Goal: Task Accomplishment & Management: Manage account settings

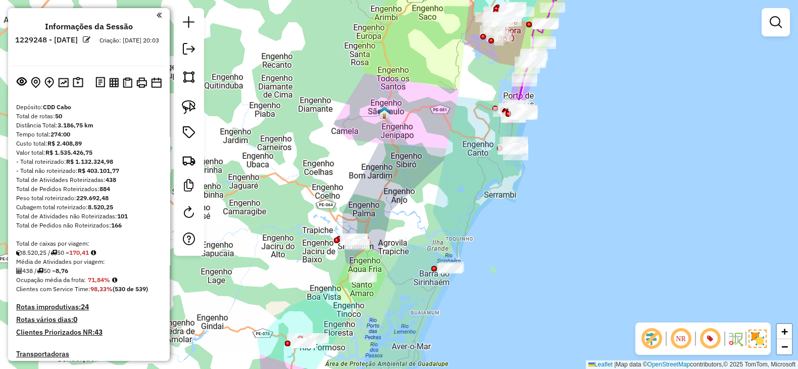
scroll to position [1409, 0]
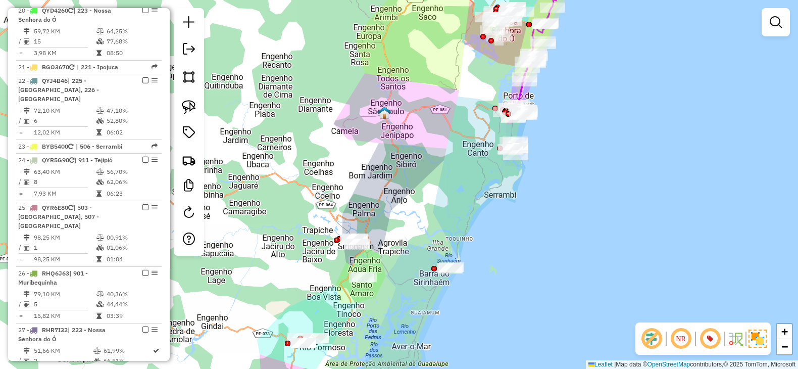
click at [432, 220] on div "Janela de atendimento Grade de atendimento Capacidade Transportadoras Veículos …" at bounding box center [399, 184] width 798 height 369
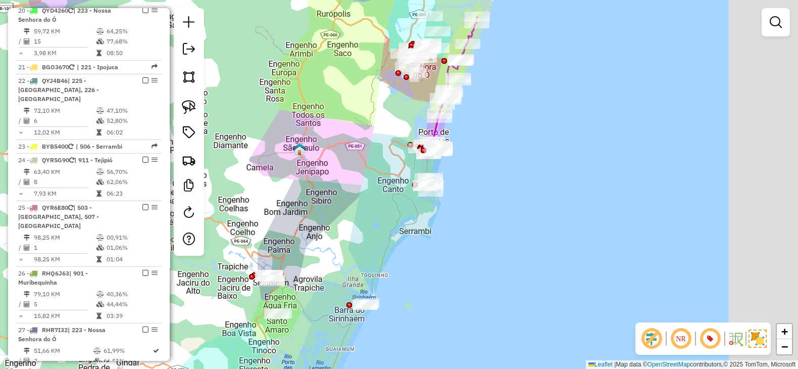
drag, startPoint x: 417, startPoint y: 193, endPoint x: 332, endPoint y: 229, distance: 92.4
click at [332, 229] on div "Janela de atendimento Grade de atendimento Capacidade Transportadoras Veículos …" at bounding box center [399, 184] width 798 height 369
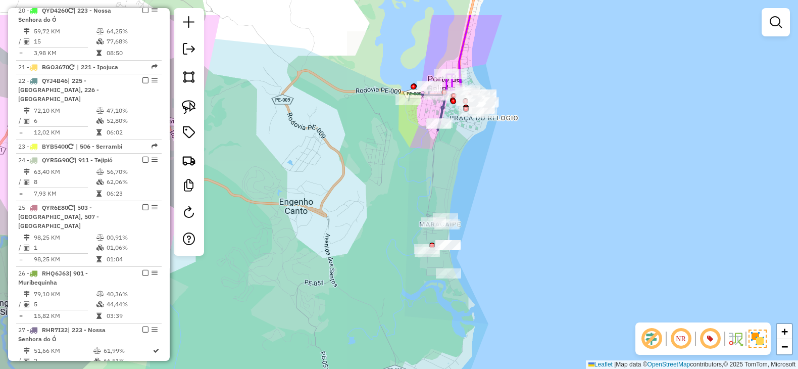
drag, startPoint x: 418, startPoint y: 151, endPoint x: 398, endPoint y: 188, distance: 42.7
click at [398, 188] on div "Janela de atendimento Grade de atendimento Capacidade Transportadoras Veículos …" at bounding box center [399, 184] width 798 height 369
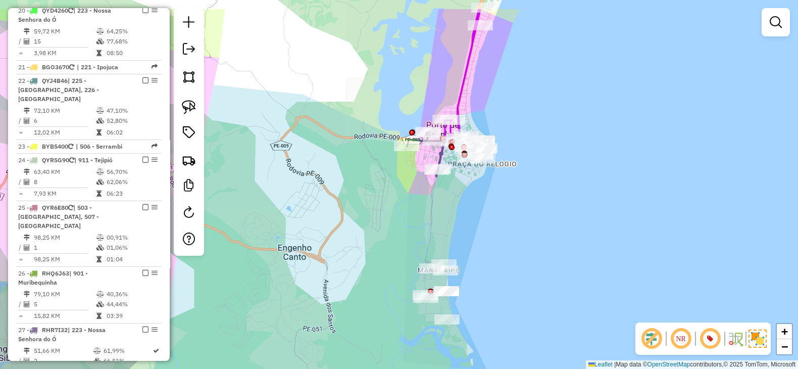
drag, startPoint x: 480, startPoint y: 194, endPoint x: 478, endPoint y: 268, distance: 74.3
click at [479, 272] on div "Janela de atendimento Grade de atendimento Capacidade Transportadoras Veículos …" at bounding box center [399, 184] width 798 height 369
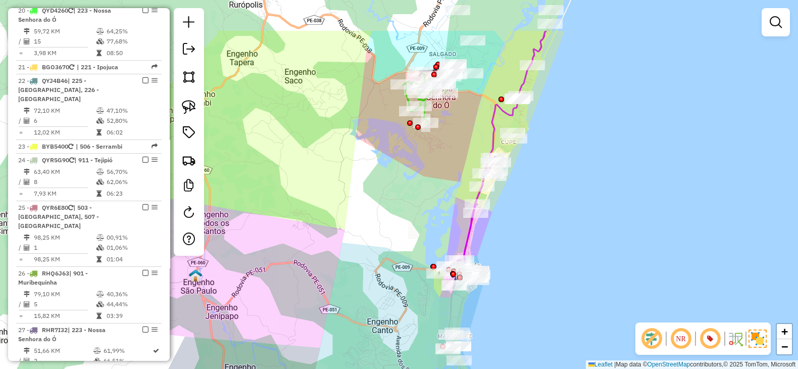
drag, startPoint x: 375, startPoint y: 191, endPoint x: 378, endPoint y: 220, distance: 30.0
click at [378, 220] on div "Janela de atendimento Grade de atendimento Capacidade Transportadoras Veículos …" at bounding box center [399, 184] width 798 height 369
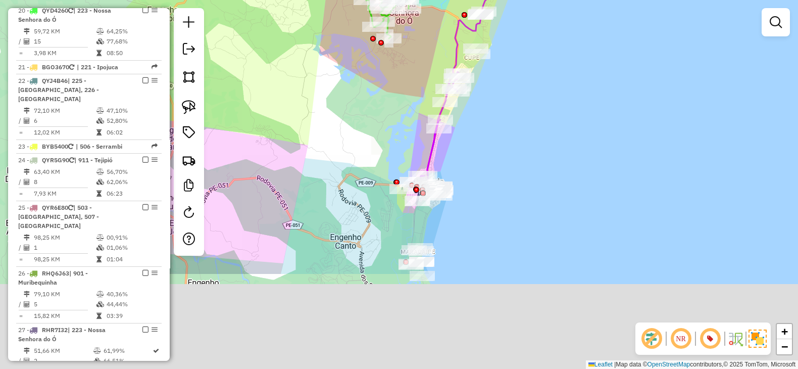
drag, startPoint x: 397, startPoint y: 246, endPoint x: 376, endPoint y: 114, distance: 134.0
click at [376, 102] on div "Janela de atendimento Grade de atendimento Capacidade Transportadoras Veículos …" at bounding box center [399, 184] width 798 height 369
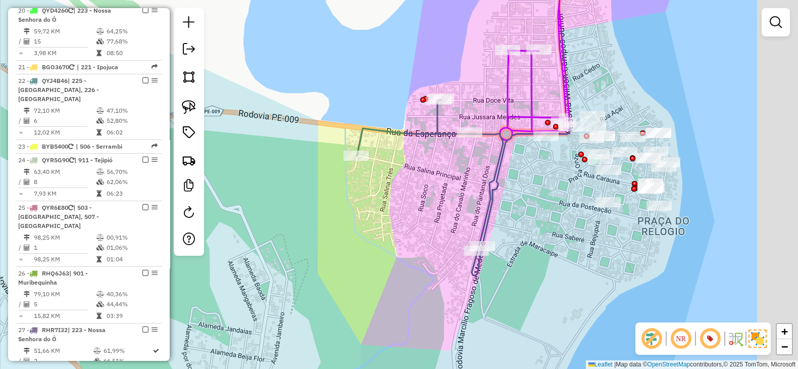
drag, startPoint x: 452, startPoint y: 216, endPoint x: 420, endPoint y: 216, distance: 31.8
click at [420, 216] on div "Janela de atendimento Grade de atendimento Capacidade Transportadoras Veículos …" at bounding box center [399, 184] width 798 height 369
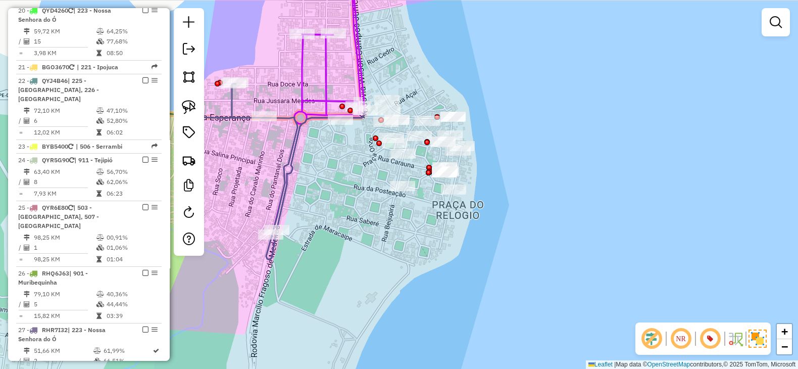
drag, startPoint x: 563, startPoint y: 237, endPoint x: 358, endPoint y: 221, distance: 206.3
click at [358, 221] on div "Janela de atendimento Grade de atendimento Capacidade Transportadoras Veículos …" at bounding box center [399, 184] width 798 height 369
click at [191, 104] on img at bounding box center [189, 107] width 14 height 14
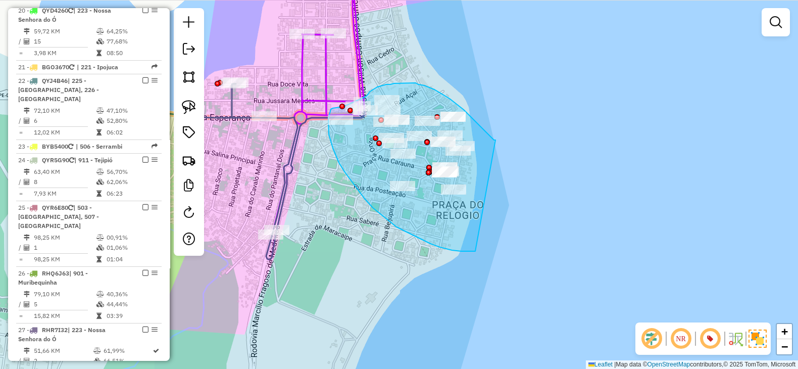
drag, startPoint x: 496, startPoint y: 140, endPoint x: 475, endPoint y: 251, distance: 113.0
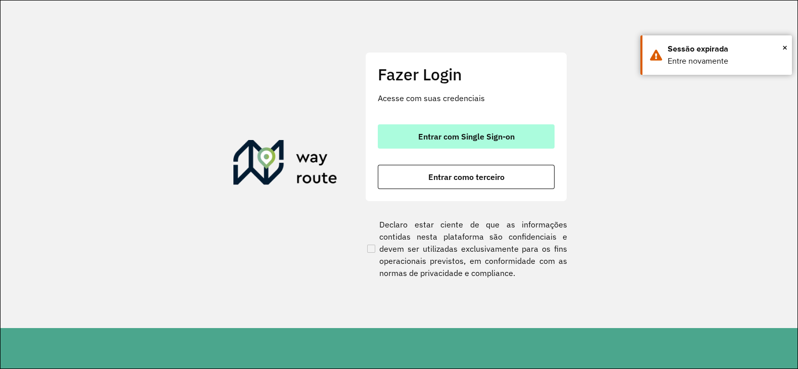
click at [492, 132] on span "Entrar com Single Sign-on" at bounding box center [466, 136] width 97 height 8
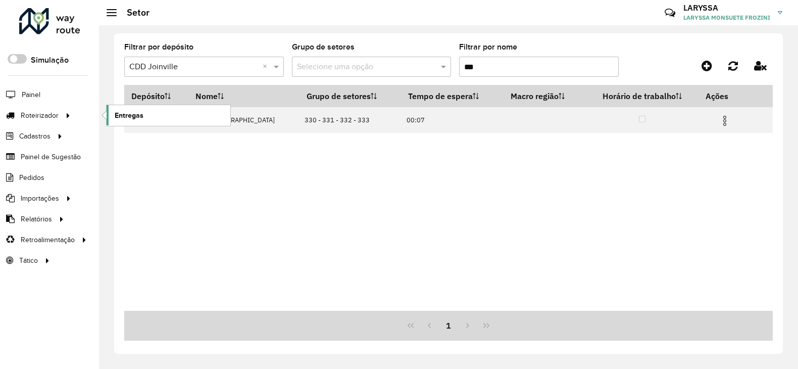
click at [154, 119] on link "Entregas" at bounding box center [169, 115] width 124 height 20
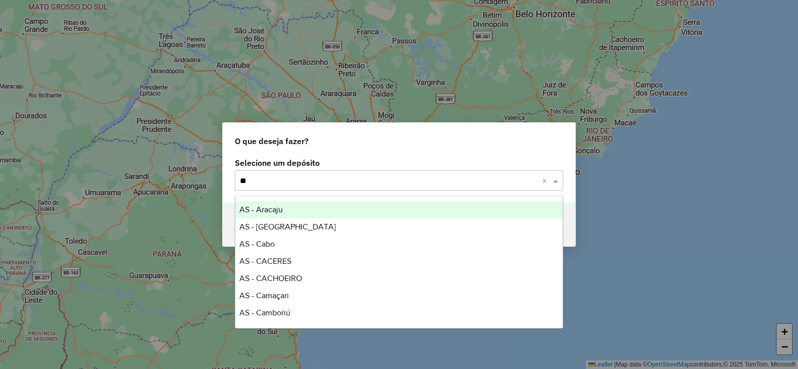
type input "***"
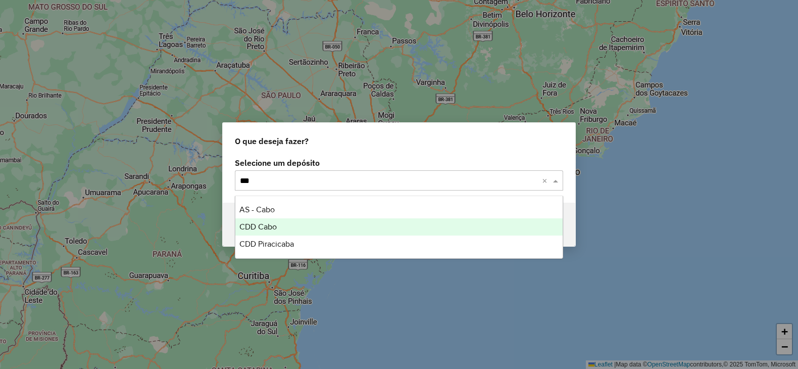
click at [334, 223] on div "CDD Cabo" at bounding box center [398, 226] width 327 height 17
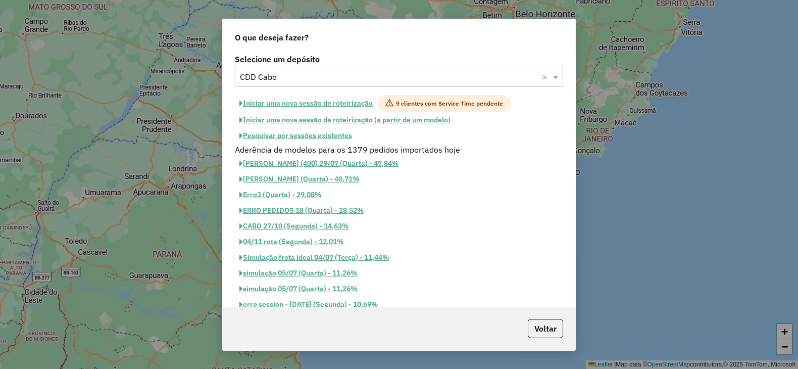
click at [322, 139] on button "Pesquisar por sessões existentes" at bounding box center [296, 136] width 122 height 16
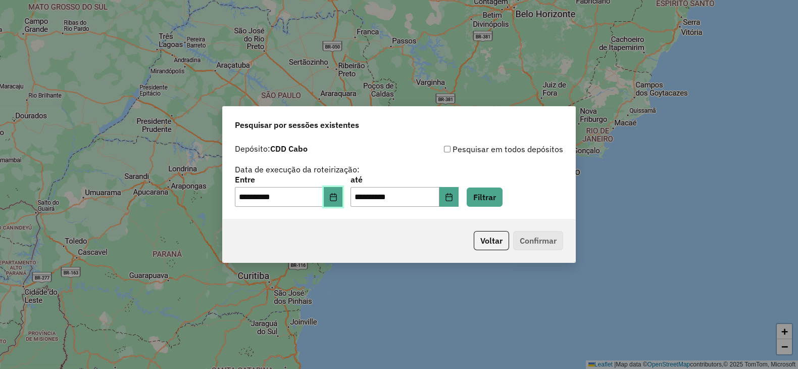
click at [340, 201] on button "Choose Date" at bounding box center [333, 197] width 19 height 20
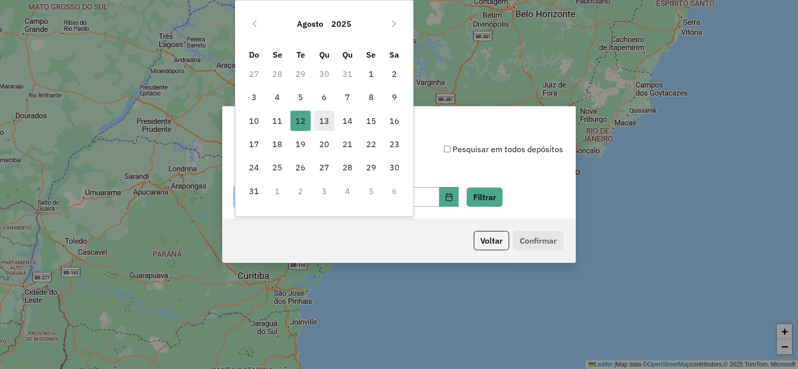
click at [323, 123] on span "13" at bounding box center [324, 121] width 20 height 20
type input "**********"
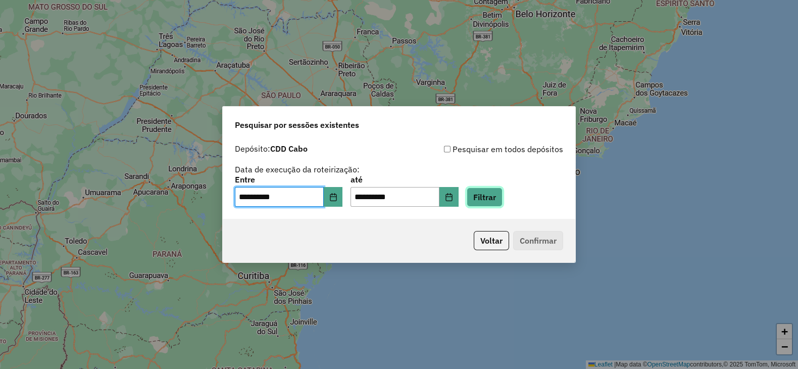
click at [499, 196] on button "Filtrar" at bounding box center [485, 196] width 36 height 19
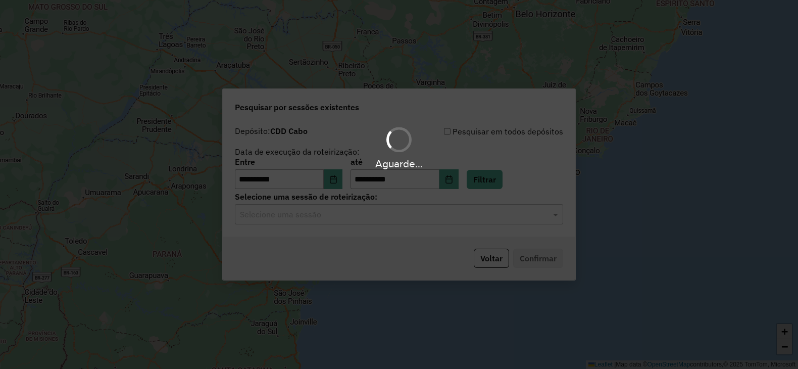
click at [359, 217] on div "Aguarde..." at bounding box center [399, 184] width 798 height 369
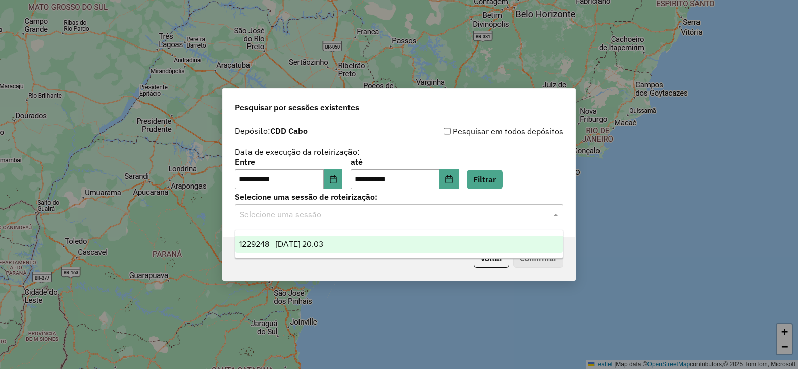
click at [359, 217] on input "text" at bounding box center [389, 215] width 298 height 12
click at [323, 246] on span "1229248 - 13/08/2025 20:03" at bounding box center [282, 244] width 84 height 9
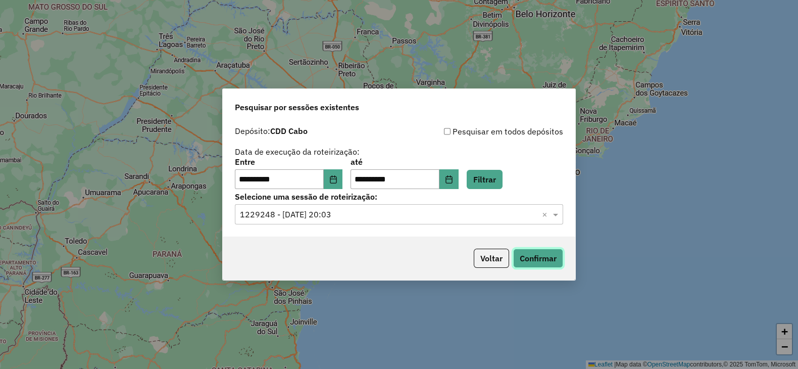
click at [522, 259] on button "Confirmar" at bounding box center [538, 258] width 50 height 19
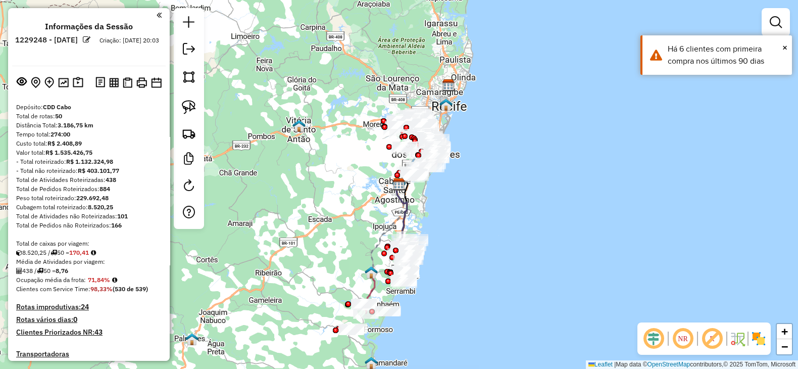
click at [657, 336] on em at bounding box center [654, 338] width 24 height 24
click at [708, 336] on em at bounding box center [712, 338] width 24 height 24
click at [759, 340] on img at bounding box center [759, 338] width 16 height 16
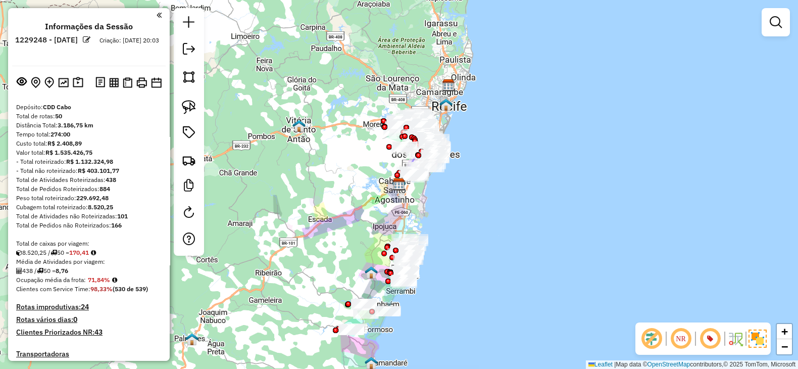
click at [541, 239] on div "Janela de atendimento Grade de atendimento Capacidade Transportadoras Veículos …" at bounding box center [399, 184] width 798 height 369
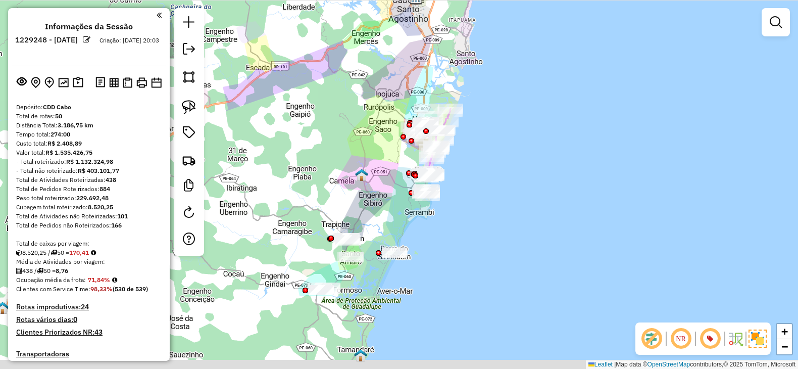
drag, startPoint x: 382, startPoint y: 258, endPoint x: 374, endPoint y: 137, distance: 120.5
click at [374, 137] on div "Janela de atendimento Grade de atendimento Capacidade Transportadoras Veículos …" at bounding box center [399, 184] width 798 height 369
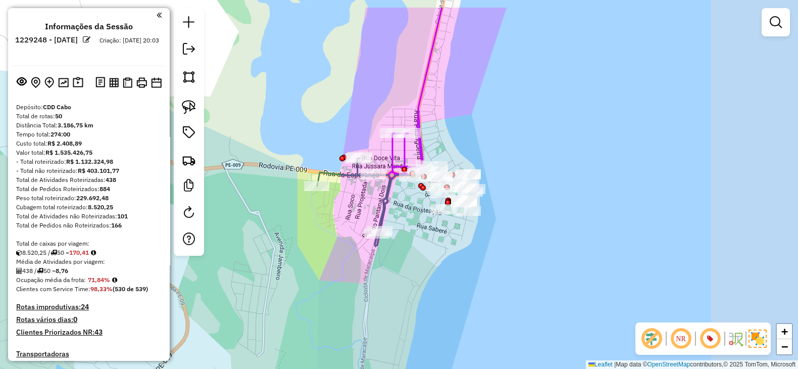
drag, startPoint x: 642, startPoint y: 235, endPoint x: 465, endPoint y: 265, distance: 179.9
click at [480, 278] on div "Janela de atendimento Grade de atendimento Capacidade Transportadoras Veículos …" at bounding box center [399, 184] width 798 height 369
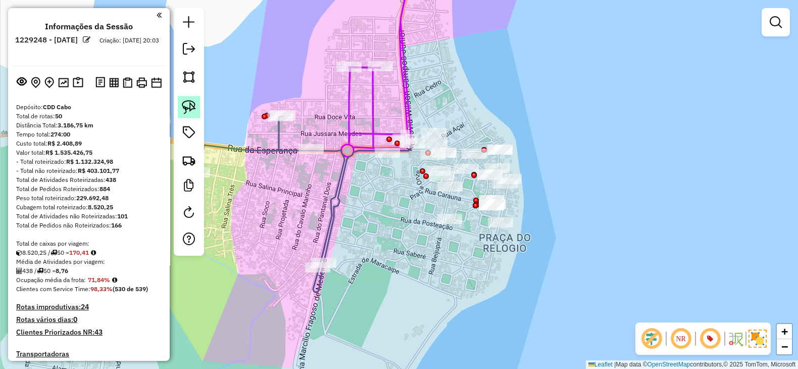
click at [193, 110] on img at bounding box center [189, 107] width 14 height 14
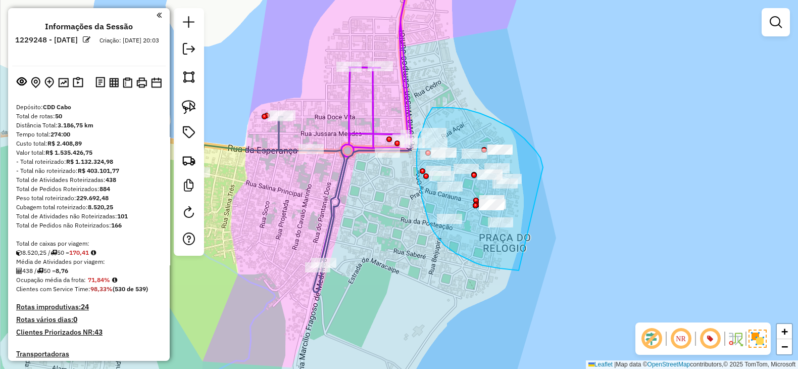
drag, startPoint x: 543, startPoint y: 167, endPoint x: 524, endPoint y: 271, distance: 105.9
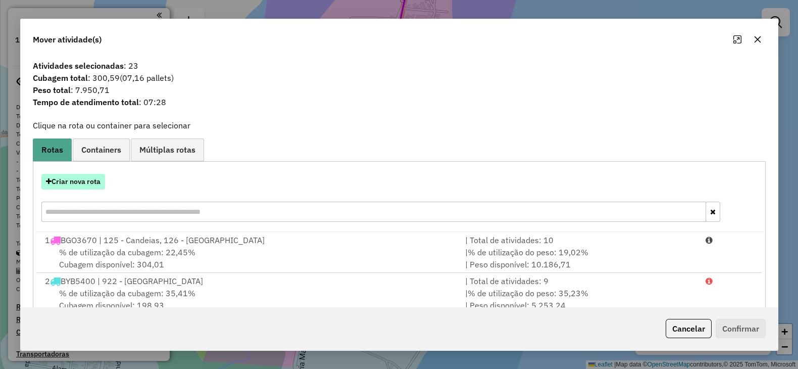
click at [63, 187] on button "Criar nova rota" at bounding box center [73, 182] width 64 height 16
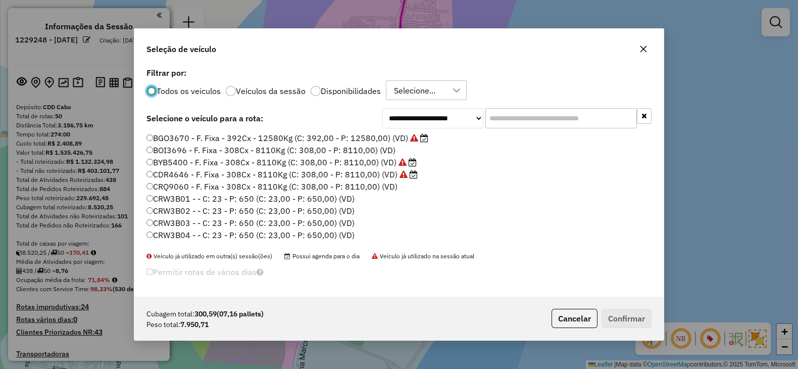
scroll to position [5, 3]
click at [508, 125] on input "text" at bounding box center [562, 118] width 152 height 20
paste input "*******"
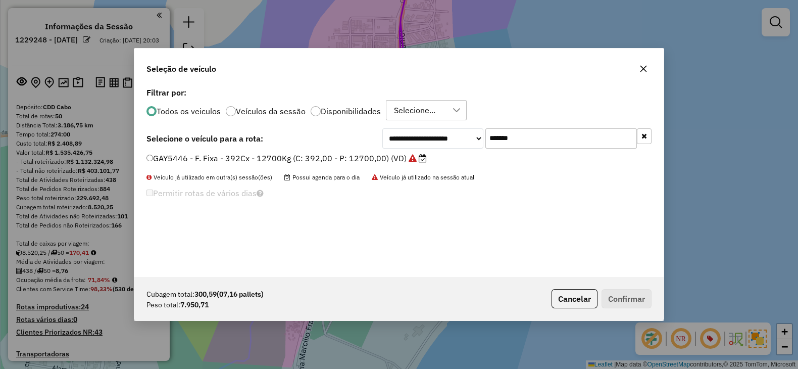
type input "*******"
click at [364, 157] on label "GAY5446 - F. Fixa - 392Cx - 12700Kg (C: 392,00 - P: 12700,00) (VD)" at bounding box center [287, 158] width 280 height 12
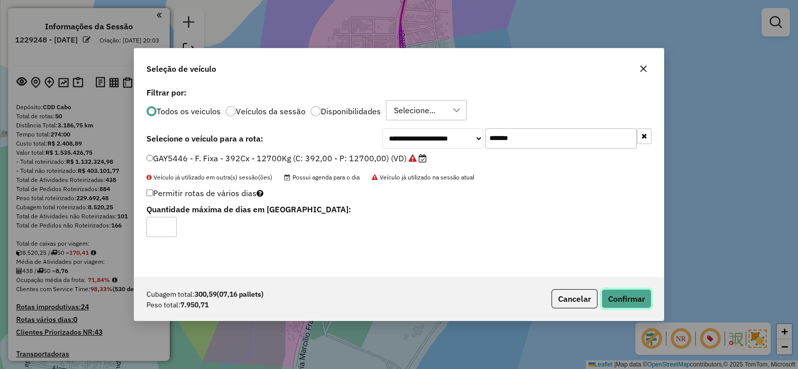
click at [619, 301] on button "Confirmar" at bounding box center [627, 298] width 50 height 19
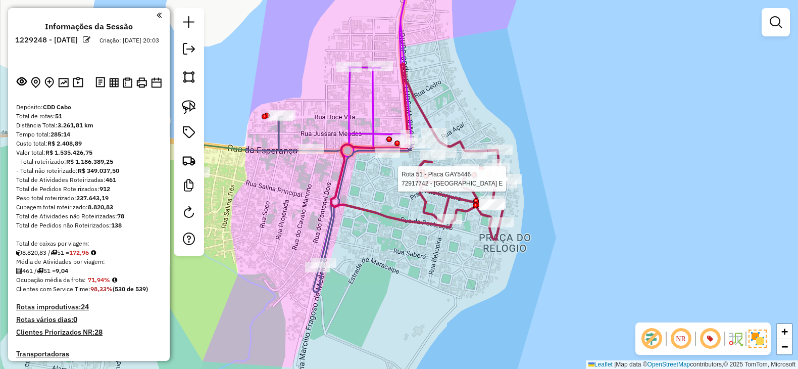
select select "**********"
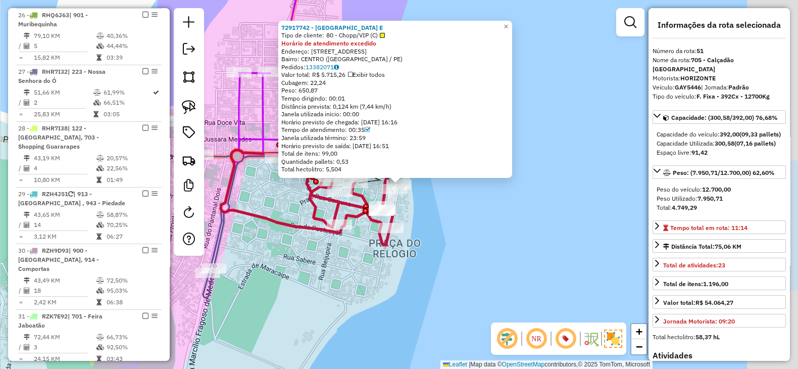
scroll to position [2221, 0]
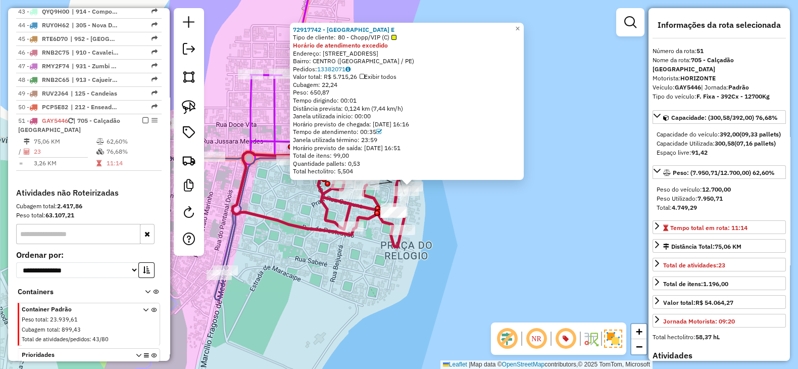
drag, startPoint x: 347, startPoint y: 282, endPoint x: 419, endPoint y: 283, distance: 72.3
click at [419, 283] on div "72917742 - TERRA COVENIENCIA E Tipo de cliente: 80 - Chopp/VIP (C) Horário de a…" at bounding box center [399, 184] width 798 height 369
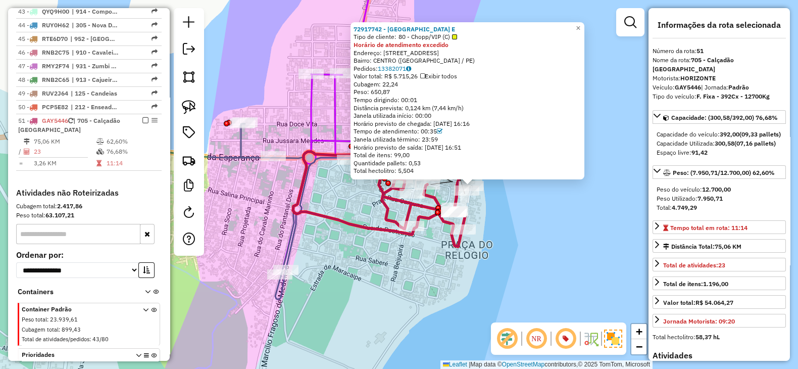
click at [381, 287] on div "72917742 - TERRA COVENIENCIA E Tipo de cliente: 80 - Chopp/VIP (C) Horário de a…" at bounding box center [399, 184] width 798 height 369
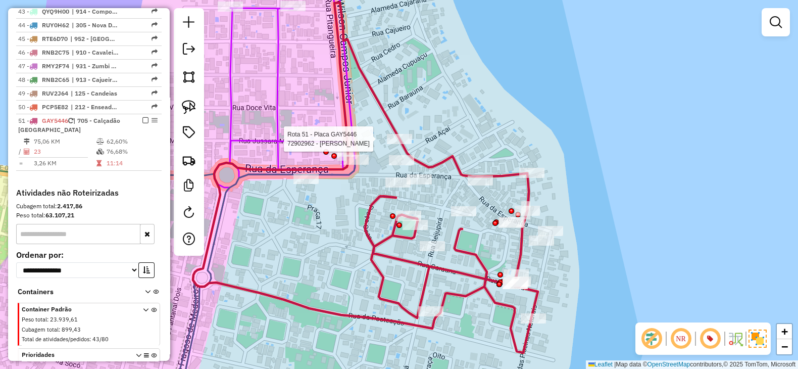
select select "**********"
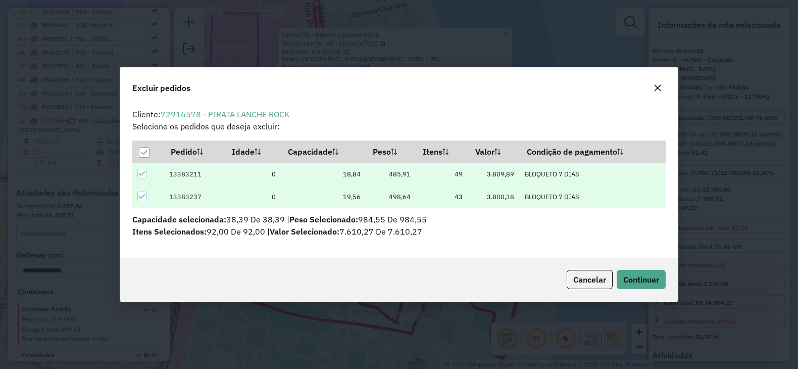
scroll to position [0, 0]
click at [639, 274] on span "Continuar" at bounding box center [642, 279] width 36 height 10
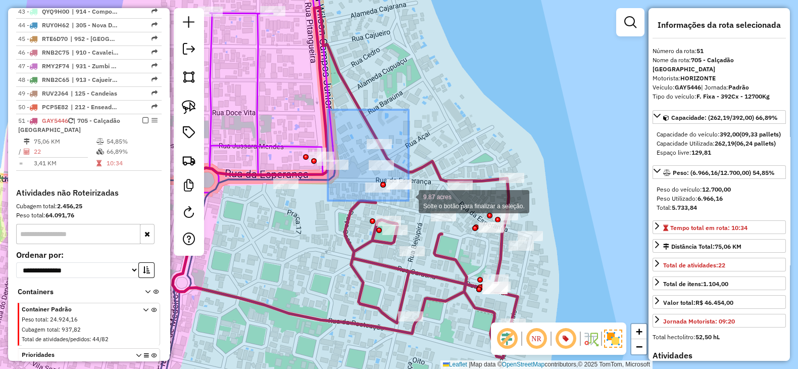
drag, startPoint x: 328, startPoint y: 110, endPoint x: 409, endPoint y: 201, distance: 121.7
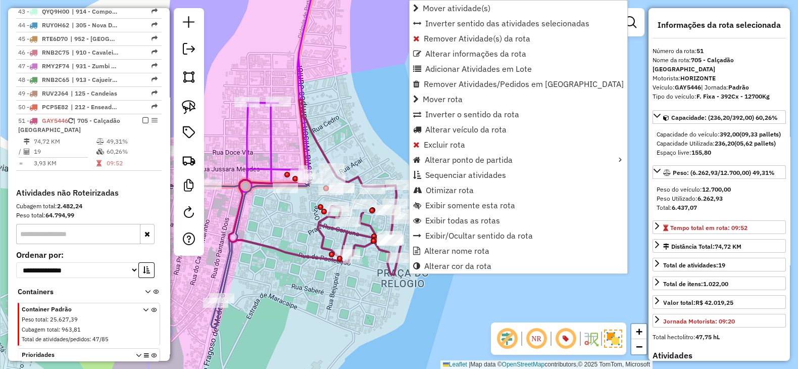
drag, startPoint x: 325, startPoint y: 247, endPoint x: 301, endPoint y: 223, distance: 33.9
click at [301, 223] on div "Janela de atendimento Grade de atendimento Capacidade Transportadoras Veículos …" at bounding box center [399, 184] width 798 height 369
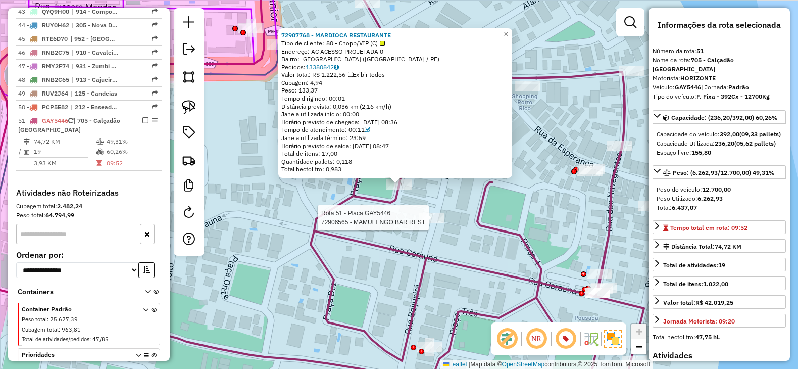
click at [430, 223] on div at bounding box center [431, 218] width 25 height 10
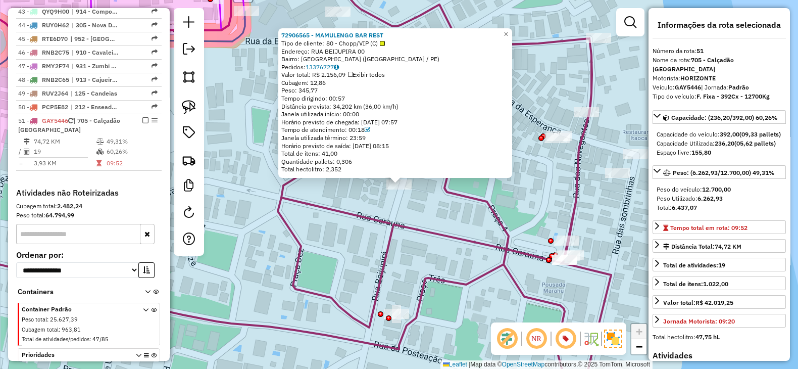
click at [443, 220] on div "72906565 - MAMULENGO BAR REST Tipo de cliente: 80 - Chopp/VIP (C) Endereço: RUA…" at bounding box center [399, 184] width 798 height 369
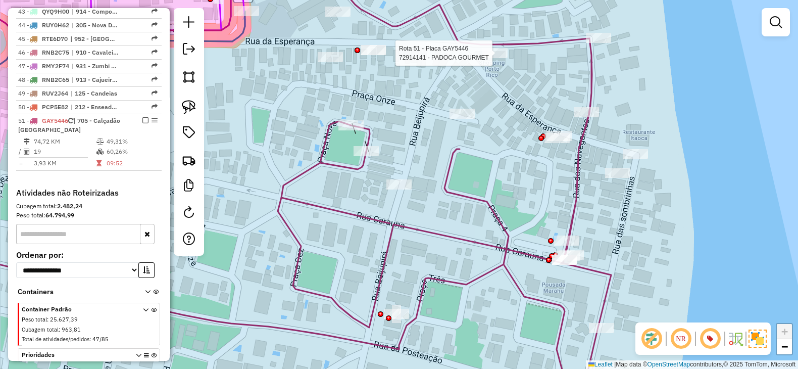
select select "**********"
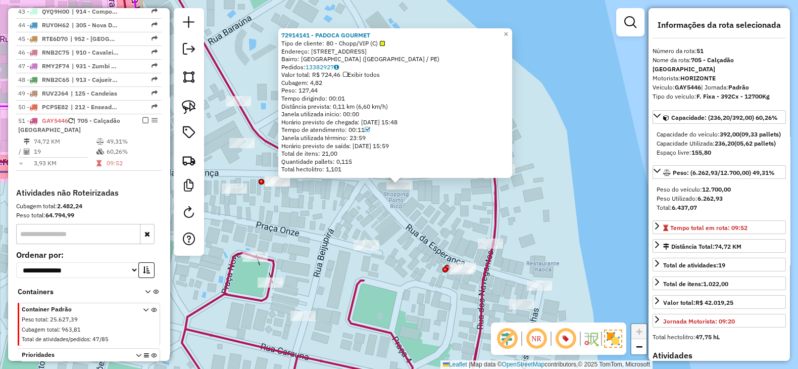
click at [532, 199] on div "72914141 - PADOCA GOURMET Tipo de cliente: 80 - Chopp/VIP (C) Endereço: RUA DA …" at bounding box center [399, 184] width 798 height 369
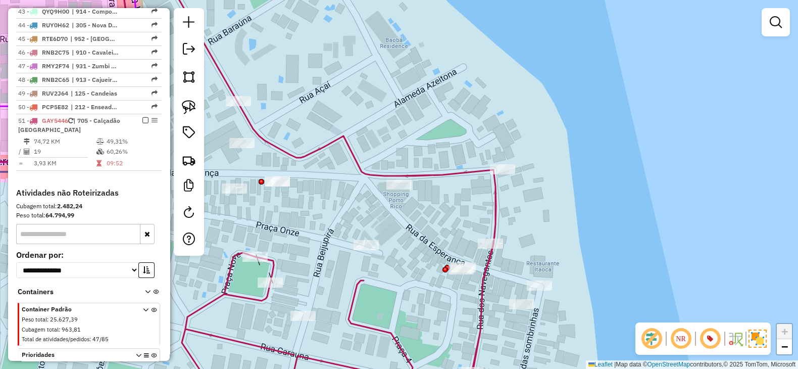
select select "**********"
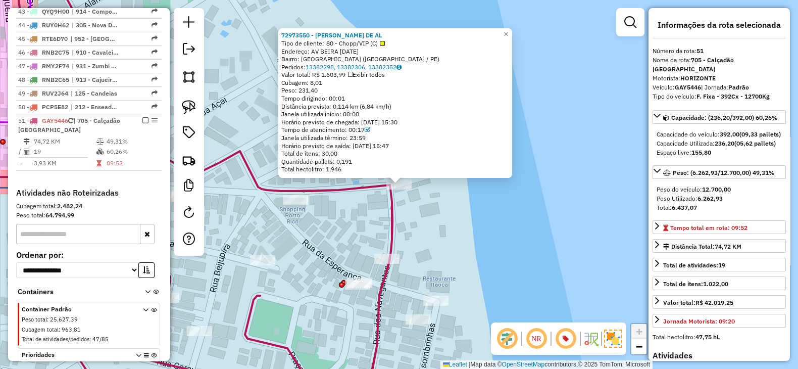
click at [244, 264] on div "72973550 - MARIA CIDICLEA DE AL Tipo de cliente: 80 - Chopp/VIP (C) Endereço: A…" at bounding box center [399, 184] width 798 height 369
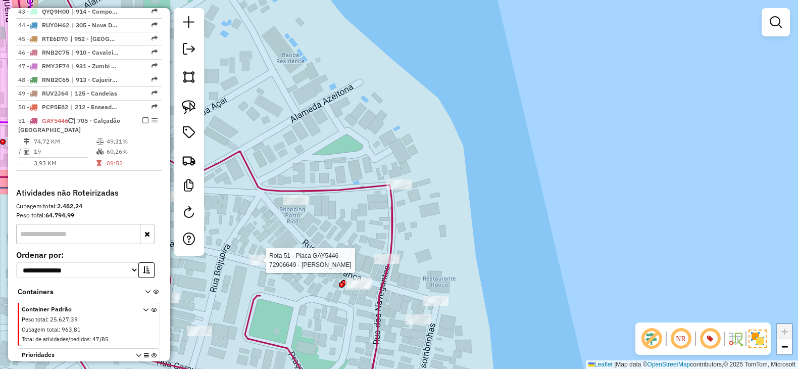
select select "**********"
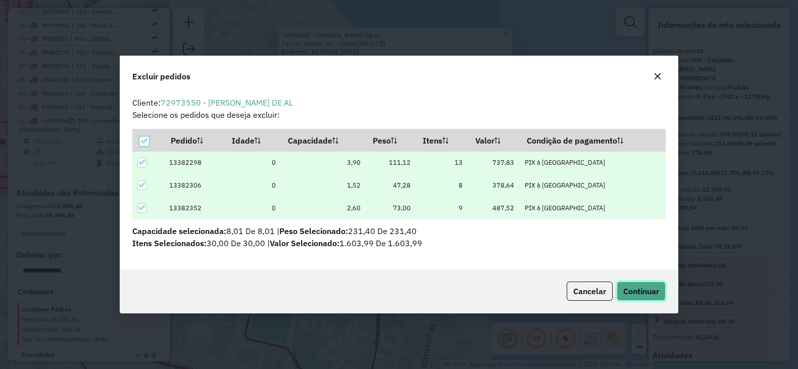
click at [639, 289] on span "Continuar" at bounding box center [642, 291] width 36 height 10
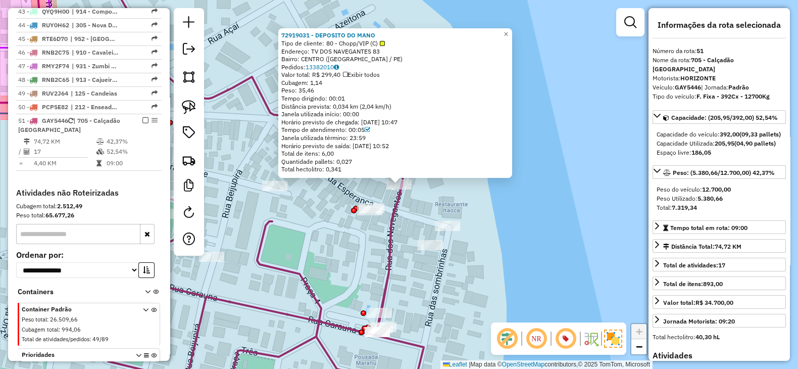
click at [504, 217] on div "72919031 - DEPOSITO DO MANO Tipo de cliente: 80 - Chopp/VIP (C) Endereço: TV DO…" at bounding box center [399, 184] width 798 height 369
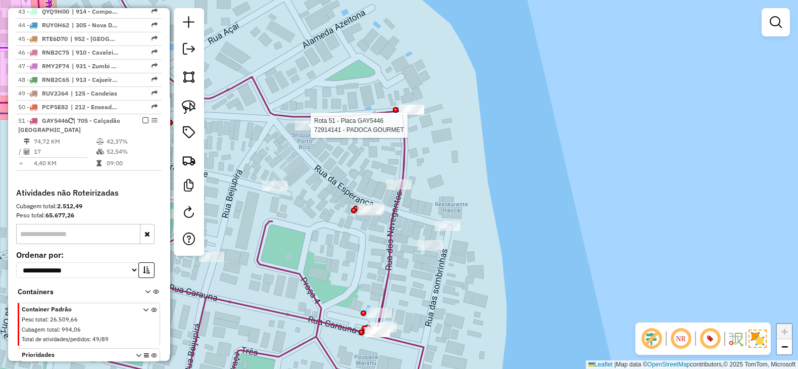
select select "**********"
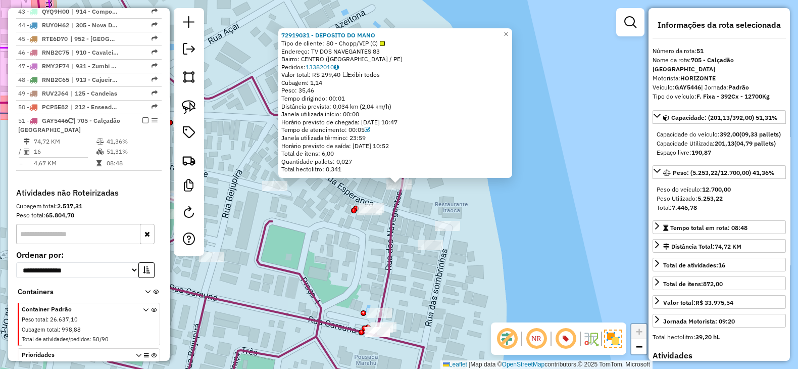
scroll to position [252, 0]
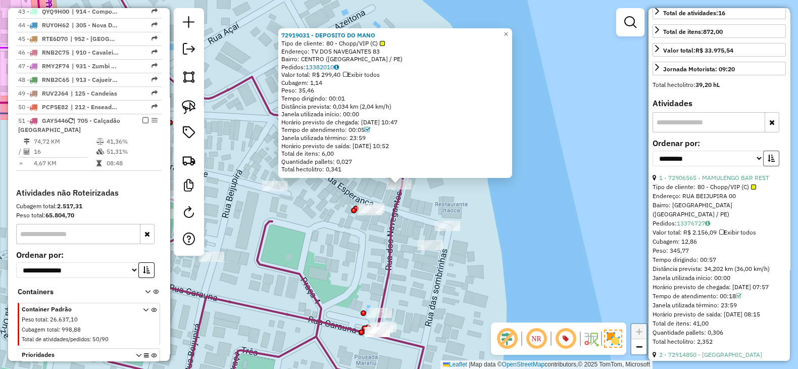
click at [770, 162] on icon "button" at bounding box center [771, 158] width 7 height 7
click at [752, 181] on link "16 - 72978055 - T. R. SIEDLER - EPP" at bounding box center [709, 178] width 100 height 8
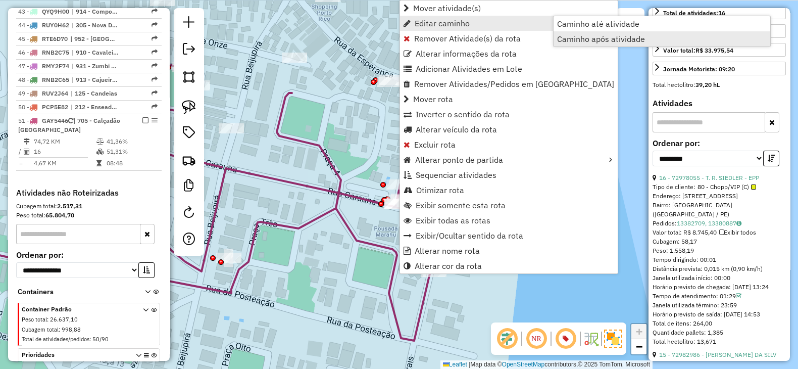
click at [596, 36] on span "Caminho após atividade" at bounding box center [601, 39] width 88 height 8
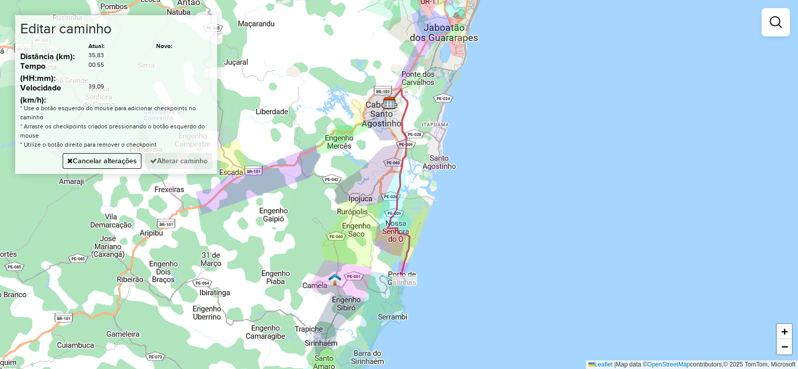
click at [355, 204] on div "Janela de atendimento Grade de atendimento Capacidade Transportadoras Veículos …" at bounding box center [399, 184] width 798 height 369
click at [395, 135] on div "Janela de atendimento Grade de atendimento Capacidade Transportadoras Veículos …" at bounding box center [399, 184] width 798 height 369
click at [167, 163] on button "Alterar caminho" at bounding box center [179, 161] width 67 height 16
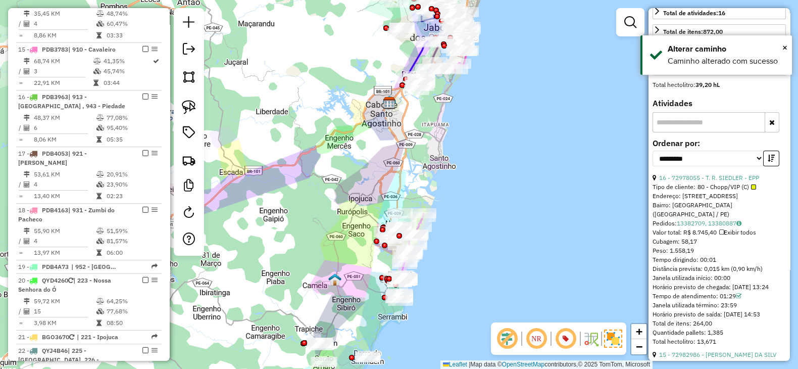
scroll to position [0, 0]
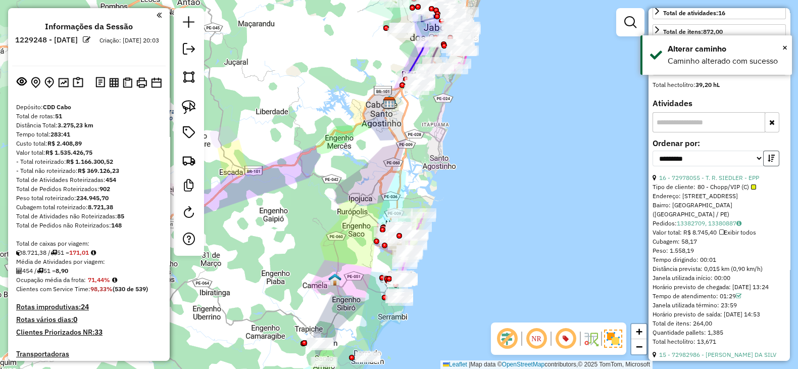
click at [774, 166] on button "button" at bounding box center [772, 159] width 16 height 16
click at [743, 181] on link "1 - 72906565 - MAMULENGO BAR REST" at bounding box center [714, 178] width 110 height 8
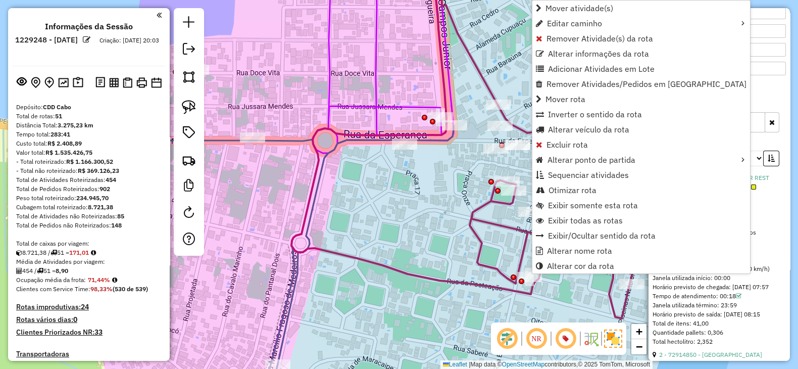
scroll to position [2221, 0]
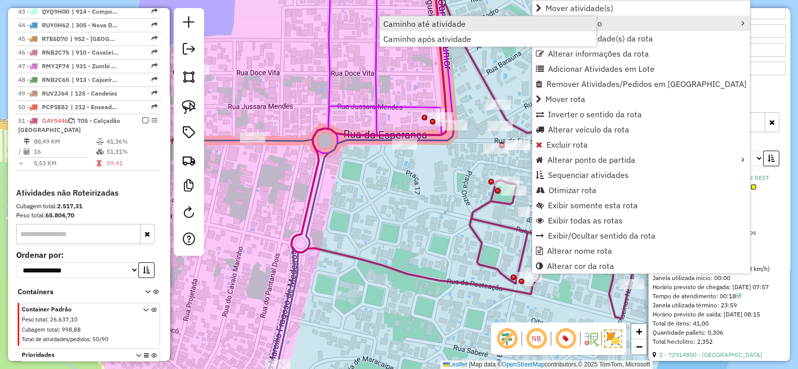
click at [480, 19] on link "Caminho até atividade" at bounding box center [488, 23] width 217 height 15
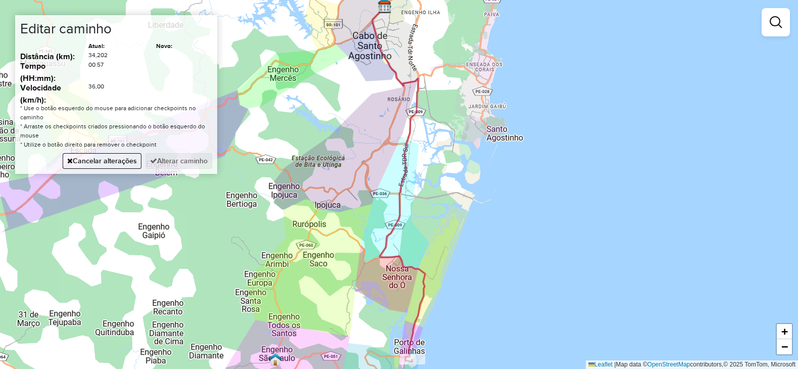
click at [310, 216] on div "Janela de atendimento Grade de atendimento Capacidade Transportadoras Veículos …" at bounding box center [399, 184] width 798 height 369
click at [167, 162] on button "Alterar caminho" at bounding box center [179, 161] width 67 height 16
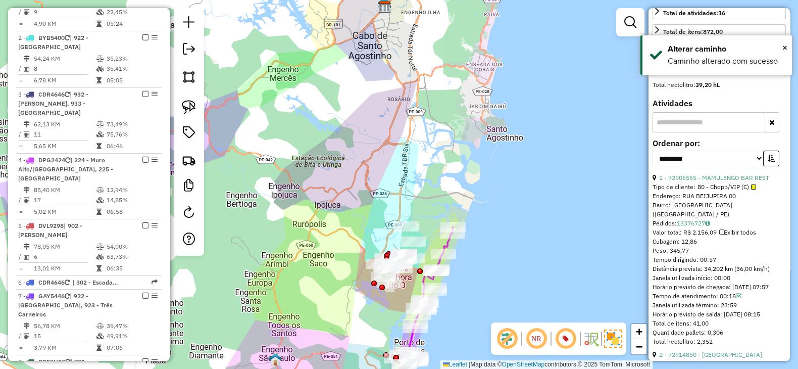
scroll to position [0, 0]
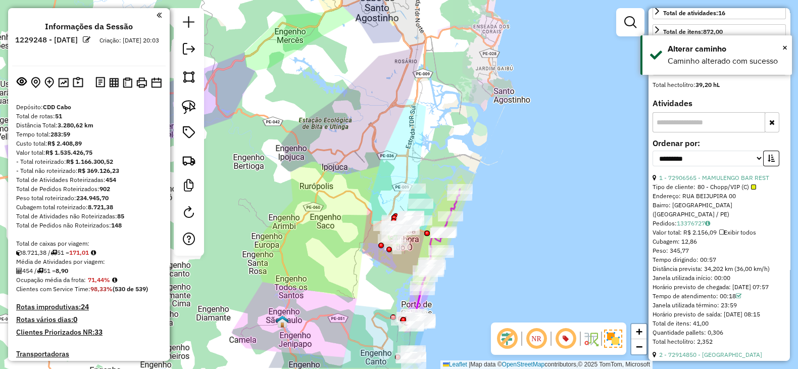
drag, startPoint x: 480, startPoint y: 303, endPoint x: 489, endPoint y: 165, distance: 137.7
click at [489, 165] on div "Janela de atendimento Grade de atendimento Capacidade Transportadoras Veículos …" at bounding box center [399, 184] width 798 height 369
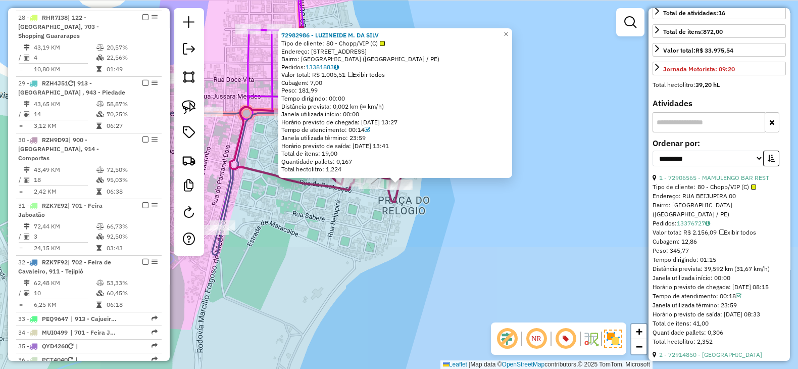
scroll to position [2221, 0]
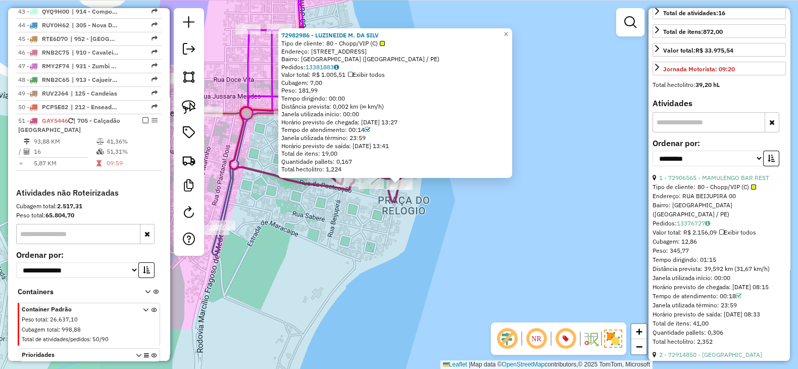
click at [384, 239] on div "72982986 - LUZINEIDE M. DA SILV Tipo de cliente: 80 - Chopp/VIP (C) Endereço: R…" at bounding box center [399, 184] width 798 height 369
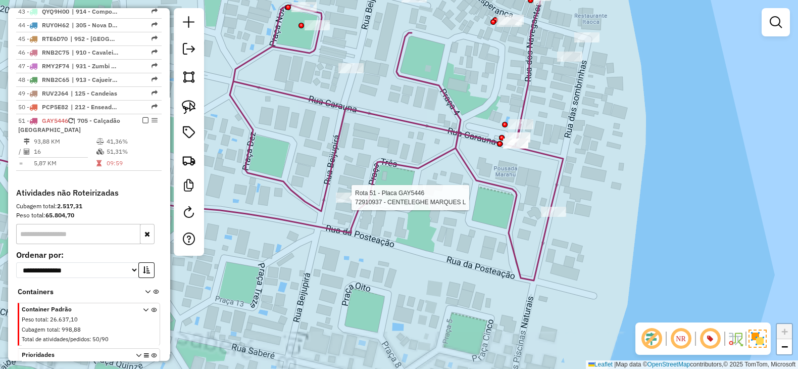
select select "**********"
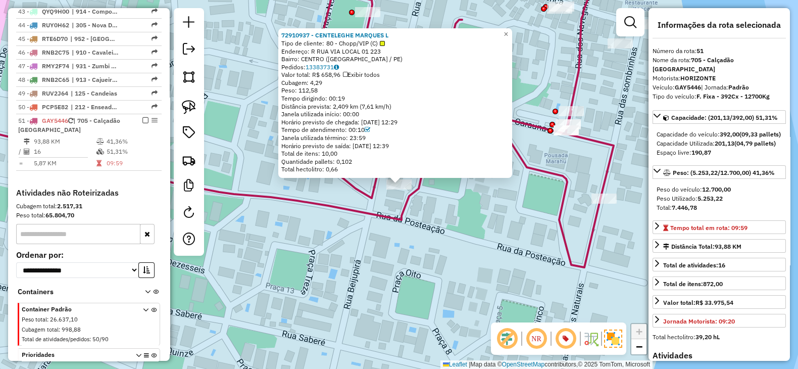
click at [427, 228] on div "72910937 - CENTELEGHE MARQUES L Tipo de cliente: 80 - Chopp/VIP (C) Endereço: R…" at bounding box center [399, 184] width 798 height 369
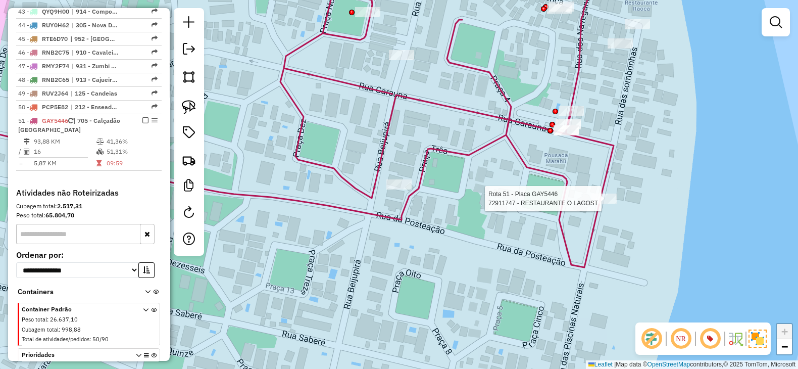
select select "**********"
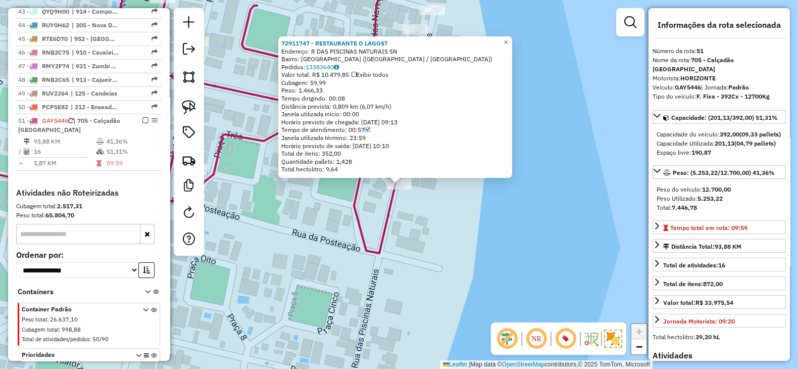
click at [424, 232] on div "72911747 - RESTAURANTE O LAGOST Endereço: R DAS PISCINAS NATURAIS SN Bairro: NO…" at bounding box center [399, 184] width 798 height 369
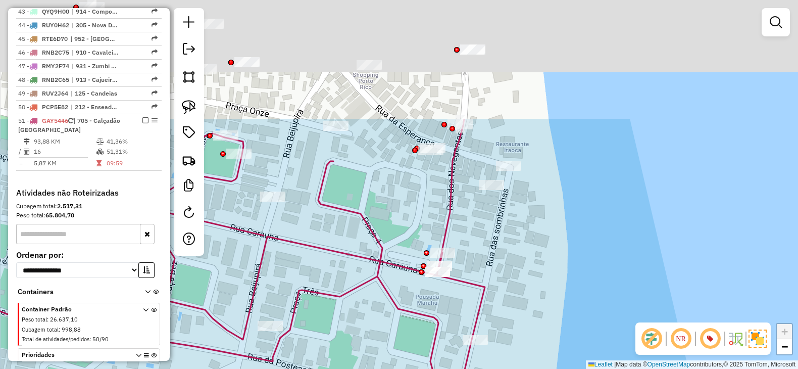
drag, startPoint x: 462, startPoint y: 122, endPoint x: 539, endPoint y: 278, distance: 173.3
click at [539, 278] on div "Janela de atendimento Grade de atendimento Capacidade Transportadoras Veículos …" at bounding box center [399, 184] width 798 height 369
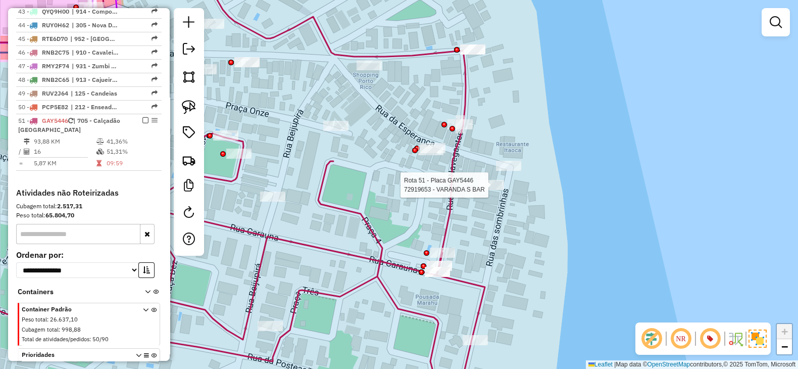
select select "**********"
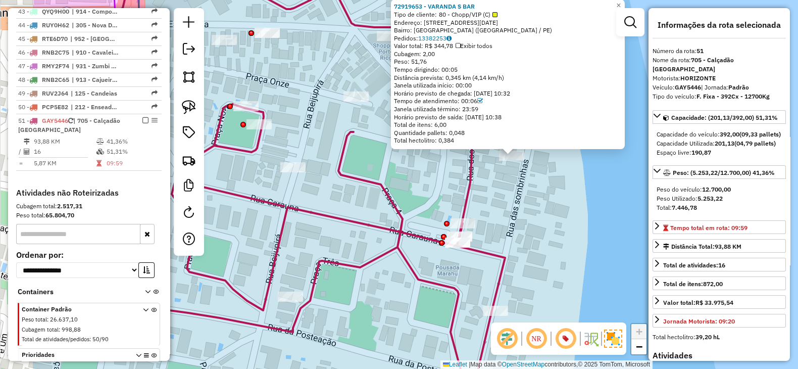
drag, startPoint x: 575, startPoint y: 211, endPoint x: 594, endPoint y: 203, distance: 20.8
click at [594, 203] on div "72919653 - VARANDA S BAR Tipo de cliente: 80 - Chopp/VIP (C) Endereço: AVENIDA …" at bounding box center [399, 184] width 798 height 369
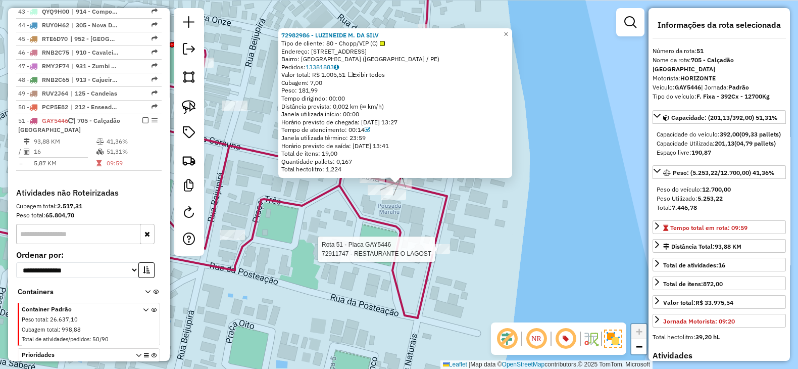
click at [430, 254] on div at bounding box center [437, 249] width 25 height 10
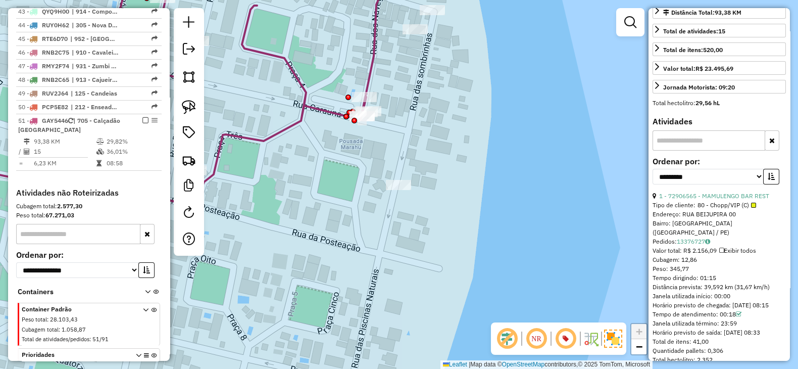
scroll to position [252, 0]
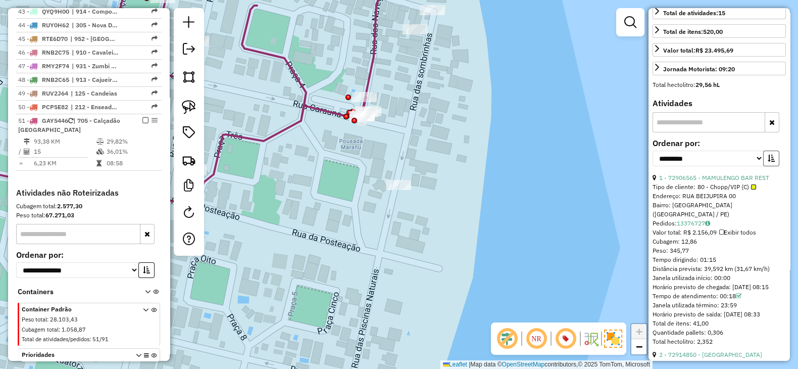
click at [768, 162] on icon "button" at bounding box center [771, 158] width 7 height 7
click at [725, 181] on link "15 - 72978055 - T. R. SIEDLER - EPP" at bounding box center [709, 178] width 100 height 8
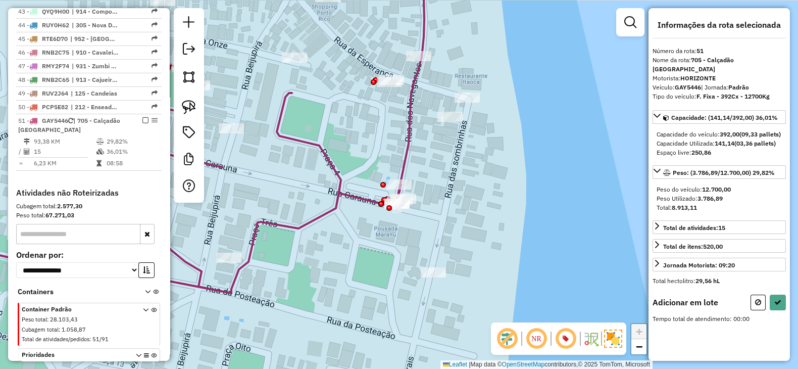
scroll to position [0, 0]
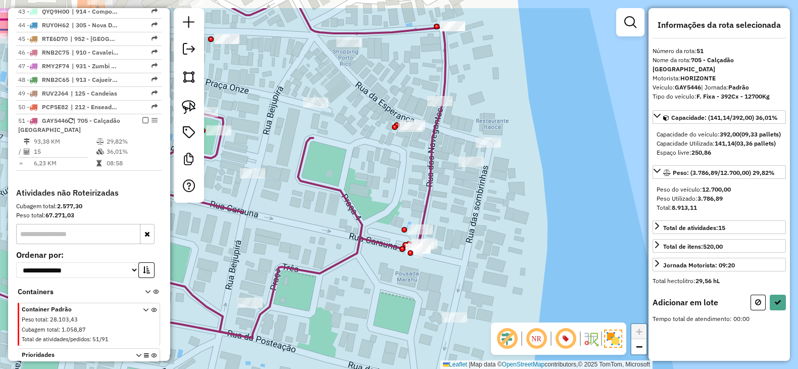
drag, startPoint x: 451, startPoint y: 179, endPoint x: 480, endPoint y: 215, distance: 46.4
click at [480, 237] on div "Janela de atendimento Grade de atendimento Capacidade Transportadoras Veículos …" at bounding box center [399, 184] width 798 height 369
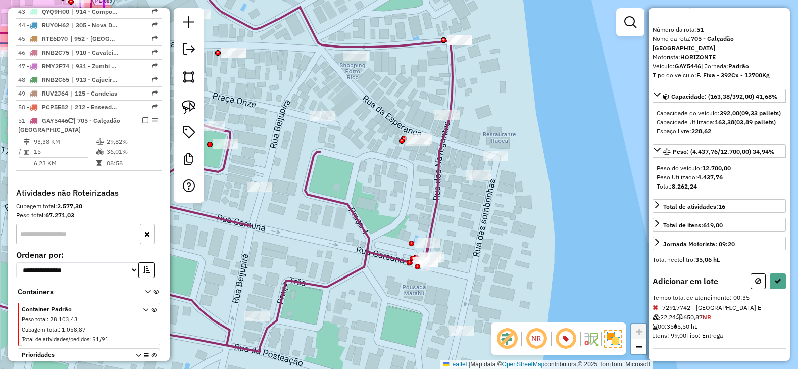
scroll to position [37, 0]
click at [755, 278] on icon at bounding box center [758, 280] width 6 height 7
select select "**********"
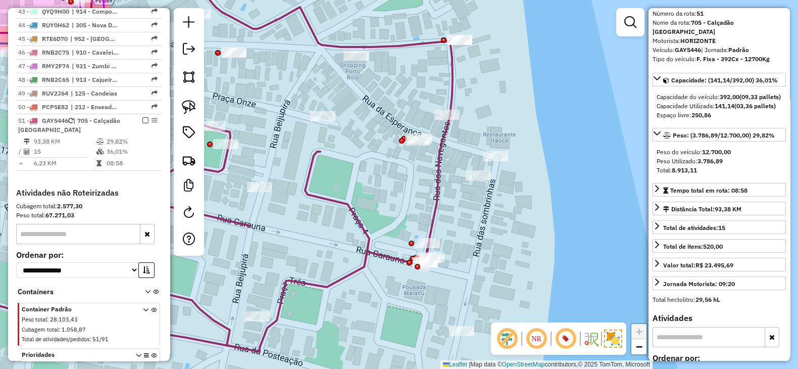
scroll to position [0, 0]
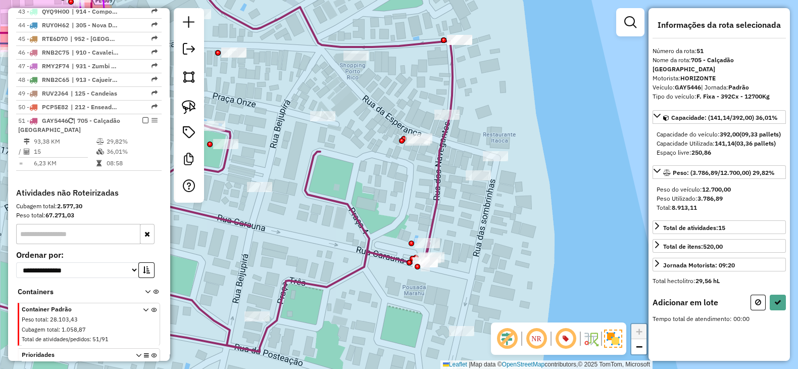
click at [356, 61] on div at bounding box center [356, 56] width 25 height 10
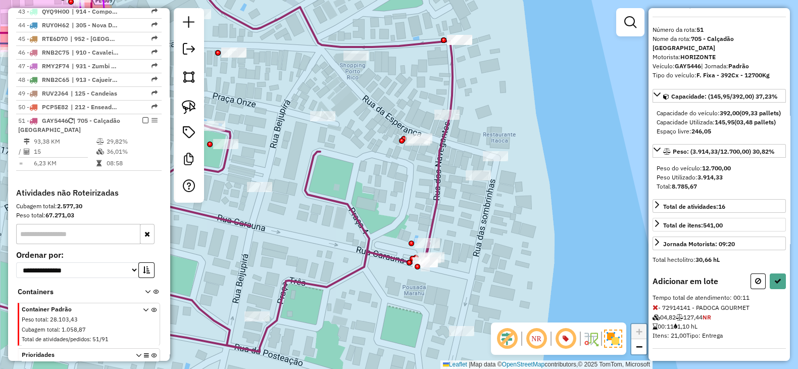
scroll to position [37, 0]
select select "**********"
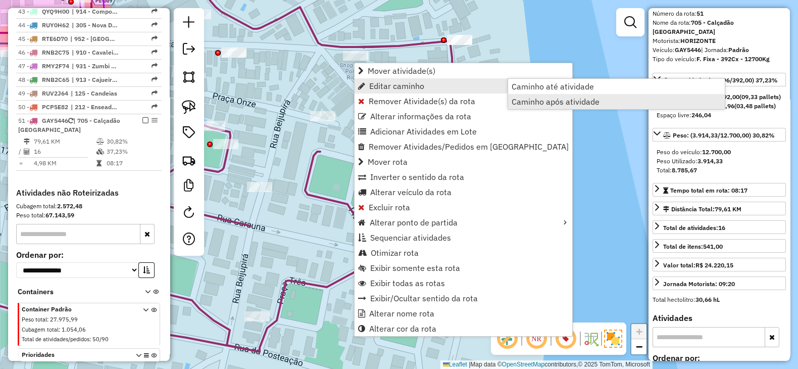
click at [555, 98] on span "Caminho após atividade" at bounding box center [556, 102] width 88 height 8
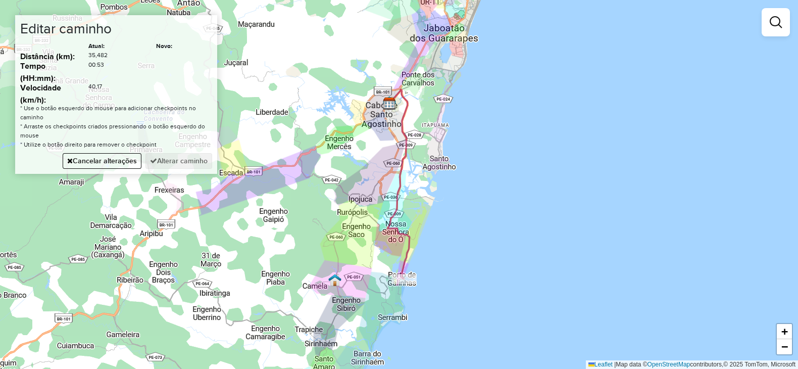
click at [354, 207] on div "Janela de atendimento Grade de atendimento Capacidade Transportadoras Veículos …" at bounding box center [399, 184] width 798 height 369
click at [395, 135] on div "Janela de atendimento Grade de atendimento Capacidade Transportadoras Veículos …" at bounding box center [399, 184] width 798 height 369
click at [179, 156] on button "Alterar caminho" at bounding box center [179, 161] width 67 height 16
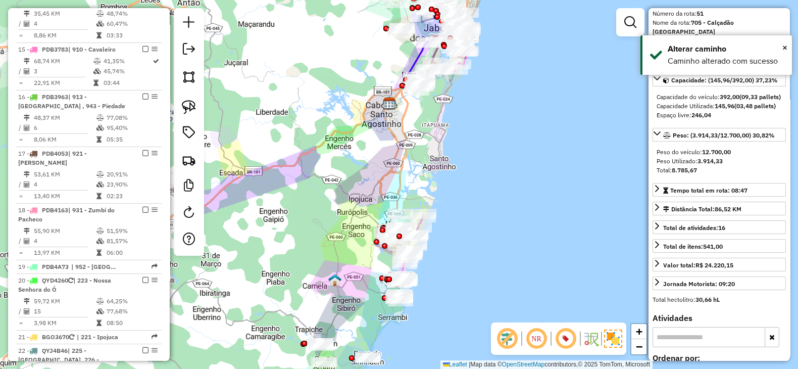
scroll to position [0, 0]
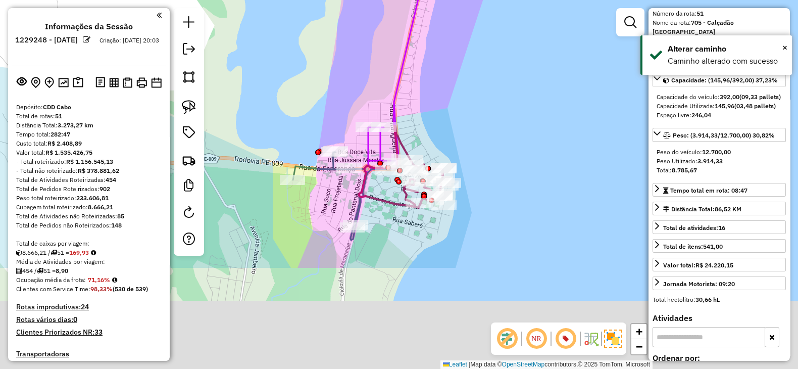
drag, startPoint x: 402, startPoint y: 267, endPoint x: 354, endPoint y: 126, distance: 148.9
click at [354, 126] on div "Rota 4 - Placa DPG2424 72920178 - NEIDE BOLOS CASEIROS Janela de atendimento Gr…" at bounding box center [399, 184] width 798 height 369
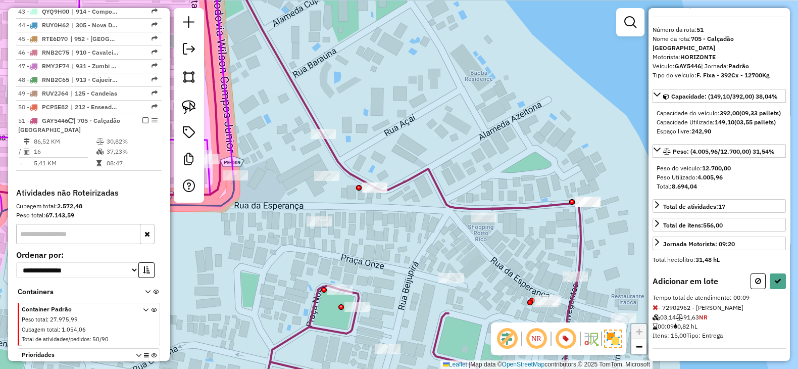
scroll to position [37, 0]
select select "**********"
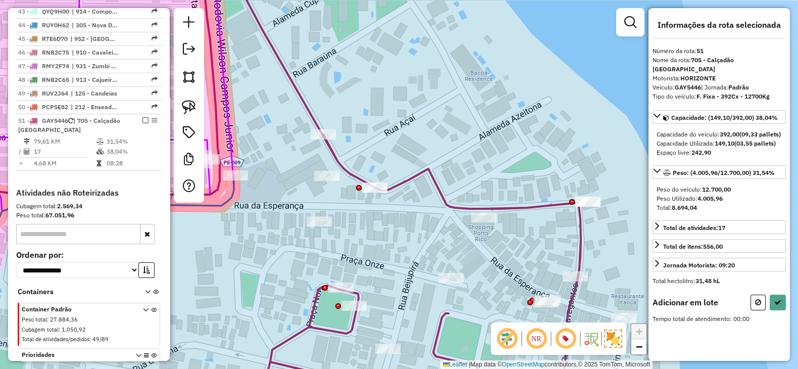
scroll to position [0, 0]
select select "**********"
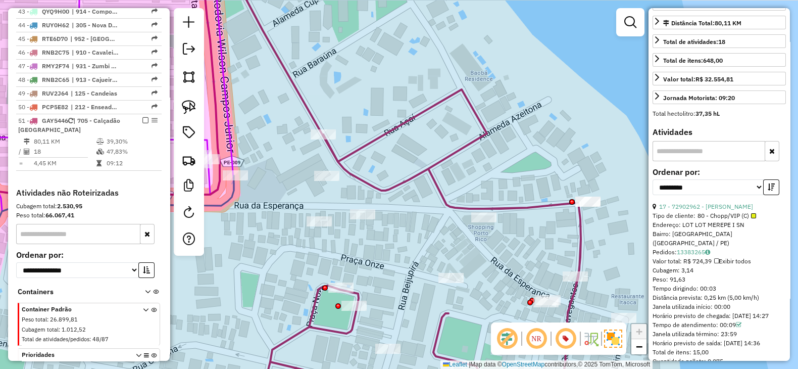
scroll to position [252, 0]
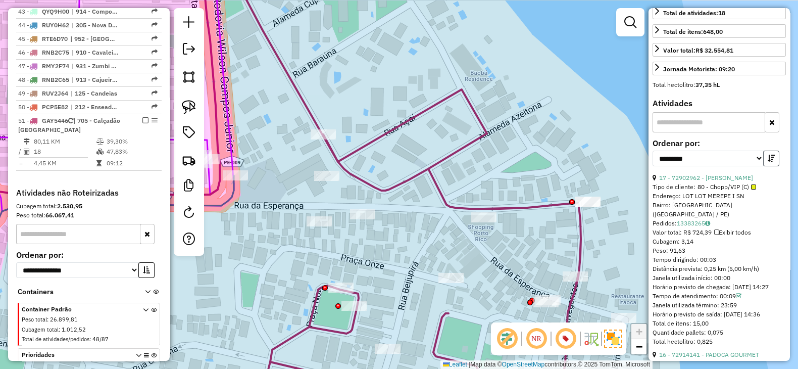
click at [768, 162] on icon "button" at bounding box center [771, 158] width 7 height 7
click at [729, 181] on link "18 - 72916578 - PIRATA LANCHE ROCK" at bounding box center [713, 178] width 109 height 8
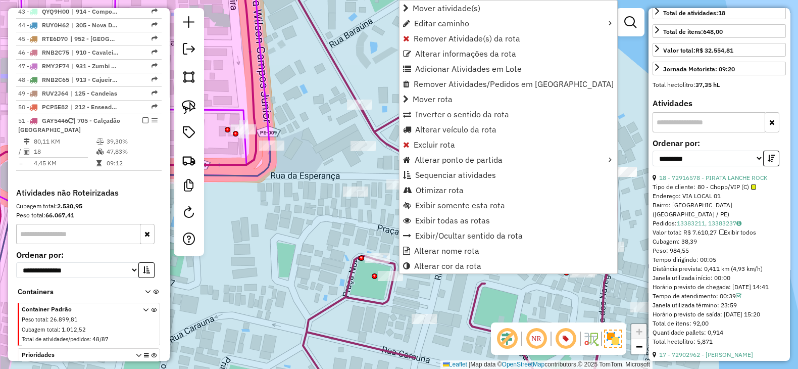
click at [376, 191] on div "Rota 51 - Placa GAY5446 72916578 - PIRATA LANCHE ROCK Janela de atendimento Gra…" at bounding box center [399, 184] width 798 height 369
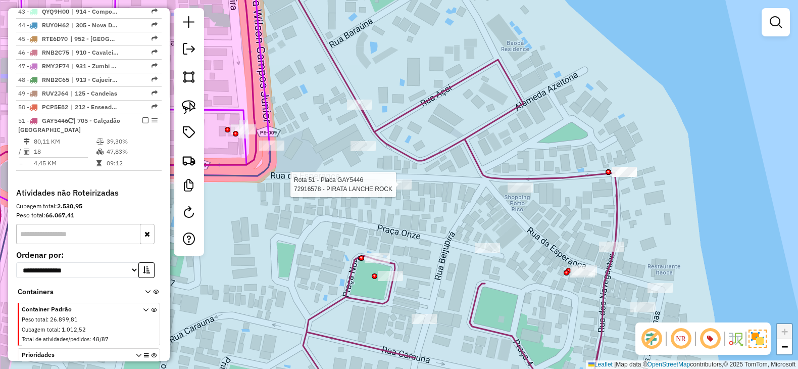
select select "**********"
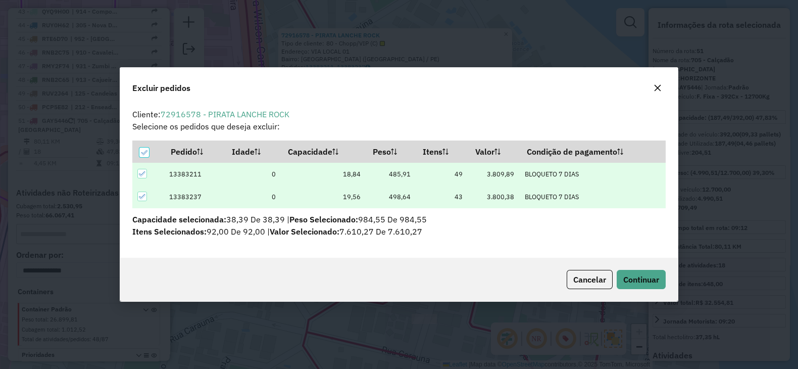
scroll to position [0, 0]
click at [626, 284] on span "Continuar" at bounding box center [642, 279] width 36 height 10
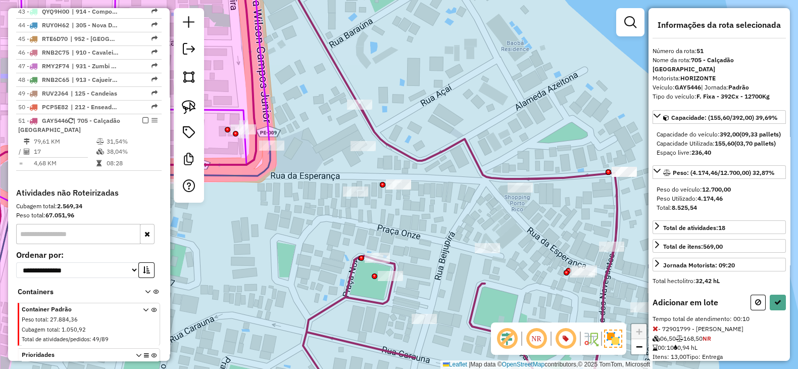
select select "**********"
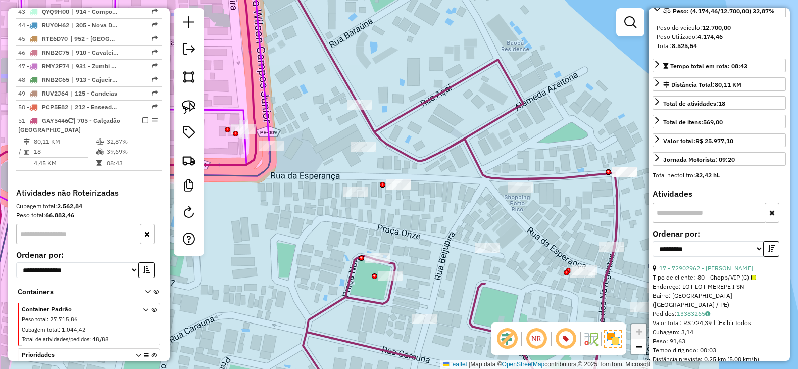
scroll to position [168, 0]
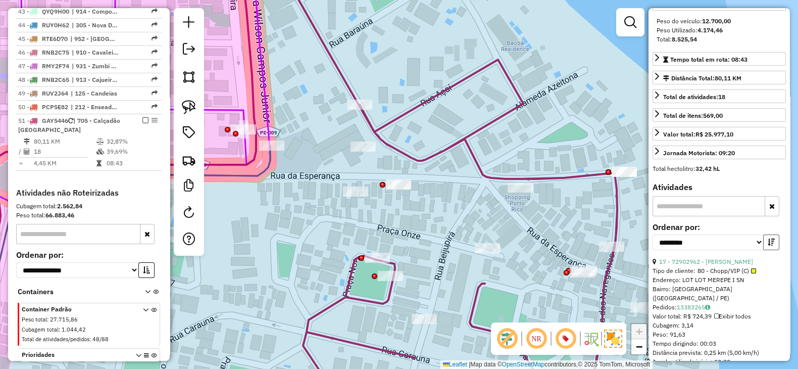
click at [768, 246] on icon "button" at bounding box center [771, 242] width 7 height 7
click at [728, 265] on link "18 - 72901799 - PAULO RICARDO PAZ DA" at bounding box center [706, 262] width 94 height 8
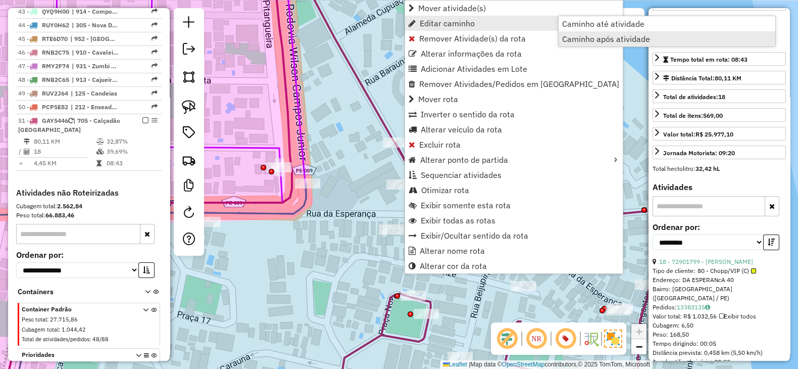
click at [599, 35] on span "Caminho após atividade" at bounding box center [606, 39] width 88 height 8
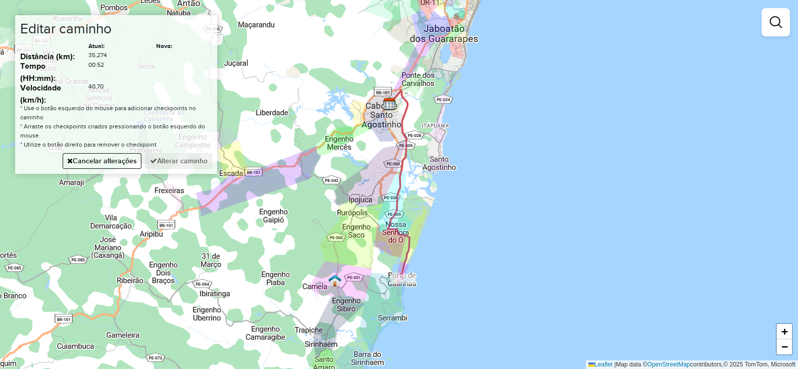
click at [356, 206] on div "Janela de atendimento Grade de atendimento Capacidade Transportadoras Veículos …" at bounding box center [399, 184] width 798 height 369
click at [393, 140] on div "Janela de atendimento Grade de atendimento Capacidade Transportadoras Veículos …" at bounding box center [399, 184] width 798 height 369
click at [198, 171] on div "Editar caminho Atual: Novo: Distância (km): 35,274 48,035 Tempo (HH:mm): 00:52 …" at bounding box center [116, 94] width 202 height 159
click at [203, 164] on button "Alterar caminho" at bounding box center [179, 161] width 67 height 16
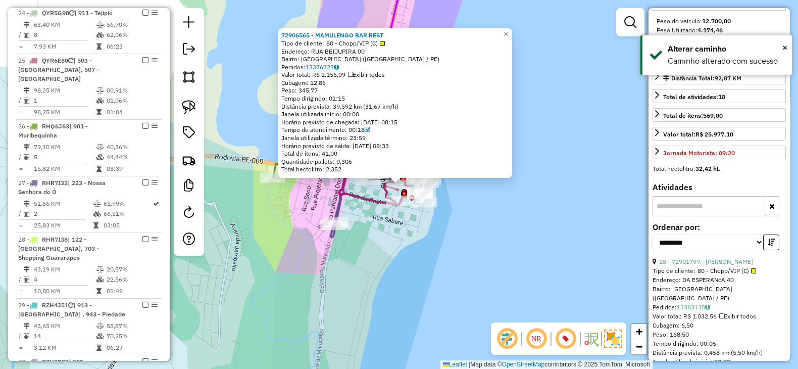
scroll to position [2221, 0]
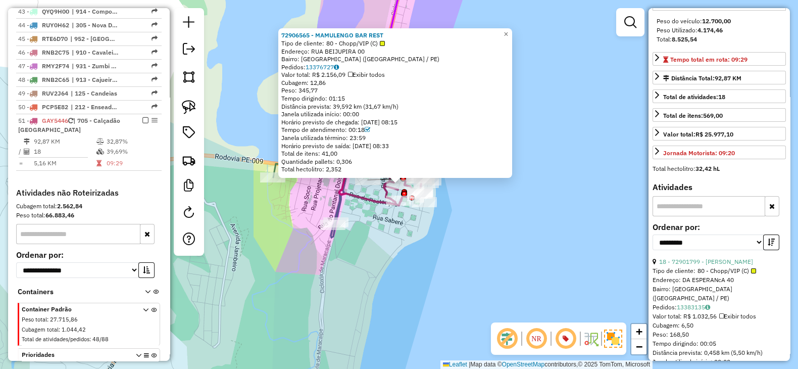
click at [402, 238] on div "72906565 - MAMULENGO BAR REST Tipo de cliente: 80 - Chopp/VIP (C) Endereço: RUA…" at bounding box center [399, 184] width 798 height 369
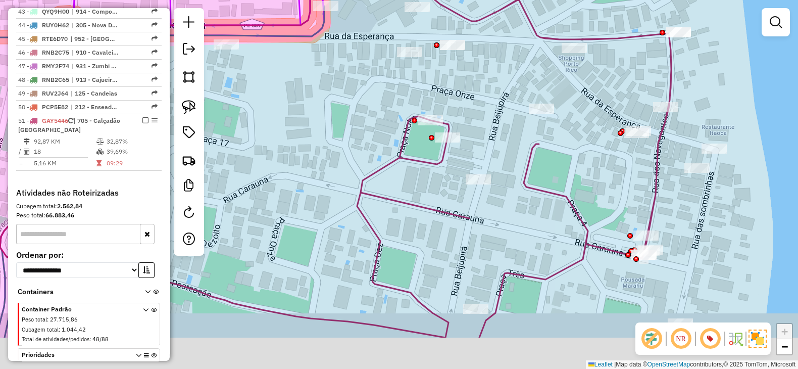
drag, startPoint x: 510, startPoint y: 170, endPoint x: 531, endPoint y: 100, distance: 73.6
click at [531, 100] on div "Janela de atendimento Grade de atendimento Capacidade Transportadoras Veículos …" at bounding box center [399, 184] width 798 height 369
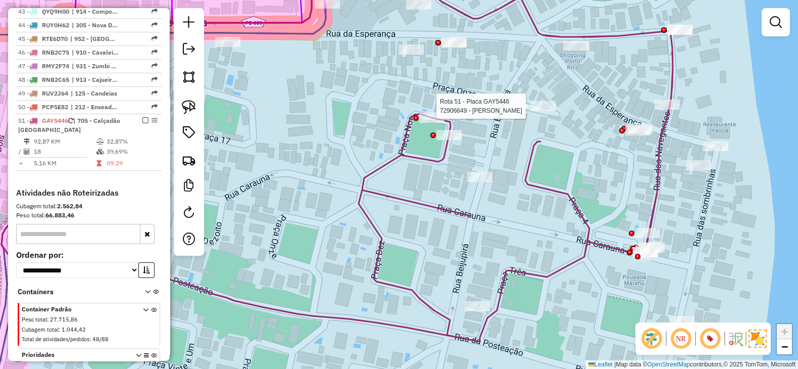
select select "**********"
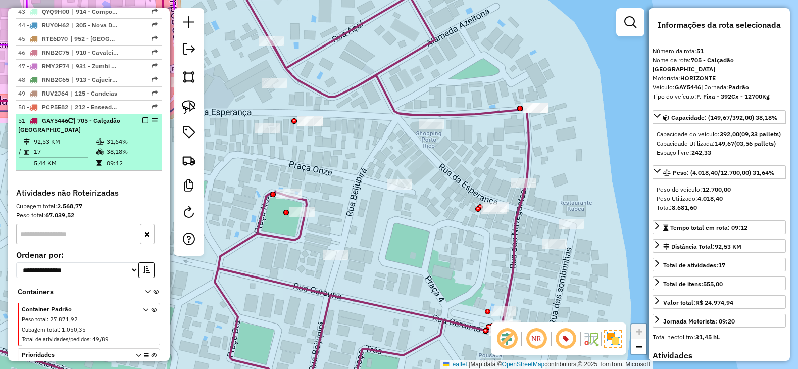
click at [146, 117] on div at bounding box center [142, 120] width 30 height 6
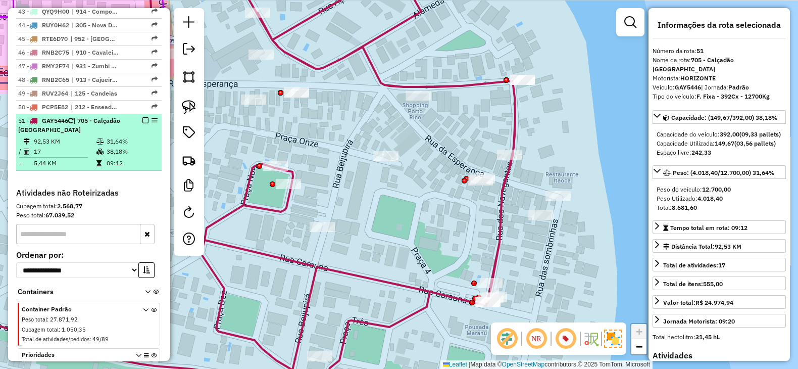
click at [143, 117] on em at bounding box center [145, 120] width 6 height 6
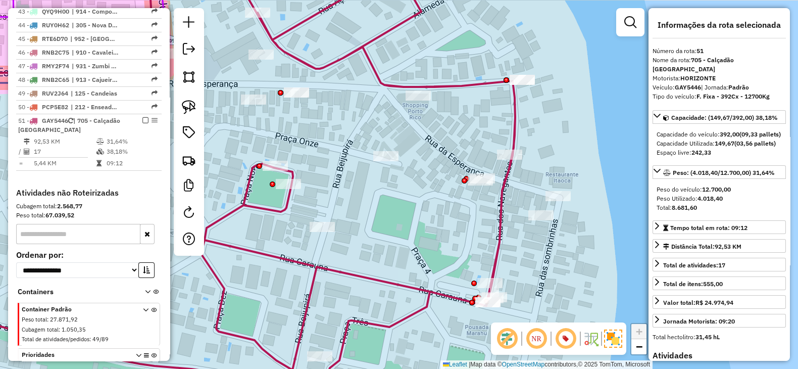
scroll to position [2198, 0]
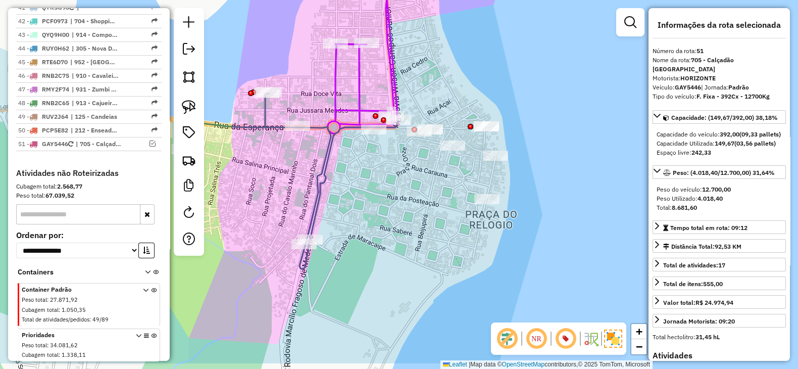
drag, startPoint x: 399, startPoint y: 236, endPoint x: 442, endPoint y: 194, distance: 60.4
click at [442, 194] on div "Janela de atendimento Grade de atendimento Capacidade Transportadoras Veículos …" at bounding box center [399, 184] width 798 height 369
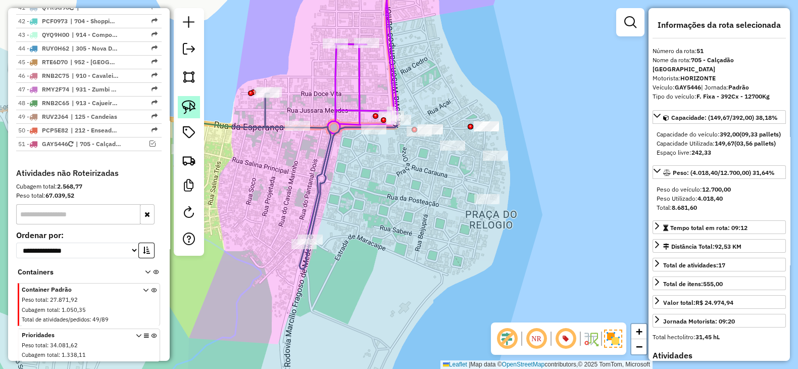
click at [185, 105] on img at bounding box center [189, 107] width 14 height 14
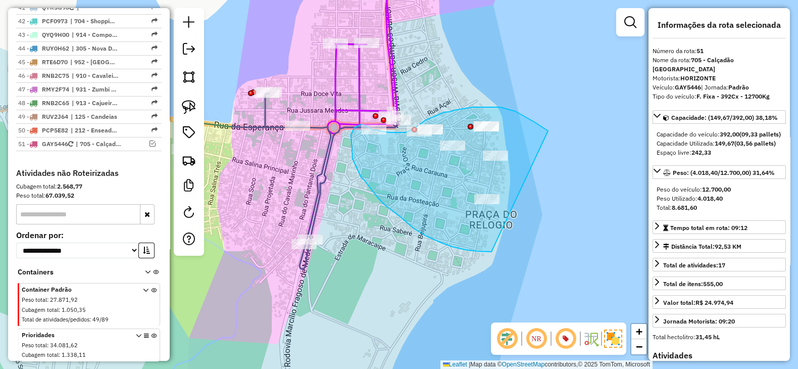
drag, startPoint x: 548, startPoint y: 130, endPoint x: 492, endPoint y: 252, distance: 133.8
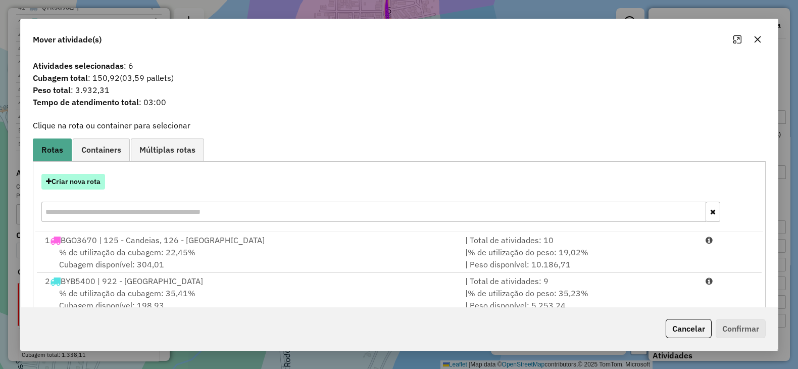
click at [89, 181] on button "Criar nova rota" at bounding box center [73, 182] width 64 height 16
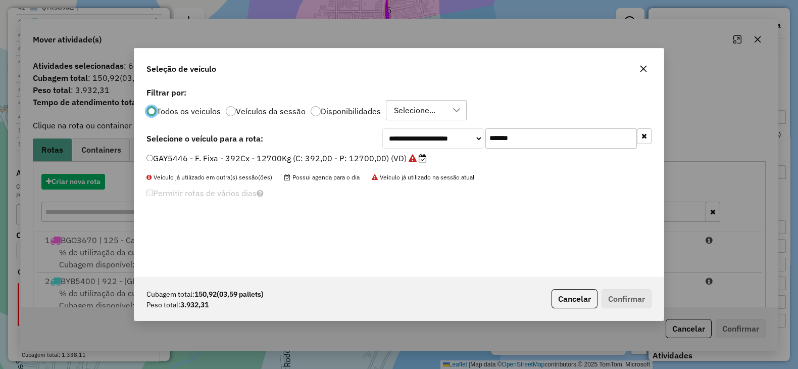
scroll to position [5, 3]
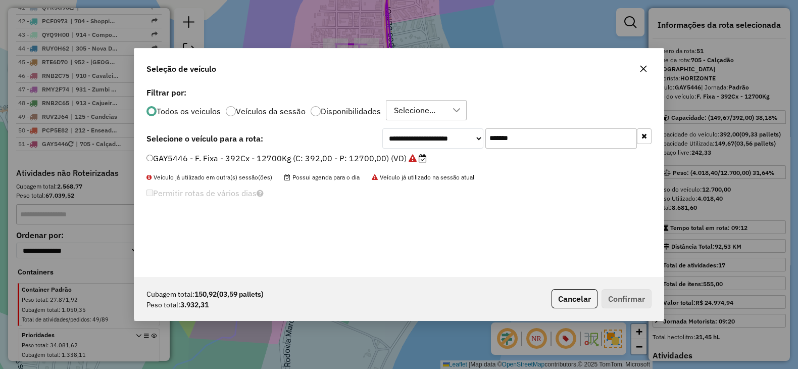
drag, startPoint x: 605, startPoint y: 139, endPoint x: 335, endPoint y: 133, distance: 269.9
click at [342, 130] on div "**********" at bounding box center [399, 138] width 505 height 20
paste input "text"
type input "*******"
click at [310, 155] on label "QYJ4B46 - F. Fixa - 392Cx - 12590Kg (C: 392,00 - P: 12590,00) (VD)" at bounding box center [286, 158] width 279 height 12
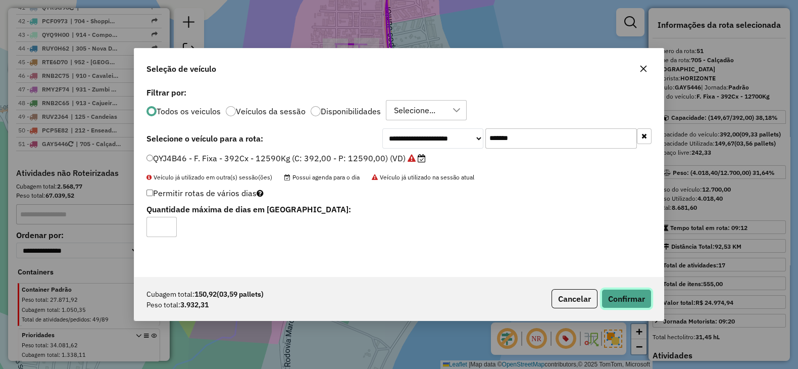
click at [630, 298] on button "Confirmar" at bounding box center [627, 298] width 50 height 19
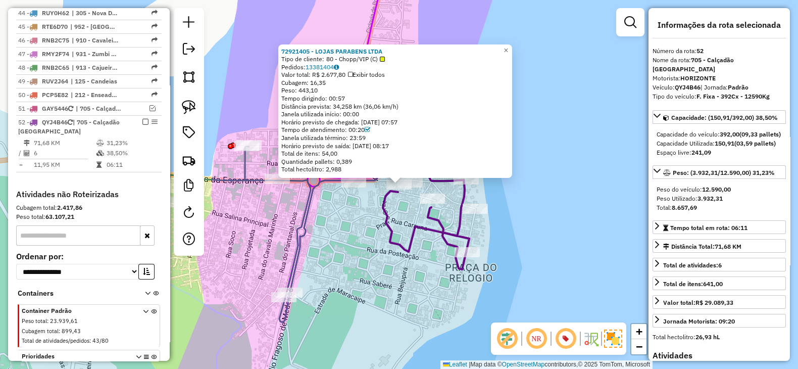
scroll to position [2236, 0]
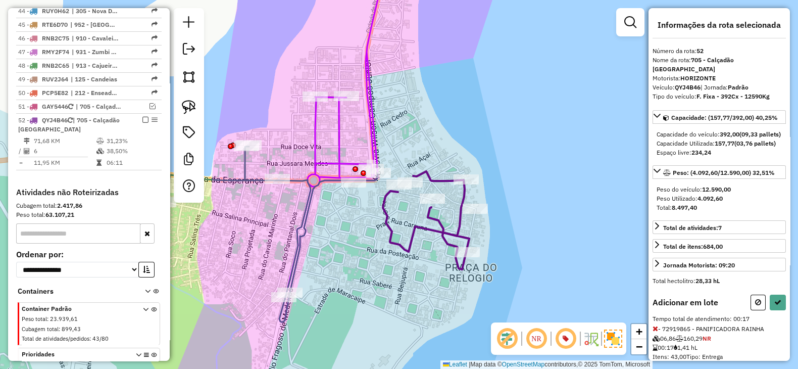
select select "**********"
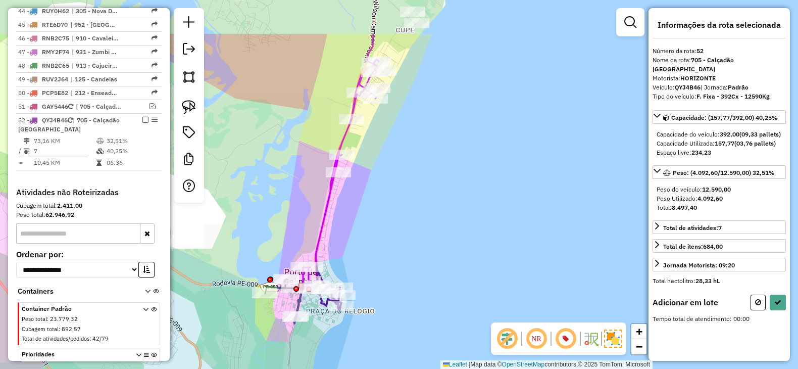
drag, startPoint x: 404, startPoint y: 280, endPoint x: 328, endPoint y: 351, distance: 103.3
click at [328, 351] on div "Janela de atendimento Grade de atendimento Capacidade Transportadoras Veículos …" at bounding box center [399, 184] width 798 height 369
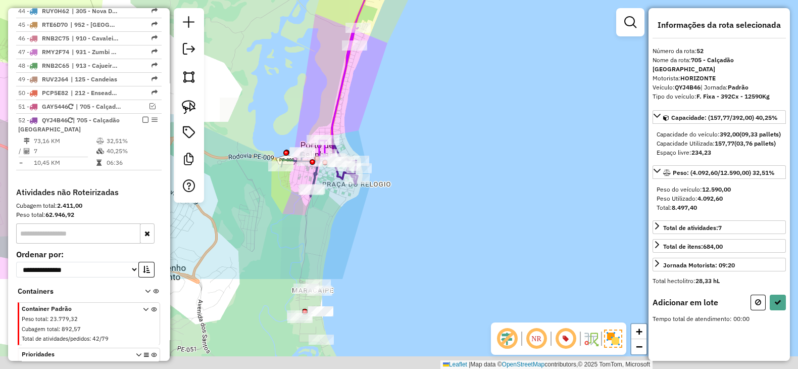
drag, startPoint x: 401, startPoint y: 201, endPoint x: 417, endPoint y: 73, distance: 128.4
click at [417, 73] on div "Janela de atendimento Grade de atendimento Capacidade Transportadoras Veículos …" at bounding box center [399, 184] width 798 height 369
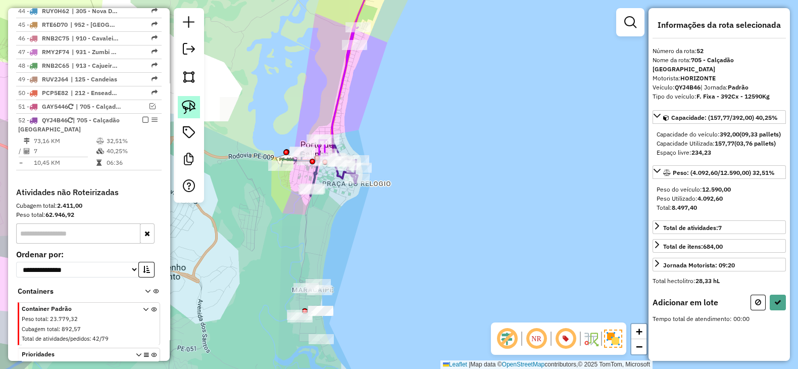
click at [196, 107] on link at bounding box center [189, 107] width 22 height 22
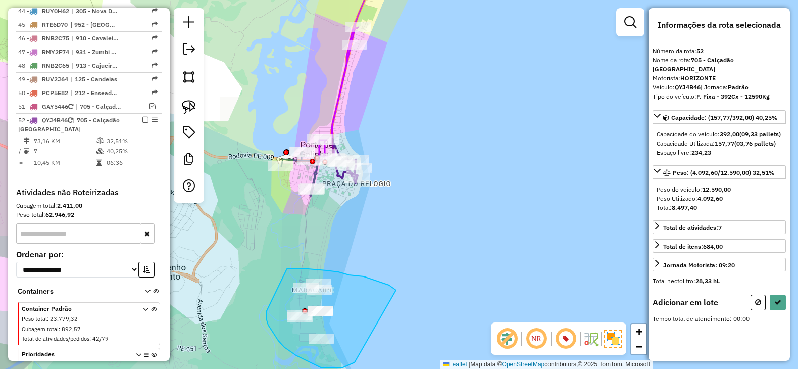
drag, startPoint x: 396, startPoint y: 290, endPoint x: 355, endPoint y: 362, distance: 83.3
select select "**********"
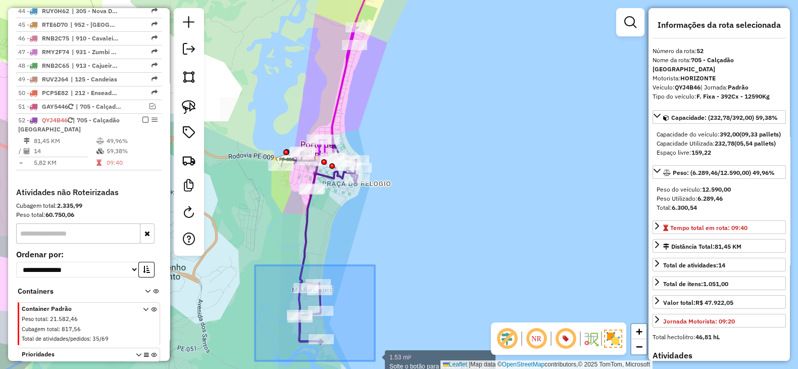
drag, startPoint x: 255, startPoint y: 265, endPoint x: 376, endPoint y: 361, distance: 154.0
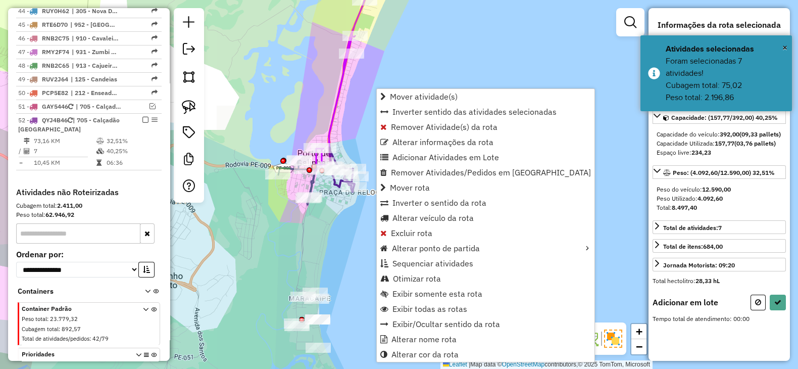
drag, startPoint x: 334, startPoint y: 213, endPoint x: 314, endPoint y: 270, distance: 59.9
click at [314, 270] on div "Janela de atendimento Grade de atendimento Capacidade Transportadoras Veículos …" at bounding box center [399, 184] width 798 height 369
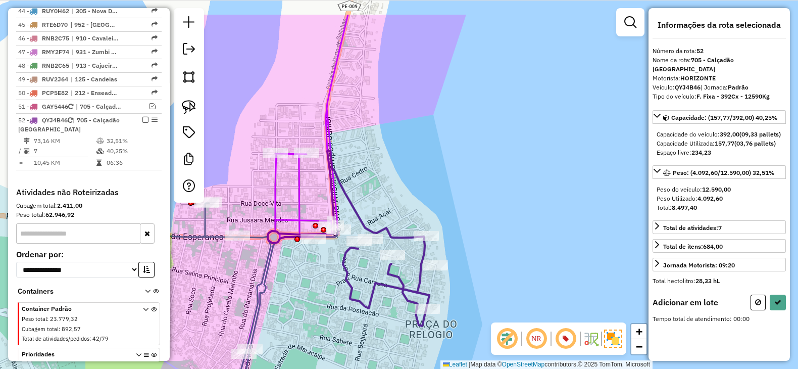
drag, startPoint x: 308, startPoint y: 228, endPoint x: 311, endPoint y: 280, distance: 51.6
click at [311, 280] on div "Janela de atendimento Grade de atendimento Capacidade Transportadoras Veículos …" at bounding box center [399, 184] width 798 height 369
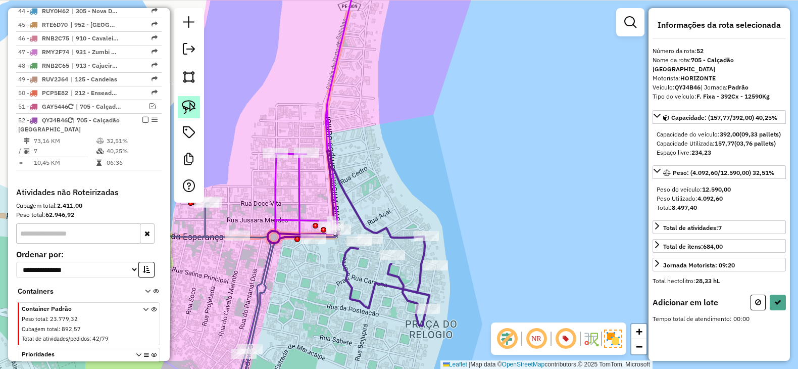
click at [186, 109] on img at bounding box center [189, 107] width 14 height 14
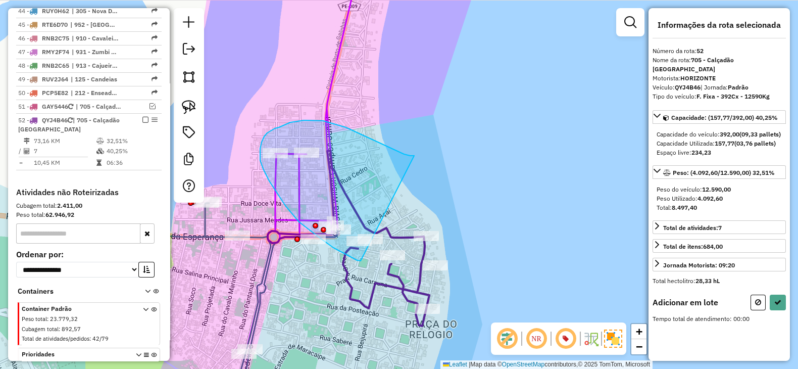
drag, startPoint x: 414, startPoint y: 156, endPoint x: 361, endPoint y: 261, distance: 118.0
select select "**********"
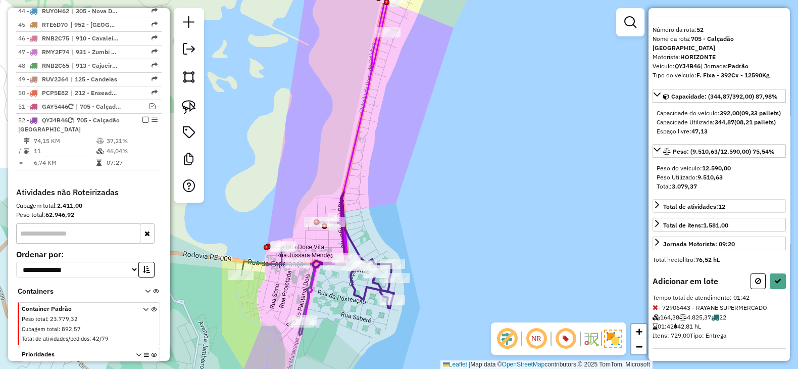
scroll to position [37, 0]
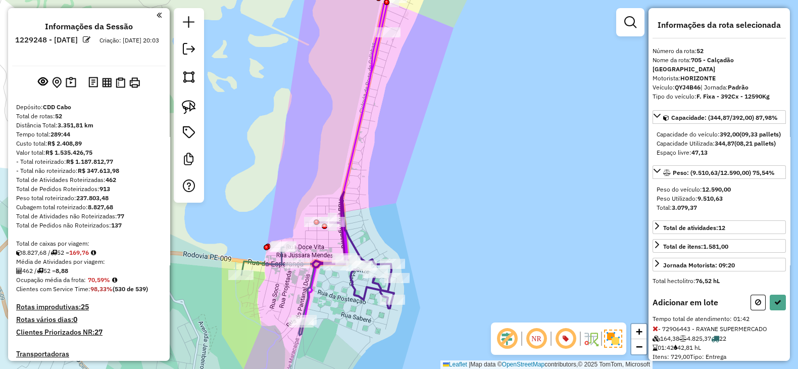
scroll to position [37, 0]
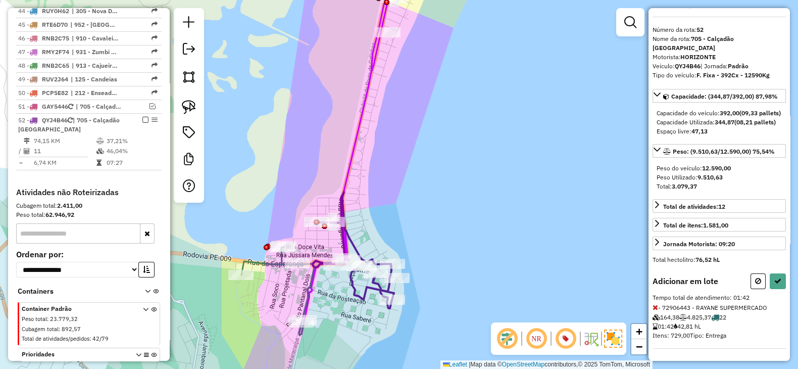
select select "**********"
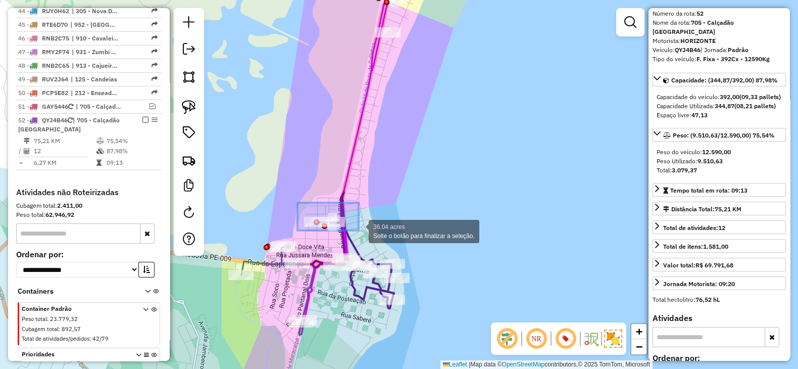
drag, startPoint x: 298, startPoint y: 203, endPoint x: 359, endPoint y: 230, distance: 67.0
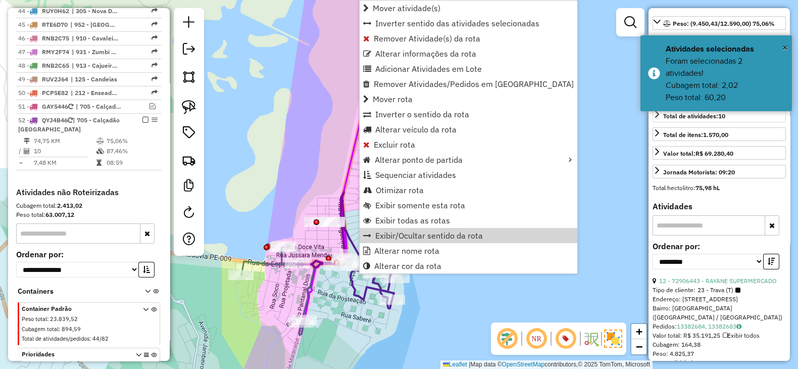
scroll to position [206, 0]
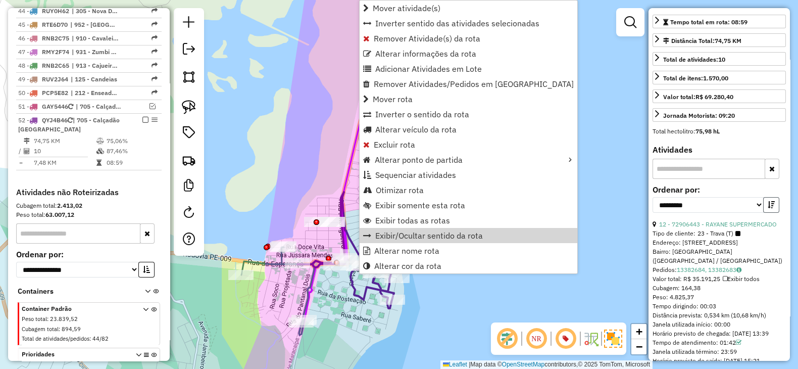
click at [765, 213] on button "button" at bounding box center [772, 205] width 16 height 16
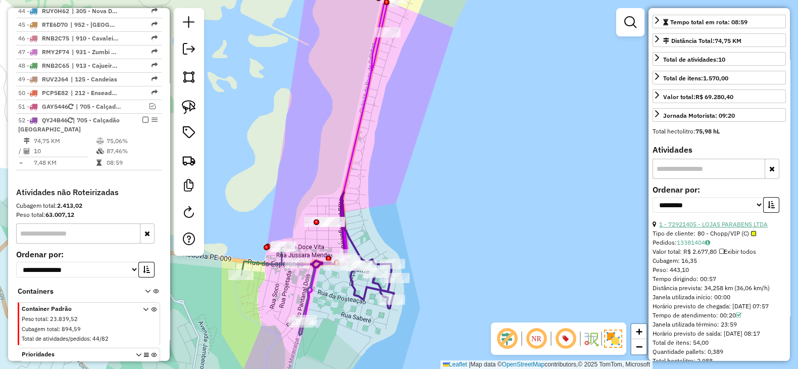
click at [737, 228] on link "1 - 72921405 - LOJAS PARABENS LTDA" at bounding box center [713, 224] width 109 height 8
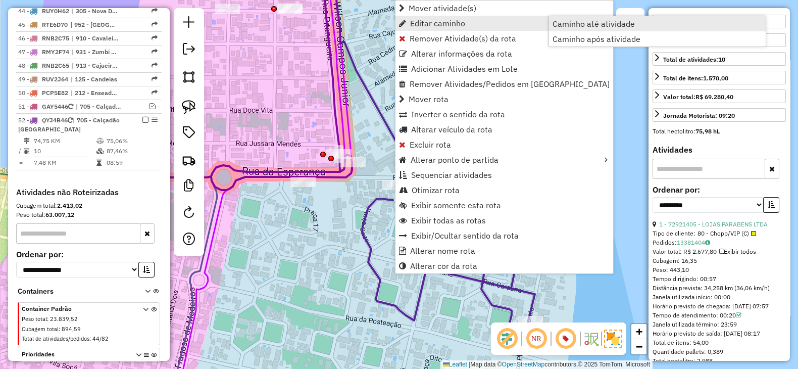
click at [605, 23] on span "Caminho até atividade" at bounding box center [594, 24] width 82 height 8
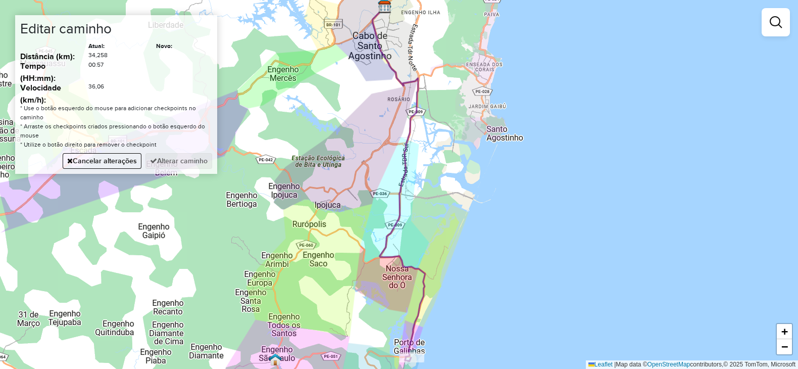
click at [314, 210] on div "Janela de atendimento Grade de atendimento Capacidade Transportadoras Veículos …" at bounding box center [399, 184] width 798 height 369
click at [159, 165] on button "Alterar caminho" at bounding box center [179, 161] width 67 height 16
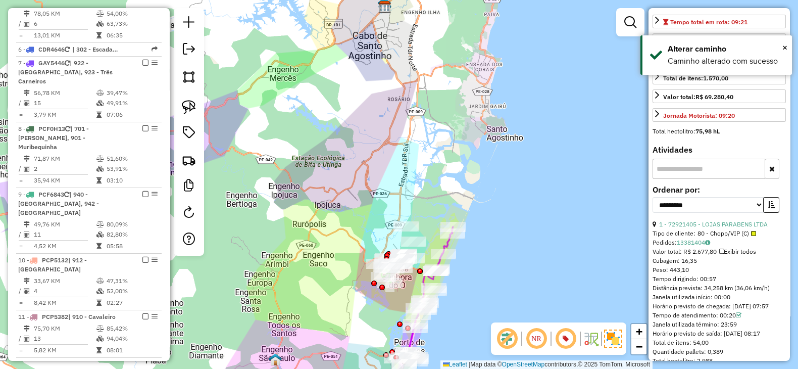
scroll to position [0, 0]
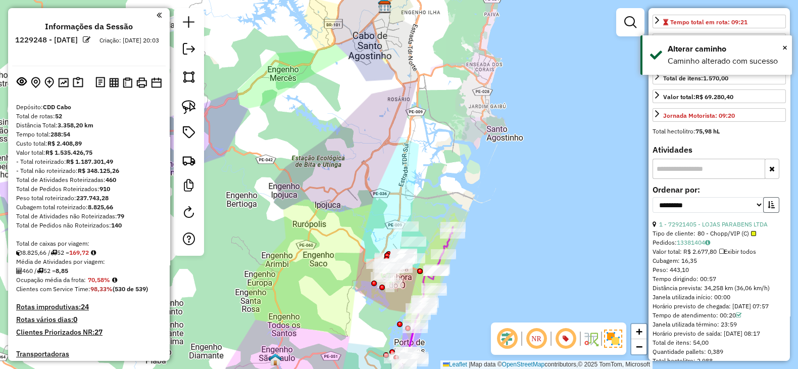
click at [775, 213] on button "button" at bounding box center [772, 205] width 16 height 16
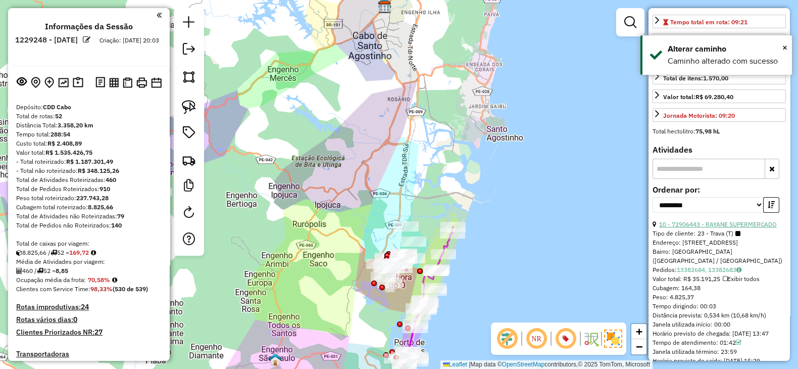
click at [735, 228] on link "10 - 72906443 - RAYANE SUPERMERCADO" at bounding box center [718, 224] width 118 height 8
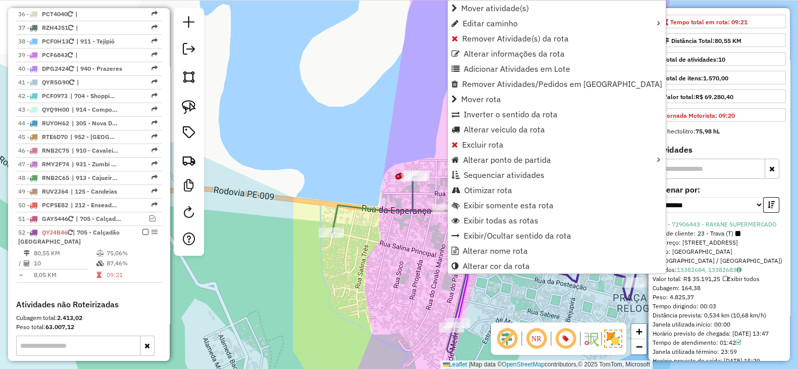
scroll to position [2236, 0]
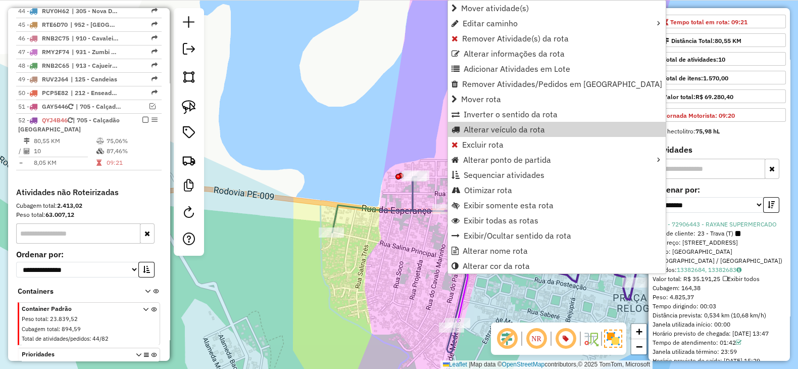
click at [355, 93] on div "Janela de atendimento Grade de atendimento Capacidade Transportadoras Veículos …" at bounding box center [399, 184] width 798 height 369
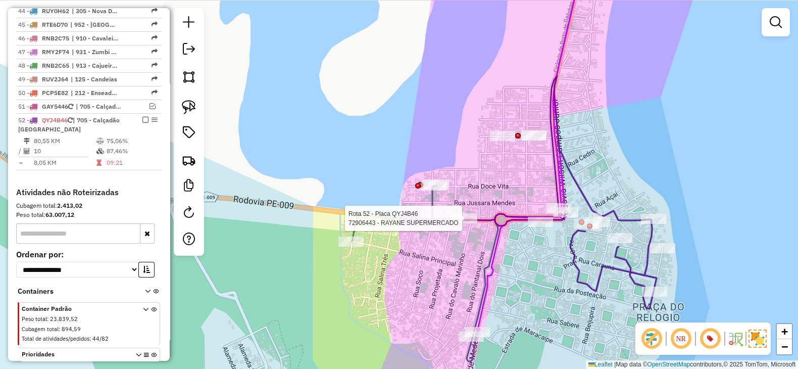
select select "**********"
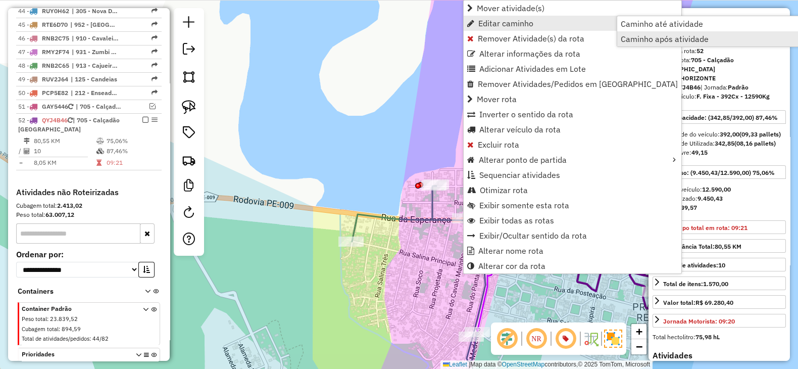
click at [669, 36] on span "Caminho após atividade" at bounding box center [665, 39] width 88 height 8
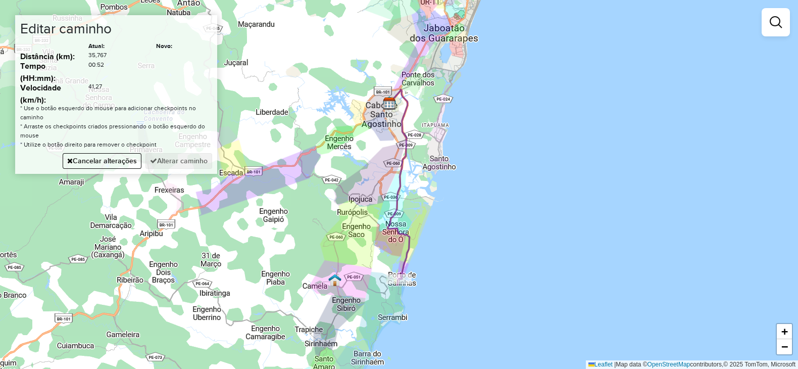
click at [355, 206] on div "Janela de atendimento Grade de atendimento Capacidade Transportadoras Veículos …" at bounding box center [399, 184] width 798 height 369
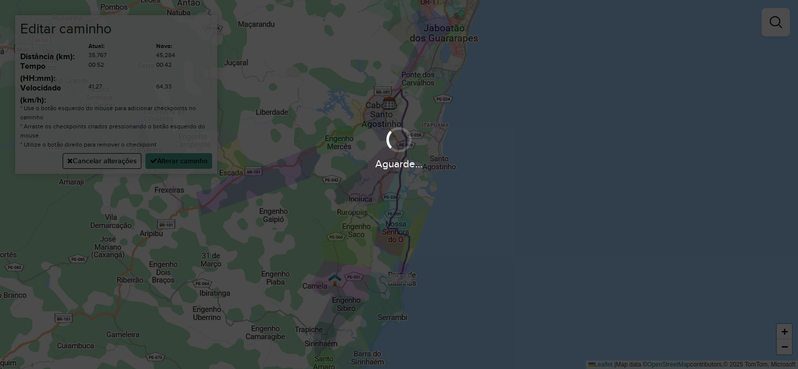
click at [392, 134] on hb-app "Aguarde... Pop-up bloqueado! Seu navegador bloqueou automáticamente a abertura …" at bounding box center [399, 184] width 798 height 369
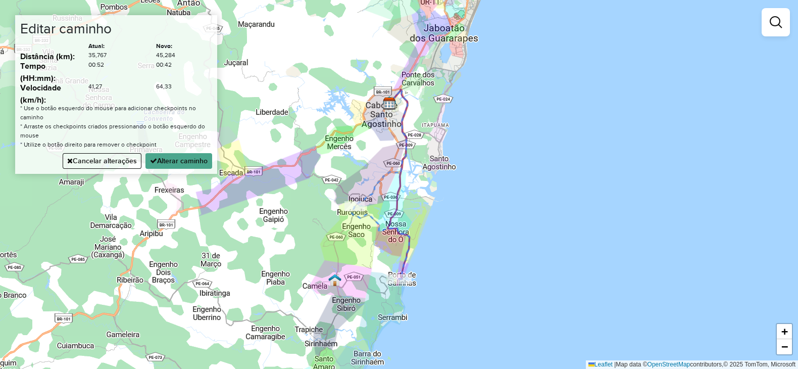
click at [392, 135] on div "Janela de atendimento Grade de atendimento Capacidade Transportadoras Veículos …" at bounding box center [399, 184] width 798 height 369
click at [196, 158] on button "Alterar caminho" at bounding box center [179, 161] width 67 height 16
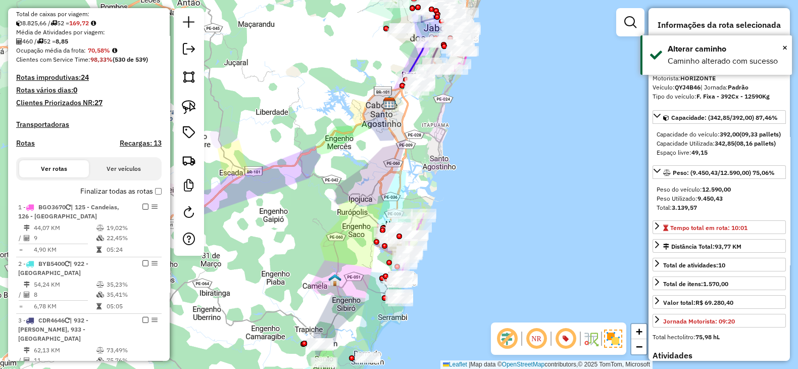
scroll to position [0, 0]
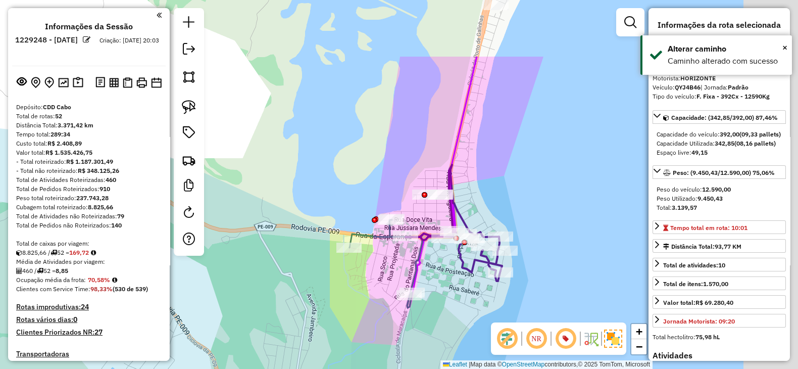
drag, startPoint x: 420, startPoint y: 317, endPoint x: 407, endPoint y: 316, distance: 13.2
click at [402, 337] on div "Janela de atendimento Grade de atendimento Capacidade Transportadoras Veículos …" at bounding box center [399, 184] width 798 height 369
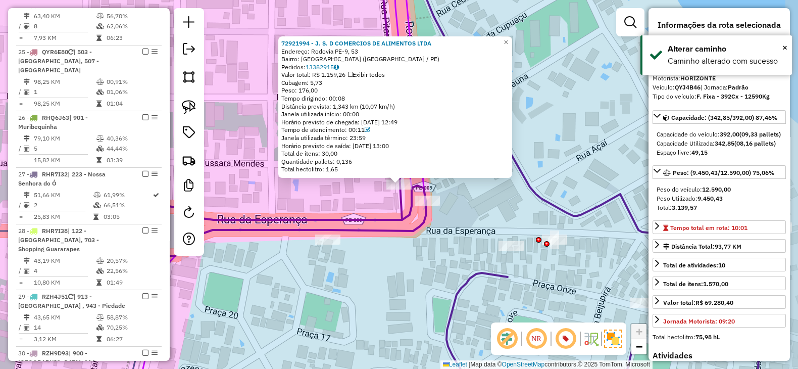
scroll to position [2236, 0]
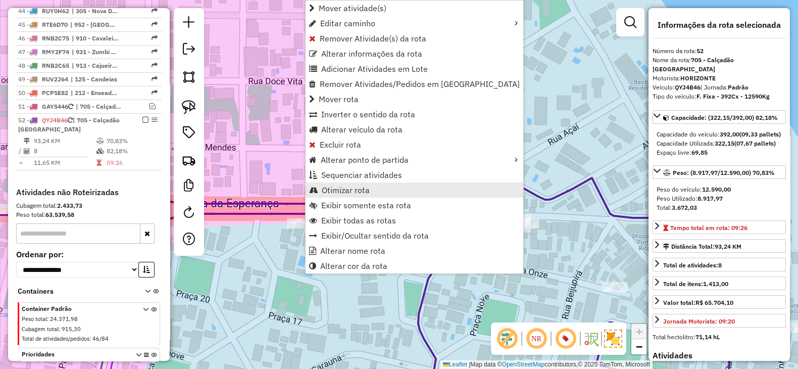
click at [353, 188] on span "Otimizar rota" at bounding box center [346, 190] width 48 height 8
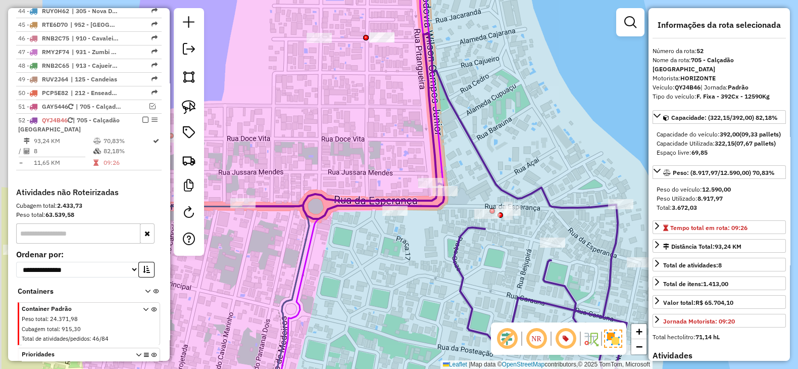
drag, startPoint x: 298, startPoint y: 154, endPoint x: 503, endPoint y: 123, distance: 207.5
click at [503, 123] on div "Janela de atendimento Grade de atendimento Capacidade Transportadoras Veículos …" at bounding box center [399, 184] width 798 height 369
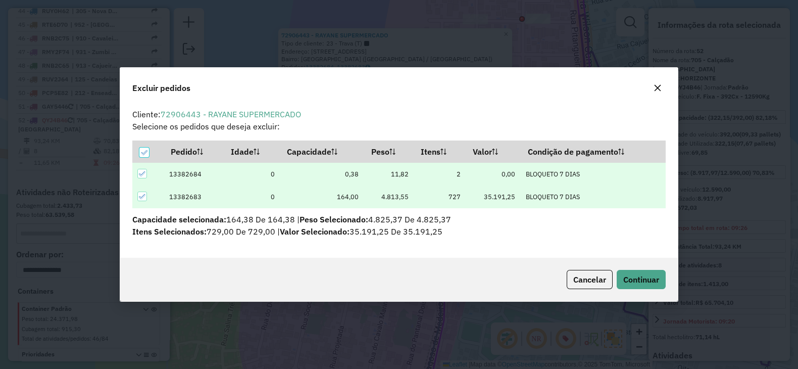
scroll to position [5, 3]
click at [656, 281] on span "Continuar" at bounding box center [642, 279] width 36 height 10
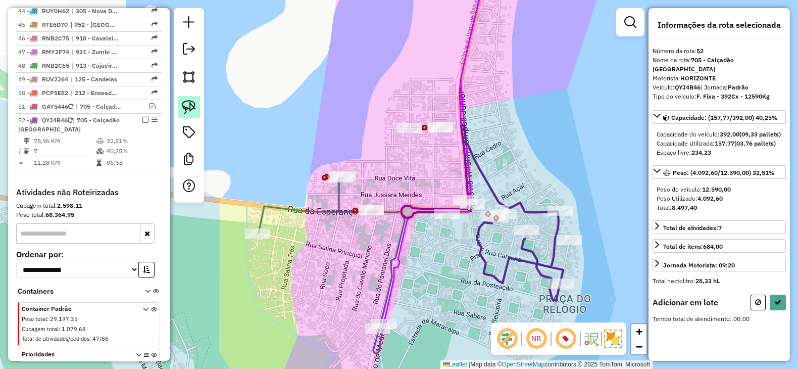
click at [190, 102] on img at bounding box center [189, 107] width 14 height 14
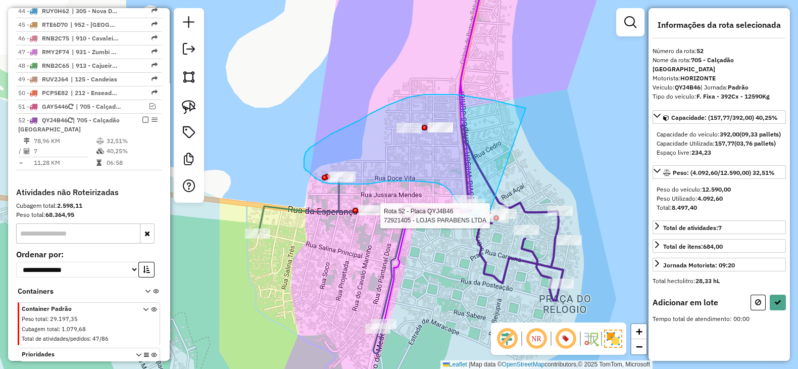
click at [488, 218] on div "Rota 52 - Placa QYJ4B46 72921405 - LOJAS PARABENS LTDA Janela de atendimento Gr…" at bounding box center [399, 184] width 798 height 369
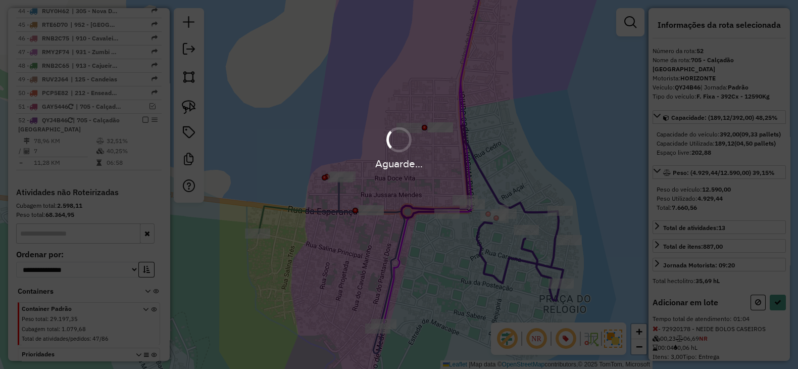
select select "**********"
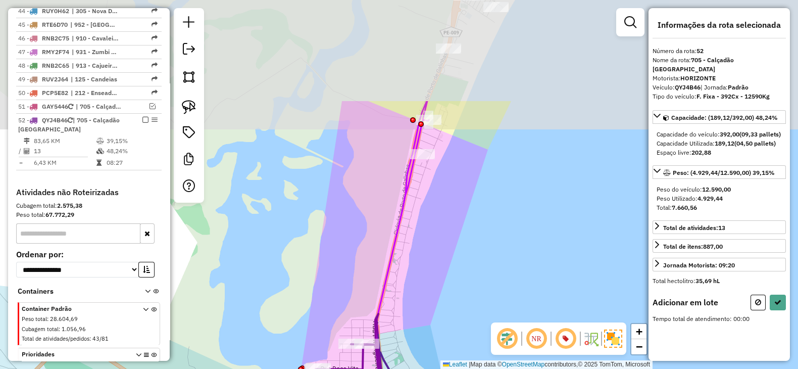
drag, startPoint x: 459, startPoint y: 100, endPoint x: 407, endPoint y: 237, distance: 147.3
click at [407, 237] on div "Janela de atendimento Grade de atendimento Capacidade Transportadoras Veículos …" at bounding box center [399, 184] width 798 height 369
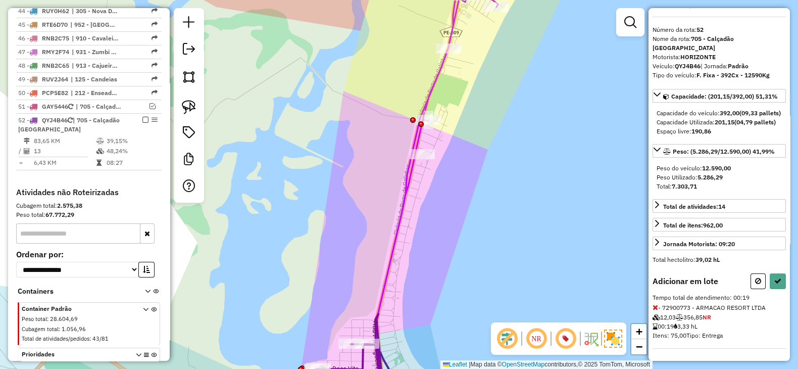
scroll to position [37, 0]
select select "**********"
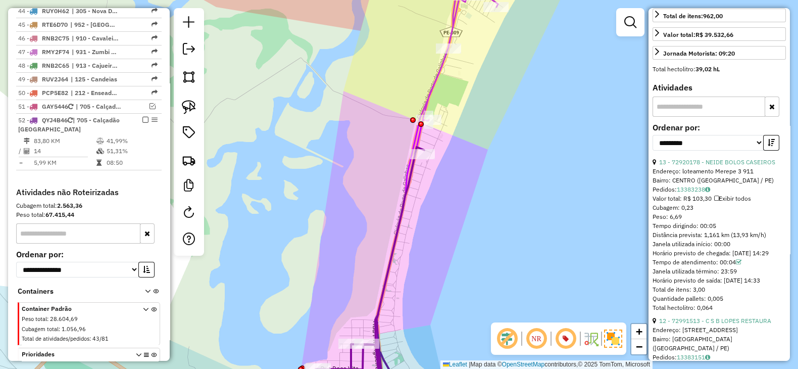
scroll to position [290, 0]
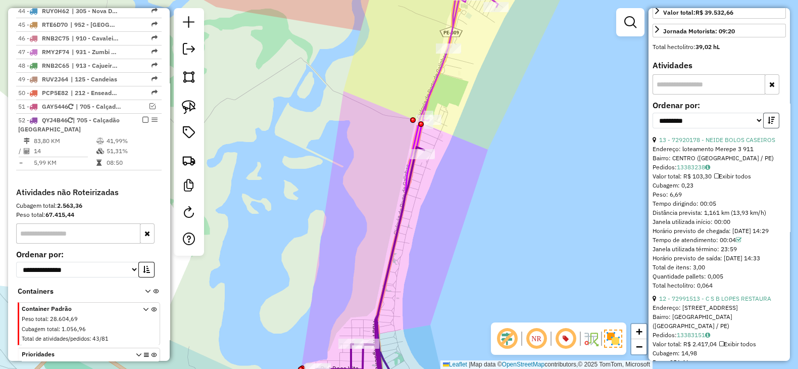
click at [776, 128] on button "button" at bounding box center [772, 121] width 16 height 16
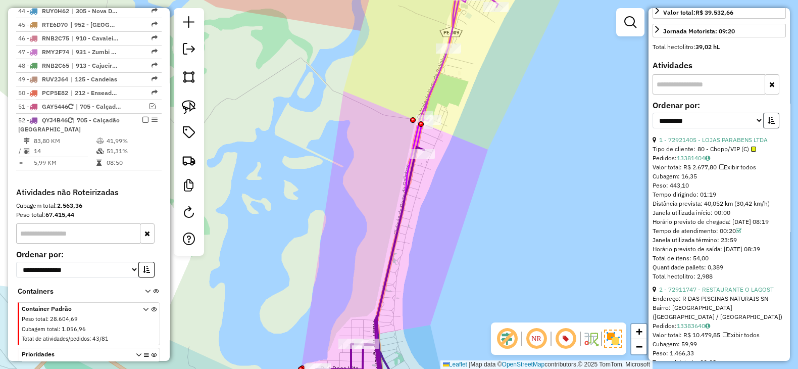
click at [771, 124] on icon "button" at bounding box center [771, 120] width 7 height 7
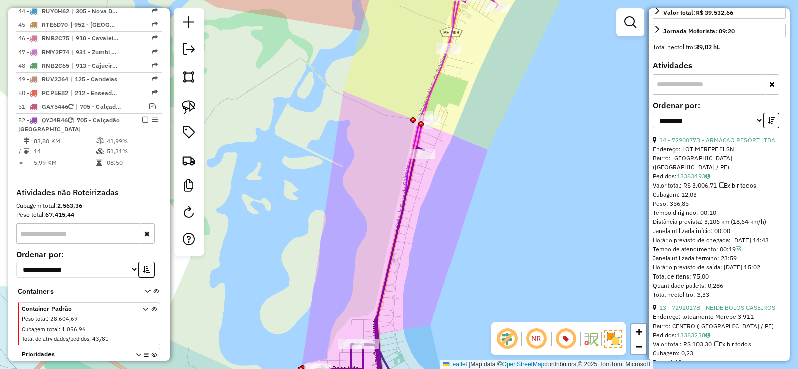
click at [725, 144] on link "14 - 72900773 - ARMACAO RESORT LTDA" at bounding box center [717, 140] width 116 height 8
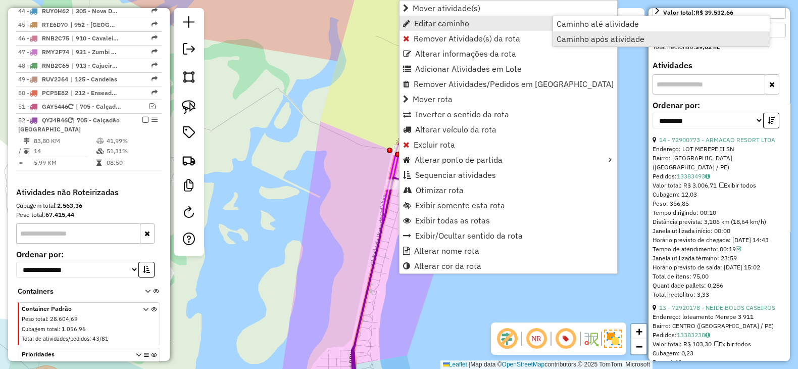
click at [602, 35] on span "Caminho após atividade" at bounding box center [601, 39] width 88 height 8
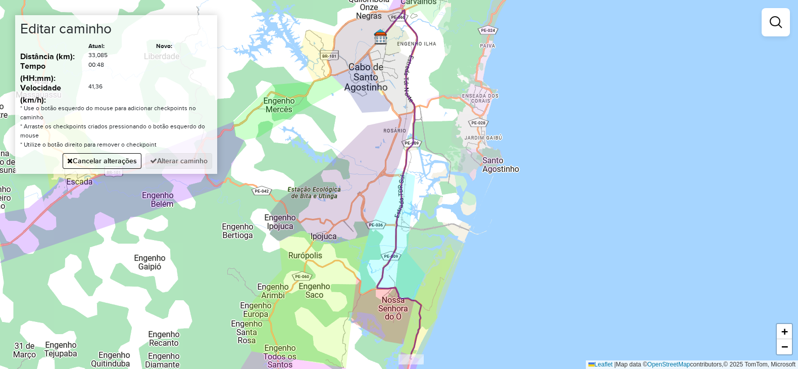
click at [312, 241] on div "Janela de atendimento Grade de atendimento Capacidade Transportadoras Veículos …" at bounding box center [399, 184] width 798 height 369
click at [389, 99] on div "Janela de atendimento Grade de atendimento Capacidade Transportadoras Veículos …" at bounding box center [399, 184] width 798 height 369
click at [171, 161] on button "Alterar caminho" at bounding box center [179, 161] width 67 height 16
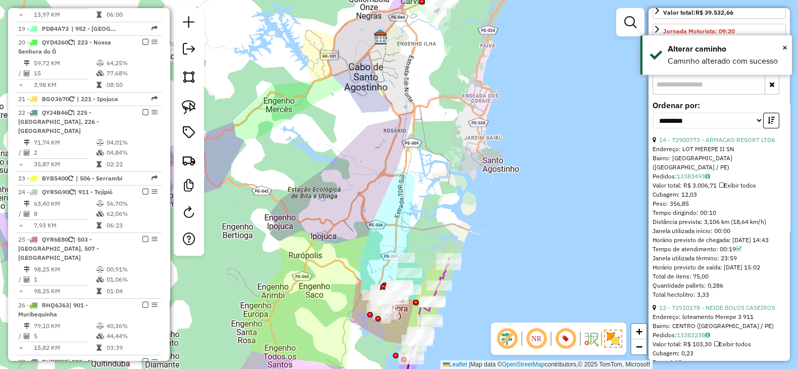
scroll to position [0, 0]
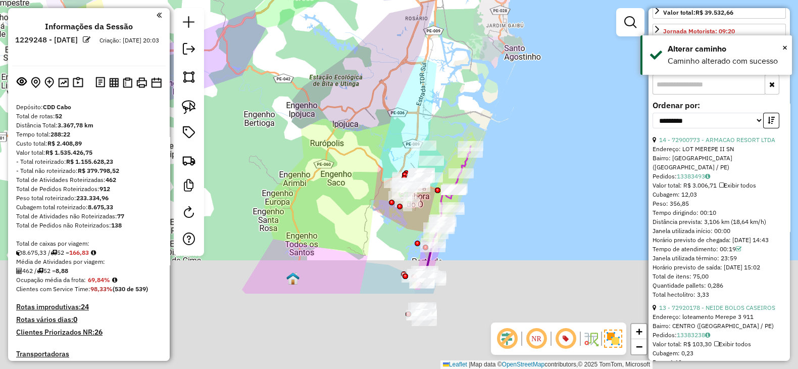
drag, startPoint x: 458, startPoint y: 323, endPoint x: 467, endPoint y: 212, distance: 111.5
click at [480, 184] on div "Janela de atendimento Grade de atendimento Capacidade Transportadoras Veículos …" at bounding box center [399, 184] width 798 height 369
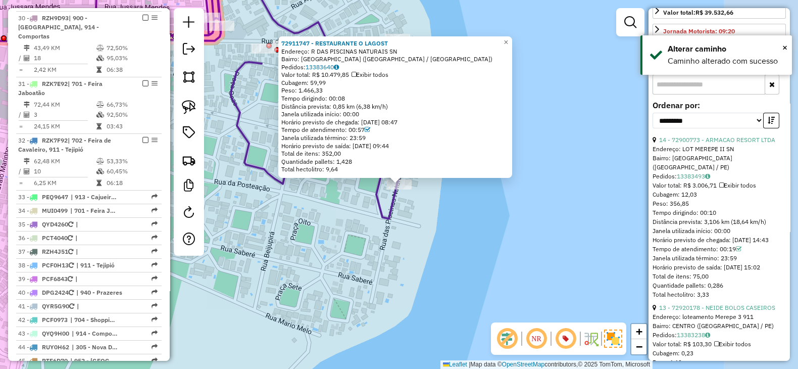
scroll to position [2236, 0]
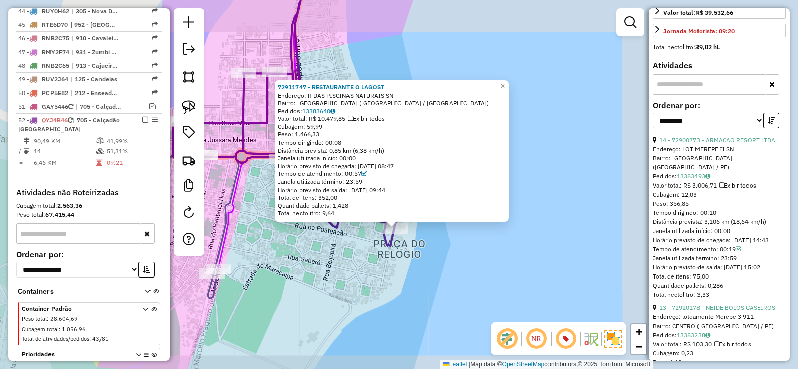
click at [392, 272] on div "72911747 - RESTAURANTE O LAGOST Endereço: R DAS PISCINAS NATURAIS SN Bairro: NO…" at bounding box center [399, 184] width 798 height 369
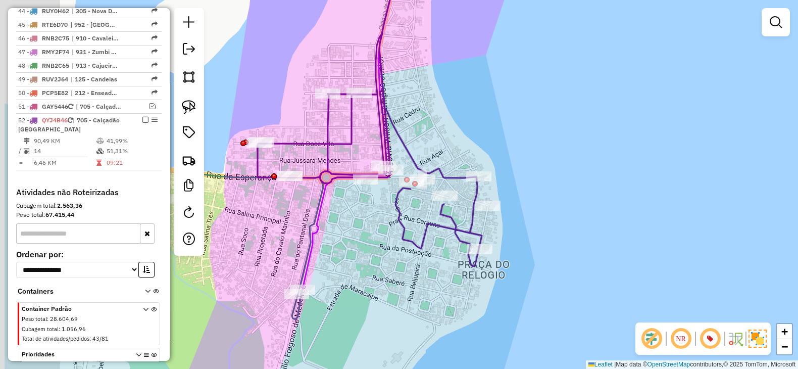
drag, startPoint x: 457, startPoint y: 82, endPoint x: 539, endPoint y: 91, distance: 82.9
click at [539, 91] on div "Janela de atendimento Grade de atendimento Capacidade Transportadoras Veículos …" at bounding box center [399, 184] width 798 height 369
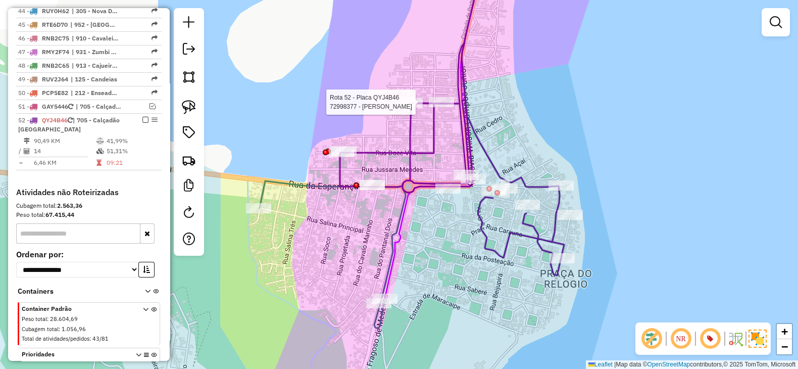
select select "**********"
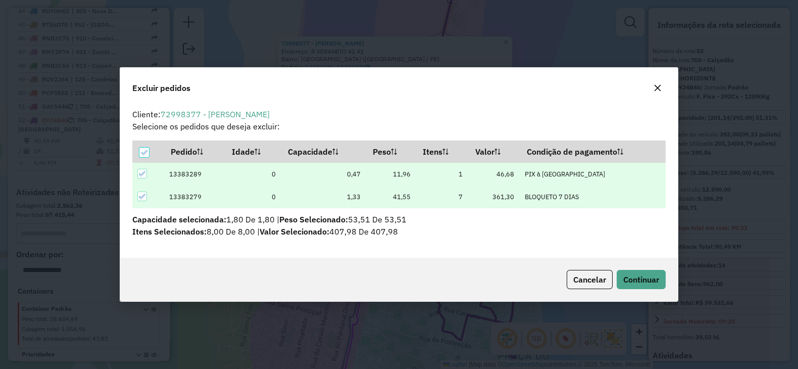
scroll to position [0, 0]
click at [659, 88] on icon "button" at bounding box center [658, 88] width 8 height 8
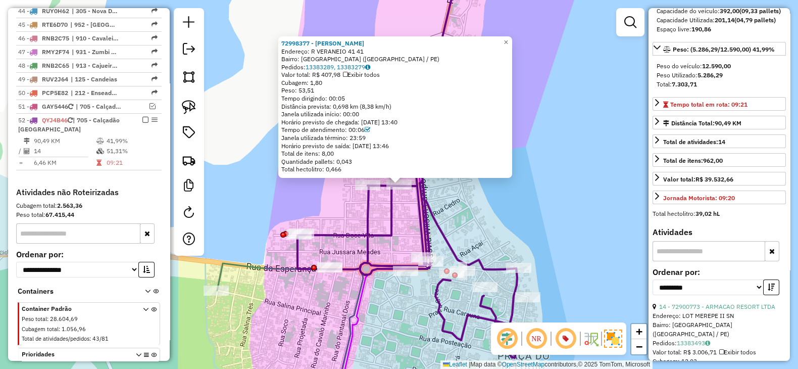
scroll to position [252, 0]
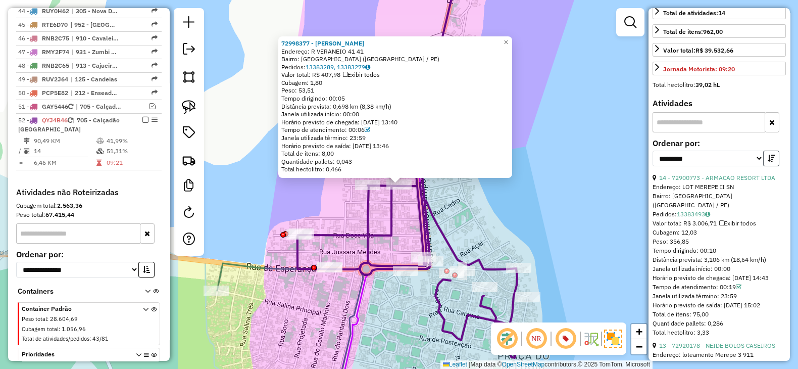
click at [771, 162] on icon "button" at bounding box center [771, 158] width 7 height 7
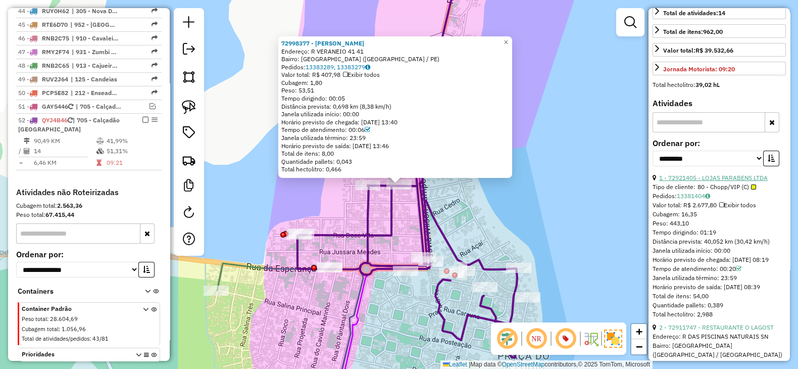
click at [745, 181] on link "1 - 72921405 - LOJAS PARABENS LTDA" at bounding box center [713, 178] width 109 height 8
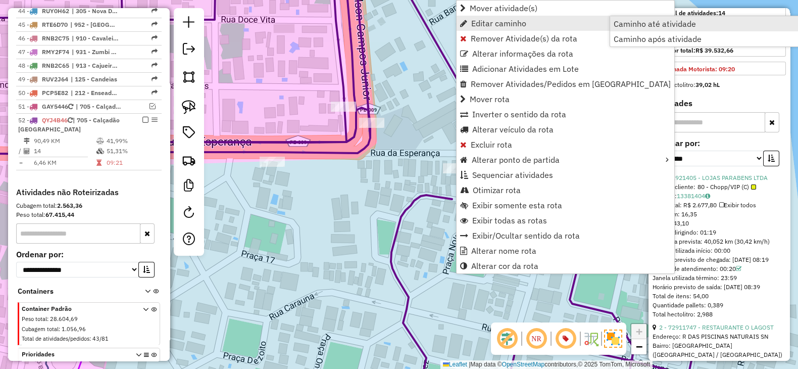
click at [642, 26] on span "Caminho até atividade" at bounding box center [655, 24] width 82 height 8
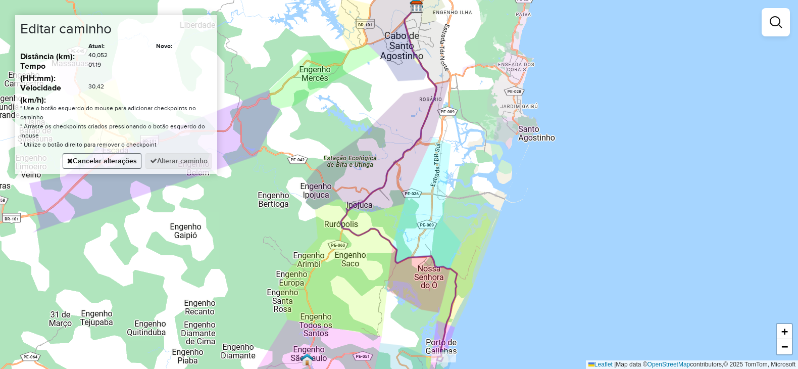
click at [103, 160] on button "Cancelar alterações" at bounding box center [102, 161] width 79 height 16
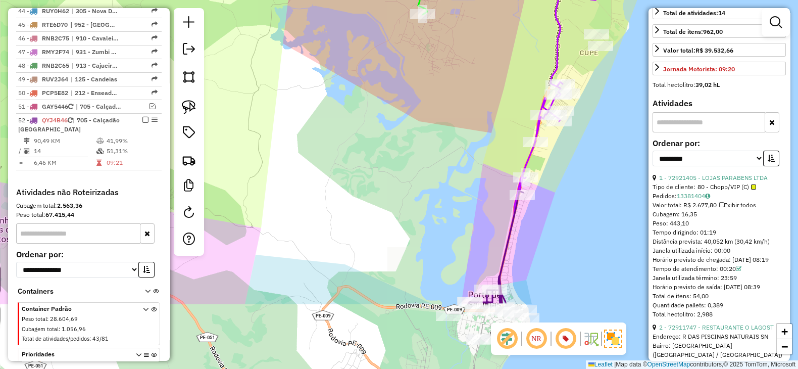
drag, startPoint x: 419, startPoint y: 334, endPoint x: 373, endPoint y: 148, distance: 192.0
click at [373, 148] on div "Janela de atendimento Grade de atendimento Capacidade Transportadoras Veículos …" at bounding box center [399, 184] width 798 height 369
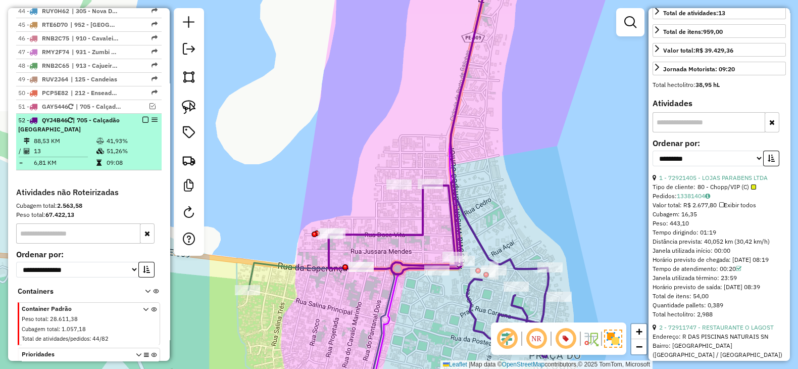
click at [142, 117] on em at bounding box center [145, 120] width 6 height 6
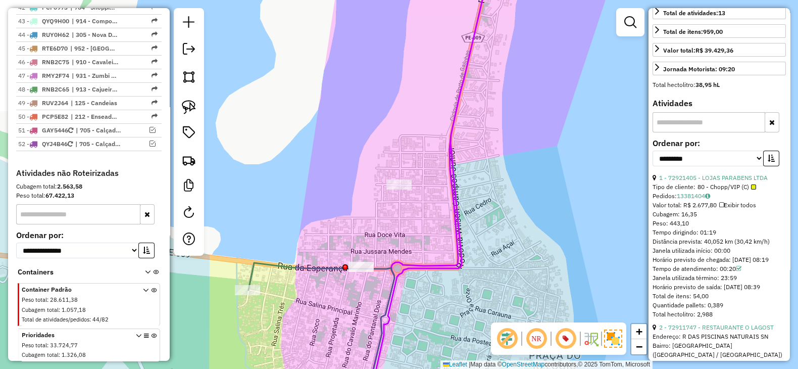
click at [468, 170] on div "Janela de atendimento Grade de atendimento Capacidade Transportadoras Veículos …" at bounding box center [399, 184] width 798 height 369
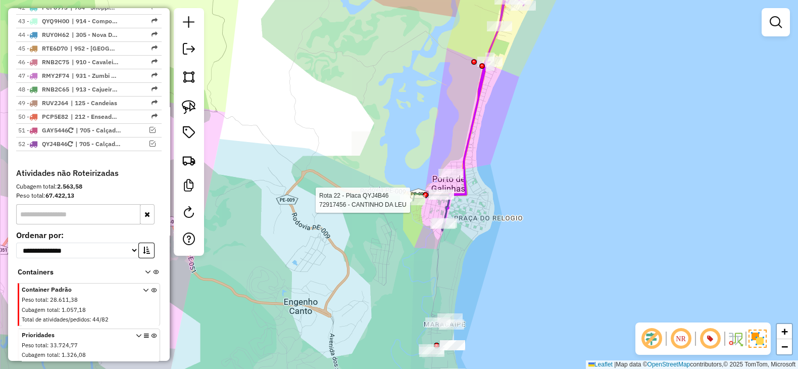
select select "**********"
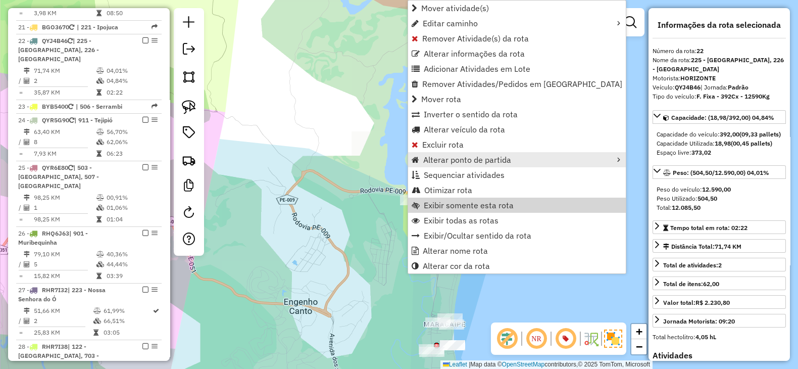
scroll to position [1409, 0]
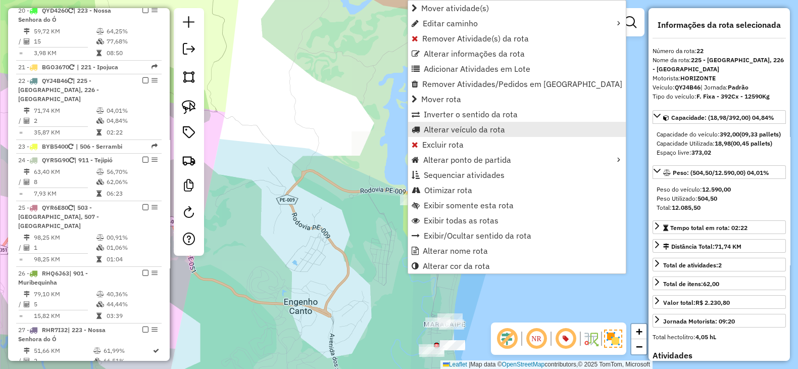
click at [436, 126] on span "Alterar veículo da rota" at bounding box center [464, 129] width 81 height 8
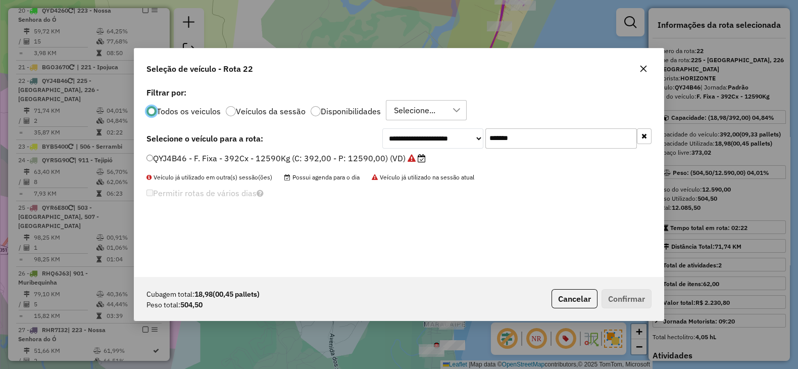
scroll to position [5, 3]
drag, startPoint x: 558, startPoint y: 131, endPoint x: 330, endPoint y: 121, distance: 228.6
click at [337, 122] on div "**********" at bounding box center [399, 181] width 530 height 192
paste input "text"
type input "*******"
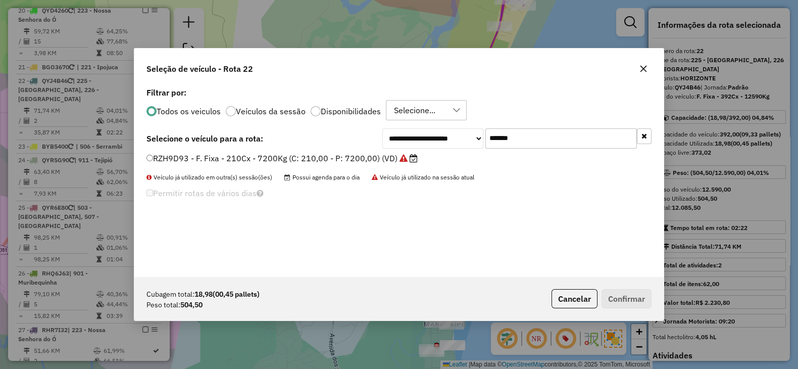
click at [324, 153] on label "RZH9D93 - F. Fixa - 210Cx - 7200Kg (C: 210,00 - P: 7200,00) (VD)" at bounding box center [282, 158] width 271 height 12
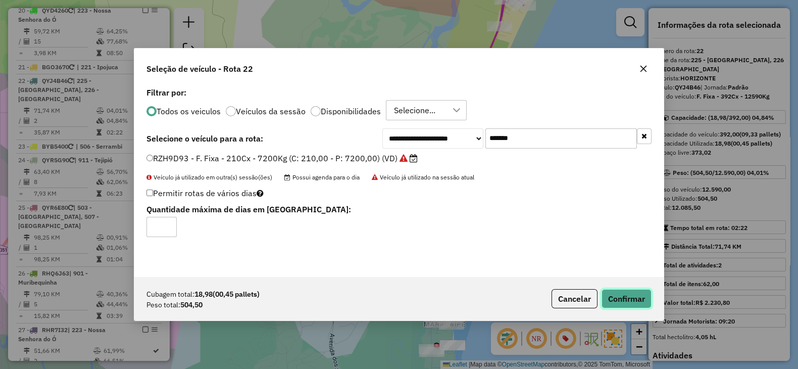
click at [622, 298] on button "Confirmar" at bounding box center [627, 298] width 50 height 19
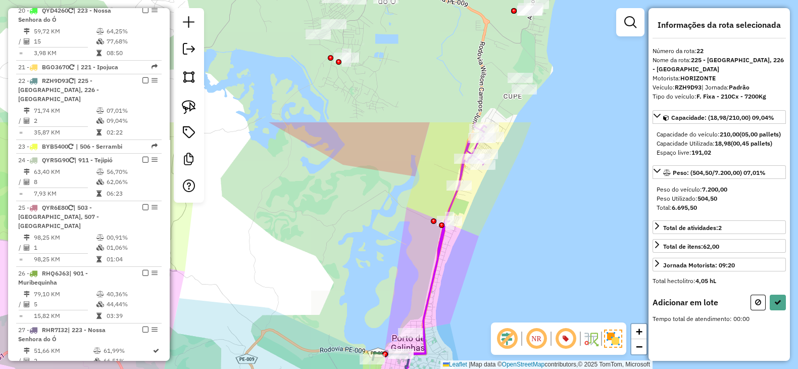
drag, startPoint x: 536, startPoint y: 132, endPoint x: 500, endPoint y: 259, distance: 131.8
click at [500, 259] on div "Janela de atendimento Grade de atendimento Capacidade Transportadoras Veículos …" at bounding box center [399, 184] width 798 height 369
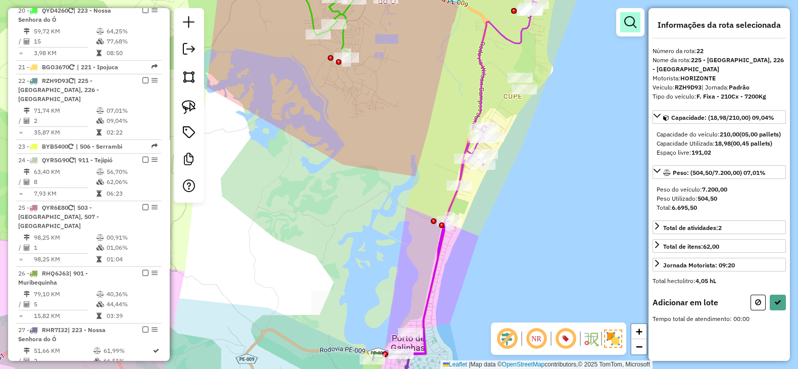
click at [624, 24] on link at bounding box center [631, 22] width 20 height 20
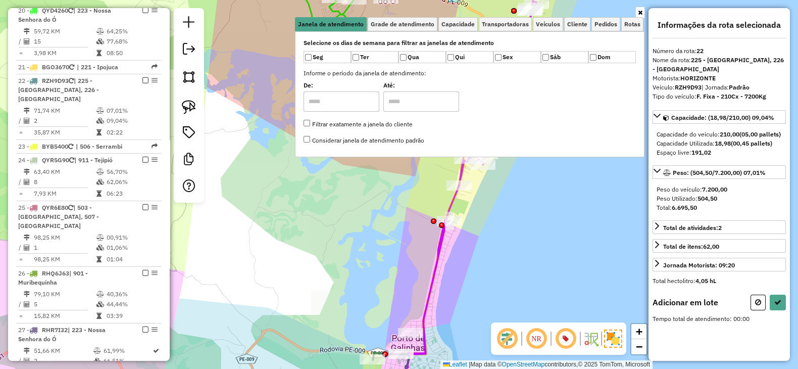
click at [545, 33] on div "Selecione os dias de semana para filtrar as janelas de atendimento Seg Ter Qua …" at bounding box center [470, 94] width 350 height 126
click at [591, 23] on link "Cliente" at bounding box center [577, 24] width 26 height 14
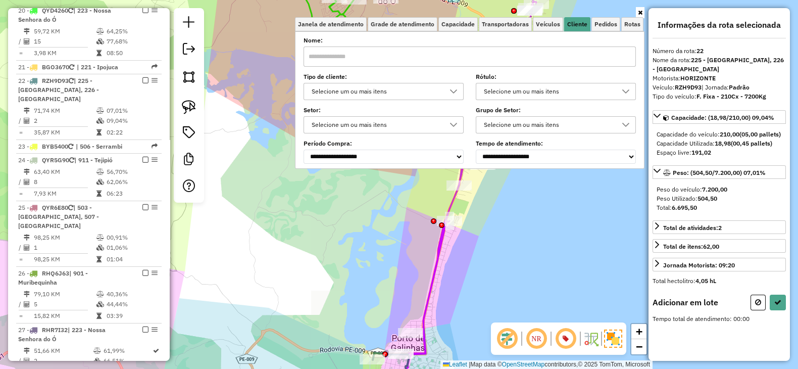
click at [377, 94] on div "Selecione um ou mais itens" at bounding box center [376, 91] width 136 height 16
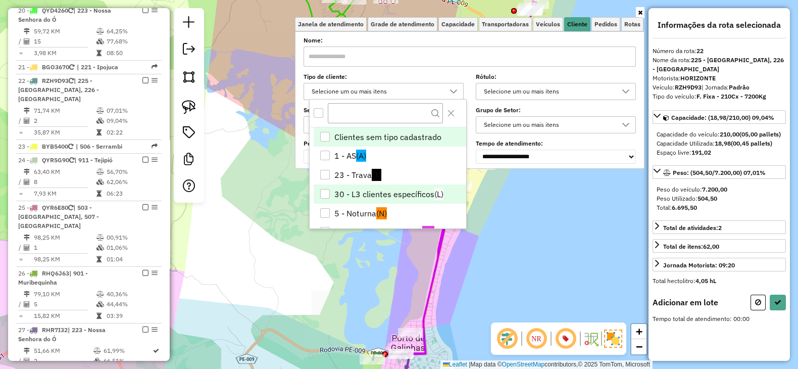
scroll to position [84, 0]
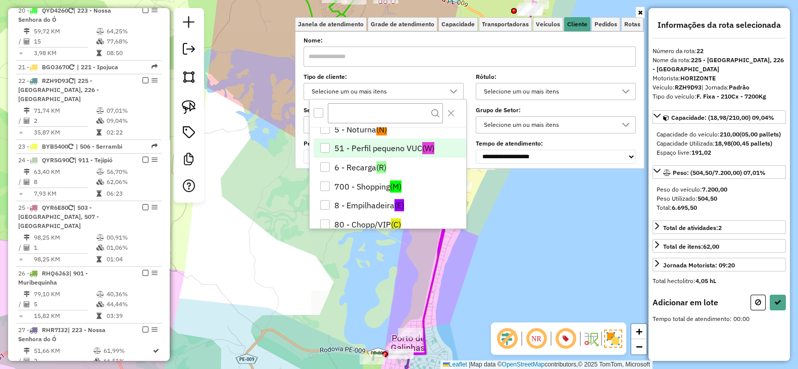
click at [369, 144] on li "51 - Perfil pequeno VUC (W)" at bounding box center [390, 147] width 153 height 19
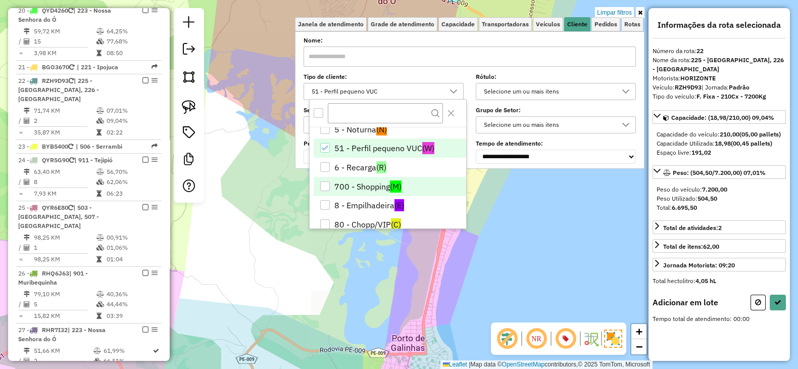
scroll to position [155, 0]
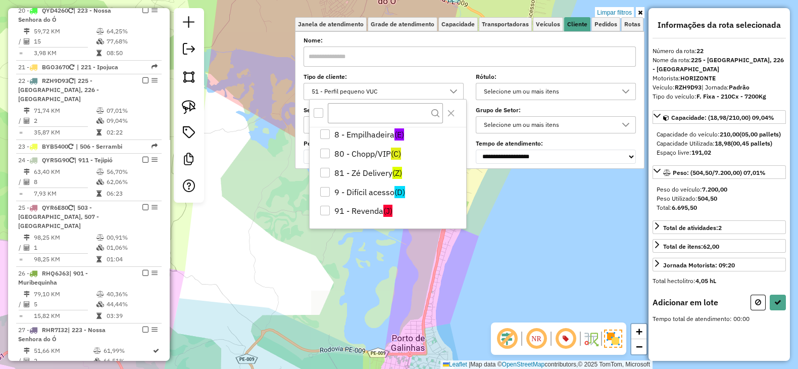
click at [366, 191] on li "9 - Difícil acesso (D)" at bounding box center [390, 191] width 153 height 19
click at [349, 283] on div "Limpar filtros Janela de atendimento Grade de atendimento Capacidade Transporta…" at bounding box center [399, 184] width 798 height 369
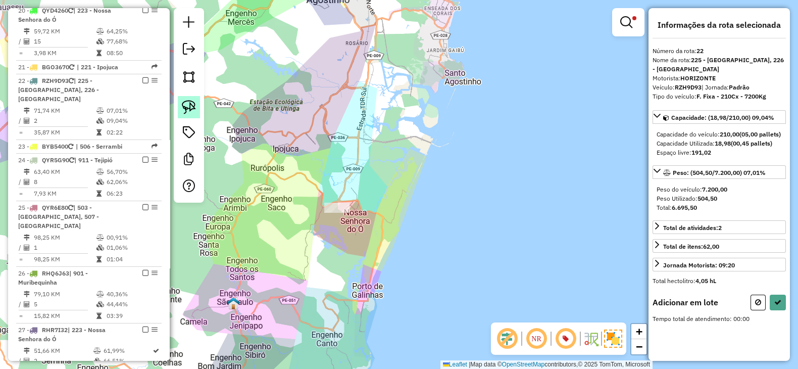
click at [186, 108] on img at bounding box center [189, 107] width 14 height 14
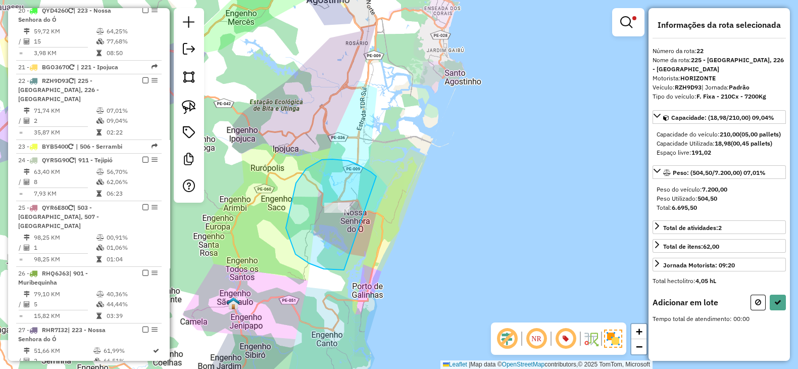
drag, startPoint x: 375, startPoint y: 175, endPoint x: 408, endPoint y: 243, distance: 75.0
select select "**********"
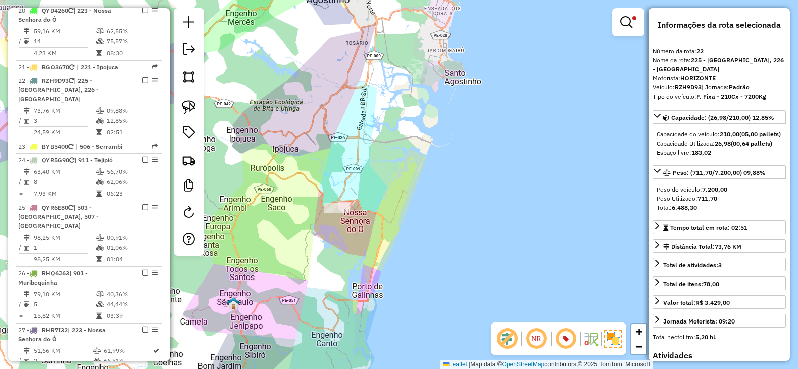
click at [632, 23] on em at bounding box center [627, 22] width 12 height 12
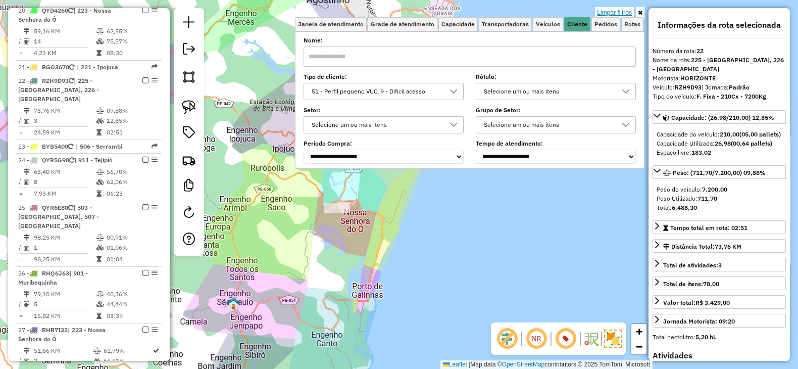
click at [621, 11] on link "Limpar filtros" at bounding box center [614, 12] width 39 height 11
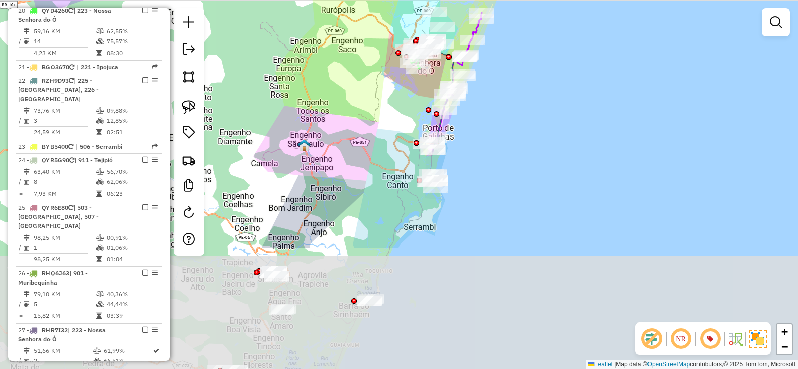
drag, startPoint x: 453, startPoint y: 283, endPoint x: 523, endPoint y: 126, distance: 172.6
click at [523, 126] on div "Janela de atendimento Grade de atendimento Capacidade Transportadoras Veículos …" at bounding box center [399, 184] width 798 height 369
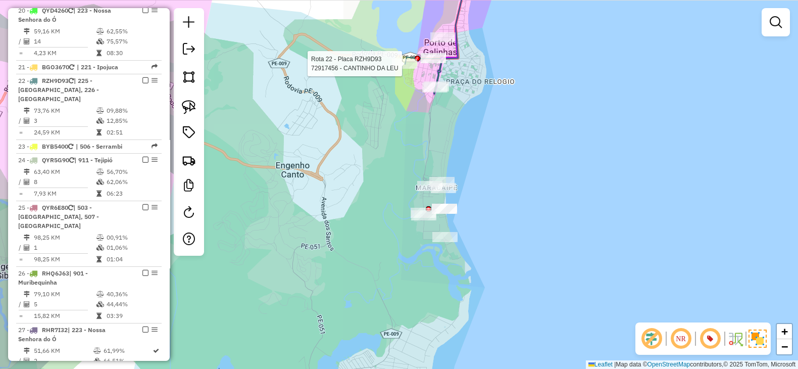
select select "**********"
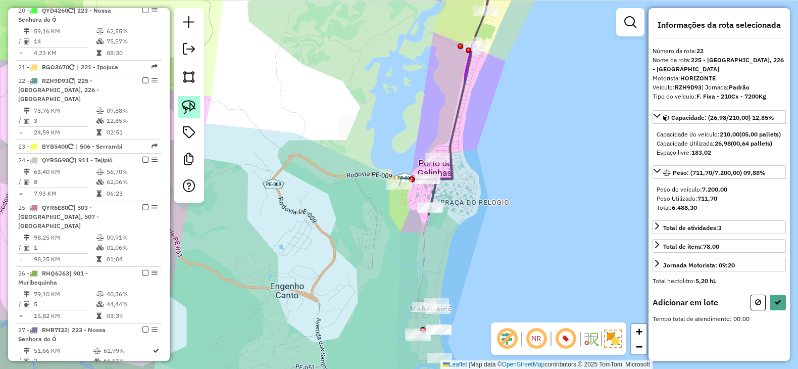
click at [186, 108] on img at bounding box center [189, 107] width 14 height 14
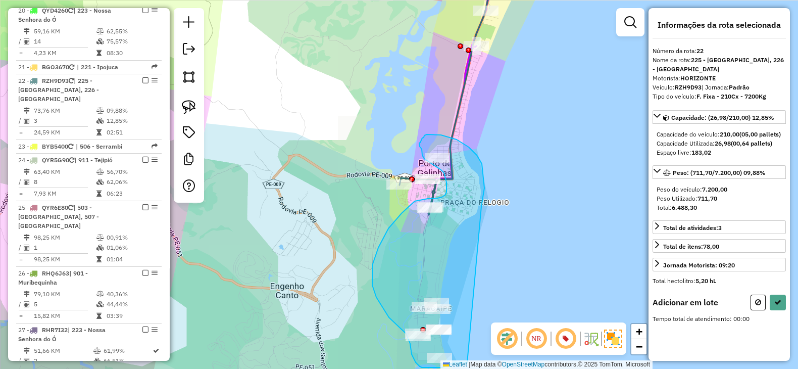
drag, startPoint x: 484, startPoint y: 197, endPoint x: 470, endPoint y: 360, distance: 164.3
click at [470, 360] on div "Janela de atendimento Grade de atendimento Capacidade Transportadoras Veículos …" at bounding box center [399, 184] width 798 height 369
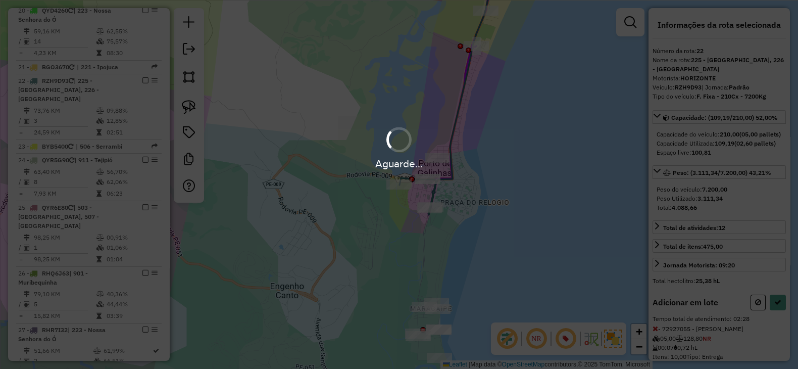
select select "**********"
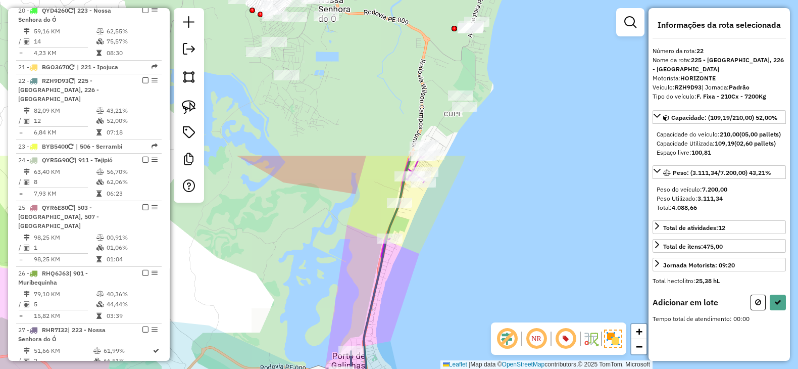
drag, startPoint x: 503, startPoint y: 89, endPoint x: 417, endPoint y: 282, distance: 211.0
click at [417, 282] on div "Janela de atendimento Grade de atendimento Capacidade Transportadoras Veículos …" at bounding box center [399, 184] width 798 height 369
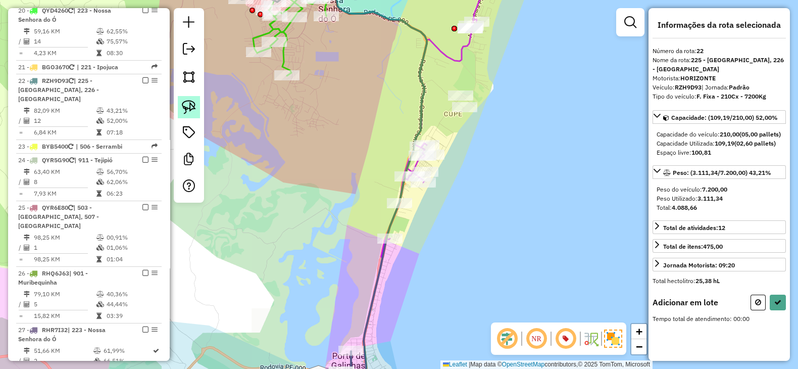
click img
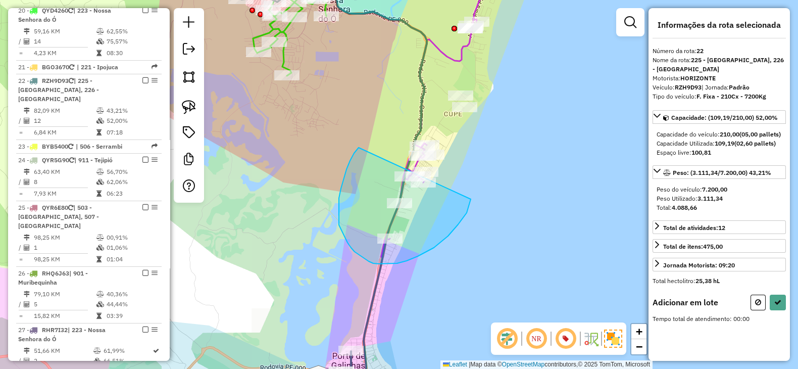
drag, startPoint x: 339, startPoint y: 210, endPoint x: 471, endPoint y: 199, distance: 132.9
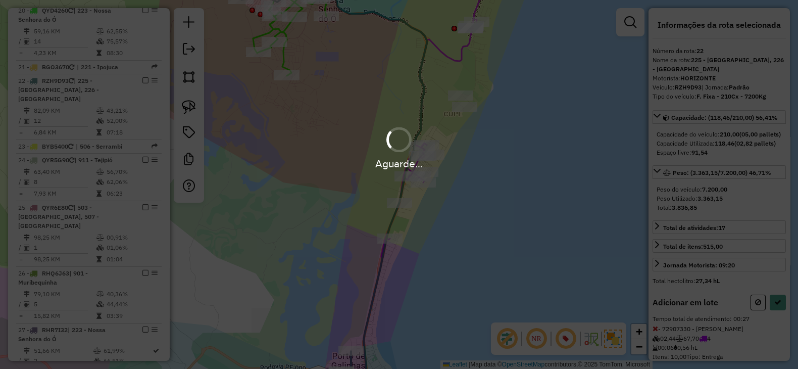
select select "**********"
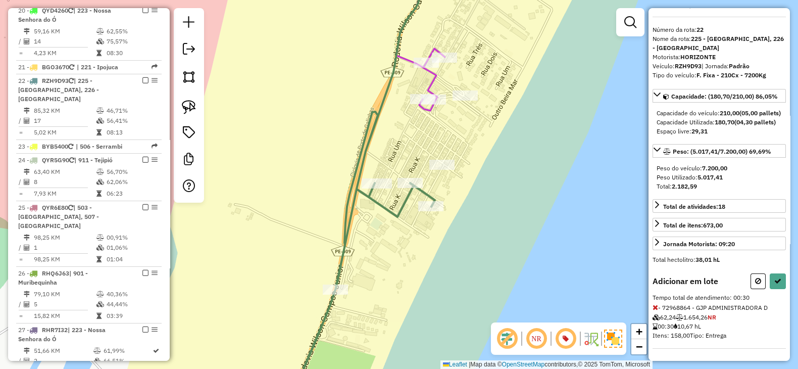
scroll to position [37, 0]
click icon
select select "**********"
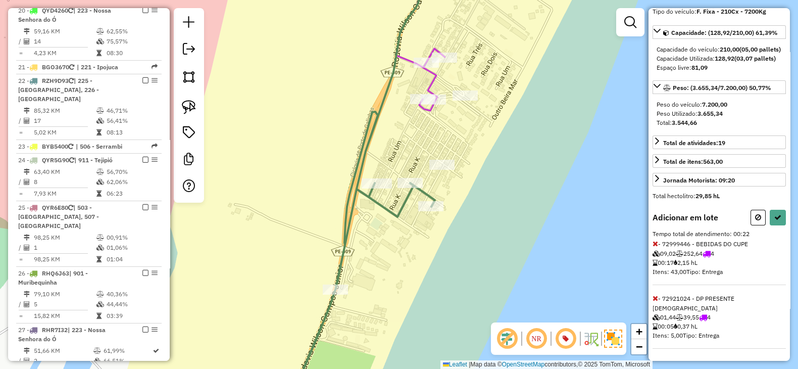
scroll to position [91, 0]
select select "**********"
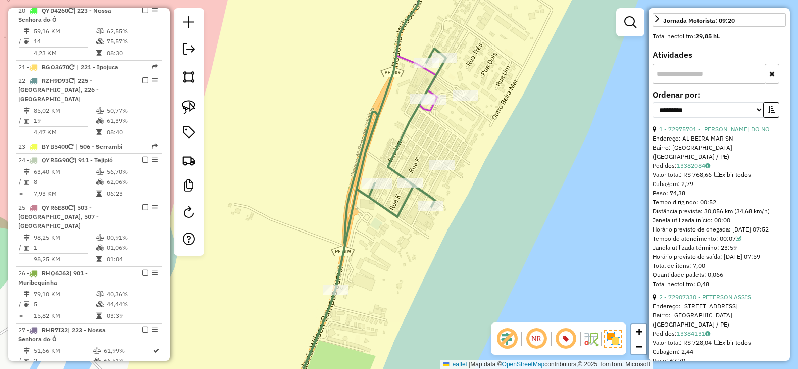
scroll to position [344, 0]
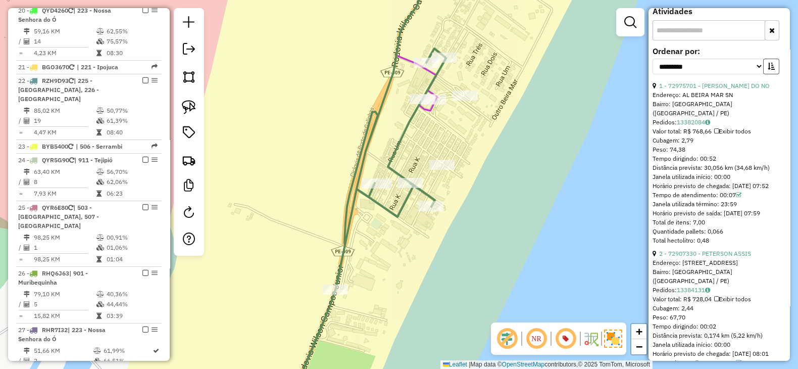
click button "button"
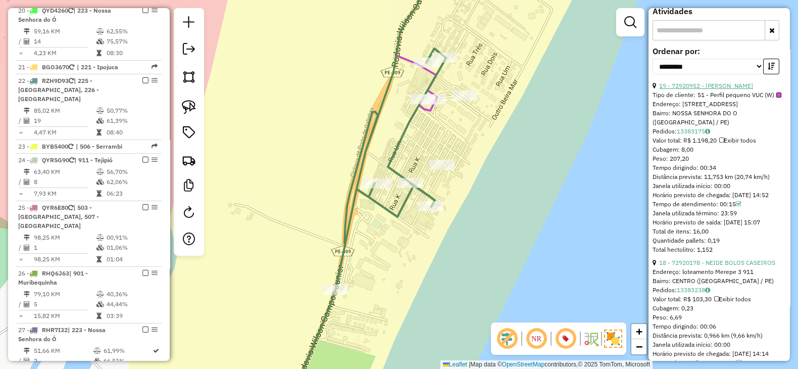
click link "19 - 72920952 - THIAGO NUNES"
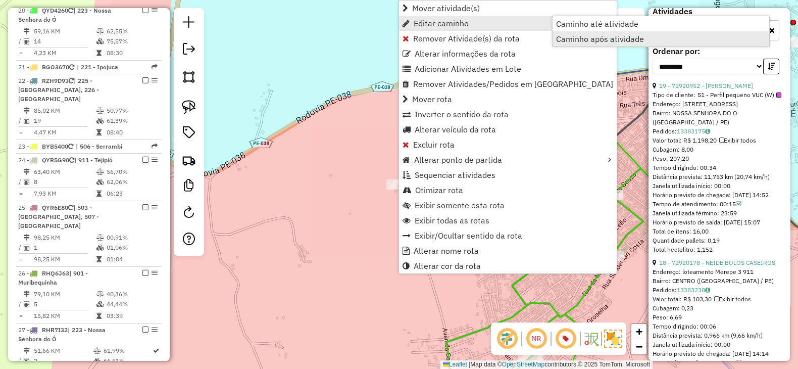
click span "Caminho após atividade"
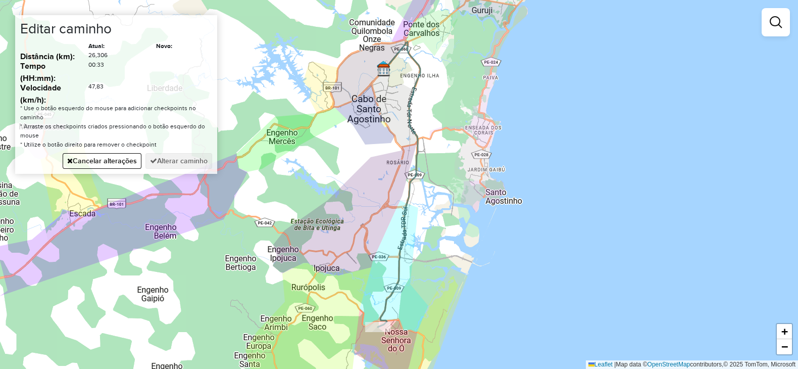
click div "Janela de atendimento Grade de atendimento Capacidade Transportadoras Veículos …"
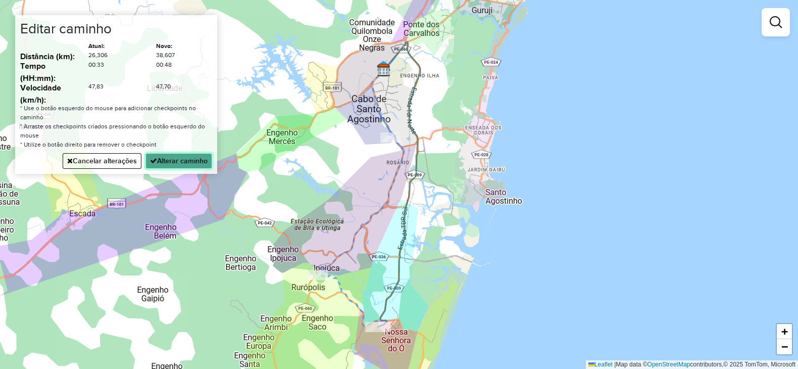
click button "Alterar caminho"
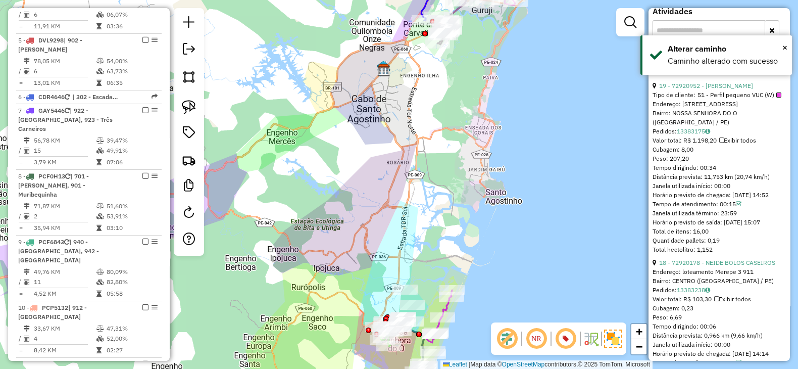
scroll to position [0, 0]
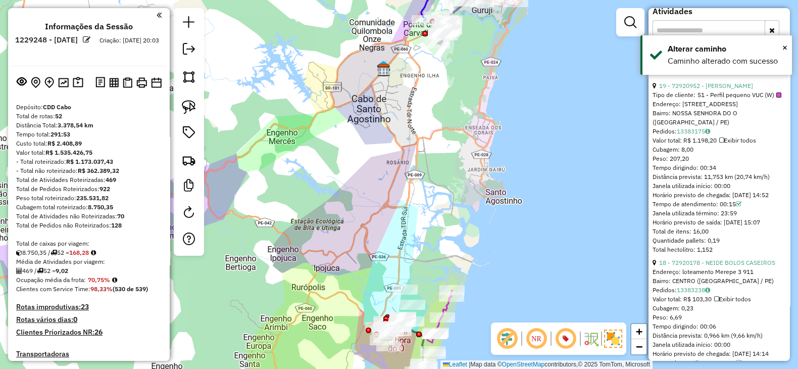
click button "button"
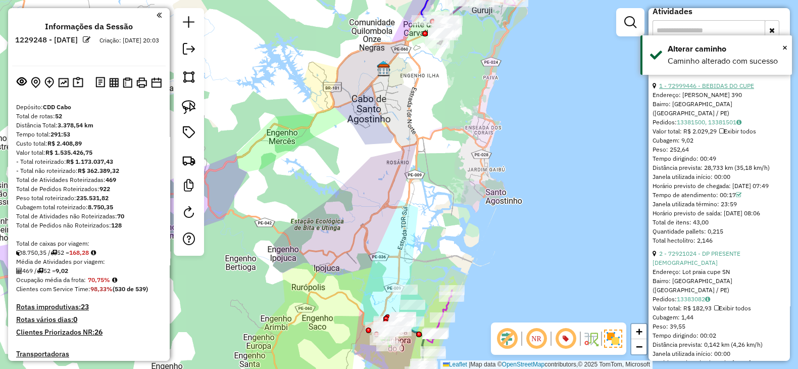
click link "1 - 72999446 - BEBIDAS DO CUPE"
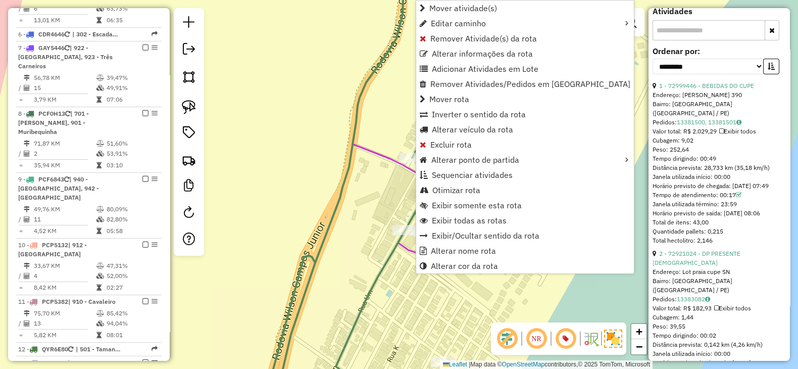
scroll to position [1409, 0]
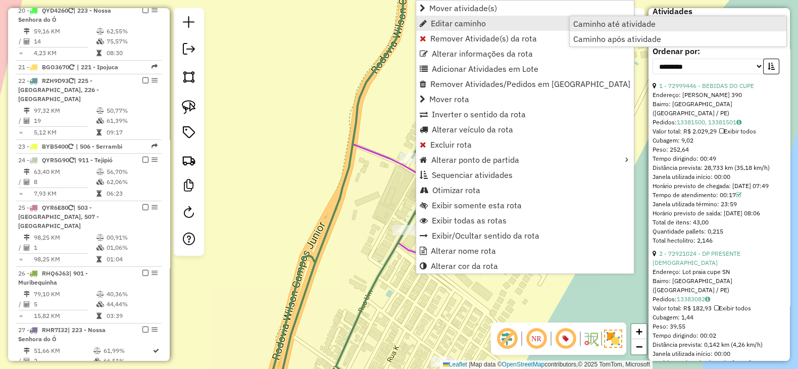
click span "Caminho até atividade"
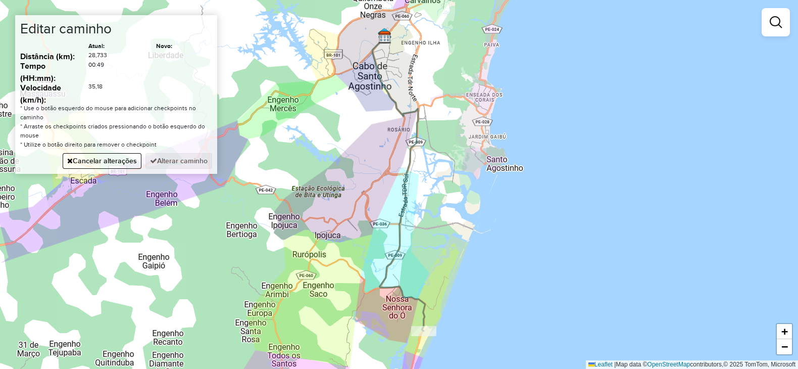
click div "Janela de atendimento Grade de atendimento Capacidade Transportadoras Veículos …"
click button "Alterar caminho"
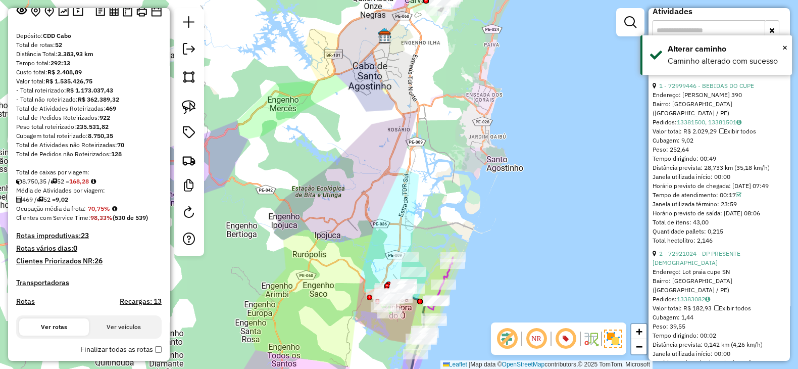
scroll to position [0, 0]
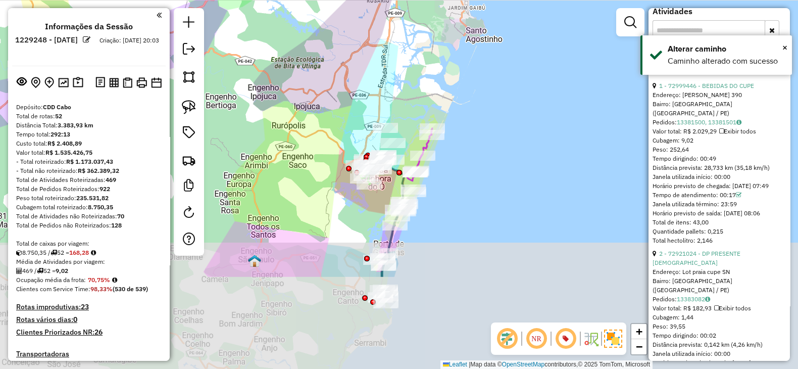
drag, startPoint x: 457, startPoint y: 160, endPoint x: 414, endPoint y: 177, distance: 46.3
click div "Janela de atendimento Grade de atendimento Capacidade Transportadoras Veículos …"
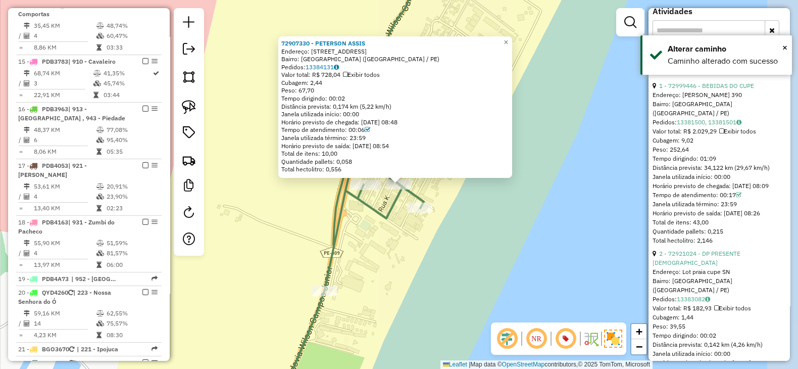
scroll to position [1409, 0]
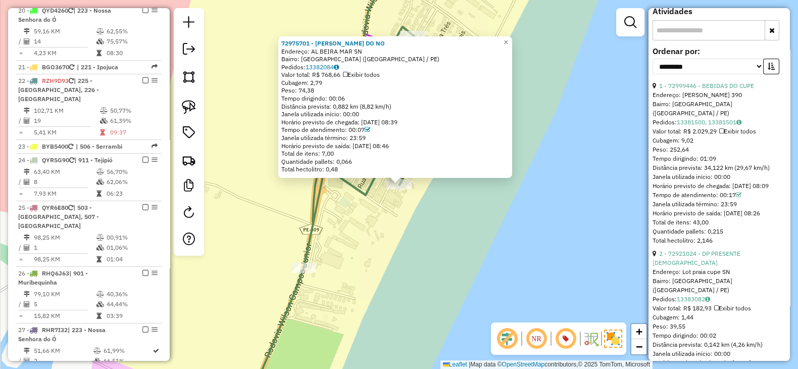
drag, startPoint x: 388, startPoint y: 218, endPoint x: 379, endPoint y: 202, distance: 18.1
click div "72975701 - J. J. POUSADAS DO NO Endereço: AL BEIRA MAR SN Bairro: PORTO DE GALI…"
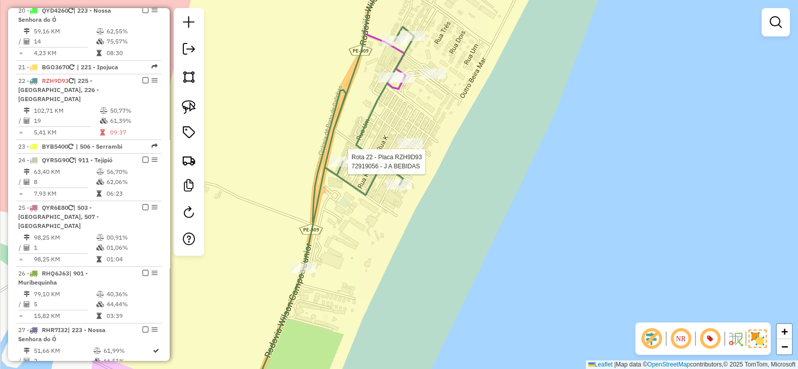
select select "**********"
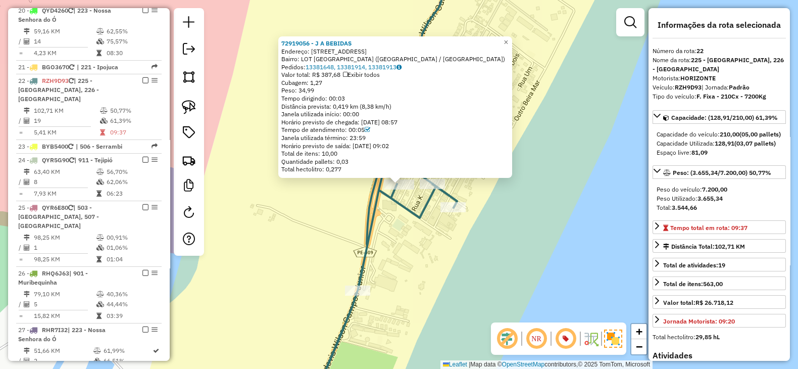
click div "72919056 - J A BEBIDAS Endereço: RUA GLEBA COSTA DO SOL 8 Bairro: LOT PORTO DO …"
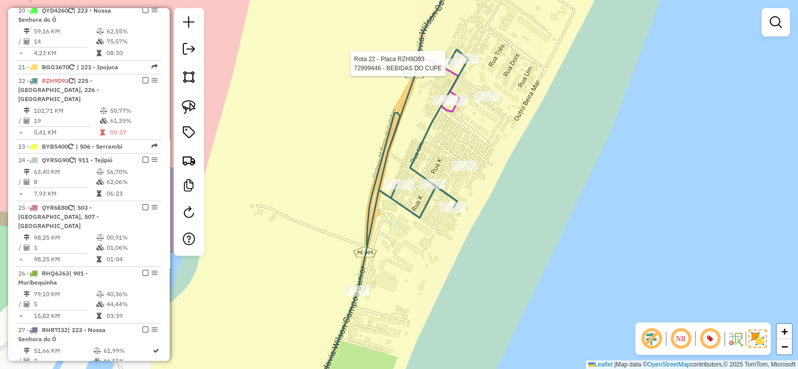
select select "**********"
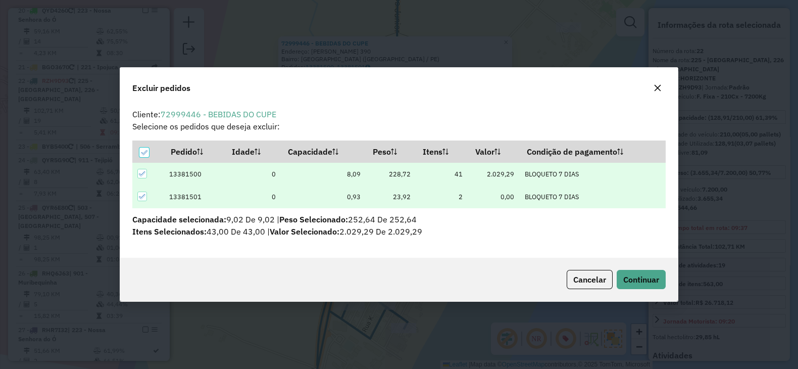
scroll to position [0, 0]
click span "Continuar"
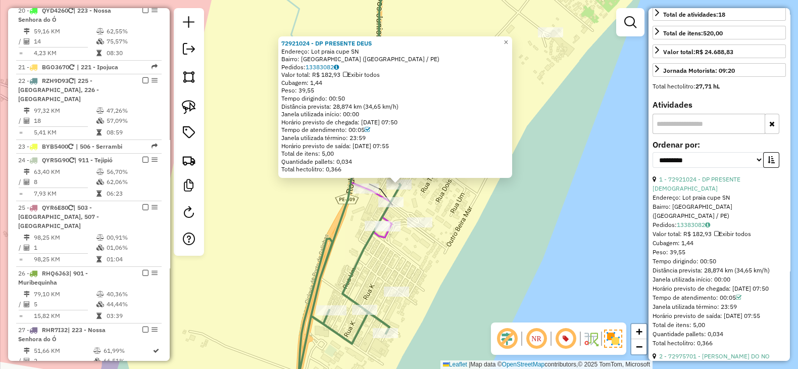
scroll to position [252, 0]
click button "button"
click link "18 - 72920952 - THIAGO NUNES"
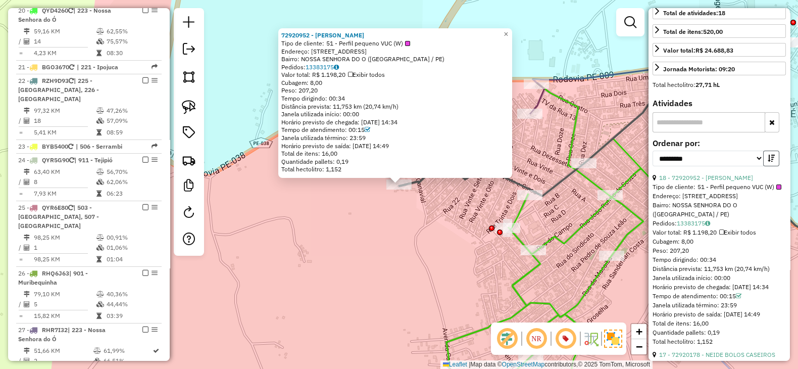
click icon "button"
click link "1 - 72921024 - DP PRESENTE DEUS"
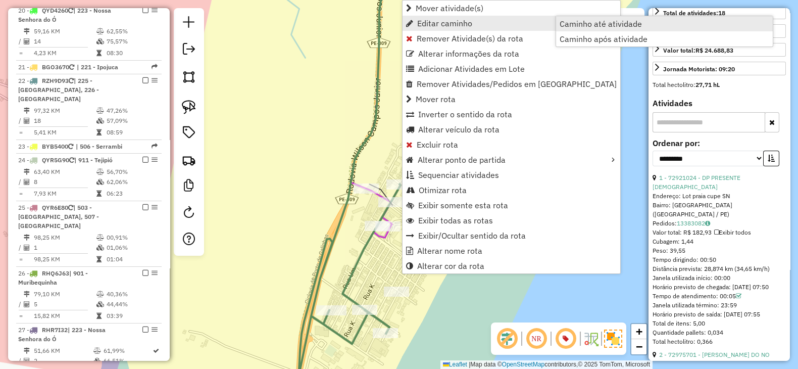
click span "Caminho até atividade"
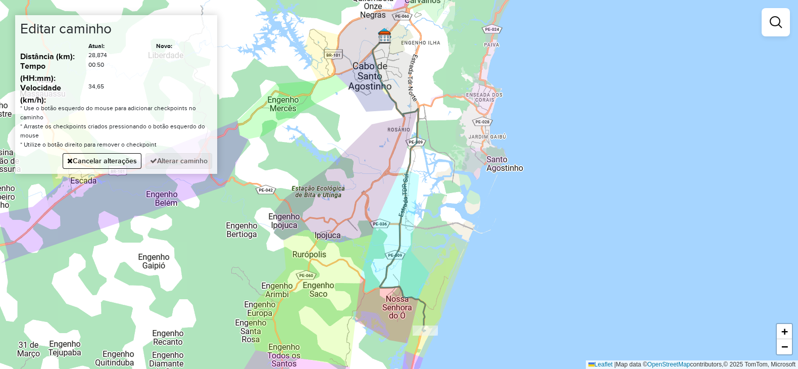
click div "Janela de atendimento Grade de atendimento Capacidade Transportadoras Veículos …"
click button "Alterar caminho"
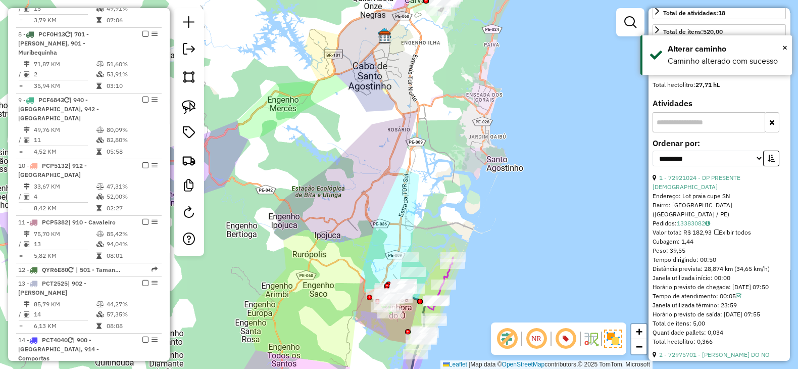
scroll to position [0, 0]
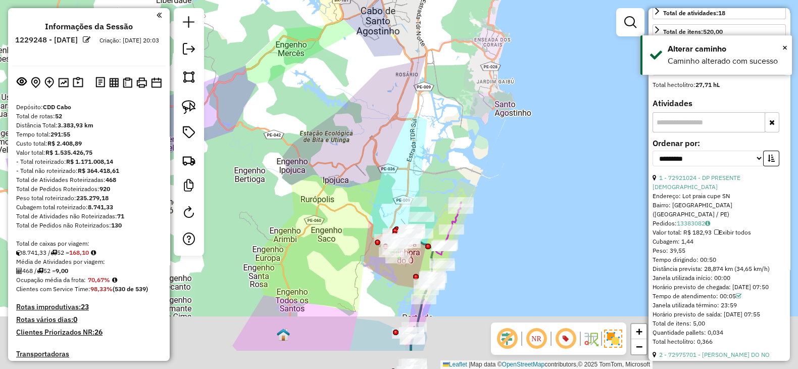
drag, startPoint x: 504, startPoint y: 273, endPoint x: 456, endPoint y: 31, distance: 246.7
click div "Janela de atendimento Grade de atendimento Capacidade Transportadoras Veículos …"
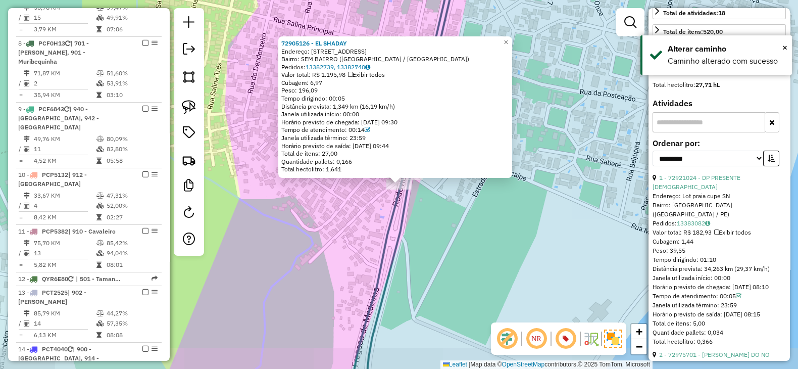
scroll to position [1409, 0]
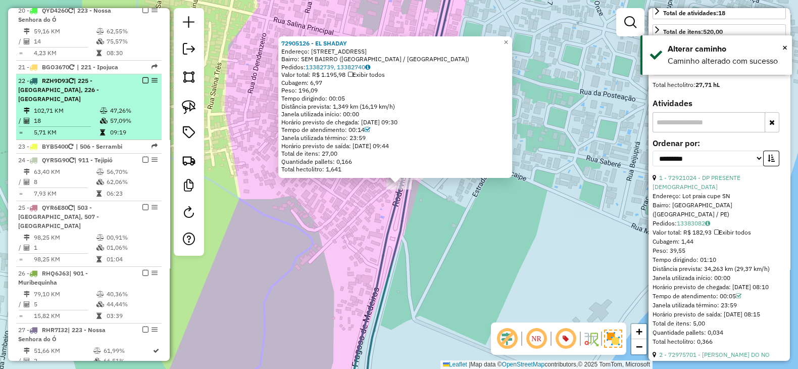
click em
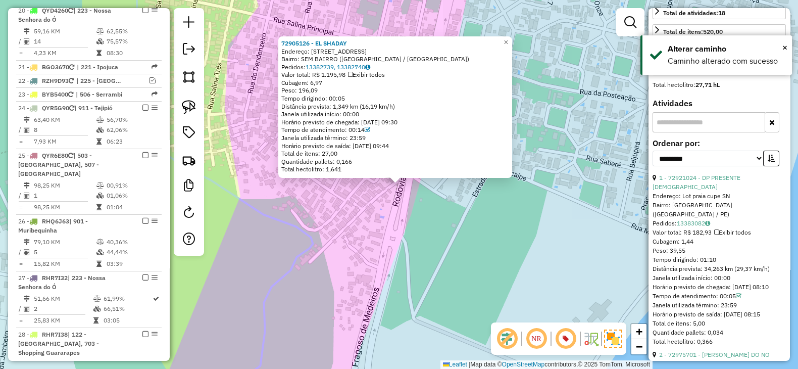
click div "72905126 - EL SHADAY Endereço: ESTRADA DE MARACAIPE 8 Bairro: SEM BAIRRO (IPOJU…"
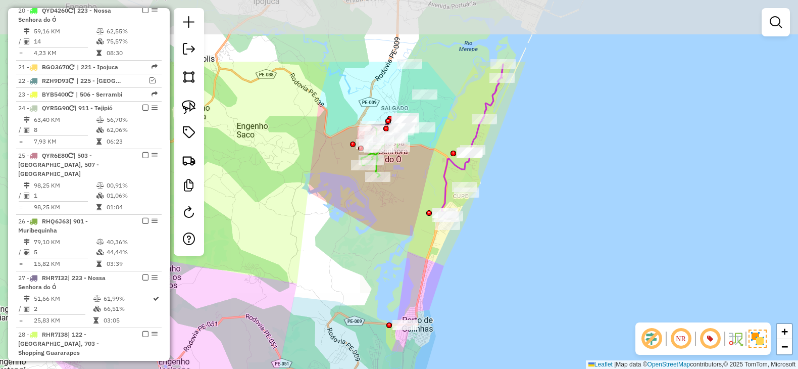
drag, startPoint x: 417, startPoint y: 189, endPoint x: 441, endPoint y: 288, distance: 101.4
click div "Janela de atendimento Grade de atendimento Capacidade Transportadoras Veículos …"
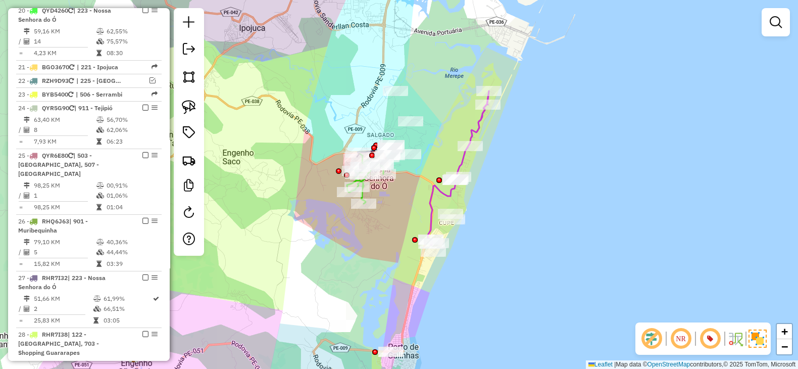
drag, startPoint x: 441, startPoint y: 274, endPoint x: 424, endPoint y: 304, distance: 34.6
click div "Janela de atendimento Grade de atendimento Capacidade Transportadoras Veículos …"
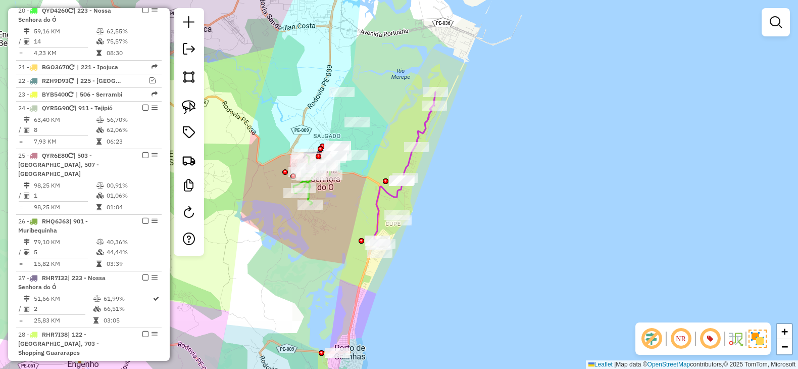
drag, startPoint x: 424, startPoint y: 304, endPoint x: 373, endPoint y: 302, distance: 51.1
click div "Janela de atendimento Grade de atendimento Capacidade Transportadoras Veículos …"
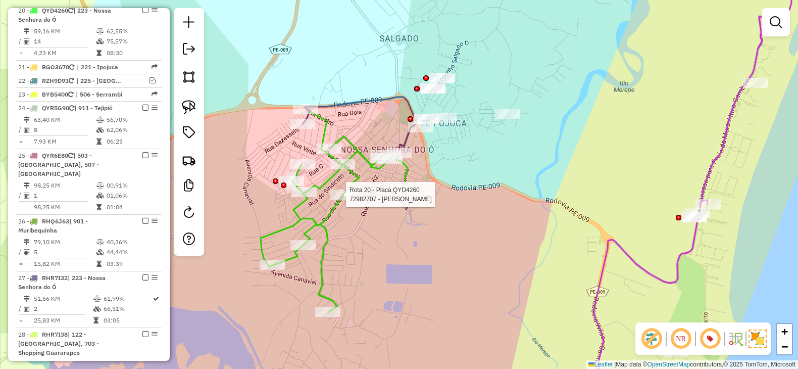
select select "**********"
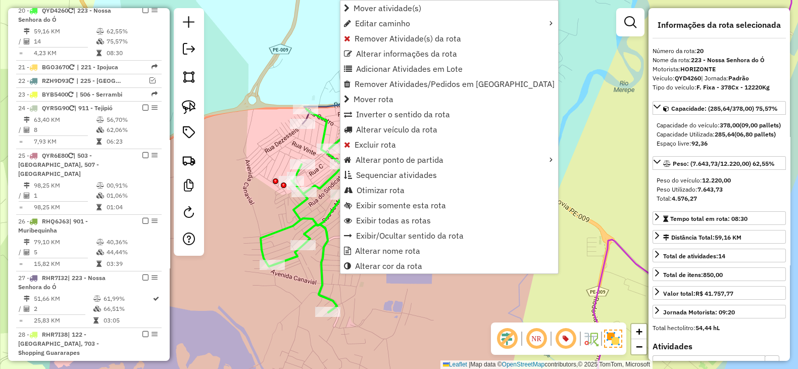
scroll to position [1339, 0]
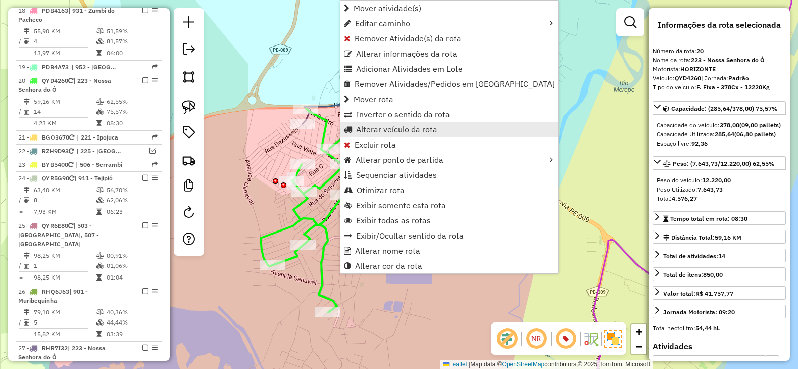
click link "Alterar veículo da rota"
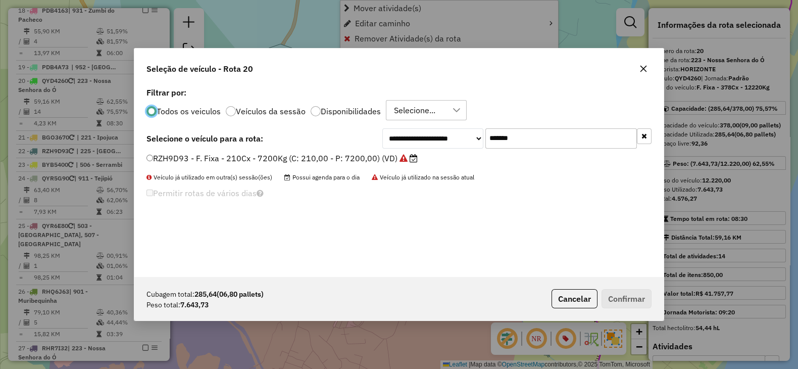
scroll to position [5, 3]
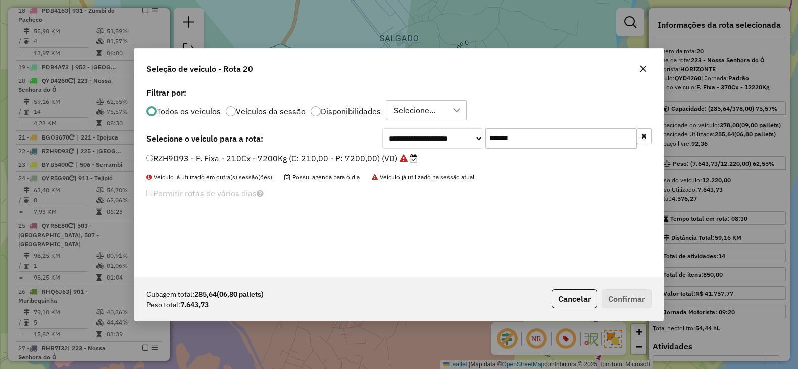
drag, startPoint x: 508, startPoint y: 133, endPoint x: 356, endPoint y: 129, distance: 152.2
click div "**********"
paste input "text"
type input "*******"
click label "QYD5170 - F. Fixa - 378Cx - 12220Kg (C: 378,00 - P: 12220,00) (VD)"
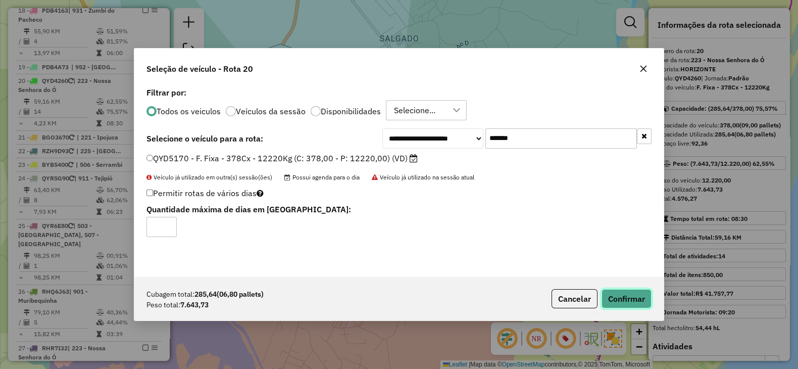
click button "Confirmar"
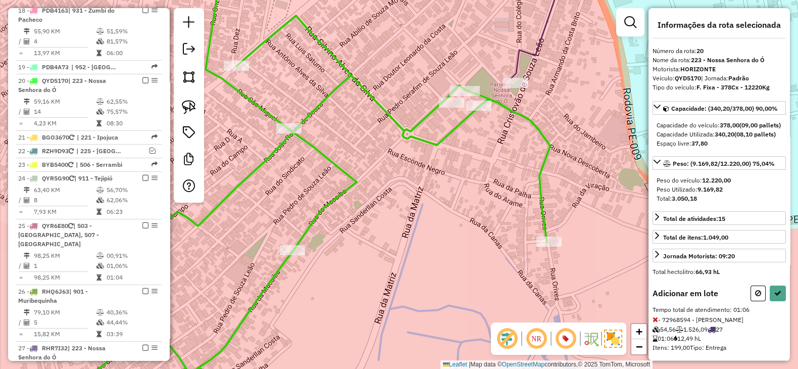
scroll to position [28, 0]
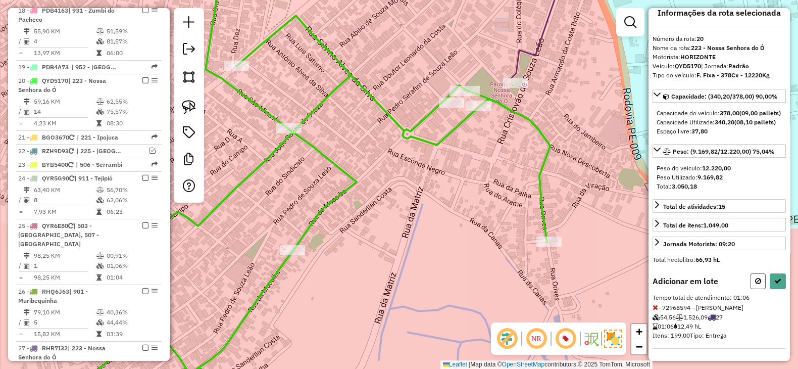
click icon
select select "**********"
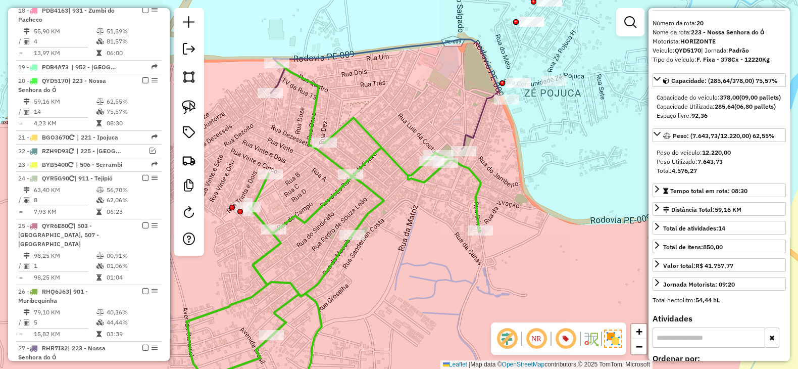
scroll to position [0, 0]
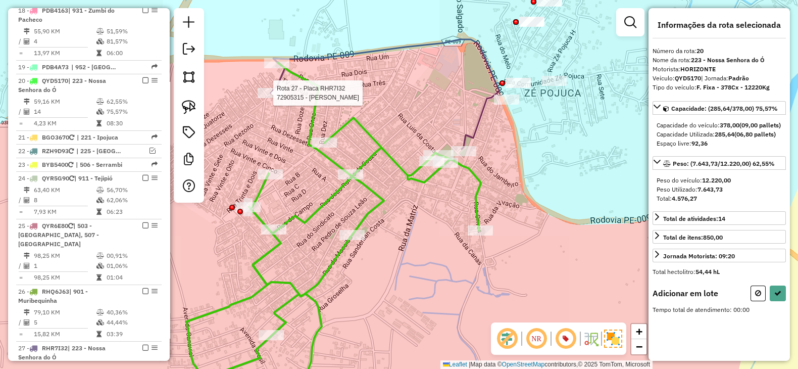
click div
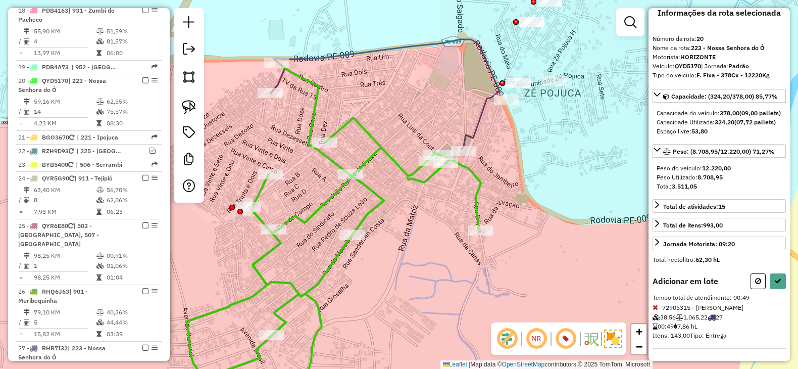
scroll to position [28, 0]
click icon
select select "**********"
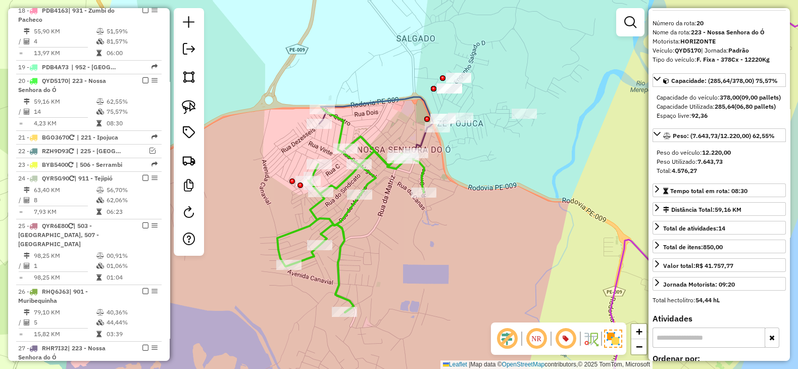
scroll to position [0, 0]
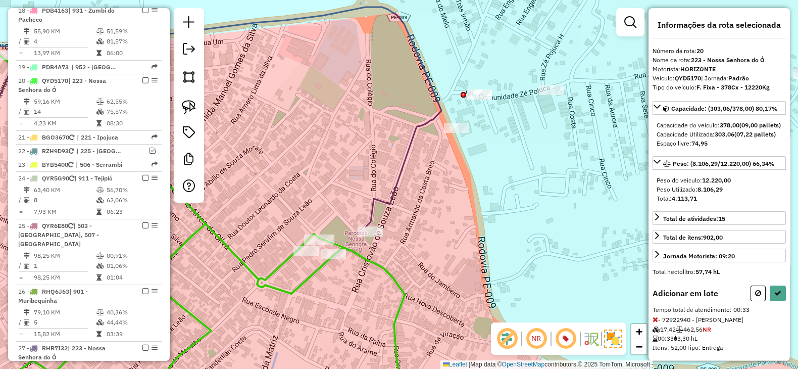
select select "**********"
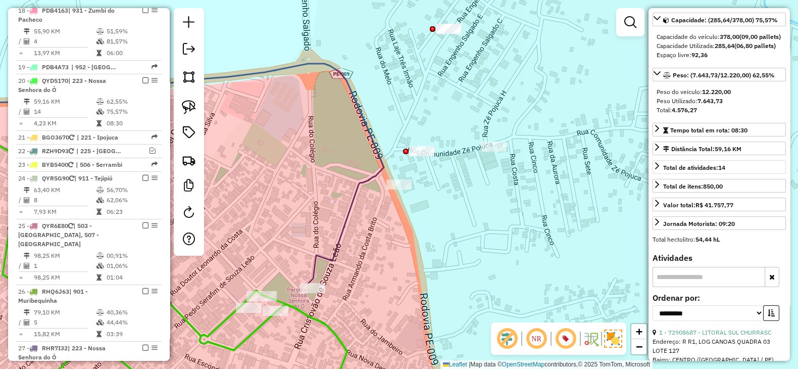
scroll to position [252, 0]
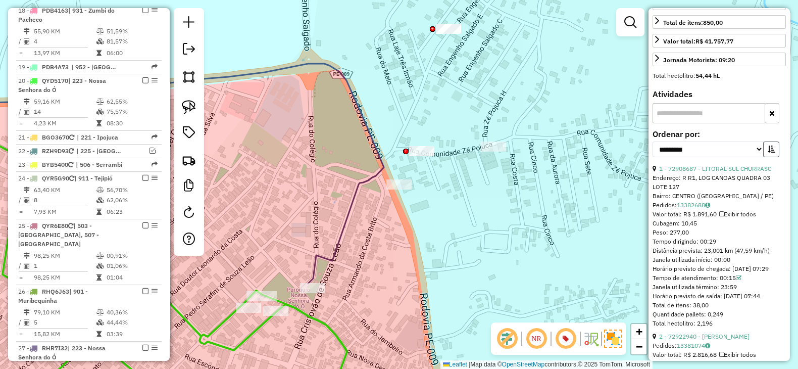
click icon "button"
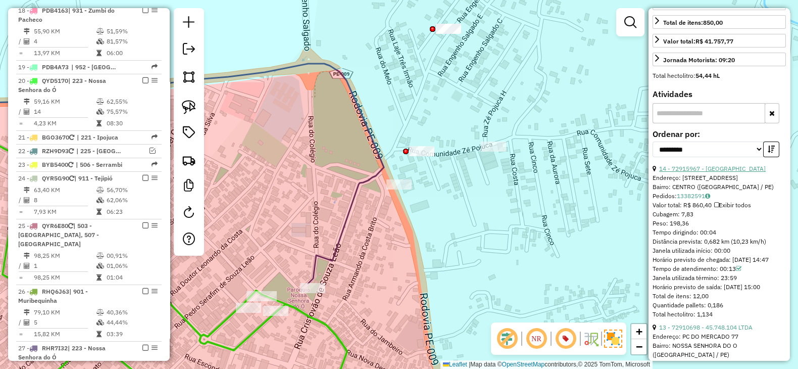
click link "14 - 72915967 - BARRACA DA DEIA"
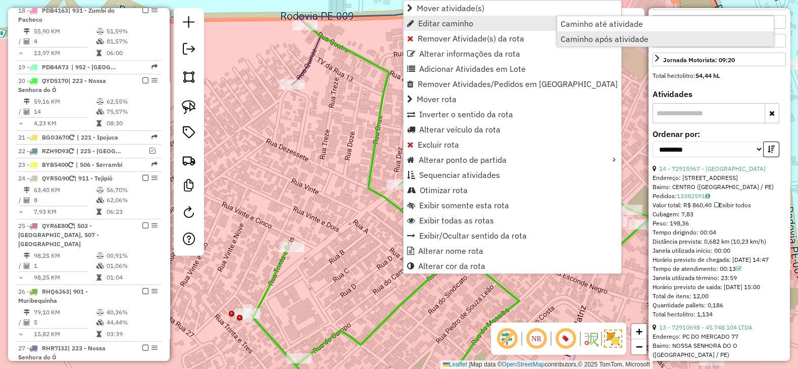
click span "Caminho após atividade"
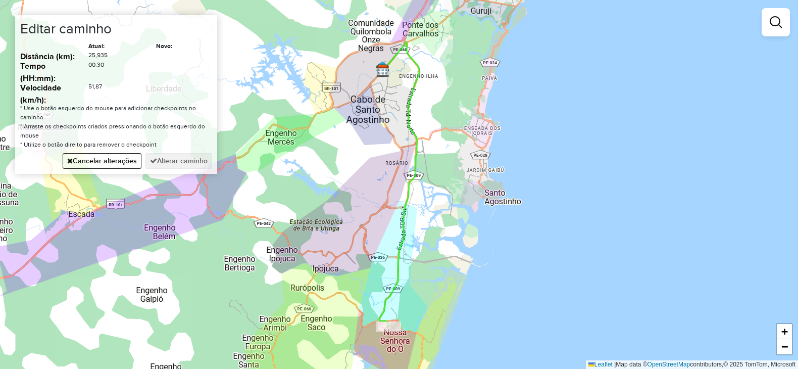
click div "Janela de atendimento Grade de atendimento Capacidade Transportadoras Veículos …"
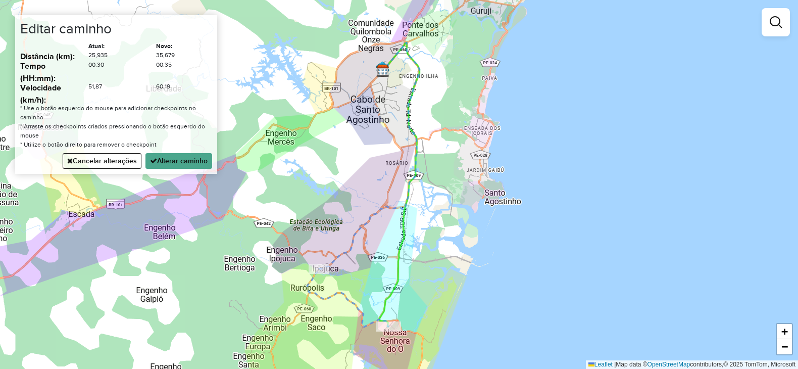
click div "Janela de atendimento Grade de atendimento Capacidade Transportadoras Veículos …"
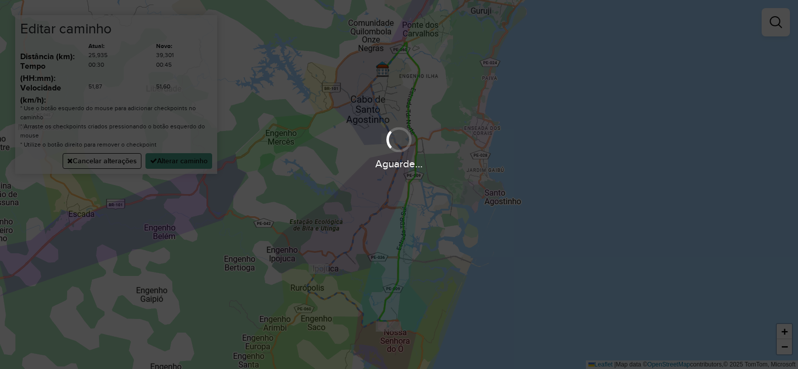
select select "**********"
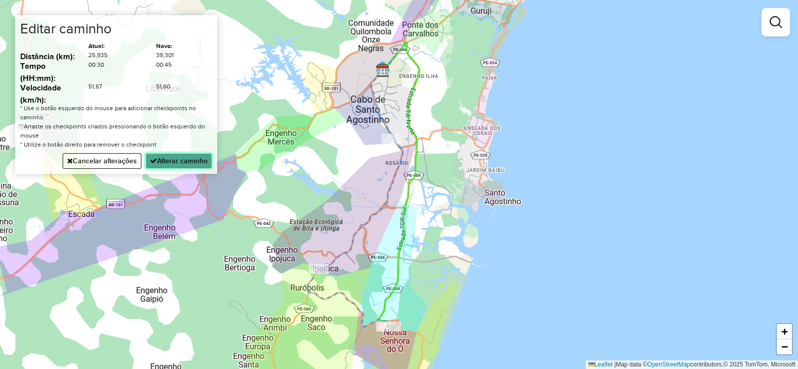
click at [176, 160] on button "Alterar caminho" at bounding box center [179, 161] width 67 height 16
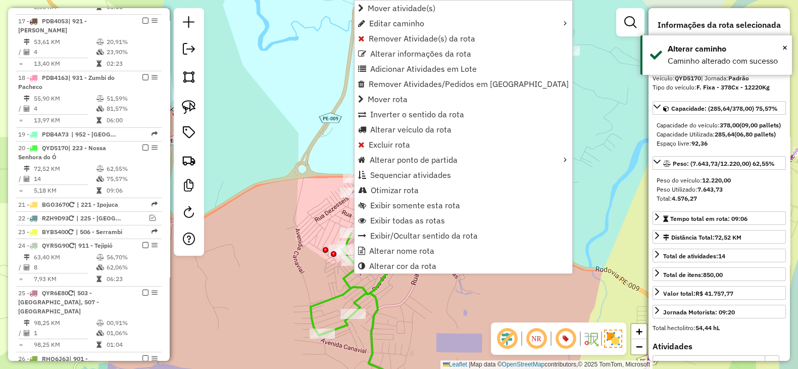
scroll to position [1339, 0]
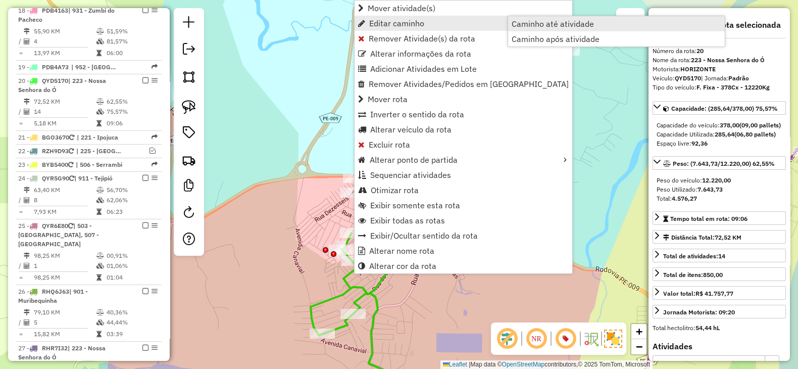
click at [576, 25] on span "Caminho até atividade" at bounding box center [553, 24] width 82 height 8
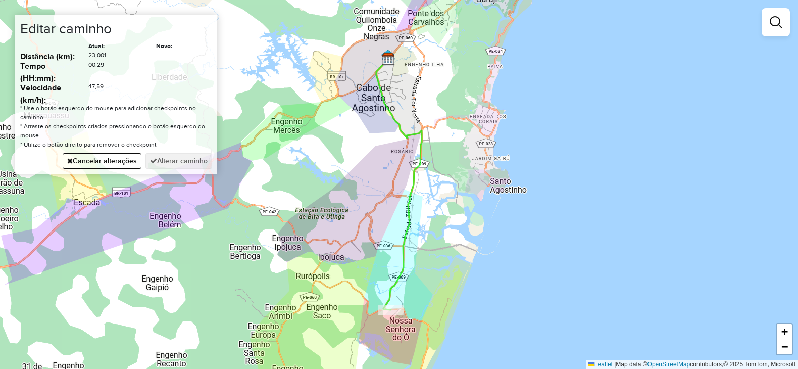
click at [324, 260] on div "Janela de atendimento Grade de atendimento Capacidade Transportadoras Veículos …" at bounding box center [399, 184] width 798 height 369
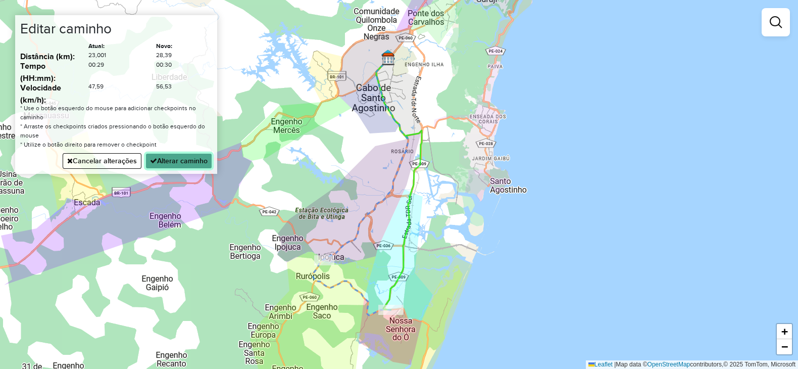
click at [174, 165] on button "Alterar caminho" at bounding box center [179, 161] width 67 height 16
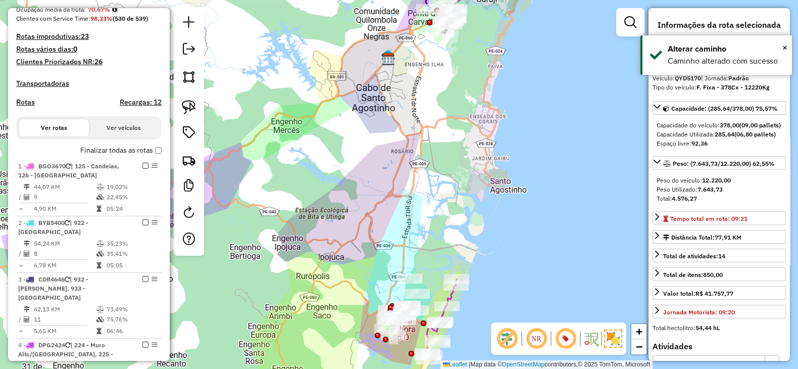
scroll to position [0, 0]
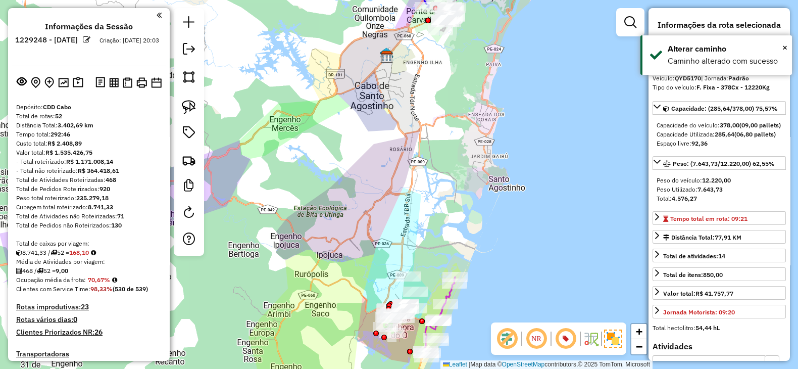
drag, startPoint x: 342, startPoint y: 273, endPoint x: 296, endPoint y: 120, distance: 160.3
click at [296, 120] on div "Janela de atendimento Grade de atendimento Capacidade Transportadoras Veículos …" at bounding box center [399, 184] width 798 height 369
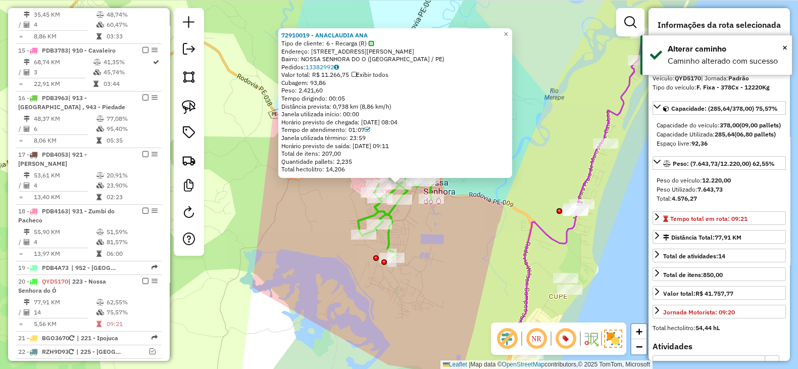
scroll to position [1339, 0]
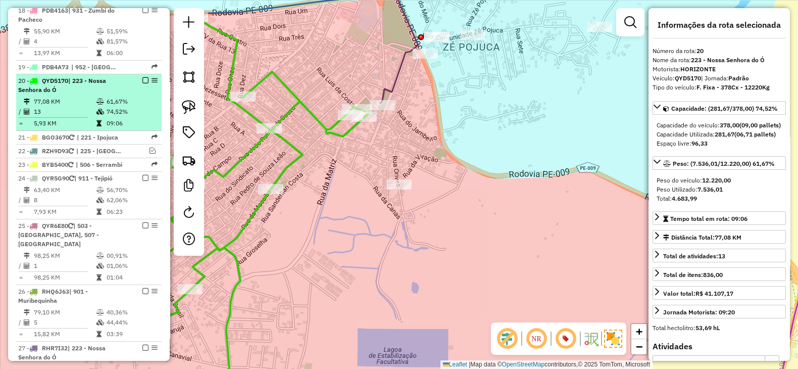
click at [142, 77] on em at bounding box center [145, 80] width 6 height 6
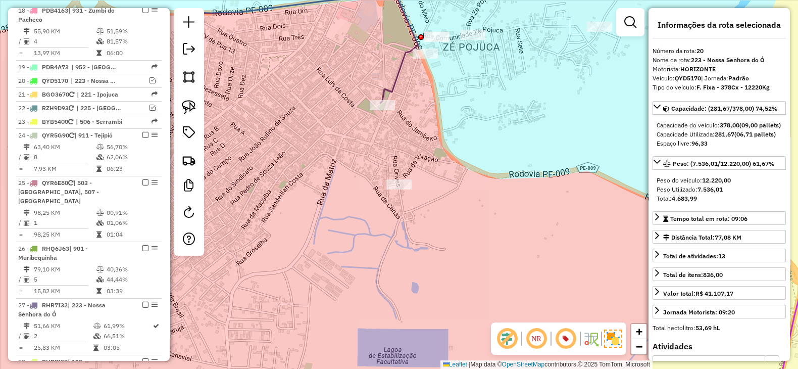
scroll to position [1296, 0]
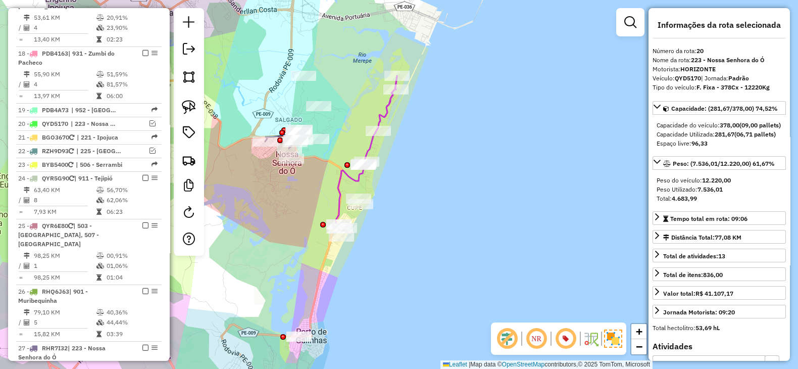
drag, startPoint x: 429, startPoint y: 190, endPoint x: 407, endPoint y: 170, distance: 29.3
click at [407, 170] on div "Janela de atendimento Grade de atendimento Capacidade Transportadoras Veículos …" at bounding box center [399, 184] width 798 height 369
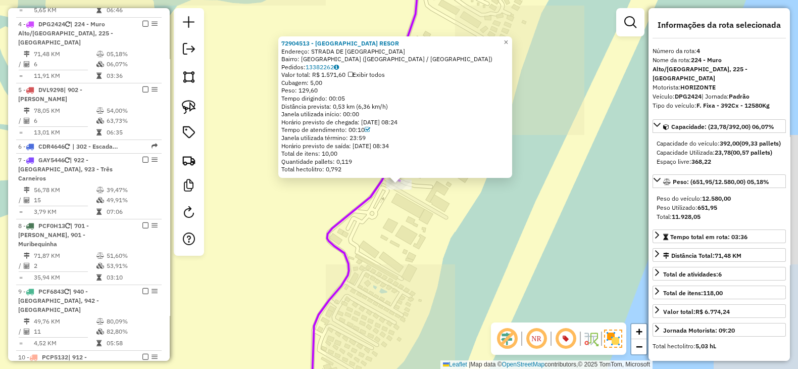
scroll to position [0, 0]
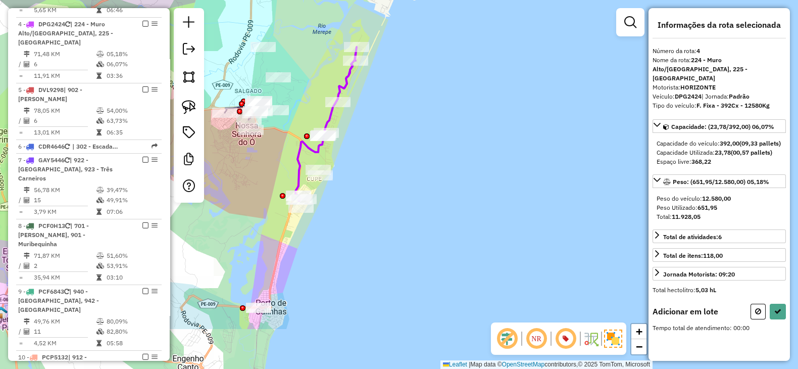
drag, startPoint x: 400, startPoint y: 192, endPoint x: 405, endPoint y: 121, distance: 71.0
click at [405, 121] on div "Janela de atendimento Grade de atendimento Capacidade Transportadoras Veículos …" at bounding box center [399, 184] width 798 height 369
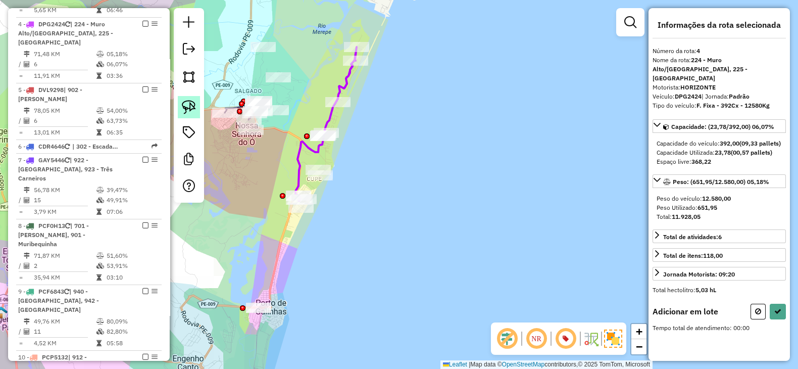
click at [191, 101] on img at bounding box center [189, 107] width 14 height 14
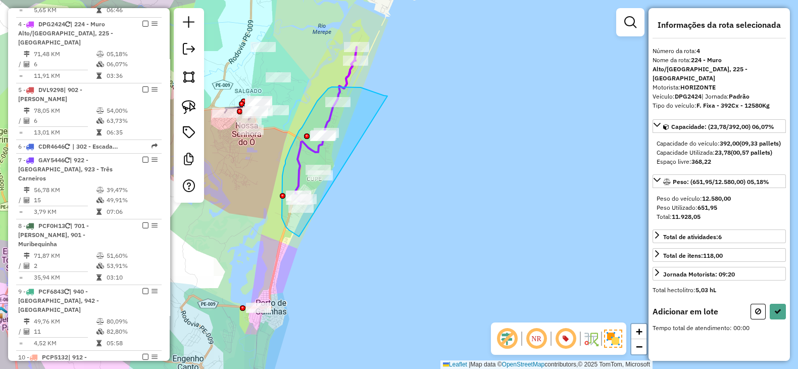
drag, startPoint x: 384, startPoint y: 96, endPoint x: 299, endPoint y: 236, distance: 164.6
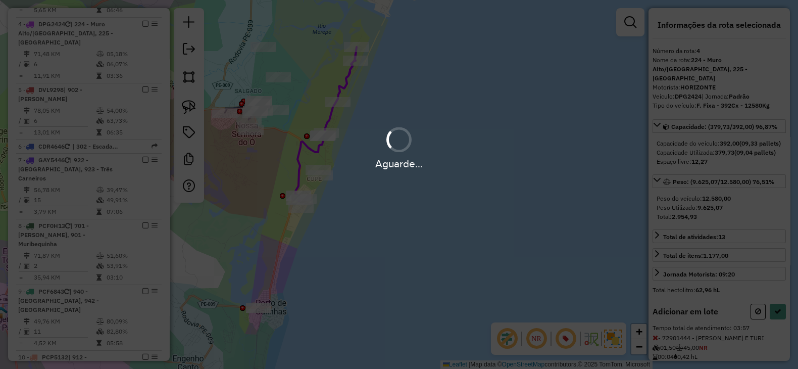
select select "**********"
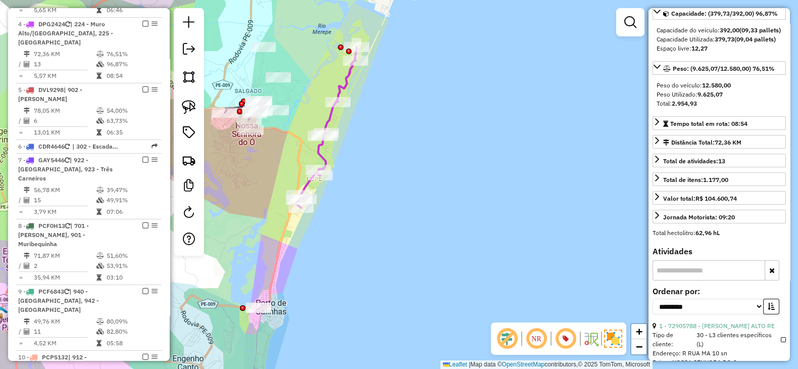
scroll to position [168, 0]
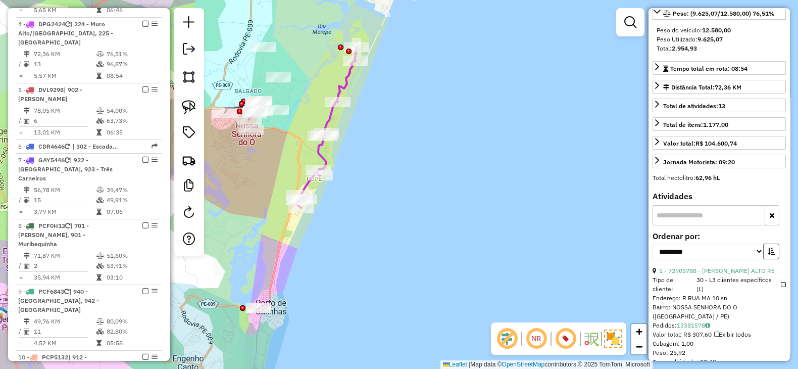
click at [768, 255] on icon "button" at bounding box center [771, 251] width 7 height 7
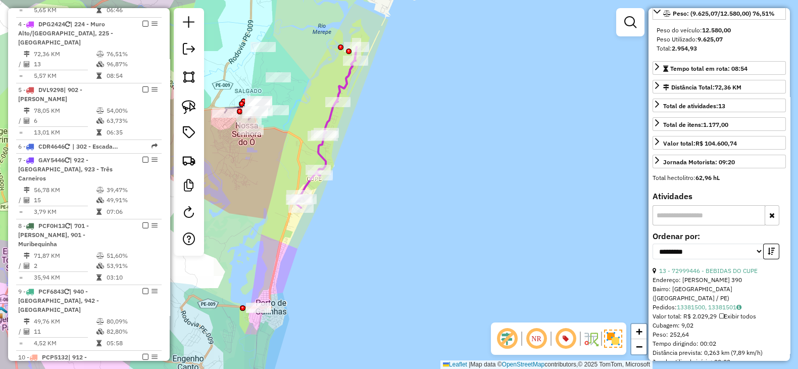
drag, startPoint x: 738, startPoint y: 277, endPoint x: 705, endPoint y: 265, distance: 35.5
click at [738, 274] on link "13 - 72999446 - BEBIDAS DO CUPE" at bounding box center [708, 271] width 99 height 8
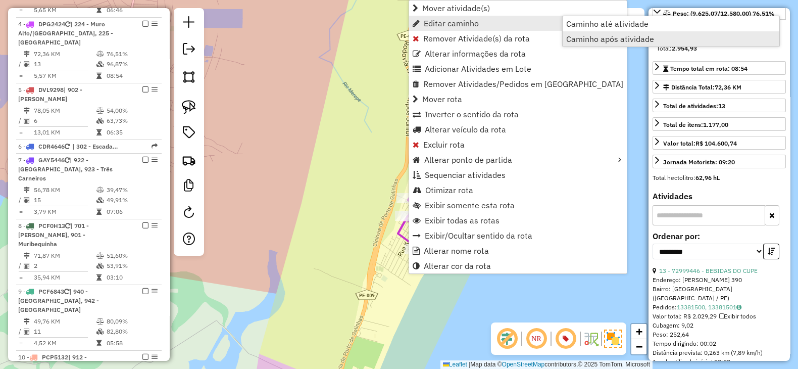
click at [608, 39] on span "Caminho após atividade" at bounding box center [610, 39] width 88 height 8
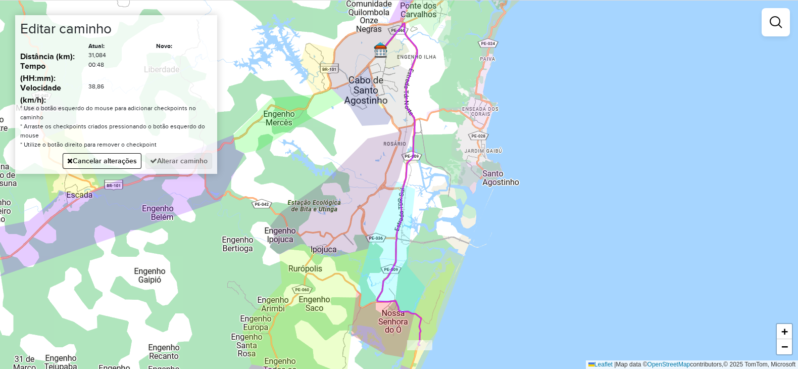
click at [309, 262] on div "Janela de atendimento Grade de atendimento Capacidade Transportadoras Veículos …" at bounding box center [399, 184] width 798 height 369
click at [389, 112] on div "Janela de atendimento Grade de atendimento Capacidade Transportadoras Veículos …" at bounding box center [399, 184] width 798 height 369
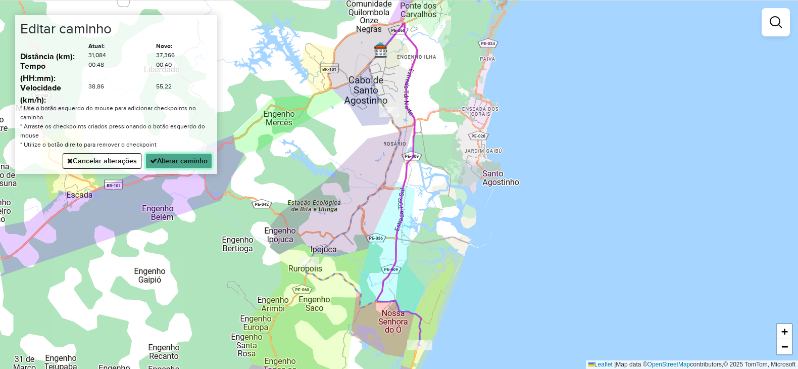
click at [181, 162] on button "Alterar caminho" at bounding box center [179, 161] width 67 height 16
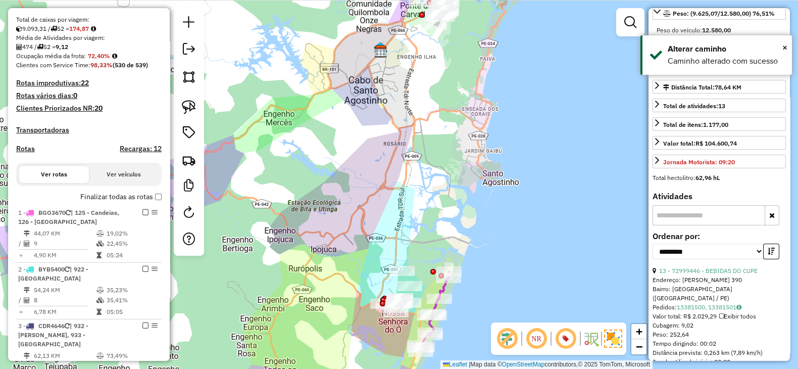
scroll to position [0, 0]
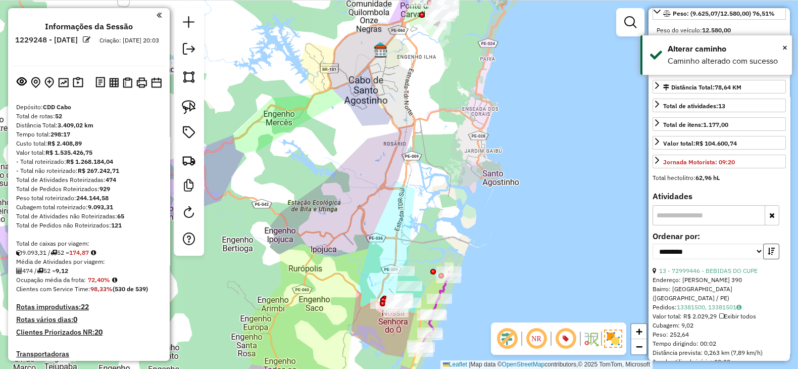
click at [768, 255] on icon "button" at bounding box center [771, 251] width 7 height 7
click at [736, 274] on link "1 - 72903282 - LV COMERCIAL VAREJIS" at bounding box center [714, 271] width 110 height 8
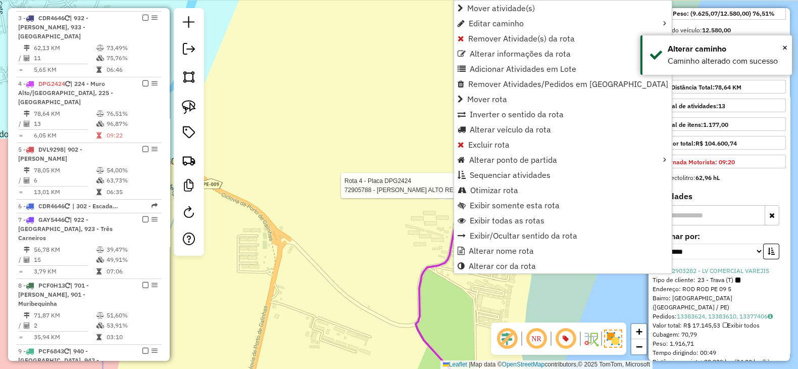
scroll to position [591, 0]
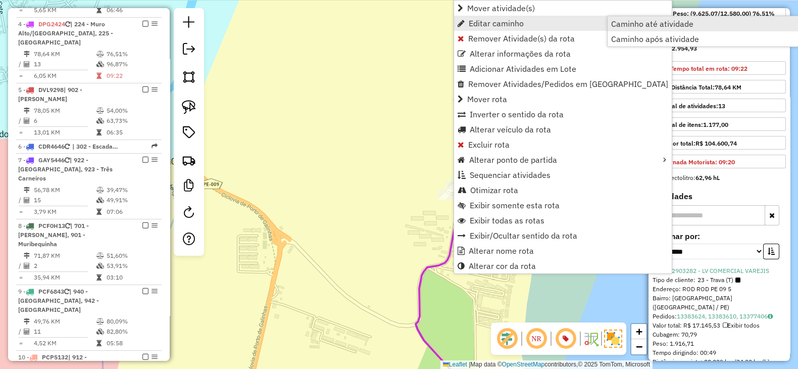
click at [662, 22] on span "Caminho até atividade" at bounding box center [652, 24] width 82 height 8
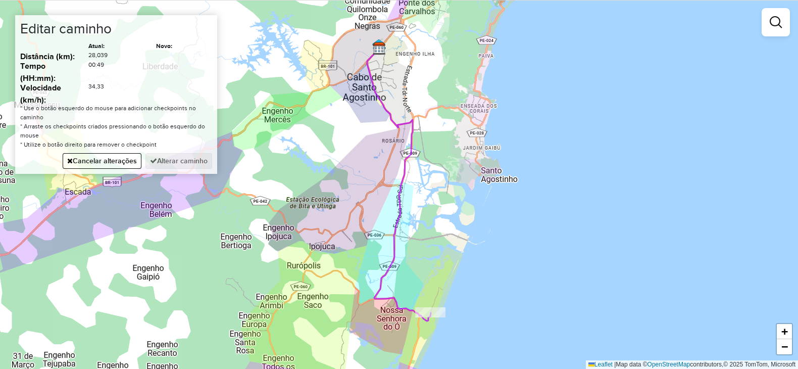
click at [316, 252] on div "Janela de atendimento Grade de atendimento Capacidade Transportadoras Veículos …" at bounding box center [399, 184] width 798 height 369
click at [179, 165] on button "Alterar caminho" at bounding box center [179, 161] width 67 height 16
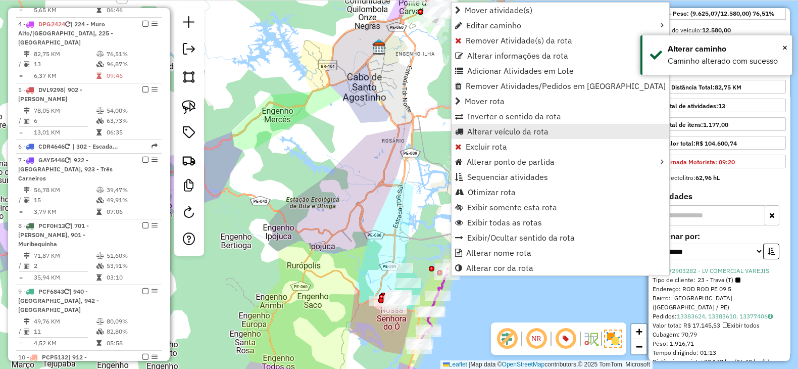
click at [508, 132] on span "Alterar veículo da rota" at bounding box center [507, 131] width 81 height 8
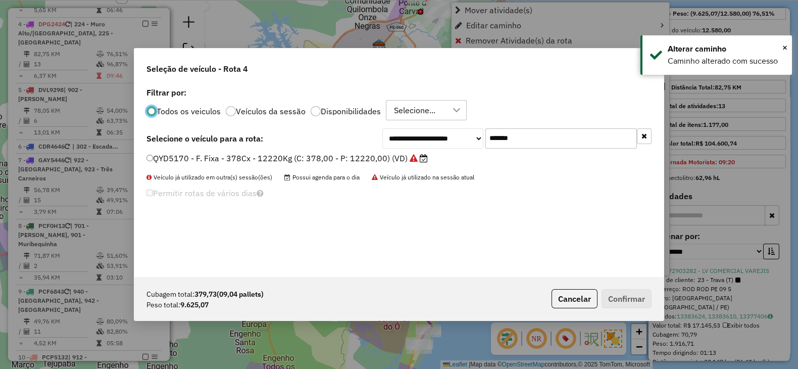
scroll to position [5, 3]
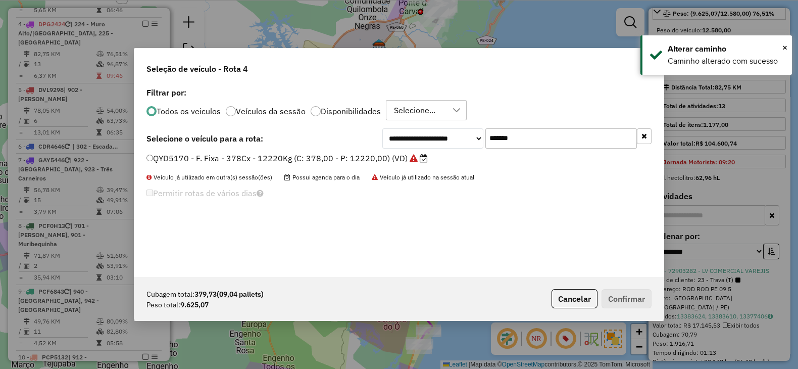
drag, startPoint x: 417, startPoint y: 149, endPoint x: 365, endPoint y: 153, distance: 52.7
click at [365, 153] on div "**********" at bounding box center [399, 181] width 530 height 192
paste input "text"
type input "*******"
click at [364, 162] on label "DXH7080 - F. Fixa - 392Cx - 12700Kg (C: 392,00 - P: 12700,00) (VD)" at bounding box center [283, 158] width 272 height 12
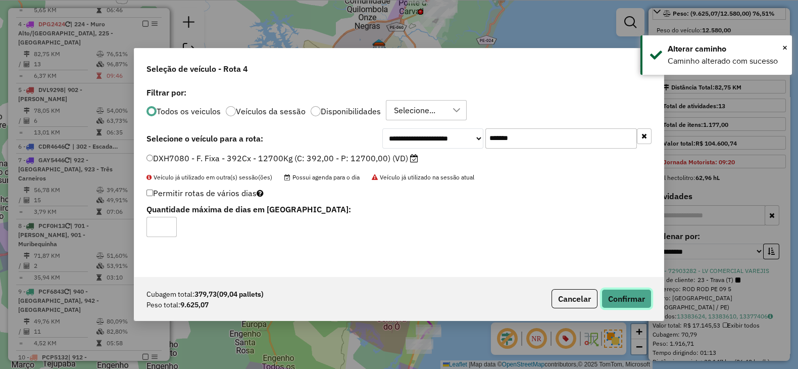
click at [627, 290] on button "Confirmar" at bounding box center [627, 298] width 50 height 19
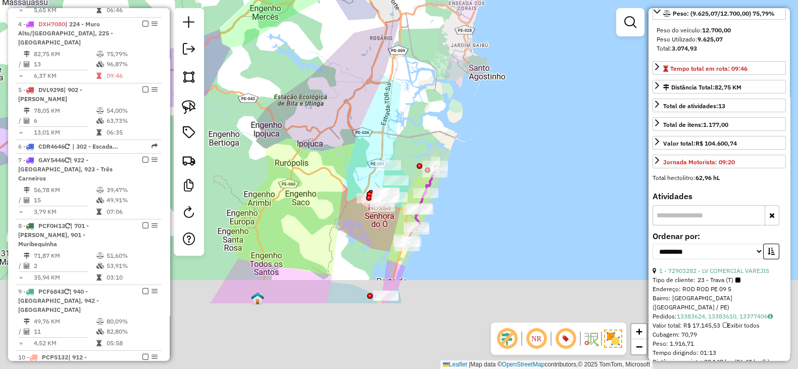
drag, startPoint x: 480, startPoint y: 220, endPoint x: 470, endPoint y: 186, distance: 35.2
click at [470, 186] on div "Janela de atendimento Grade de atendimento Capacidade Transportadoras Veículos …" at bounding box center [399, 184] width 798 height 369
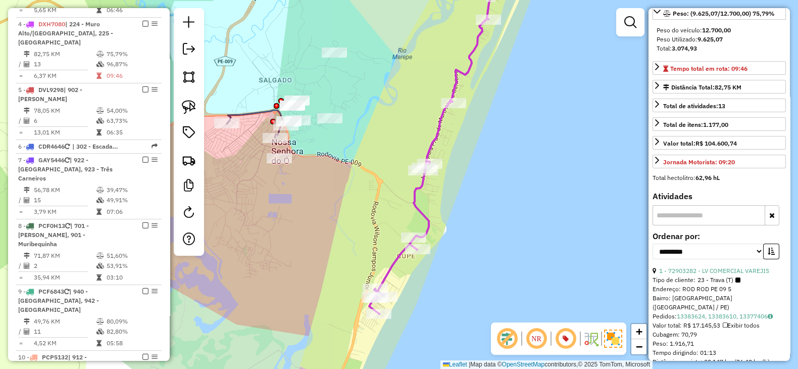
drag, startPoint x: 358, startPoint y: 185, endPoint x: 358, endPoint y: 198, distance: 12.6
click at [358, 198] on div "Janela de atendimento Grade de atendimento Capacidade Transportadoras Veículos …" at bounding box center [399, 184] width 798 height 369
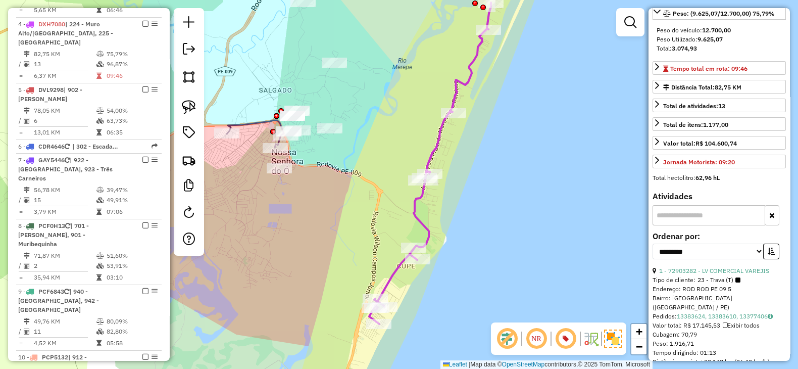
drag, startPoint x: 409, startPoint y: 302, endPoint x: 418, endPoint y: 231, distance: 71.3
click at [418, 231] on div "Janela de atendimento Grade de atendimento Capacidade Transportadoras Veículos …" at bounding box center [399, 184] width 798 height 369
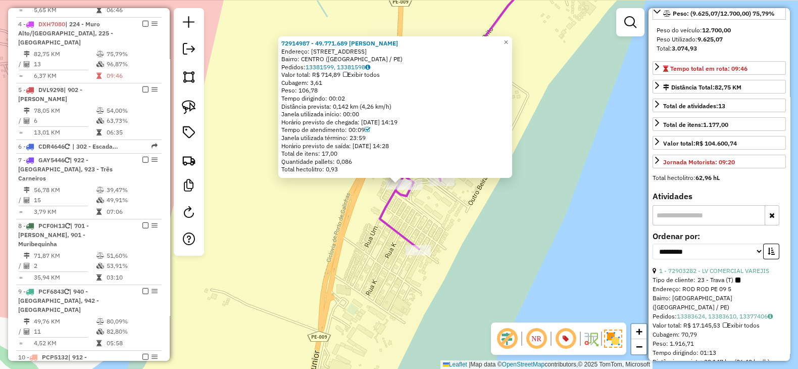
click at [430, 210] on div "72914987 - 49.771.689 ANA CARLA Endereço: RUA GLEBA COSTA DO SOL 88 Bairro: CEN…" at bounding box center [399, 184] width 798 height 369
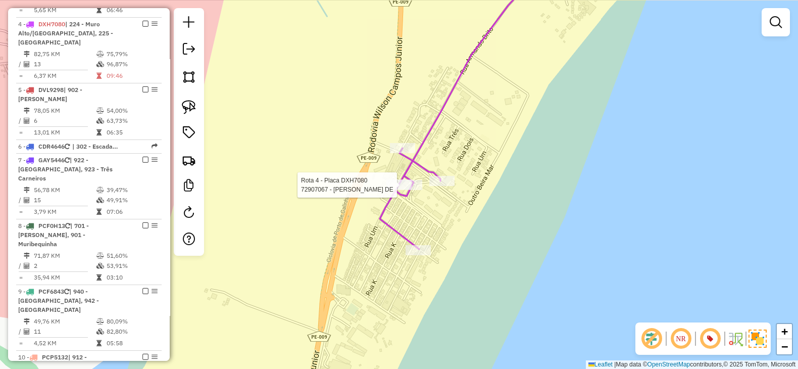
select select "**********"
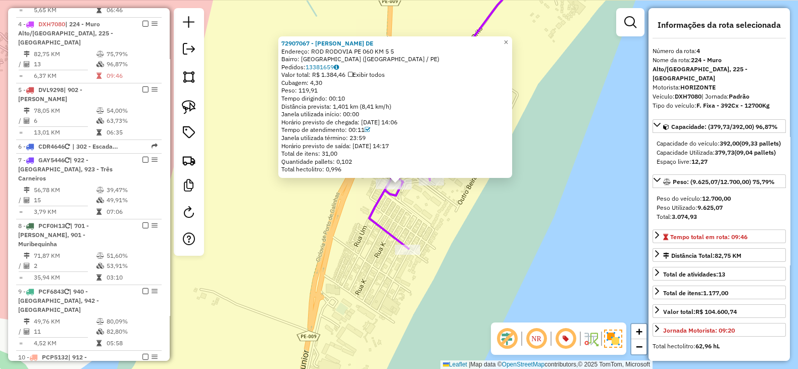
click at [426, 223] on div "72907067 - EMERSON OLIVEIRA DE Endereço: ROD RODOVIA PE 060 KM 5 5 Bairro: PORT…" at bounding box center [399, 184] width 798 height 369
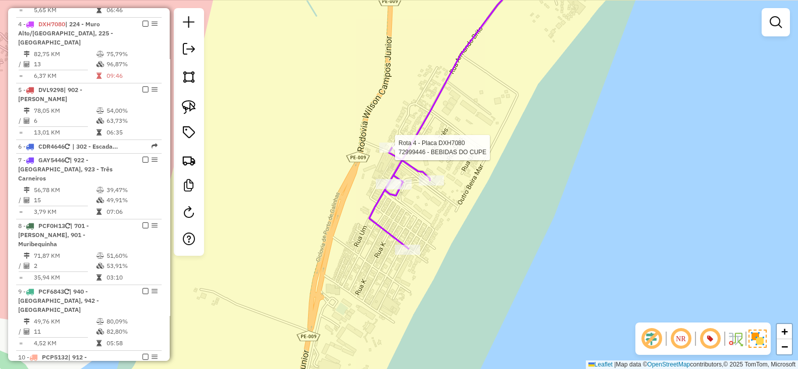
select select "**********"
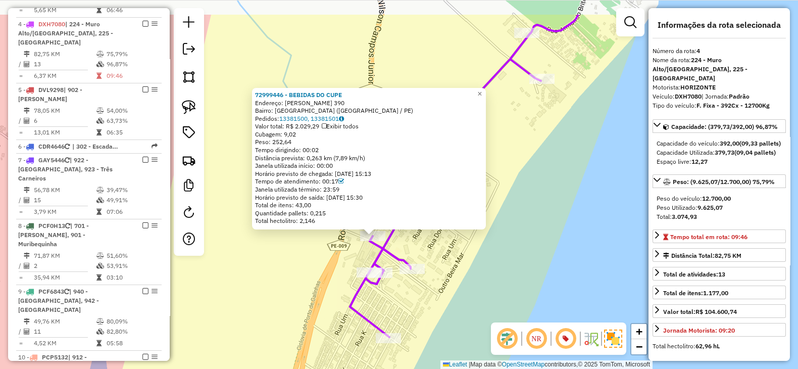
drag, startPoint x: 533, startPoint y: 144, endPoint x: 373, endPoint y: 323, distance: 240.1
click at [374, 322] on div "72999446 - BEBIDAS DO CUPE Endereço: JURANDIR ALVES DE SANTANA 390 Bairro: PORT…" at bounding box center [399, 184] width 798 height 369
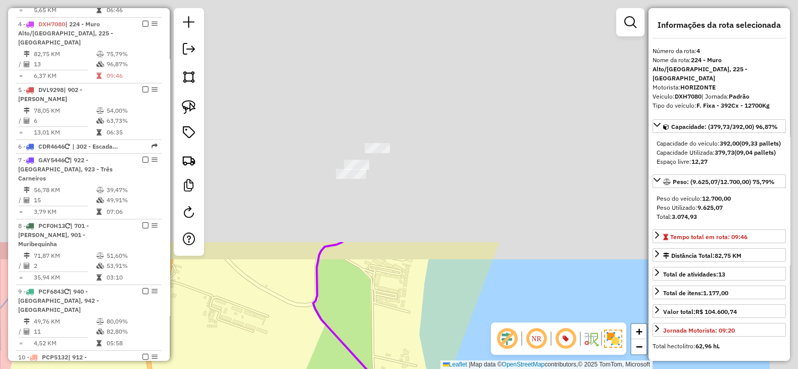
drag, startPoint x: 545, startPoint y: 70, endPoint x: 482, endPoint y: 216, distance: 158.4
click at [462, 368] on html "Aguarde... Pop-up bloqueado! Seu navegador bloqueou automáticamente a abertura …" at bounding box center [399, 184] width 798 height 369
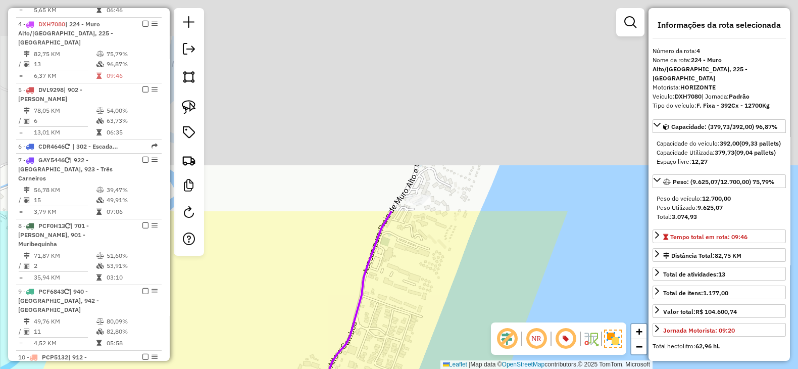
drag, startPoint x: 479, startPoint y: 236, endPoint x: 450, endPoint y: 399, distance: 165.7
click at [450, 368] on html "Aguarde... Pop-up bloqueado! Seu navegador bloqueou automáticamente a abertura …" at bounding box center [399, 184] width 798 height 369
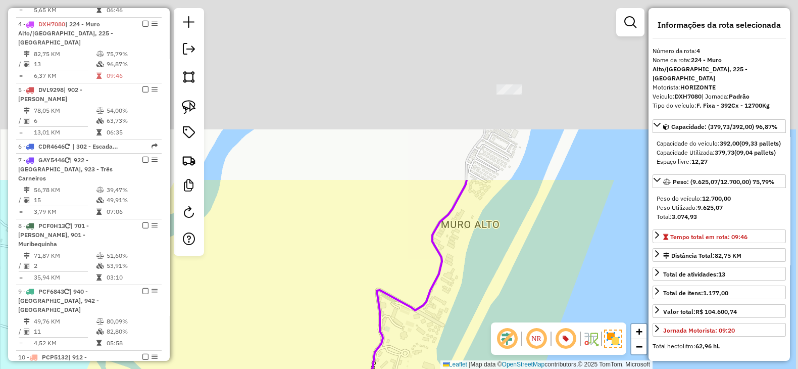
drag, startPoint x: 500, startPoint y: 159, endPoint x: 508, endPoint y: 259, distance: 100.9
click at [452, 368] on html "Aguarde... Pop-up bloqueado! Seu navegador bloqueou automáticamente a abertura …" at bounding box center [399, 184] width 798 height 369
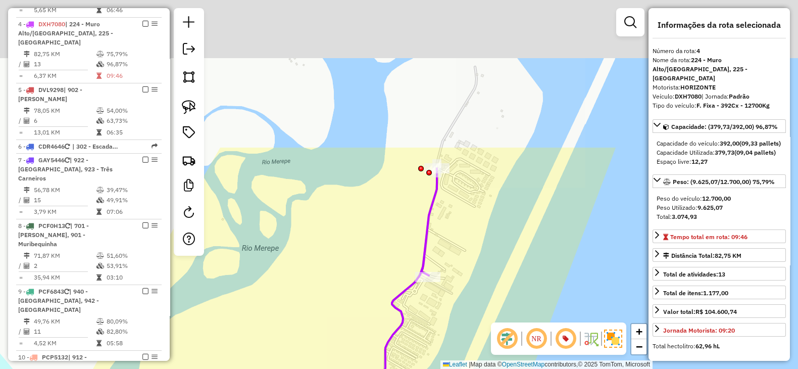
drag, startPoint x: 484, startPoint y: 352, endPoint x: 456, endPoint y: 399, distance: 54.3
click at [456, 368] on html "Aguarde... Pop-up bloqueado! Seu navegador bloqueou automáticamente a abertura …" at bounding box center [399, 184] width 798 height 369
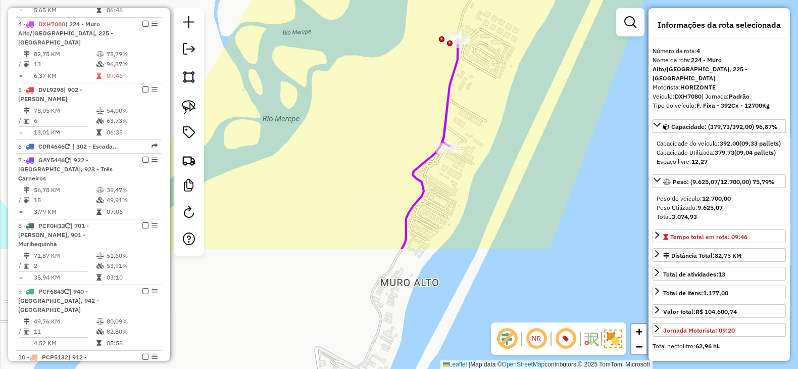
drag, startPoint x: 490, startPoint y: 236, endPoint x: 542, endPoint y: 19, distance: 223.5
click at [542, 30] on div "72999446 - BEBIDAS DO CUPE Endereço: JURANDIR ALVES DE SANTANA 390 Bairro: PORT…" at bounding box center [399, 184] width 798 height 369
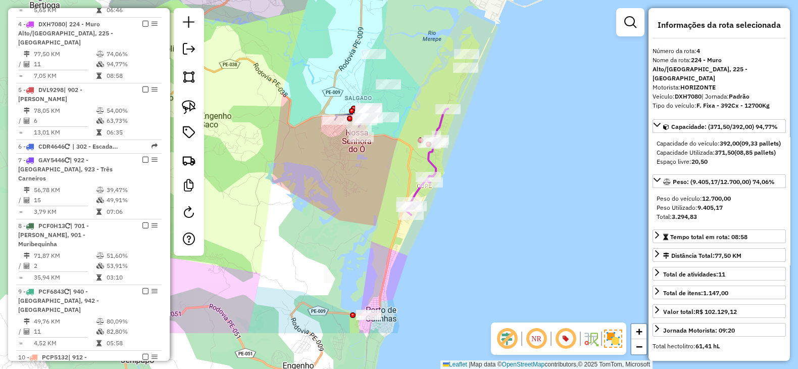
drag, startPoint x: 450, startPoint y: 156, endPoint x: 480, endPoint y: 62, distance: 98.6
click at [479, 62] on div "Janela de atendimento Grade de atendimento Capacidade Transportadoras Veículos …" at bounding box center [399, 184] width 798 height 369
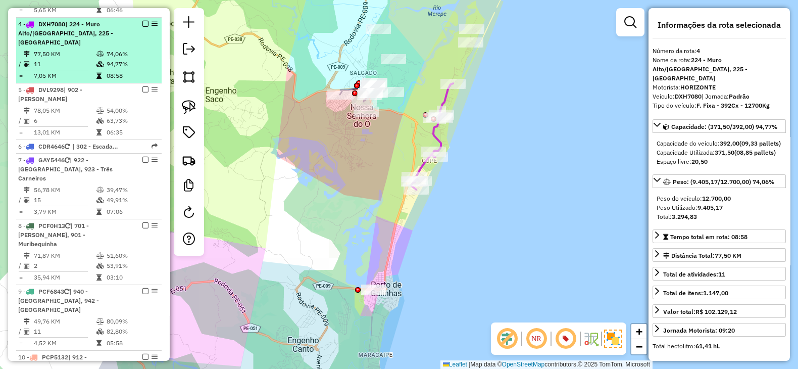
click at [142, 21] on em at bounding box center [145, 24] width 6 height 6
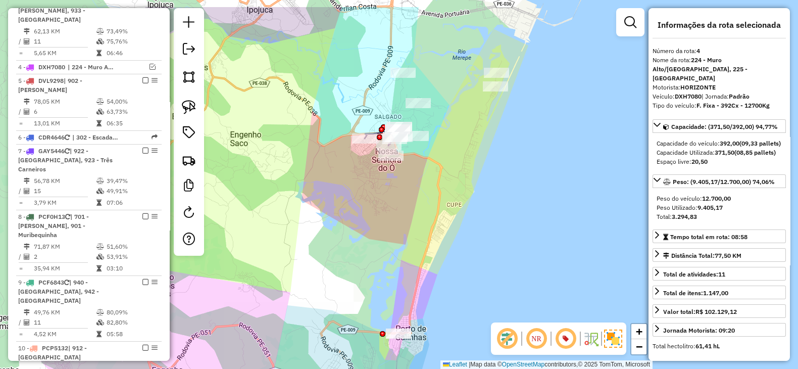
drag, startPoint x: 394, startPoint y: 158, endPoint x: 428, endPoint y: 214, distance: 65.9
click at [428, 214] on div "Janela de atendimento Grade de atendimento Capacidade Transportadoras Veículos …" at bounding box center [399, 184] width 798 height 369
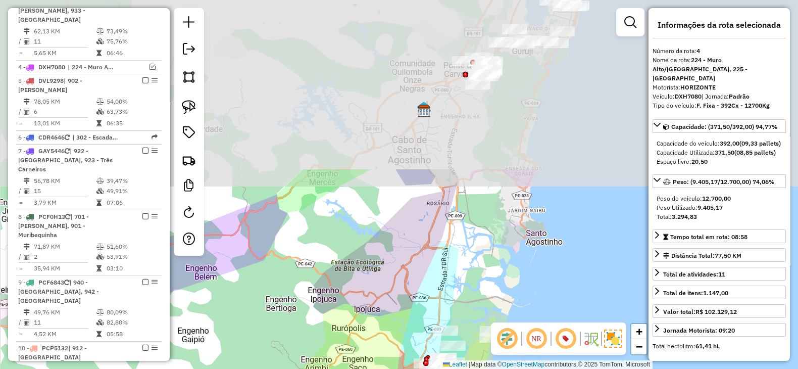
drag, startPoint x: 376, startPoint y: 89, endPoint x: 414, endPoint y: 280, distance: 194.6
click at [413, 284] on div "Janela de atendimento Grade de atendimento Capacidade Transportadoras Veículos …" at bounding box center [399, 184] width 798 height 369
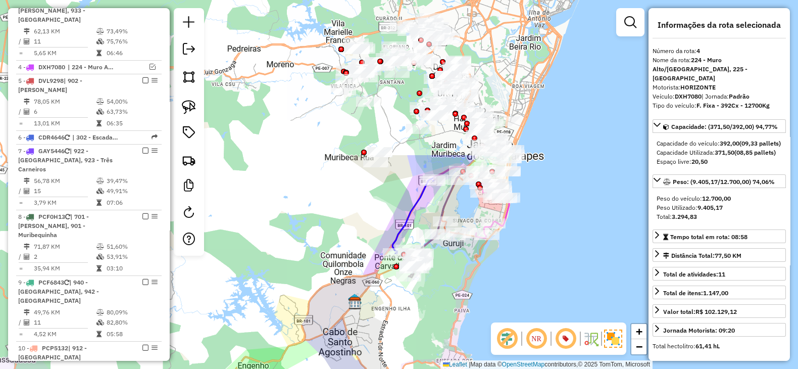
drag, startPoint x: 397, startPoint y: 173, endPoint x: 328, endPoint y: 327, distance: 168.1
click at [328, 327] on div "Janela de atendimento Grade de atendimento Capacidade Transportadoras Veículos …" at bounding box center [399, 184] width 798 height 369
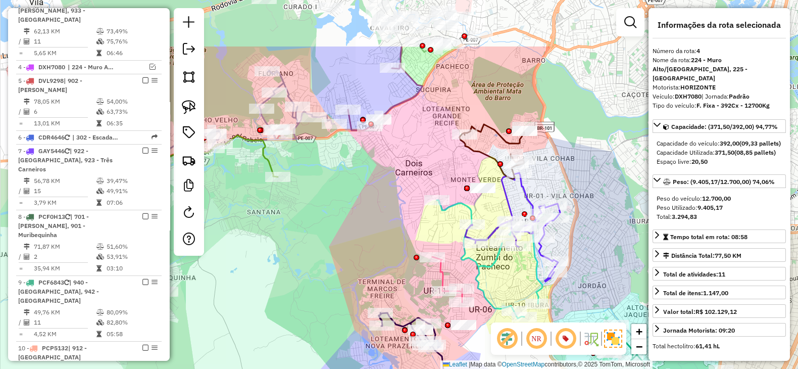
drag, startPoint x: 495, startPoint y: 117, endPoint x: 500, endPoint y: 201, distance: 83.5
click at [500, 201] on div "Janela de atendimento Grade de atendimento Capacidade Transportadoras Veículos …" at bounding box center [399, 184] width 798 height 369
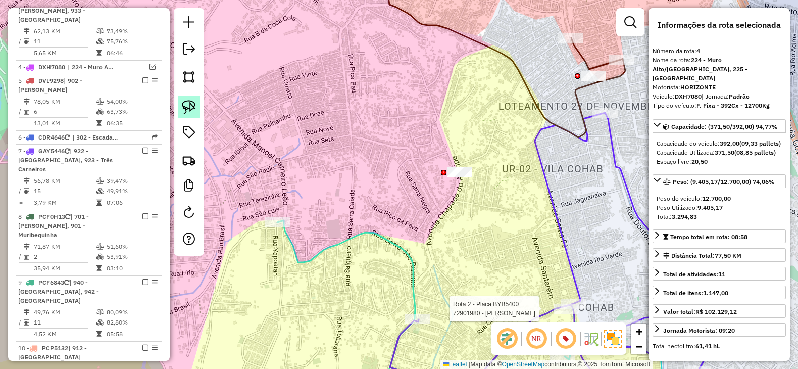
click at [197, 105] on link at bounding box center [189, 107] width 22 height 22
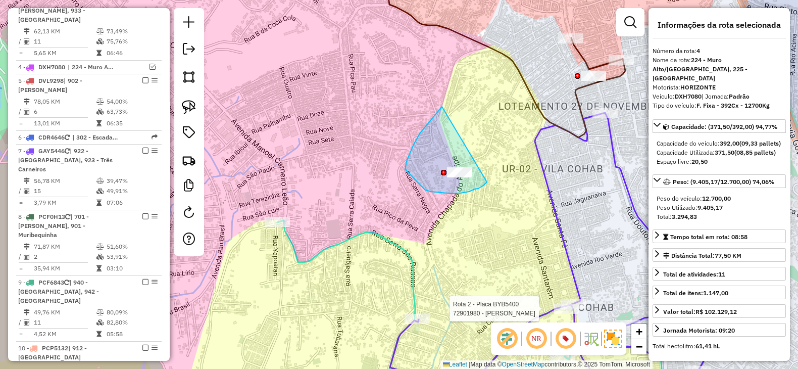
drag, startPoint x: 442, startPoint y: 107, endPoint x: 487, endPoint y: 182, distance: 87.7
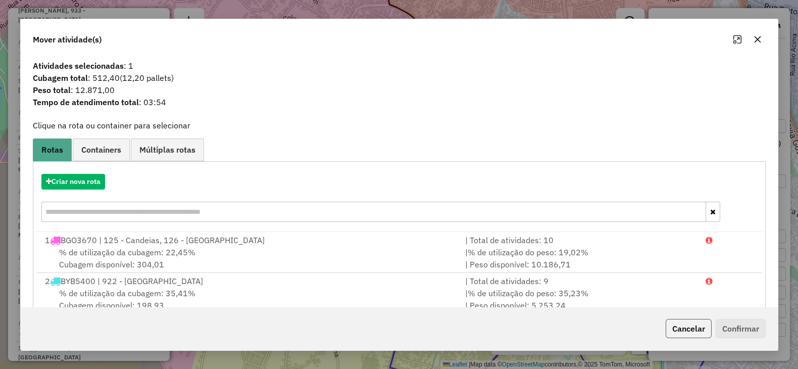
click at [697, 323] on button "Cancelar" at bounding box center [689, 328] width 46 height 19
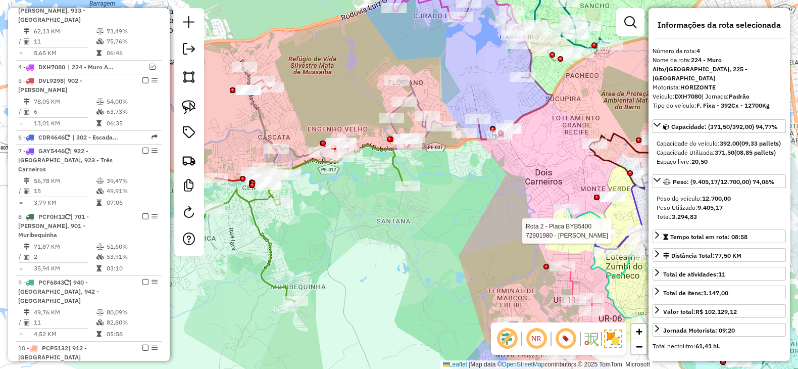
drag, startPoint x: 386, startPoint y: 188, endPoint x: 530, endPoint y: 192, distance: 143.5
click at [530, 192] on div "Rota 2 - Placa BYB5400 72901980 - FRANCISCO HENRIQUE P Janela de atendimento Gr…" at bounding box center [399, 184] width 798 height 369
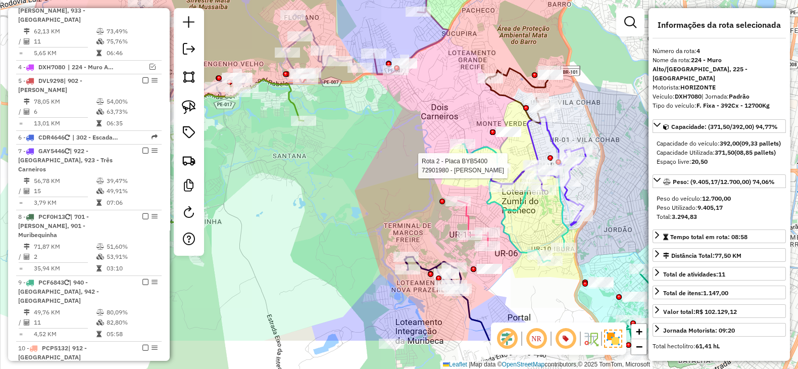
drag, startPoint x: 527, startPoint y: 182, endPoint x: 412, endPoint y: 17, distance: 200.7
click at [413, 19] on div "Rota 2 - Placa BYB5400 72901980 - FRANCISCO HENRIQUE P Janela de atendimento Gr…" at bounding box center [399, 184] width 798 height 369
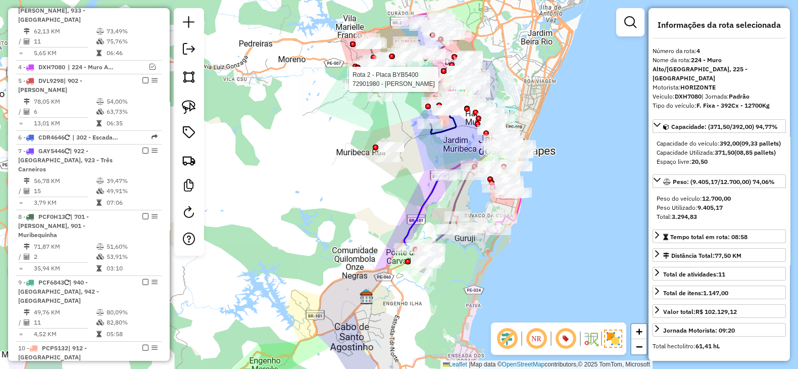
drag, startPoint x: 519, startPoint y: 156, endPoint x: 545, endPoint y: 157, distance: 25.8
click at [545, 157] on div "Rota 2 - Placa BYB5400 72901980 - FRANCISCO HENRIQUE P Janela de atendimento Gr…" at bounding box center [399, 184] width 798 height 369
click at [629, 23] on em at bounding box center [631, 22] width 12 height 12
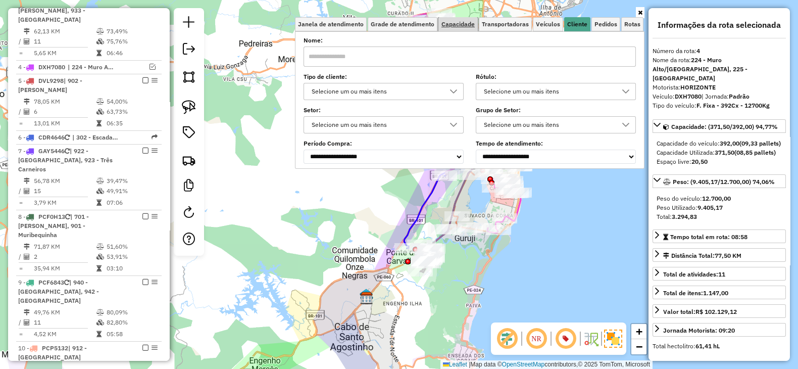
click at [460, 24] on span "Capacidade" at bounding box center [458, 24] width 33 height 6
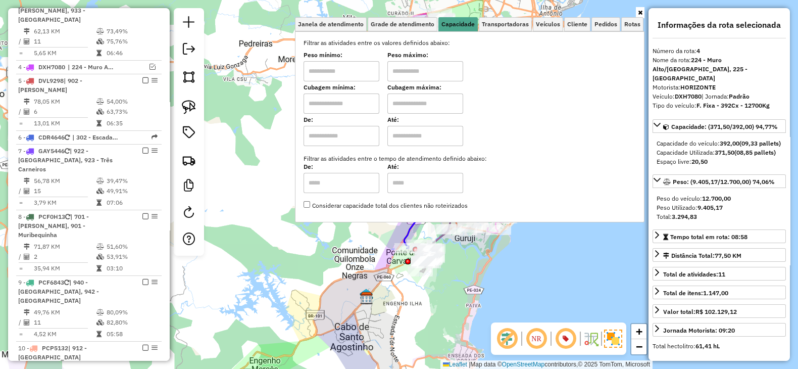
click at [333, 100] on input "text" at bounding box center [342, 103] width 76 height 20
type input "****"
click at [423, 96] on input "text" at bounding box center [426, 103] width 76 height 20
type input "*****"
click at [461, 261] on div "Limpar filtros Janela de atendimento Grade de atendimento Capacidade Transporta…" at bounding box center [399, 184] width 798 height 369
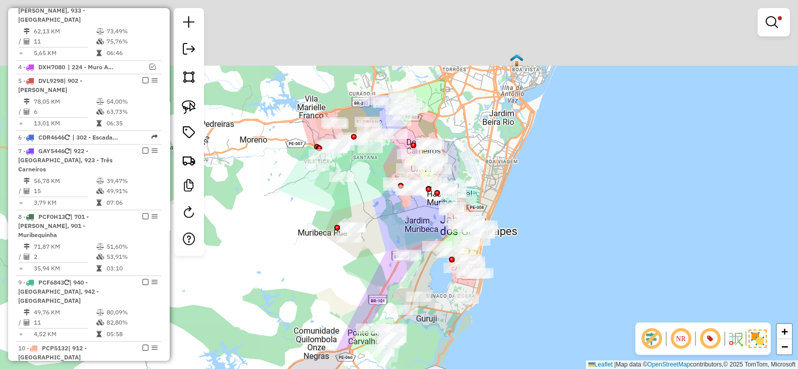
drag, startPoint x: 400, startPoint y: 176, endPoint x: 361, endPoint y: 257, distance: 89.7
click at [361, 258] on div "Limpar filtros Janela de atendimento Grade de atendimento Capacidade Transporta…" at bounding box center [399, 184] width 798 height 369
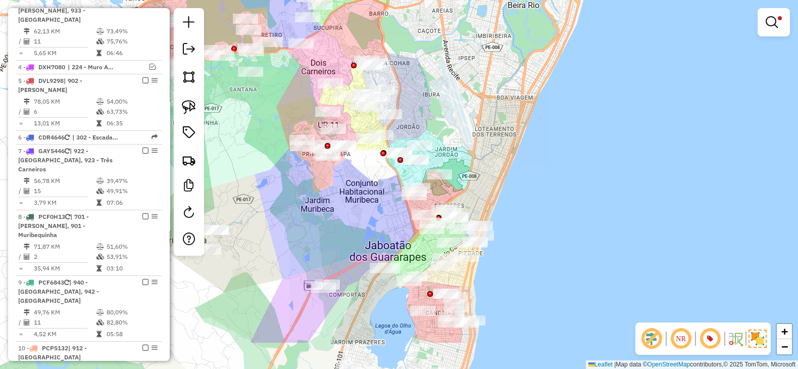
drag, startPoint x: 373, startPoint y: 177, endPoint x: 291, endPoint y: 119, distance: 100.8
click at [291, 119] on div "Limpar filtros Janela de atendimento Grade de atendimento Capacidade Transporta…" at bounding box center [399, 184] width 798 height 369
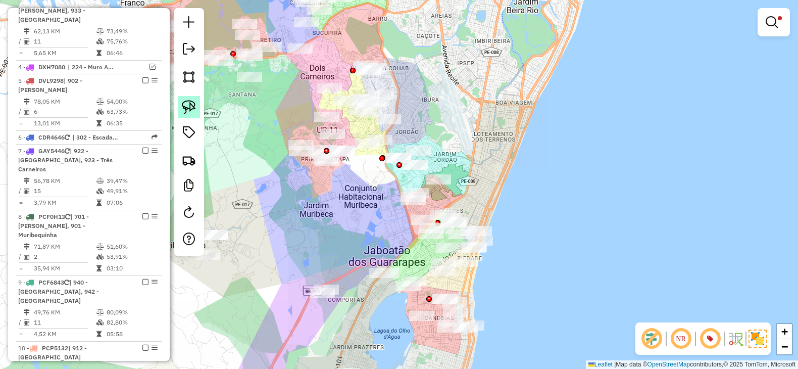
click at [187, 103] on img at bounding box center [189, 107] width 14 height 14
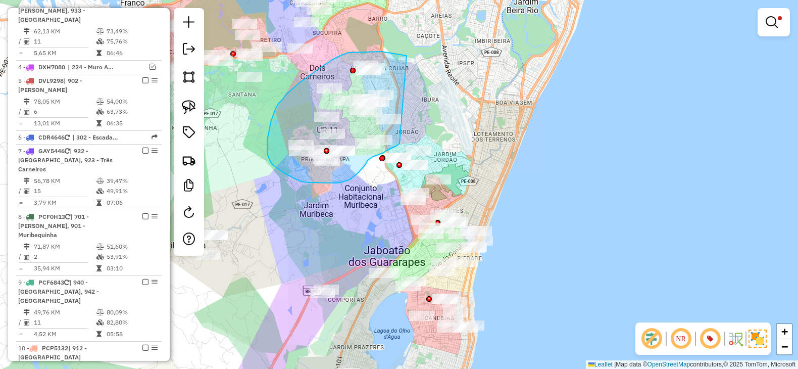
drag, startPoint x: 407, startPoint y: 56, endPoint x: 400, endPoint y: 144, distance: 88.2
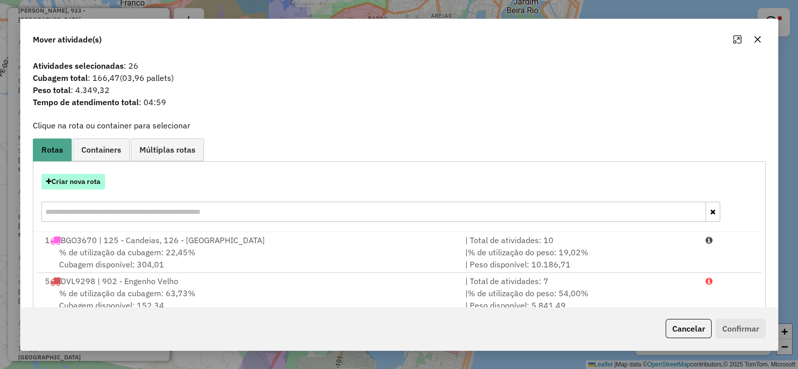
click at [82, 177] on button "Criar nova rota" at bounding box center [73, 182] width 64 height 16
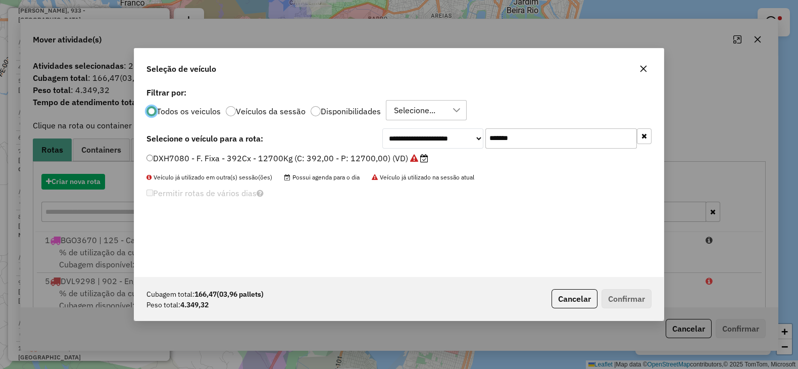
scroll to position [5, 3]
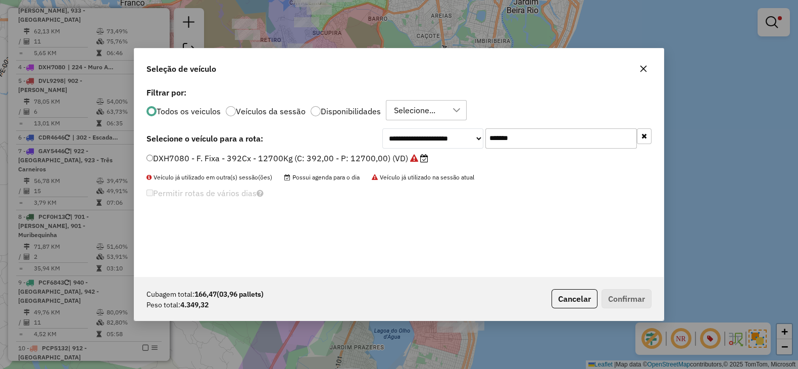
drag, startPoint x: 532, startPoint y: 132, endPoint x: 408, endPoint y: 135, distance: 123.8
click at [413, 133] on div "**********" at bounding box center [517, 138] width 269 height 20
paste input "text"
type input "*******"
click at [388, 158] on label "RHR7I38 - F. Fixa - 140Cx - 4180Kg (C: 140,00 - P: 4180,00) (VD)" at bounding box center [281, 158] width 269 height 12
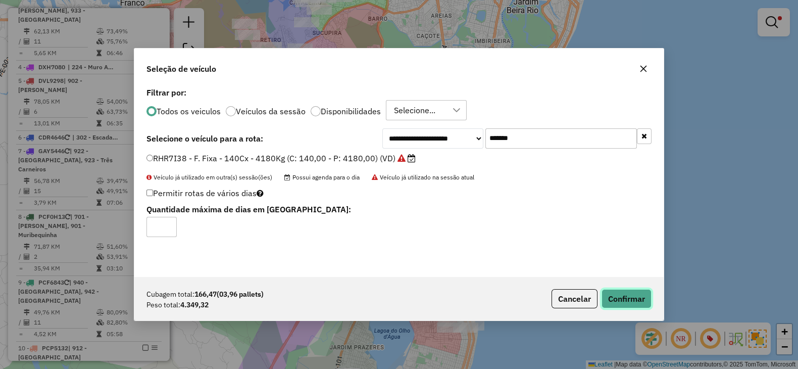
click at [638, 306] on button "Confirmar" at bounding box center [627, 298] width 50 height 19
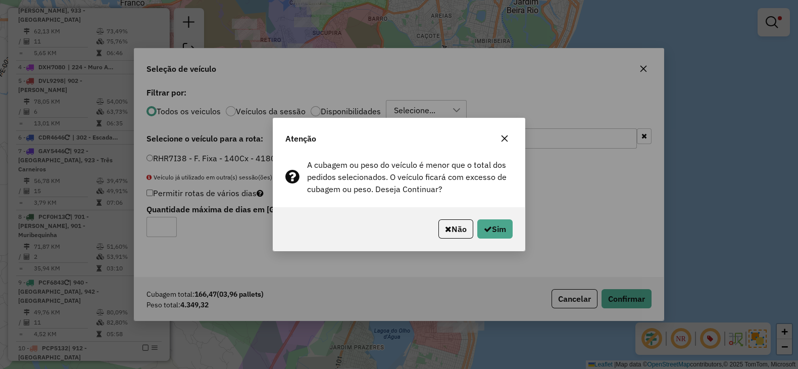
click at [494, 217] on div "Não Sim" at bounding box center [399, 228] width 252 height 43
click at [507, 230] on button "Sim" at bounding box center [495, 228] width 35 height 19
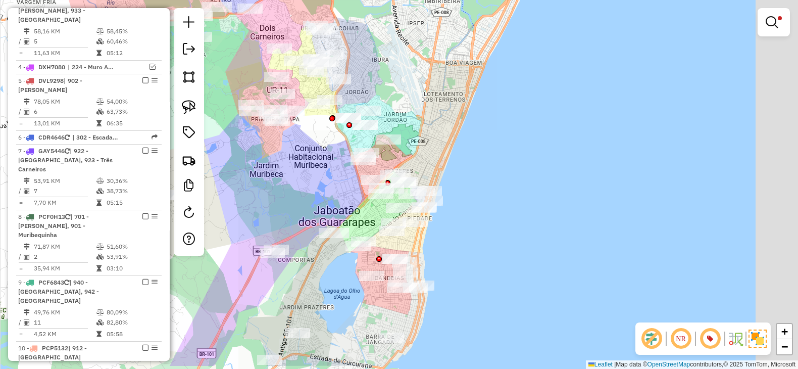
drag, startPoint x: 467, startPoint y: 175, endPoint x: 442, endPoint y: 155, distance: 32.8
click at [442, 155] on div "Limpar filtros Janela de atendimento Grade de atendimento Capacidade Transporta…" at bounding box center [399, 184] width 798 height 369
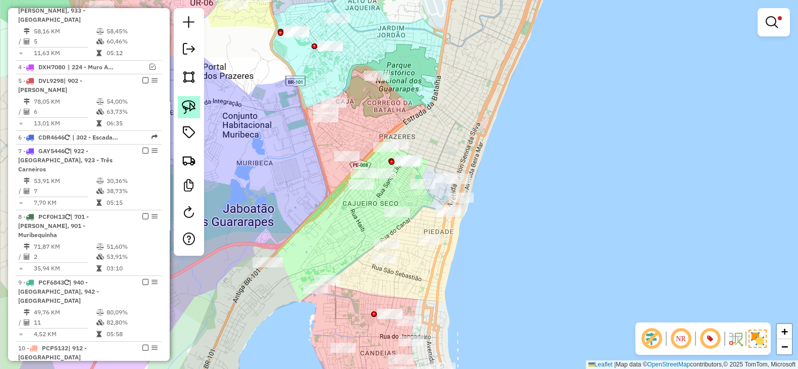
click at [180, 107] on link at bounding box center [189, 107] width 22 height 22
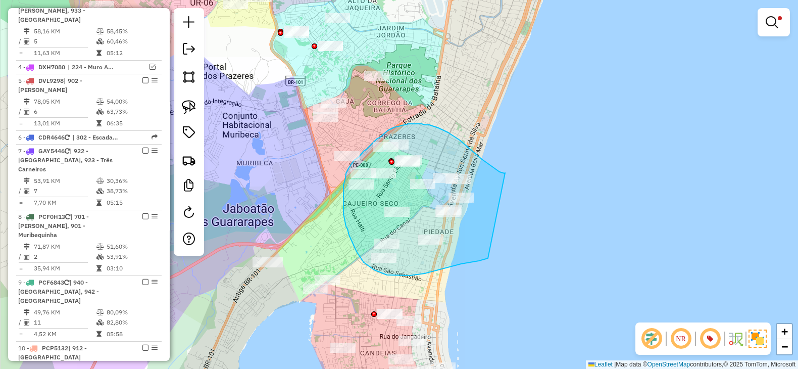
drag, startPoint x: 488, startPoint y: 163, endPoint x: 488, endPoint y: 258, distance: 95.5
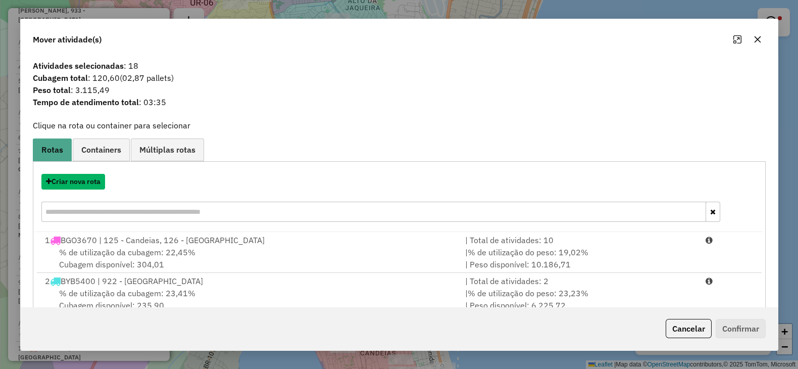
click at [75, 179] on button "Criar nova rota" at bounding box center [73, 182] width 64 height 16
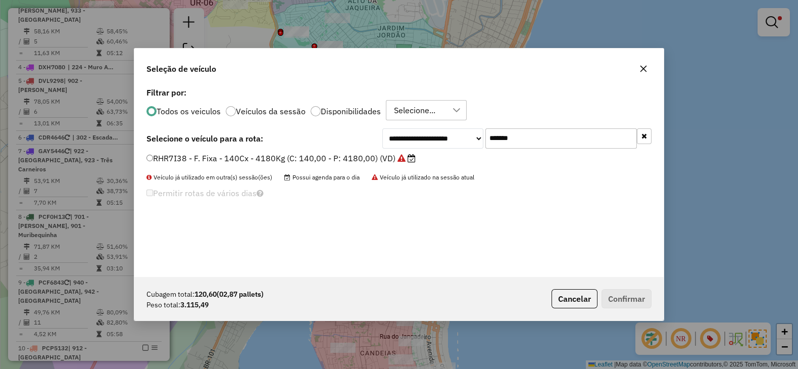
drag, startPoint x: 556, startPoint y: 136, endPoint x: 403, endPoint y: 142, distance: 153.7
click at [411, 138] on div "**********" at bounding box center [517, 138] width 269 height 20
paste input "text"
type input "*******"
click at [373, 155] on label "RHR7I32 - F. Fixa - 140Cx - 4180Kg (C: 140,00 - P: 4180,00) (VD)" at bounding box center [281, 158] width 269 height 12
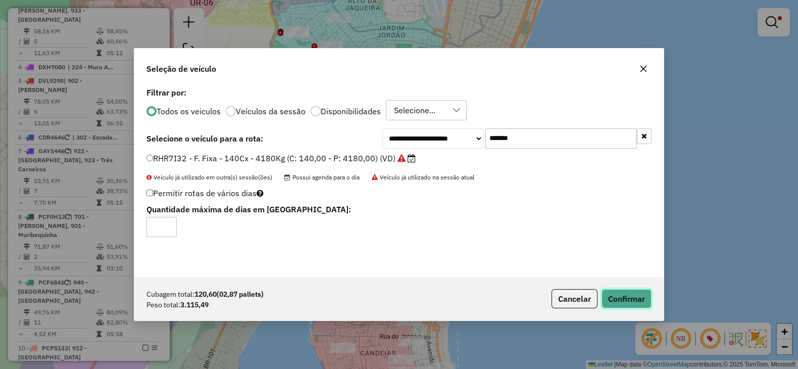
click at [629, 298] on button "Confirmar" at bounding box center [627, 298] width 50 height 19
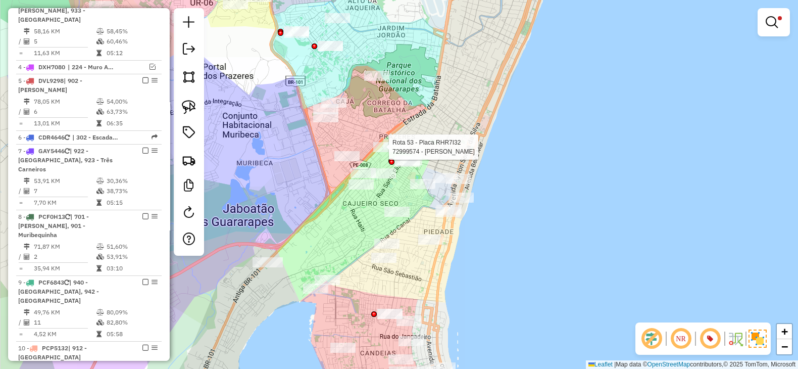
click at [393, 159] on div at bounding box center [392, 162] width 6 height 6
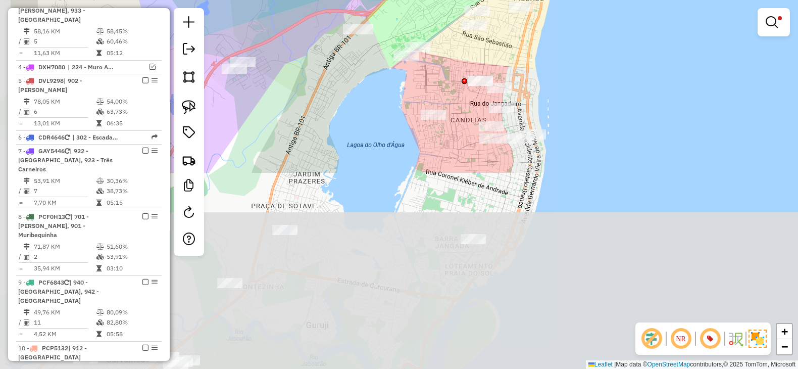
drag, startPoint x: 521, startPoint y: 234, endPoint x: 608, endPoint y: 11, distance: 239.2
click at [608, 11] on div "Limpar filtros Janela de atendimento Grade de atendimento Capacidade Transporta…" at bounding box center [399, 184] width 798 height 369
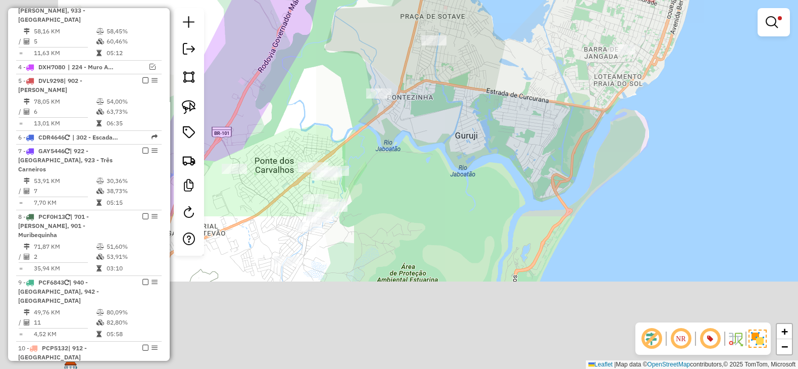
drag, startPoint x: 689, startPoint y: 66, endPoint x: 710, endPoint y: 26, distance: 45.5
click at [710, 26] on div "Limpar filtros Janela de atendimento Grade de atendimento Capacidade Transporta…" at bounding box center [399, 184] width 798 height 369
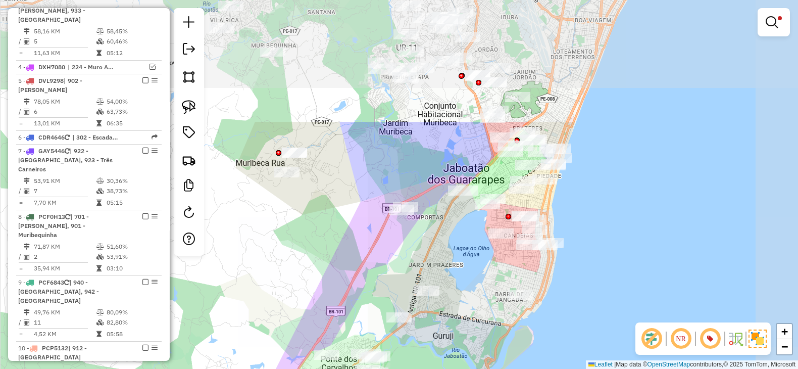
drag, startPoint x: 518, startPoint y: 242, endPoint x: 478, endPoint y: 349, distance: 114.5
click at [478, 349] on div "Limpar filtros Janela de atendimento Grade de atendimento Capacidade Transporta…" at bounding box center [399, 184] width 798 height 369
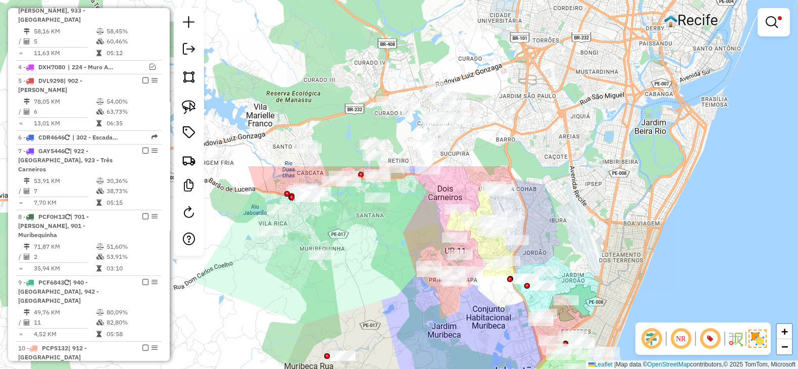
drag, startPoint x: 406, startPoint y: 138, endPoint x: 455, endPoint y: 342, distance: 208.8
click at [455, 342] on div "Limpar filtros Janela de atendimento Grade de atendimento Capacidade Transporta…" at bounding box center [399, 184] width 798 height 369
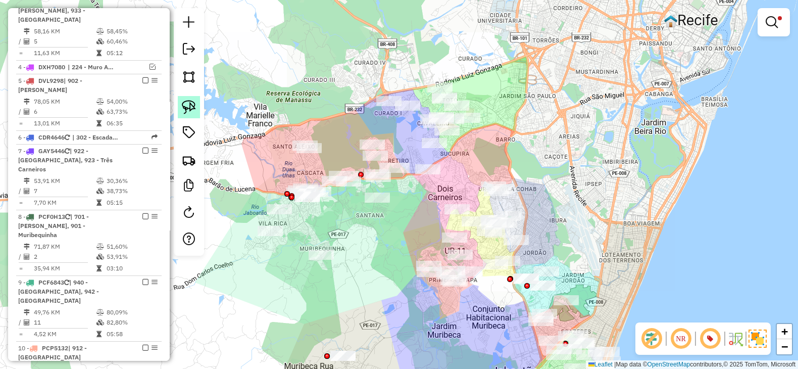
click at [192, 105] on img at bounding box center [189, 107] width 14 height 14
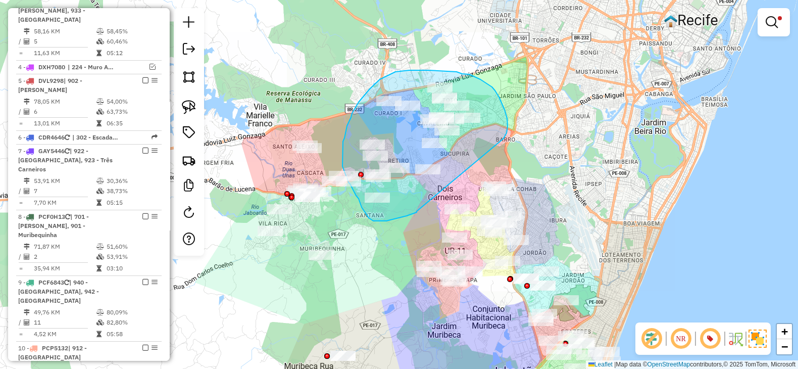
drag, startPoint x: 507, startPoint y: 118, endPoint x: 417, endPoint y: 211, distance: 129.7
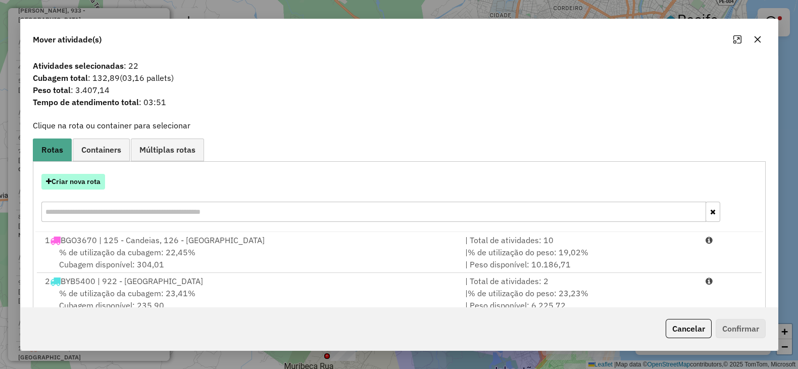
click at [81, 180] on button "Criar nova rota" at bounding box center [73, 182] width 64 height 16
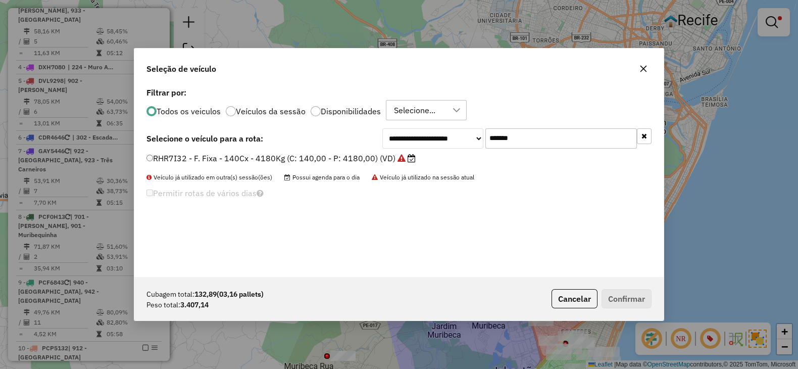
drag, startPoint x: 572, startPoint y: 135, endPoint x: 351, endPoint y: 151, distance: 220.9
click at [358, 147] on div "**********" at bounding box center [399, 138] width 505 height 20
paste input "text"
type input "*******"
click at [347, 157] on label "RHQ6J63 - F. Fixa - 140Cx - 4180Kg (C: 140,00 - P: 4180,00) (VD)" at bounding box center [282, 158] width 271 height 12
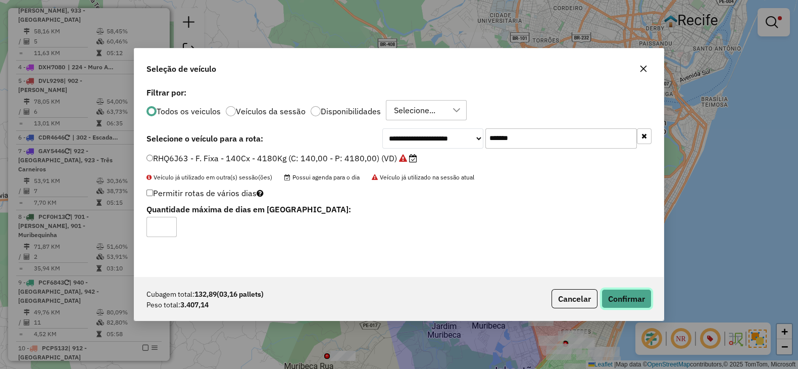
click at [629, 301] on button "Confirmar" at bounding box center [627, 298] width 50 height 19
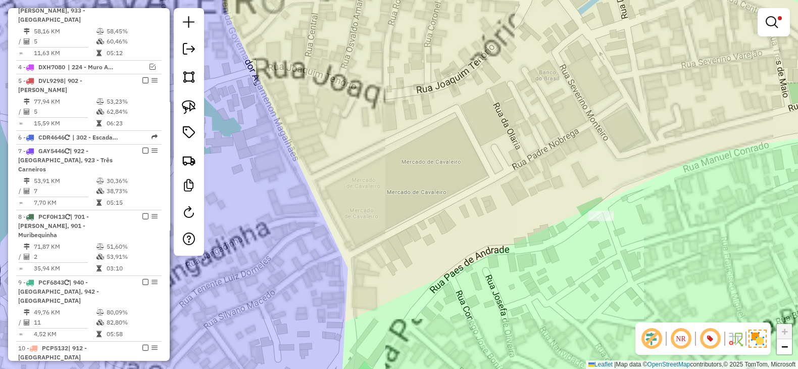
drag, startPoint x: 440, startPoint y: 83, endPoint x: 521, endPoint y: 244, distance: 179.9
click at [521, 244] on div "Limpar filtros Janela de atendimento Grade de atendimento Capacidade Transporta…" at bounding box center [399, 184] width 798 height 369
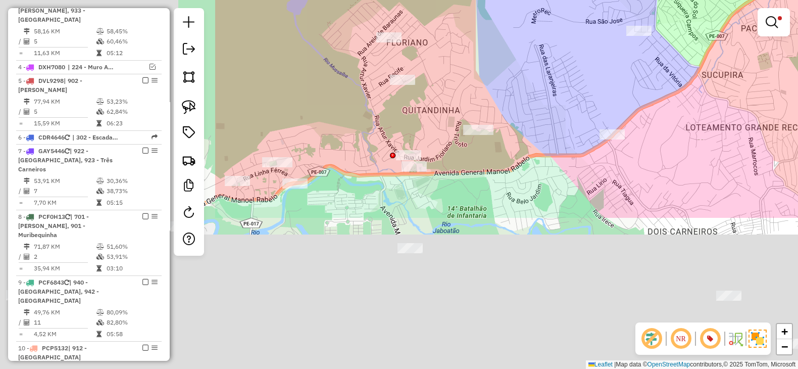
drag, startPoint x: 308, startPoint y: 196, endPoint x: 604, endPoint y: 9, distance: 350.0
click at [604, 9] on div "Limpar filtros Janela de atendimento Grade de atendimento Capacidade Transporta…" at bounding box center [399, 184] width 798 height 369
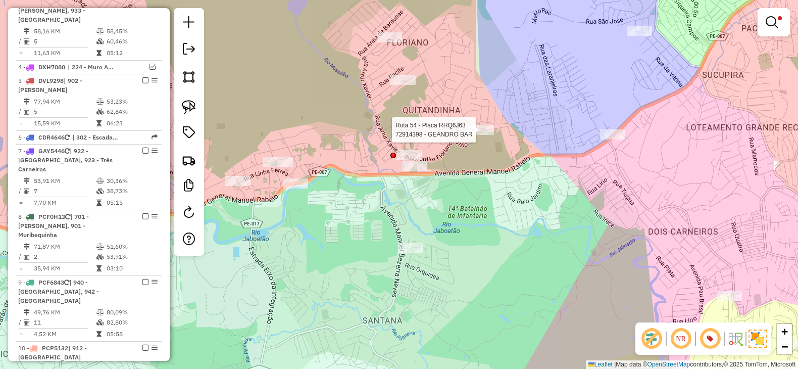
click at [478, 124] on div "Rota 54 - Placa RHQ6J63 72914398 - GEANDRO BAR Limpar filtros Janela de atendim…" at bounding box center [399, 184] width 798 height 369
select select "**********"
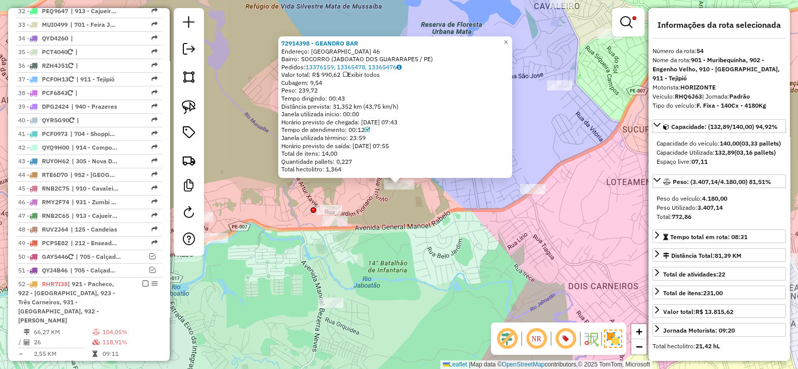
scroll to position [2204, 0]
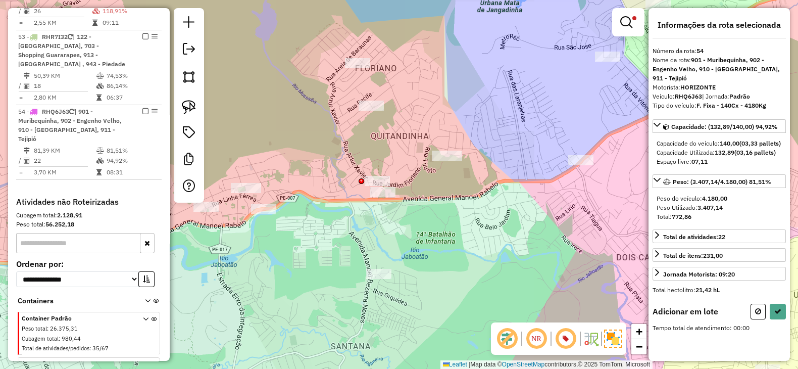
drag, startPoint x: 449, startPoint y: 211, endPoint x: 491, endPoint y: 184, distance: 49.8
click at [491, 184] on div "Limpar filtros Janela de atendimento Grade de atendimento Capacidade Transporta…" at bounding box center [399, 184] width 798 height 369
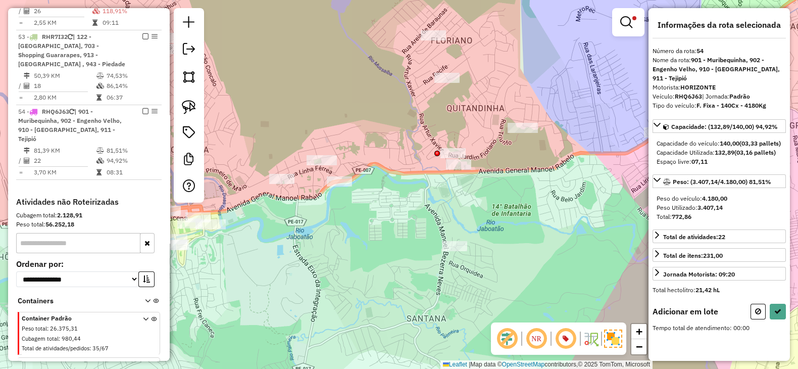
drag, startPoint x: 349, startPoint y: 161, endPoint x: 424, endPoint y: 133, distance: 80.7
click at [424, 133] on div "Limpar filtros Janela de atendimento Grade de atendimento Capacidade Transporta…" at bounding box center [399, 184] width 798 height 369
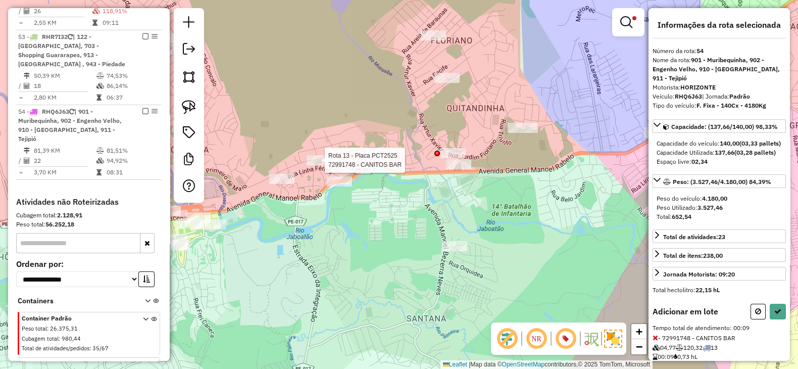
select select "**********"
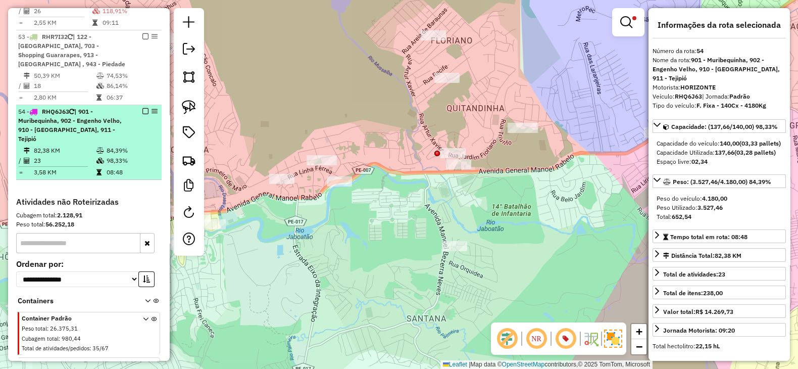
click at [143, 108] on em at bounding box center [145, 111] width 6 height 6
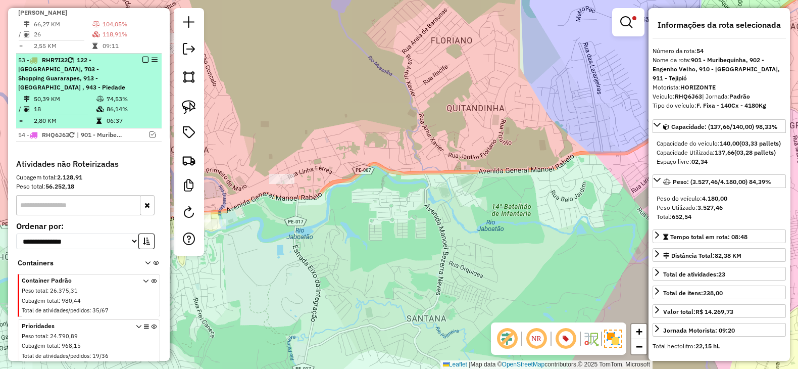
click at [71, 116] on td "2,80 KM" at bounding box center [64, 121] width 63 height 10
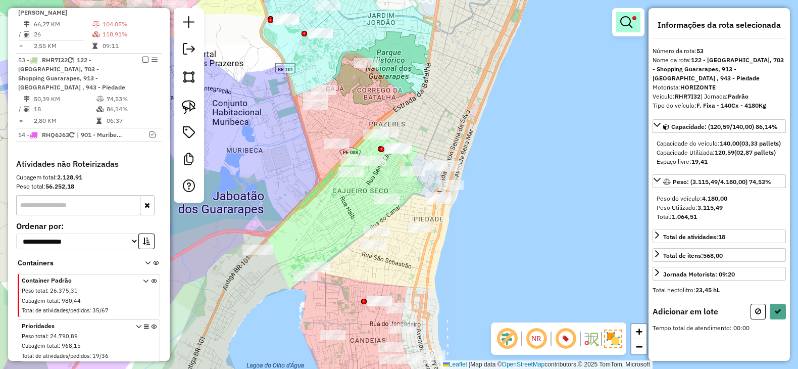
click at [630, 18] on em at bounding box center [627, 22] width 12 height 12
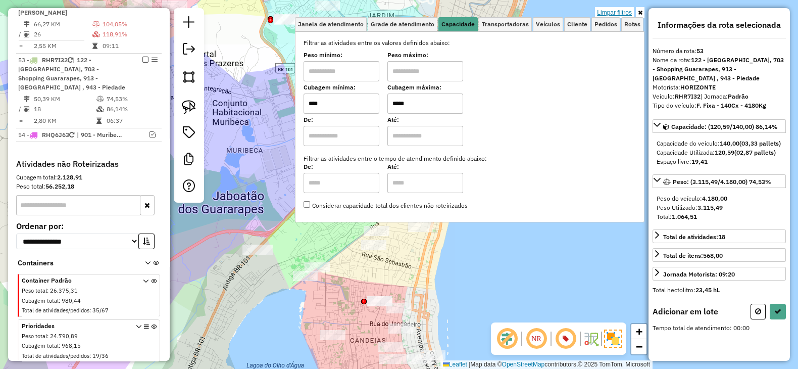
click at [620, 10] on link "Limpar filtros" at bounding box center [614, 12] width 39 height 11
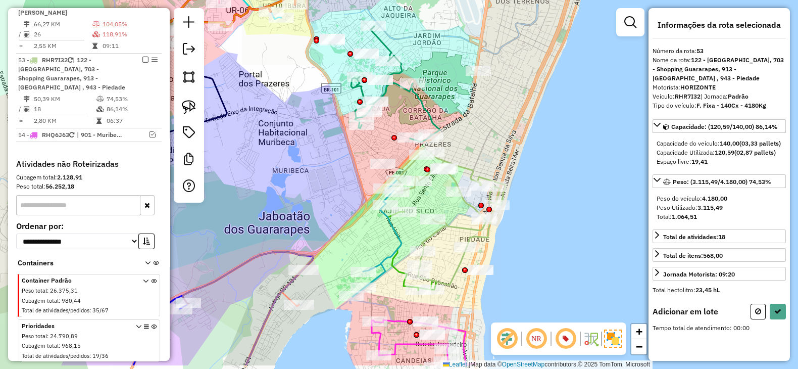
drag, startPoint x: 482, startPoint y: 180, endPoint x: 495, endPoint y: 138, distance: 44.4
click at [495, 138] on div "Janela de atendimento Grade de atendimento Capacidade Transportadoras Veículos …" at bounding box center [399, 184] width 798 height 369
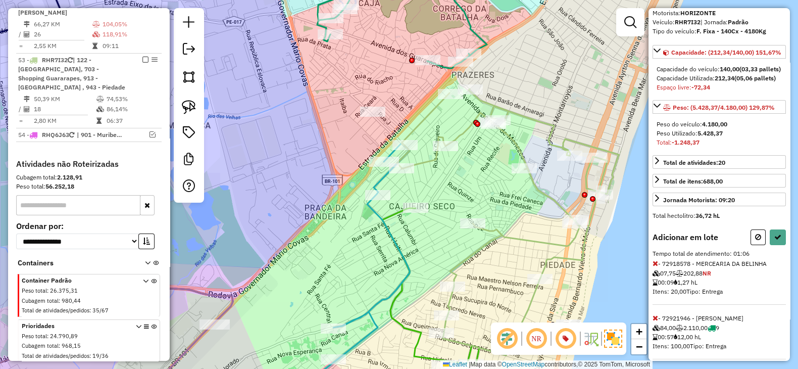
scroll to position [110, 0]
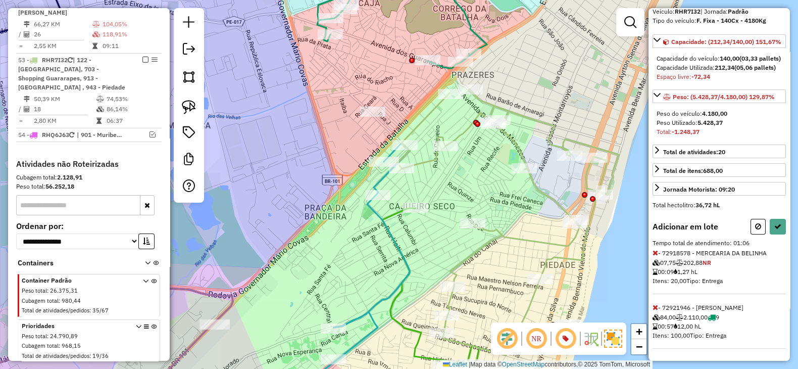
click at [657, 308] on icon at bounding box center [656, 307] width 6 height 7
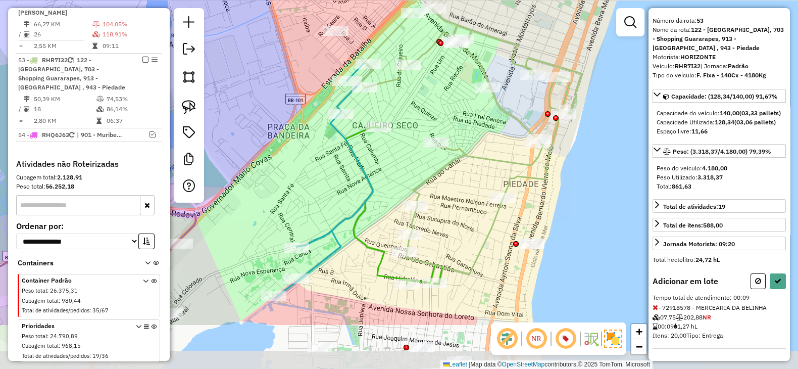
drag, startPoint x: 463, startPoint y: 258, endPoint x: 426, endPoint y: 178, distance: 88.4
click at [426, 178] on icon at bounding box center [471, 141] width 222 height 266
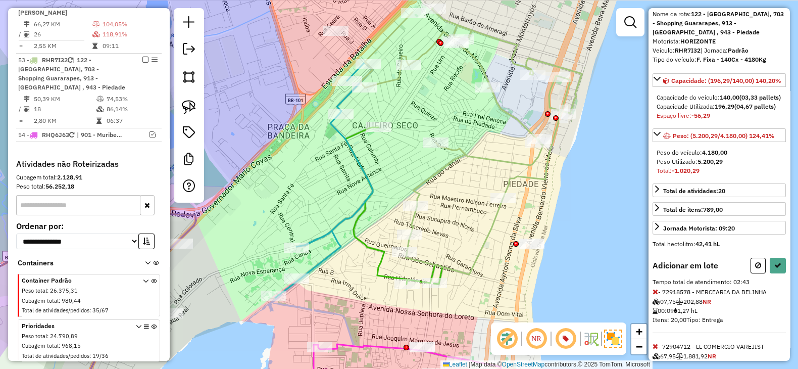
scroll to position [110, 0]
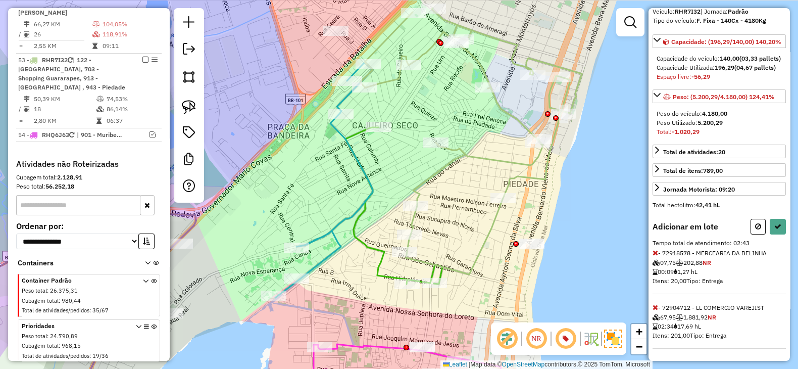
click at [657, 305] on icon at bounding box center [656, 307] width 6 height 7
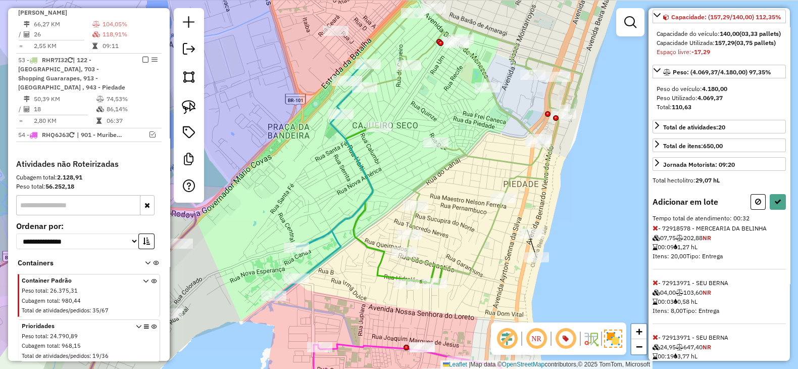
scroll to position [164, 0]
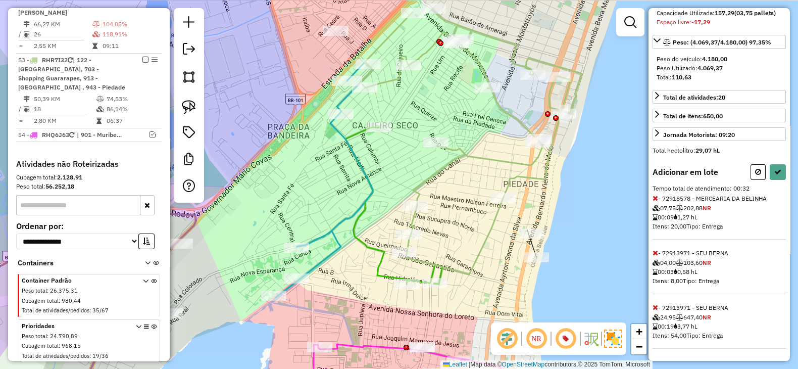
click at [655, 307] on icon at bounding box center [656, 307] width 6 height 7
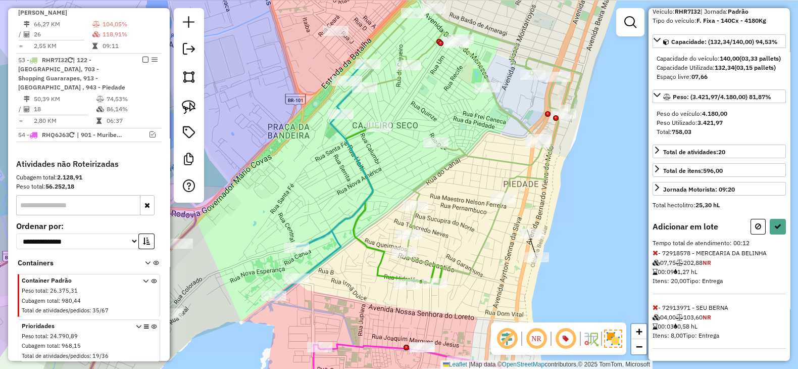
click at [655, 307] on icon at bounding box center [656, 307] width 6 height 7
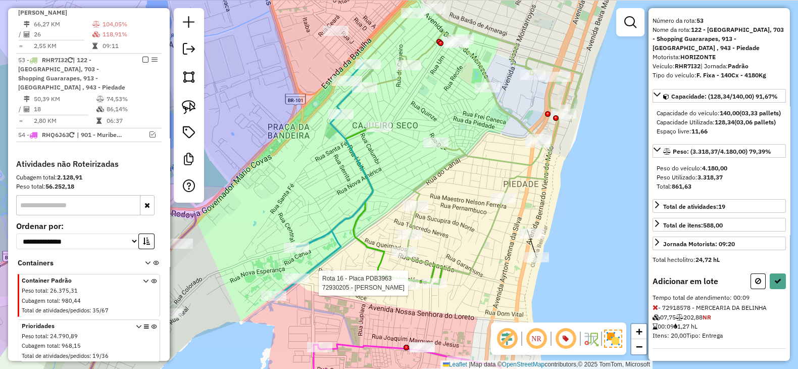
scroll to position [110, 0]
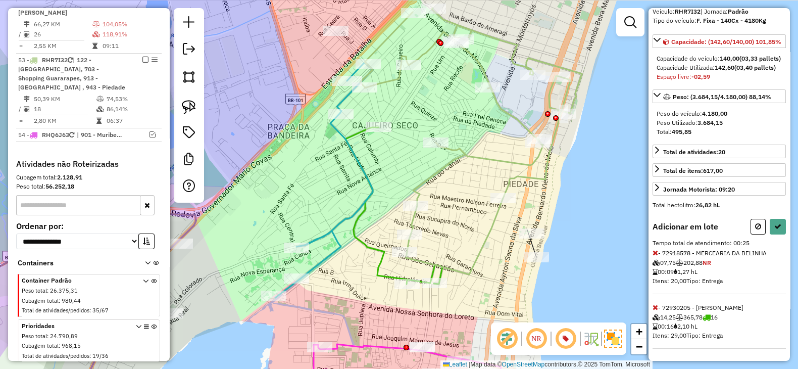
click at [655, 307] on icon at bounding box center [656, 307] width 6 height 7
click at [657, 306] on icon at bounding box center [656, 307] width 6 height 7
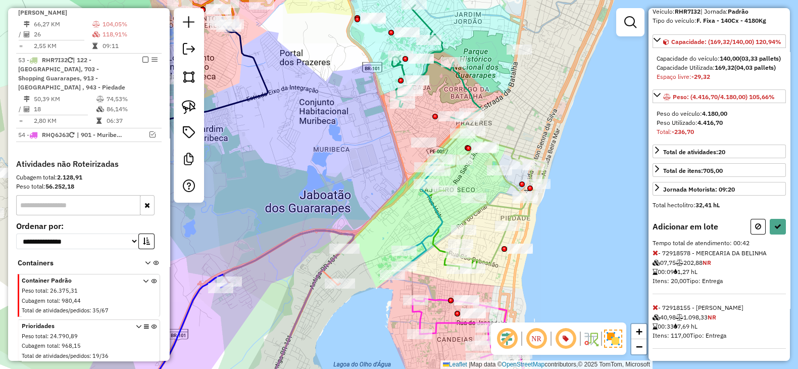
click at [656, 305] on icon at bounding box center [656, 307] width 6 height 7
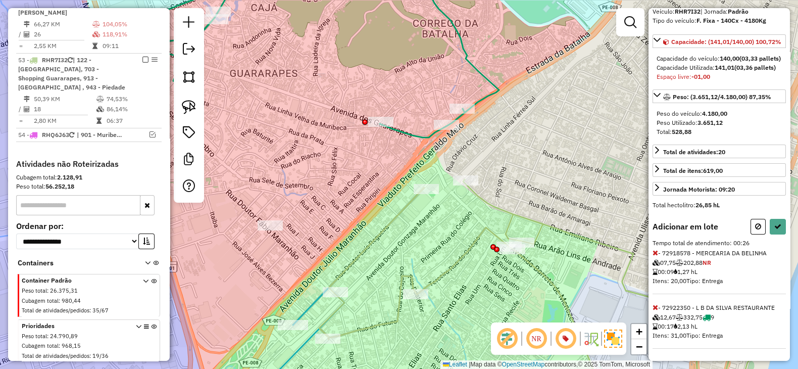
click at [655, 307] on icon at bounding box center [656, 307] width 6 height 7
click at [654, 306] on icon at bounding box center [656, 307] width 6 height 7
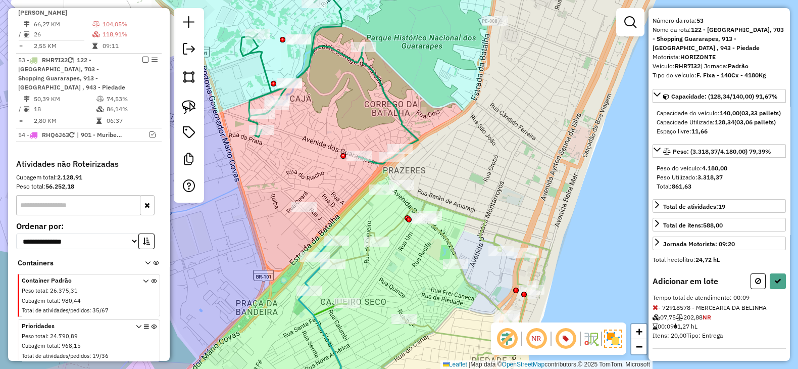
drag, startPoint x: 303, startPoint y: 124, endPoint x: 314, endPoint y: 130, distance: 12.9
click at [314, 130] on div "Janela de atendimento Grade de atendimento Capacidade Transportadoras Veículos …" at bounding box center [399, 184] width 798 height 369
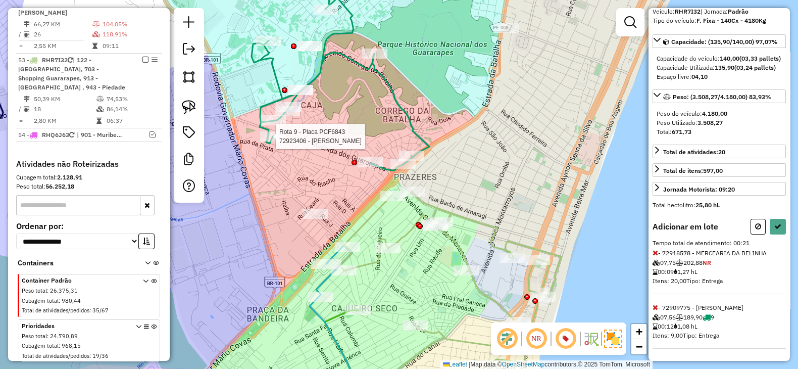
scroll to position [164, 0]
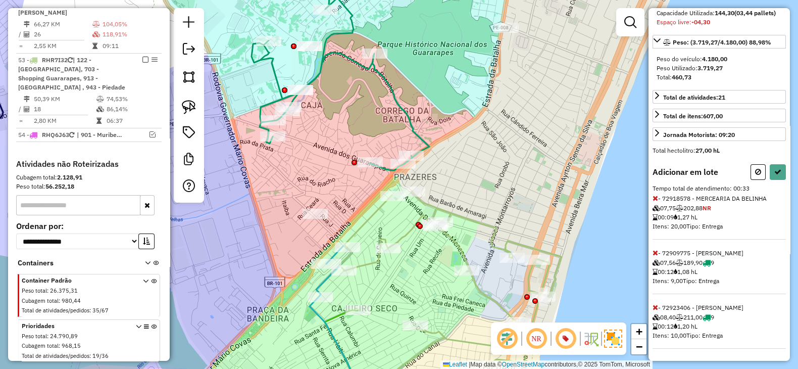
click at [654, 307] on icon at bounding box center [656, 307] width 6 height 7
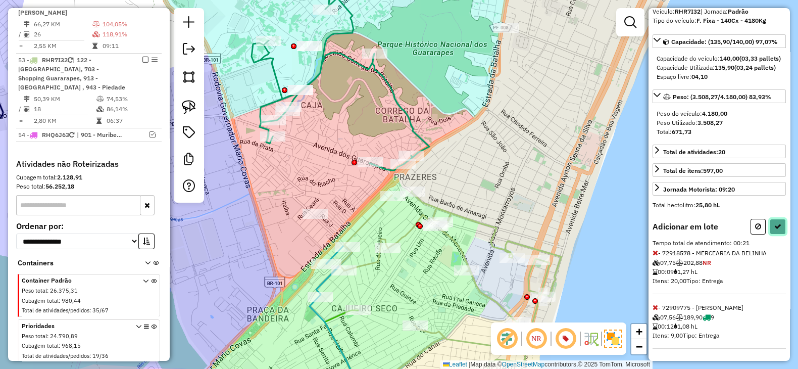
click at [776, 228] on icon at bounding box center [778, 226] width 7 height 7
select select "**********"
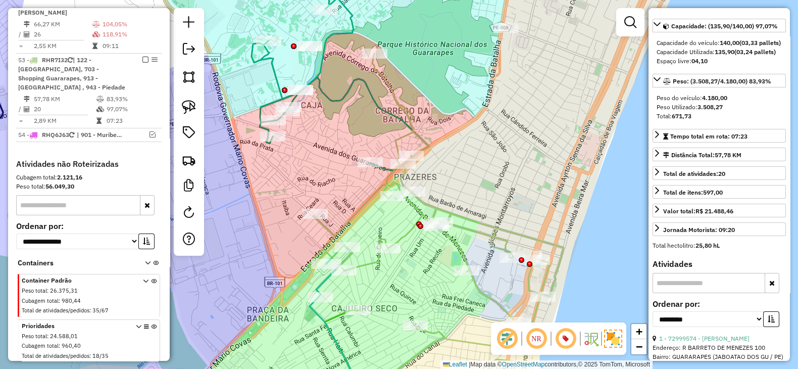
scroll to position [2097, 0]
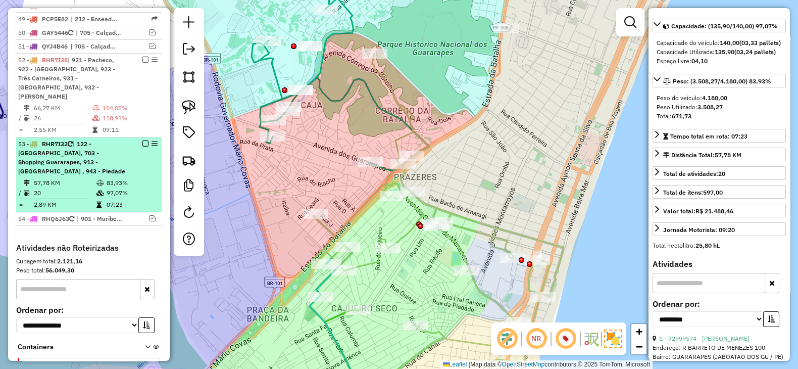
click at [61, 139] on div "53 - RHR7I32 | 122 - Boa Viagem, 703 - Shopping Guararapes, 913 - Cajueiro Seco…" at bounding box center [71, 157] width 107 height 36
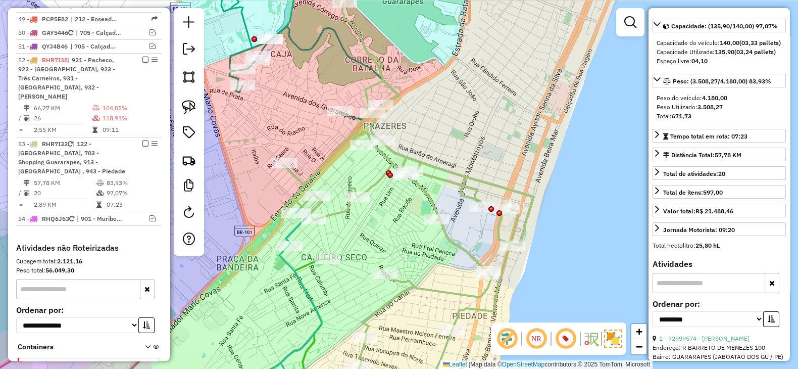
scroll to position [0, 0]
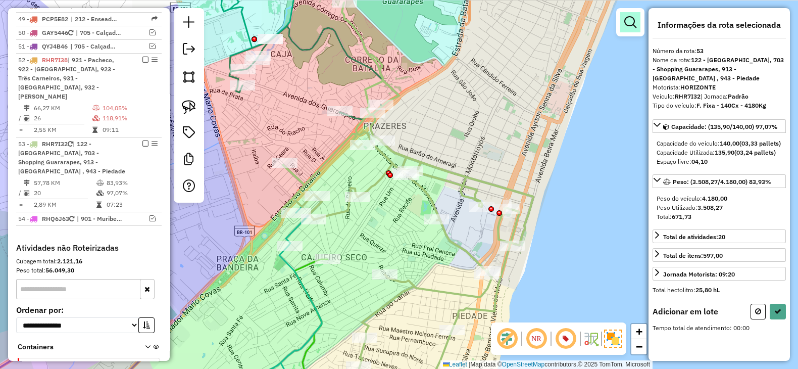
click at [633, 24] on em at bounding box center [631, 22] width 12 height 12
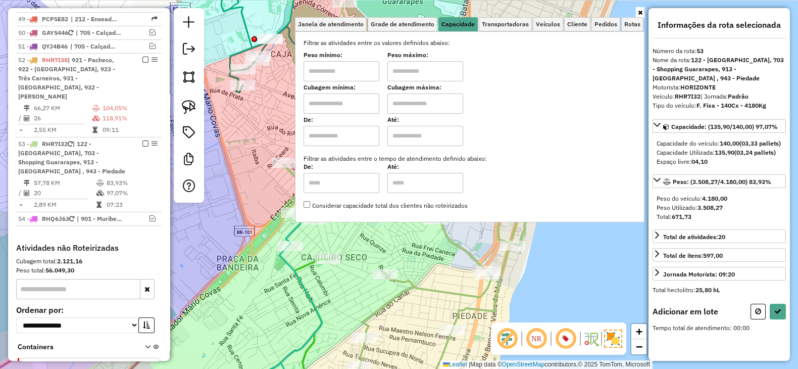
click at [345, 104] on input "text" at bounding box center [342, 103] width 76 height 20
type input "****"
click at [414, 101] on input "text" at bounding box center [426, 103] width 76 height 20
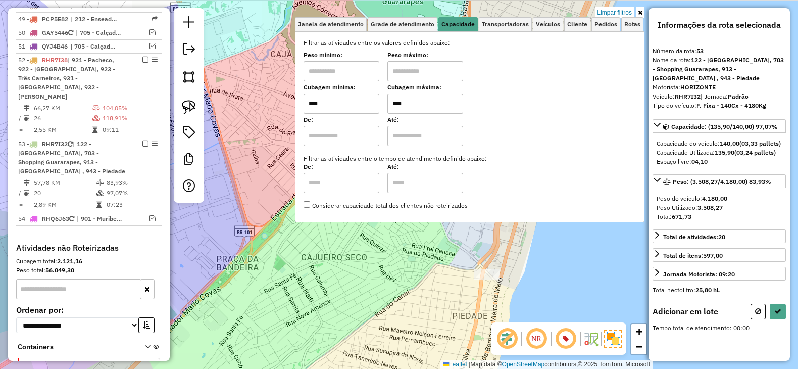
type input "****"
click at [362, 252] on div "Limpar filtros Janela de atendimento Grade de atendimento Capacidade Transporta…" at bounding box center [399, 184] width 798 height 369
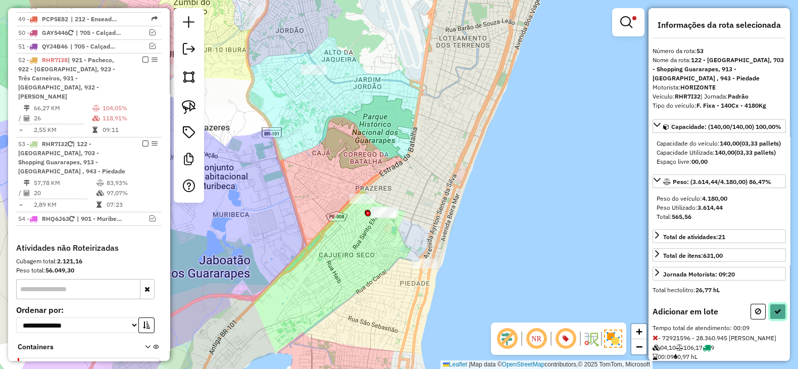
click at [775, 319] on button at bounding box center [778, 312] width 16 height 16
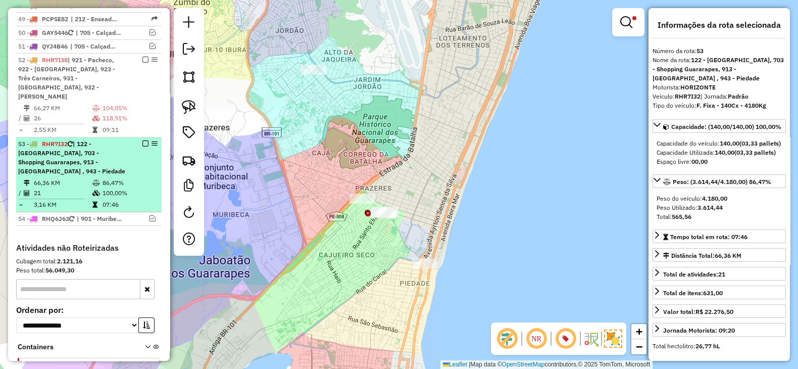
click at [142, 140] on em at bounding box center [145, 143] width 6 height 6
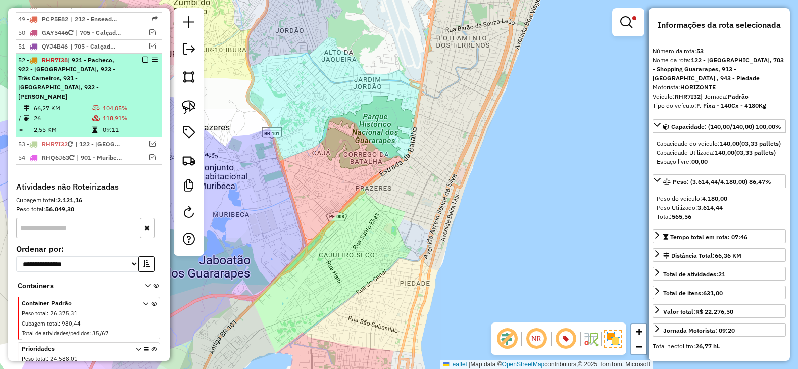
click at [67, 113] on td "26" at bounding box center [62, 118] width 59 height 10
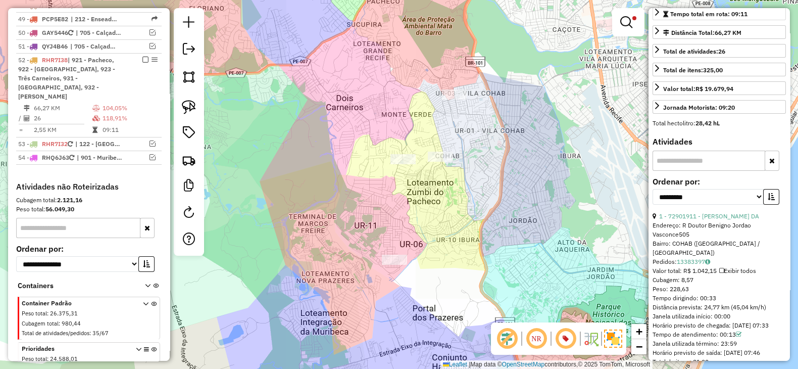
scroll to position [252, 0]
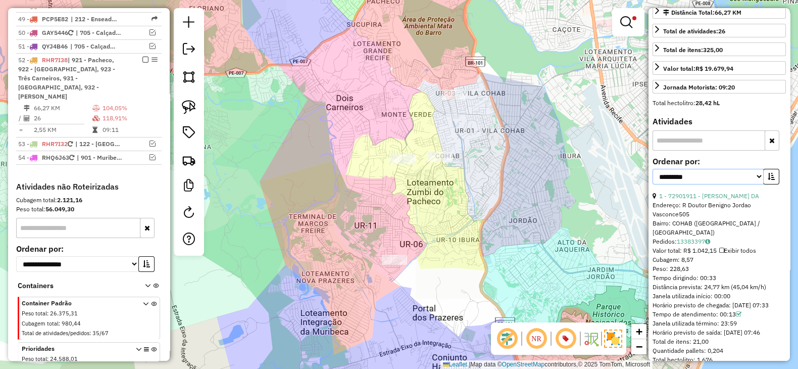
click at [728, 184] on select "**********" at bounding box center [708, 177] width 111 height 16
select select "**********"
click at [653, 183] on select "**********" at bounding box center [708, 177] width 111 height 16
click at [769, 184] on button "button" at bounding box center [772, 177] width 16 height 16
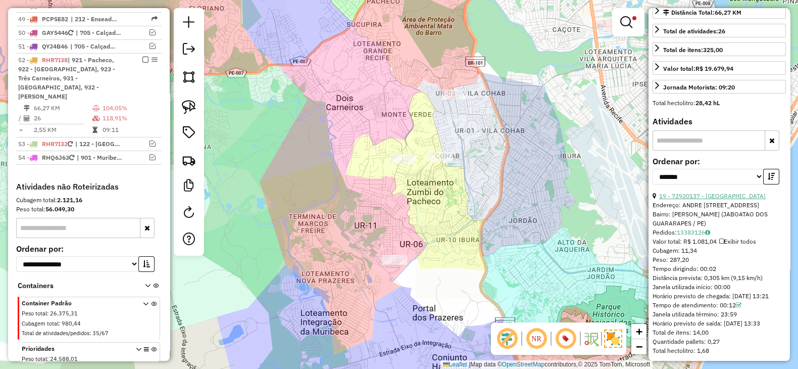
click at [712, 200] on link "19 - 72920137 - VITORIA" at bounding box center [712, 196] width 107 height 8
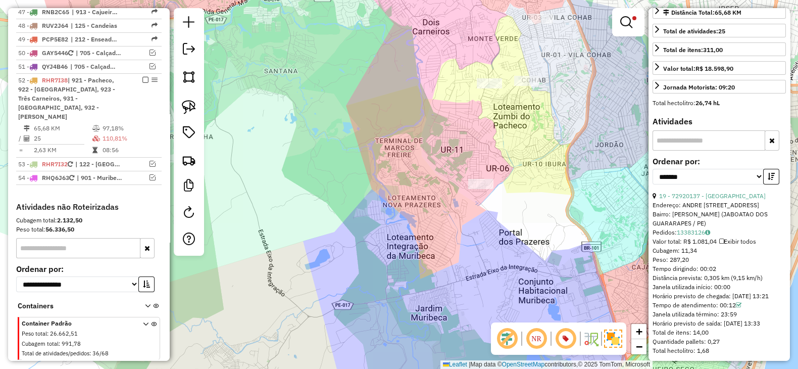
scroll to position [2064, 0]
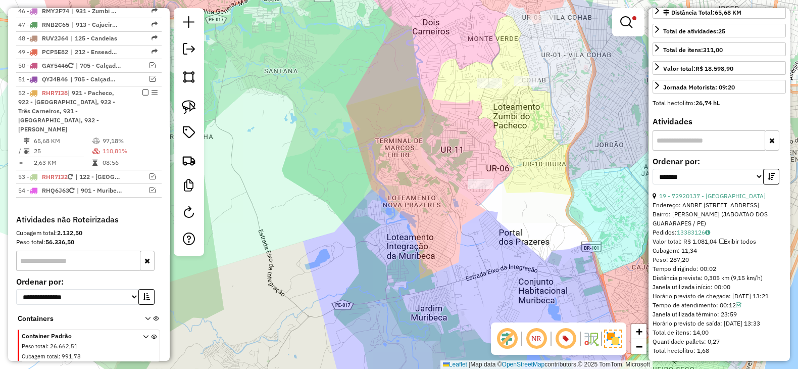
click at [771, 180] on icon "button" at bounding box center [771, 176] width 7 height 7
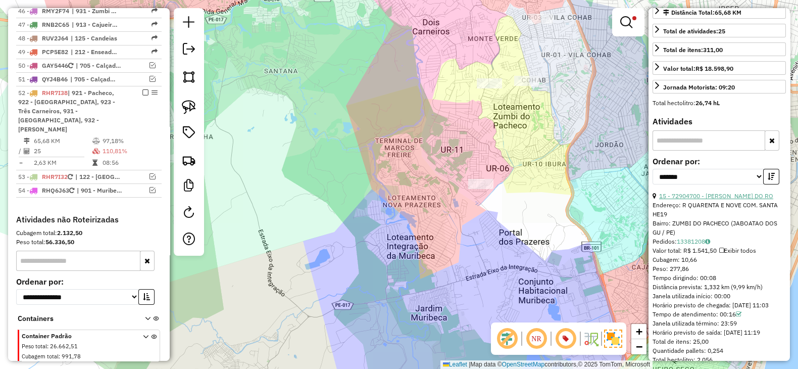
click at [735, 200] on link "15 - 72904700 - RENATA CARDOSO DO RO" at bounding box center [716, 196] width 114 height 8
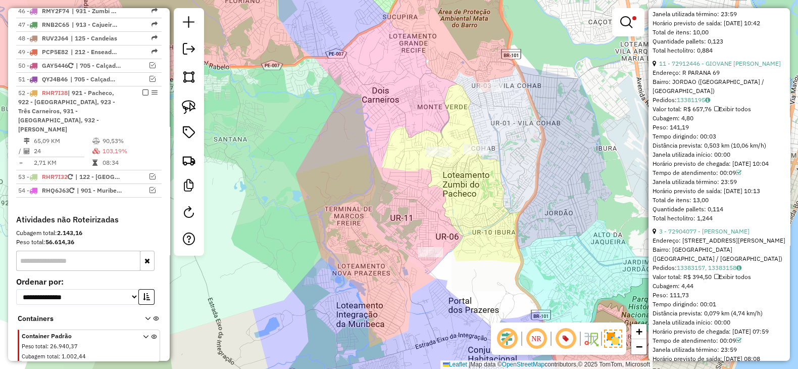
scroll to position [3200, 0]
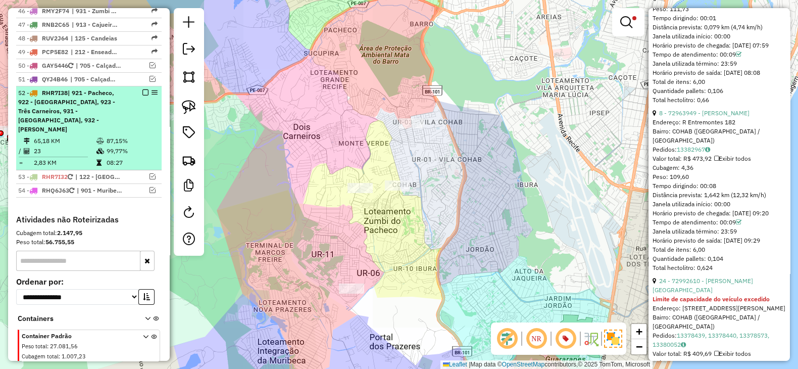
scroll to position [374, 0]
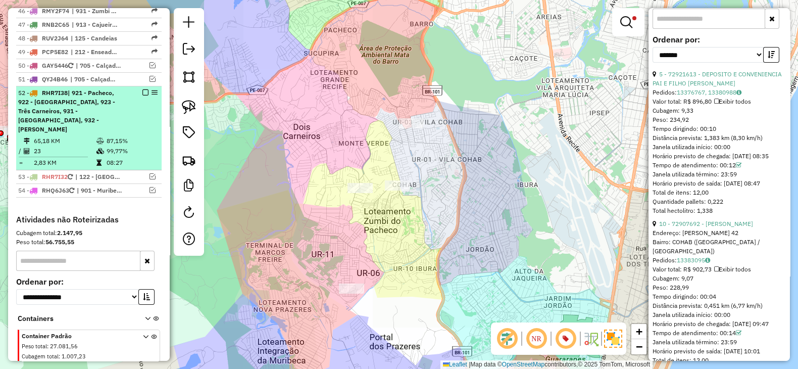
click at [146, 89] on div at bounding box center [142, 92] width 30 height 6
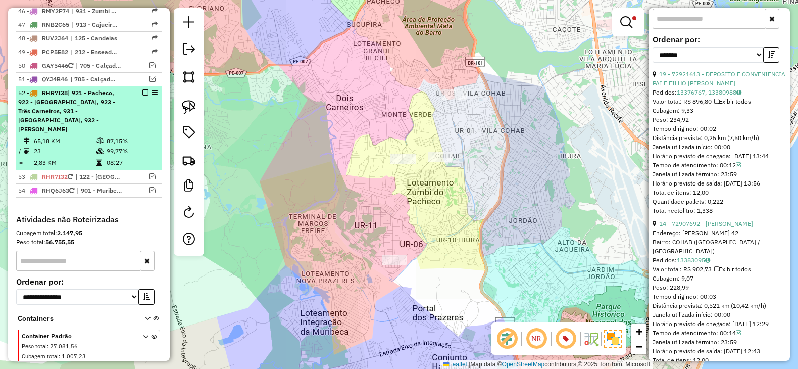
click at [142, 89] on em at bounding box center [145, 92] width 6 height 6
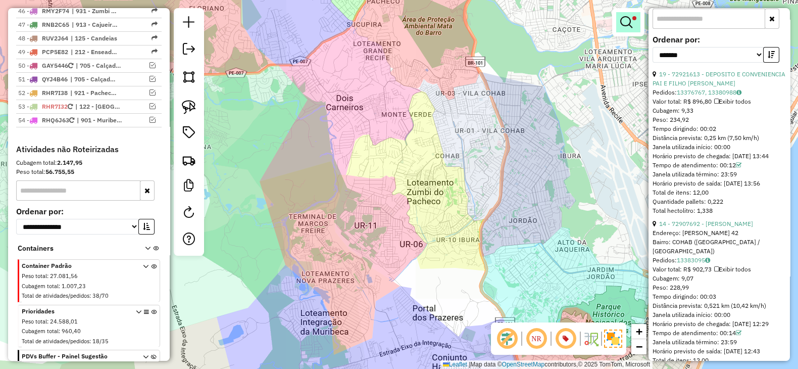
click at [628, 16] on em at bounding box center [627, 22] width 12 height 12
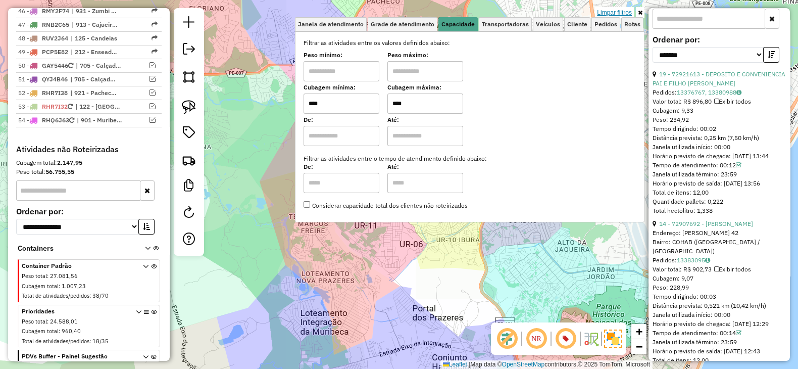
click at [626, 12] on link "Limpar filtros" at bounding box center [614, 12] width 39 height 11
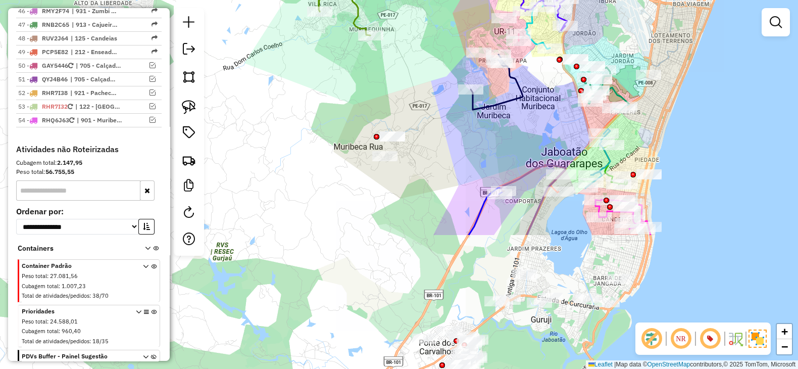
drag, startPoint x: 377, startPoint y: 184, endPoint x: 411, endPoint y: 13, distance: 174.1
click at [411, 13] on div "Janela de atendimento Grade de atendimento Capacidade Transportadoras Veículos …" at bounding box center [399, 184] width 798 height 369
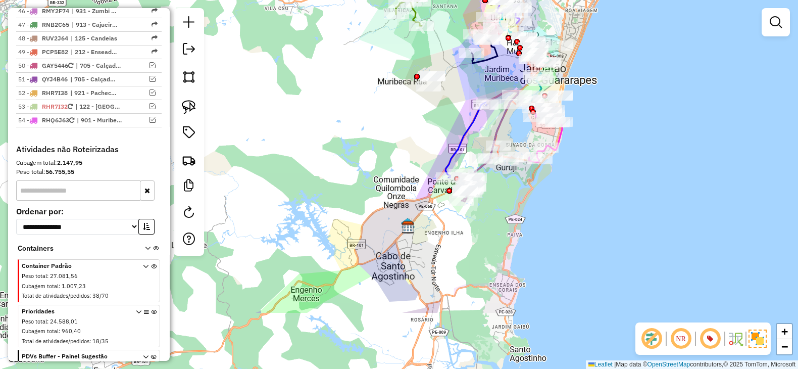
drag, startPoint x: 407, startPoint y: 241, endPoint x: 414, endPoint y: 148, distance: 93.2
click at [414, 148] on div "Janela de atendimento Grade de atendimento Capacidade Transportadoras Veículos …" at bounding box center [399, 184] width 798 height 369
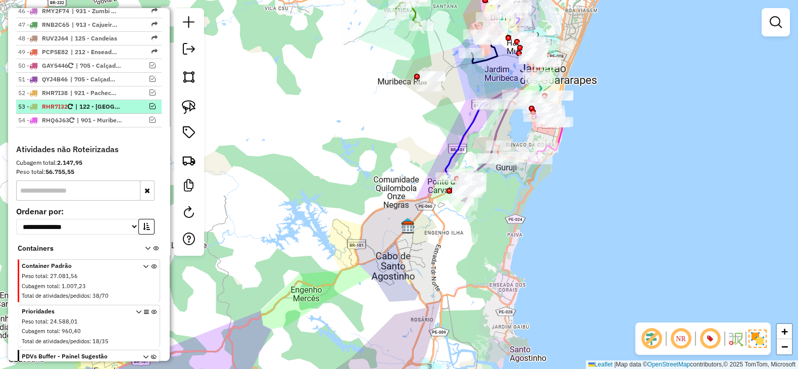
click at [150, 103] on em at bounding box center [153, 106] width 6 height 6
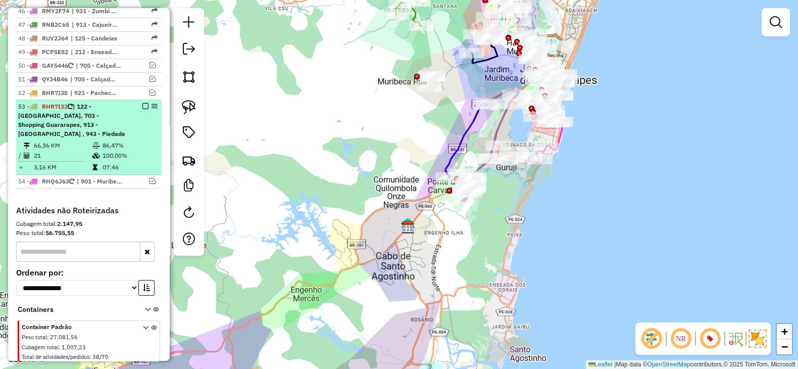
click at [92, 103] on span "| 122 - [GEOGRAPHIC_DATA], 703 - Shopping Guararapes, 913 - [GEOGRAPHIC_DATA] ,…" at bounding box center [71, 120] width 107 height 35
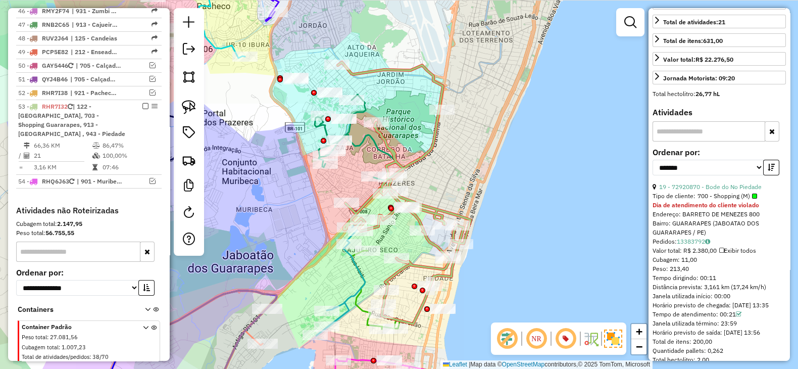
scroll to position [252, 0]
click at [768, 171] on icon "button" at bounding box center [771, 167] width 7 height 7
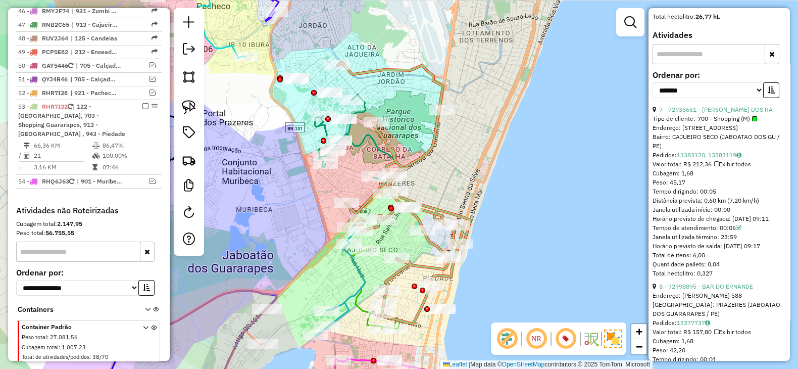
scroll to position [421, 0]
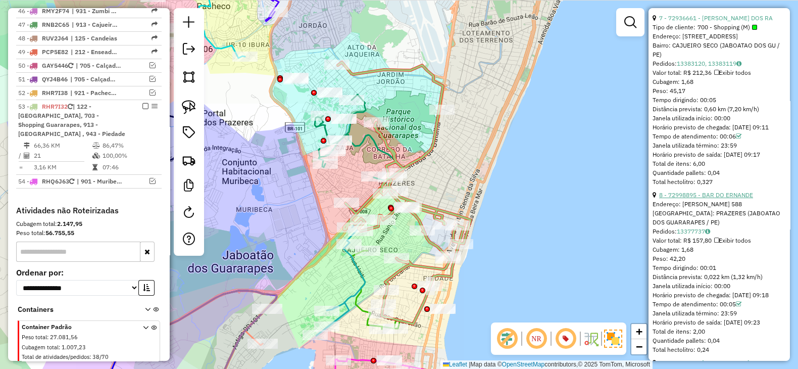
click at [726, 199] on link "8 - 72998895 - BAR DO ERNANDE" at bounding box center [706, 195] width 94 height 8
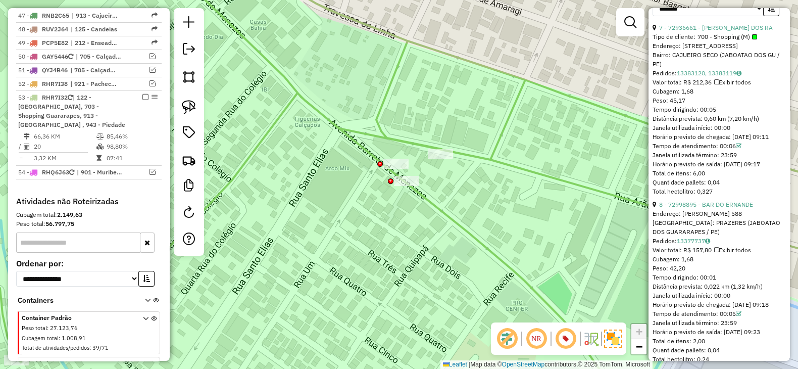
scroll to position [2077, 0]
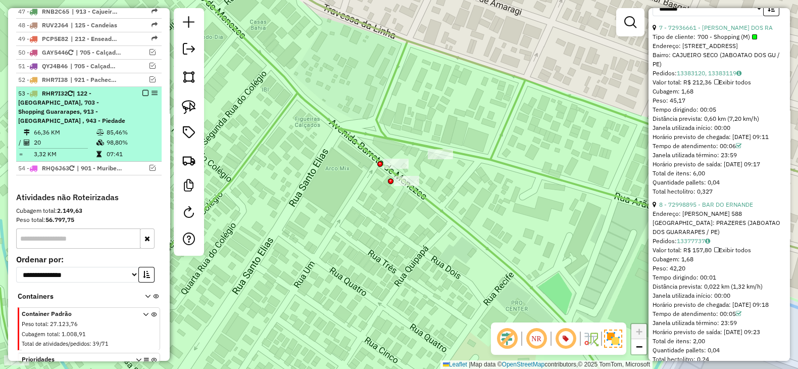
click at [144, 90] on em at bounding box center [145, 93] width 6 height 6
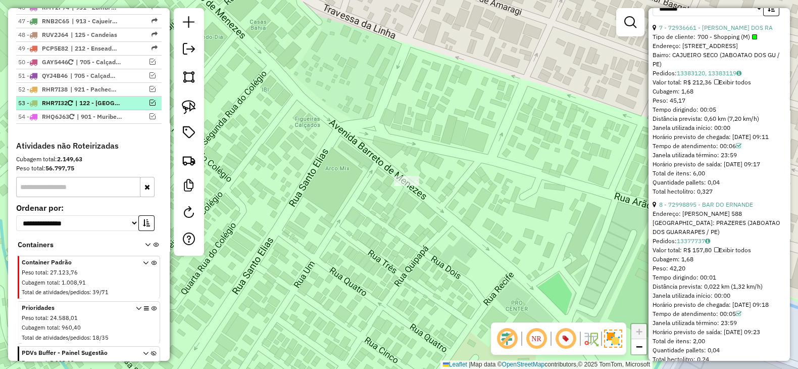
click at [150, 100] on em at bounding box center [153, 103] width 6 height 6
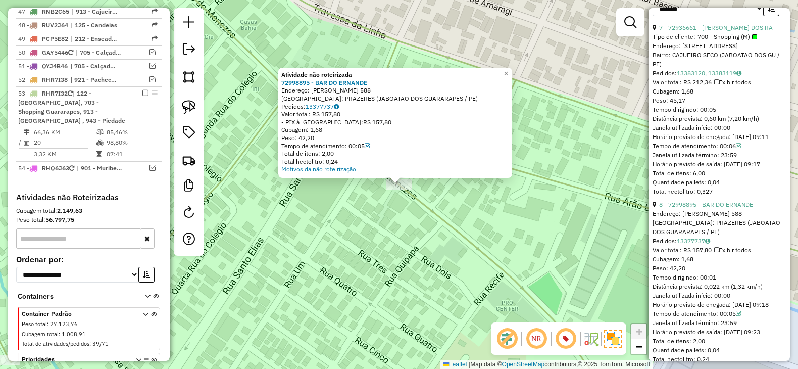
click at [388, 233] on div "Atividade não roteirizada 72998895 - BAR DO ERNANDE Endereço: ARaO LINS DE ANDR…" at bounding box center [399, 184] width 798 height 369
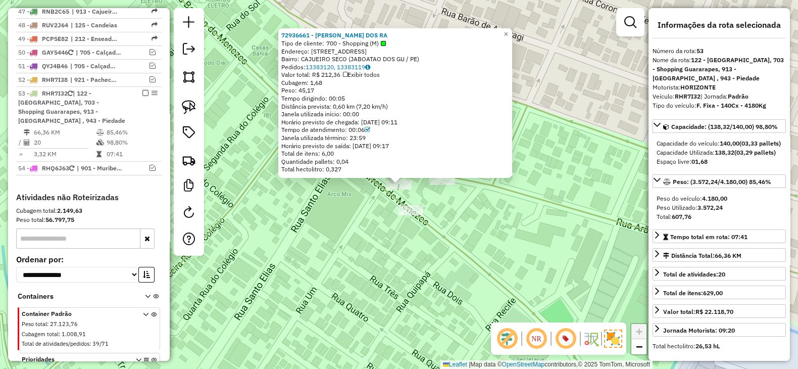
click at [332, 219] on div "72936661 - MARIA MARLUCE DOS RA Tipo de cliente: 700 - Shopping (M) Endereço: R…" at bounding box center [399, 184] width 798 height 369
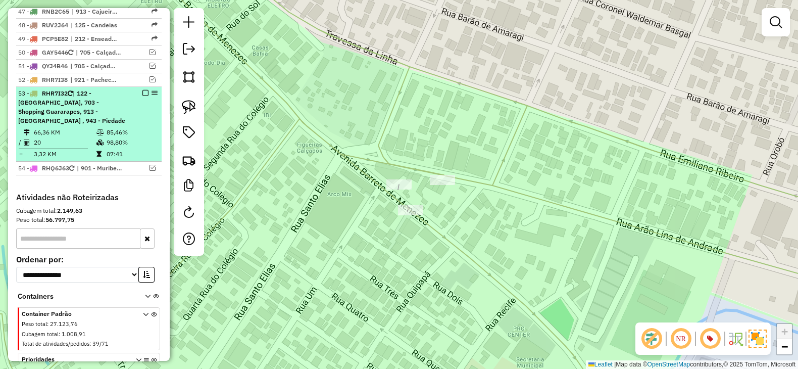
click at [142, 90] on em at bounding box center [145, 93] width 6 height 6
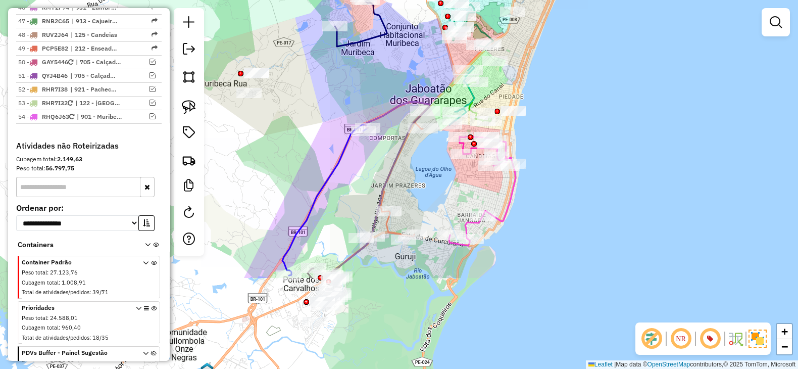
drag, startPoint x: 399, startPoint y: 180, endPoint x: 416, endPoint y: 66, distance: 115.4
click at [416, 66] on div "Janela de atendimento Grade de atendimento Capacidade Transportadoras Veículos …" at bounding box center [399, 184] width 798 height 369
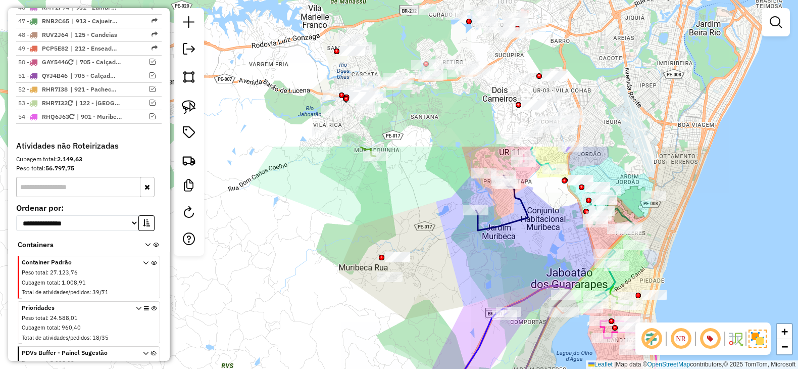
drag, startPoint x: 358, startPoint y: 191, endPoint x: 500, endPoint y: 375, distance: 232.8
click at [500, 368] on html "Aguarde... Pop-up bloqueado! Seu navegador bloqueou automáticamente a abertura …" at bounding box center [399, 184] width 798 height 369
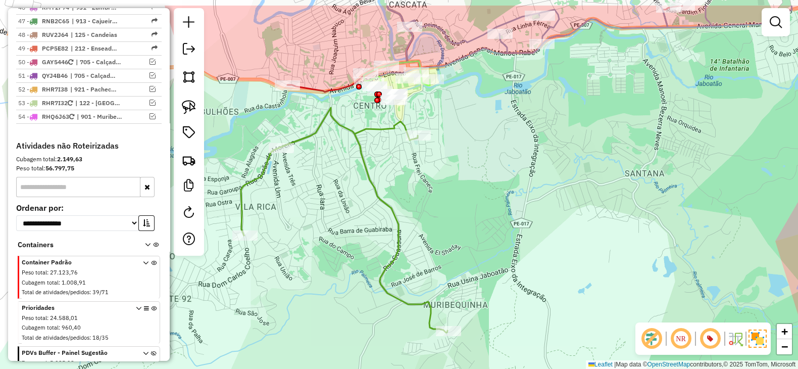
drag, startPoint x: 478, startPoint y: 153, endPoint x: 466, endPoint y: 188, distance: 36.6
click at [466, 188] on div "Janela de atendimento Grade de atendimento Capacidade Transportadoras Veículos …" at bounding box center [399, 184] width 798 height 369
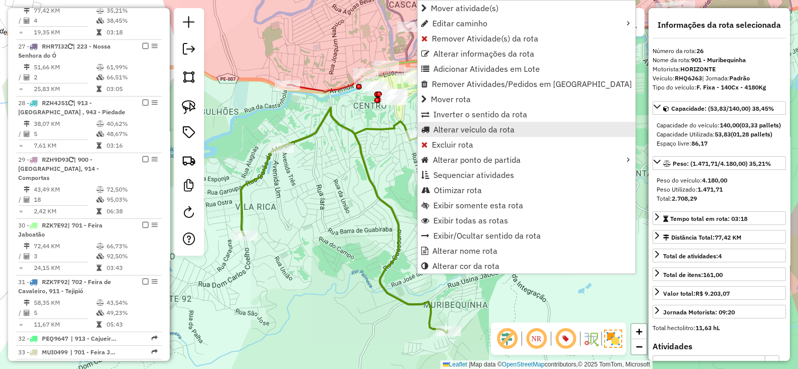
scroll to position [1453, 0]
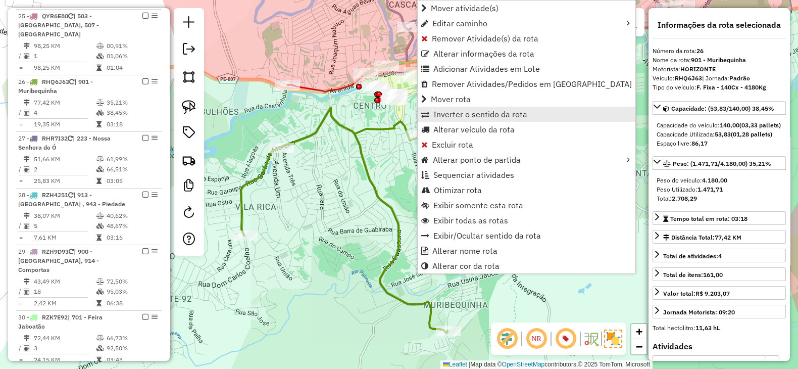
click at [455, 120] on link "Inverter o sentido da rota" at bounding box center [527, 114] width 218 height 15
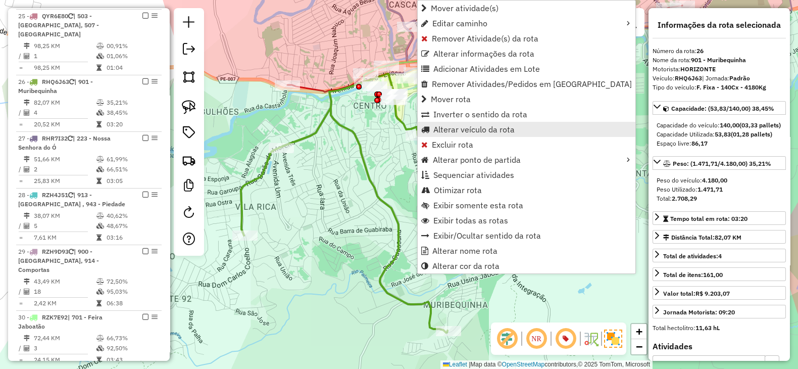
click at [449, 130] on span "Alterar veículo da rota" at bounding box center [474, 129] width 81 height 8
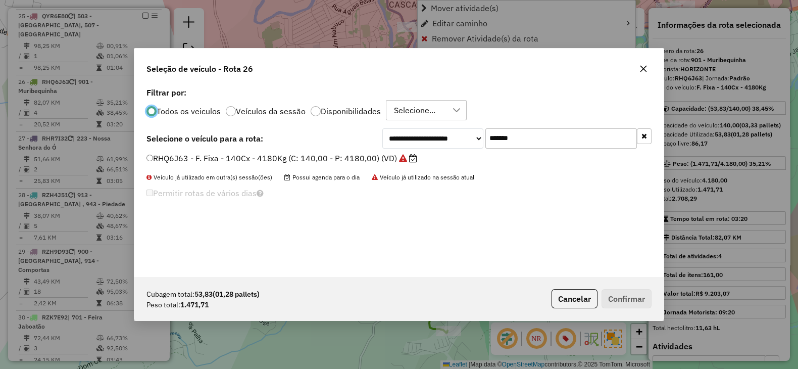
scroll to position [5, 3]
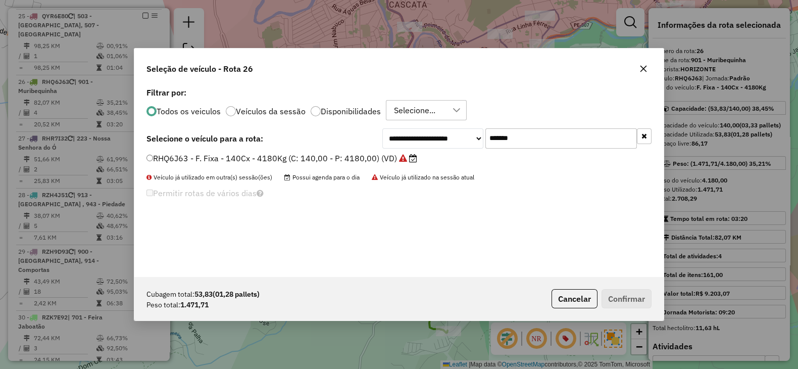
drag, startPoint x: 433, startPoint y: 141, endPoint x: 352, endPoint y: 141, distance: 81.4
click at [353, 141] on div "**********" at bounding box center [399, 138] width 505 height 20
paste input "text"
type input "*******"
click at [345, 158] on label "RZK7F92 - F. Fixa - 252Cx - 7344Kg (C: 252,00 - P: 7344,00) (VD)" at bounding box center [282, 158] width 270 height 12
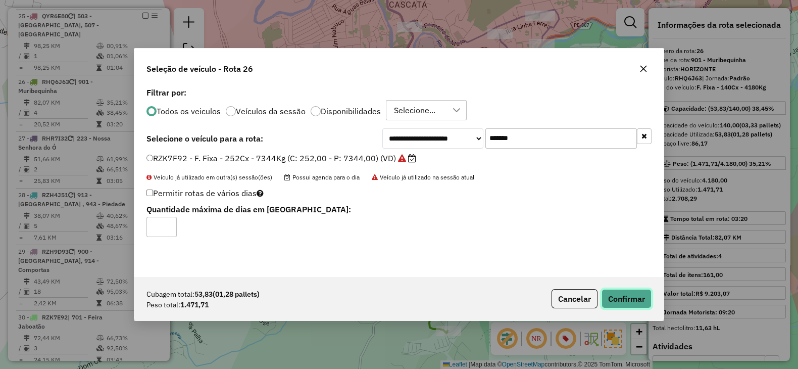
click at [636, 300] on button "Confirmar" at bounding box center [627, 298] width 50 height 19
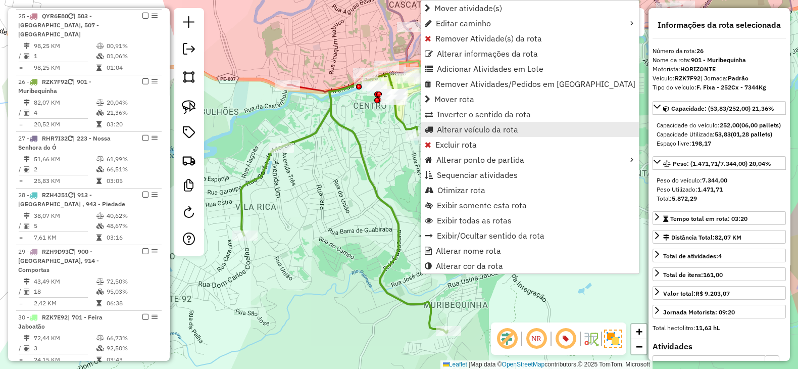
click at [457, 127] on span "Alterar veículo da rota" at bounding box center [477, 129] width 81 height 8
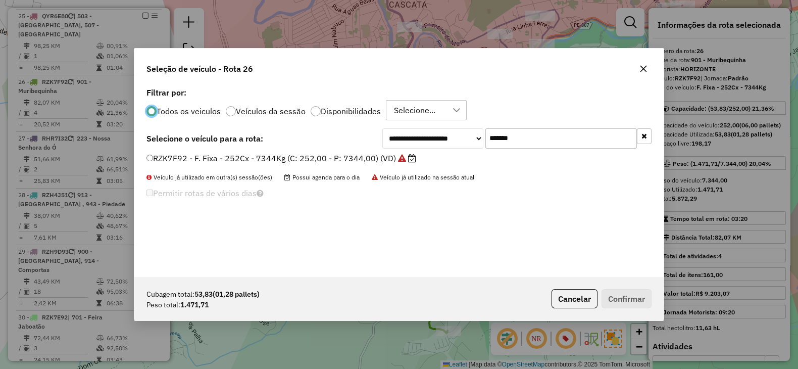
drag, startPoint x: 565, startPoint y: 136, endPoint x: 373, endPoint y: 141, distance: 192.6
click at [374, 141] on div "**********" at bounding box center [399, 138] width 505 height 20
paste input "text"
type input "*******"
click at [366, 156] on label "PCP5382 - F. Fixa - 252Cx - 7060Kg (C: 252,00 - P: 7060,00) (VD)" at bounding box center [282, 158] width 271 height 12
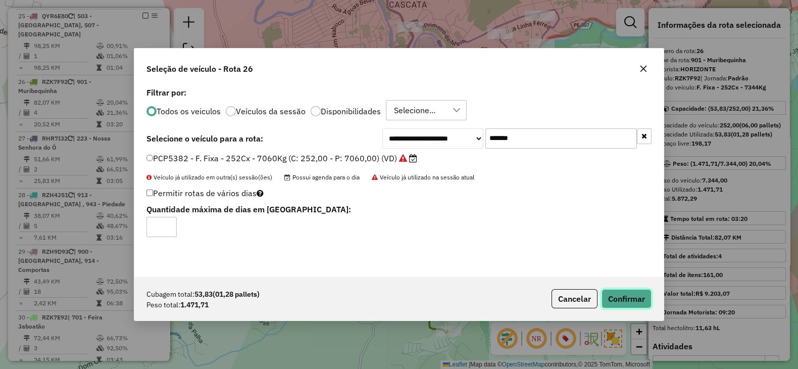
click at [623, 297] on button "Confirmar" at bounding box center [627, 298] width 50 height 19
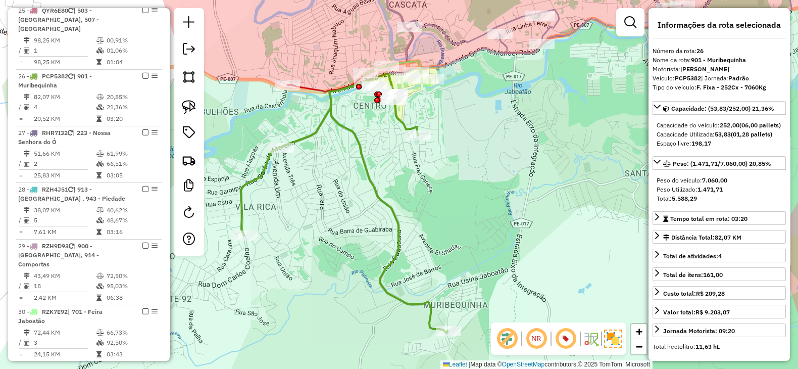
scroll to position [1453, 0]
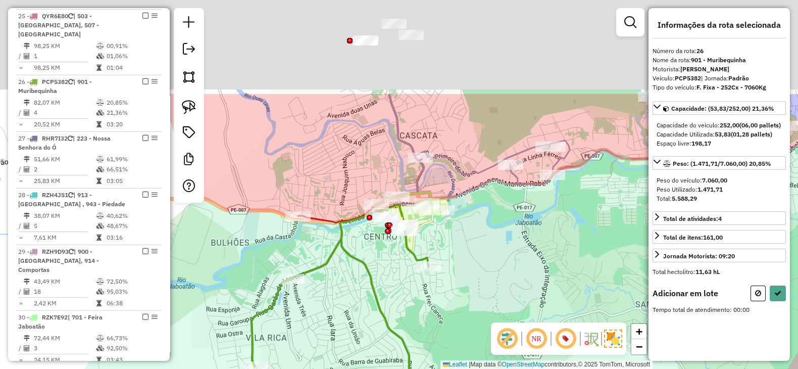
click at [480, 278] on div "Janela de atendimento Grade de atendimento Capacidade Transportadoras Veículos …" at bounding box center [399, 184] width 798 height 369
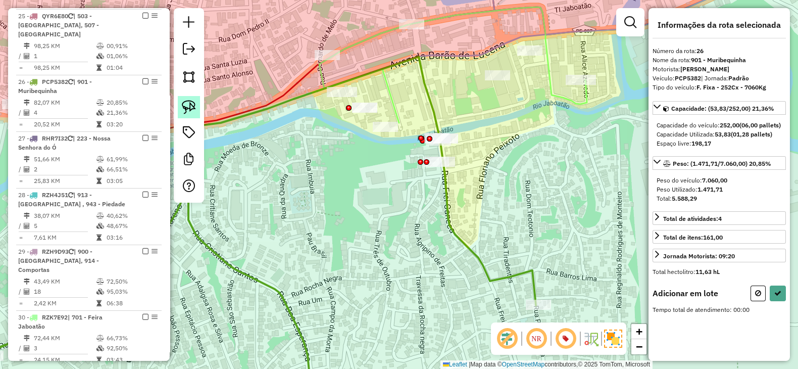
click at [194, 106] on img at bounding box center [189, 107] width 14 height 14
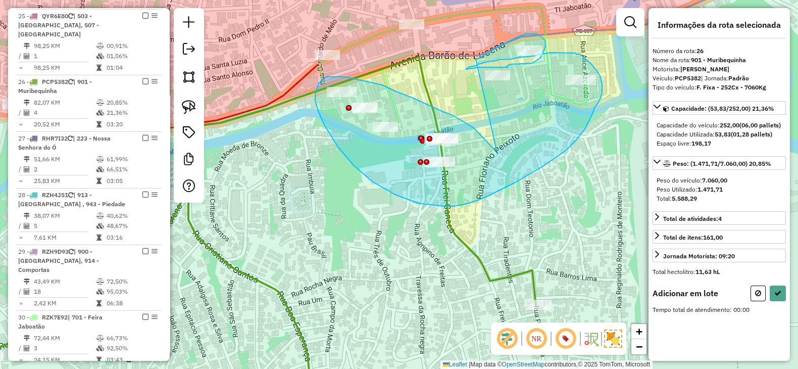
drag, startPoint x: 497, startPoint y: 150, endPoint x: 476, endPoint y: 59, distance: 93.3
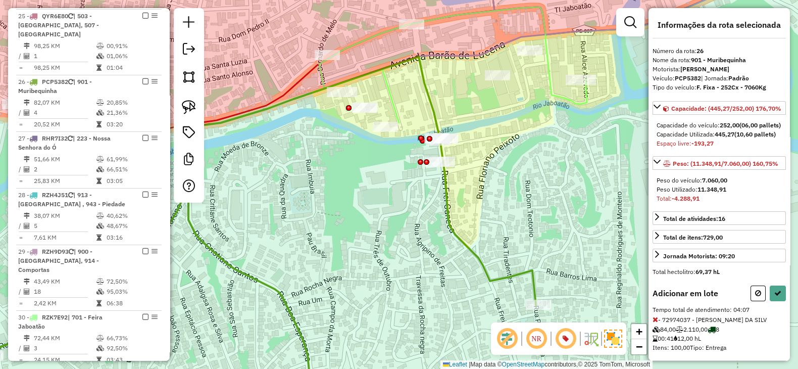
scroll to position [168, 0]
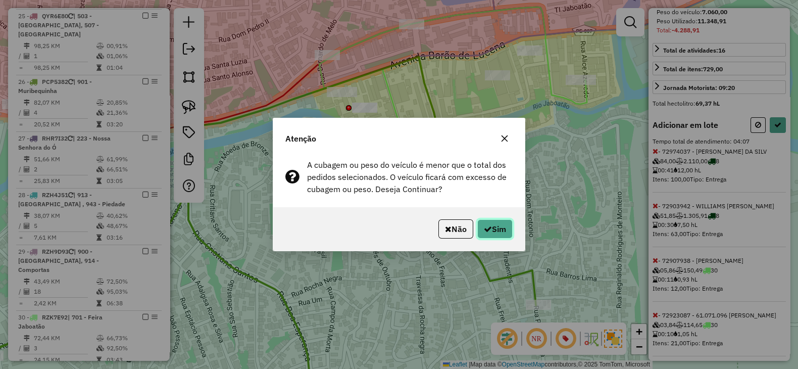
click at [492, 227] on button "Sim" at bounding box center [495, 228] width 35 height 19
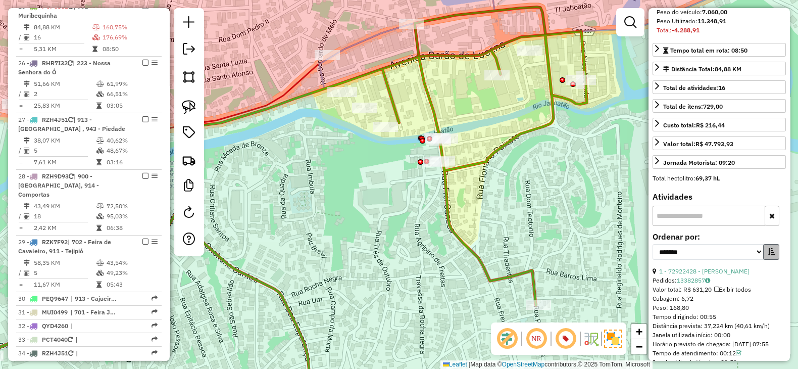
scroll to position [1463, 0]
click at [769, 255] on icon "button" at bounding box center [771, 251] width 7 height 7
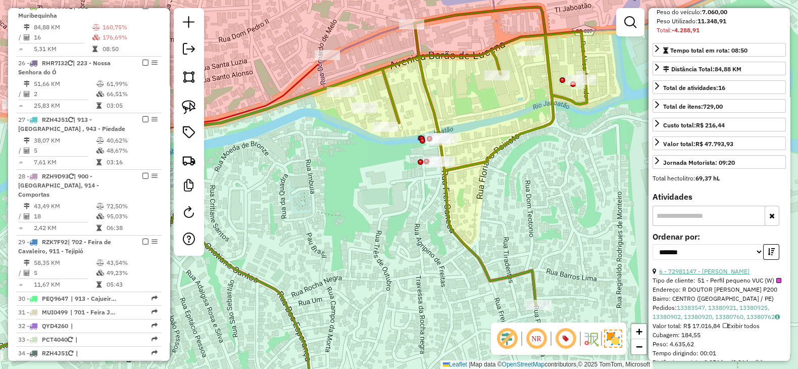
click at [717, 275] on link "6 - 72981147 - ROSA MARIA PESTANA B" at bounding box center [704, 271] width 90 height 8
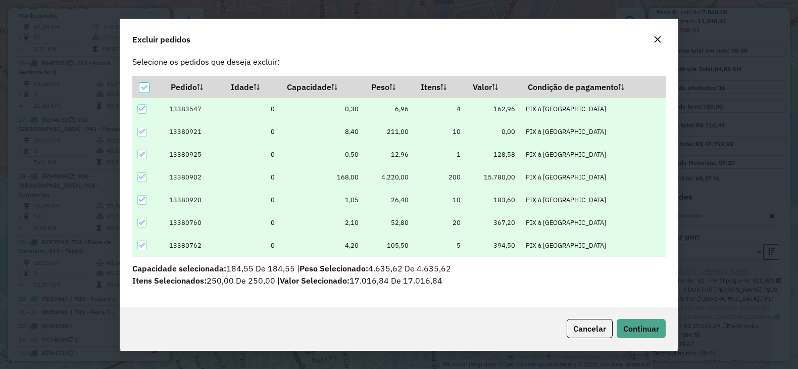
scroll to position [16, 0]
click at [624, 335] on button "Continuar" at bounding box center [641, 328] width 49 height 19
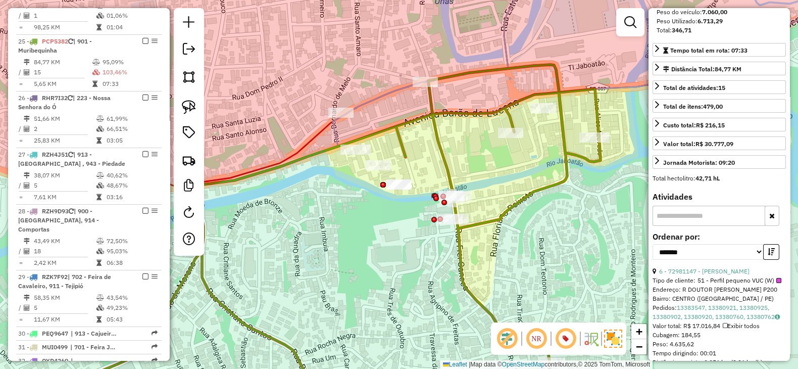
scroll to position [1406, 0]
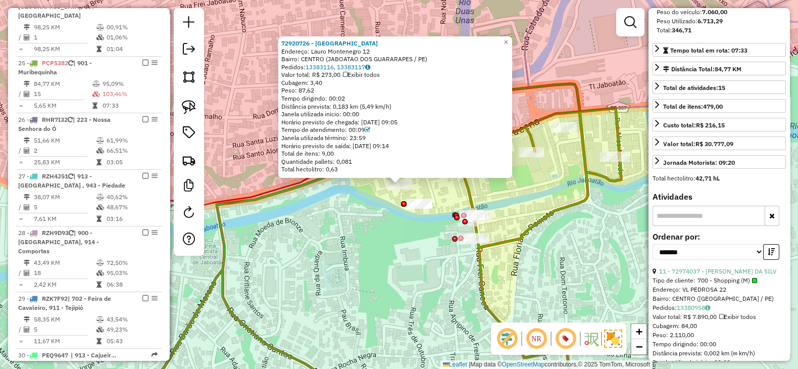
click at [577, 226] on div "72920726 - BAR DO PINDOBA Endereço: Lauro Montenegro 12 Bairro: CENTRO (JABOATA…" at bounding box center [399, 184] width 798 height 369
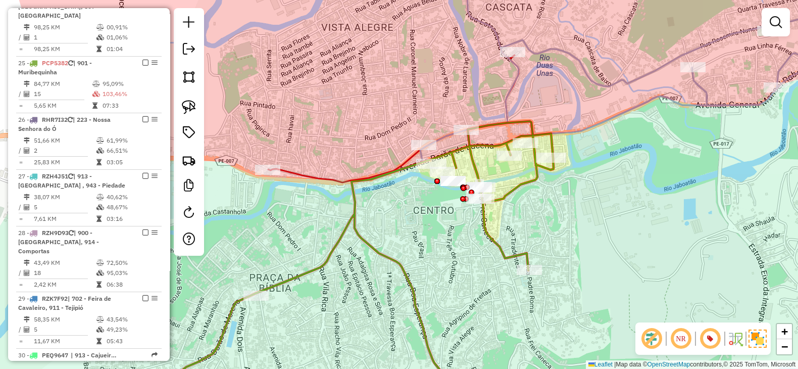
drag, startPoint x: 602, startPoint y: 195, endPoint x: 624, endPoint y: 196, distance: 21.8
click at [624, 196] on div "Janela de atendimento Grade de atendimento Capacidade Transportadoras Veículos …" at bounding box center [399, 184] width 798 height 369
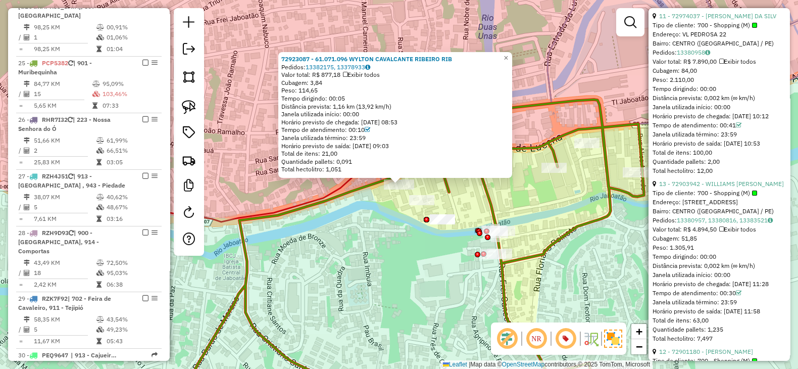
scroll to position [421, 0]
click at [730, 22] on link "11 - 72974037 - [PERSON_NAME] DA SILV" at bounding box center [717, 19] width 117 height 8
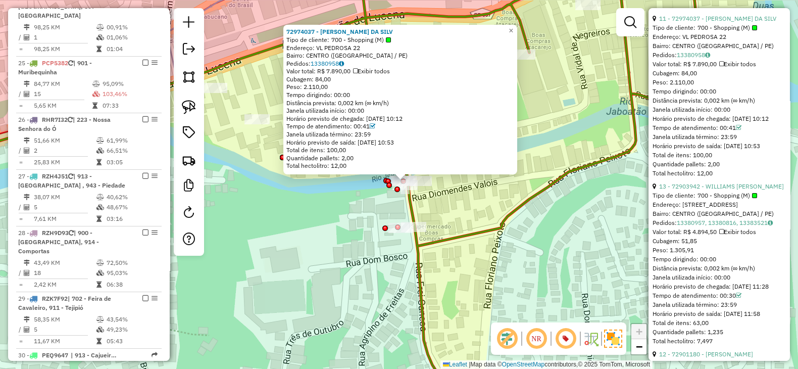
click at [471, 206] on div "72974037 - ELIETE NUNES DA SILV Tipo de cliente: 700 - Shopping (M) Endereço: V…" at bounding box center [399, 184] width 798 height 369
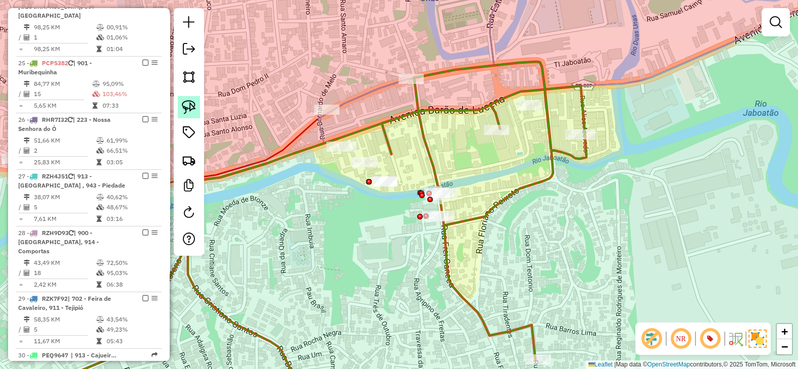
click at [181, 100] on link at bounding box center [189, 107] width 22 height 22
drag, startPoint x: 425, startPoint y: 161, endPoint x: 392, endPoint y: 203, distance: 53.9
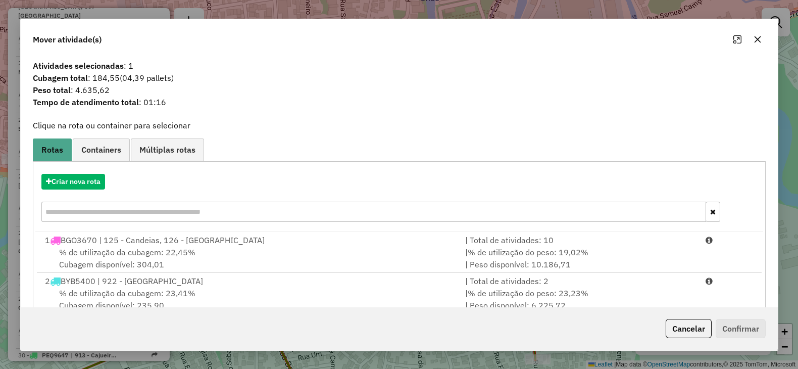
click at [755, 34] on button "button" at bounding box center [758, 39] width 16 height 16
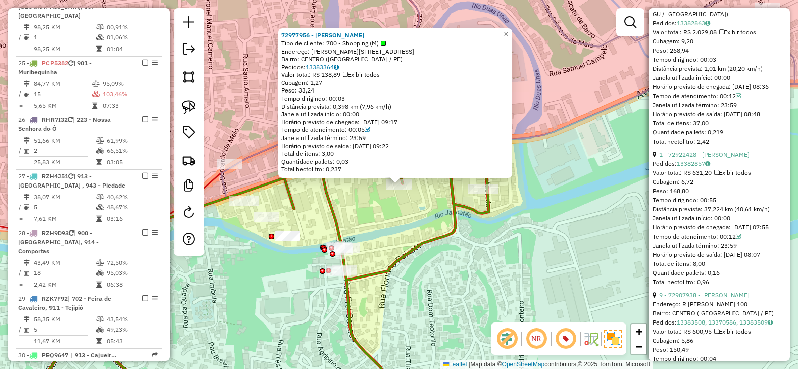
scroll to position [1263, 0]
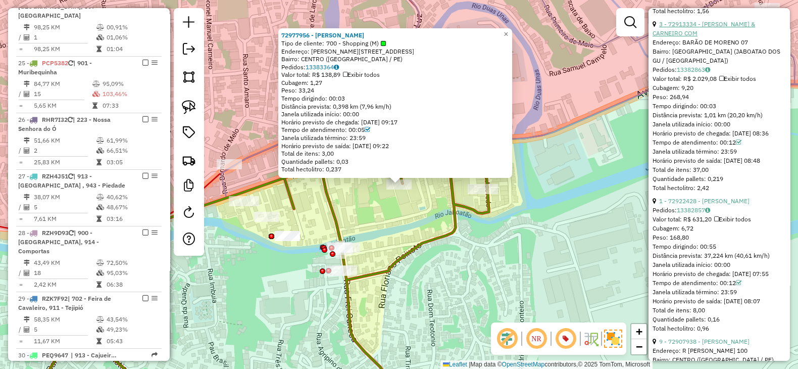
click at [743, 37] on link "3 - 72913334 - [PERSON_NAME] & CARNEIRO COM" at bounding box center [704, 28] width 103 height 17
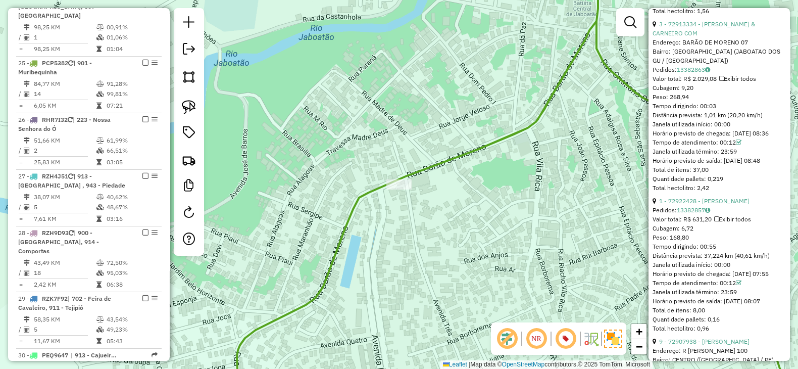
scroll to position [369, 0]
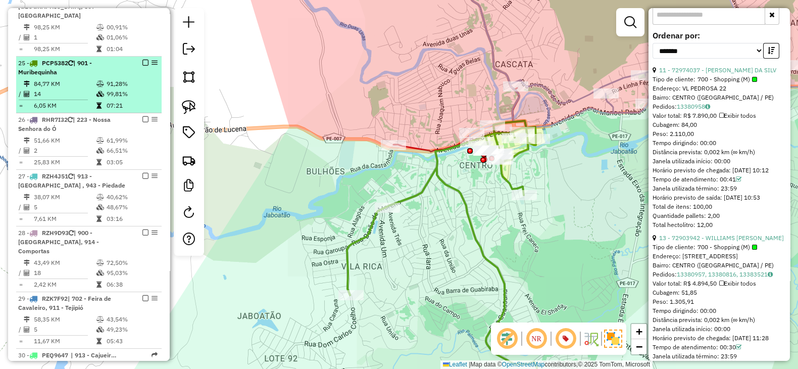
click at [142, 60] on em at bounding box center [145, 63] width 6 height 6
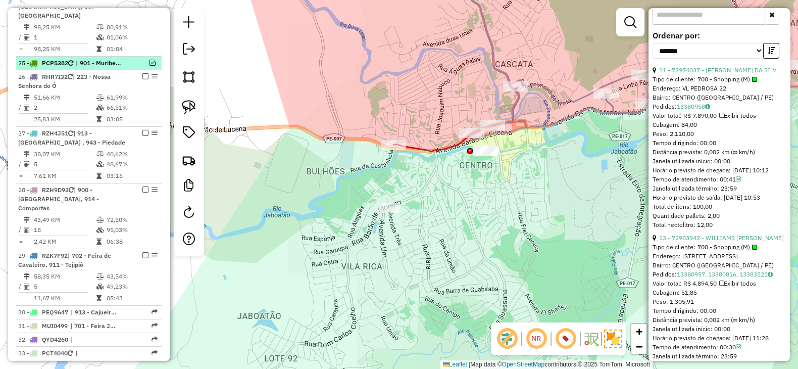
scroll to position [1363, 0]
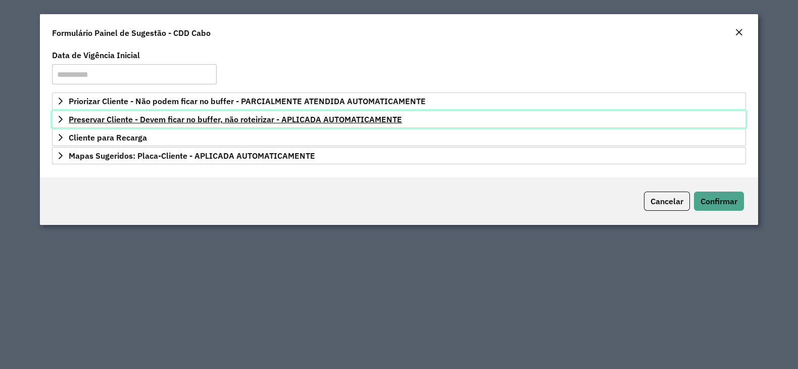
click at [64, 118] on icon at bounding box center [61, 119] width 8 height 8
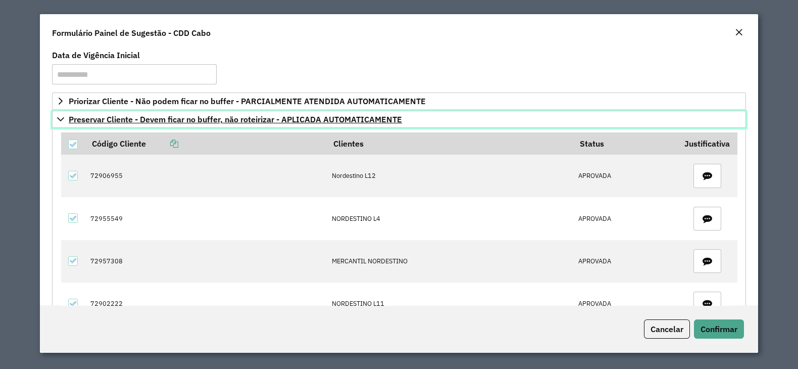
click at [58, 116] on icon at bounding box center [61, 119] width 8 height 8
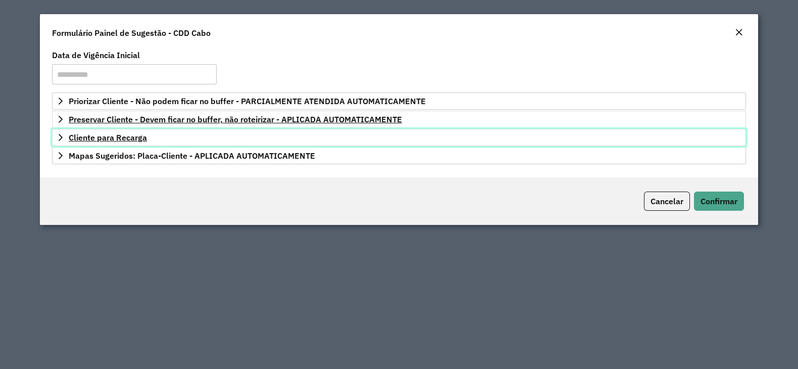
click at [61, 140] on icon at bounding box center [61, 137] width 8 height 8
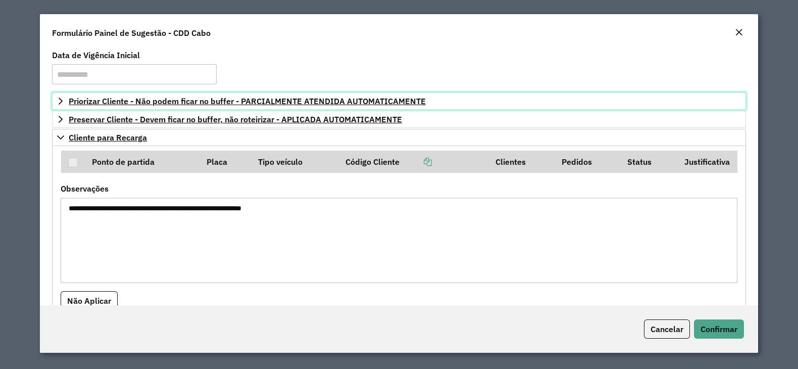
click at [59, 101] on icon at bounding box center [61, 101] width 8 height 8
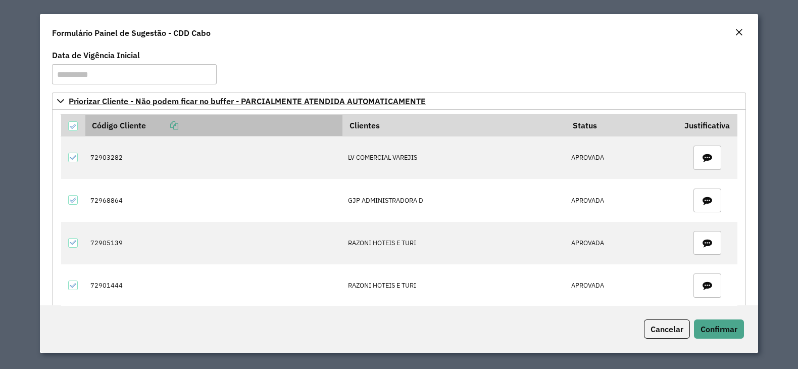
click at [175, 122] on icon at bounding box center [174, 125] width 8 height 8
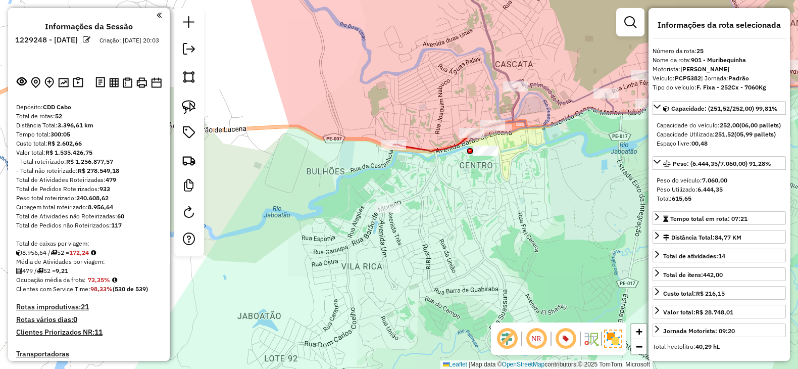
scroll to position [369, 0]
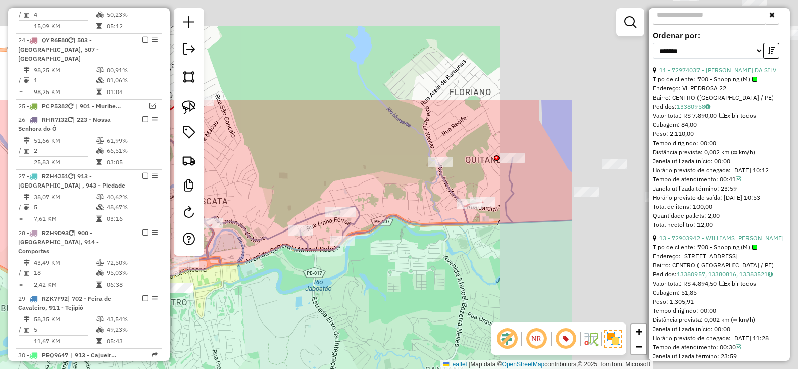
drag, startPoint x: 581, startPoint y: 155, endPoint x: 217, endPoint y: 323, distance: 400.6
click at [217, 323] on div "Janela de atendimento Grade de atendimento Capacidade Transportadoras Veículos …" at bounding box center [399, 184] width 798 height 369
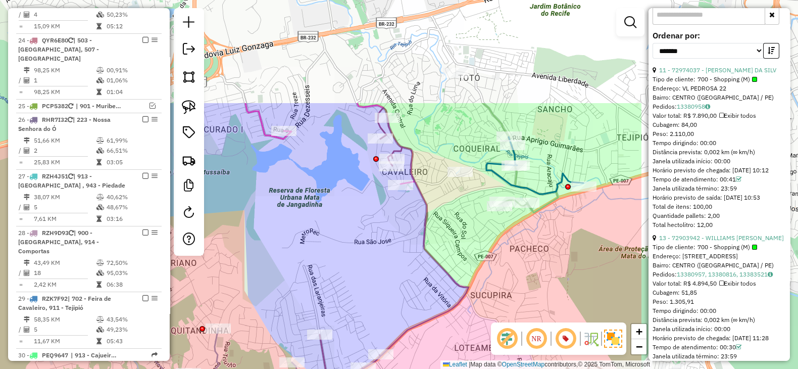
drag, startPoint x: 465, startPoint y: 156, endPoint x: 253, endPoint y: 283, distance: 247.7
click at [253, 283] on div "Janela de atendimento Grade de atendimento Capacidade Transportadoras Veículos …" at bounding box center [399, 184] width 798 height 369
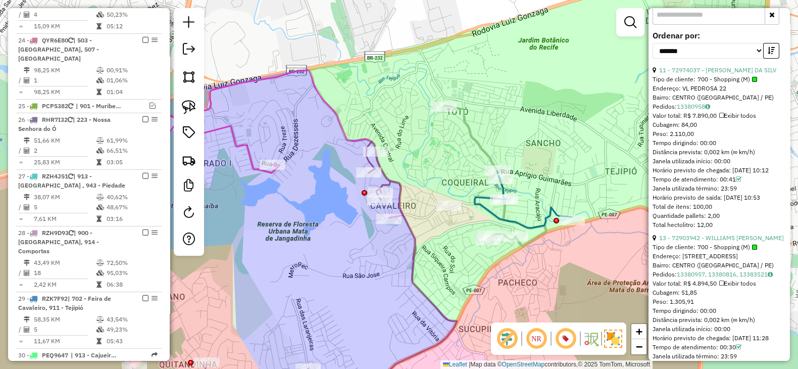
drag, startPoint x: 347, startPoint y: 231, endPoint x: 337, endPoint y: 255, distance: 25.6
click at [337, 255] on div "Janela de atendimento Grade de atendimento Capacidade Transportadoras Veículos …" at bounding box center [399, 184] width 798 height 369
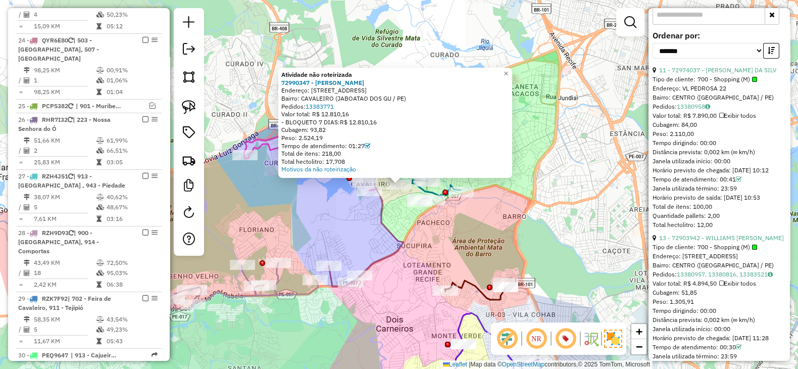
click at [406, 227] on div "Atividade não roteirizada 72990347 - [PERSON_NAME]: [STREET_ADDRESS] Bairro: CA…" at bounding box center [399, 184] width 798 height 369
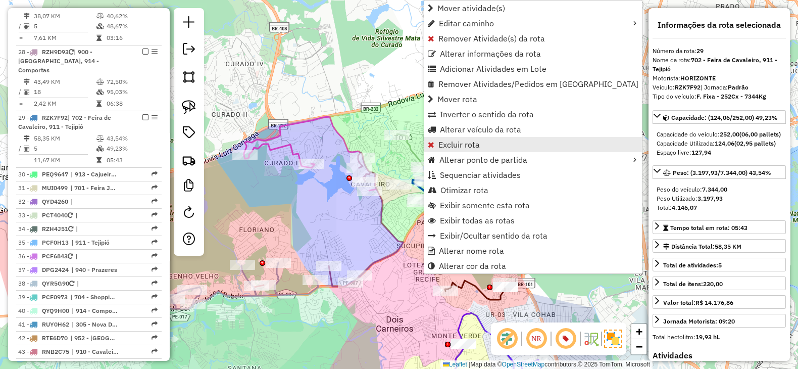
scroll to position [1589, 0]
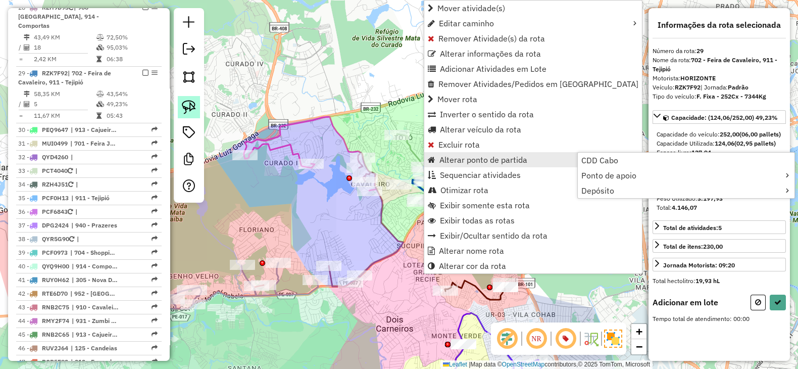
click at [194, 110] on img at bounding box center [189, 107] width 14 height 14
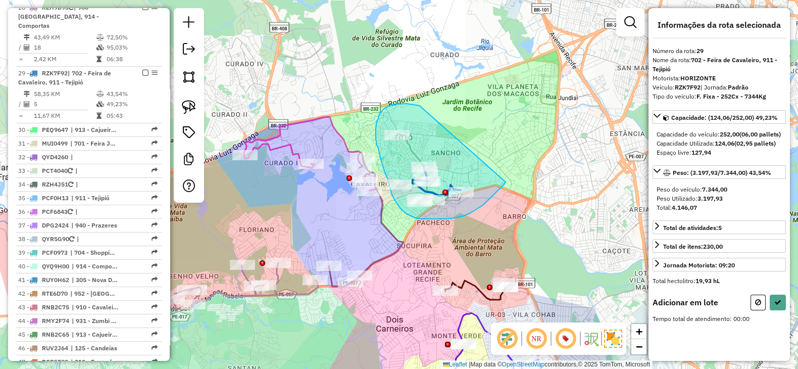
drag, startPoint x: 420, startPoint y: 106, endPoint x: 510, endPoint y: 177, distance: 115.1
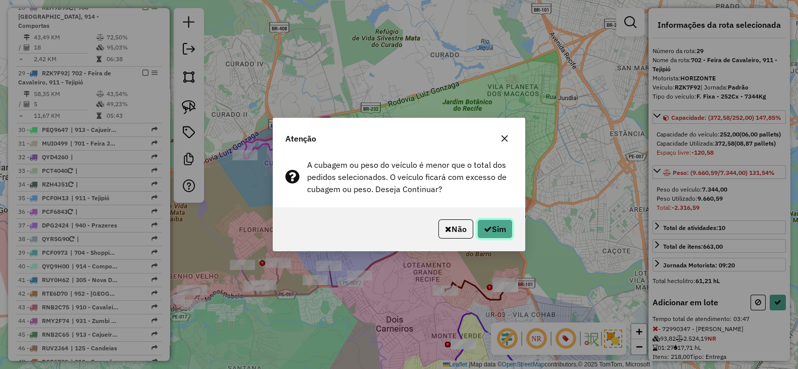
click at [506, 233] on button "Sim" at bounding box center [495, 228] width 35 height 19
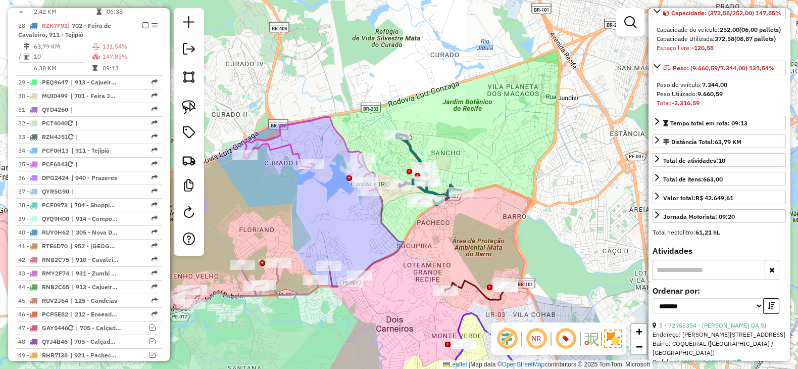
scroll to position [168, 0]
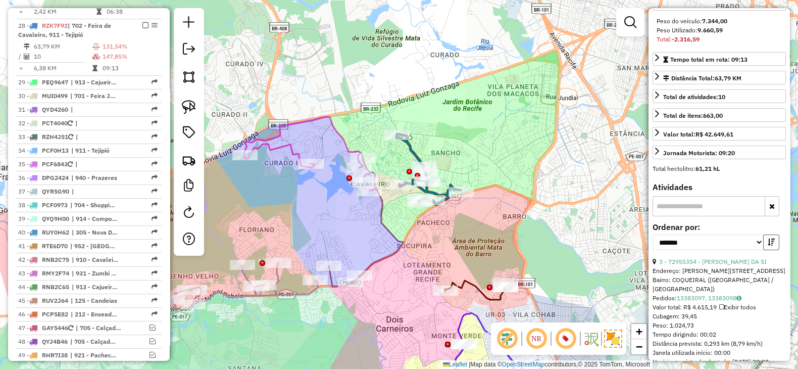
click at [768, 246] on icon "button" at bounding box center [771, 242] width 7 height 7
click at [732, 265] on link "1 - 72990347 - [PERSON_NAME]" at bounding box center [704, 262] width 90 height 8
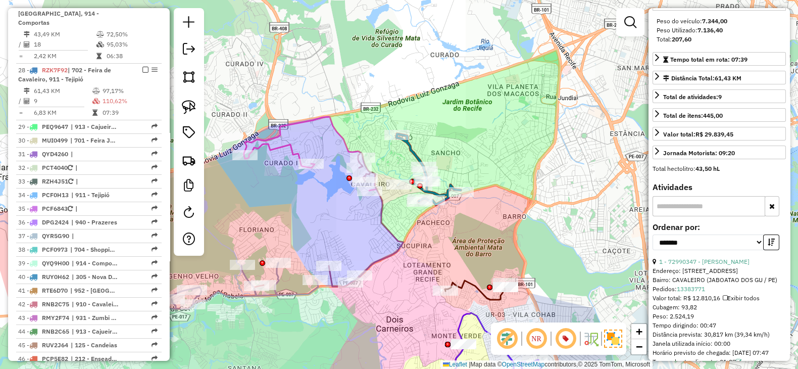
scroll to position [1542, 0]
click at [768, 246] on icon "button" at bounding box center [771, 242] width 7 height 7
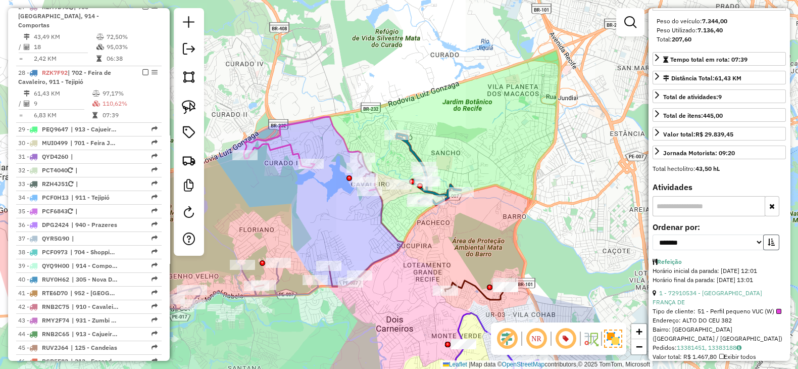
click at [768, 246] on icon "button" at bounding box center [771, 242] width 7 height 7
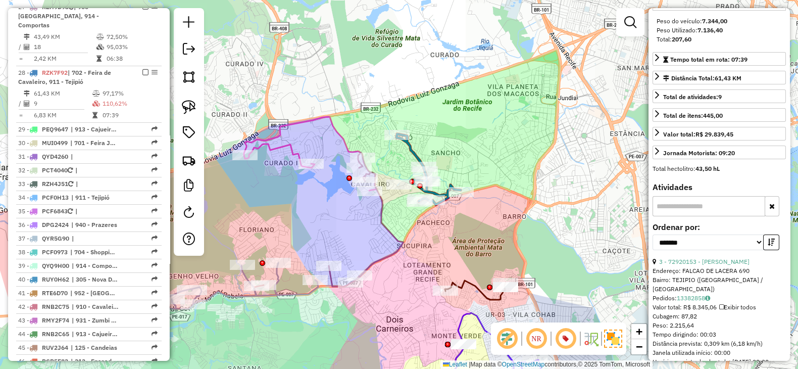
click at [730, 257] on div "**********" at bounding box center [719, 240] width 133 height 34
click at [727, 265] on link "3 - 72920153 - [PERSON_NAME]" at bounding box center [704, 262] width 90 height 8
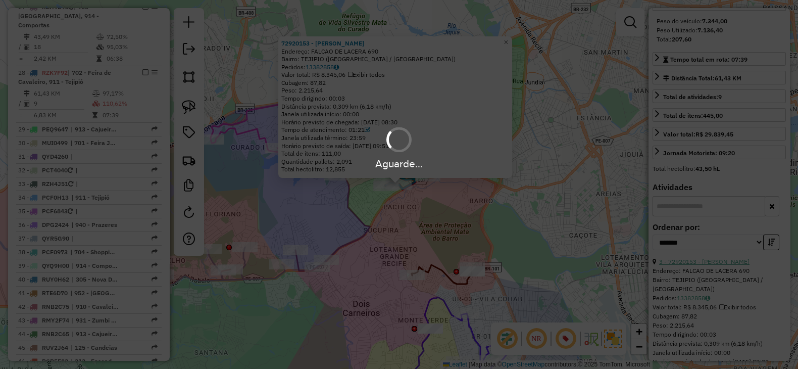
scroll to position [159, 0]
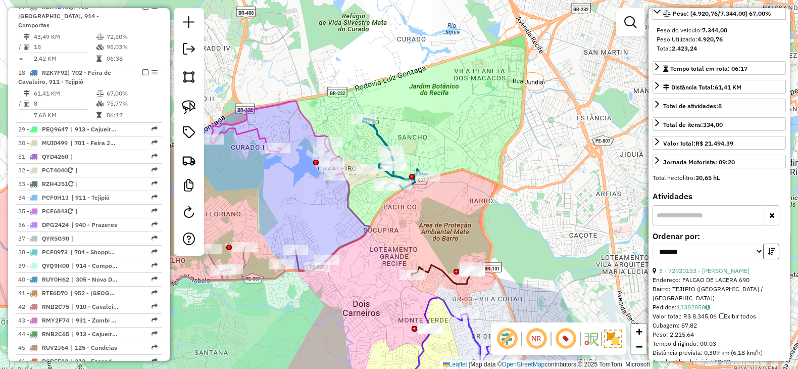
click at [771, 255] on icon "button" at bounding box center [771, 251] width 7 height 7
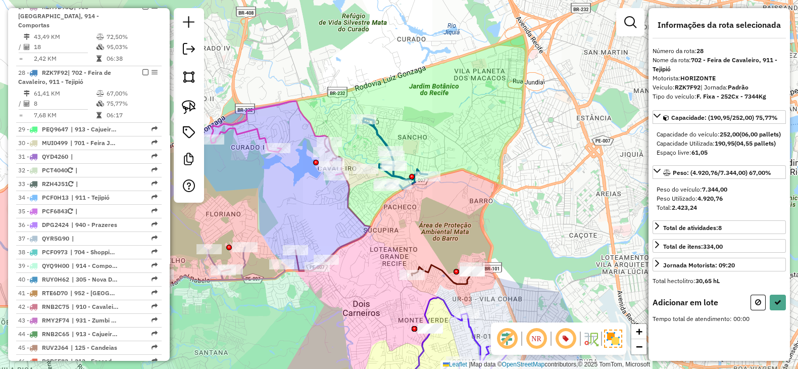
scroll to position [0, 0]
click at [188, 102] on img at bounding box center [189, 107] width 14 height 14
drag, startPoint x: 356, startPoint y: 147, endPoint x: 343, endPoint y: 194, distance: 48.9
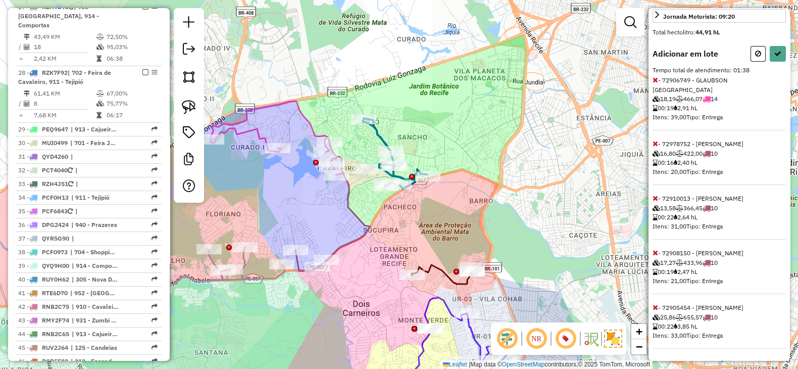
scroll to position [264, 0]
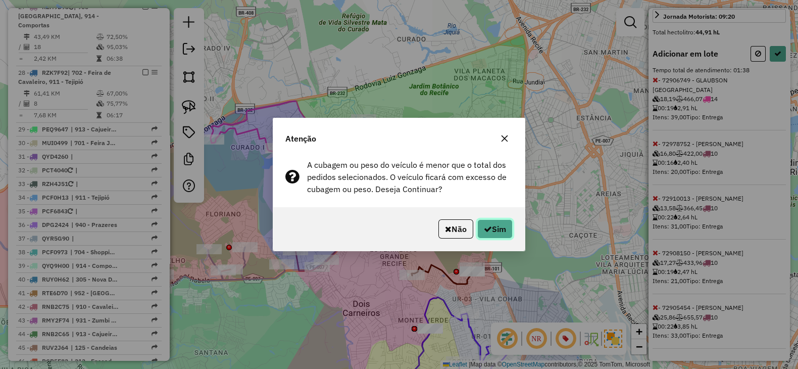
click at [503, 227] on button "Sim" at bounding box center [495, 228] width 35 height 19
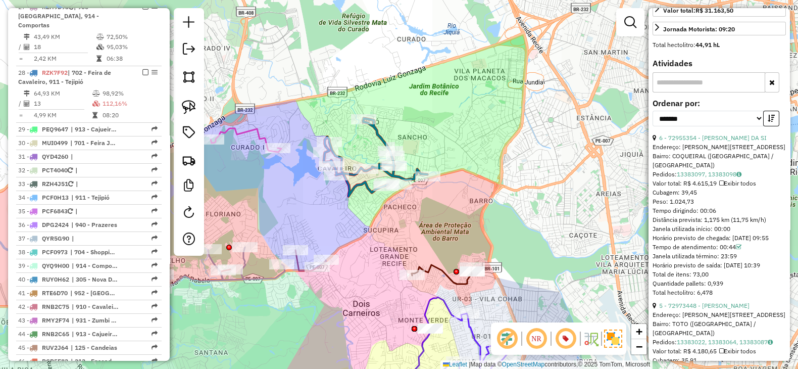
scroll to position [301, 0]
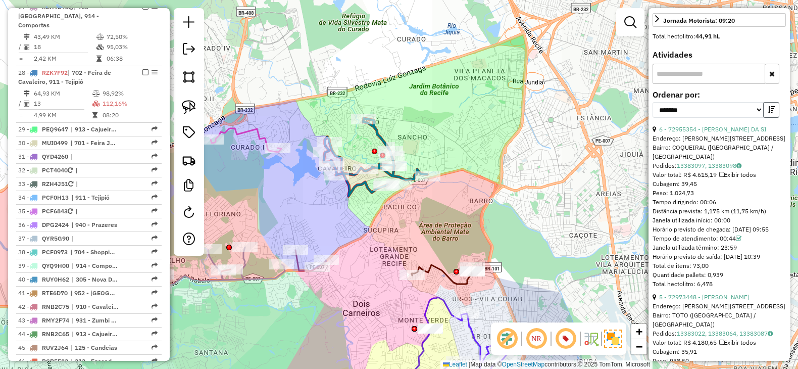
click at [771, 113] on icon "button" at bounding box center [771, 109] width 7 height 7
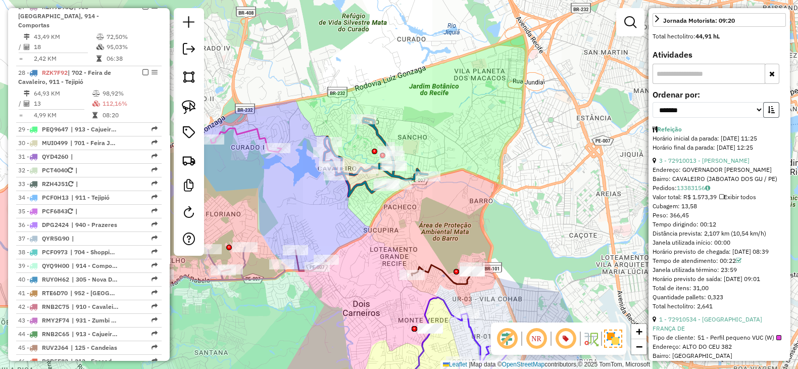
click at [771, 113] on icon "button" at bounding box center [771, 109] width 7 height 7
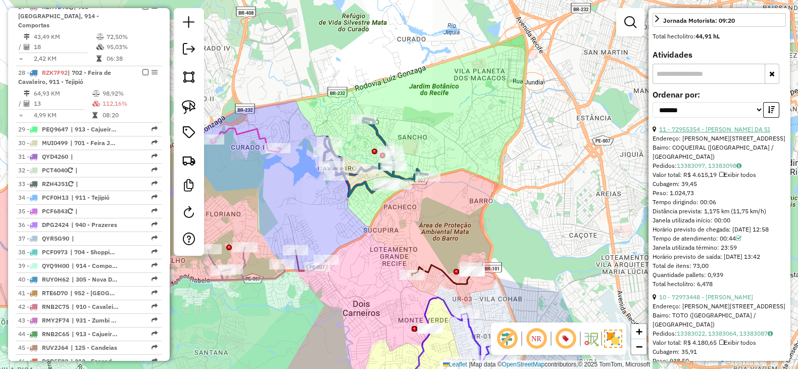
click at [729, 133] on link "11 - 72955354 - [PERSON_NAME] DA SI" at bounding box center [714, 129] width 111 height 8
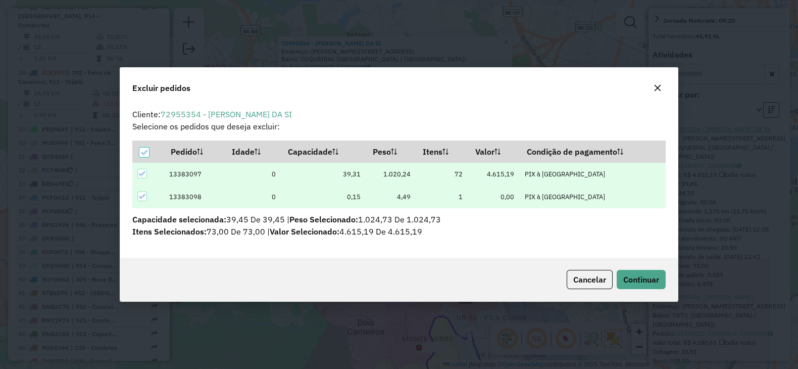
scroll to position [0, 0]
click at [640, 274] on span "Continuar" at bounding box center [642, 279] width 36 height 10
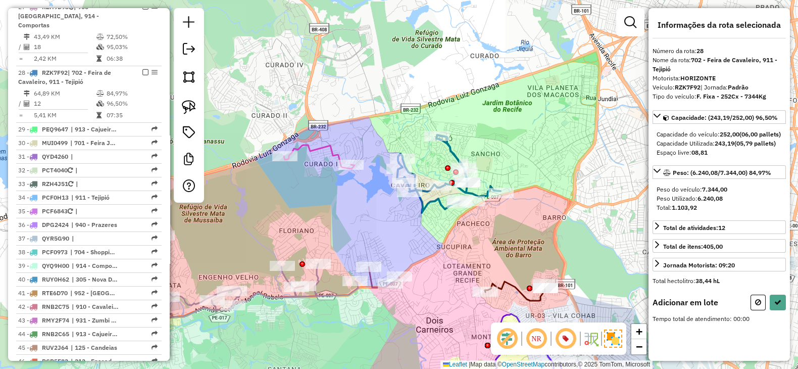
click at [350, 122] on div "Janela de atendimento Grade de atendimento Capacidade Transportadoras Veículos …" at bounding box center [399, 184] width 798 height 369
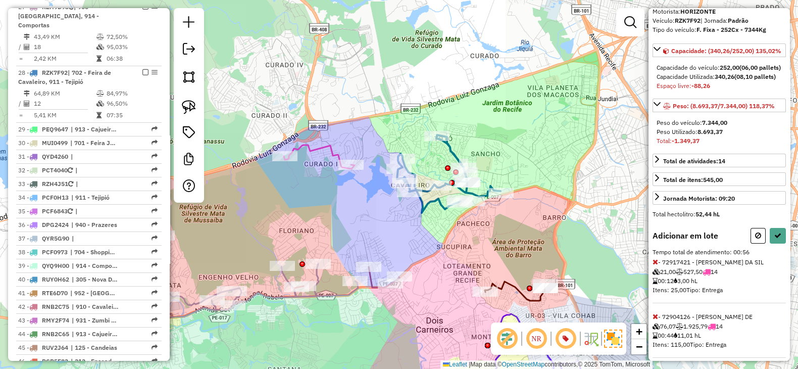
scroll to position [101, 0]
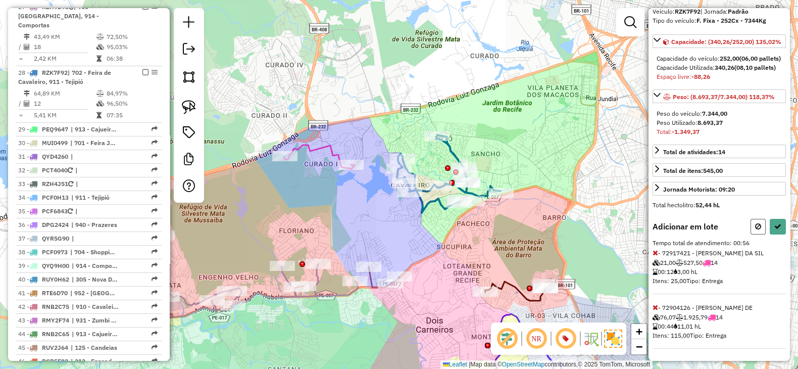
click at [755, 224] on icon at bounding box center [758, 226] width 6 height 7
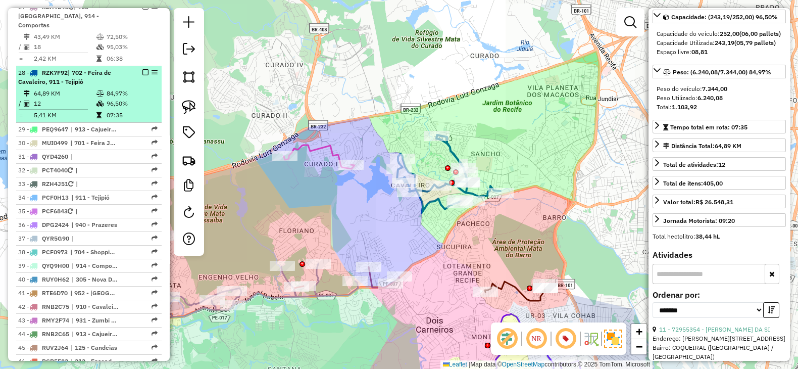
click at [146, 69] on div at bounding box center [142, 72] width 30 height 6
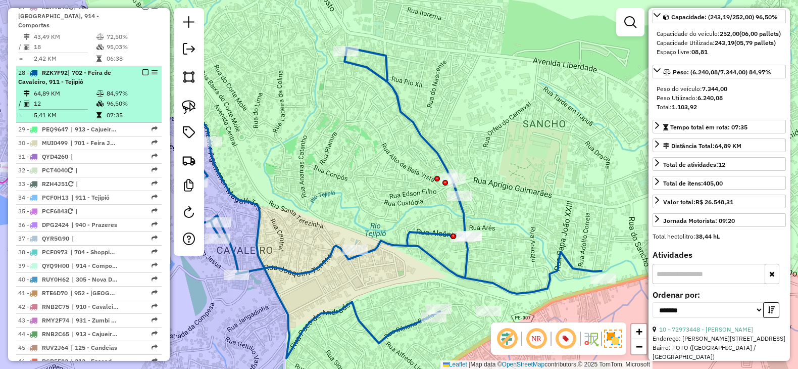
click at [142, 69] on em at bounding box center [145, 72] width 6 height 6
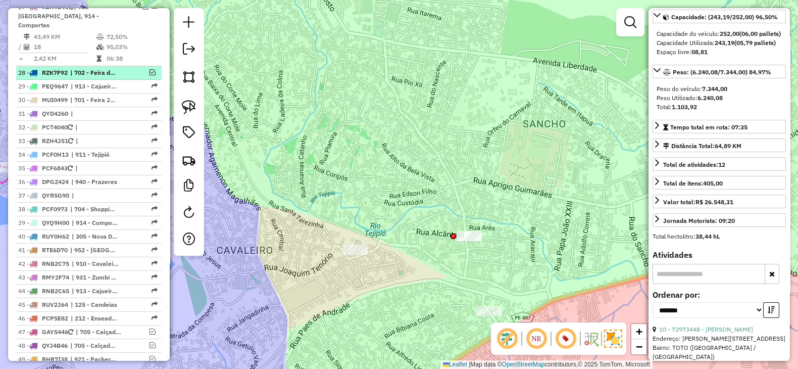
scroll to position [1499, 0]
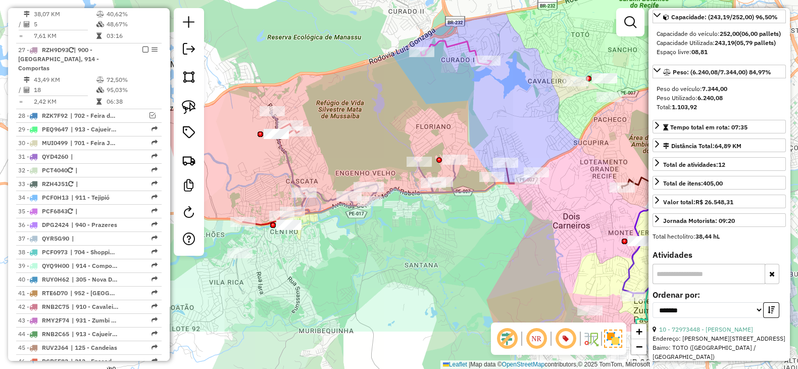
drag, startPoint x: 438, startPoint y: 157, endPoint x: 500, endPoint y: 116, distance: 74.4
click at [500, 116] on div "Janela de atendimento Grade de atendimento Capacidade Transportadoras Veículos …" at bounding box center [399, 184] width 798 height 369
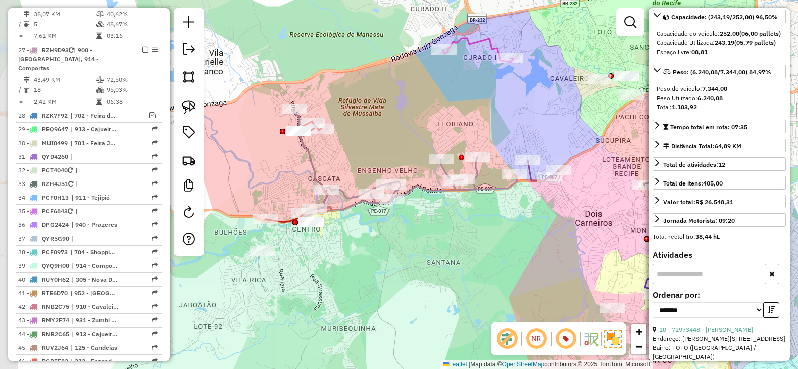
drag, startPoint x: 376, startPoint y: 262, endPoint x: 397, endPoint y: 260, distance: 20.9
click at [397, 260] on div "Janela de atendimento Grade de atendimento Capacidade Transportadoras Veículos …" at bounding box center [399, 184] width 798 height 369
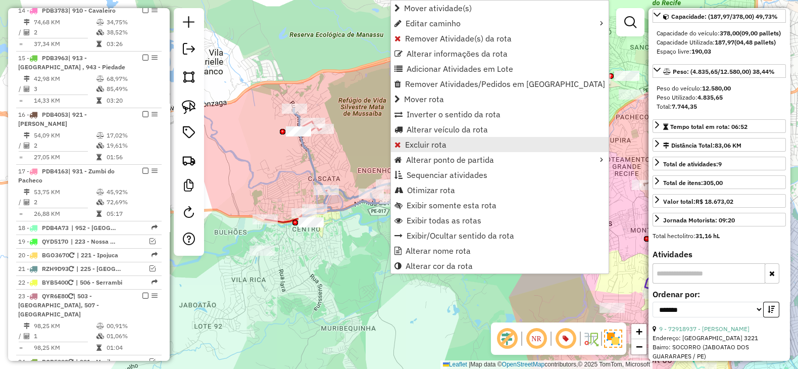
scroll to position [914, 0]
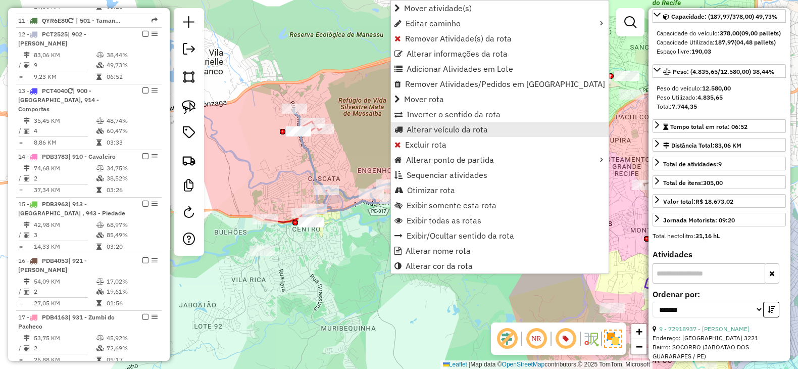
click at [407, 125] on span "Alterar veículo da rota" at bounding box center [447, 129] width 81 height 8
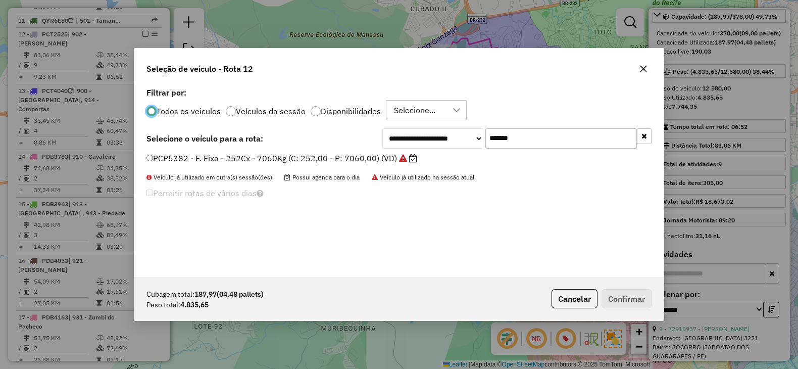
scroll to position [5, 3]
drag, startPoint x: 528, startPoint y: 135, endPoint x: 381, endPoint y: 148, distance: 147.6
click at [381, 148] on div "**********" at bounding box center [399, 138] width 505 height 20
paste input "text"
type input "*******"
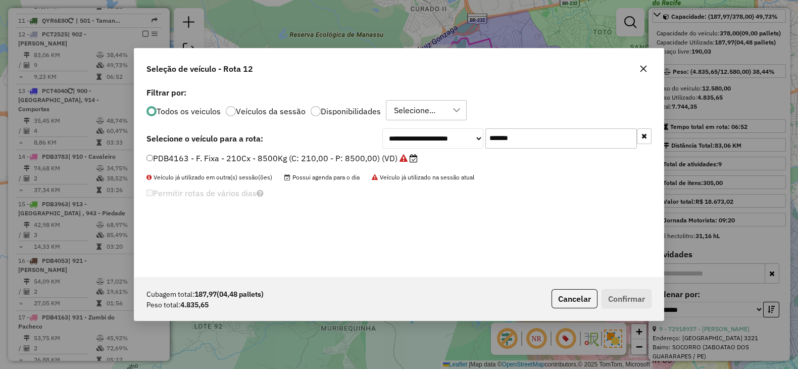
click at [349, 157] on label "PDB4163 - F. Fixa - 210Cx - 8500Kg (C: 210,00 - P: 8500,00) (VD)" at bounding box center [282, 158] width 271 height 12
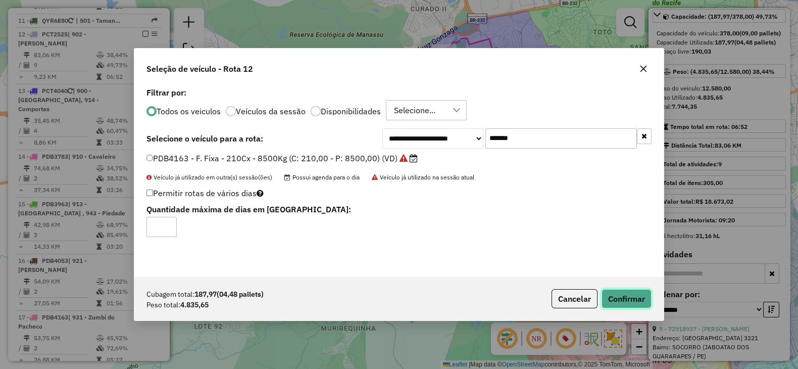
click at [645, 301] on button "Confirmar" at bounding box center [627, 298] width 50 height 19
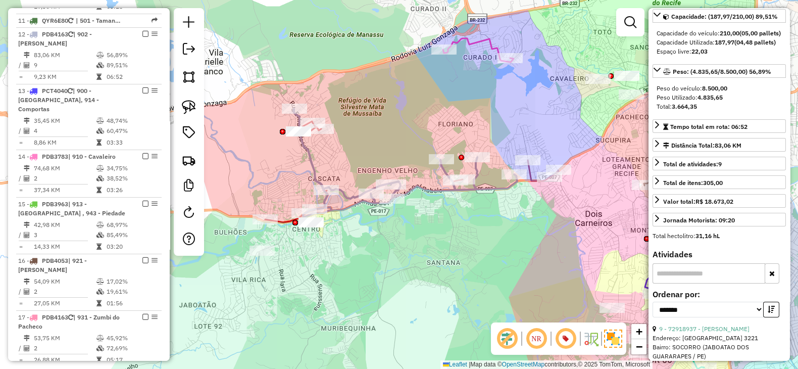
scroll to position [0, 0]
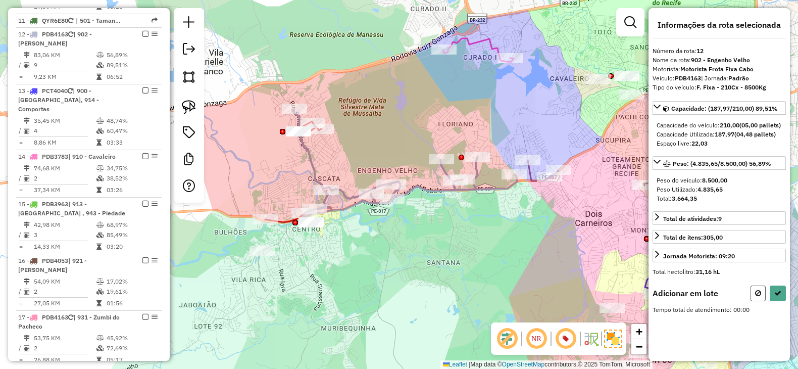
click at [756, 301] on button at bounding box center [758, 294] width 15 height 16
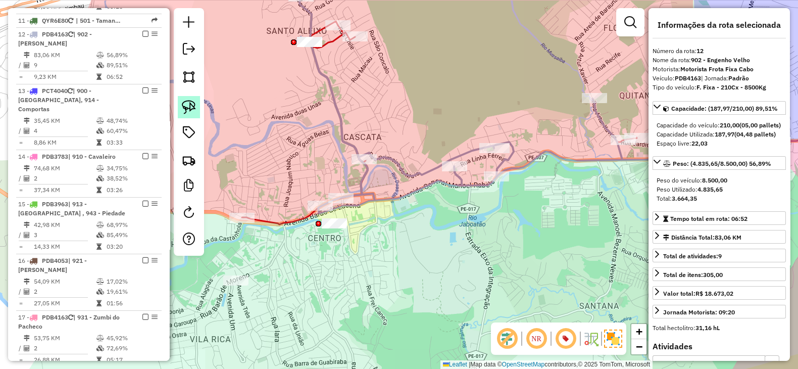
click at [182, 104] on img at bounding box center [189, 107] width 14 height 14
drag, startPoint x: 355, startPoint y: 209, endPoint x: 363, endPoint y: 235, distance: 27.0
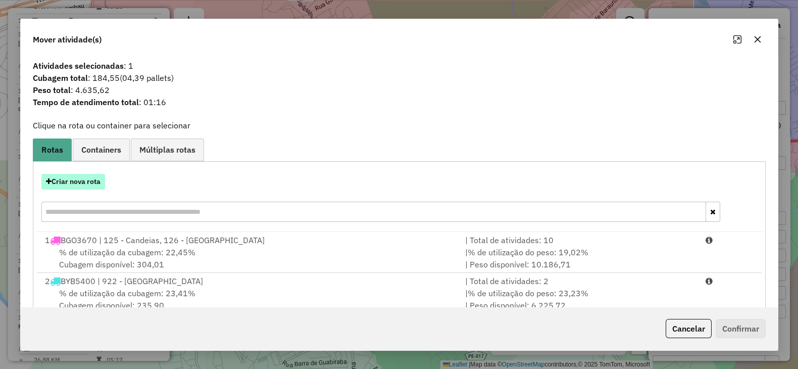
click at [67, 179] on button "Criar nova rota" at bounding box center [73, 182] width 64 height 16
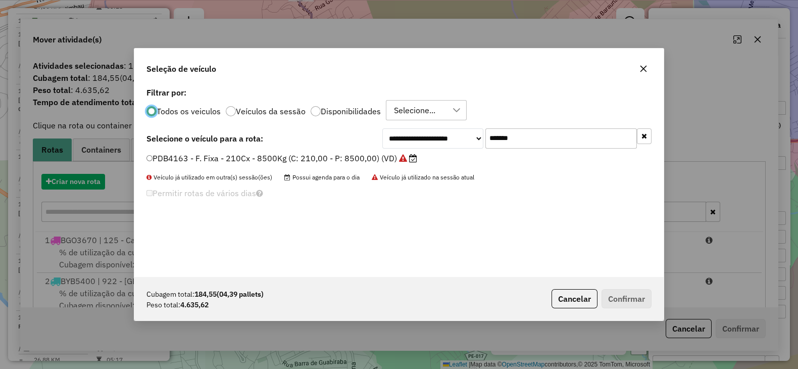
scroll to position [5, 3]
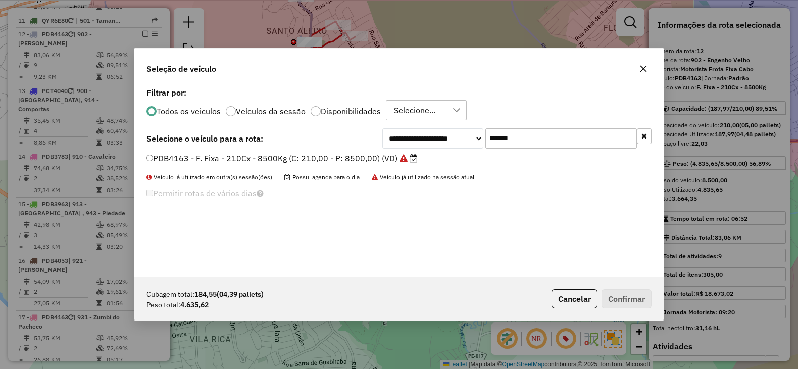
drag, startPoint x: 564, startPoint y: 136, endPoint x: 414, endPoint y: 154, distance: 150.7
click at [414, 154] on div "**********" at bounding box center [399, 181] width 530 height 192
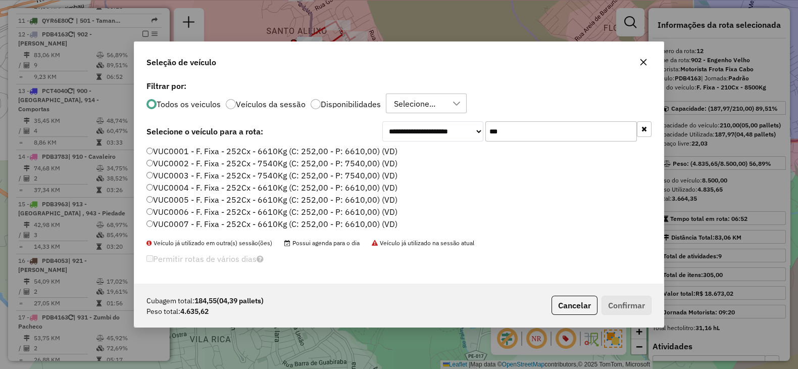
type input "***"
click at [367, 150] on label "VUC0001 - F. Fixa - 252Cx - 6610Kg (C: 252,00 - P: 6610,00) (VD)" at bounding box center [272, 151] width 251 height 12
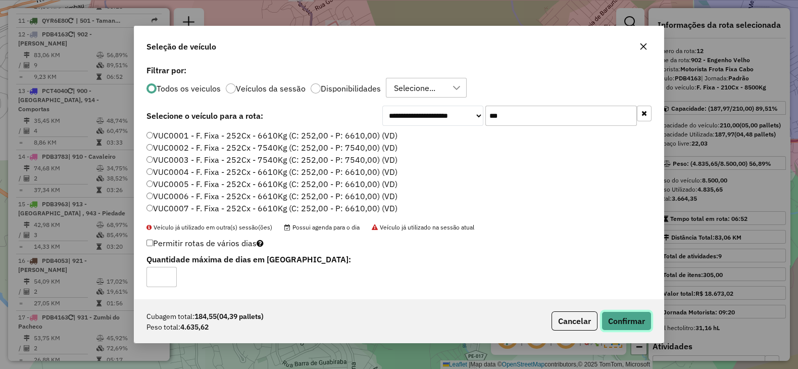
click at [628, 322] on button "Confirmar" at bounding box center [627, 320] width 50 height 19
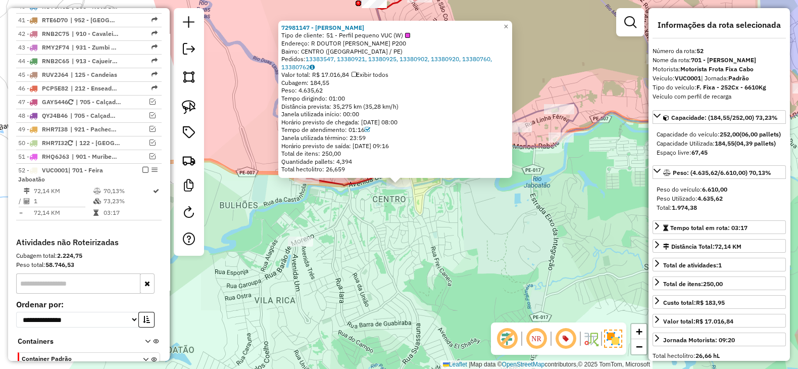
scroll to position [1867, 0]
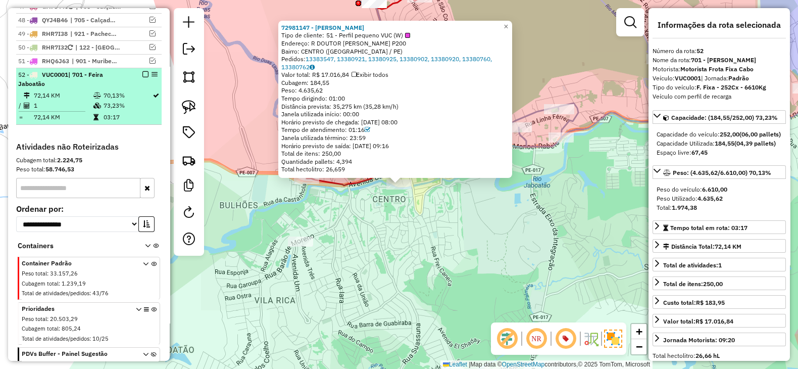
click at [142, 71] on em at bounding box center [145, 74] width 6 height 6
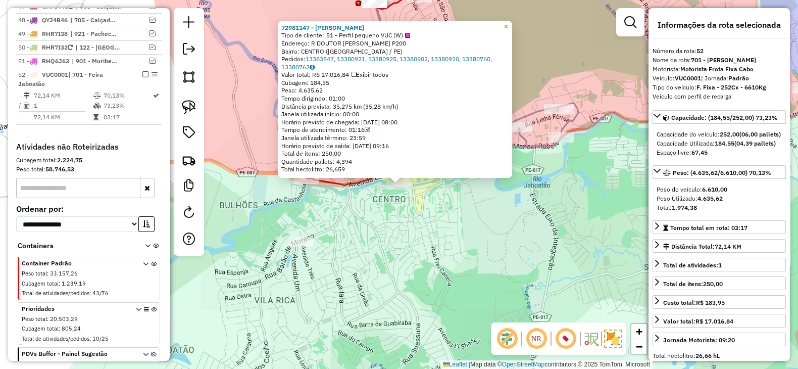
scroll to position [1844, 0]
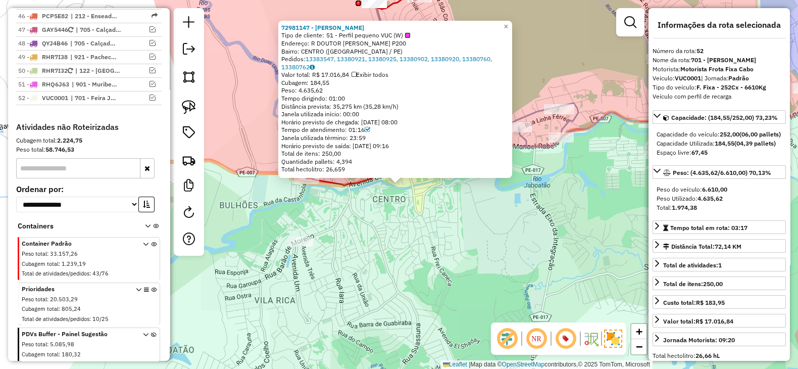
click at [371, 227] on div "72981147 - [PERSON_NAME] B Tipo de cliente: 51 - Perfil pequeno VUC (W) Endereç…" at bounding box center [399, 184] width 798 height 369
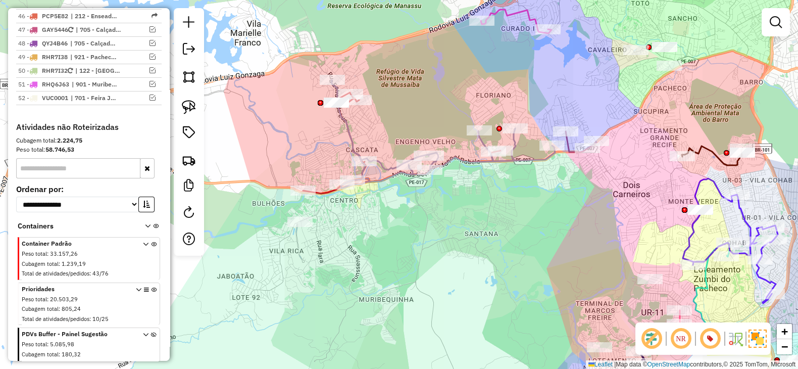
drag, startPoint x: 480, startPoint y: 275, endPoint x: 444, endPoint y: 264, distance: 37.7
click at [444, 264] on div "Janela de atendimento Grade de atendimento Capacidade Transportadoras Veículos …" at bounding box center [399, 184] width 798 height 369
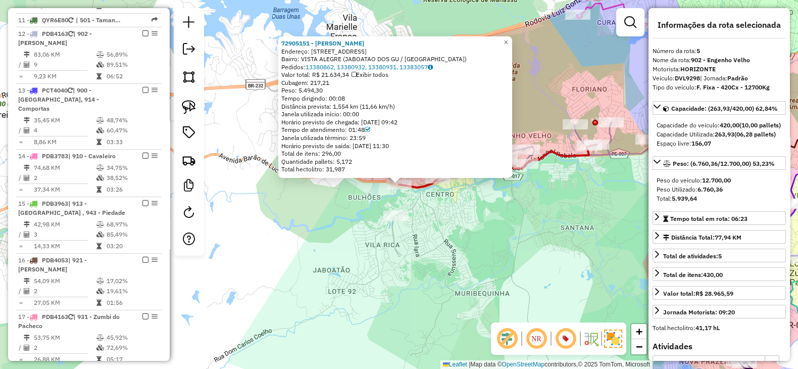
scroll to position [604, 0]
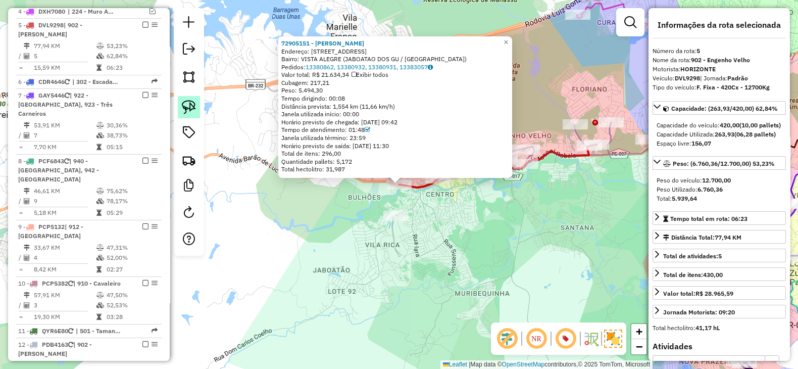
click at [188, 110] on img at bounding box center [189, 107] width 14 height 14
drag, startPoint x: 364, startPoint y: 180, endPoint x: 409, endPoint y: 172, distance: 45.7
click at [409, 172] on div "72905151 - [PERSON_NAME]: 081 [STREET_ADDRESS]) Pedidos: 13380862, 13380932, 13…" at bounding box center [399, 184] width 798 height 369
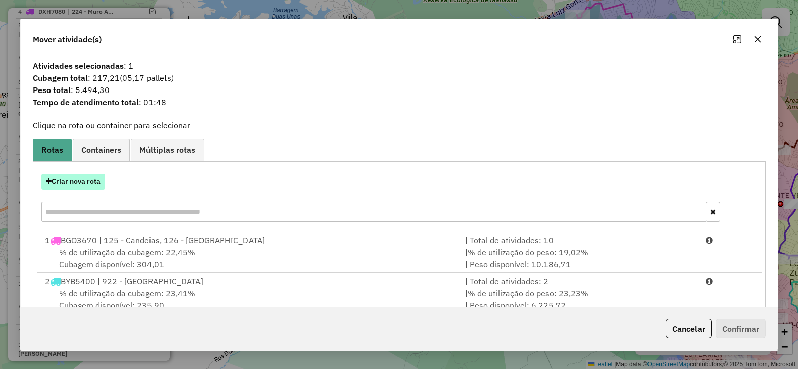
click at [89, 180] on button "Criar nova rota" at bounding box center [73, 182] width 64 height 16
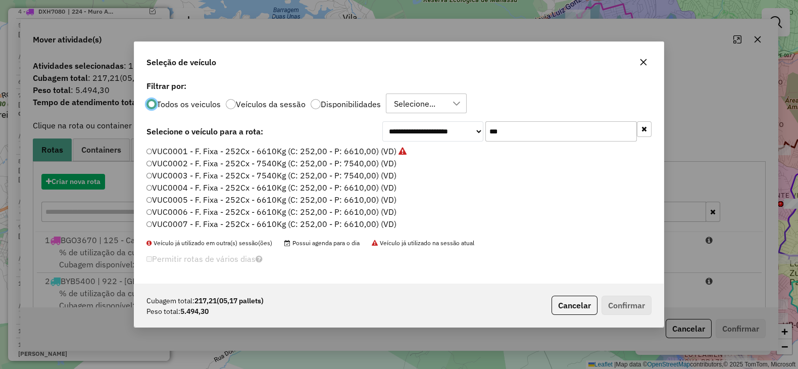
scroll to position [5, 3]
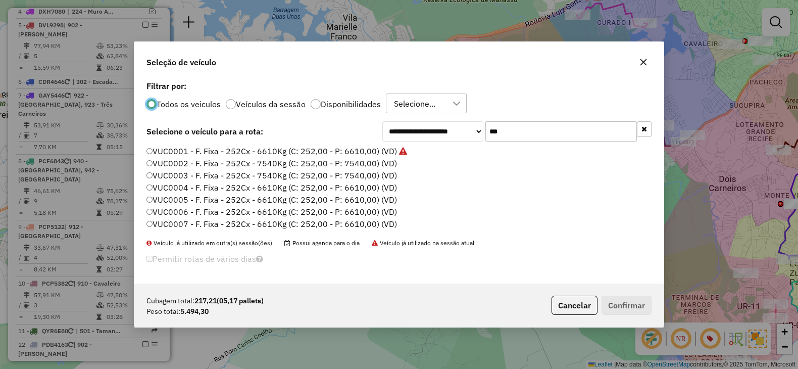
click at [355, 185] on label "VUC0004 - F. Fixa - 252Cx - 6610Kg (C: 252,00 - P: 6610,00) (VD)" at bounding box center [272, 187] width 251 height 12
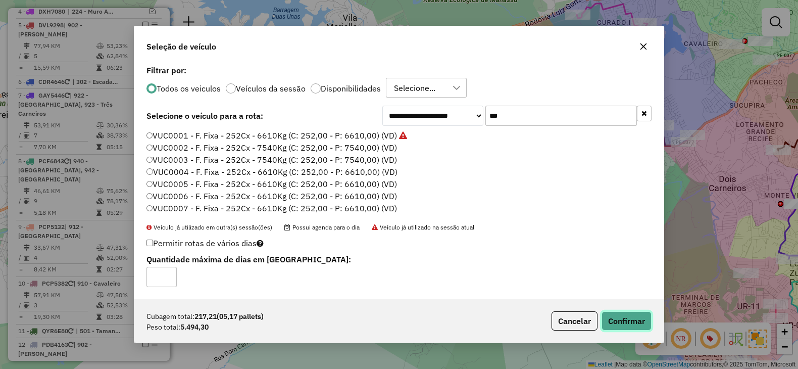
click at [623, 315] on button "Confirmar" at bounding box center [627, 320] width 50 height 19
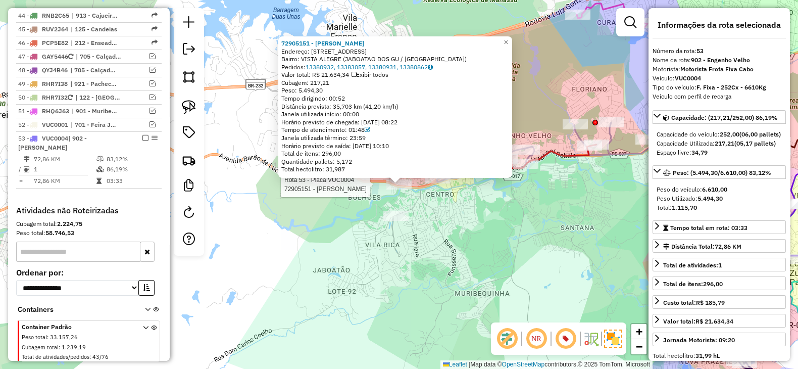
scroll to position [1881, 0]
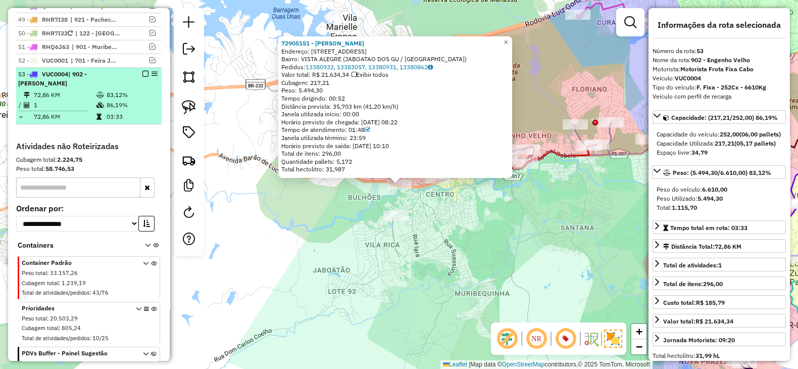
click at [142, 71] on em at bounding box center [145, 74] width 6 height 6
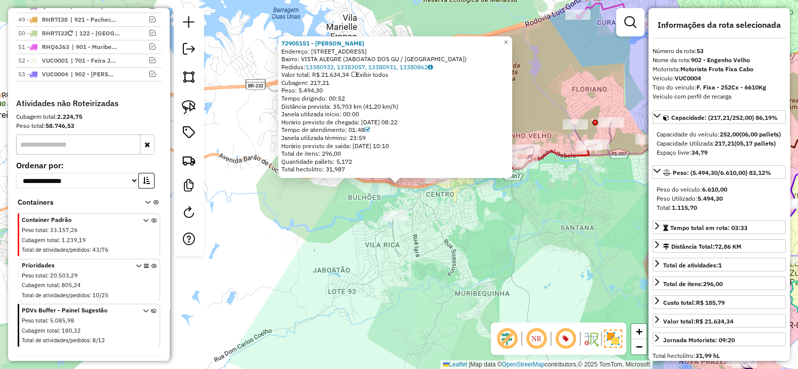
scroll to position [1857, 0]
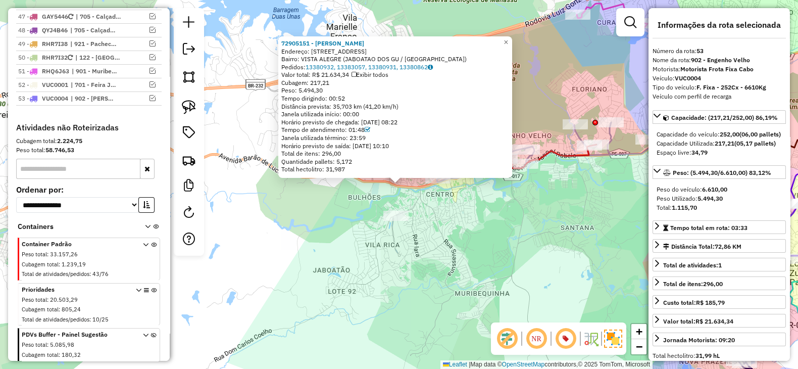
click at [326, 201] on div "72905151 - [PERSON_NAME]: 081 [STREET_ADDRESS]) Pedidos: 13380932, 13383057, 13…" at bounding box center [399, 184] width 798 height 369
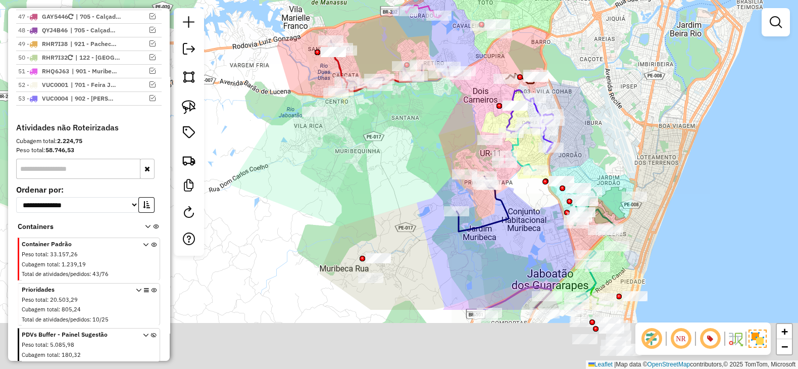
drag, startPoint x: 411, startPoint y: 258, endPoint x: 363, endPoint y: 153, distance: 115.1
click at [363, 153] on div "Janela de atendimento Grade de atendimento Capacidade Transportadoras Veículos …" at bounding box center [399, 184] width 798 height 369
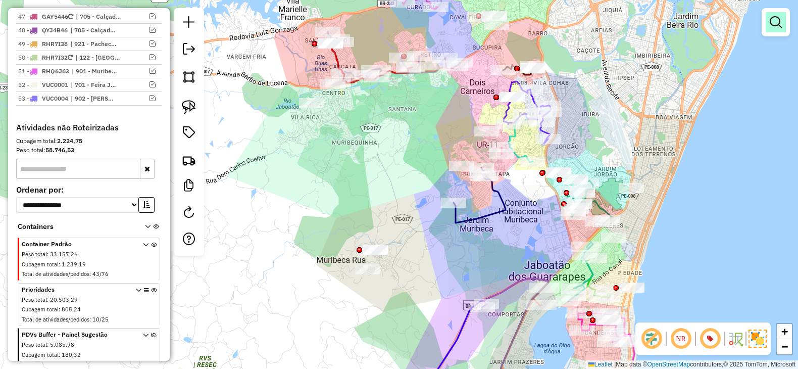
click at [779, 24] on em at bounding box center [776, 22] width 12 height 12
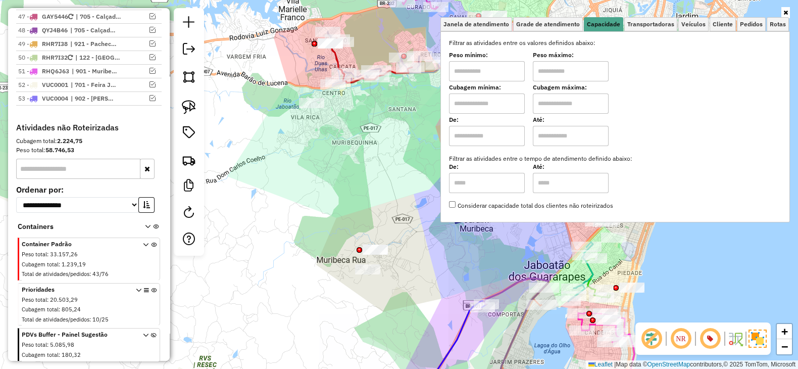
click at [490, 100] on input "text" at bounding box center [487, 103] width 76 height 20
type input "******"
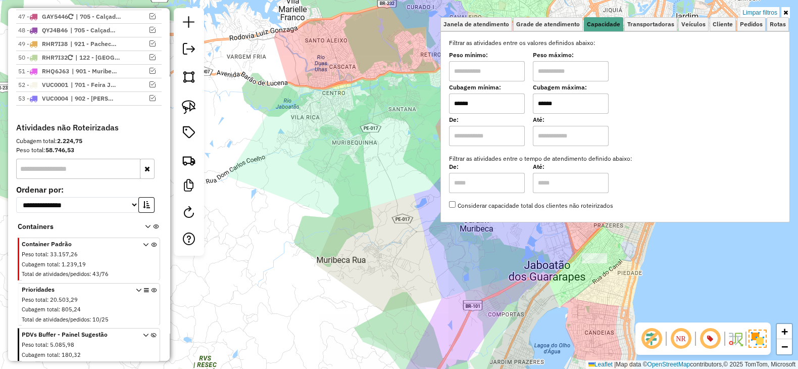
type input "******"
click at [498, 274] on div "Limpar filtros Janela de atendimento Grade de atendimento Capacidade Transporta…" at bounding box center [399, 184] width 798 height 369
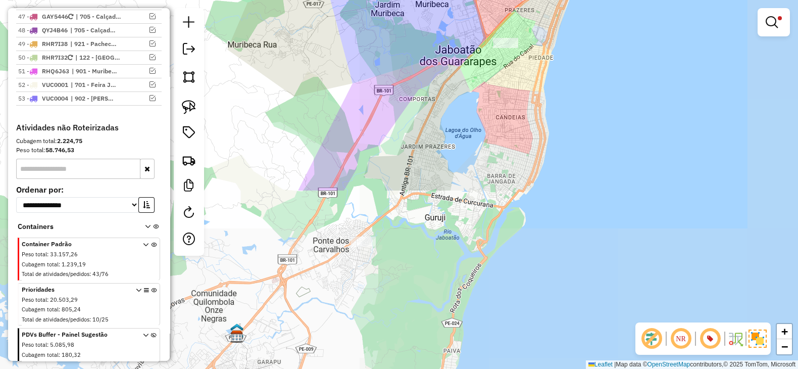
drag, startPoint x: 498, startPoint y: 274, endPoint x: 409, endPoint y: 59, distance: 232.9
click at [409, 59] on div "Limpar filtros Janela de atendimento Grade de atendimento Capacidade Transporta…" at bounding box center [399, 184] width 798 height 369
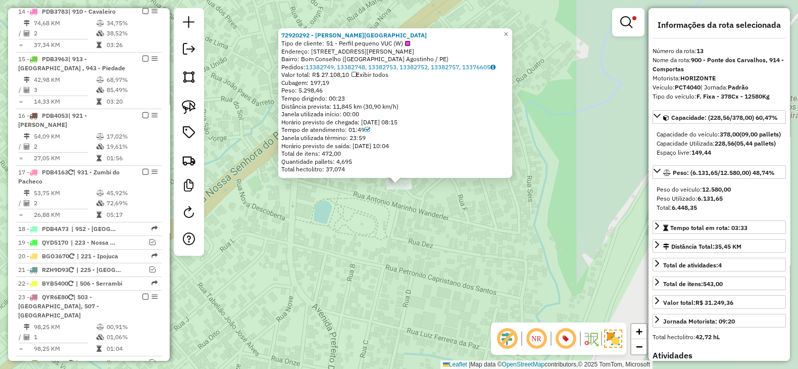
scroll to position [970, 0]
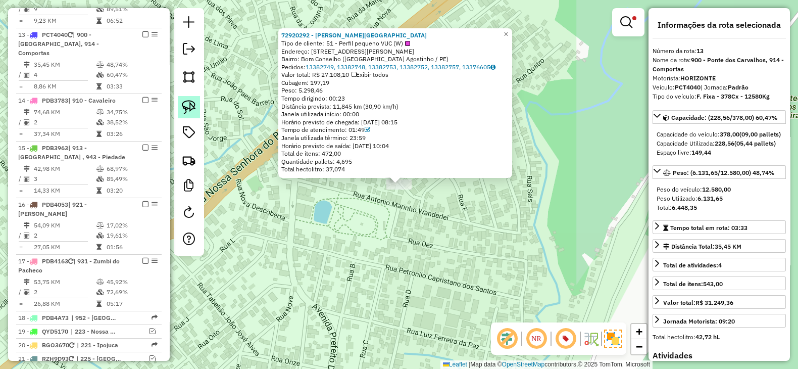
click at [180, 106] on link at bounding box center [189, 107] width 22 height 22
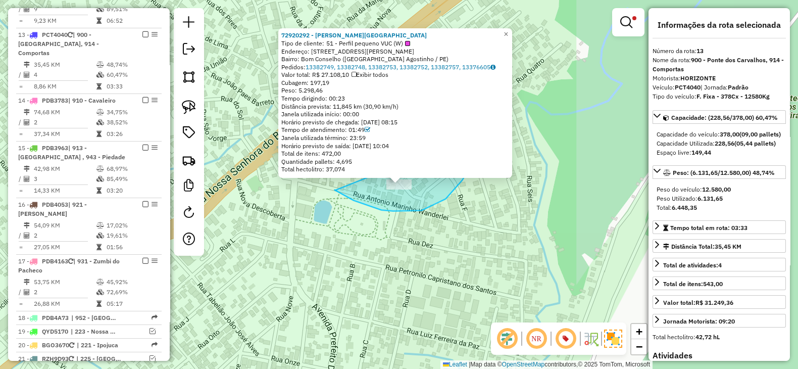
drag, startPoint x: 335, startPoint y: 191, endPoint x: 478, endPoint y: 123, distance: 158.2
click at [478, 123] on div "72920292 - [PERSON_NAME] Tipo de cliente: 51 - Perfil pequeno VUC (W) Endereço:…" at bounding box center [399, 184] width 798 height 369
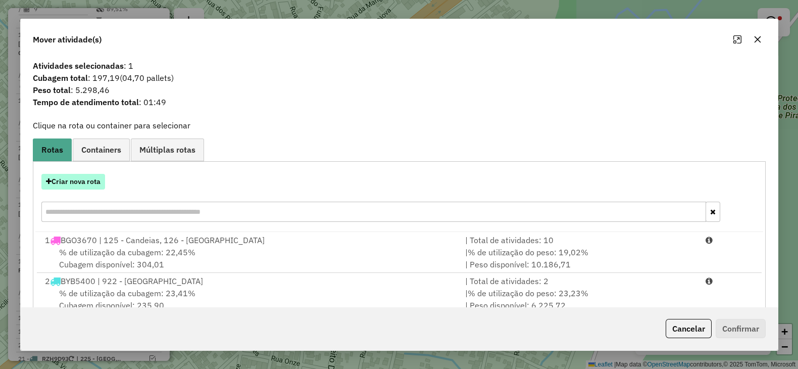
click at [78, 185] on button "Criar nova rota" at bounding box center [73, 182] width 64 height 16
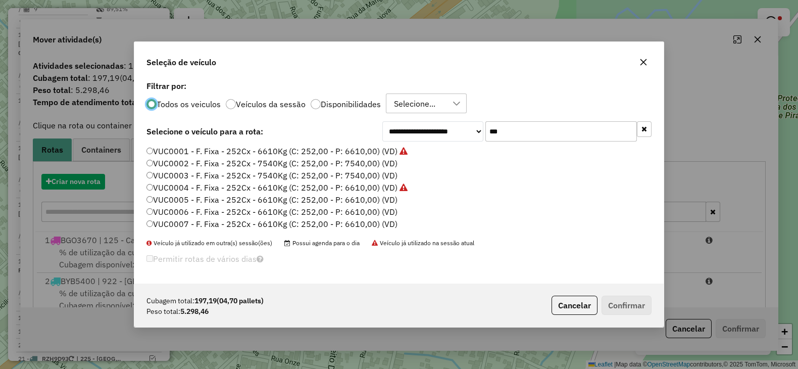
scroll to position [5, 3]
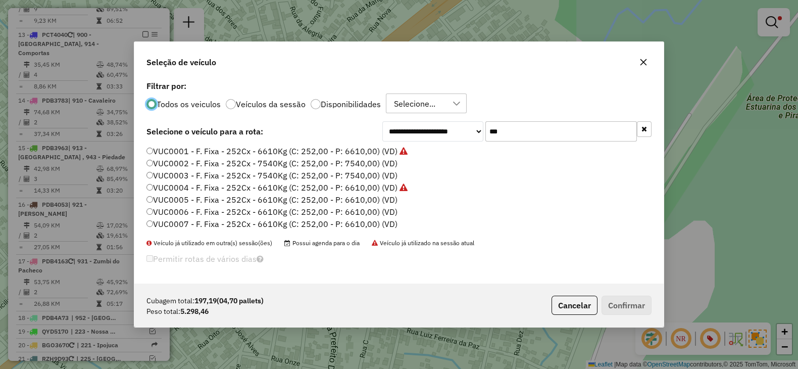
click at [369, 201] on label "VUC0005 - F. Fixa - 252Cx - 6610Kg (C: 252,00 - P: 6610,00) (VD)" at bounding box center [272, 200] width 251 height 12
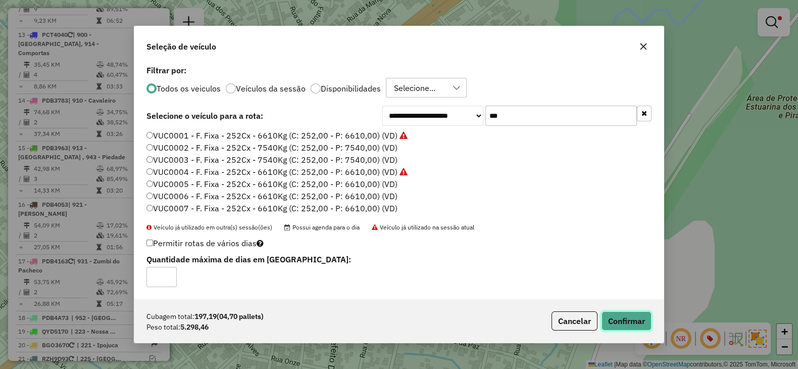
click at [632, 313] on button "Confirmar" at bounding box center [627, 320] width 50 height 19
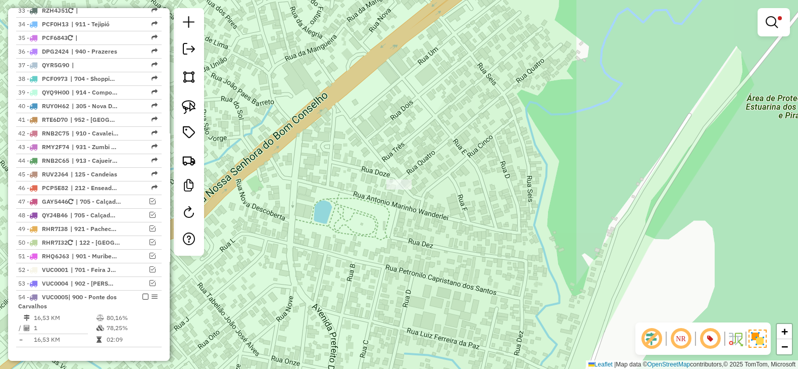
scroll to position [1756, 0]
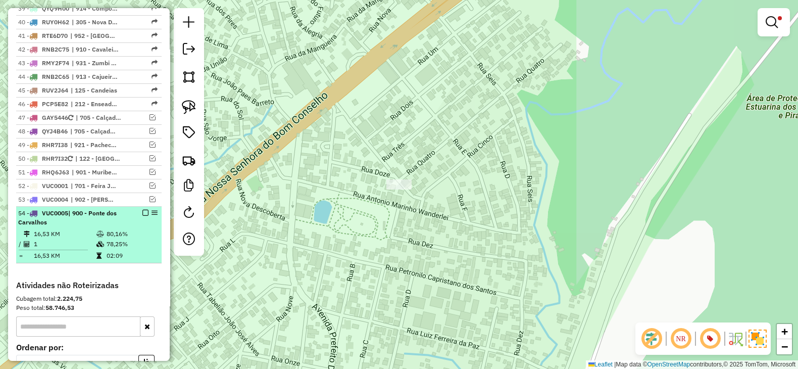
click at [142, 210] on em at bounding box center [145, 213] width 6 height 6
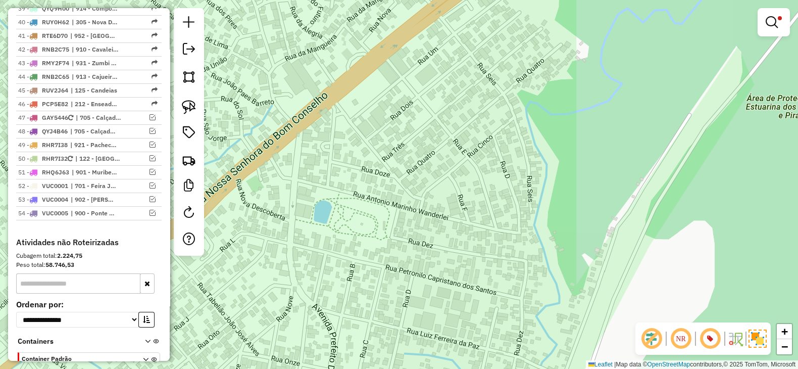
click at [334, 222] on hb-app "Aplicando filtros Pop-up bloqueado! Seu navegador bloqueou automáticamente a ab…" at bounding box center [399, 184] width 798 height 369
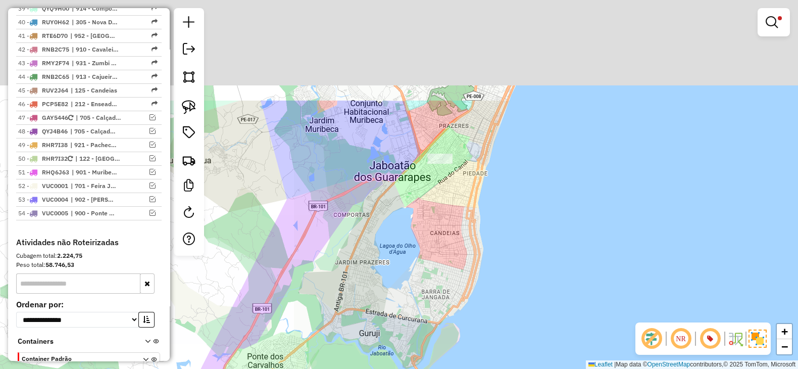
drag, startPoint x: 426, startPoint y: 270, endPoint x: 423, endPoint y: 250, distance: 20.4
click at [423, 274] on div "Limpar filtros Janela de atendimento Grade de atendimento Capacidade Transporta…" at bounding box center [399, 184] width 798 height 369
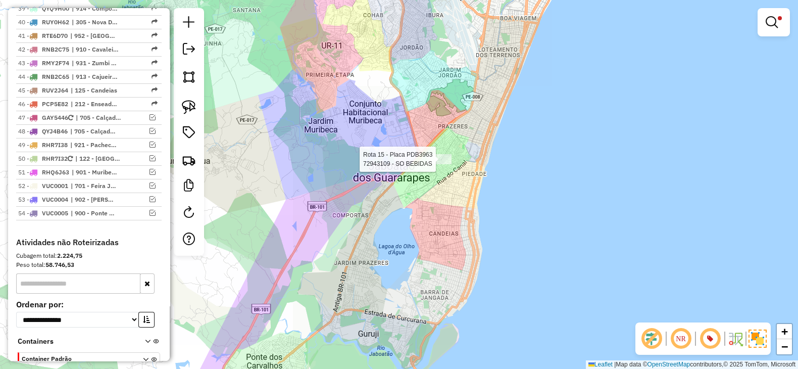
click at [442, 164] on div at bounding box center [438, 159] width 25 height 10
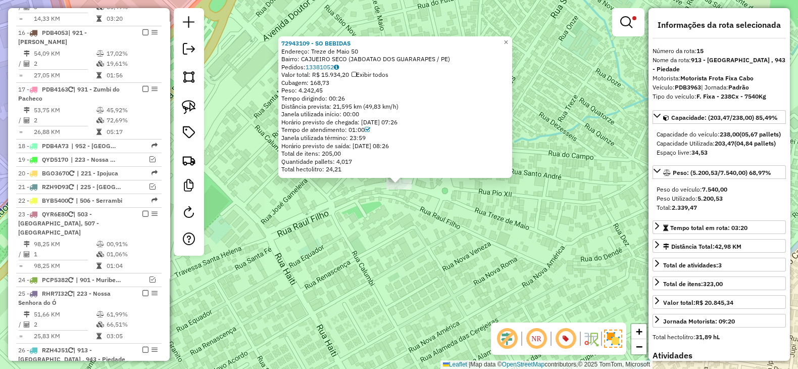
scroll to position [1074, 0]
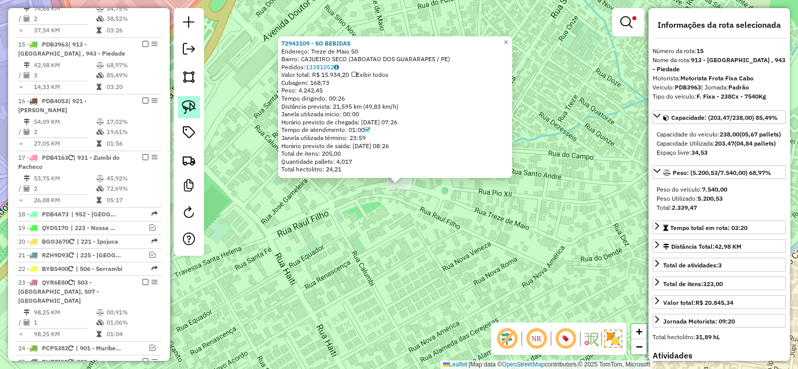
click at [186, 105] on img at bounding box center [189, 107] width 14 height 14
drag, startPoint x: 365, startPoint y: 181, endPoint x: 447, endPoint y: 123, distance: 100.3
click at [447, 123] on div "72943109 - SO BEBIDAS Endereço: Treze de Maio 50 Bairro: CAJUEIRO SECO (JABOATA…" at bounding box center [395, 106] width 234 height 141
drag, startPoint x: 449, startPoint y: 192, endPoint x: 343, endPoint y: 127, distance: 124.0
click at [343, 127] on div "72943109 - SO BEBIDAS Endereço: Treze de Maio 50 Bairro: CAJUEIRO SECO (JABOATA…" at bounding box center [399, 184] width 798 height 369
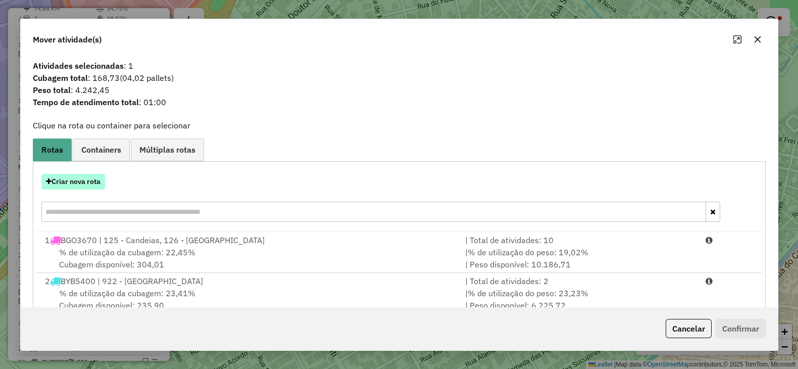
click at [73, 180] on button "Criar nova rota" at bounding box center [73, 182] width 64 height 16
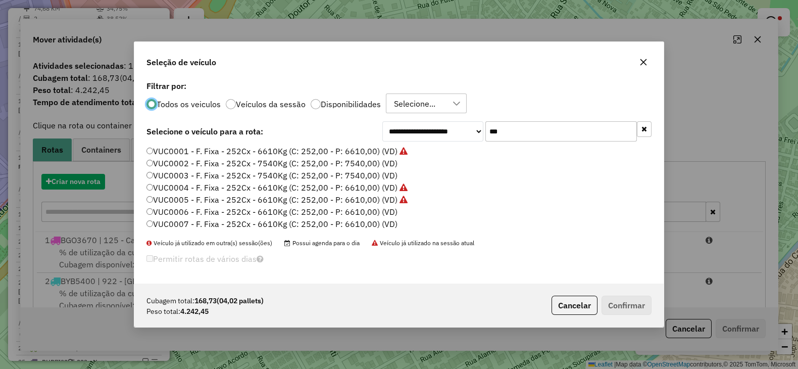
scroll to position [5, 3]
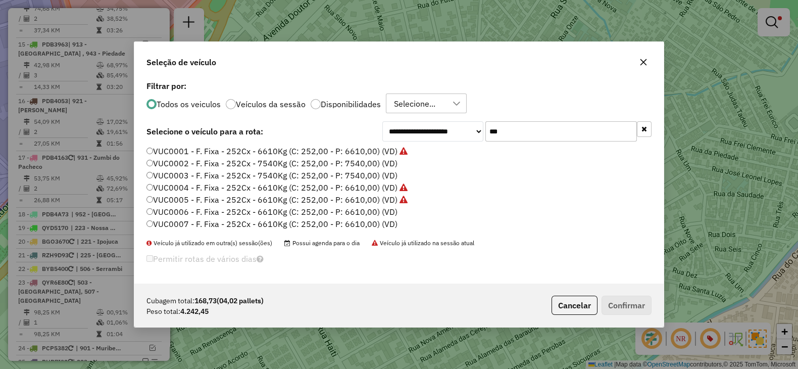
click at [377, 209] on label "VUC0006 - F. Fixa - 252Cx - 6610Kg (C: 252,00 - P: 6610,00) (VD)" at bounding box center [272, 212] width 251 height 12
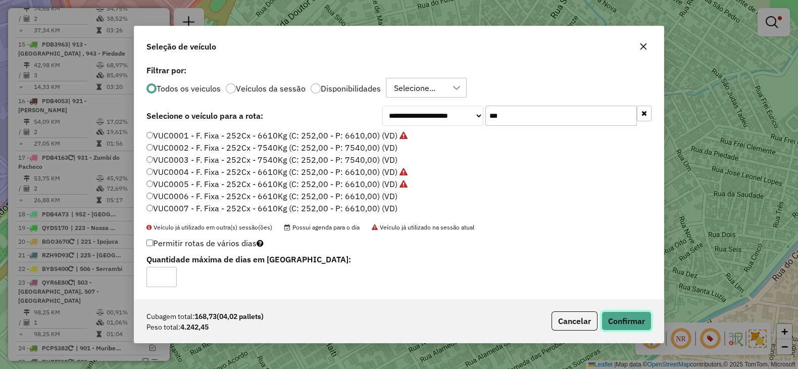
click at [642, 319] on button "Confirmar" at bounding box center [627, 320] width 50 height 19
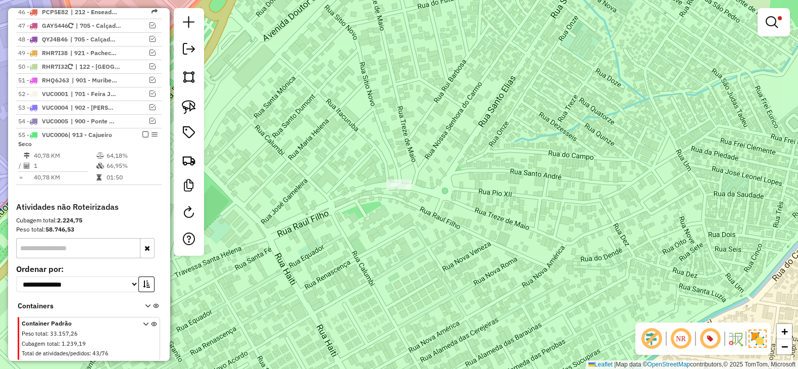
scroll to position [1832, 0]
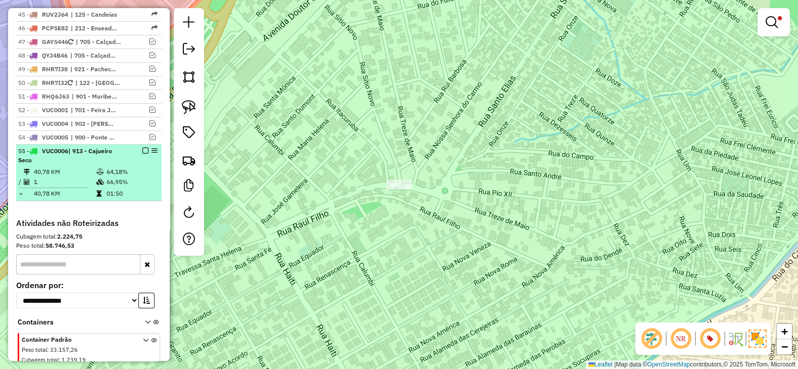
click at [142, 148] on em at bounding box center [145, 151] width 6 height 6
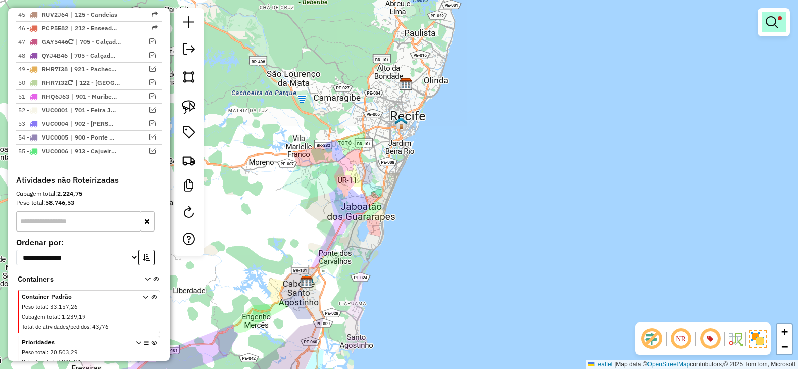
click at [774, 26] on em at bounding box center [772, 22] width 12 height 12
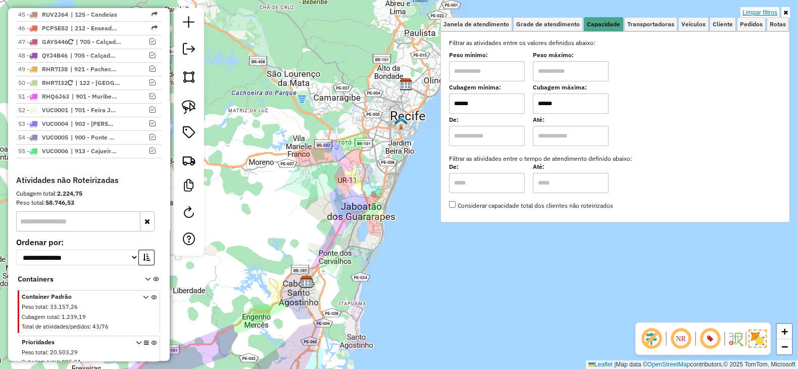
click at [771, 10] on link "Limpar filtros" at bounding box center [760, 12] width 39 height 11
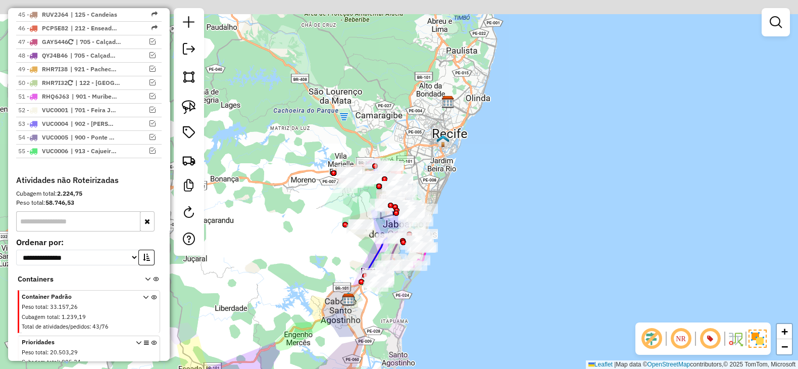
drag, startPoint x: 473, startPoint y: 150, endPoint x: 520, endPoint y: 168, distance: 50.2
click at [520, 168] on div "Janela de atendimento Grade de atendimento Capacidade Transportadoras Veículos …" at bounding box center [399, 184] width 798 height 369
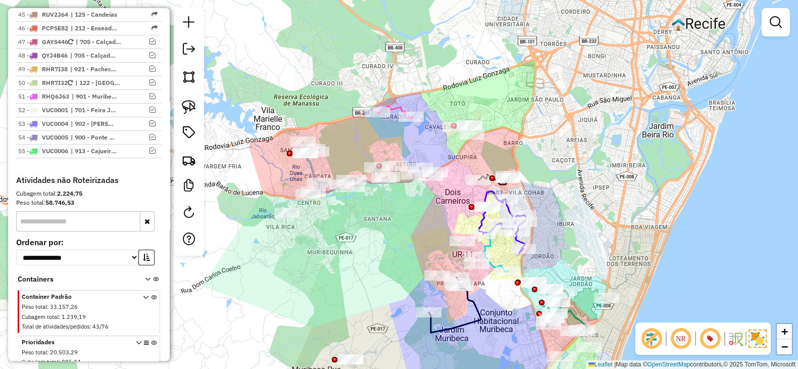
drag, startPoint x: 314, startPoint y: 235, endPoint x: 321, endPoint y: 243, distance: 10.4
click at [321, 243] on div "Janela de atendimento Grade de atendimento Capacidade Transportadoras Veículos …" at bounding box center [399, 184] width 798 height 369
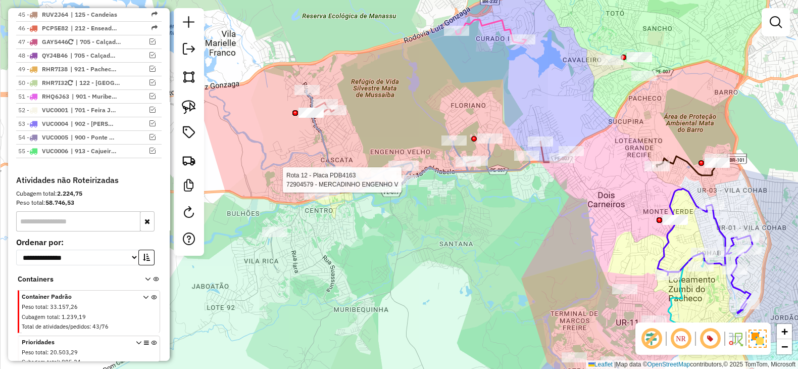
click at [402, 185] on div at bounding box center [404, 180] width 25 height 10
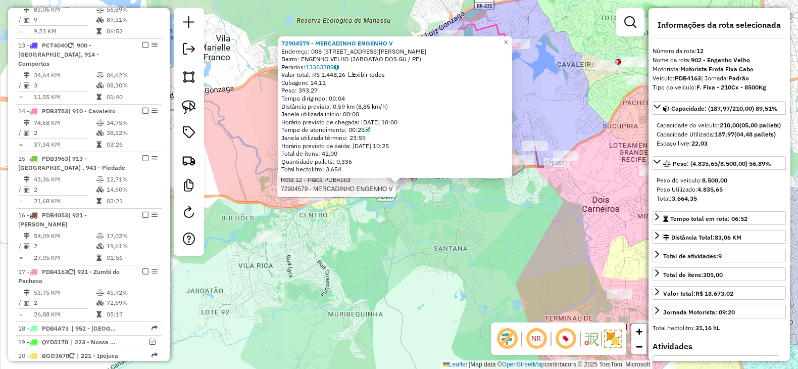
scroll to position [914, 0]
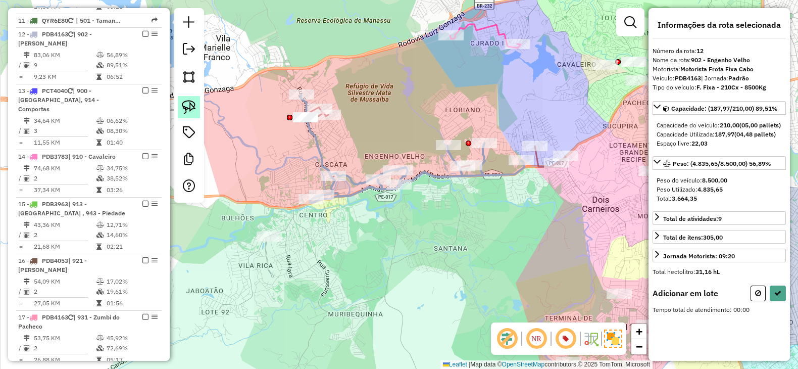
click at [192, 104] on img at bounding box center [189, 107] width 14 height 14
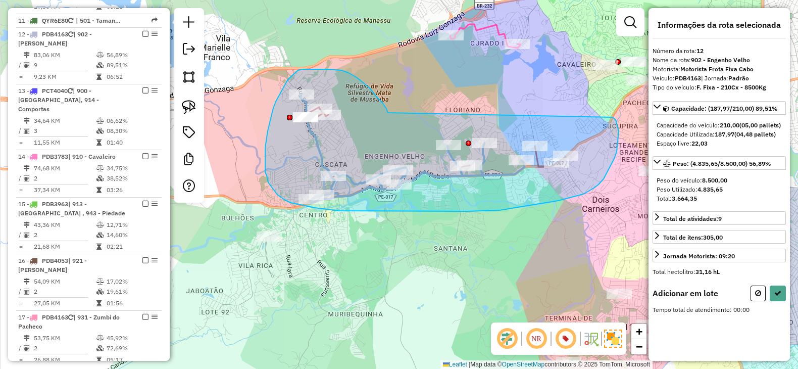
drag, startPoint x: 388, startPoint y: 113, endPoint x: 613, endPoint y: 117, distance: 224.9
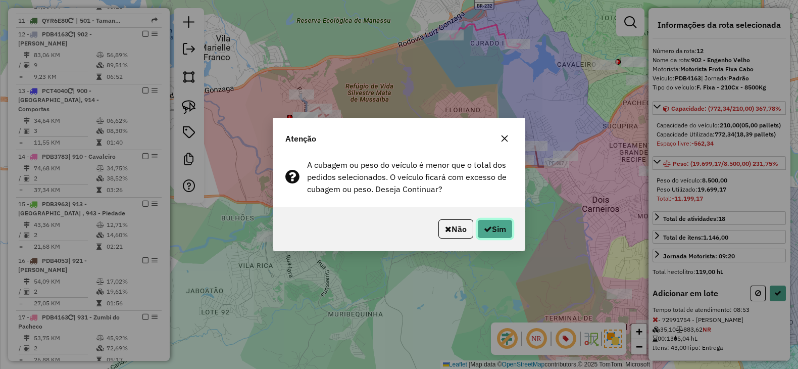
click at [494, 223] on button "Sim" at bounding box center [495, 228] width 35 height 19
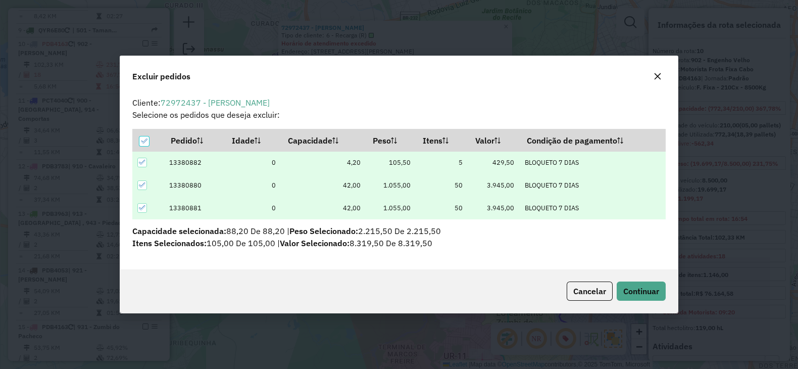
scroll to position [5, 3]
click at [644, 295] on span "Continuar" at bounding box center [642, 291] width 36 height 10
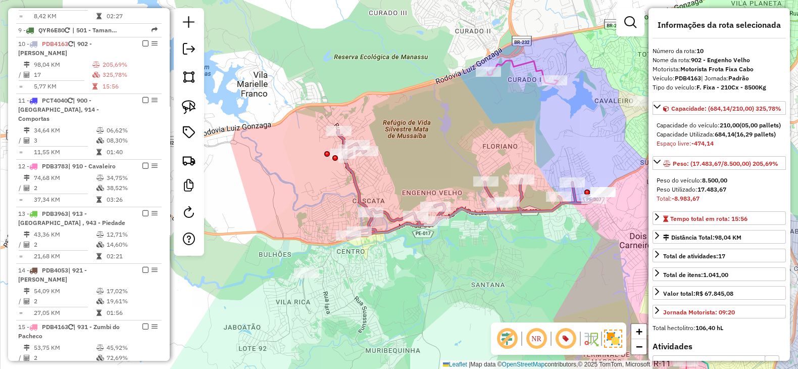
drag, startPoint x: 275, startPoint y: 260, endPoint x: 484, endPoint y: 267, distance: 209.3
click at [484, 267] on div "Janela de atendimento Grade de atendimento Capacidade Transportadoras Veículos …" at bounding box center [399, 184] width 798 height 369
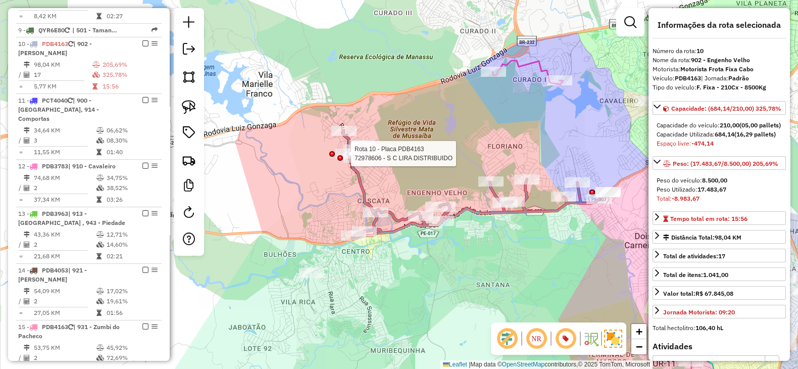
click at [343, 157] on div at bounding box center [341, 158] width 6 height 6
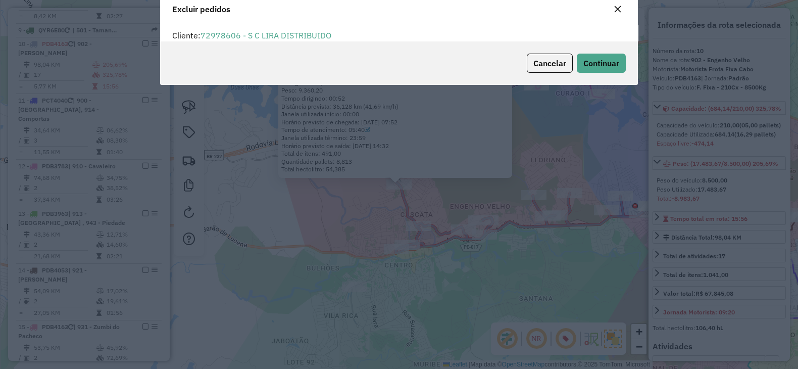
scroll to position [35, 0]
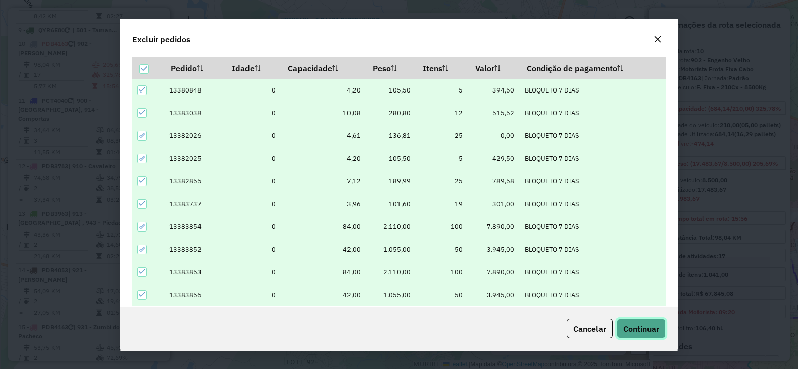
click at [654, 327] on span "Continuar" at bounding box center [642, 328] width 36 height 10
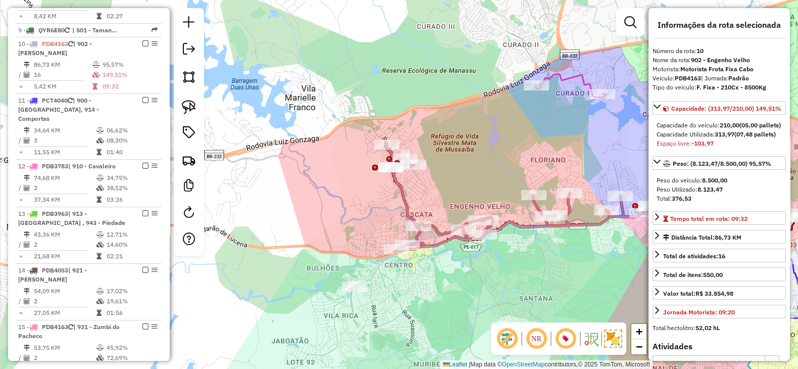
scroll to position [168, 0]
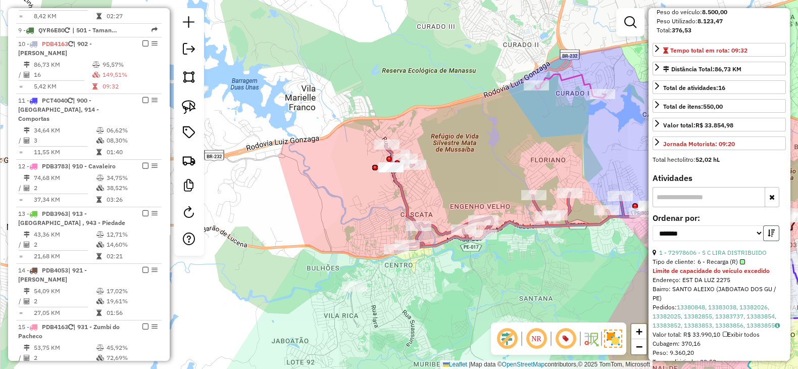
click at [765, 241] on button "button" at bounding box center [772, 233] width 16 height 16
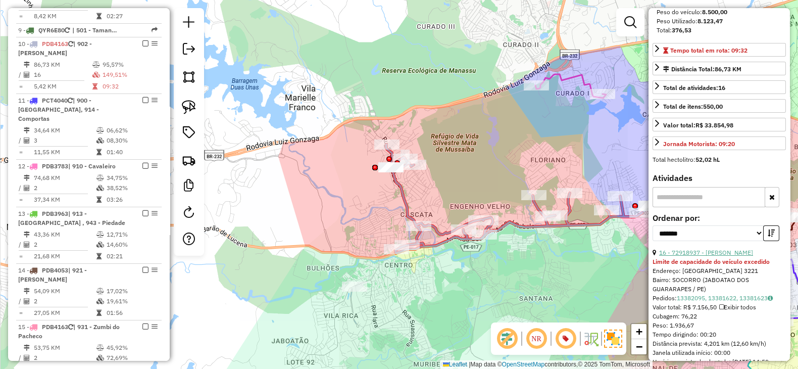
click at [733, 256] on link "16 - 72918937 - [PERSON_NAME]" at bounding box center [706, 253] width 94 height 8
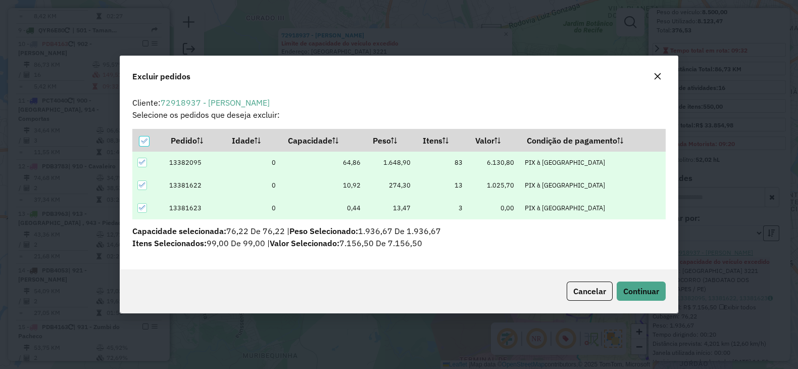
scroll to position [5, 3]
click at [650, 295] on span "Continuar" at bounding box center [642, 291] width 36 height 10
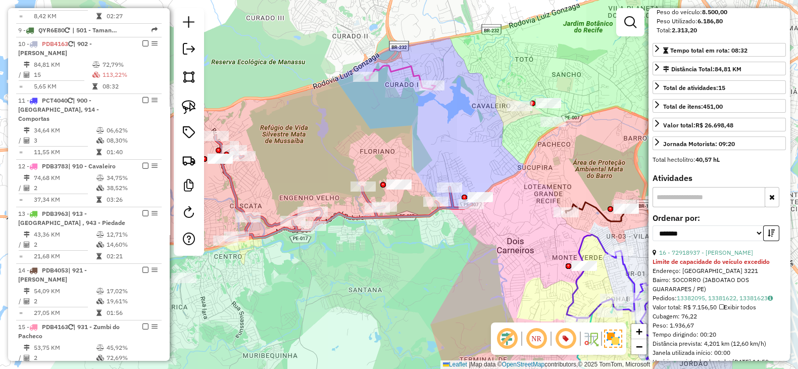
scroll to position [252, 0]
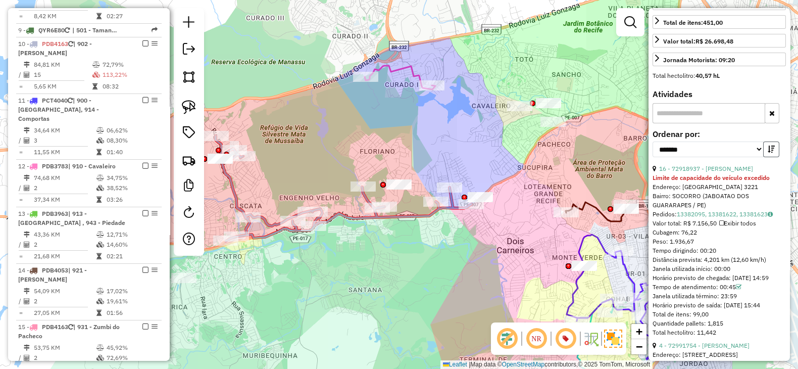
click at [770, 153] on icon "button" at bounding box center [771, 149] width 7 height 7
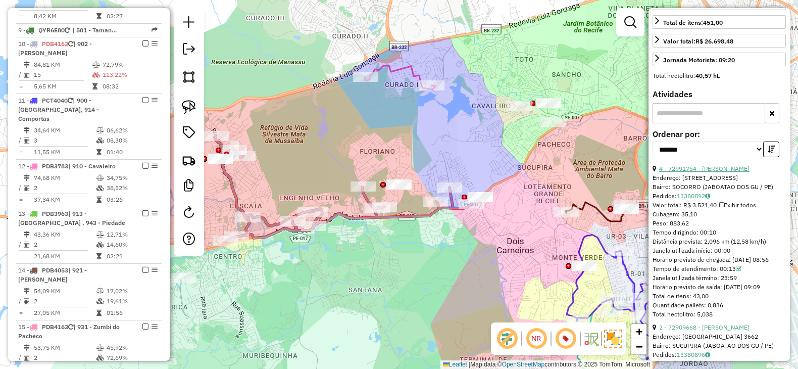
click at [723, 172] on link "4 - 72991754 - [PERSON_NAME]" at bounding box center [704, 169] width 90 height 8
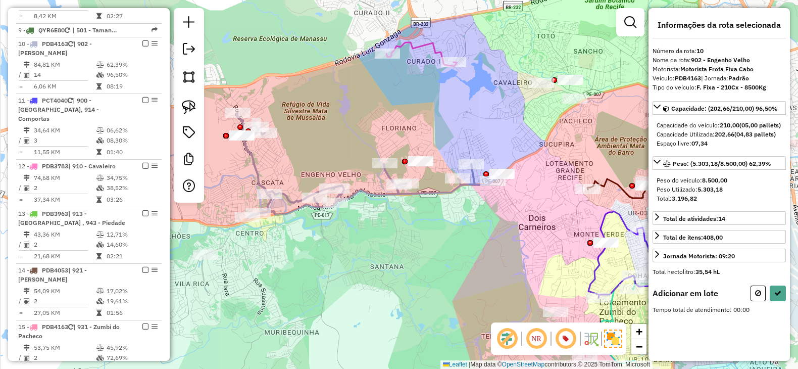
scroll to position [0, 0]
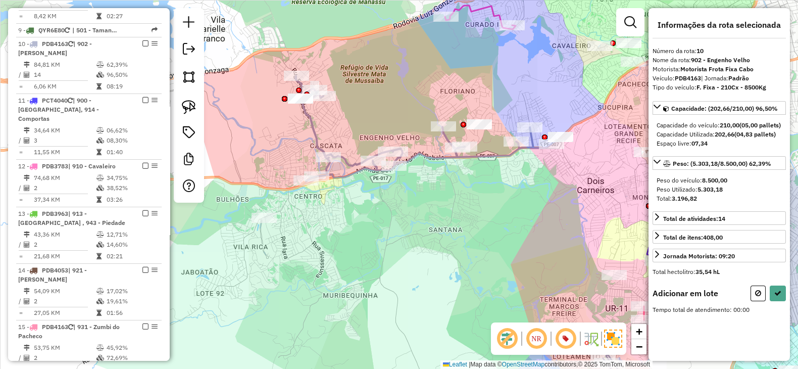
drag, startPoint x: 332, startPoint y: 246, endPoint x: 352, endPoint y: 224, distance: 29.3
click at [360, 223] on div "Janela de atendimento Grade de atendimento Capacidade Transportadoras Veículos …" at bounding box center [399, 184] width 798 height 369
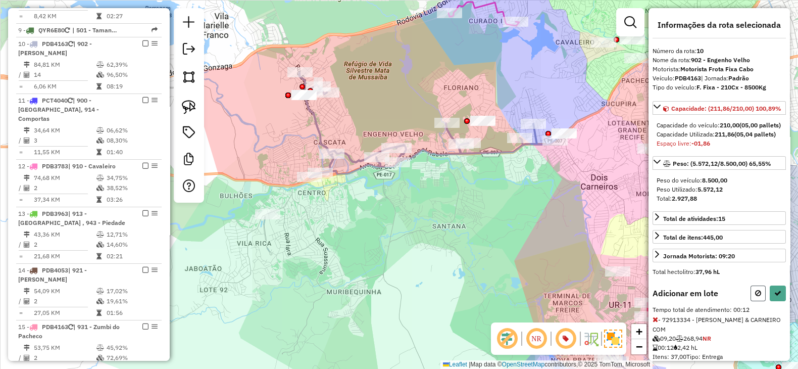
click at [757, 301] on button at bounding box center [758, 294] width 15 height 16
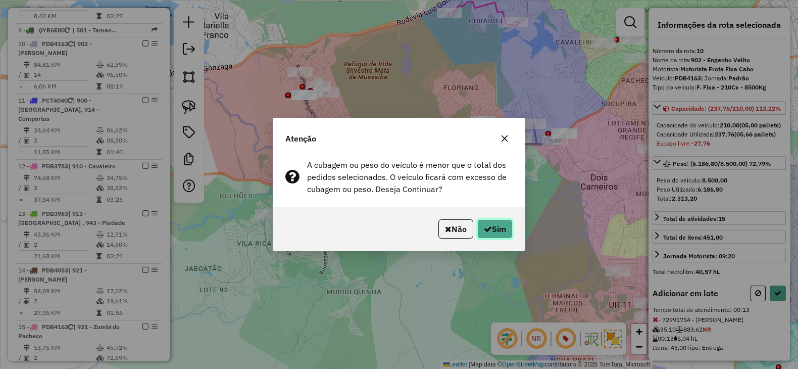
click at [498, 230] on button "Sim" at bounding box center [495, 228] width 35 height 19
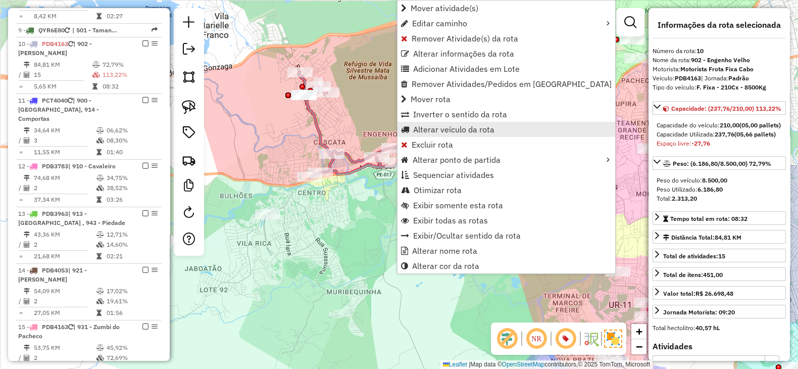
click at [432, 128] on span "Alterar veículo da rota" at bounding box center [453, 129] width 81 height 8
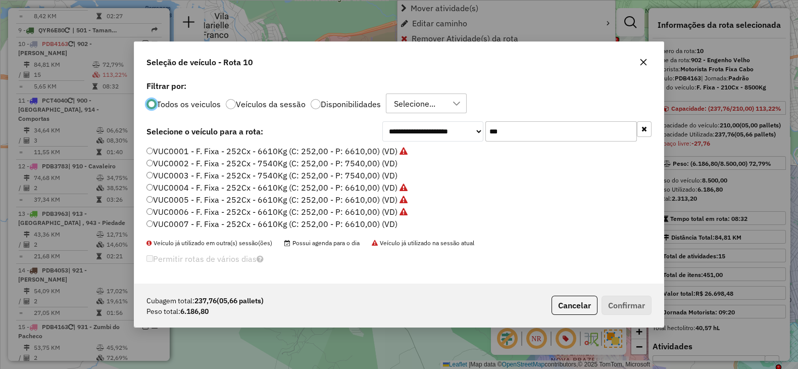
scroll to position [5, 3]
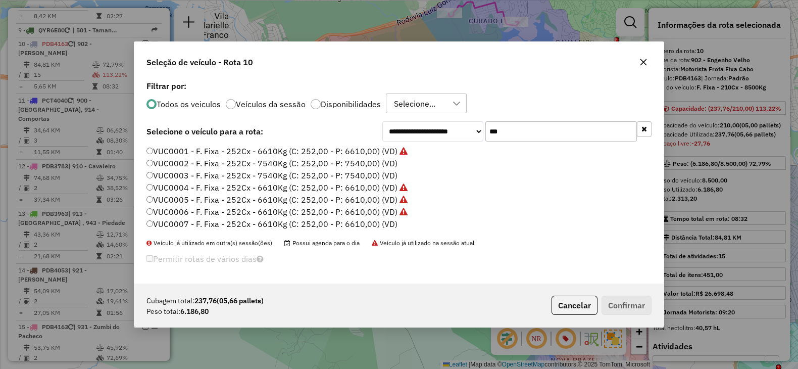
drag, startPoint x: 545, startPoint y: 138, endPoint x: 384, endPoint y: 131, distance: 160.9
click at [384, 131] on div "**********" at bounding box center [517, 131] width 269 height 20
paste input "****"
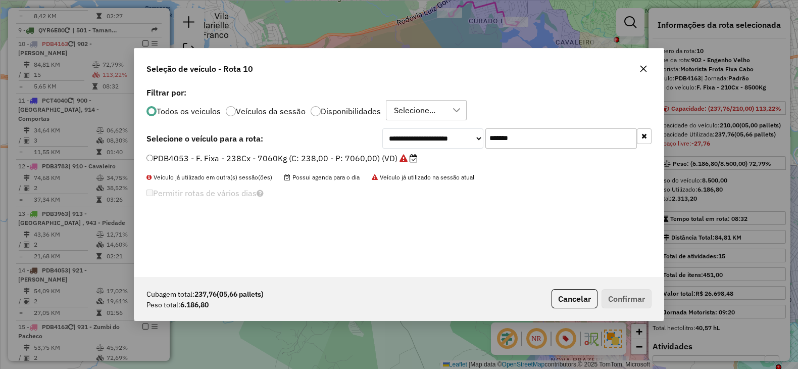
type input "*******"
click at [385, 157] on label "PDB4053 - F. Fixa - 238Cx - 7060Kg (C: 238,00 - P: 7060,00) (VD)" at bounding box center [282, 158] width 271 height 12
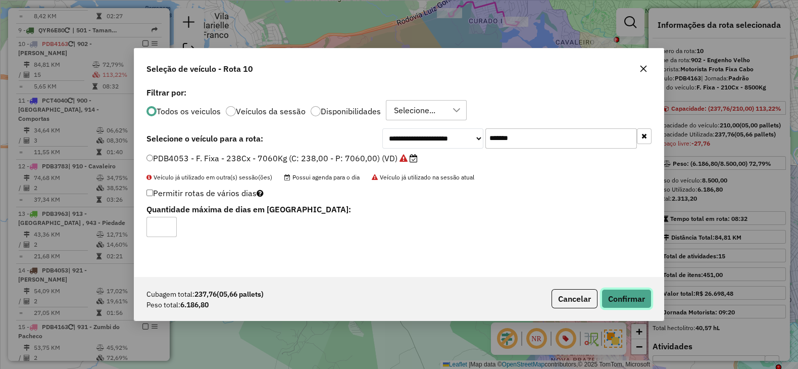
click at [628, 298] on button "Confirmar" at bounding box center [627, 298] width 50 height 19
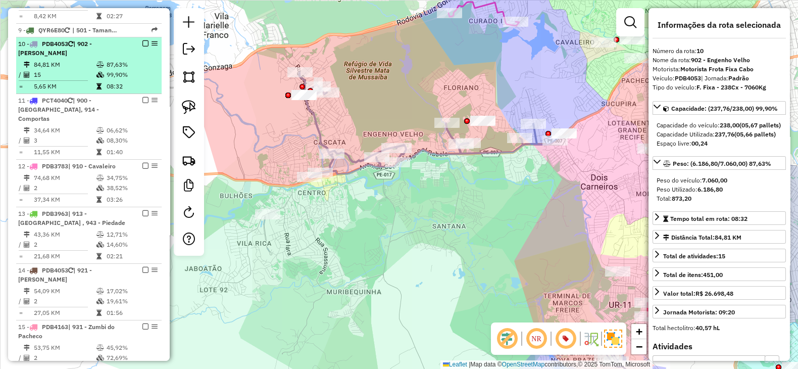
click at [143, 40] on em at bounding box center [145, 43] width 6 height 6
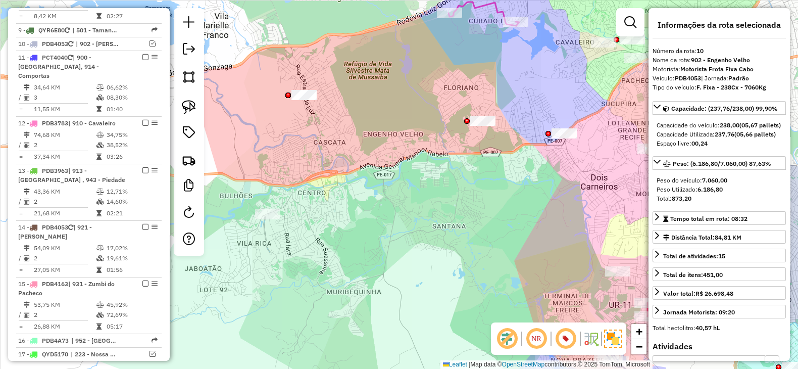
click at [408, 193] on div "Janela de atendimento Grade de atendimento Capacidade Transportadoras Veículos …" at bounding box center [399, 184] width 798 height 369
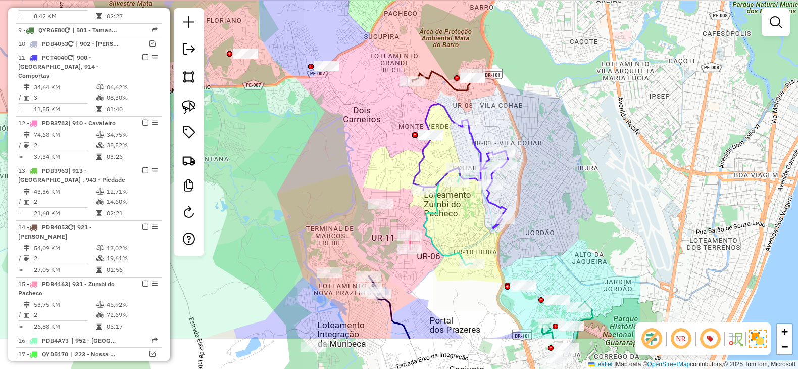
drag, startPoint x: 510, startPoint y: 193, endPoint x: 273, endPoint y: 116, distance: 249.6
click at [273, 116] on div "Janela de atendimento Grade de atendimento Capacidade Transportadoras Veículos …" at bounding box center [399, 184] width 798 height 369
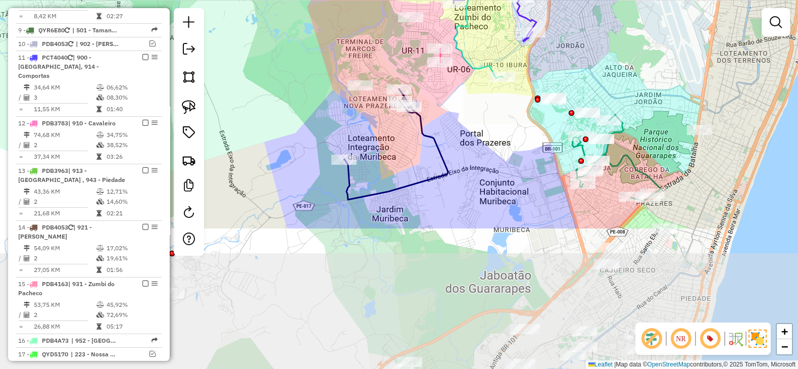
drag, startPoint x: 494, startPoint y: 229, endPoint x: 510, endPoint y: 147, distance: 83.9
click at [510, 147] on div "Janela de atendimento Grade de atendimento Capacidade Transportadoras Veículos …" at bounding box center [399, 184] width 798 height 369
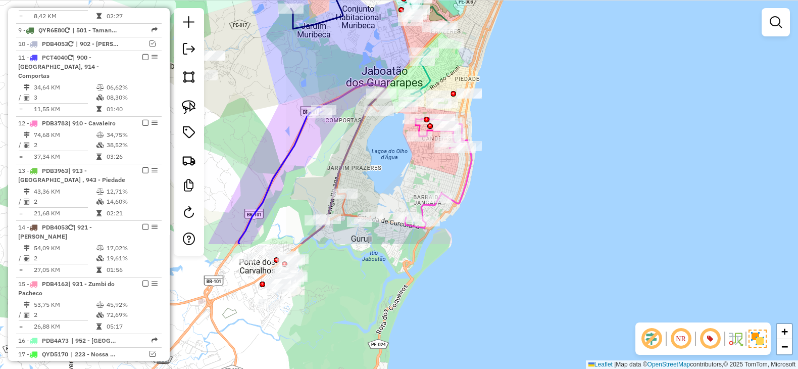
drag, startPoint x: 648, startPoint y: 241, endPoint x: 523, endPoint y: 79, distance: 204.2
click at [523, 79] on div "Janela de atendimento Grade de atendimento Capacidade Transportadoras Veículos …" at bounding box center [399, 184] width 798 height 369
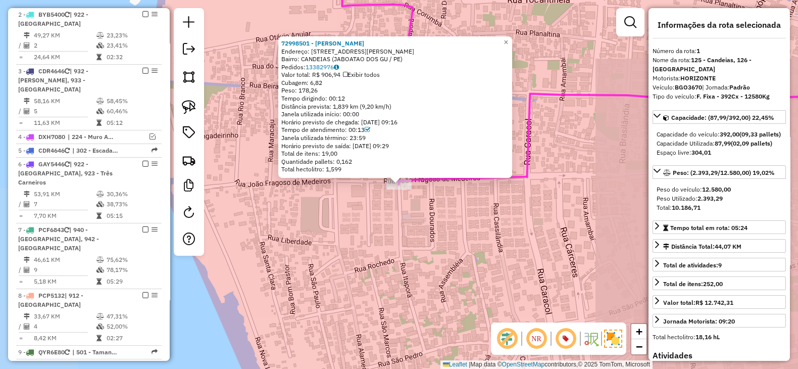
scroll to position [421, 0]
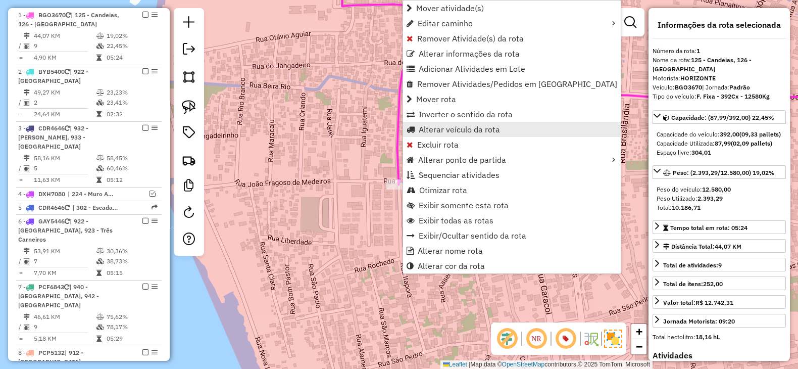
click at [430, 125] on span "Alterar veículo da rota" at bounding box center [459, 129] width 81 height 8
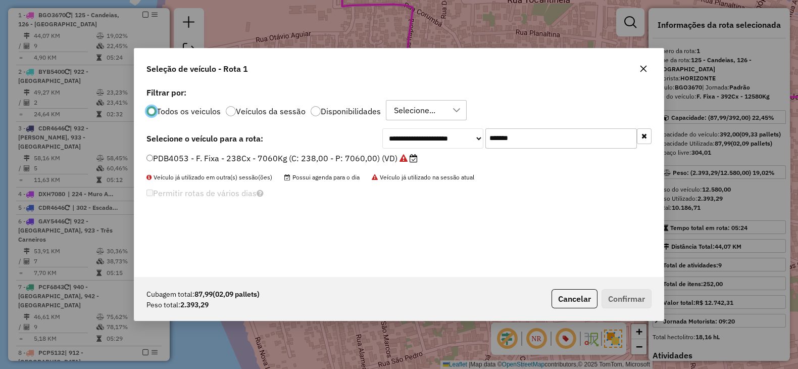
scroll to position [5, 3]
drag, startPoint x: 445, startPoint y: 140, endPoint x: 389, endPoint y: 140, distance: 56.1
click at [390, 140] on div "**********" at bounding box center [517, 138] width 269 height 20
paste input "text"
type input "*******"
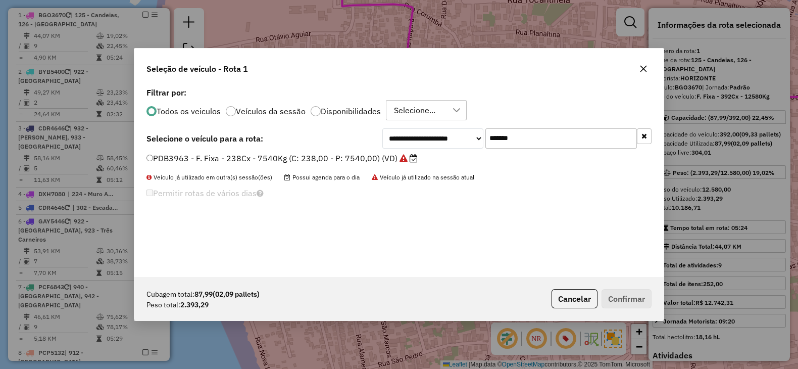
click at [379, 156] on label "PDB3963 - F. Fixa - 238Cx - 7540Kg (C: 238,00 - P: 7540,00) (VD)" at bounding box center [282, 158] width 271 height 12
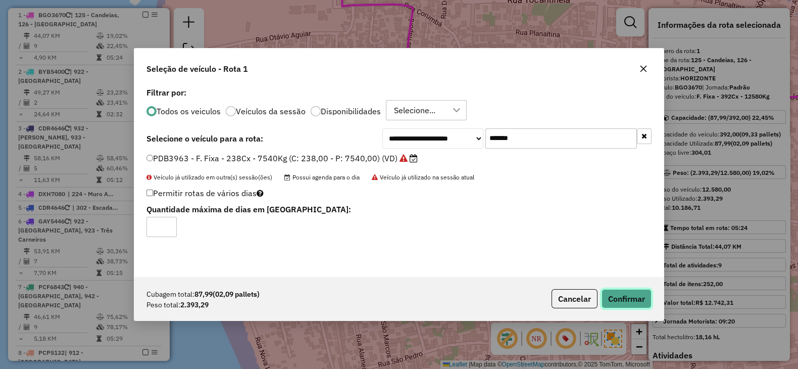
click at [647, 303] on button "Confirmar" at bounding box center [627, 298] width 50 height 19
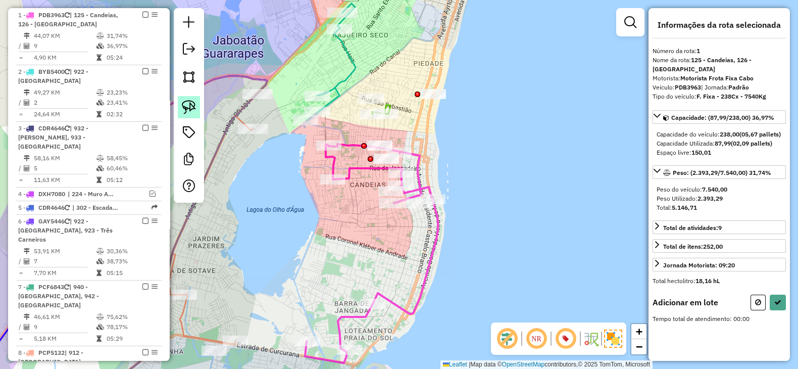
click at [191, 110] on img at bounding box center [189, 107] width 14 height 14
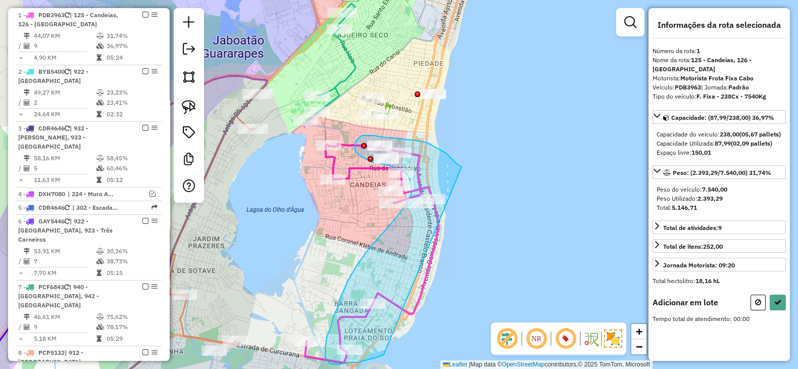
drag, startPoint x: 462, startPoint y: 167, endPoint x: 384, endPoint y: 354, distance: 203.0
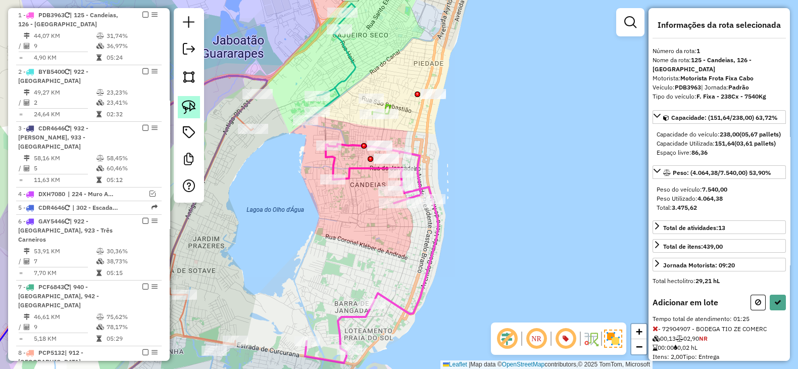
click at [187, 103] on img at bounding box center [189, 107] width 14 height 14
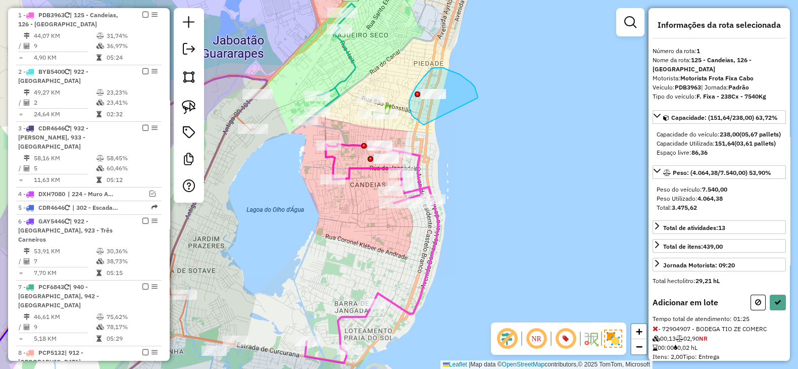
drag, startPoint x: 475, startPoint y: 87, endPoint x: 426, endPoint y: 125, distance: 62.3
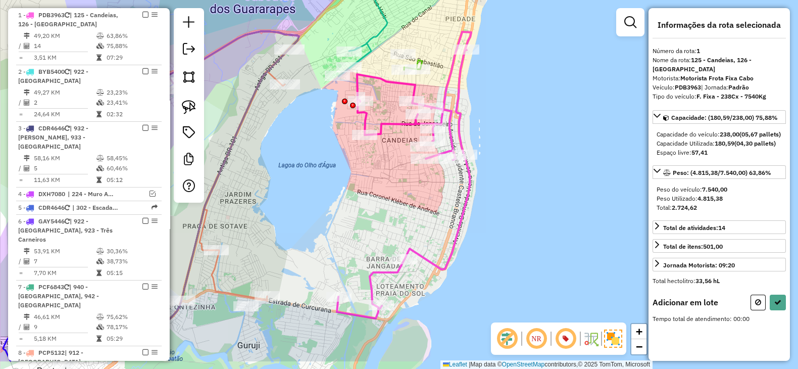
drag, startPoint x: 468, startPoint y: 178, endPoint x: 500, endPoint y: 134, distance: 54.3
click at [500, 134] on div "Janela de atendimento Grade de atendimento Capacidade Transportadoras Veículos …" at bounding box center [399, 184] width 798 height 369
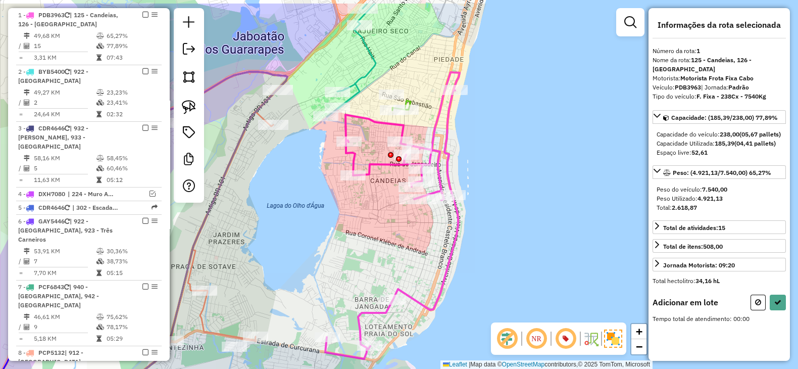
drag, startPoint x: 392, startPoint y: 196, endPoint x: 383, endPoint y: 231, distance: 36.2
click at [383, 231] on div "Janela de atendimento Grade de atendimento Capacidade Transportadoras Veículos …" at bounding box center [399, 184] width 798 height 369
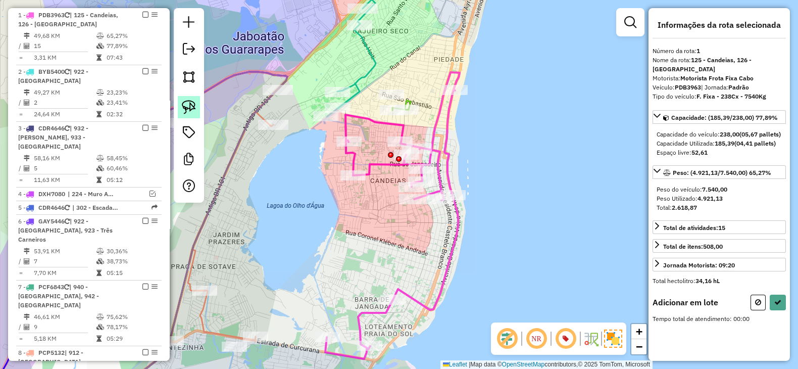
click at [187, 105] on img at bounding box center [189, 107] width 14 height 14
drag, startPoint x: 418, startPoint y: 122, endPoint x: 378, endPoint y: 128, distance: 40.3
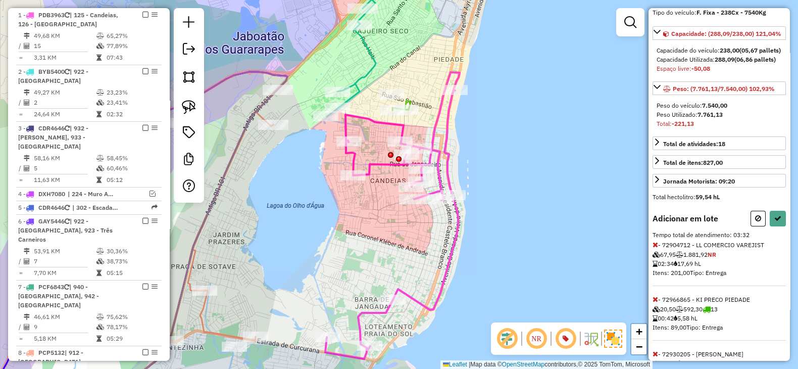
scroll to position [155, 0]
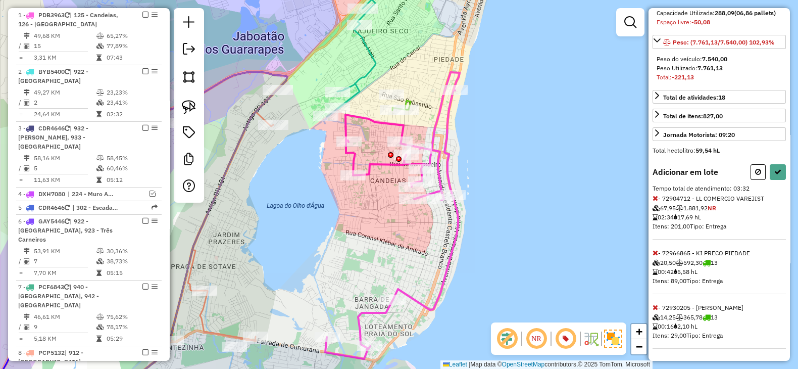
click at [656, 197] on icon at bounding box center [656, 198] width 6 height 7
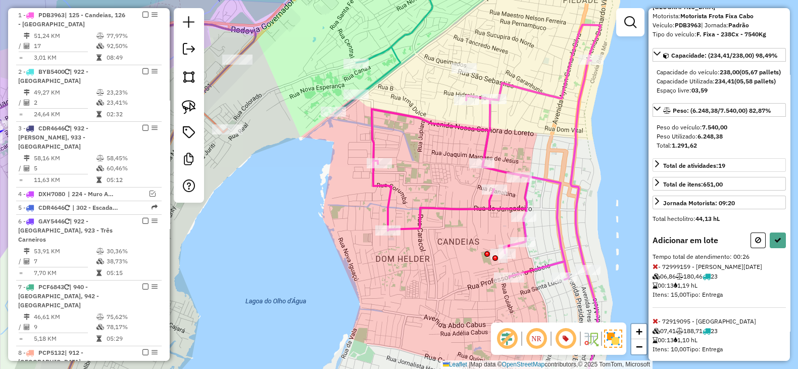
scroll to position [91, 0]
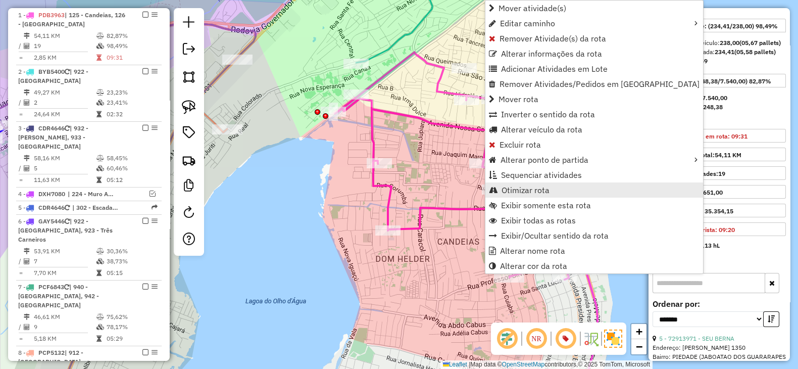
click at [519, 189] on span "Otimizar rota" at bounding box center [526, 190] width 48 height 8
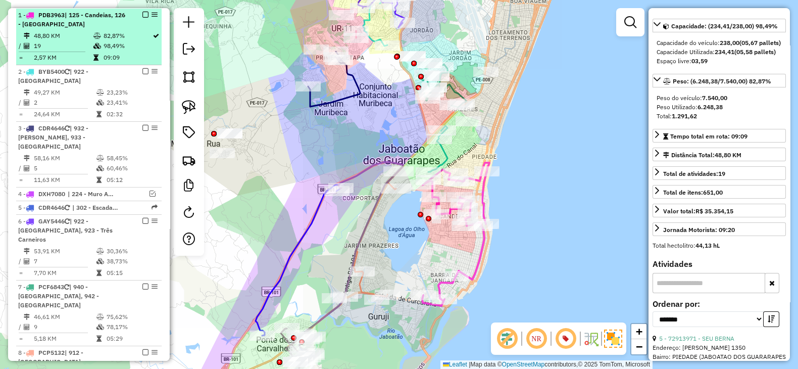
click at [142, 14] on em at bounding box center [145, 15] width 6 height 6
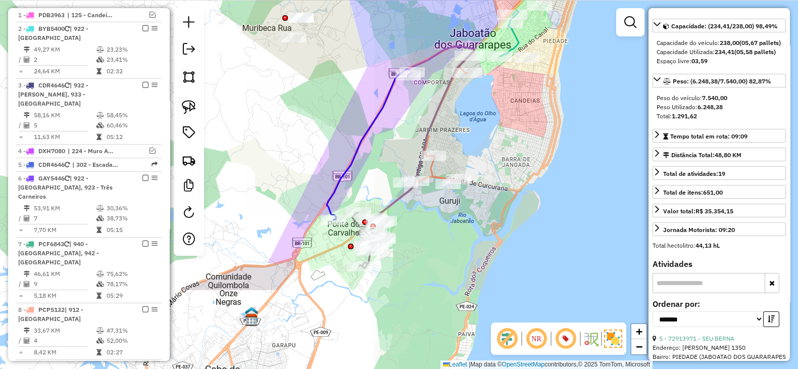
drag, startPoint x: 463, startPoint y: 256, endPoint x: 535, endPoint y: 139, distance: 136.6
click at [535, 139] on div "Janela de atendimento Grade de atendimento Capacidade Transportadoras Veículos …" at bounding box center [399, 184] width 798 height 369
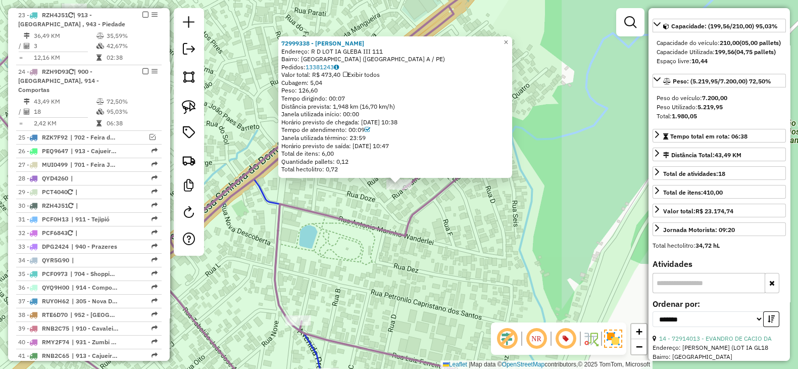
scroll to position [0, 0]
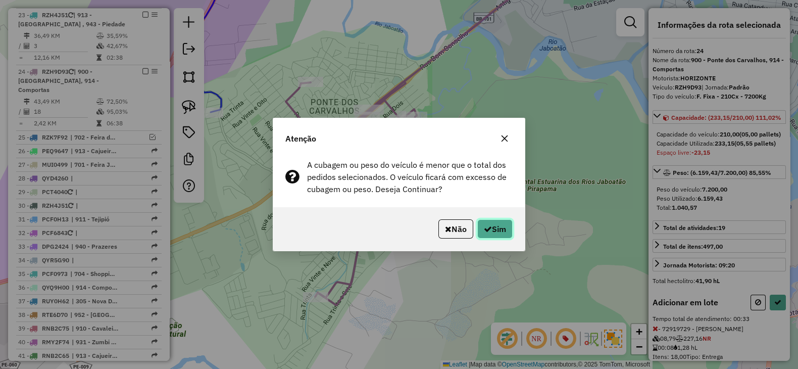
click at [496, 229] on button "Sim" at bounding box center [495, 228] width 35 height 19
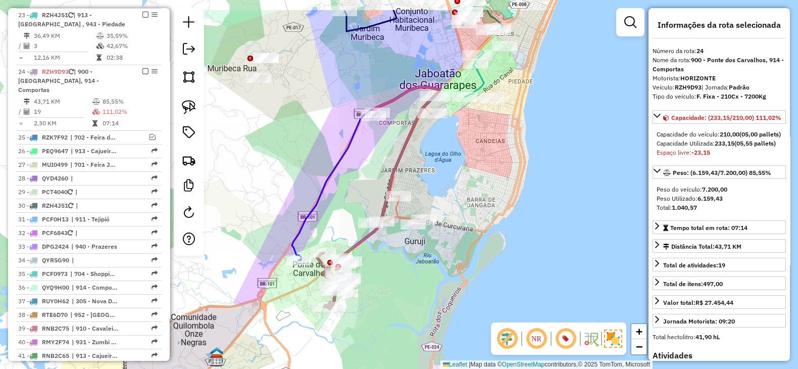
drag, startPoint x: 460, startPoint y: 134, endPoint x: 450, endPoint y: 181, distance: 48.0
click at [450, 181] on div "Janela de atendimento Grade de atendimento Capacidade Transportadoras Veículos …" at bounding box center [399, 184] width 798 height 369
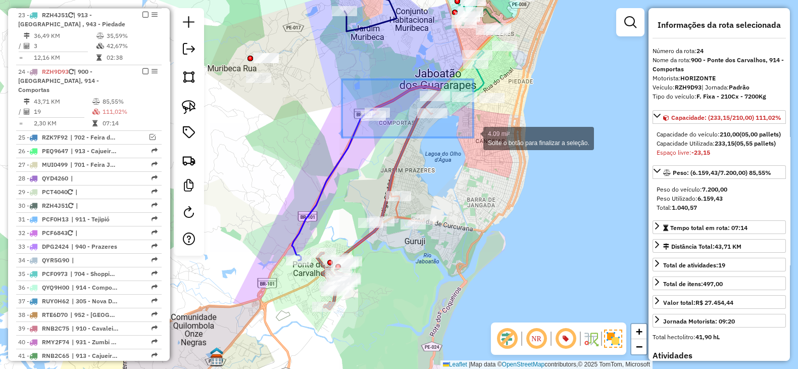
drag, startPoint x: 342, startPoint y: 79, endPoint x: 473, endPoint y: 137, distance: 143.7
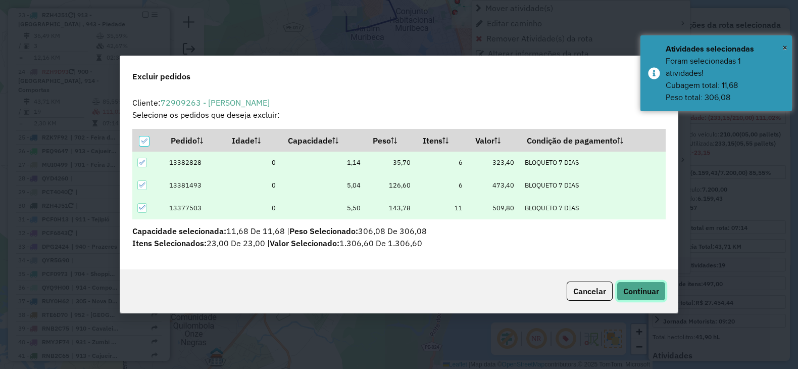
click at [632, 286] on span "Continuar" at bounding box center [642, 291] width 36 height 10
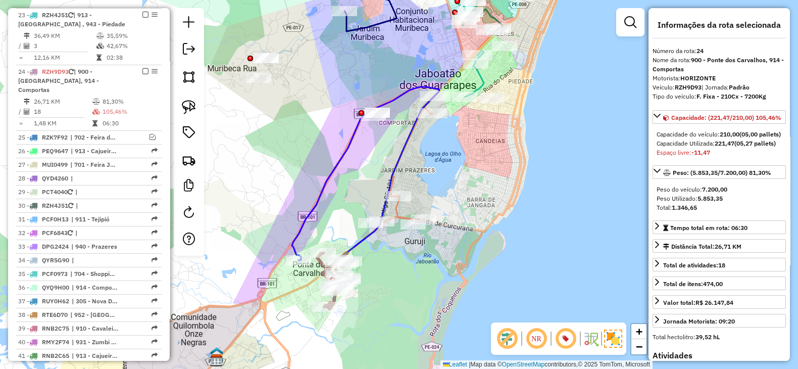
drag, startPoint x: 447, startPoint y: 279, endPoint x: 471, endPoint y: 218, distance: 65.5
click at [471, 218] on div "Janela de atendimento Grade de atendimento Capacidade Transportadoras Veículos …" at bounding box center [399, 184] width 798 height 369
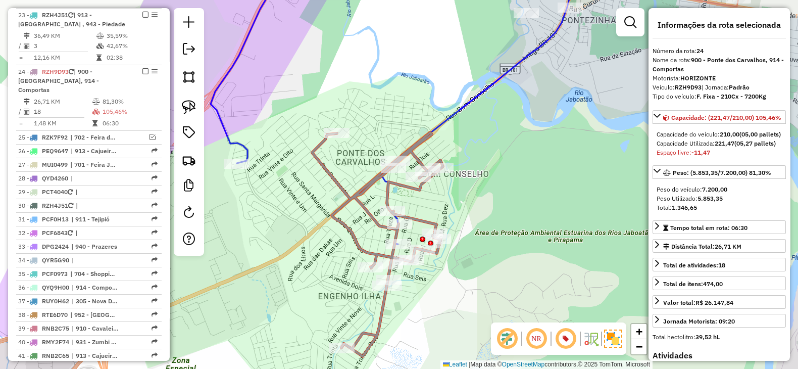
drag, startPoint x: 455, startPoint y: 224, endPoint x: 467, endPoint y: 201, distance: 26.5
click at [467, 201] on div "Janela de atendimento Grade de atendimento Capacidade Transportadoras Veículos …" at bounding box center [399, 184] width 798 height 369
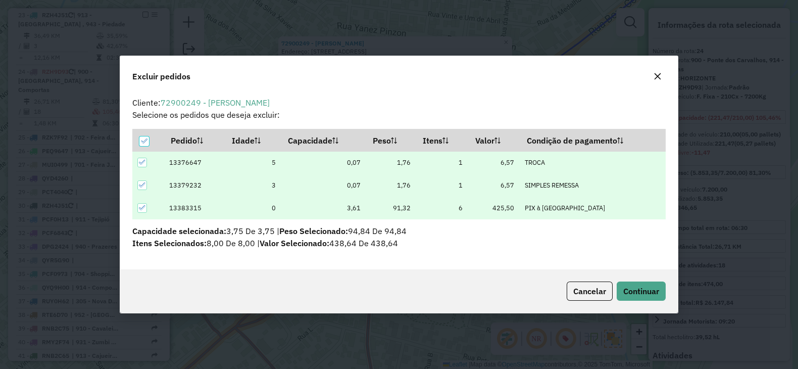
scroll to position [5, 3]
click at [648, 286] on span "Continuar" at bounding box center [642, 291] width 36 height 10
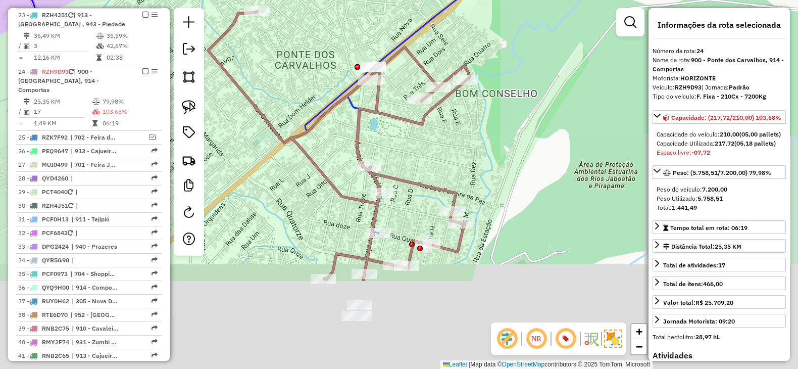
drag, startPoint x: 445, startPoint y: 228, endPoint x: 447, endPoint y: 159, distance: 69.3
click at [447, 151] on div "Janela de atendimento Grade de atendimento Capacidade Transportadoras Veículos …" at bounding box center [399, 184] width 798 height 369
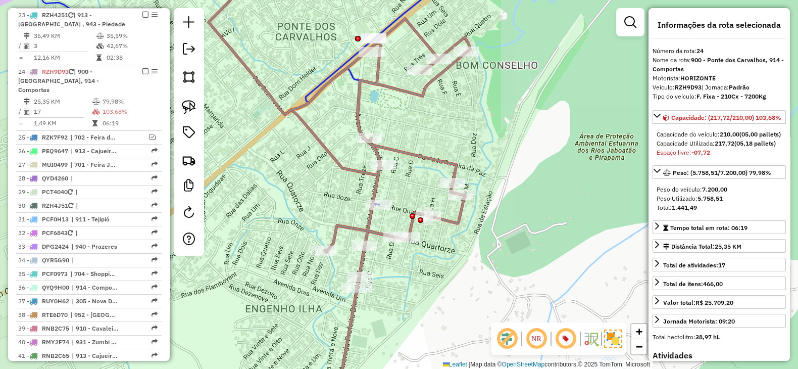
click at [349, 293] on div at bounding box center [357, 287] width 30 height 10
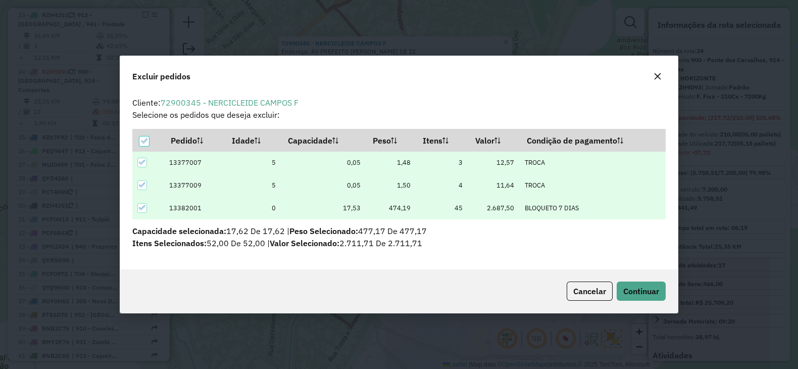
scroll to position [0, 0]
click at [641, 291] on span "Continuar" at bounding box center [642, 291] width 36 height 10
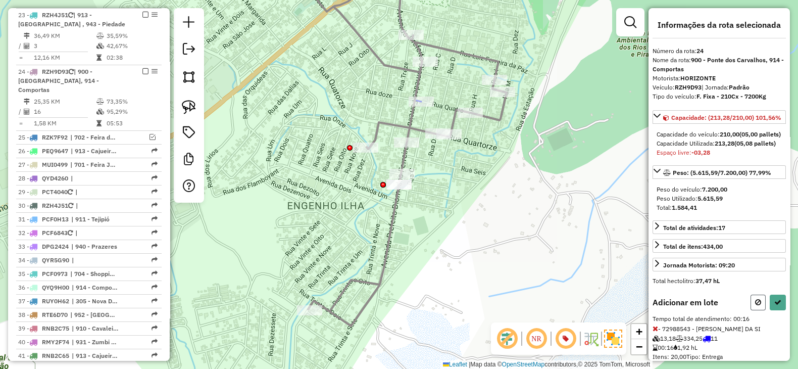
click at [759, 310] on button at bounding box center [758, 303] width 15 height 16
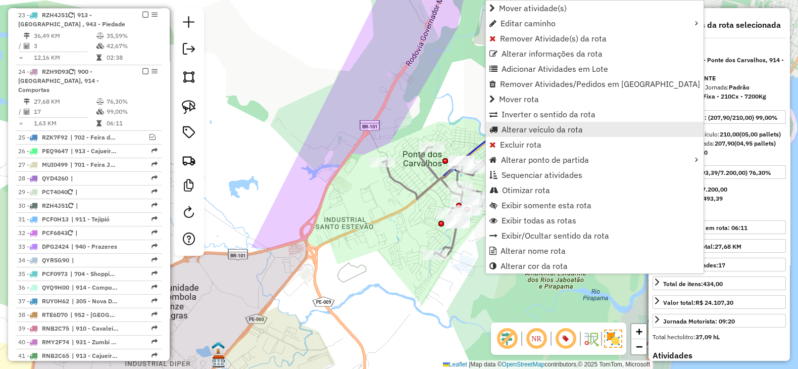
click at [539, 126] on span "Alterar veículo da rota" at bounding box center [542, 129] width 81 height 8
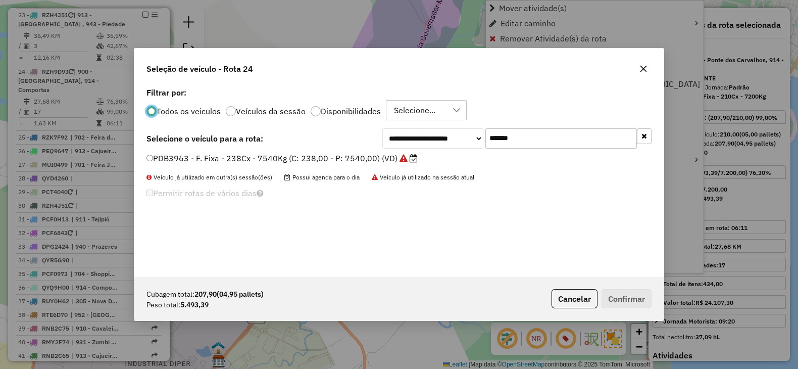
scroll to position [5, 3]
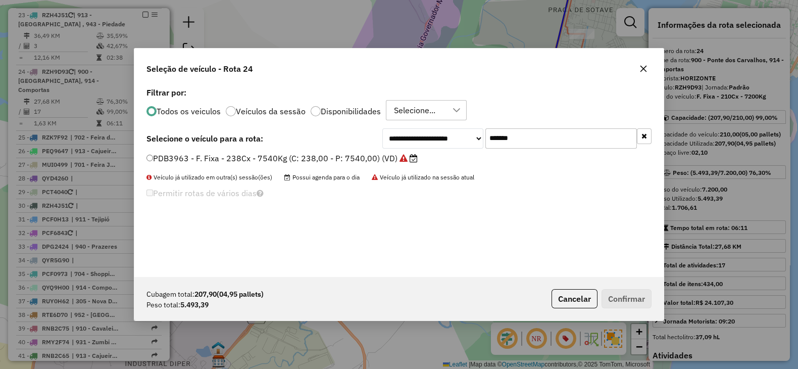
drag, startPoint x: 570, startPoint y: 135, endPoint x: 321, endPoint y: 149, distance: 250.0
click at [323, 147] on div "**********" at bounding box center [399, 138] width 505 height 20
paste input "text"
type input "*******"
click at [321, 160] on label "RZH9E73 - F. Fixa - 210Cx - 7344Kg (C: 210,00 - P: 7344,00) (VD)" at bounding box center [277, 158] width 260 height 12
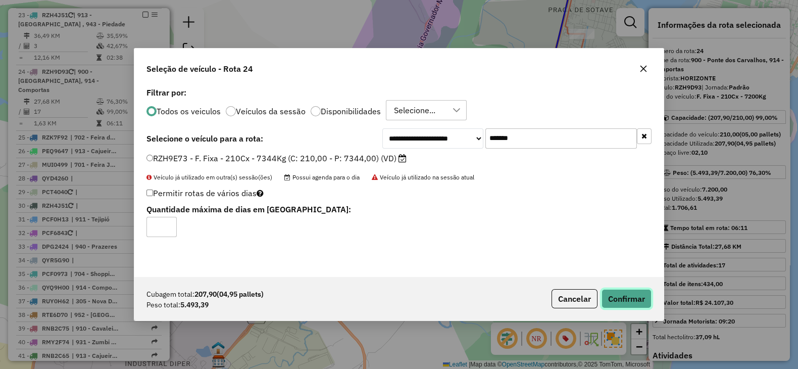
click at [625, 306] on button "Confirmar" at bounding box center [627, 298] width 50 height 19
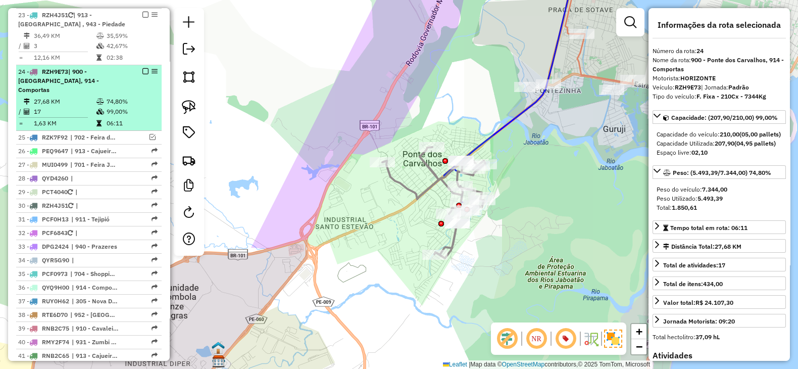
click at [145, 68] on em at bounding box center [145, 71] width 6 height 6
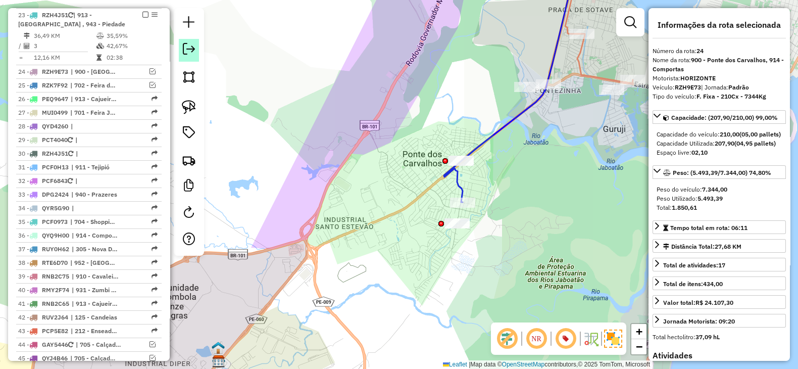
scroll to position [1187, 0]
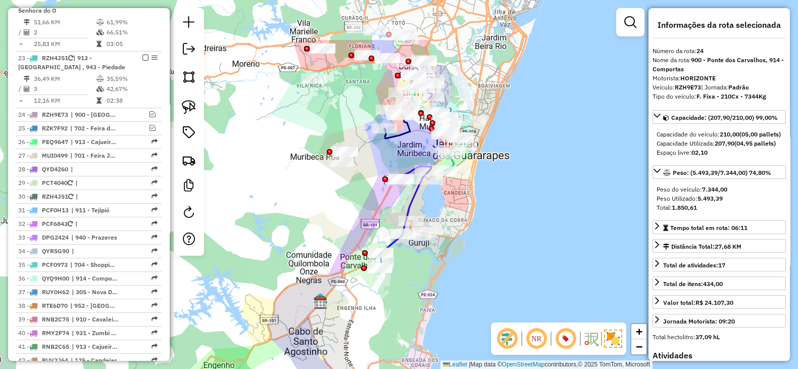
drag, startPoint x: 454, startPoint y: 124, endPoint x: 455, endPoint y: 258, distance: 133.9
click at [467, 279] on div "Janela de atendimento Grade de atendimento Capacidade Transportadoras Veículos …" at bounding box center [399, 184] width 798 height 369
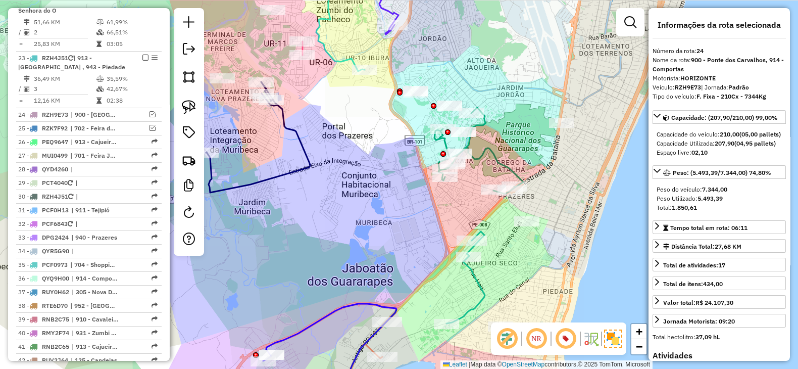
drag, startPoint x: 510, startPoint y: 119, endPoint x: 480, endPoint y: 98, distance: 37.4
click at [480, 98] on div "Janela de atendimento Grade de atendimento Capacidade Transportadoras Veículos …" at bounding box center [399, 184] width 798 height 369
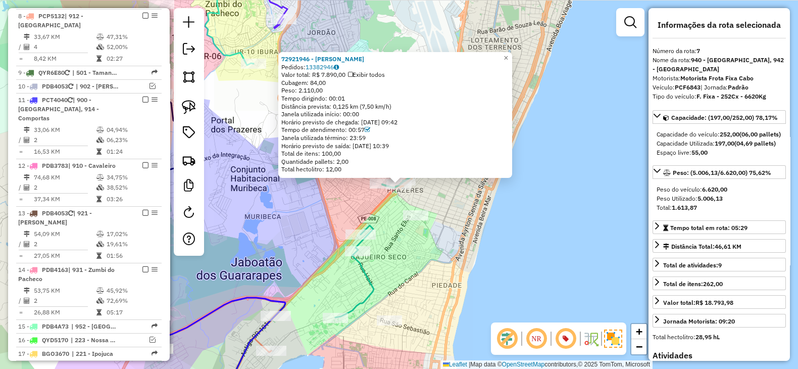
scroll to position [632, 0]
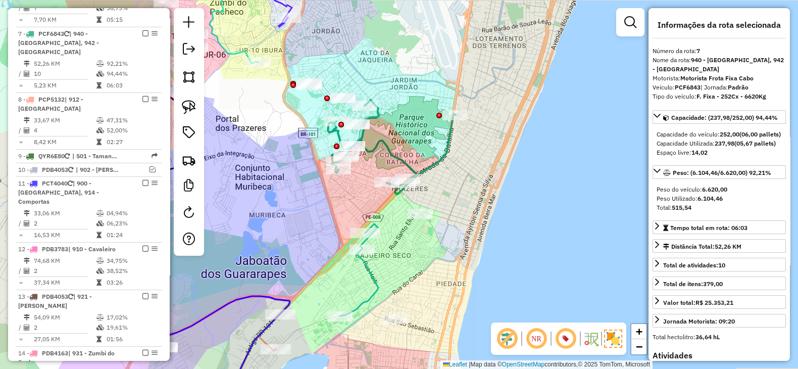
drag, startPoint x: 474, startPoint y: 174, endPoint x: 500, endPoint y: 165, distance: 27.8
click at [500, 165] on div "Janela de atendimento Grade de atendimento Capacidade Transportadoras Veículos …" at bounding box center [399, 184] width 798 height 369
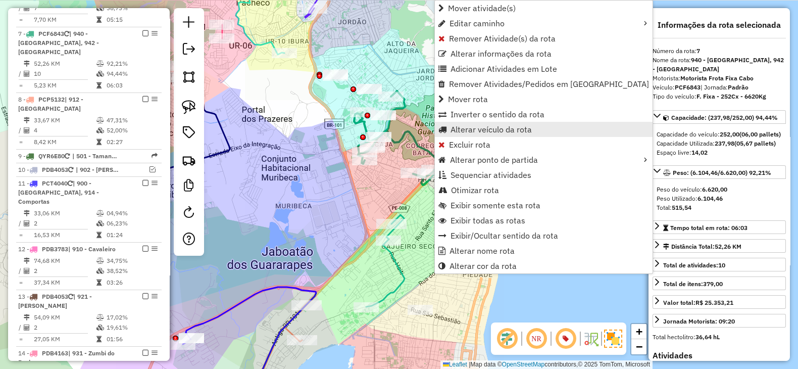
click at [473, 132] on span "Alterar veículo da rota" at bounding box center [491, 129] width 81 height 8
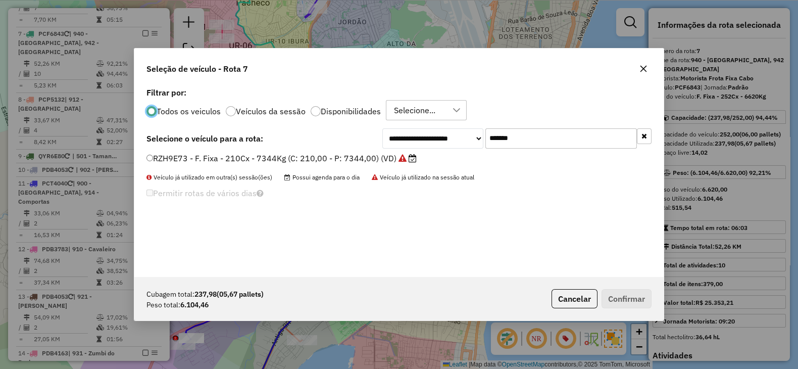
scroll to position [5, 3]
drag, startPoint x: 408, startPoint y: 138, endPoint x: 381, endPoint y: 146, distance: 28.3
click at [384, 140] on div "**********" at bounding box center [517, 138] width 269 height 20
paste input "text"
type input "*******"
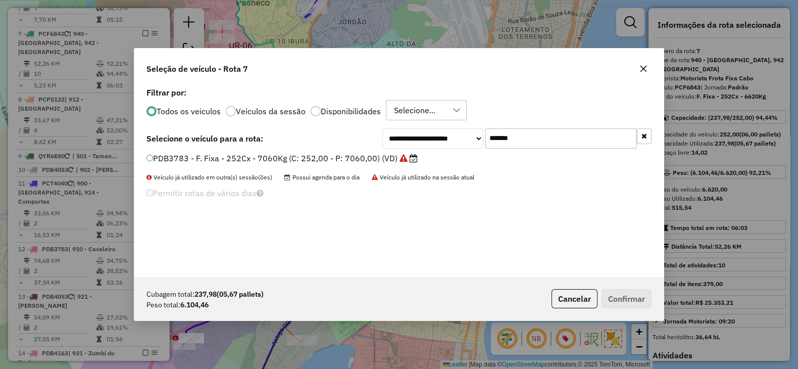
click at [379, 153] on label "PDB3783 - F. Fixa - 252Cx - 7060Kg (C: 252,00 - P: 7060,00) (VD)" at bounding box center [282, 158] width 271 height 12
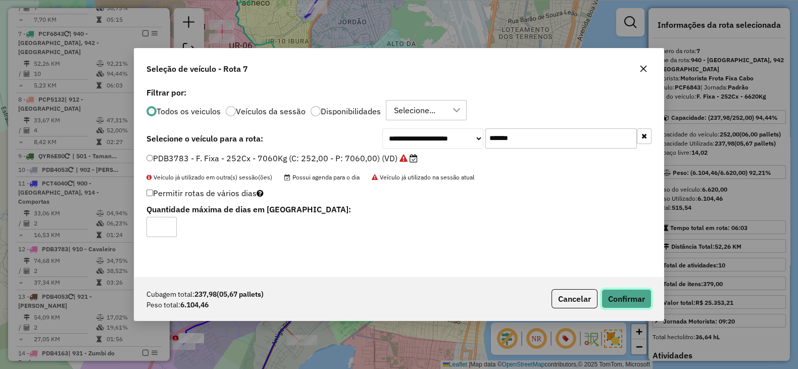
click at [625, 299] on button "Confirmar" at bounding box center [627, 298] width 50 height 19
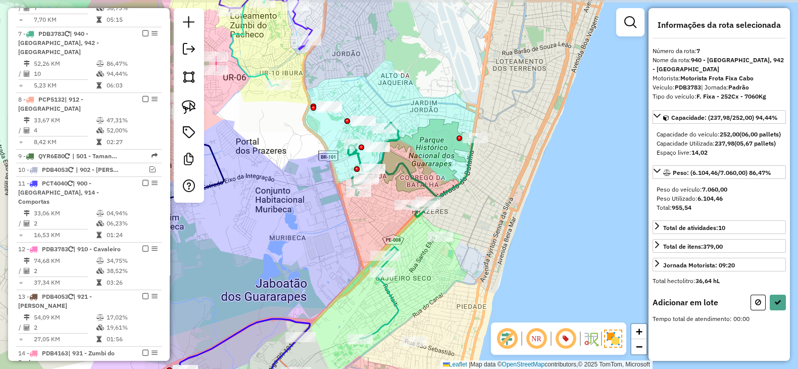
drag, startPoint x: 491, startPoint y: 163, endPoint x: 485, endPoint y: 195, distance: 32.4
click at [485, 195] on div "Janela de atendimento Grade de atendimento Capacidade Transportadoras Veículos …" at bounding box center [399, 184] width 798 height 369
click at [190, 107] on img at bounding box center [189, 107] width 14 height 14
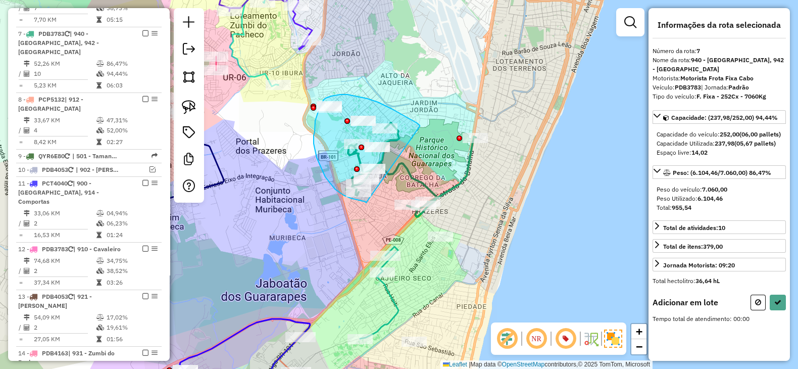
drag, startPoint x: 420, startPoint y: 126, endPoint x: 366, endPoint y: 203, distance: 93.2
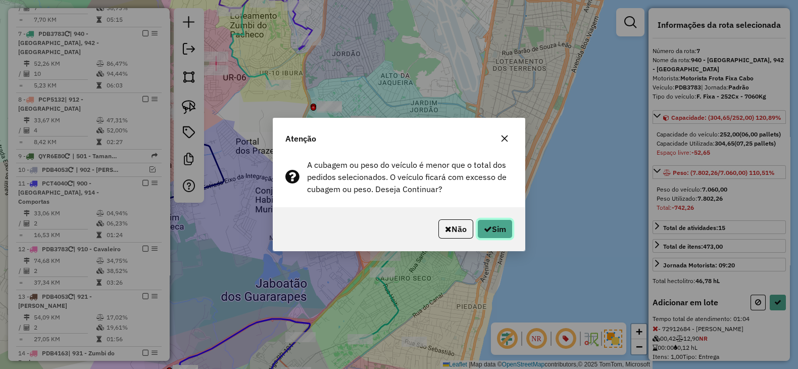
click at [501, 230] on button "Sim" at bounding box center [495, 228] width 35 height 19
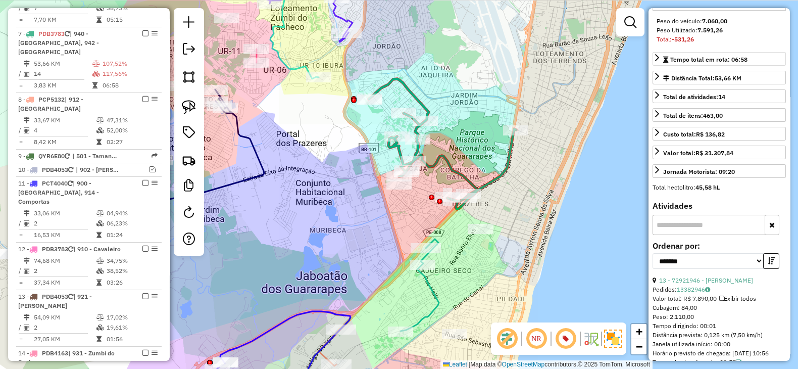
scroll to position [252, 0]
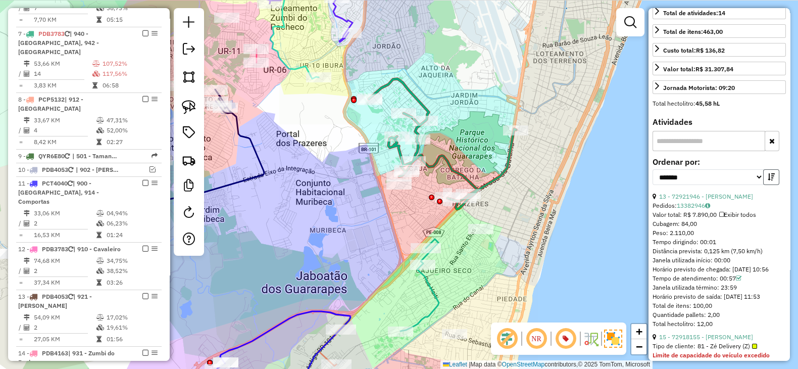
click at [768, 180] on icon "button" at bounding box center [771, 176] width 7 height 7
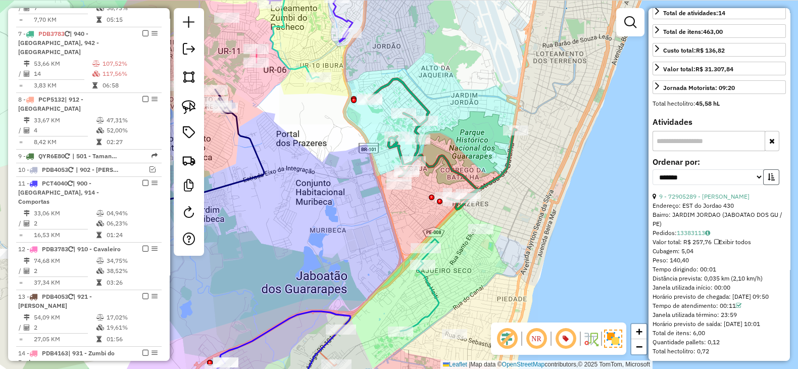
click at [768, 180] on icon "button" at bounding box center [771, 176] width 7 height 7
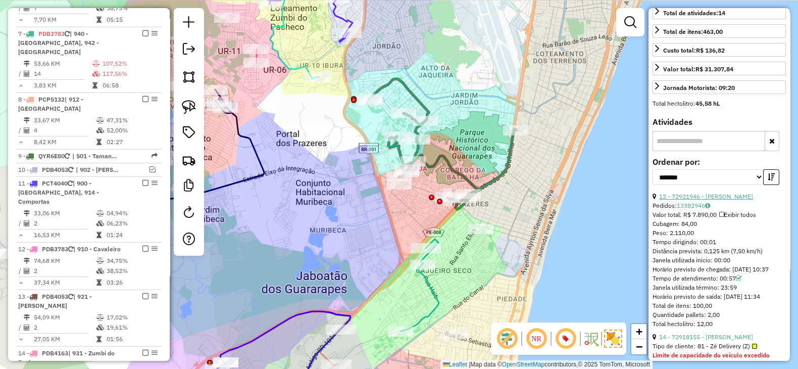
click at [730, 200] on link "12 - 72921946 - MARCUS VINICIUS MARTINS" at bounding box center [706, 197] width 94 height 8
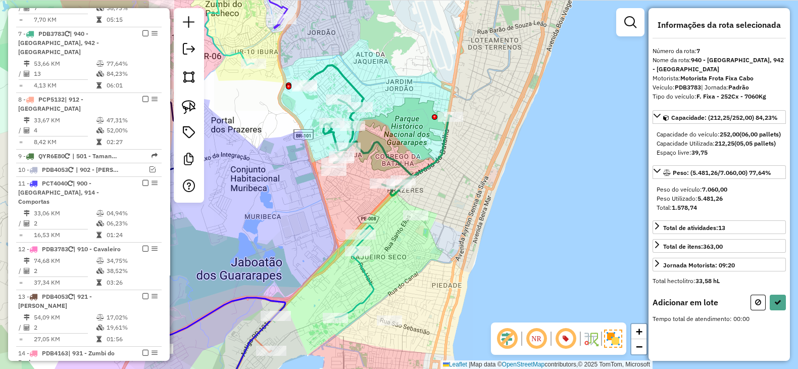
scroll to position [0, 0]
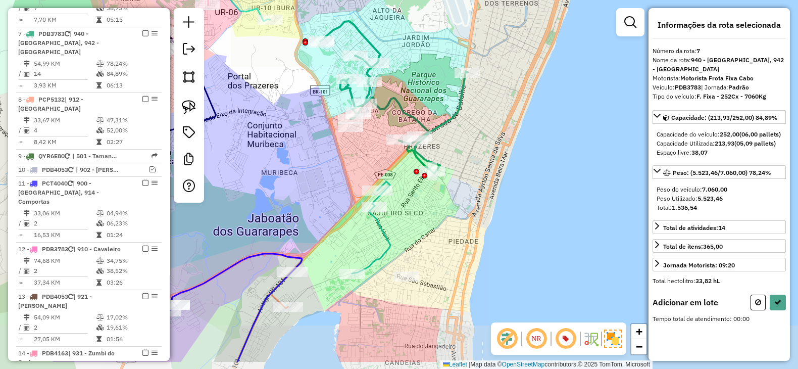
drag, startPoint x: 405, startPoint y: 272, endPoint x: 424, endPoint y: 226, distance: 49.6
click at [424, 226] on div "Janela de atendimento Grade de atendimento Capacidade Transportadoras Veículos …" at bounding box center [399, 184] width 798 height 369
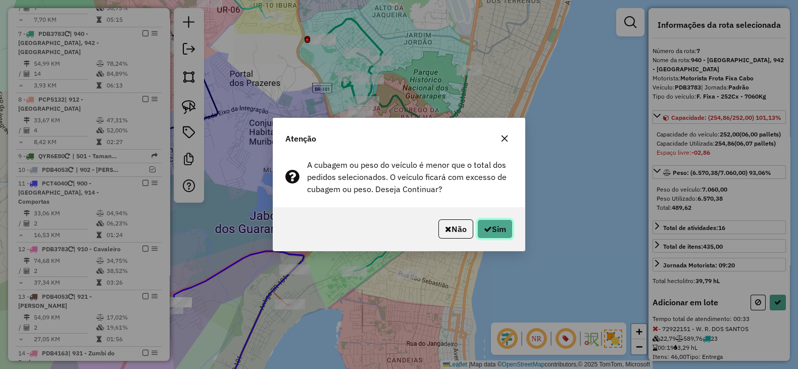
click at [495, 231] on button "Sim" at bounding box center [495, 228] width 35 height 19
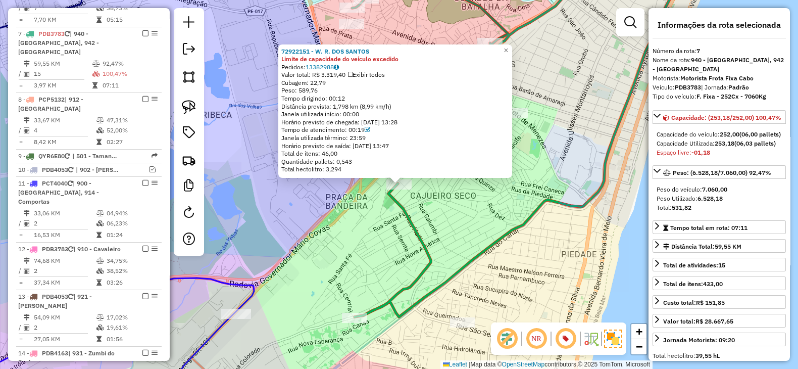
click at [462, 229] on div "72922151 - W. R. DOS SANTOS Limite de capacidade do veículo excedido Pedidos: 1…" at bounding box center [399, 184] width 798 height 369
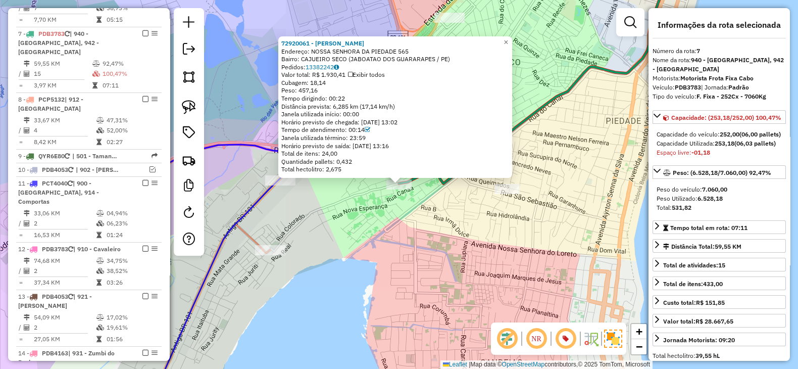
click at [374, 259] on div "72920061 - MERCEARIA GOMES Endereço: NOSSA SENHORA DA PIEDADE 565 Bairro: CAJUE…" at bounding box center [399, 184] width 798 height 369
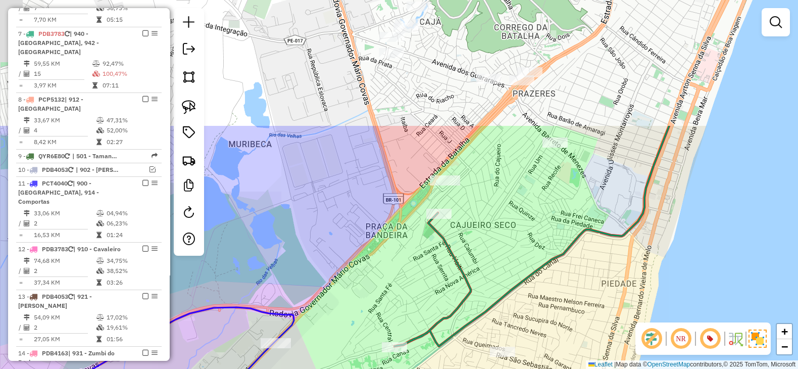
drag, startPoint x: 544, startPoint y: 50, endPoint x: 531, endPoint y: 267, distance: 217.7
click at [531, 267] on div "Janela de atendimento Grade de atendimento Capacidade Transportadoras Veículos …" at bounding box center [399, 184] width 798 height 369
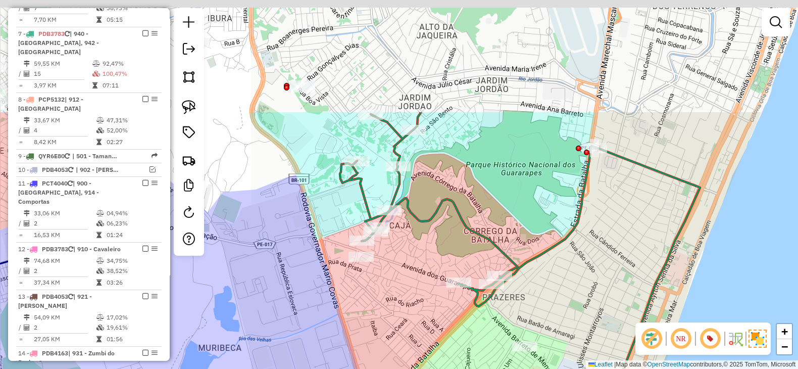
drag, startPoint x: 427, startPoint y: 122, endPoint x: 407, endPoint y: 271, distance: 150.0
click at [407, 271] on div "Janela de atendimento Grade de atendimento Capacidade Transportadoras Veículos …" at bounding box center [399, 184] width 798 height 369
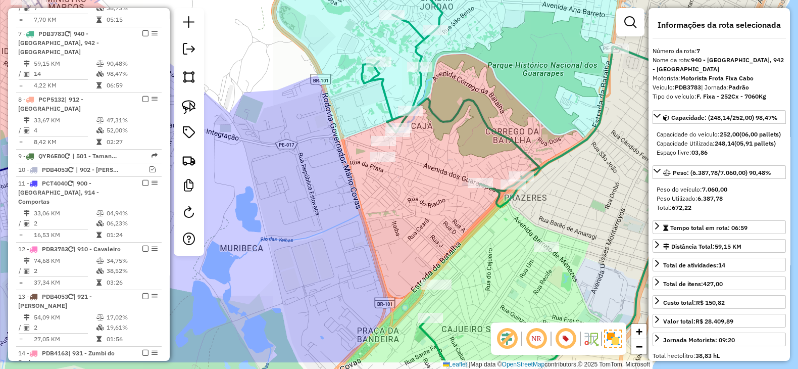
drag, startPoint x: 459, startPoint y: 252, endPoint x: 395, endPoint y: 113, distance: 153.5
click at [395, 113] on div "Janela de atendimento Grade de atendimento Capacidade Transportadoras Veículos …" at bounding box center [399, 184] width 798 height 369
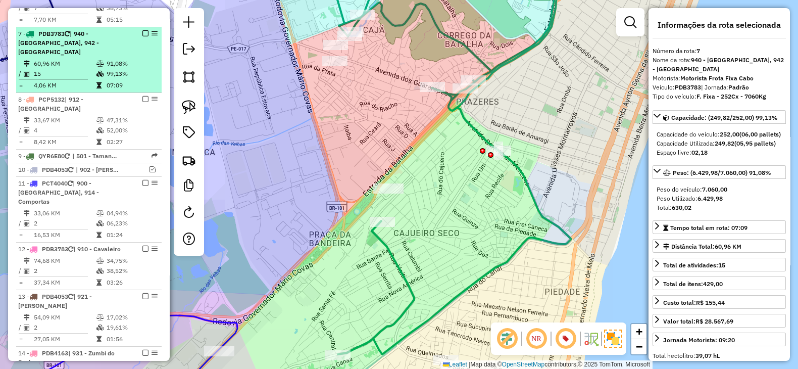
click at [142, 30] on em at bounding box center [145, 33] width 6 height 6
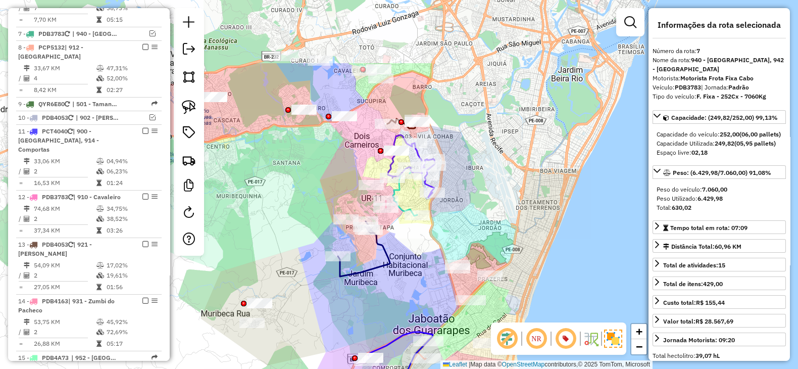
drag, startPoint x: 402, startPoint y: 194, endPoint x: 418, endPoint y: 294, distance: 100.9
click at [418, 294] on div "Janela de atendimento Grade de atendimento Capacidade Transportadoras Veículos …" at bounding box center [399, 184] width 798 height 369
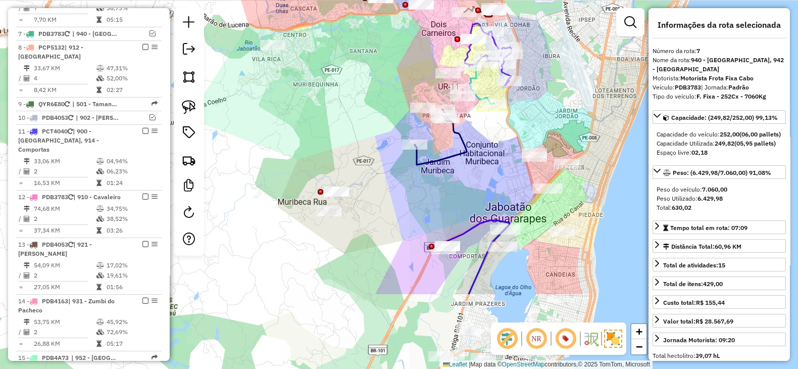
drag, startPoint x: 533, startPoint y: 161, endPoint x: 595, endPoint y: -55, distance: 224.9
click at [595, 0] on html "Aguarde... Pop-up bloqueado! Seu navegador bloqueou automáticamente a abertura …" at bounding box center [399, 184] width 798 height 369
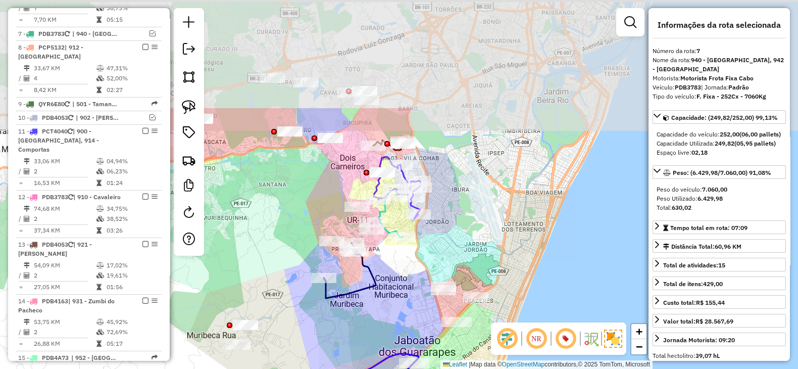
drag, startPoint x: 547, startPoint y: 81, endPoint x: 448, endPoint y: 236, distance: 184.1
click at [455, 238] on div "Janela de atendimento Grade de atendimento Capacidade Transportadoras Veículos …" at bounding box center [399, 184] width 798 height 369
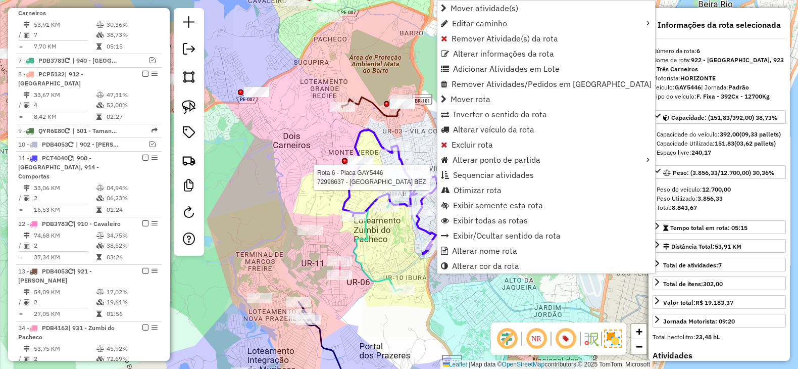
scroll to position [575, 0]
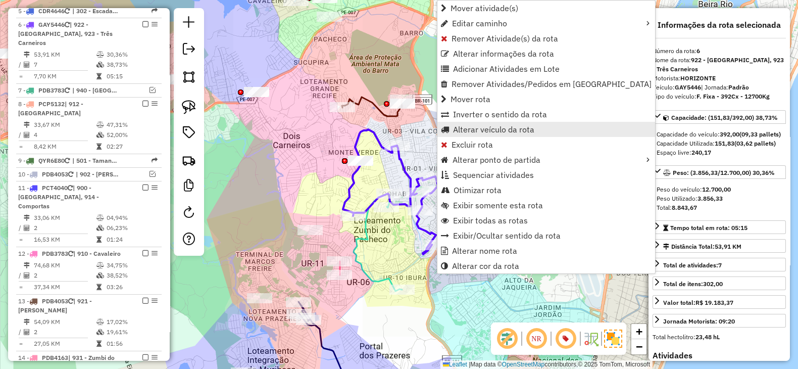
click at [459, 128] on span "Alterar veículo da rota" at bounding box center [493, 129] width 81 height 8
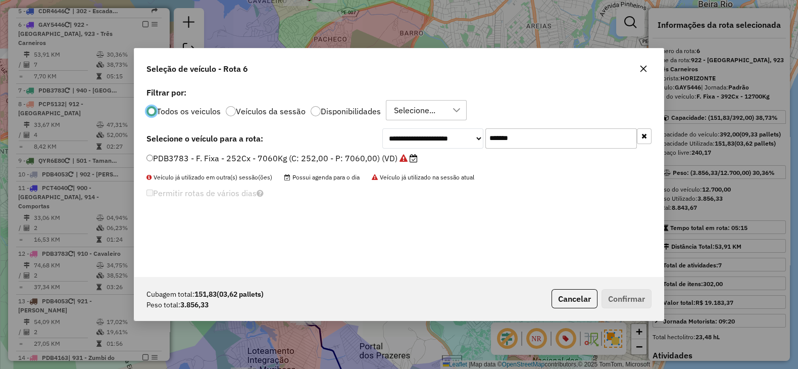
scroll to position [5, 3]
drag, startPoint x: 531, startPoint y: 142, endPoint x: 377, endPoint y: 150, distance: 153.8
click at [387, 147] on div "**********" at bounding box center [517, 138] width 269 height 20
paste input "text"
type input "*******"
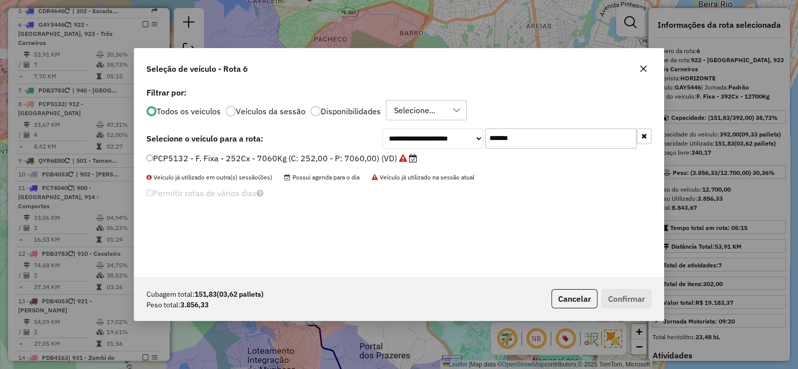
click at [367, 155] on label "PCP5132 - F. Fixa - 252Cx - 7060Kg (C: 252,00 - P: 7060,00) (VD)" at bounding box center [282, 158] width 271 height 12
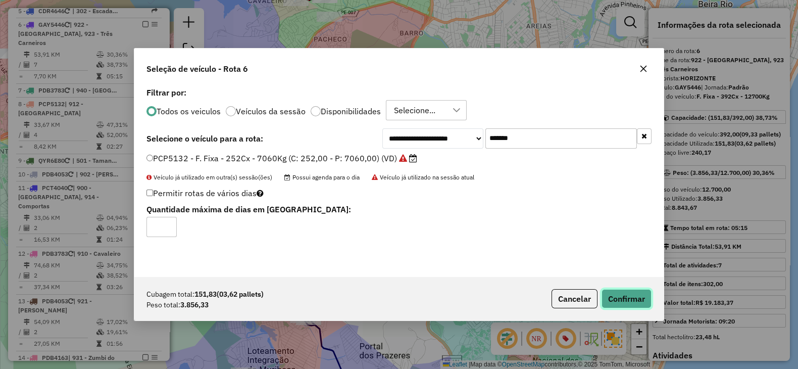
click at [623, 306] on button "Confirmar" at bounding box center [627, 298] width 50 height 19
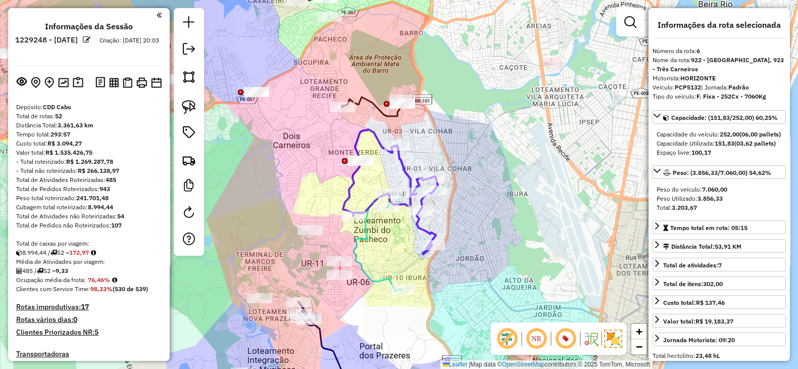
scroll to position [575, 0]
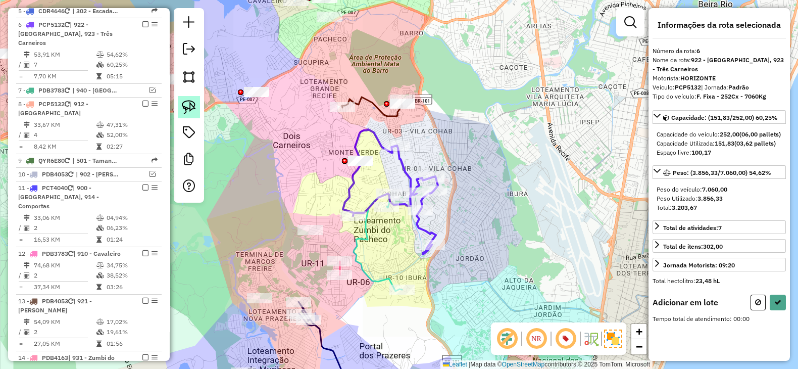
click at [188, 101] on img at bounding box center [189, 107] width 14 height 14
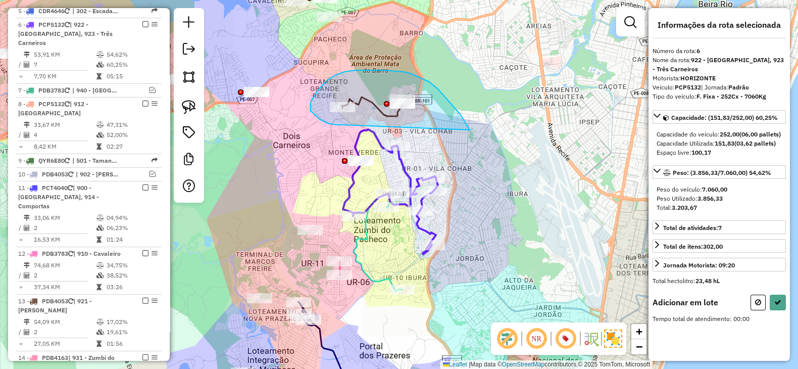
drag, startPoint x: 470, startPoint y: 130, endPoint x: 344, endPoint y: 125, distance: 125.9
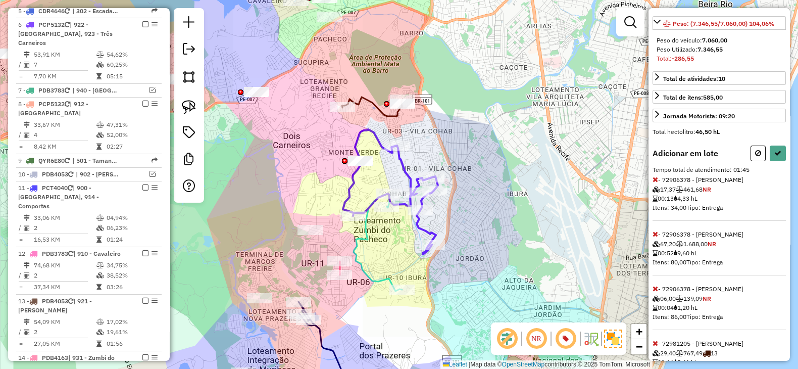
scroll to position [168, 0]
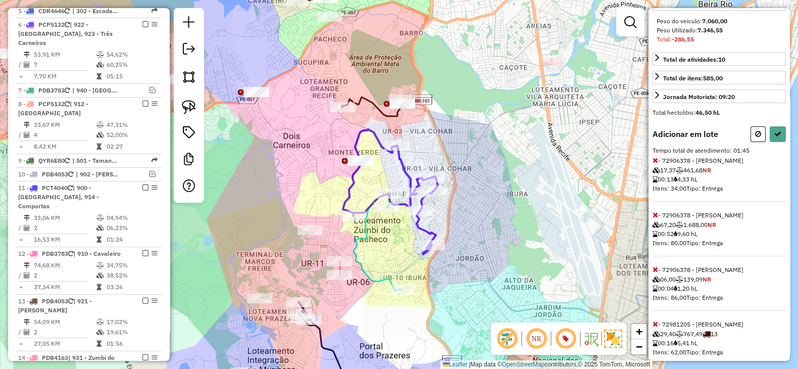
click at [657, 164] on icon at bounding box center [656, 160] width 6 height 7
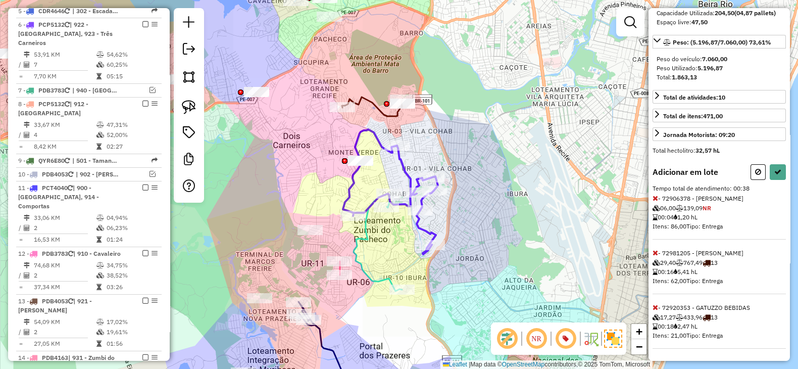
click at [654, 198] on icon at bounding box center [656, 198] width 6 height 7
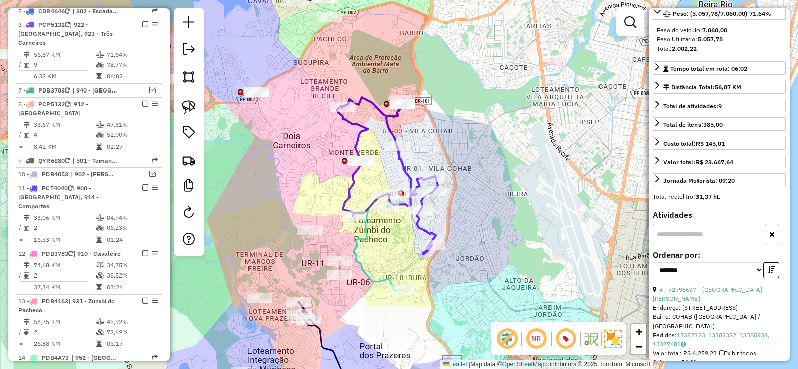
scroll to position [0, 0]
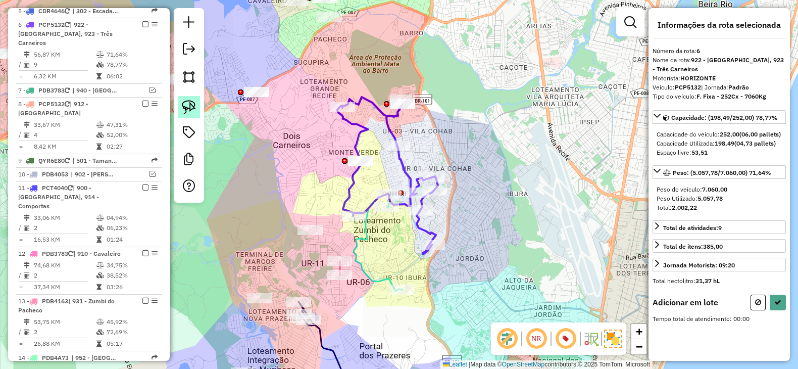
click at [189, 111] on img at bounding box center [189, 107] width 14 height 14
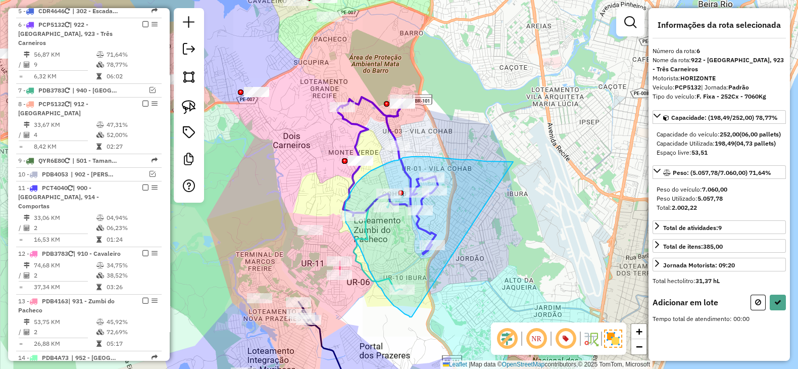
drag, startPoint x: 437, startPoint y: 158, endPoint x: 412, endPoint y: 317, distance: 161.2
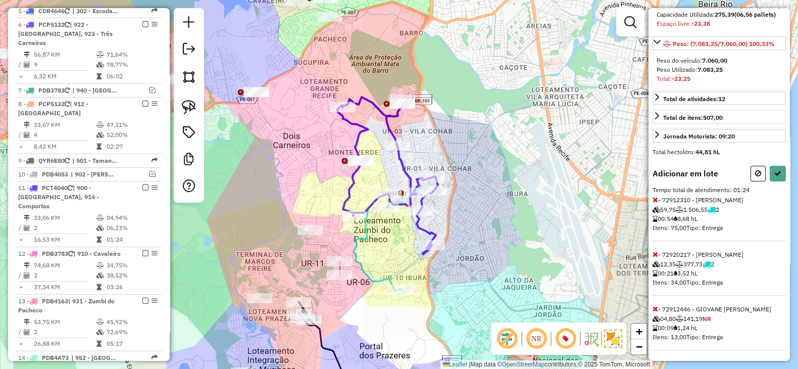
scroll to position [164, 0]
click at [655, 195] on icon at bounding box center [656, 198] width 6 height 7
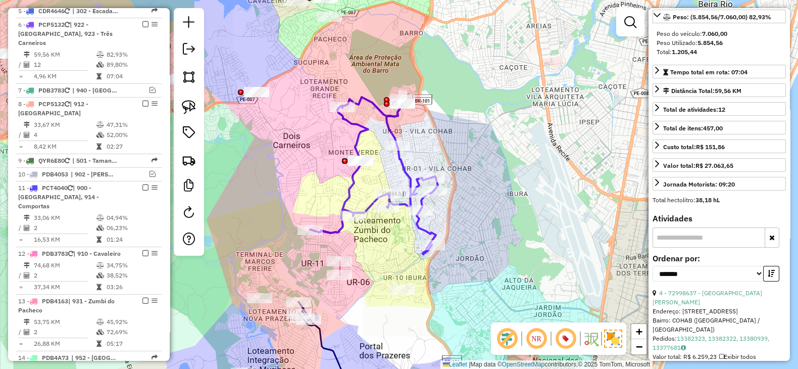
scroll to position [0, 0]
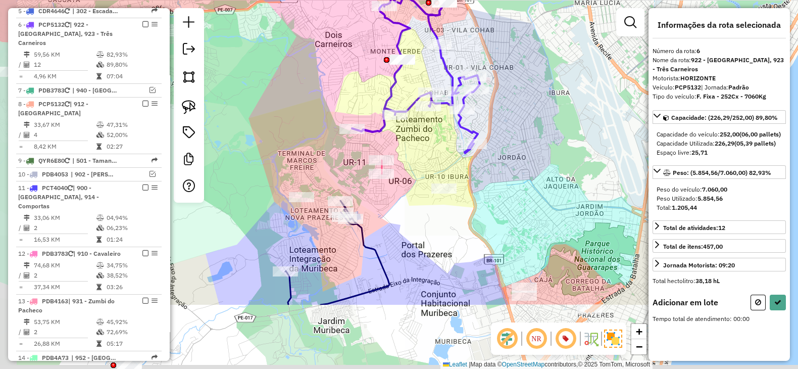
drag, startPoint x: 373, startPoint y: 267, endPoint x: 411, endPoint y: 166, distance: 107.9
click at [415, 166] on div "Janela de atendimento Grade de atendimento Capacidade Transportadoras Veículos …" at bounding box center [399, 184] width 798 height 369
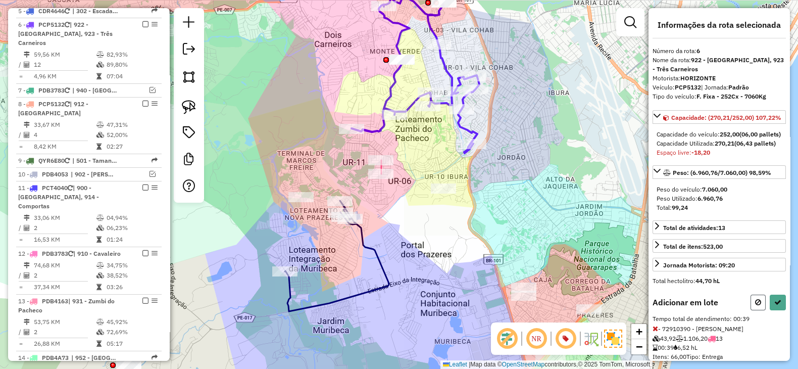
click at [755, 306] on icon at bounding box center [758, 302] width 6 height 7
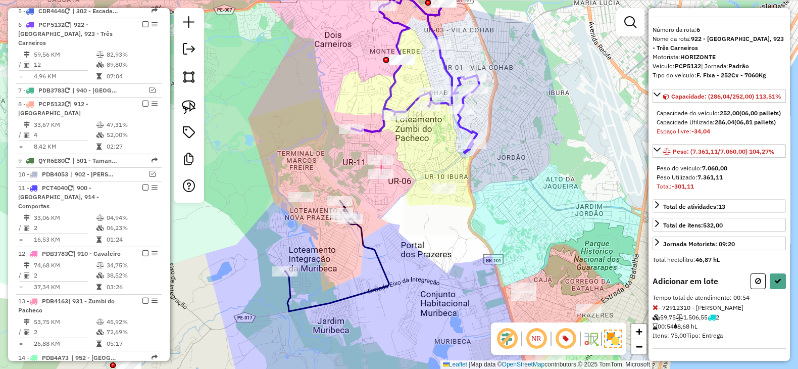
scroll to position [46, 0]
click at [755, 278] on icon at bounding box center [758, 280] width 6 height 7
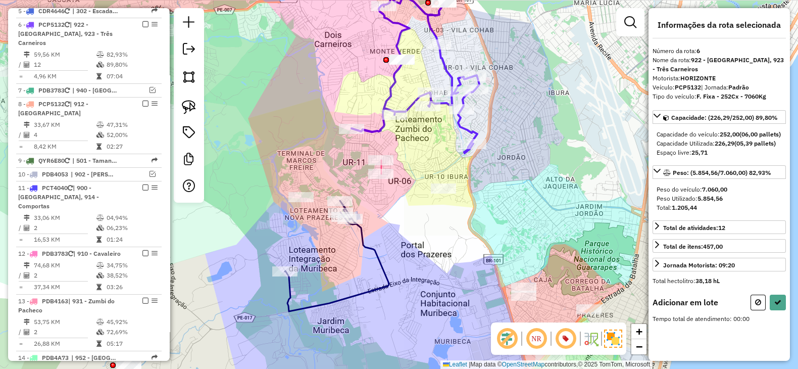
scroll to position [0, 0]
click at [185, 104] on img at bounding box center [189, 107] width 14 height 14
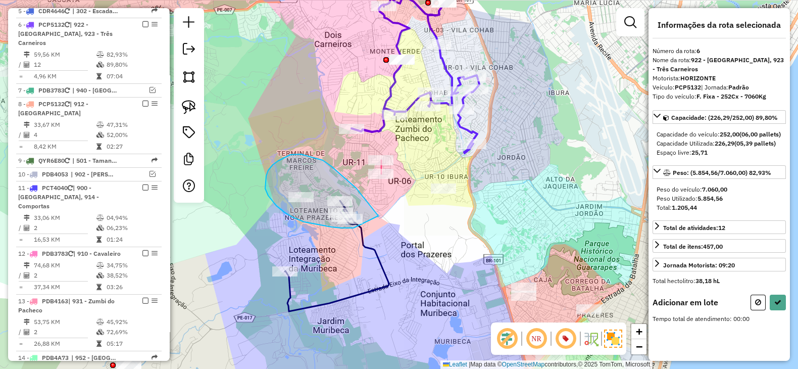
drag, startPoint x: 378, startPoint y: 215, endPoint x: 361, endPoint y: 228, distance: 21.3
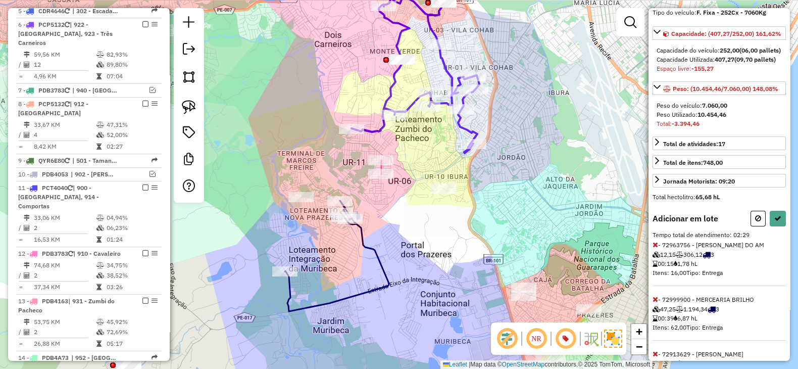
scroll to position [168, 0]
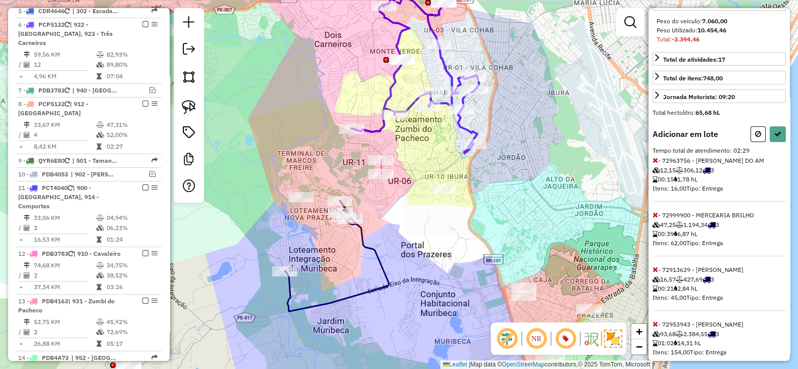
click at [656, 218] on icon at bounding box center [656, 214] width 6 height 7
click at [654, 273] on icon at bounding box center [656, 269] width 6 height 7
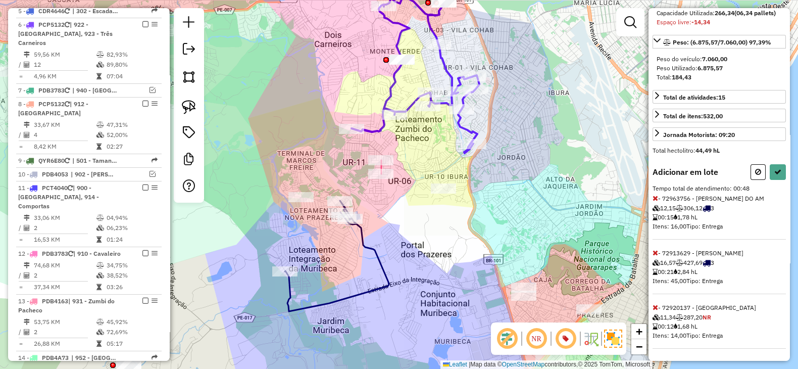
scroll to position [155, 0]
click at [656, 255] on icon at bounding box center [656, 252] width 6 height 7
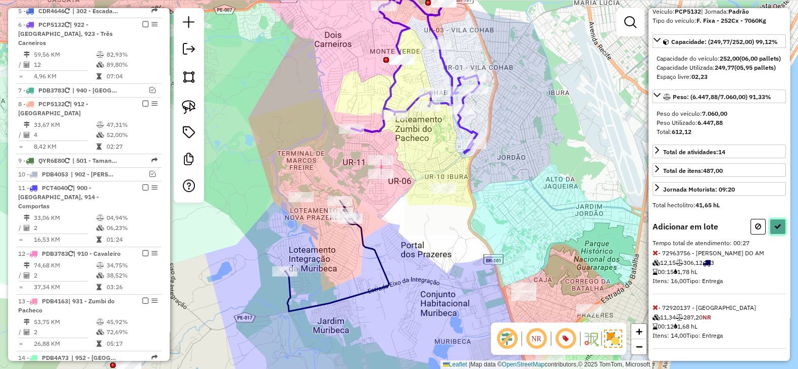
click at [779, 224] on button at bounding box center [778, 227] width 16 height 16
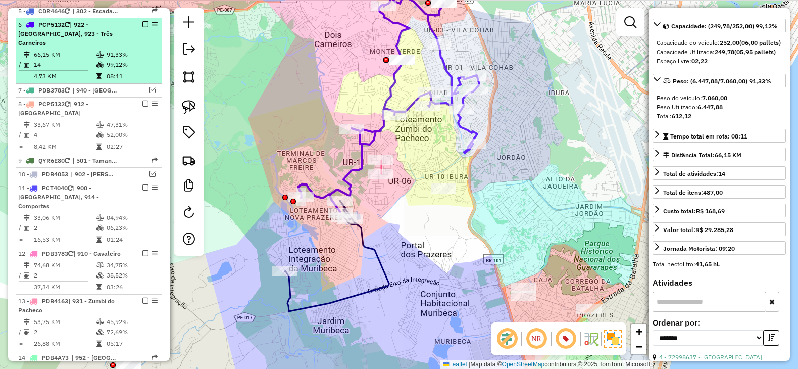
click at [142, 21] on em at bounding box center [145, 24] width 6 height 6
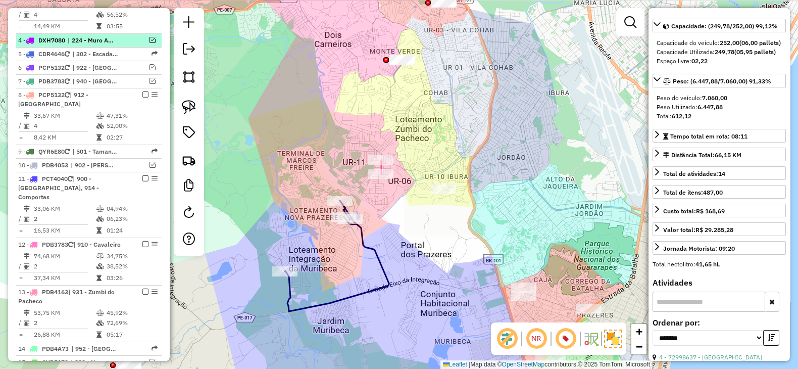
click at [150, 37] on em at bounding box center [153, 40] width 6 height 6
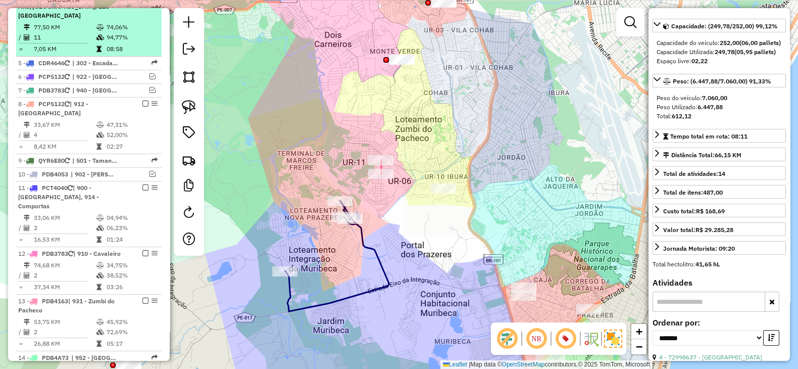
click at [97, 34] on icon at bounding box center [101, 37] width 8 height 6
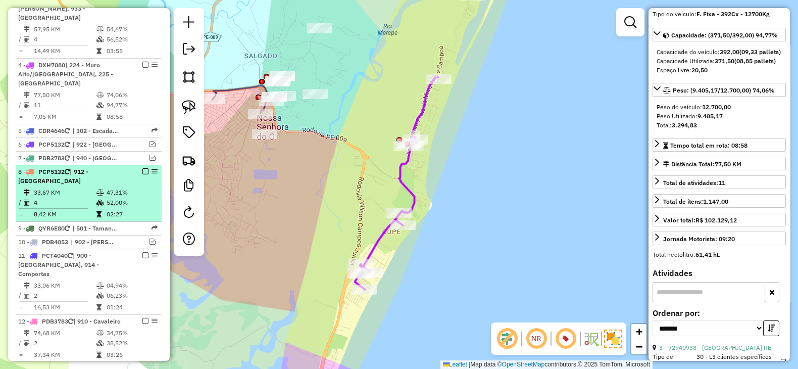
scroll to position [491, 0]
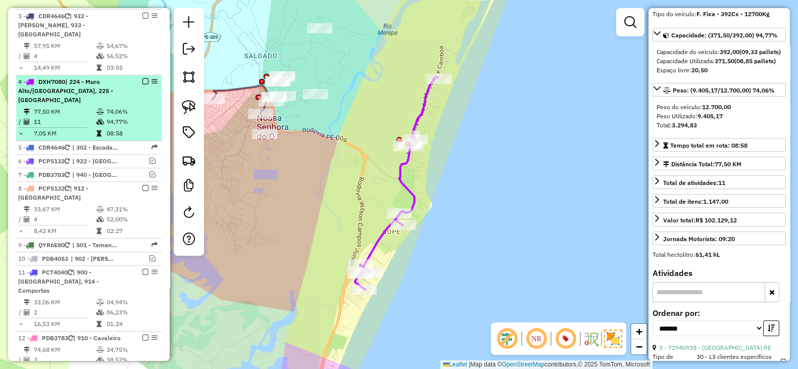
click at [142, 78] on em at bounding box center [145, 81] width 6 height 6
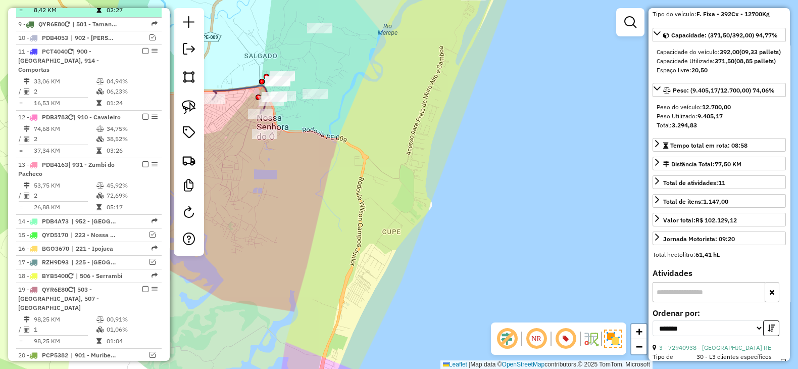
scroll to position [743, 0]
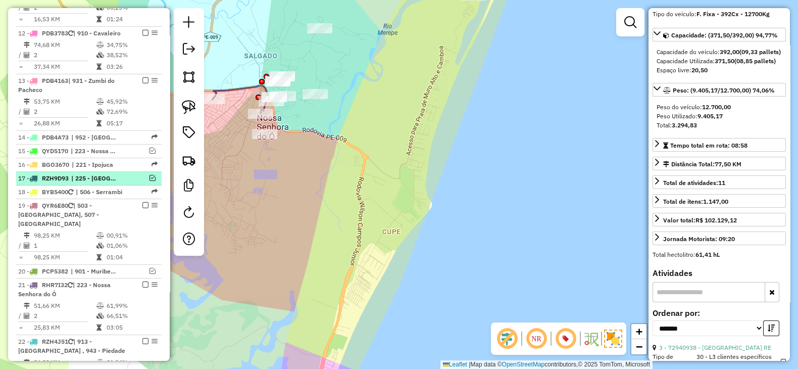
click at [151, 175] on em at bounding box center [153, 178] width 6 height 6
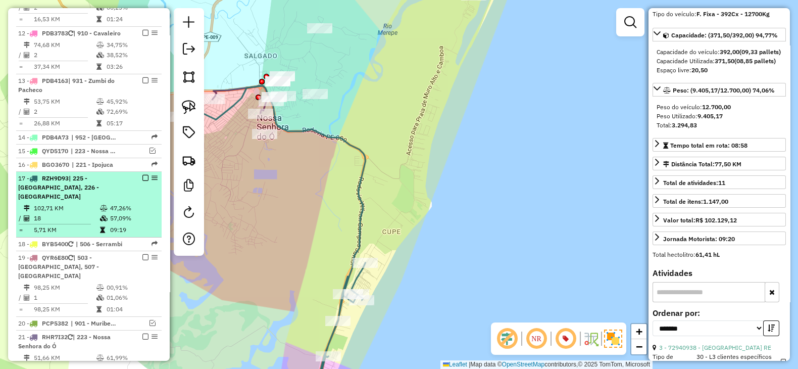
click at [142, 175] on em at bounding box center [145, 178] width 6 height 6
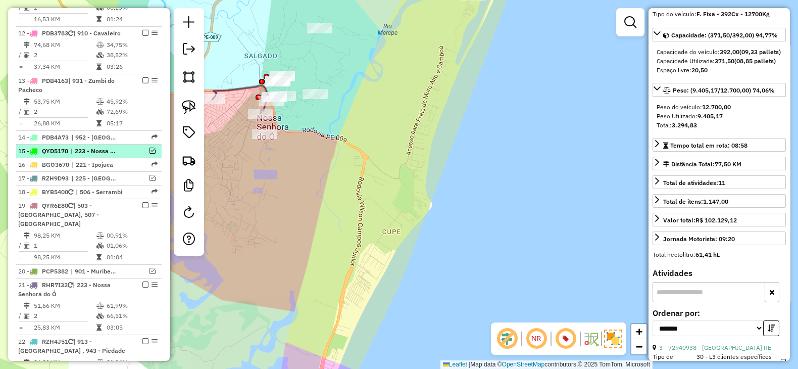
click at [150, 148] on em at bounding box center [153, 151] width 6 height 6
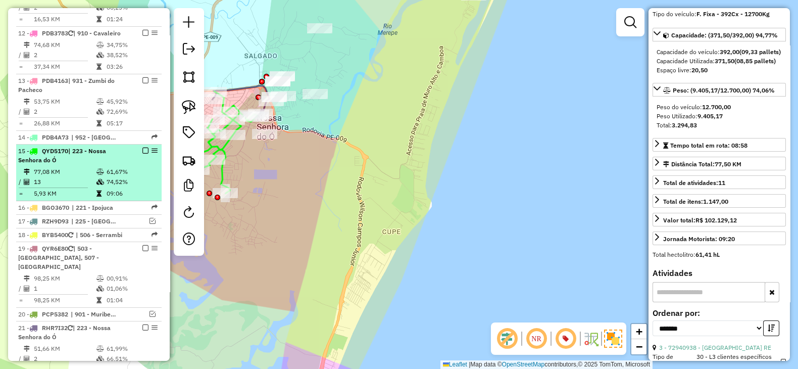
click at [111, 153] on div "15 - QYD5170 | 223 - Nossa Senhora do Ó" at bounding box center [71, 156] width 107 height 18
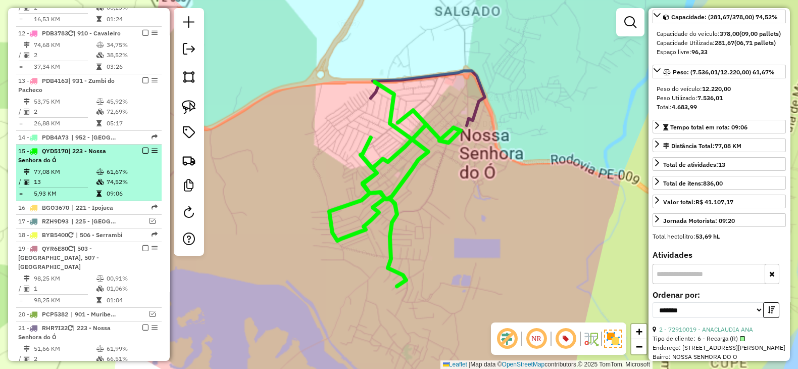
scroll to position [83, 0]
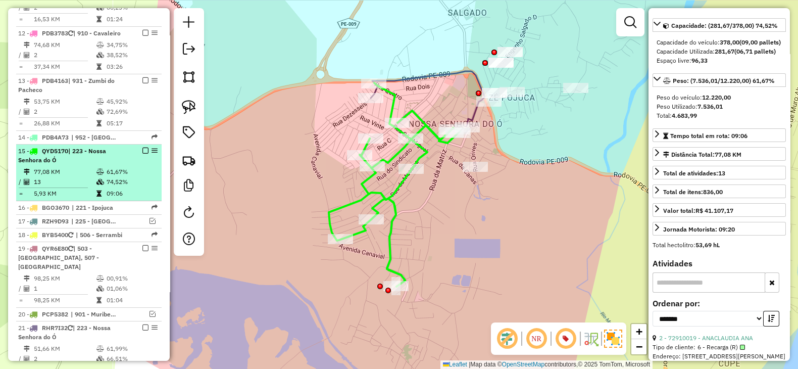
click at [142, 148] on em at bounding box center [145, 151] width 6 height 6
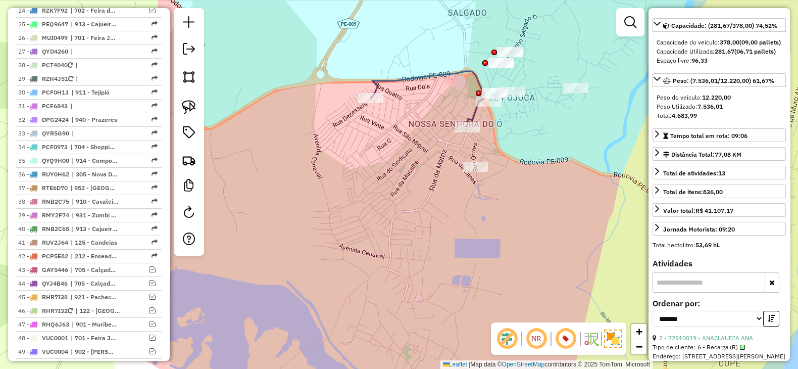
scroll to position [1165, 0]
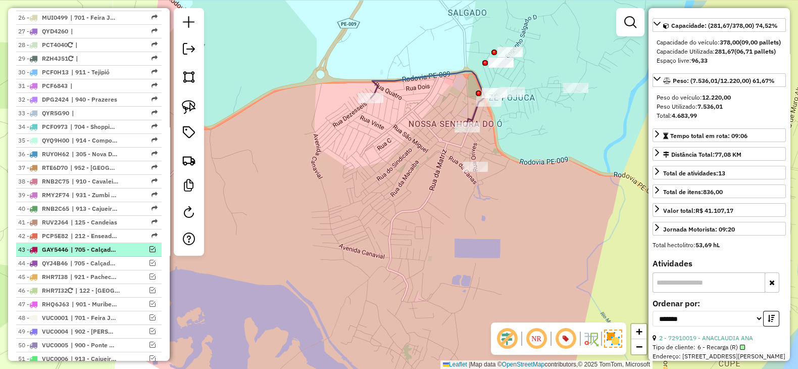
click at [150, 246] on em at bounding box center [153, 249] width 6 height 6
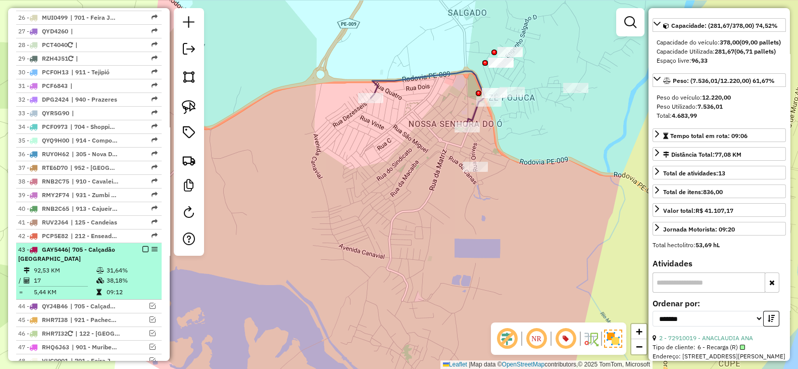
click at [121, 265] on td "31,64%" at bounding box center [131, 270] width 51 height 10
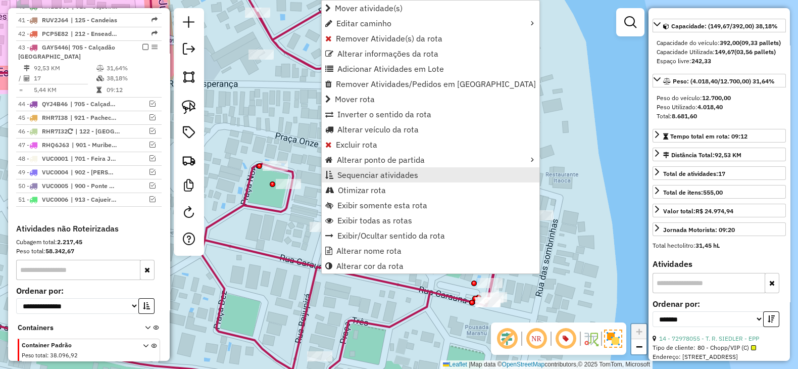
scroll to position [1377, 0]
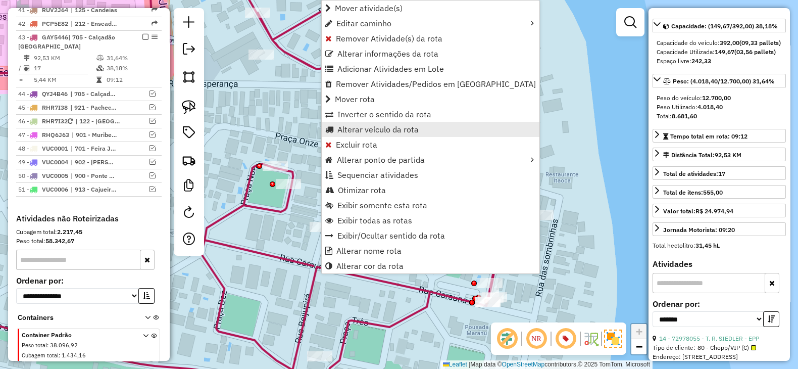
click at [362, 130] on span "Alterar veículo da rota" at bounding box center [378, 129] width 81 height 8
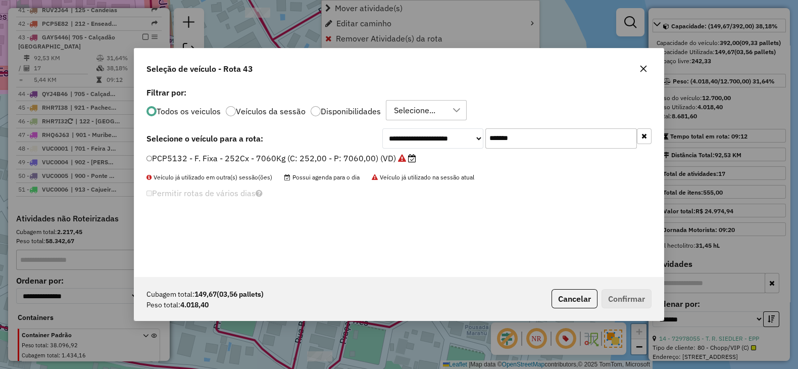
scroll to position [5, 3]
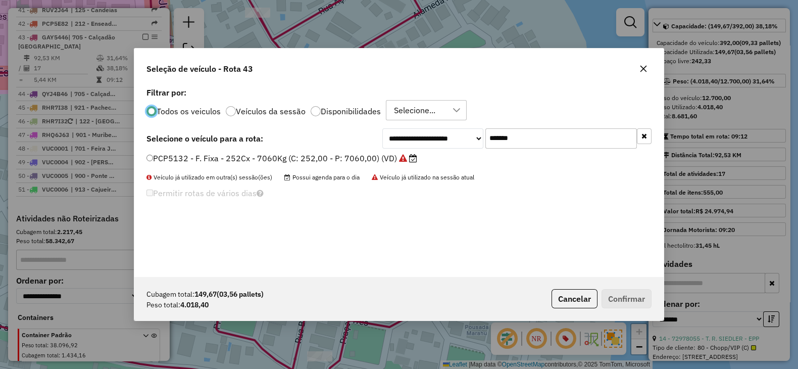
drag, startPoint x: 538, startPoint y: 136, endPoint x: 371, endPoint y: 136, distance: 166.2
click at [371, 136] on div "**********" at bounding box center [399, 138] width 505 height 20
paste input "text"
type input "*******"
click at [360, 159] on label "RZK7E92 - F. Fixa - 210Cx - 7344Kg (C: 210,00 - P: 7344,00) (VD)" at bounding box center [277, 158] width 260 height 12
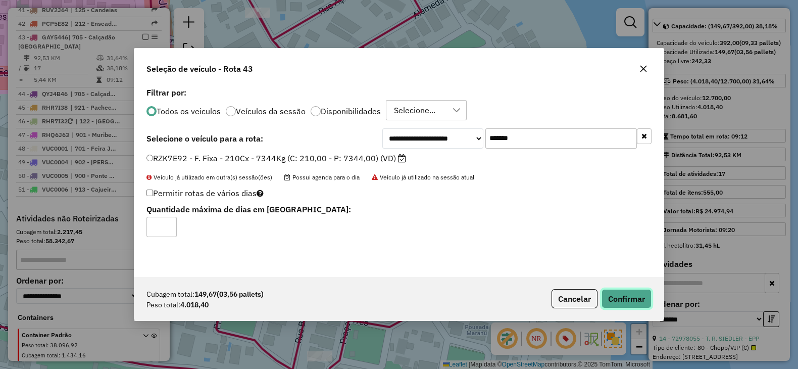
click at [628, 297] on button "Confirmar" at bounding box center [627, 298] width 50 height 19
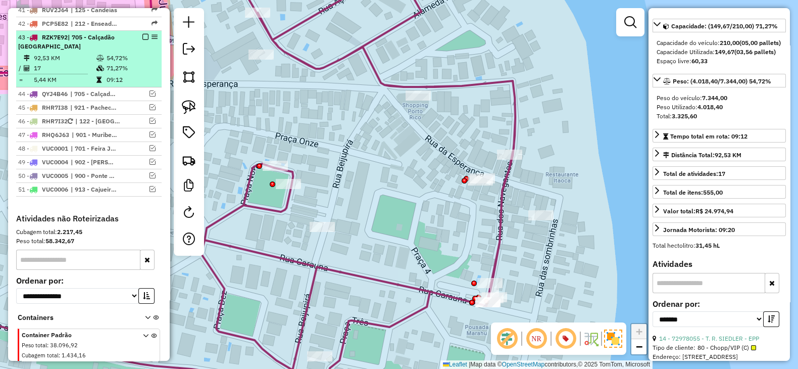
click at [143, 34] on em at bounding box center [145, 37] width 6 height 6
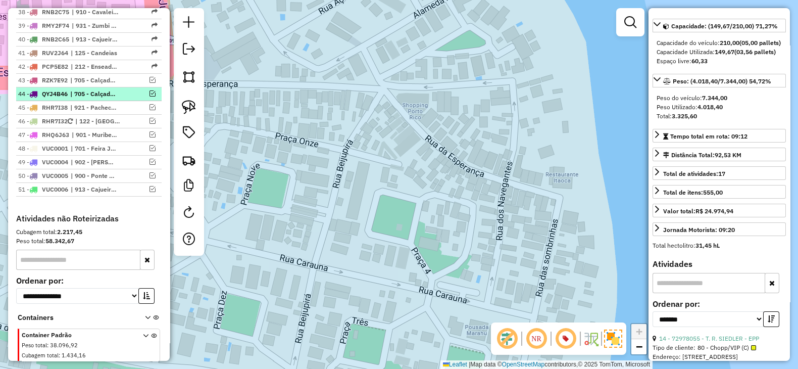
click at [152, 90] on em at bounding box center [153, 93] width 6 height 6
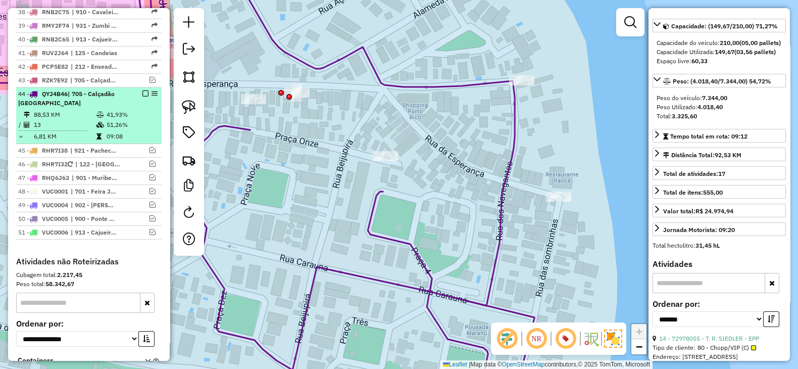
click at [93, 110] on td "88,53 KM" at bounding box center [64, 115] width 63 height 10
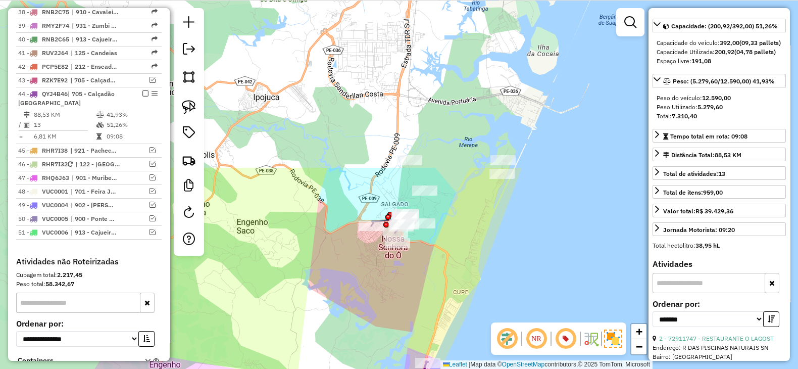
drag, startPoint x: 381, startPoint y: 101, endPoint x: 377, endPoint y: 306, distance: 204.7
click at [377, 306] on div "Janela de atendimento Grade de atendimento Capacidade Transportadoras Veículos …" at bounding box center [399, 184] width 798 height 369
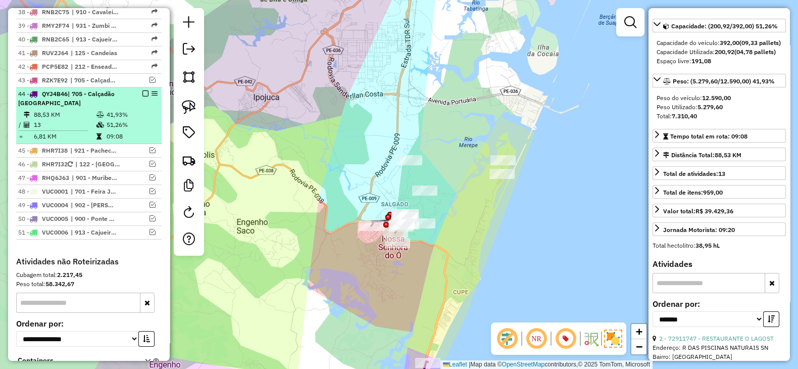
click at [142, 90] on em at bounding box center [145, 93] width 6 height 6
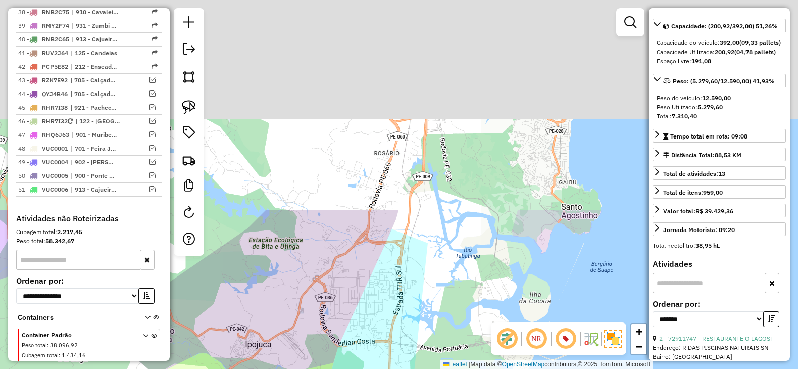
drag, startPoint x: 395, startPoint y: 65, endPoint x: 386, endPoint y: 323, distance: 258.4
click at [386, 323] on div "Janela de atendimento Grade de atendimento Capacidade Transportadoras Veículos …" at bounding box center [399, 184] width 798 height 369
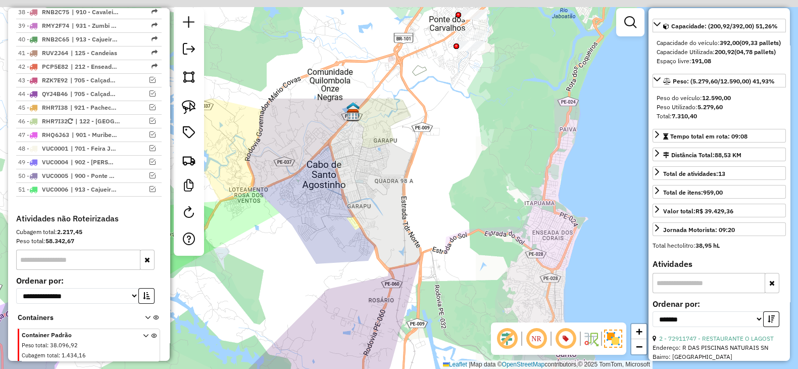
drag, startPoint x: 435, startPoint y: 150, endPoint x: 430, endPoint y: 331, distance: 182.0
click at [430, 331] on div "Janela de atendimento Grade de atendimento Capacidade Transportadoras Veículos …" at bounding box center [399, 184] width 798 height 369
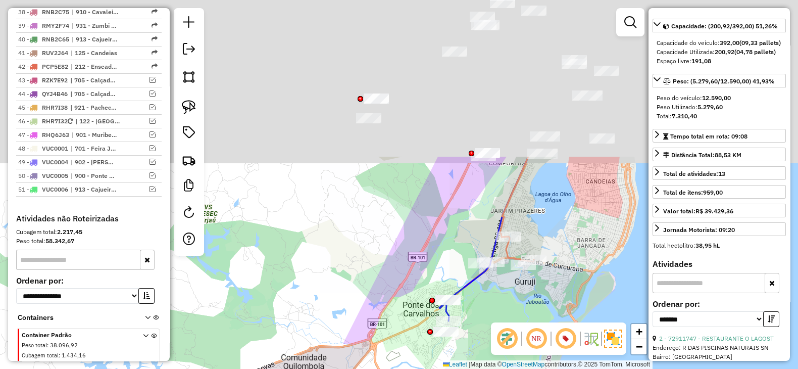
drag, startPoint x: 419, startPoint y: 288, endPoint x: 409, endPoint y: 344, distance: 56.5
click at [410, 354] on div "Janela de atendimento Grade de atendimento Capacidade Transportadoras Veículos …" at bounding box center [399, 184] width 798 height 369
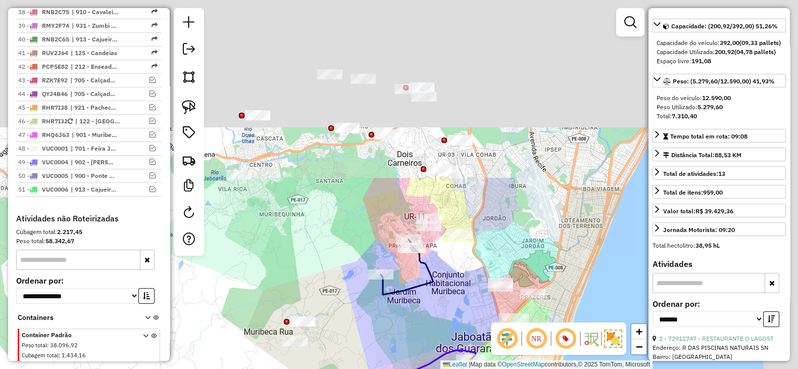
drag, startPoint x: 395, startPoint y: 262, endPoint x: 358, endPoint y: 365, distance: 109.3
click at [358, 368] on html "Aguarde... Pop-up bloqueado! Seu navegador bloqueou automáticamente a abertura …" at bounding box center [399, 184] width 798 height 369
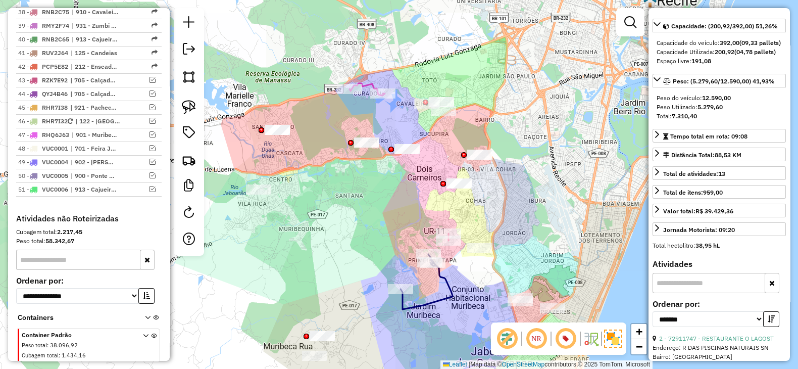
drag, startPoint x: 314, startPoint y: 211, endPoint x: 298, endPoint y: 198, distance: 20.4
click at [298, 198] on div "Janela de atendimento Grade de atendimento Capacidade Transportadoras Veículos …" at bounding box center [399, 184] width 798 height 369
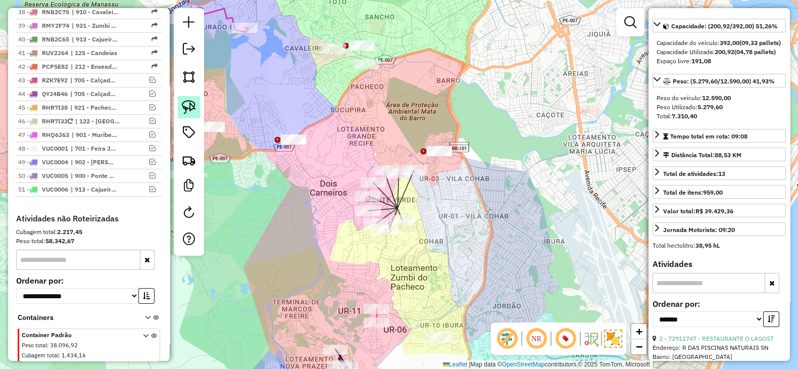
click at [189, 104] on img at bounding box center [189, 107] width 14 height 14
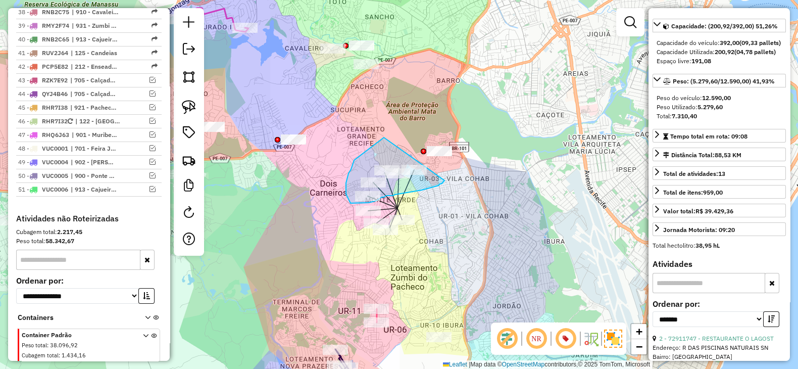
drag, startPoint x: 384, startPoint y: 137, endPoint x: 445, endPoint y: 180, distance: 74.3
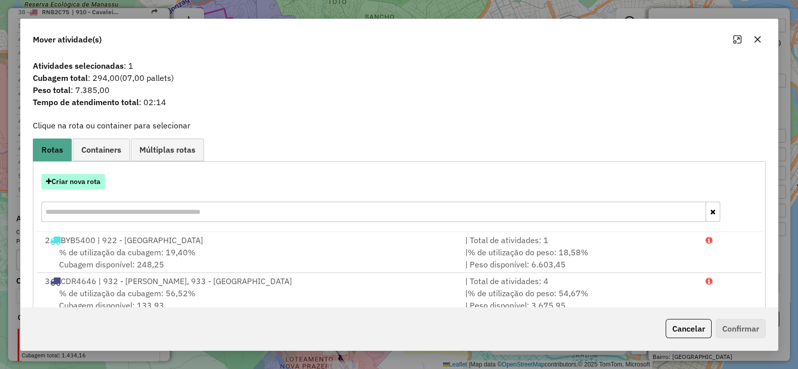
click at [77, 180] on button "Criar nova rota" at bounding box center [73, 182] width 64 height 16
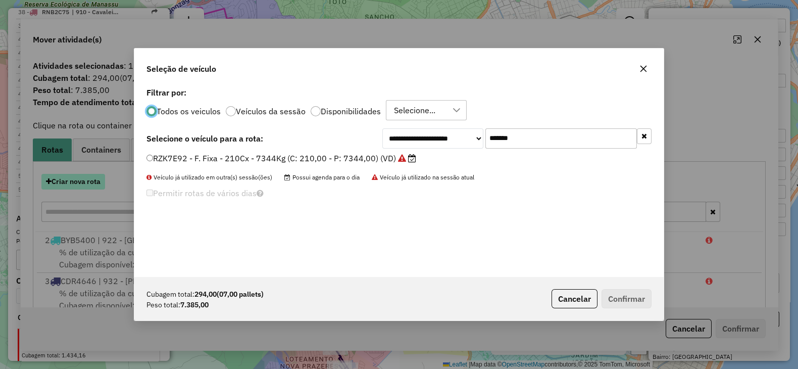
scroll to position [5, 3]
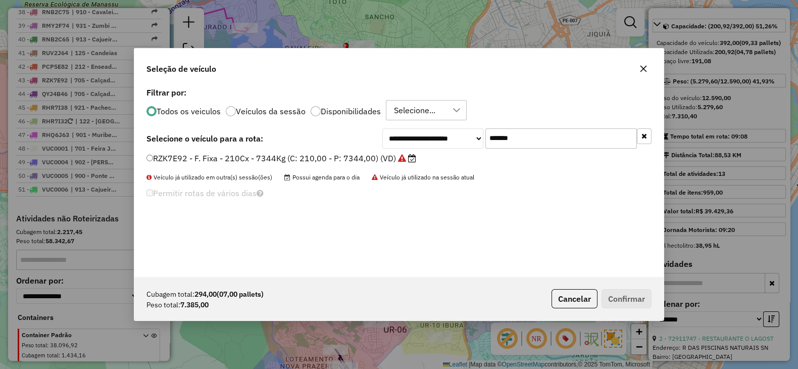
drag, startPoint x: 550, startPoint y: 134, endPoint x: 371, endPoint y: 134, distance: 178.9
click at [371, 134] on div "**********" at bounding box center [399, 138] width 505 height 20
paste input "text"
type input "*******"
click at [376, 158] on label "DVL9298 - F. Fixa - 420Cx - 12700Kg (C: 420,00 - P: 12700,00) (VD)" at bounding box center [282, 158] width 270 height 12
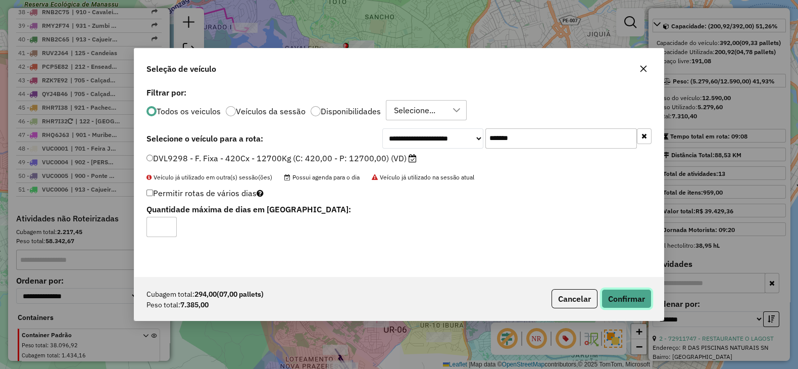
click at [627, 301] on button "Confirmar" at bounding box center [627, 298] width 50 height 19
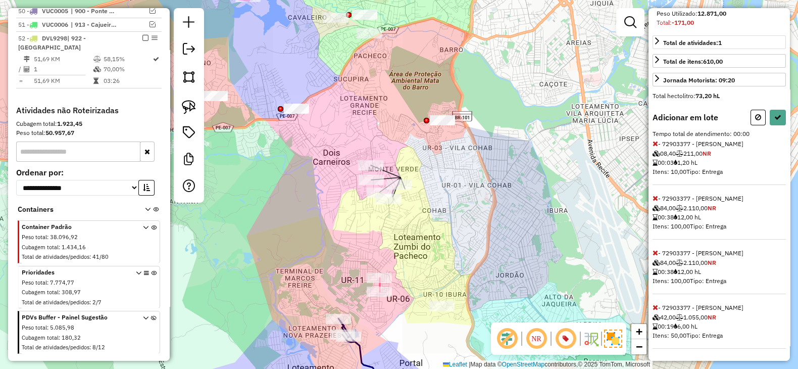
scroll to position [209, 0]
click at [657, 252] on icon at bounding box center [656, 252] width 6 height 7
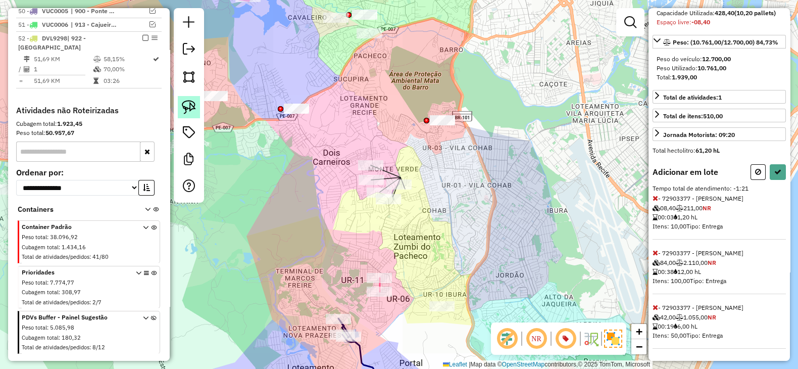
click at [195, 105] on img at bounding box center [189, 107] width 14 height 14
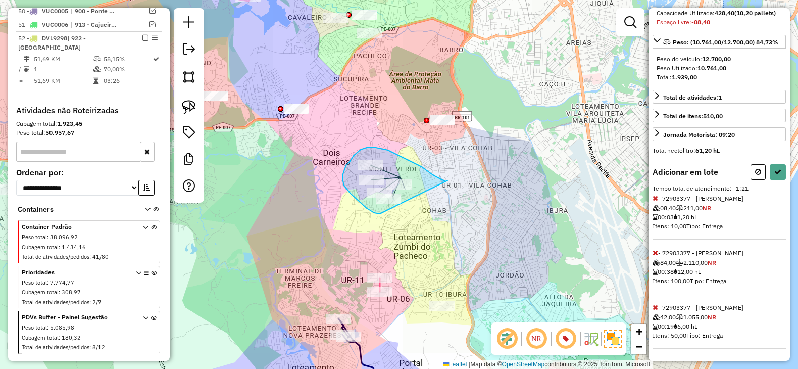
drag, startPoint x: 448, startPoint y: 180, endPoint x: 389, endPoint y: 215, distance: 68.4
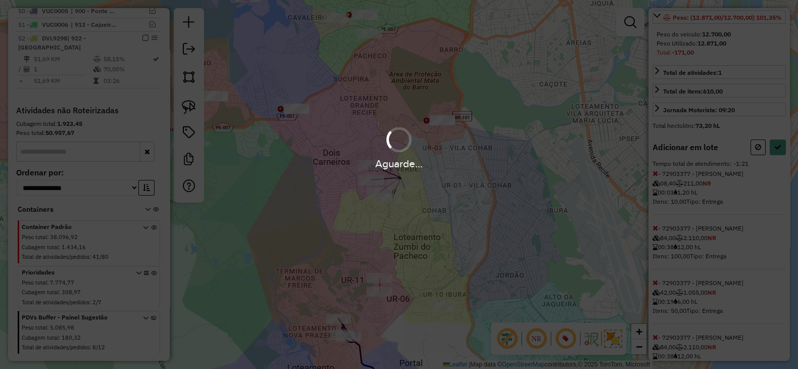
scroll to position [209, 0]
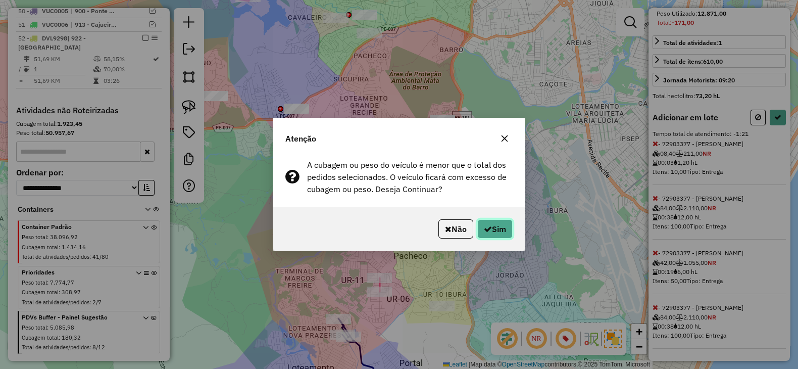
click at [492, 231] on button "Sim" at bounding box center [495, 228] width 35 height 19
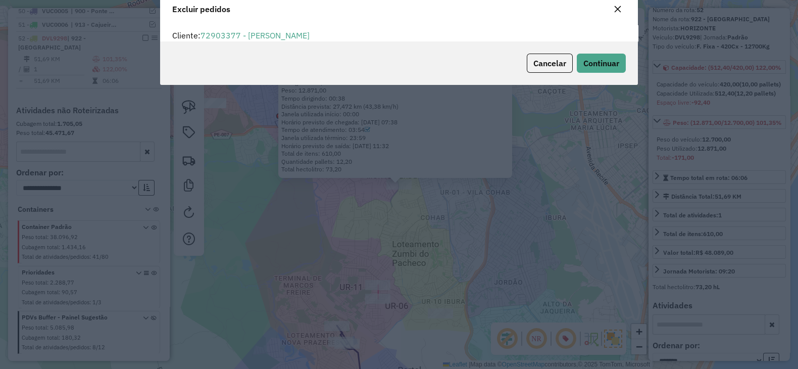
scroll to position [35, 0]
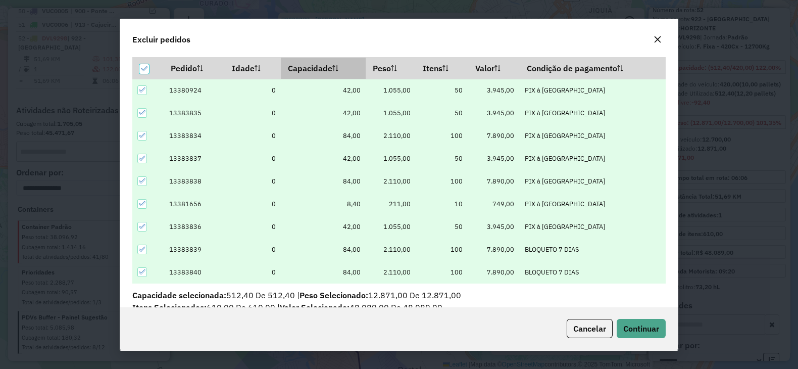
click at [324, 72] on th "Capacidade" at bounding box center [323, 68] width 85 height 22
click at [145, 69] on icon at bounding box center [144, 69] width 7 height 5
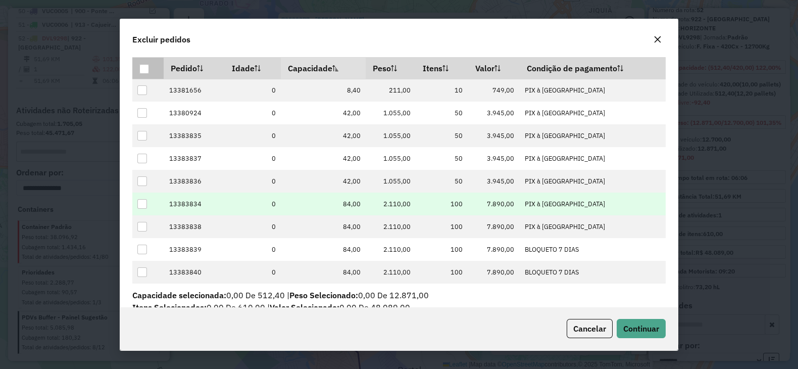
click at [143, 206] on div at bounding box center [142, 204] width 10 height 10
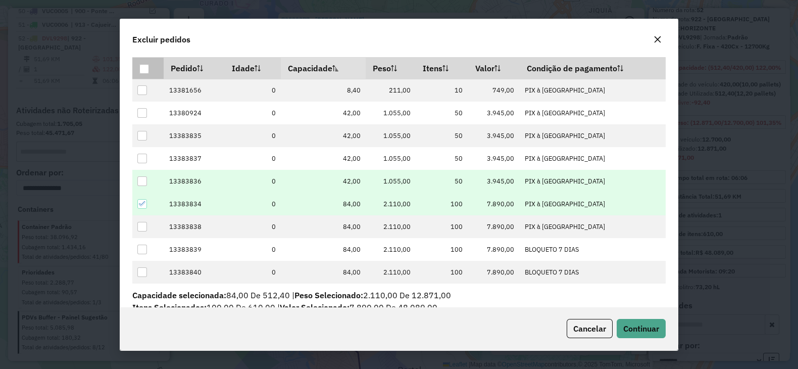
click at [142, 180] on div at bounding box center [142, 181] width 10 height 10
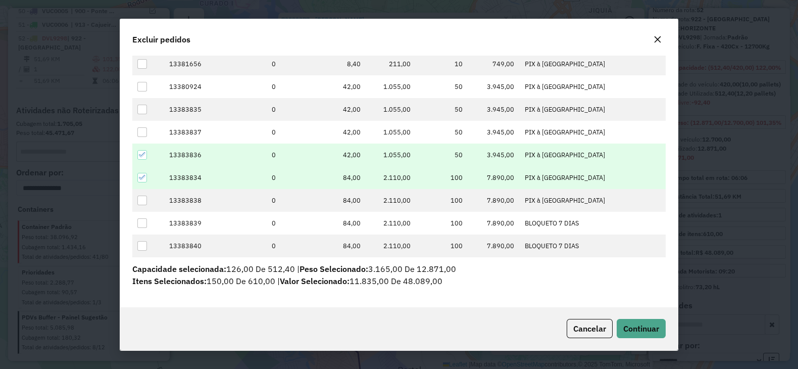
click at [141, 158] on div at bounding box center [142, 155] width 10 height 10
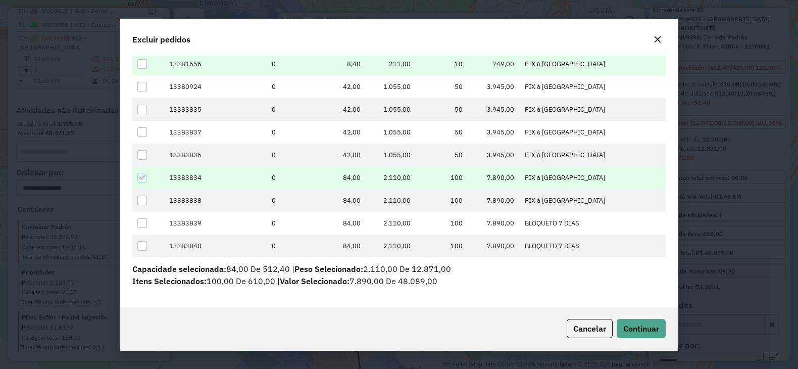
click at [144, 64] on div at bounding box center [142, 64] width 10 height 10
click at [638, 332] on span "Continuar" at bounding box center [642, 328] width 36 height 10
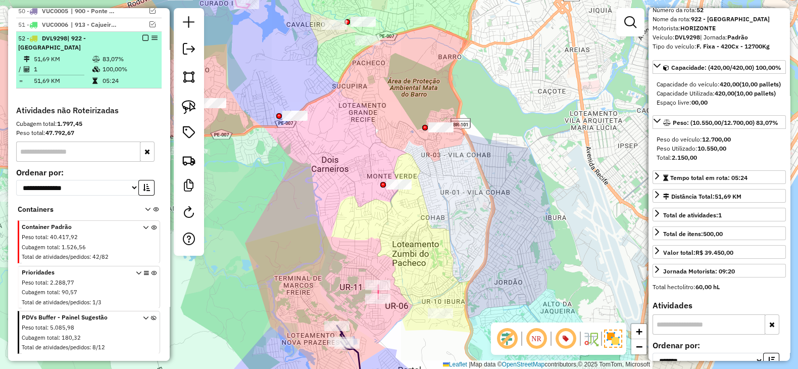
click at [142, 35] on em at bounding box center [145, 38] width 6 height 6
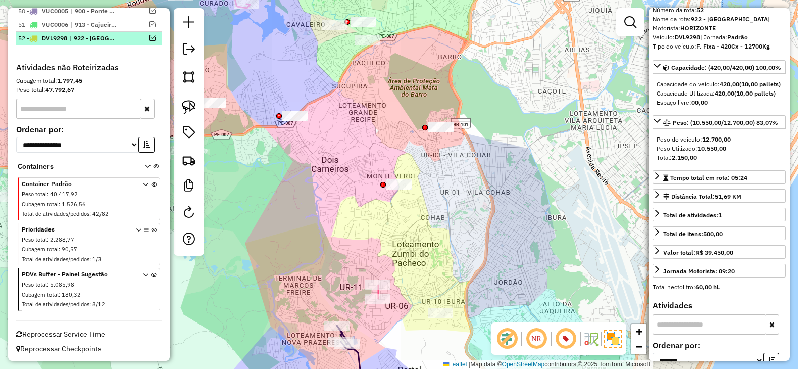
scroll to position [1476, 0]
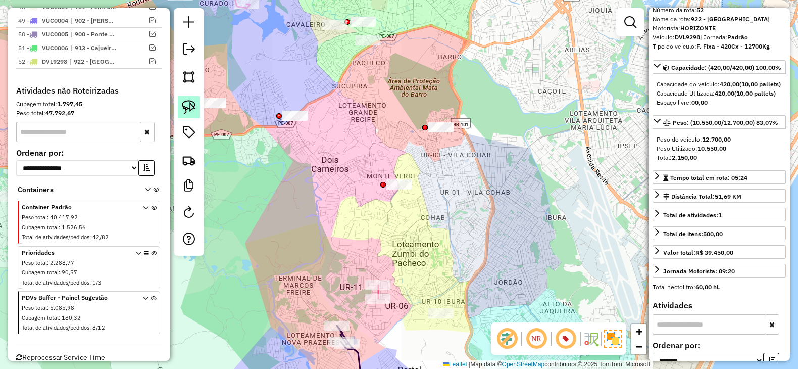
click at [183, 110] on img at bounding box center [189, 107] width 14 height 14
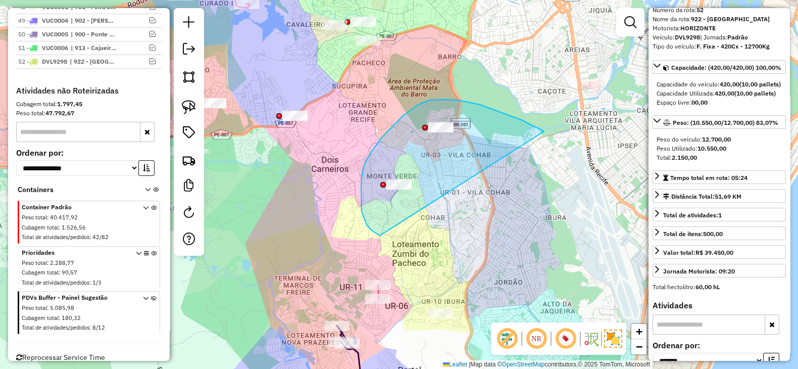
drag, startPoint x: 541, startPoint y: 130, endPoint x: 380, endPoint y: 235, distance: 192.7
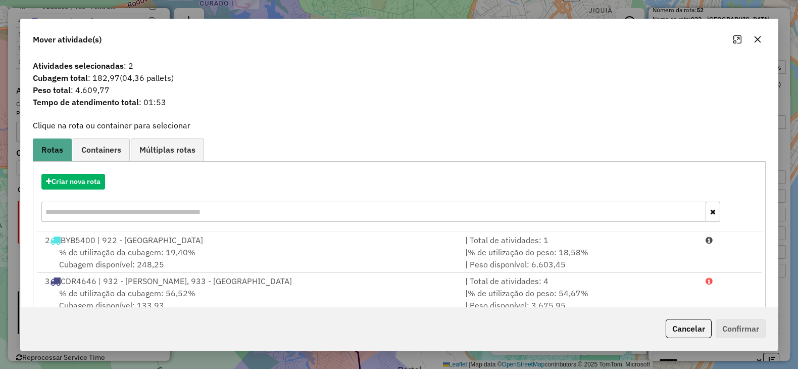
click at [760, 42] on icon "button" at bounding box center [758, 39] width 8 height 8
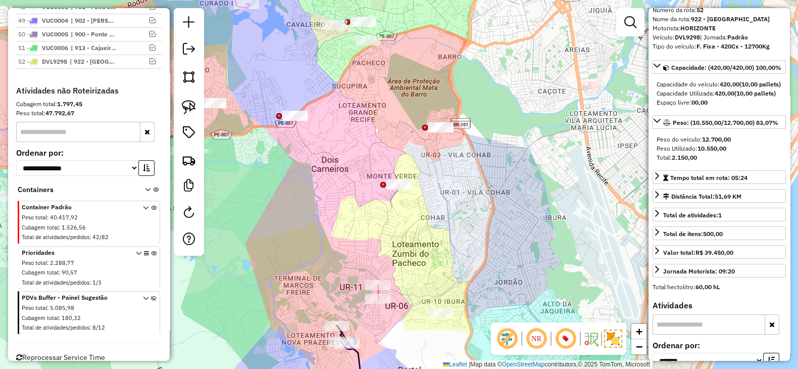
click at [176, 103] on div at bounding box center [189, 132] width 30 height 248
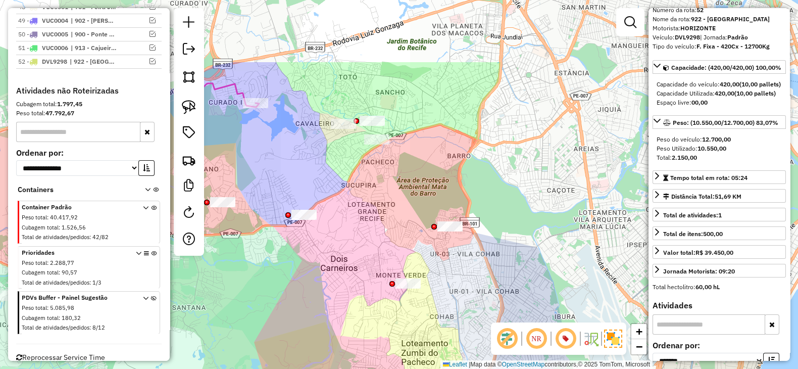
drag, startPoint x: 328, startPoint y: 110, endPoint x: 338, endPoint y: 178, distance: 68.9
click at [338, 179] on div "Janela de atendimento Grade de atendimento Capacidade Transportadoras Veículos …" at bounding box center [399, 184] width 798 height 369
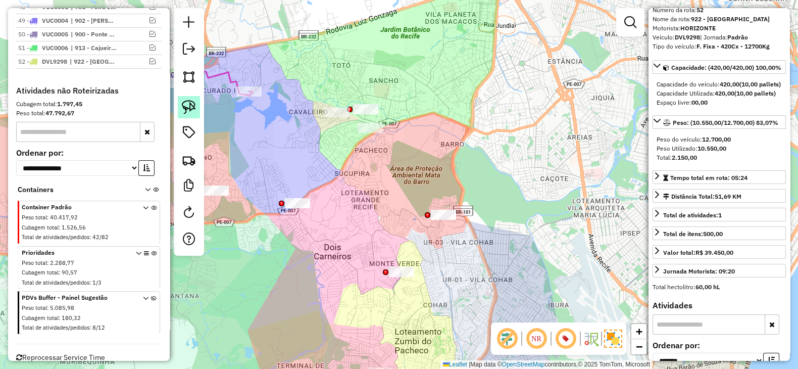
click at [192, 110] on img at bounding box center [189, 107] width 14 height 14
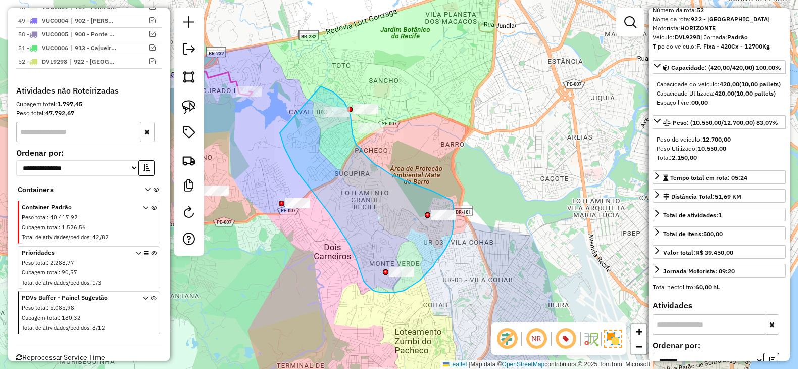
drag, startPoint x: 303, startPoint y: 179, endPoint x: 320, endPoint y: 86, distance: 94.0
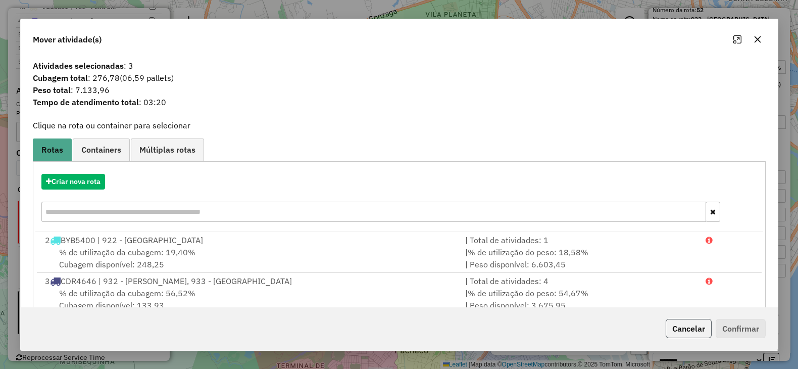
click at [690, 327] on button "Cancelar" at bounding box center [689, 328] width 46 height 19
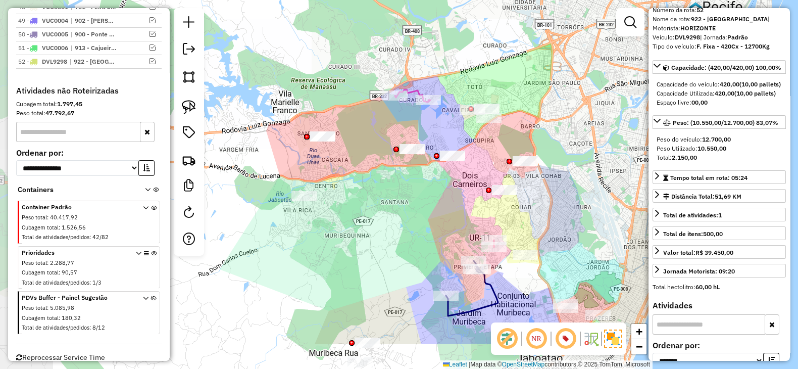
drag, startPoint x: 348, startPoint y: 316, endPoint x: 426, endPoint y: 255, distance: 99.7
click at [426, 255] on div "Janela de atendimento Grade de atendimento Capacidade Transportadoras Veículos …" at bounding box center [399, 184] width 798 height 369
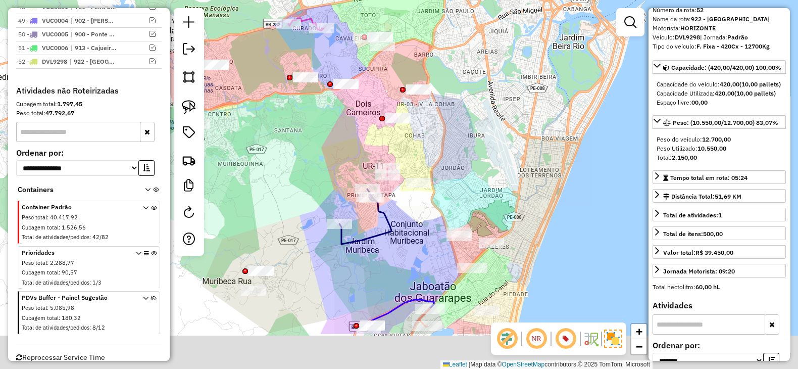
drag, startPoint x: 323, startPoint y: 189, endPoint x: 312, endPoint y: 181, distance: 13.7
click at [312, 181] on div "Janela de atendimento Grade de atendimento Capacidade Transportadoras Veículos …" at bounding box center [399, 184] width 798 height 369
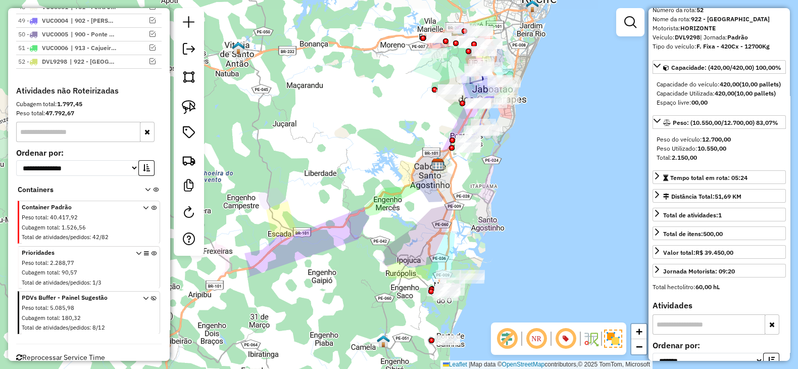
drag, startPoint x: 378, startPoint y: 166, endPoint x: 361, endPoint y: 144, distance: 28.1
click at [405, 134] on div "Janela de atendimento Grade de atendimento Capacidade Transportadoras Veículos …" at bounding box center [399, 184] width 798 height 369
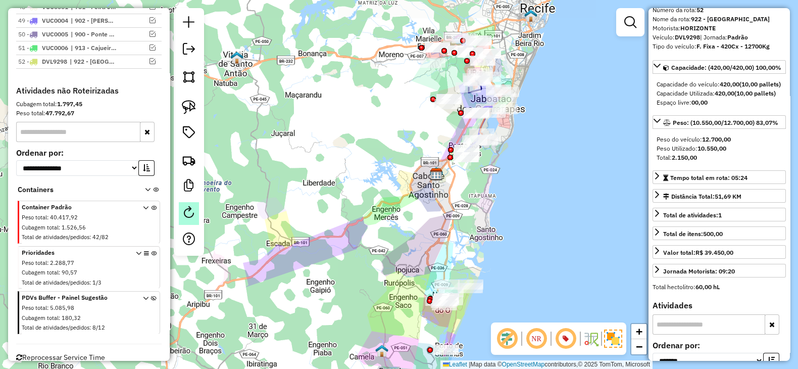
click at [187, 219] on link at bounding box center [189, 213] width 20 height 23
select select "*"
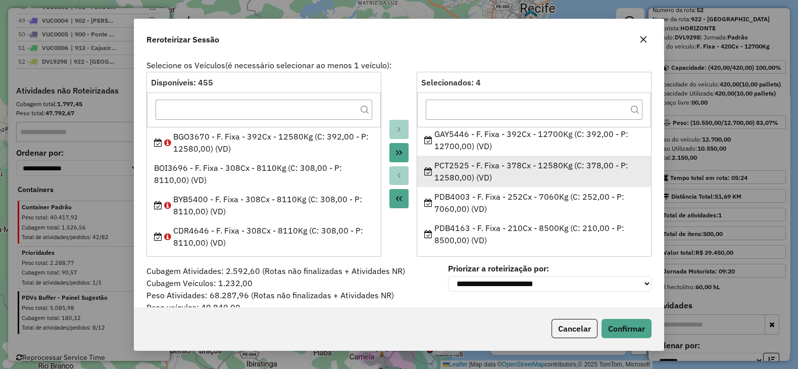
scroll to position [4, 0]
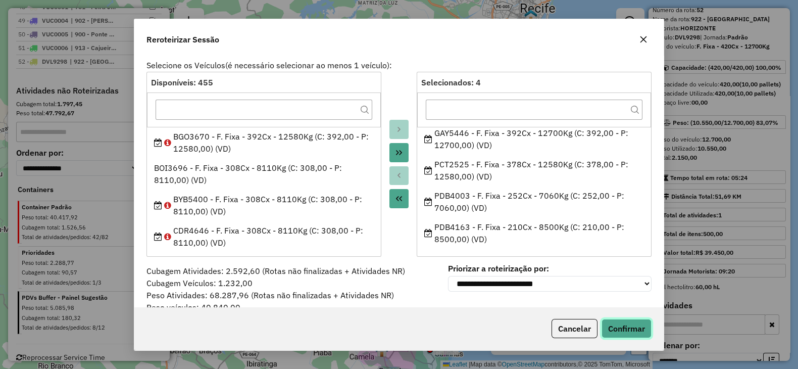
click at [631, 332] on button "Confirmar" at bounding box center [627, 328] width 50 height 19
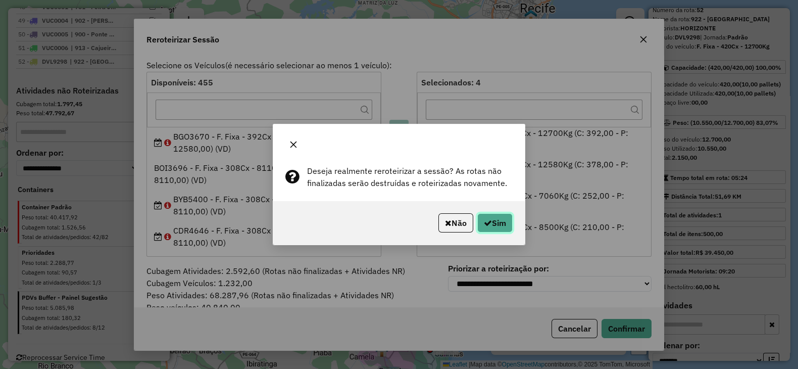
click at [488, 214] on button "Sim" at bounding box center [495, 222] width 35 height 19
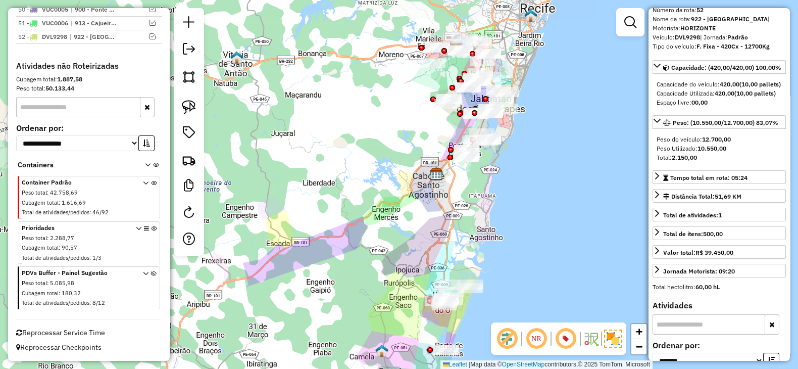
scroll to position [1184, 0]
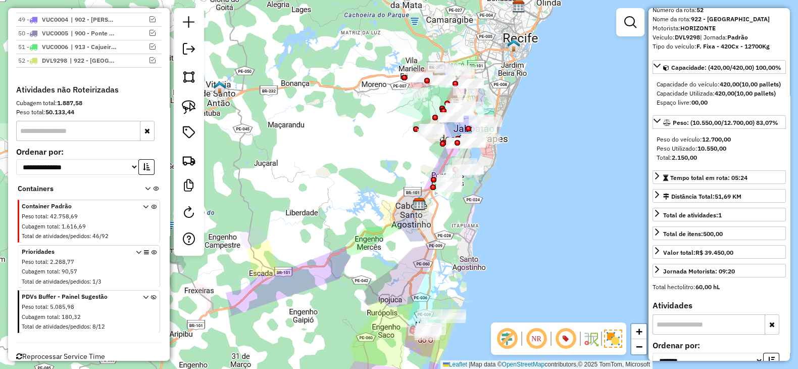
drag, startPoint x: 478, startPoint y: 206, endPoint x: 460, endPoint y: 243, distance: 41.6
click at [460, 243] on div "Janela de atendimento Grade de atendimento Capacidade Transportadoras Veículos …" at bounding box center [399, 184] width 798 height 369
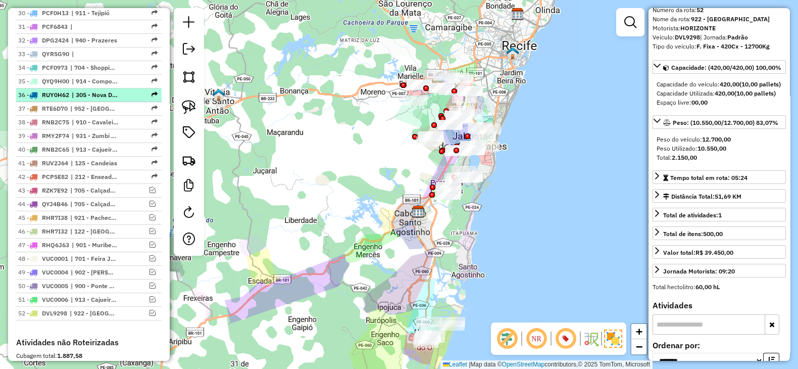
scroll to position [1016, 0]
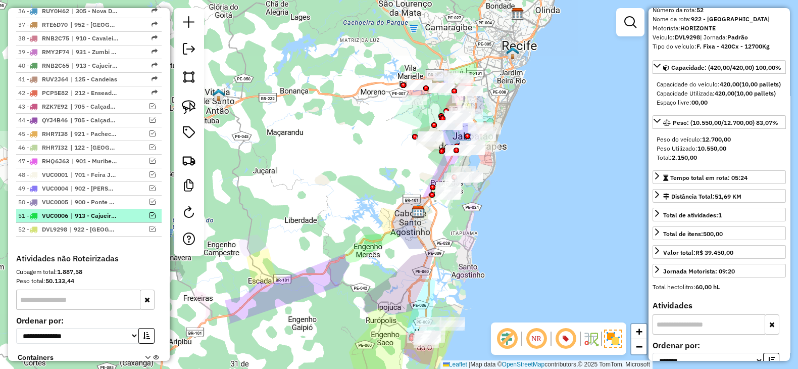
click at [151, 212] on em at bounding box center [153, 215] width 6 height 6
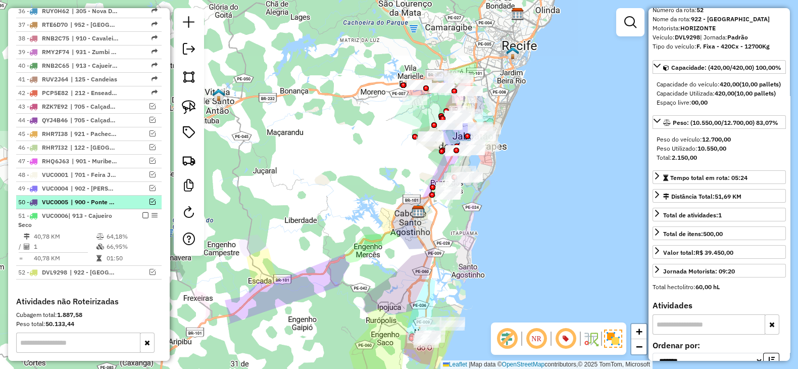
click at [150, 199] on em at bounding box center [153, 202] width 6 height 6
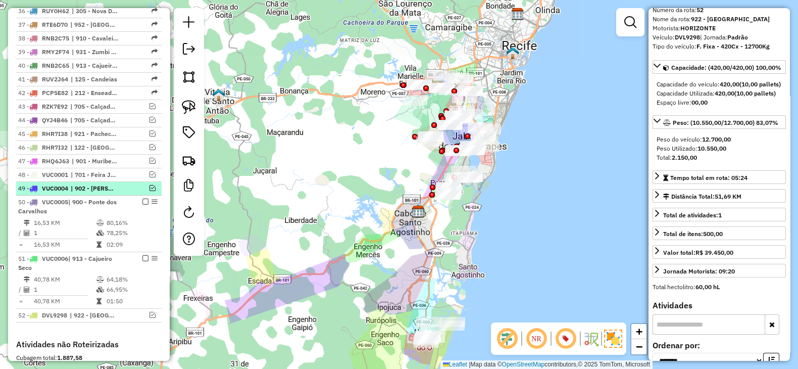
click at [150, 185] on em at bounding box center [153, 188] width 6 height 6
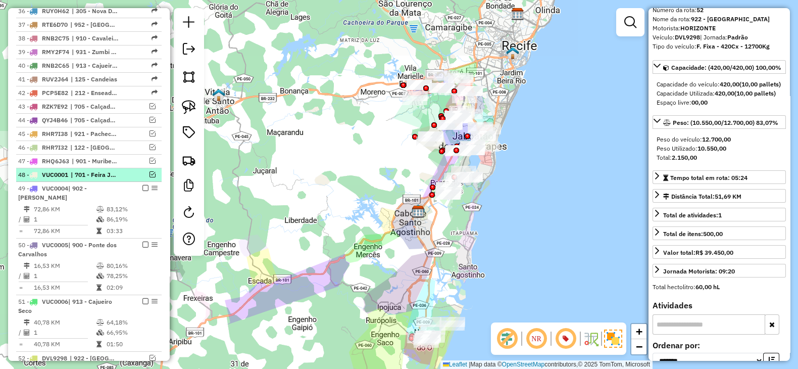
click at [150, 171] on em at bounding box center [153, 174] width 6 height 6
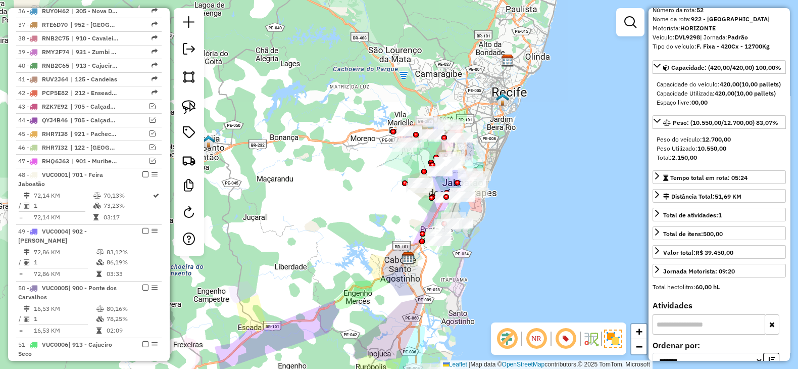
drag, startPoint x: 367, startPoint y: 141, endPoint x: 356, endPoint y: 193, distance: 52.6
click at [356, 193] on div "Janela de atendimento Grade de atendimento Capacidade Transportadoras Veículos …" at bounding box center [399, 184] width 798 height 369
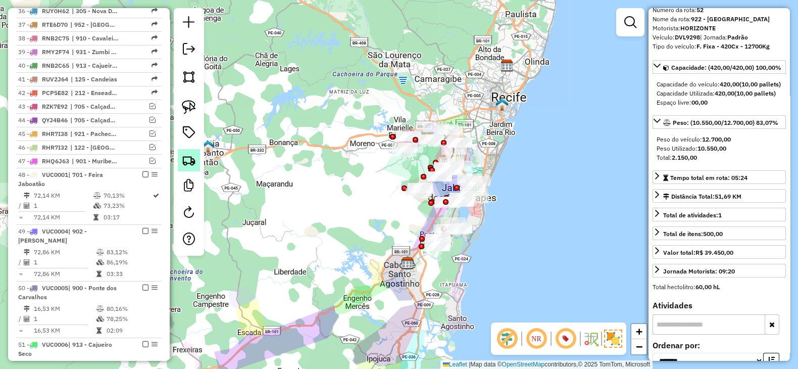
click at [190, 162] on img at bounding box center [189, 160] width 14 height 14
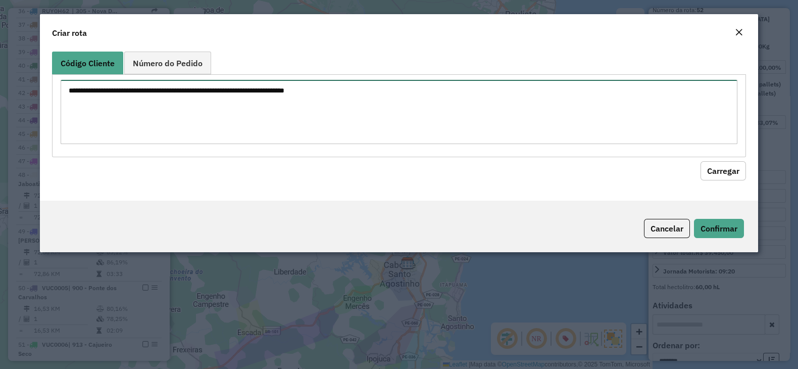
paste textarea "******** ******** ******** ******** ******** ******** ******** ******** *******…"
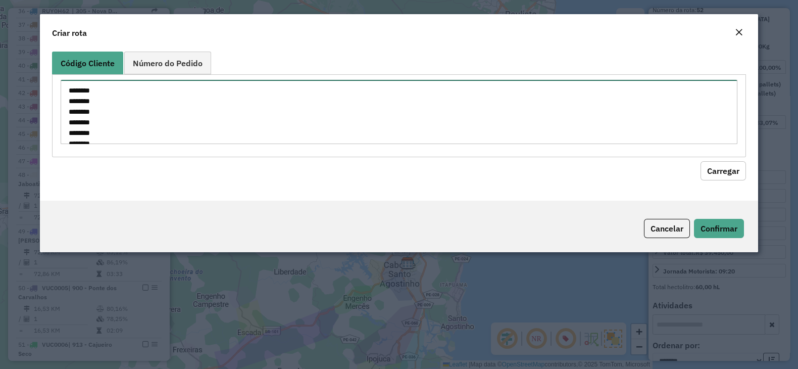
scroll to position [291, 0]
type textarea "******** ******** ******** ******** ******** ******** ******** ******** *******…"
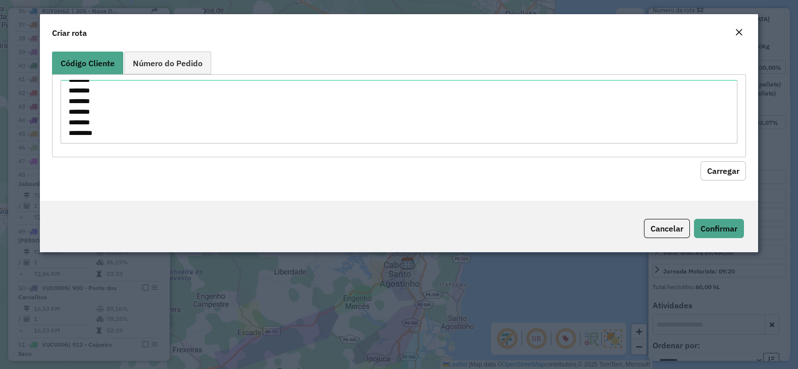
click at [730, 164] on button "Carregar" at bounding box center [723, 170] width 45 height 19
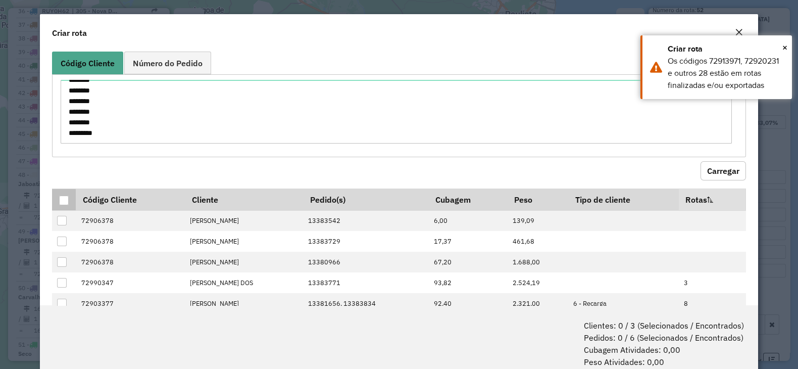
click at [63, 197] on div at bounding box center [64, 201] width 10 height 10
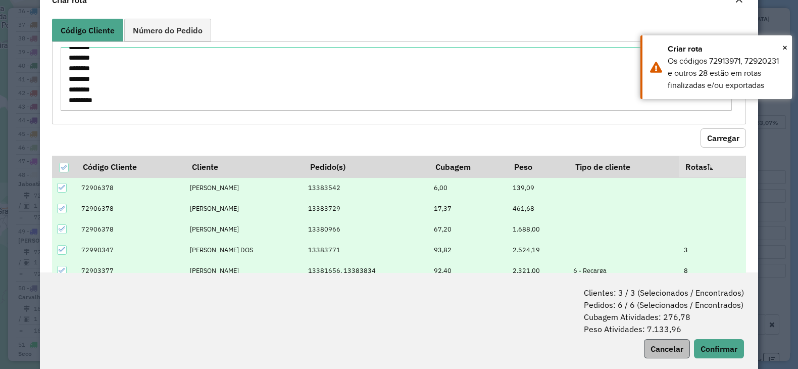
scroll to position [50, 0]
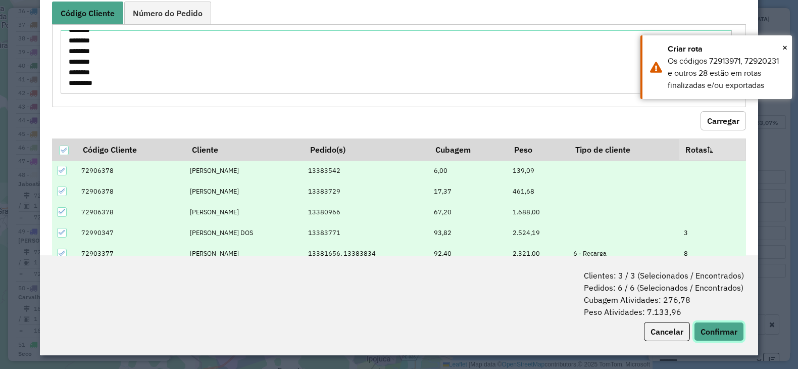
click at [707, 331] on button "Confirmar" at bounding box center [719, 331] width 50 height 19
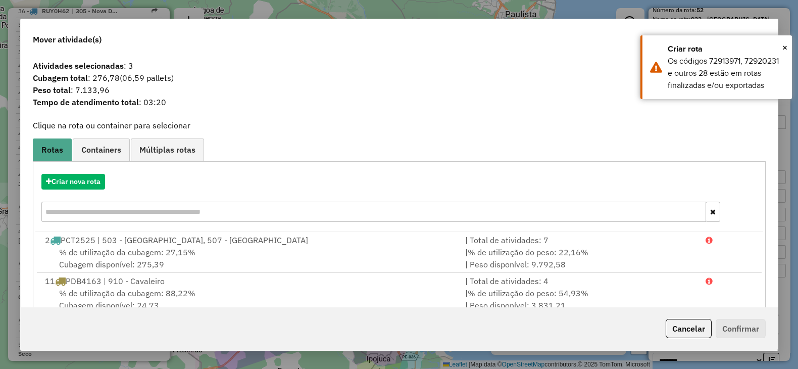
click at [104, 151] on span "Containers" at bounding box center [101, 150] width 40 height 8
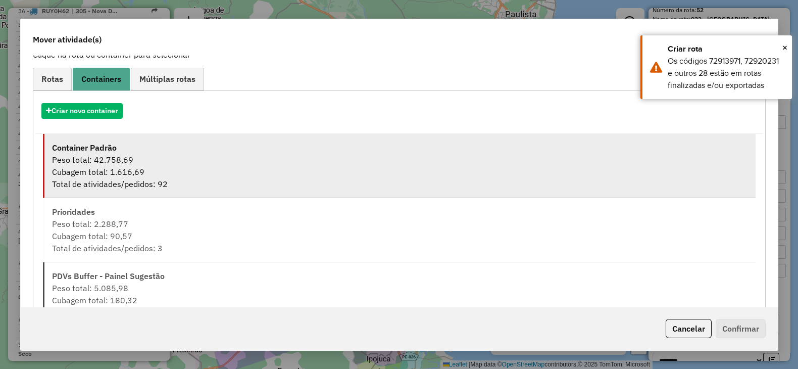
scroll to position [107, 0]
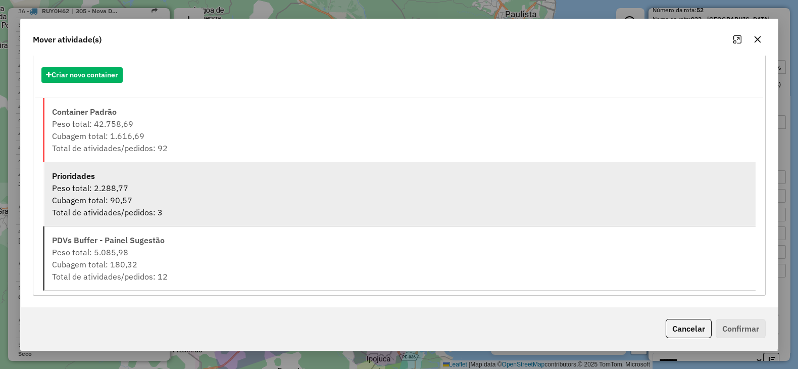
click at [165, 205] on div "Cubagem total: 90,57" at bounding box center [400, 200] width 696 height 12
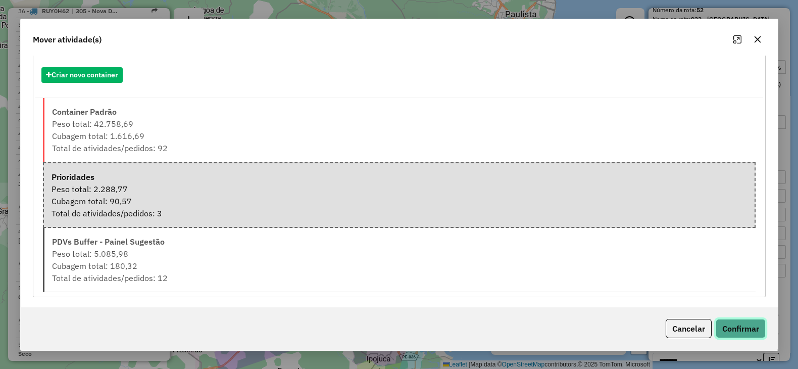
click at [750, 334] on button "Confirmar" at bounding box center [741, 328] width 50 height 19
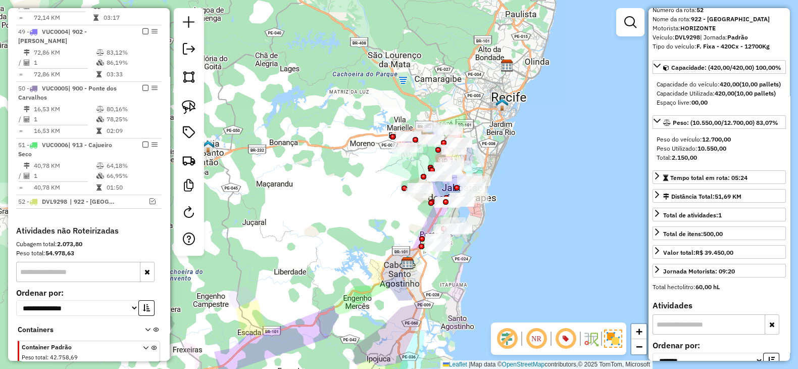
scroll to position [1356, 0]
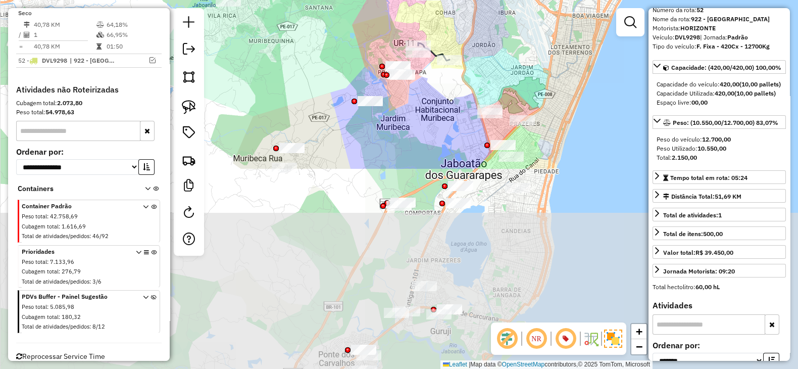
drag, startPoint x: 392, startPoint y: 218, endPoint x: 337, endPoint y: 7, distance: 218.8
click at [337, 7] on div "Janela de atendimento Grade de atendimento Capacidade Transportadoras Veículos …" at bounding box center [399, 184] width 798 height 369
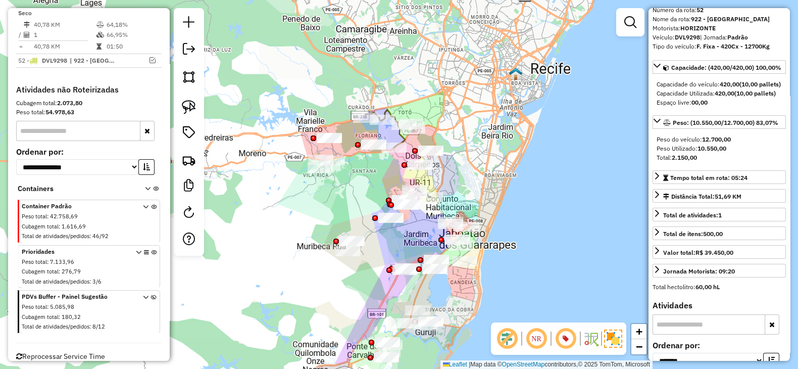
drag, startPoint x: 328, startPoint y: 189, endPoint x: 317, endPoint y: 228, distance: 40.0
click at [317, 228] on div "Janela de atendimento Grade de atendimento Capacidade Transportadoras Veículos …" at bounding box center [399, 184] width 798 height 369
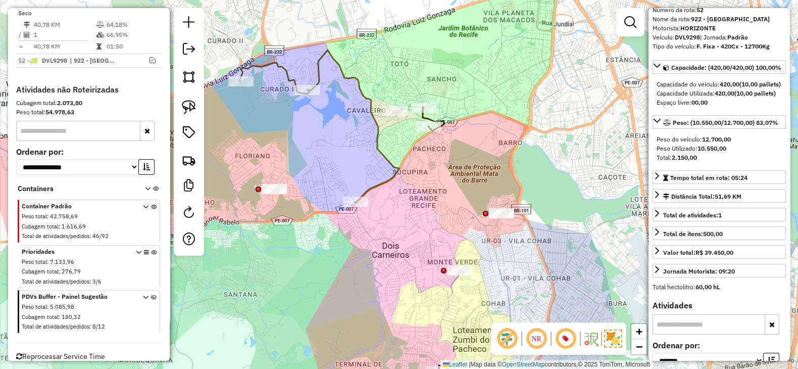
drag, startPoint x: 480, startPoint y: 187, endPoint x: 472, endPoint y: 179, distance: 11.1
click at [472, 179] on div "Janela de atendimento Grade de atendimento Capacidade Transportadoras Veículos …" at bounding box center [399, 184] width 798 height 369
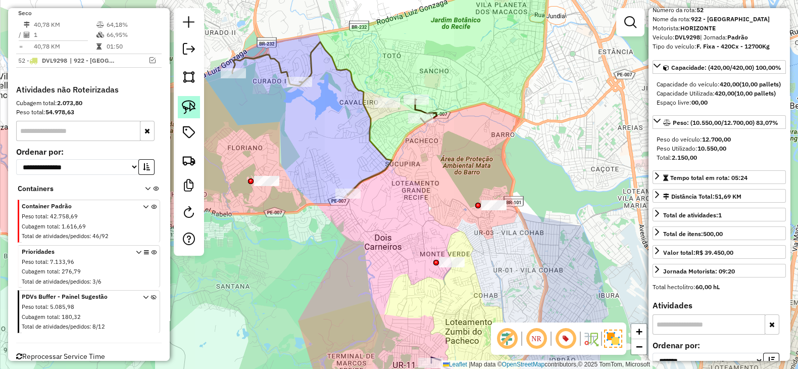
click at [186, 107] on img at bounding box center [189, 107] width 14 height 14
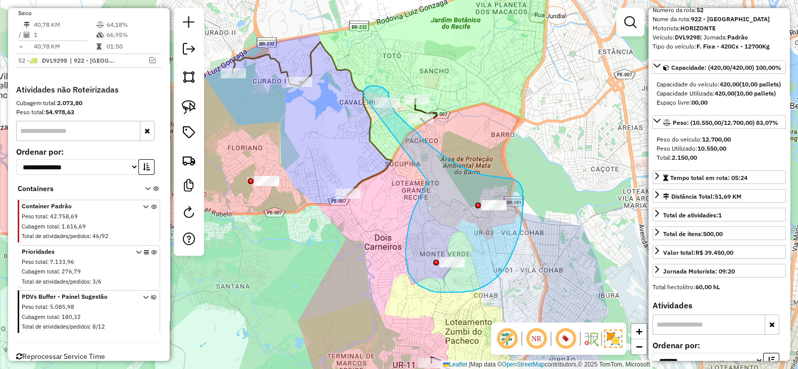
drag, startPoint x: 424, startPoint y: 187, endPoint x: 363, endPoint y: 94, distance: 111.6
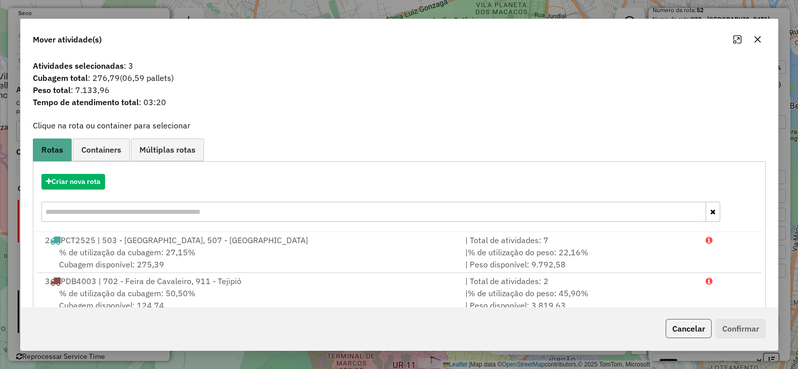
click at [687, 323] on button "Cancelar" at bounding box center [689, 328] width 46 height 19
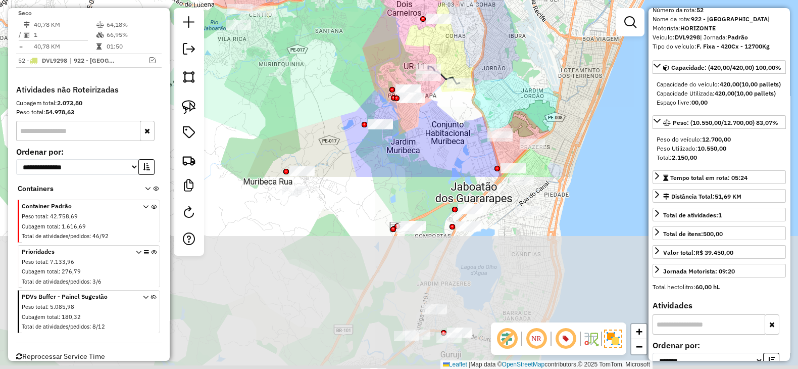
drag, startPoint x: 428, startPoint y: 292, endPoint x: 403, endPoint y: 67, distance: 226.3
click at [403, 67] on div "Janela de atendimento Grade de atendimento Capacidade Transportadoras Veículos …" at bounding box center [399, 184] width 798 height 369
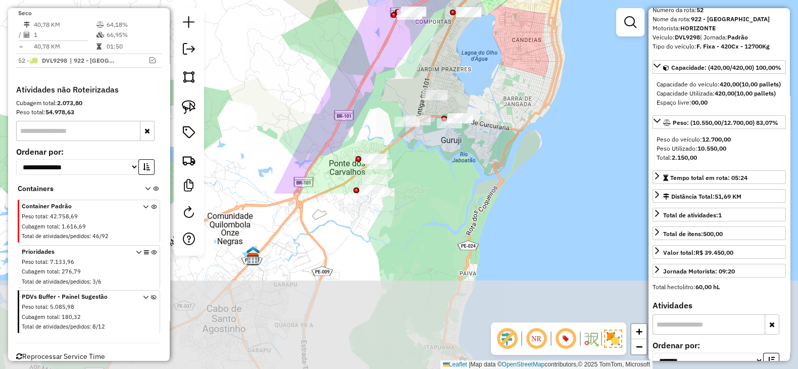
drag, startPoint x: 565, startPoint y: 279, endPoint x: 566, endPoint y: 66, distance: 212.7
click at [566, 66] on div "Janela de atendimento Grade de atendimento Capacidade Transportadoras Veículos …" at bounding box center [399, 184] width 798 height 369
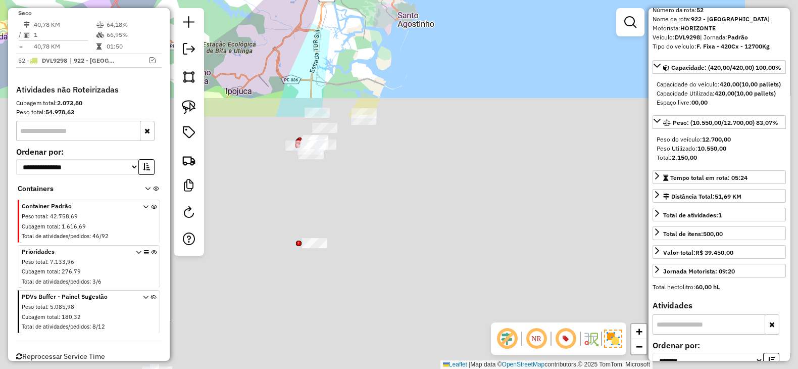
drag, startPoint x: 525, startPoint y: 204, endPoint x: 422, endPoint y: -43, distance: 267.7
click at [422, 0] on html "Aguarde... Pop-up bloqueado! Seu navegador bloqueou automáticamente a abertura …" at bounding box center [399, 184] width 798 height 369
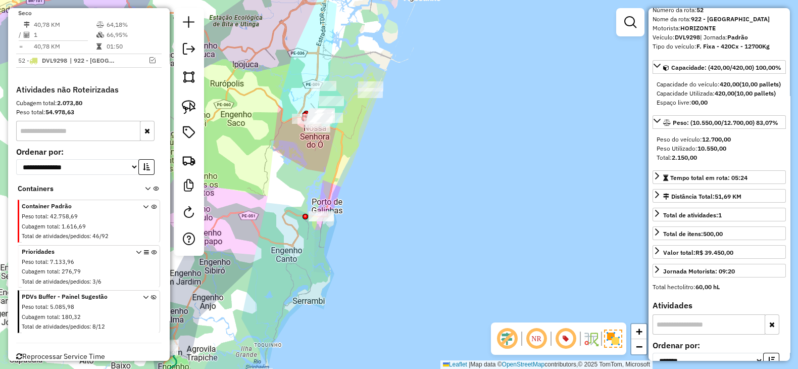
drag, startPoint x: 453, startPoint y: 118, endPoint x: 465, endPoint y: 97, distance: 24.2
click at [465, 97] on div "Janela de atendimento Grade de atendimento Capacidade Transportadoras Veículos …" at bounding box center [399, 184] width 798 height 369
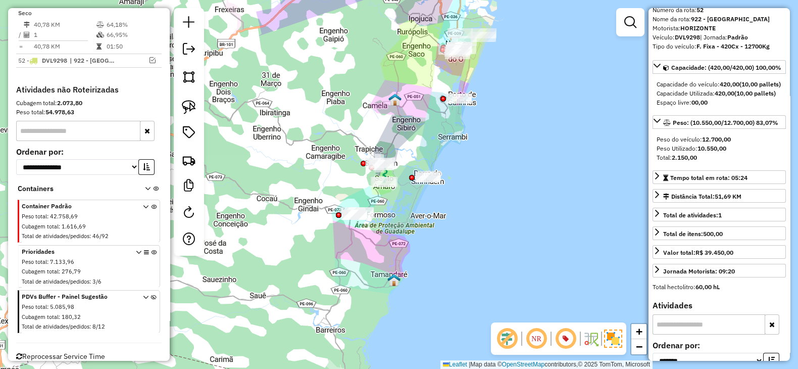
drag, startPoint x: 278, startPoint y: 144, endPoint x: 403, endPoint y: 53, distance: 154.0
click at [403, 53] on div "Janela de atendimento Grade de atendimento Capacidade Transportadoras Veículos …" at bounding box center [399, 184] width 798 height 369
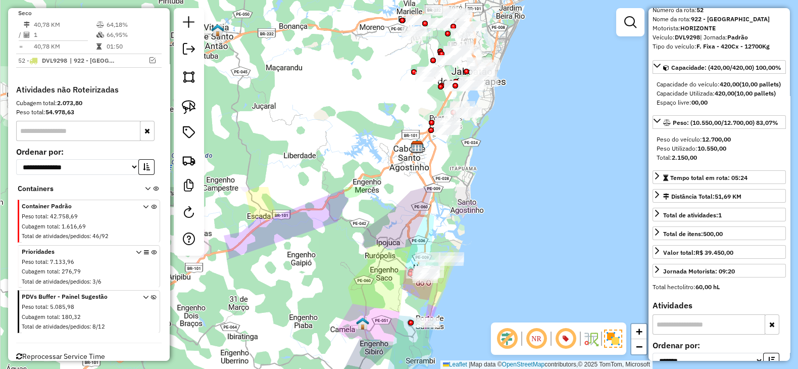
drag, startPoint x: 394, startPoint y: 103, endPoint x: 356, endPoint y: 329, distance: 230.0
click at [356, 329] on img at bounding box center [362, 323] width 13 height 13
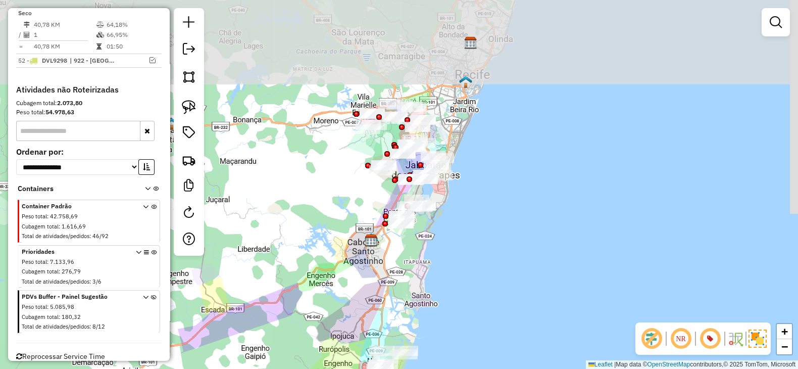
drag, startPoint x: 367, startPoint y: 189, endPoint x: 355, endPoint y: 216, distance: 29.2
click at [331, 264] on div "Janela de atendimento Grade de atendimento Capacidade Transportadoras Veículos …" at bounding box center [399, 184] width 798 height 369
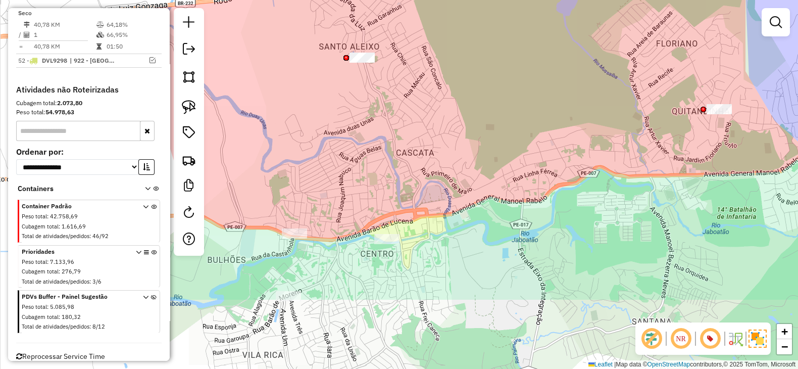
drag, startPoint x: 436, startPoint y: 221, endPoint x: 489, endPoint y: 94, distance: 137.7
click at [489, 94] on div "Janela de atendimento Grade de atendimento Capacidade Transportadoras Veículos …" at bounding box center [399, 184] width 798 height 369
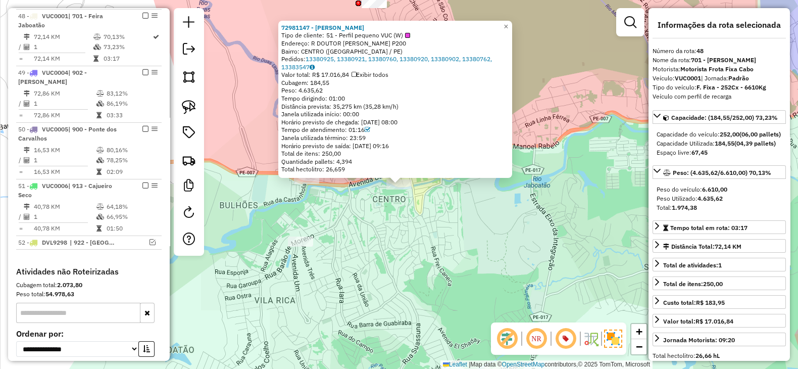
scroll to position [1154, 0]
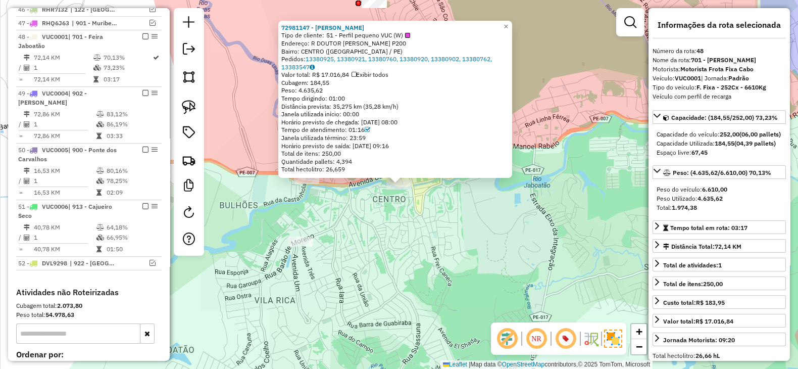
click at [377, 269] on div "72981147 - [PERSON_NAME] B Tipo de cliente: 51 - Perfil pequeno VUC (W) Endereç…" at bounding box center [399, 184] width 798 height 369
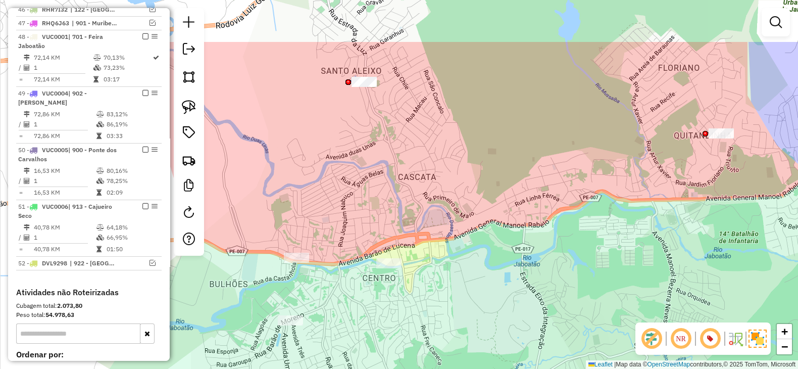
drag, startPoint x: 393, startPoint y: 127, endPoint x: 388, endPoint y: 170, distance: 43.2
click at [388, 170] on div "Janela de atendimento Grade de atendimento Capacidade Transportadoras Veículos …" at bounding box center [399, 184] width 798 height 369
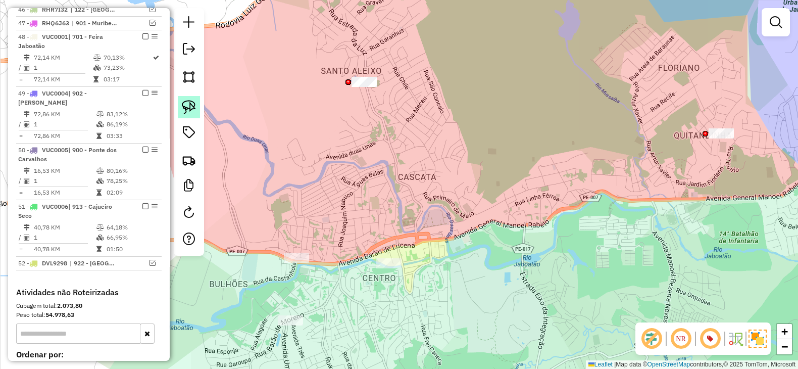
click at [191, 110] on img at bounding box center [189, 107] width 14 height 14
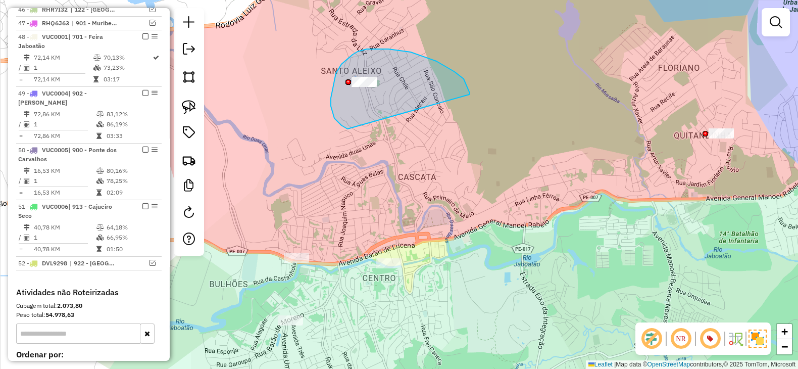
drag, startPoint x: 470, startPoint y: 93, endPoint x: 348, endPoint y: 129, distance: 127.4
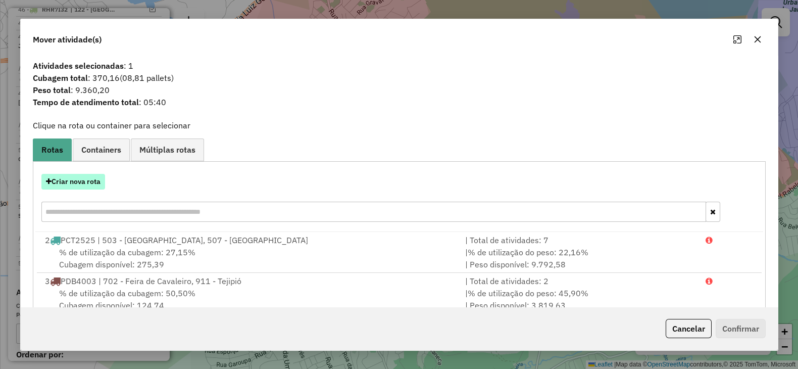
click at [68, 184] on button "Criar nova rota" at bounding box center [73, 182] width 64 height 16
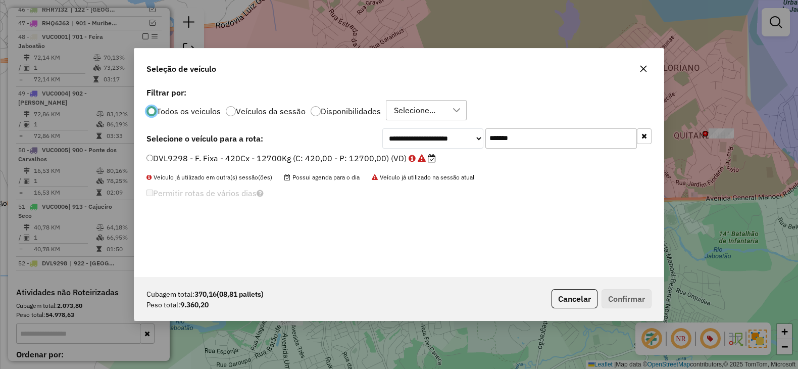
scroll to position [5, 3]
drag, startPoint x: 425, startPoint y: 137, endPoint x: 401, endPoint y: 142, distance: 25.2
click at [404, 138] on div "**********" at bounding box center [517, 138] width 269 height 20
paste input "text"
type input "*******"
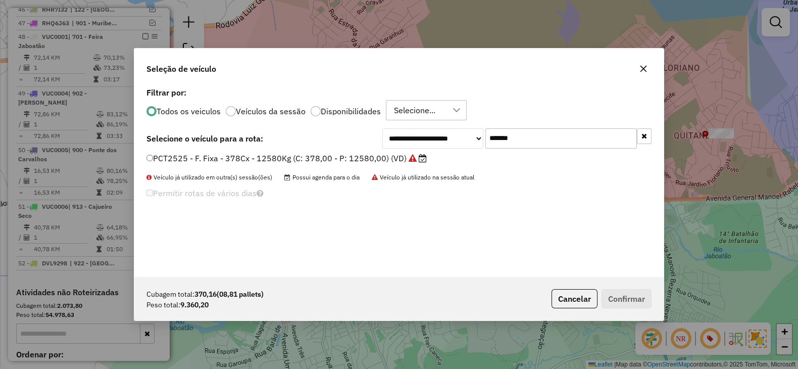
drag, startPoint x: 397, startPoint y: 158, endPoint x: 406, endPoint y: 167, distance: 13.6
click at [397, 158] on label "PCT2525 - F. Fixa - 378Cx - 12580Kg (C: 378,00 - P: 12580,00) (VD)" at bounding box center [287, 158] width 280 height 12
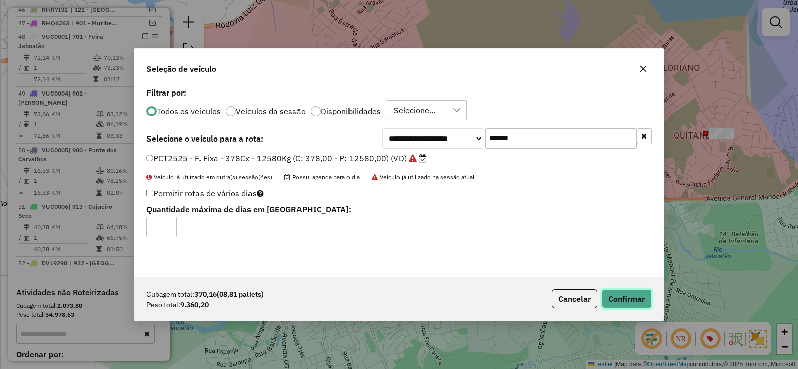
click at [636, 306] on button "Confirmar" at bounding box center [627, 298] width 50 height 19
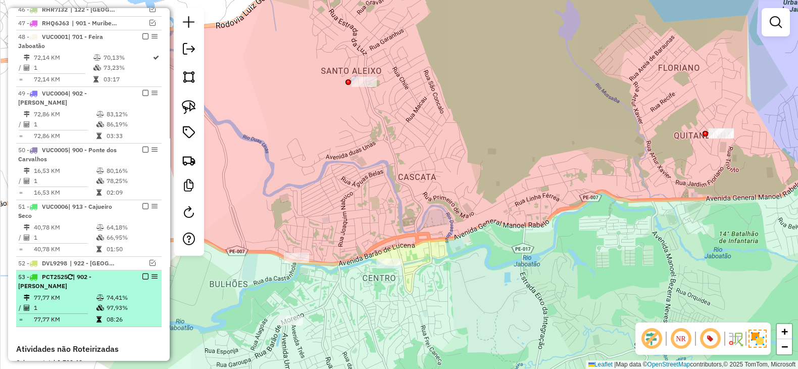
click at [142, 273] on em at bounding box center [145, 276] width 6 height 6
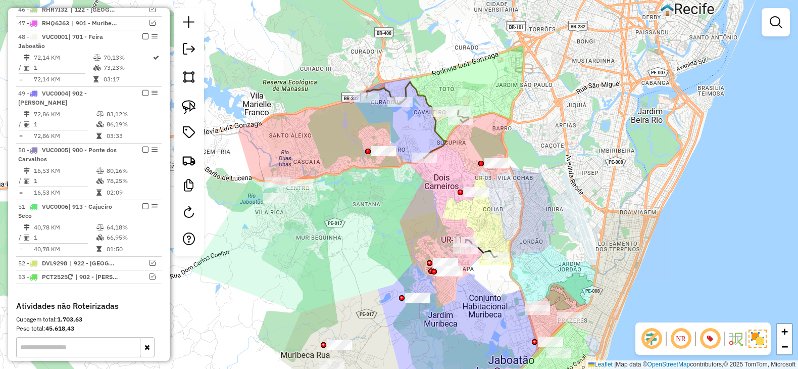
drag, startPoint x: 564, startPoint y: 168, endPoint x: 519, endPoint y: 162, distance: 45.3
click at [519, 162] on div "Janela de atendimento Grade de atendimento Capacidade Transportadoras Veículos …" at bounding box center [399, 184] width 798 height 369
click at [191, 105] on img at bounding box center [189, 107] width 14 height 14
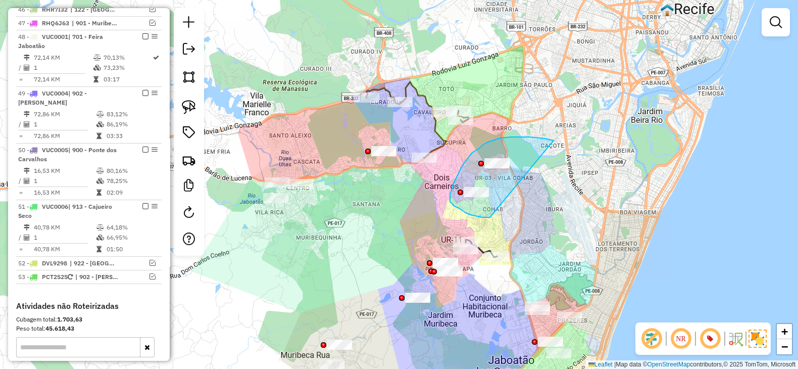
drag, startPoint x: 554, startPoint y: 141, endPoint x: 490, endPoint y: 217, distance: 99.4
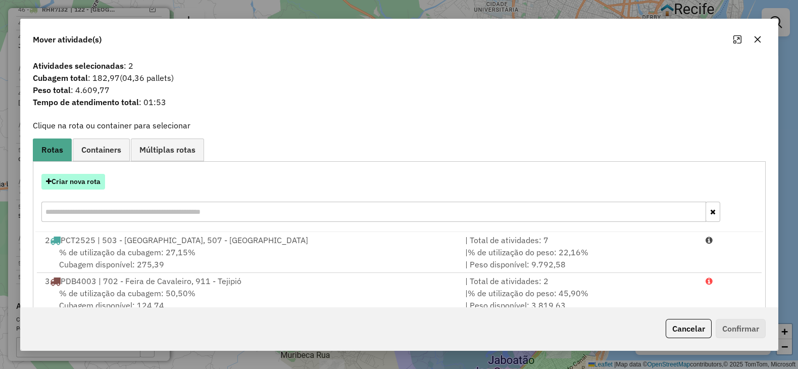
click at [73, 182] on button "Criar nova rota" at bounding box center [73, 182] width 64 height 16
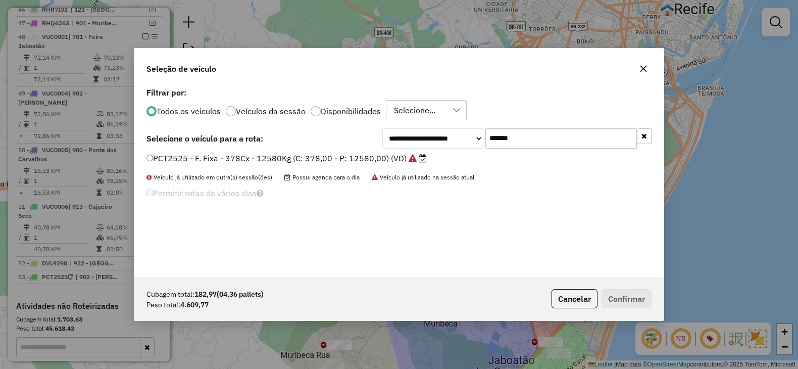
drag, startPoint x: 464, startPoint y: 141, endPoint x: 405, endPoint y: 145, distance: 59.8
click at [408, 142] on div "**********" at bounding box center [517, 138] width 269 height 20
paste input "text"
type input "*******"
click at [380, 160] on label "GAY5446 - F. Fixa - 392Cx - 12700Kg (C: 392,00 - P: 12700,00) (VD)" at bounding box center [287, 158] width 280 height 12
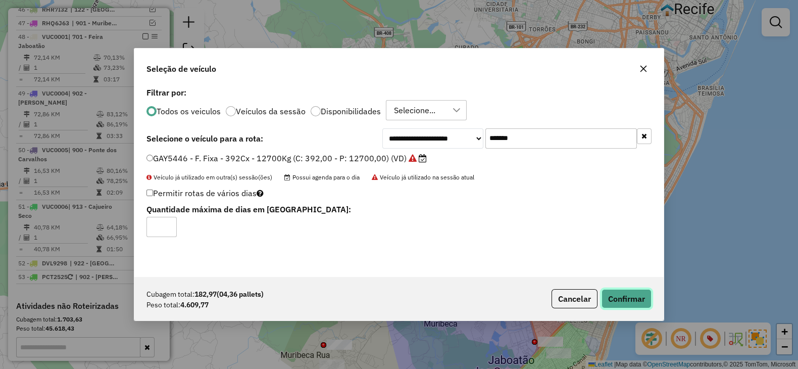
click at [627, 301] on button "Confirmar" at bounding box center [627, 298] width 50 height 19
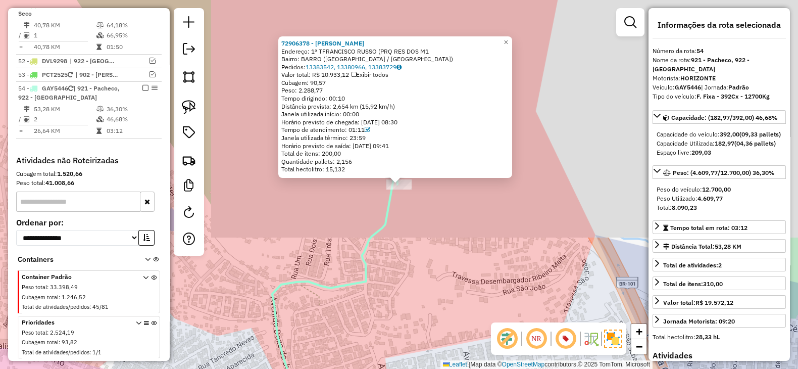
scroll to position [1407, 0]
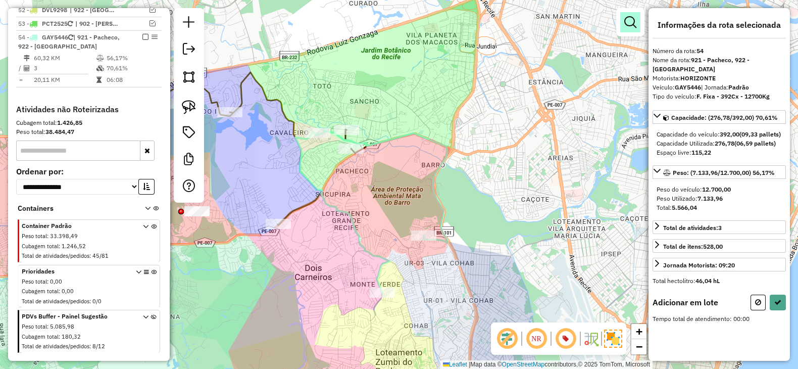
click at [629, 26] on em at bounding box center [631, 22] width 12 height 12
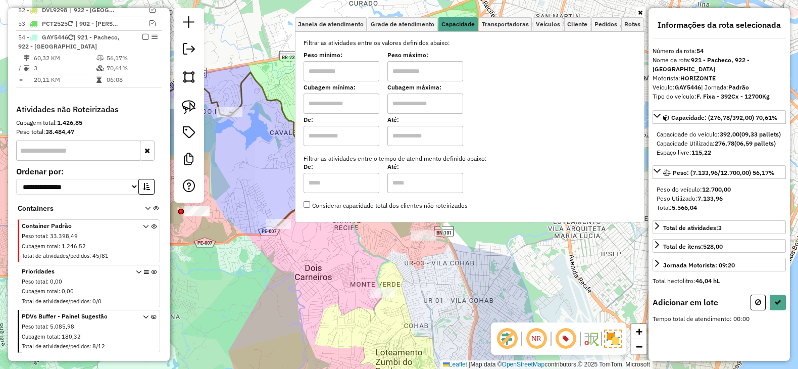
click at [334, 104] on input "text" at bounding box center [342, 103] width 76 height 20
type input "*****"
type input "*******"
click at [381, 253] on div "Limpar filtros Janela de atendimento Grade de atendimento Capacidade Transporta…" at bounding box center [399, 184] width 798 height 369
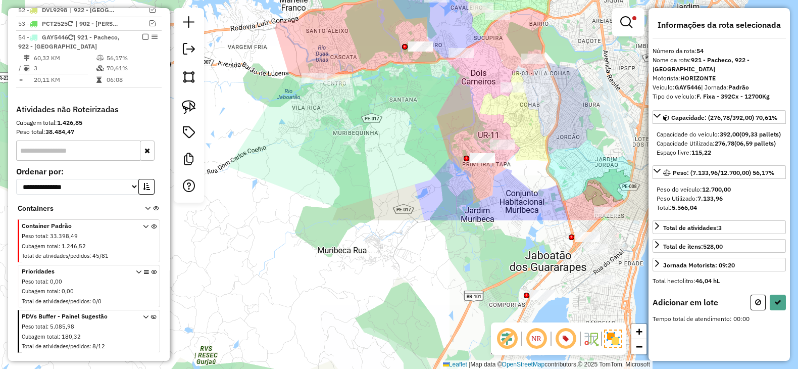
drag, startPoint x: 373, startPoint y: 247, endPoint x: 495, endPoint y: 41, distance: 239.3
click at [497, 44] on div "Limpar filtros Janela de atendimento Grade de atendimento Capacidade Transporta…" at bounding box center [399, 184] width 798 height 369
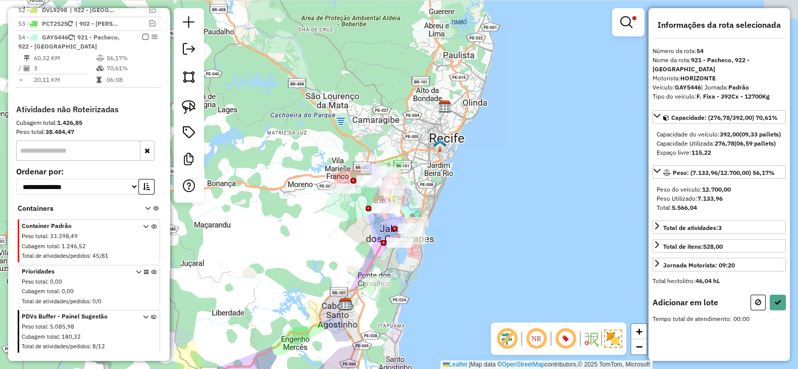
drag, startPoint x: 407, startPoint y: 247, endPoint x: 365, endPoint y: 234, distance: 43.3
click at [365, 252] on div "Limpar filtros Janela de atendimento Grade de atendimento Capacidade Transporta…" at bounding box center [399, 184] width 798 height 369
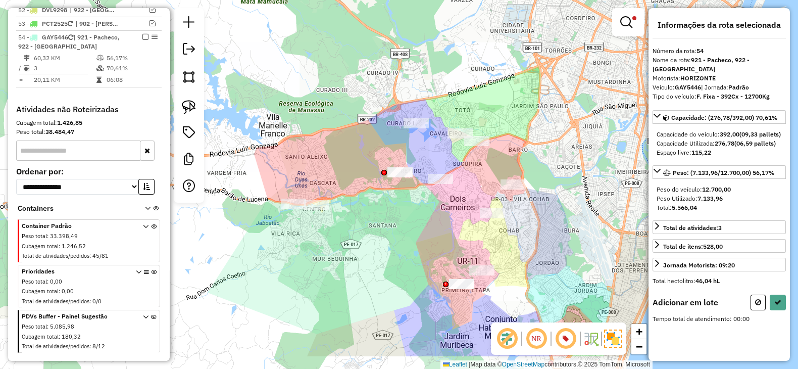
drag, startPoint x: 362, startPoint y: 183, endPoint x: 372, endPoint y: 129, distance: 55.1
click at [372, 129] on div "Limpar filtros Janela de atendimento Grade de atendimento Capacidade Transporta…" at bounding box center [399, 184] width 798 height 369
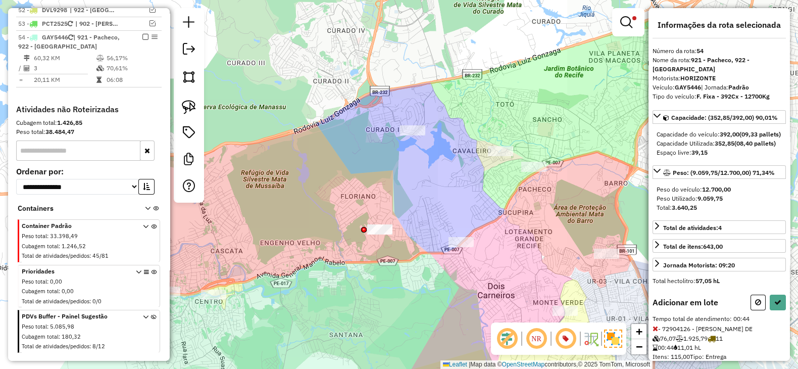
click at [534, 160] on div "Rota 3 - Placa PDB4003 72920153 - MICHELE ROSA CONF Limpar filtros Janela de at…" at bounding box center [399, 184] width 798 height 369
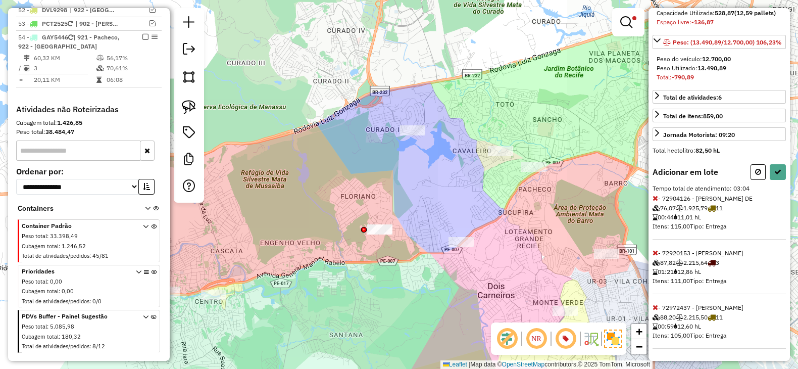
scroll to position [164, 0]
click at [657, 199] on icon at bounding box center [656, 198] width 6 height 7
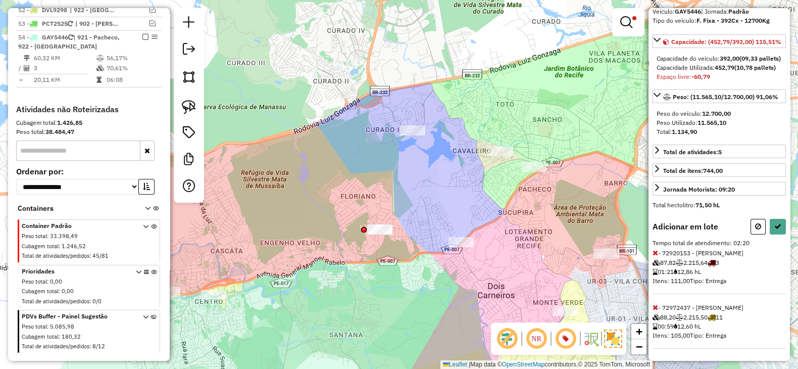
click at [657, 255] on icon at bounding box center [656, 252] width 6 height 7
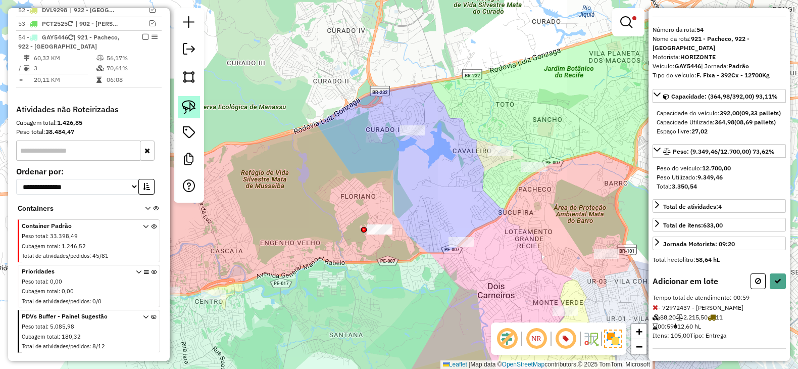
click at [188, 105] on img at bounding box center [189, 107] width 14 height 14
drag, startPoint x: 379, startPoint y: 195, endPoint x: 397, endPoint y: 228, distance: 37.3
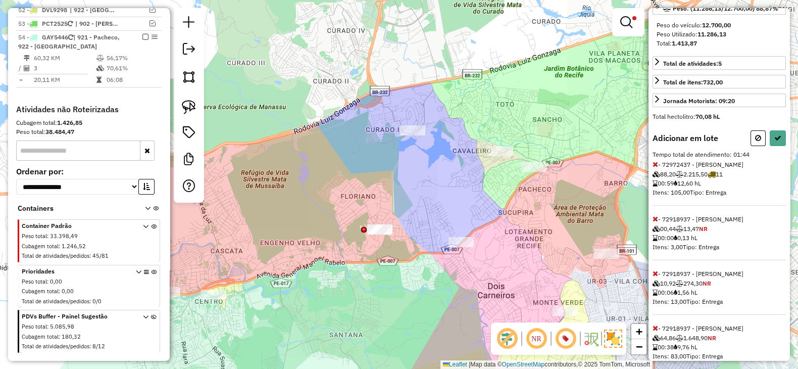
scroll to position [209, 0]
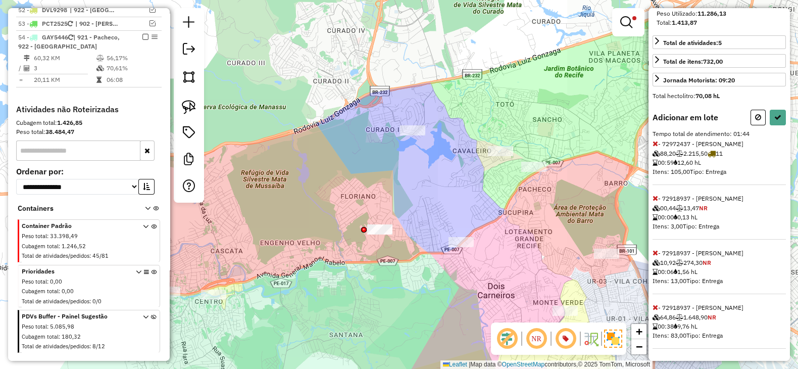
click at [655, 307] on icon at bounding box center [656, 307] width 6 height 7
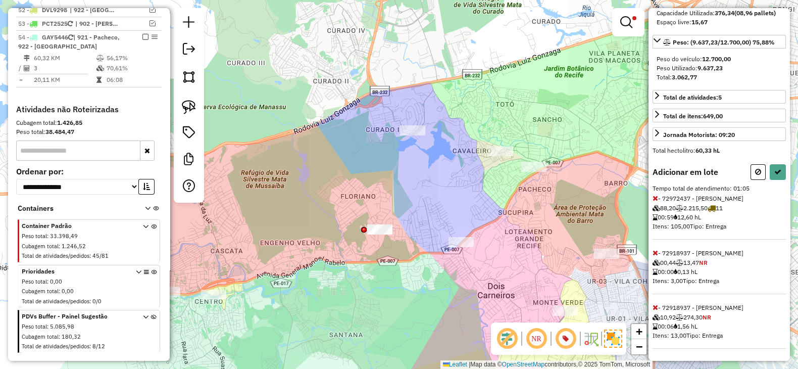
click at [655, 307] on icon at bounding box center [656, 307] width 6 height 7
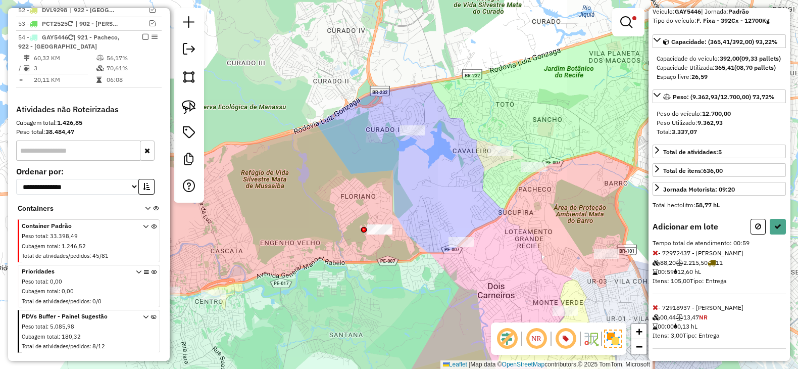
click at [655, 307] on icon at bounding box center [656, 307] width 6 height 7
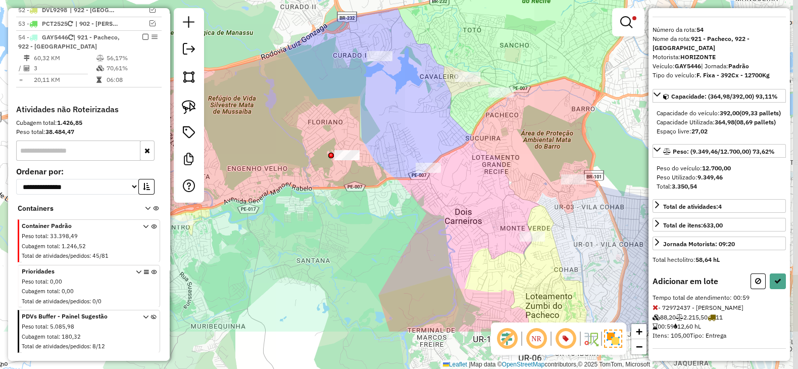
drag, startPoint x: 446, startPoint y: 327, endPoint x: 413, endPoint y: 253, distance: 81.2
click at [413, 253] on div "Limpar filtros Janela de atendimento Grade de atendimento Capacidade Transporta…" at bounding box center [399, 184] width 798 height 369
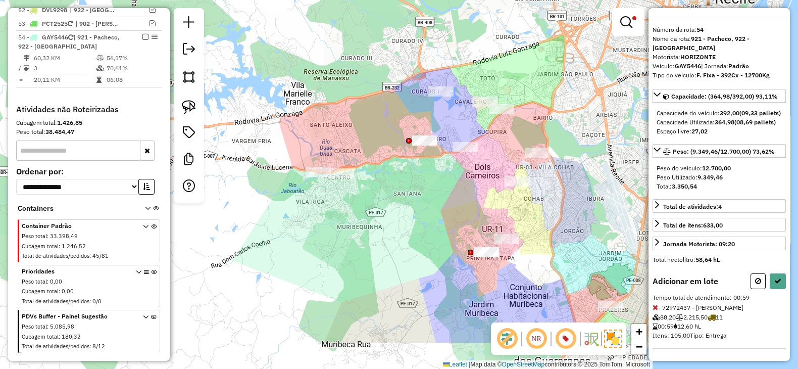
drag, startPoint x: 413, startPoint y: 253, endPoint x: 458, endPoint y: 189, distance: 77.5
click at [458, 189] on div "Limpar filtros Janela de atendimento Grade de atendimento Capacidade Transporta…" at bounding box center [399, 184] width 798 height 369
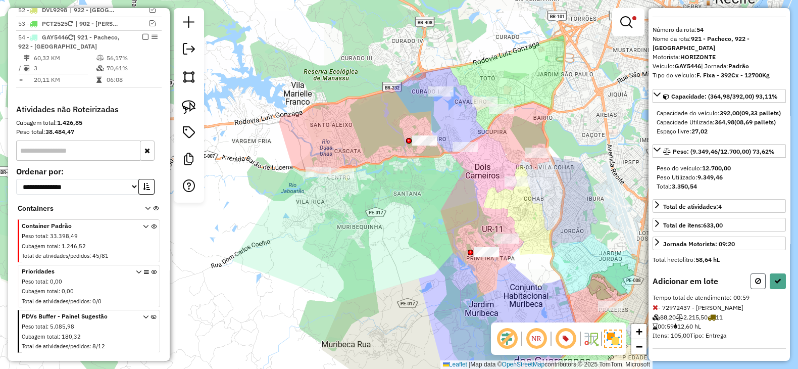
click at [756, 281] on icon at bounding box center [758, 280] width 6 height 7
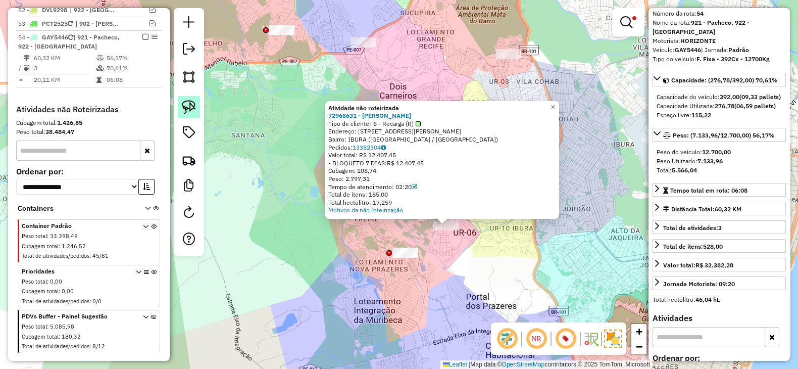
click at [195, 107] on img at bounding box center [189, 107] width 14 height 14
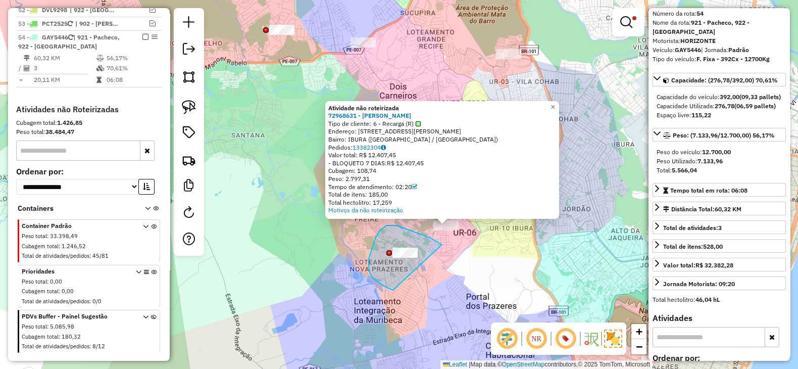
drag, startPoint x: 442, startPoint y: 245, endPoint x: 393, endPoint y: 290, distance: 66.9
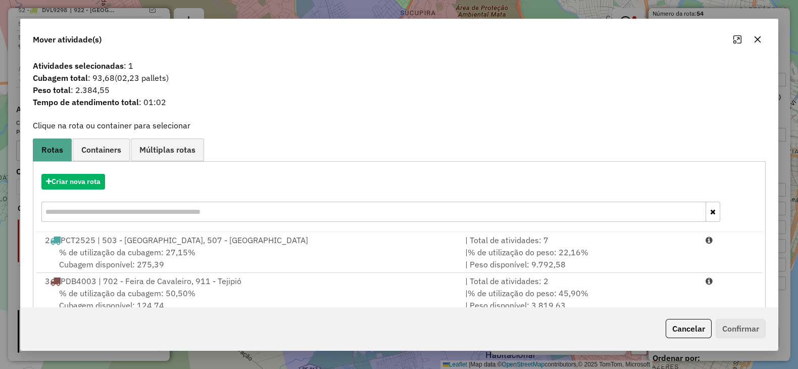
click at [758, 38] on icon "button" at bounding box center [757, 39] width 7 height 7
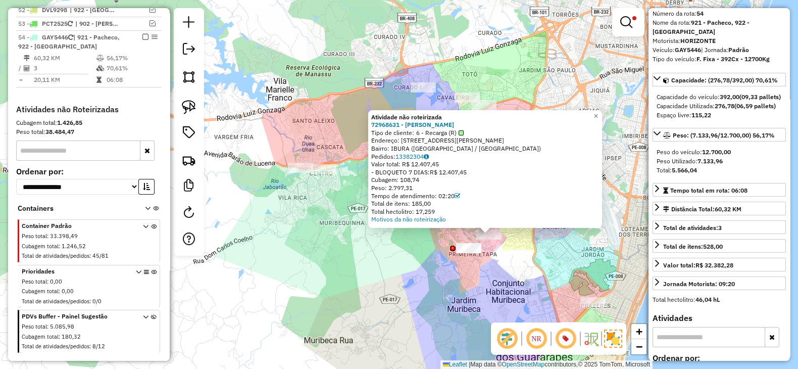
click at [396, 278] on div "Atividade não roteirizada 72968631 - PAULO HENRIQUE DOS S Tipo de cliente: 6 - …" at bounding box center [399, 184] width 798 height 369
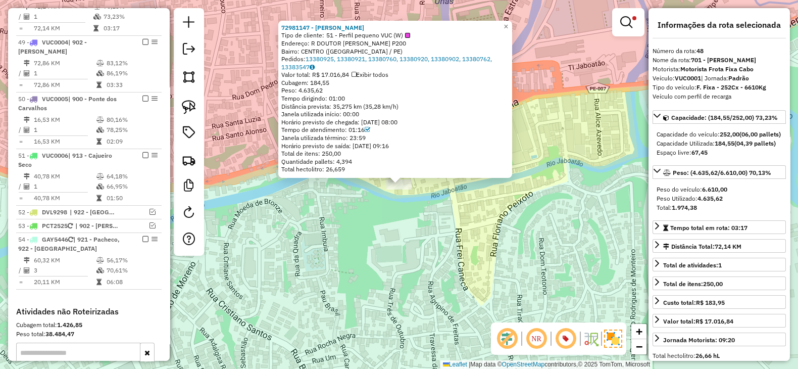
scroll to position [1154, 0]
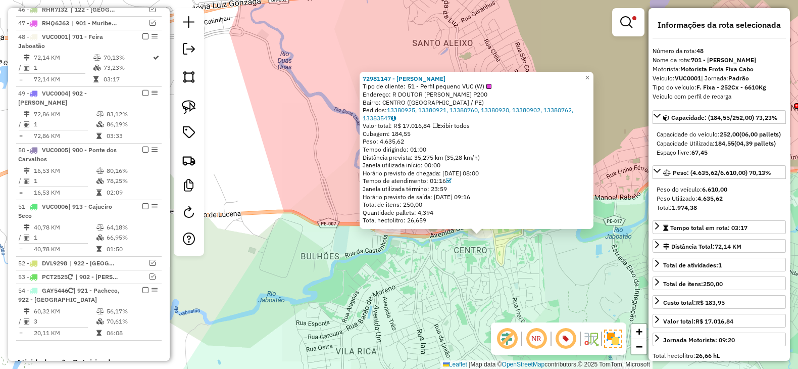
click at [429, 282] on div "72981147 - ROSA MARIA PESTANA B Tipo de cliente: 51 - Perfil pequeno VUC (W) En…" at bounding box center [399, 184] width 798 height 369
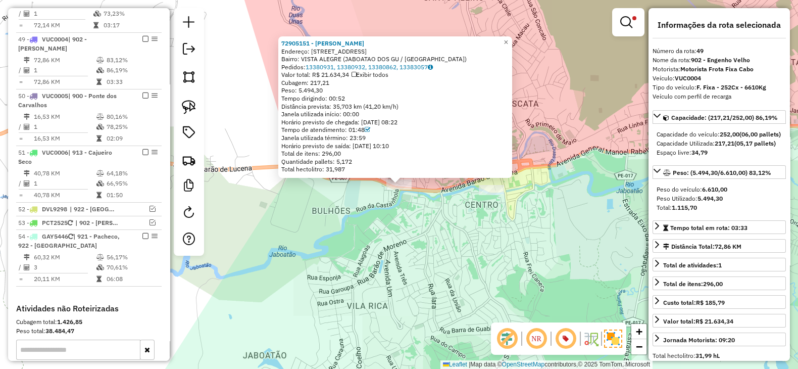
scroll to position [1210, 0]
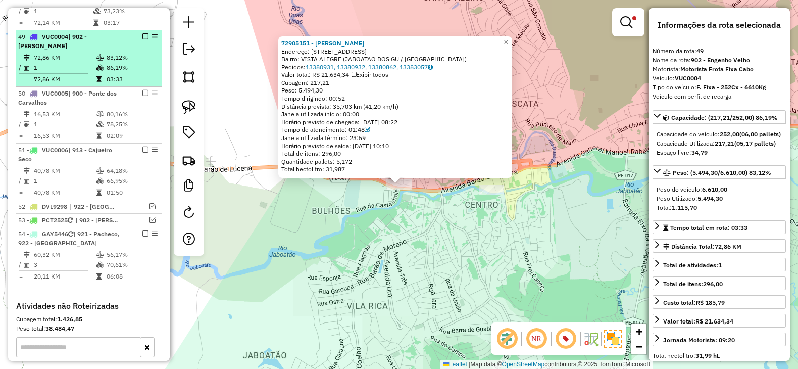
click at [144, 33] on em at bounding box center [145, 36] width 6 height 6
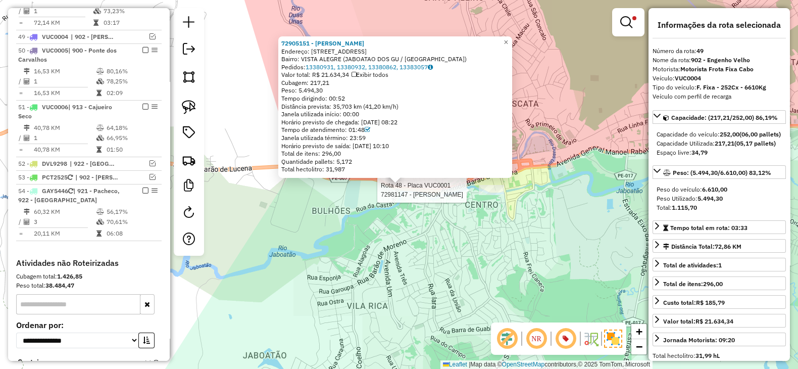
click at [493, 195] on div at bounding box center [491, 190] width 25 height 10
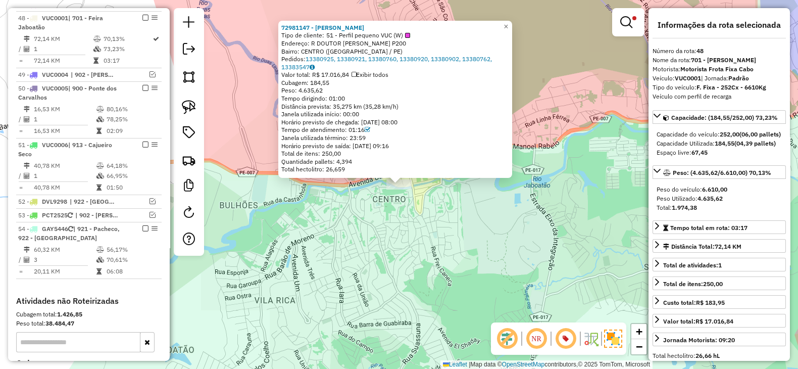
scroll to position [1154, 0]
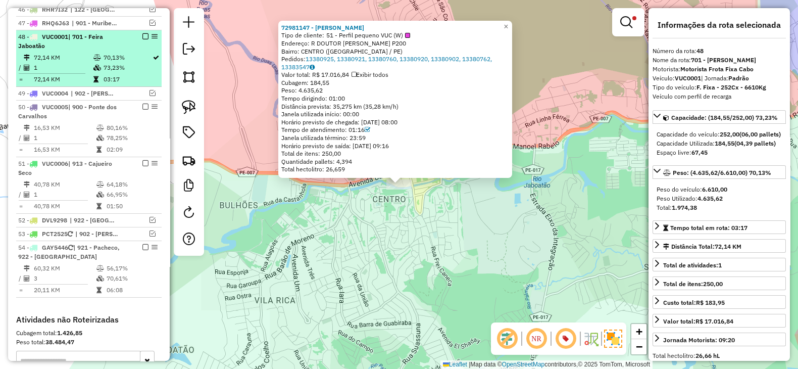
click at [144, 33] on em at bounding box center [145, 36] width 6 height 6
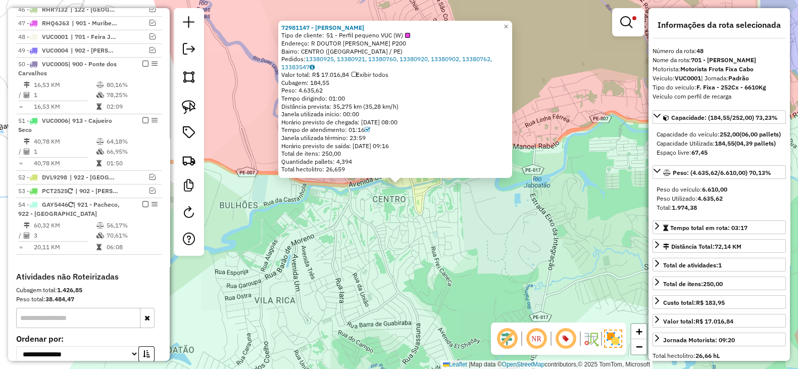
click at [320, 236] on div "72981147 - ROSA MARIA PESTANA B Tipo de cliente: 51 - Perfil pequeno VUC (W) En…" at bounding box center [399, 184] width 798 height 369
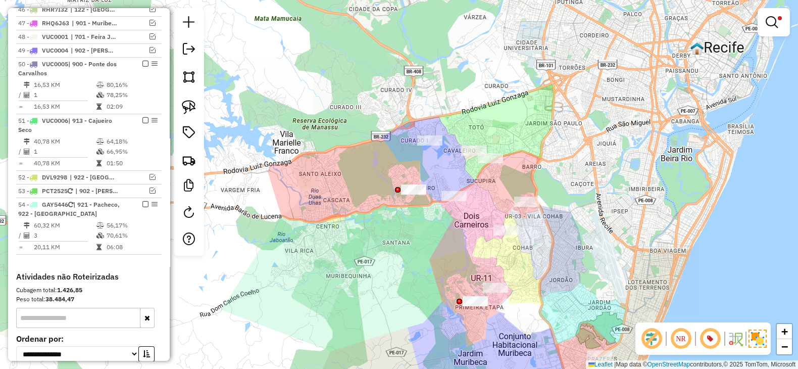
drag, startPoint x: 382, startPoint y: 218, endPoint x: 345, endPoint y: 216, distance: 36.5
click at [345, 216] on div "Limpar filtros Janela de atendimento Grade de atendimento Capacidade Transporta…" at bounding box center [399, 184] width 798 height 369
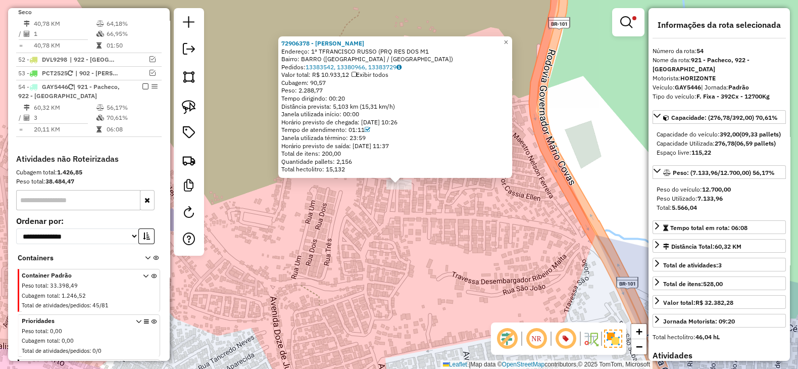
scroll to position [1321, 0]
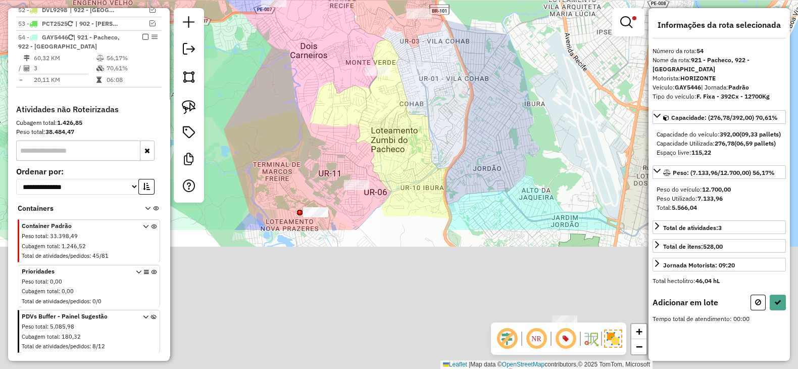
drag, startPoint x: 441, startPoint y: 111, endPoint x: 441, endPoint y: 88, distance: 22.7
click at [441, 88] on div "Limpar filtros Janela de atendimento Grade de atendimento Capacidade Transporta…" at bounding box center [399, 184] width 798 height 369
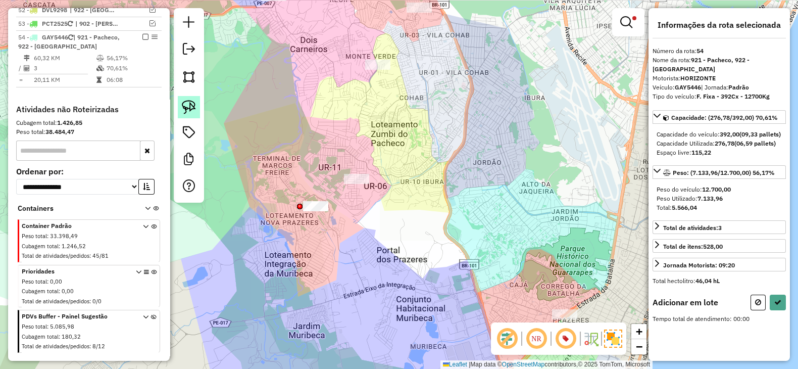
click at [186, 106] on img at bounding box center [189, 107] width 14 height 14
drag, startPoint x: 319, startPoint y: 160, endPoint x: 334, endPoint y: 218, distance: 59.3
click at [751, 310] on button at bounding box center [758, 303] width 15 height 16
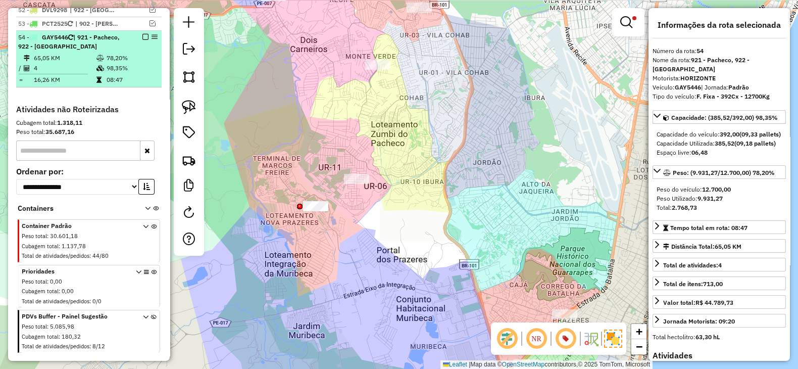
click at [142, 34] on em at bounding box center [145, 37] width 6 height 6
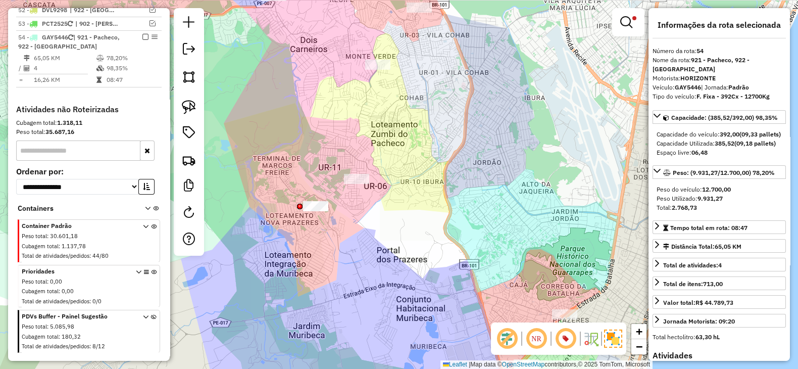
scroll to position [1297, 0]
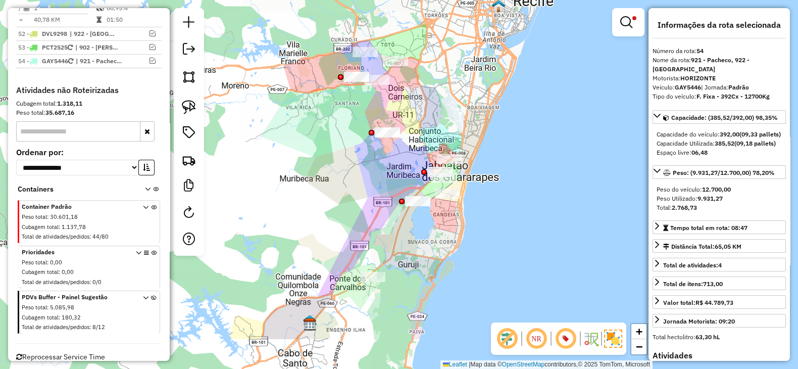
drag, startPoint x: 280, startPoint y: 228, endPoint x: 337, endPoint y: 162, distance: 86.8
click at [337, 162] on div "Limpar filtros Janela de atendimento Grade de atendimento Capacidade Transporta…" at bounding box center [399, 184] width 798 height 369
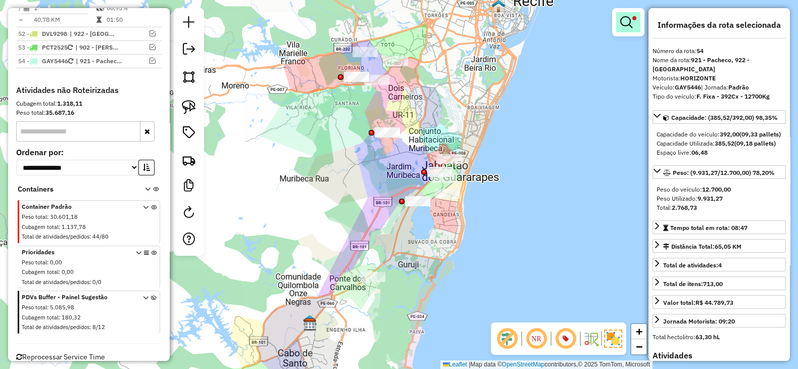
click at [633, 17] on span at bounding box center [635, 18] width 4 height 4
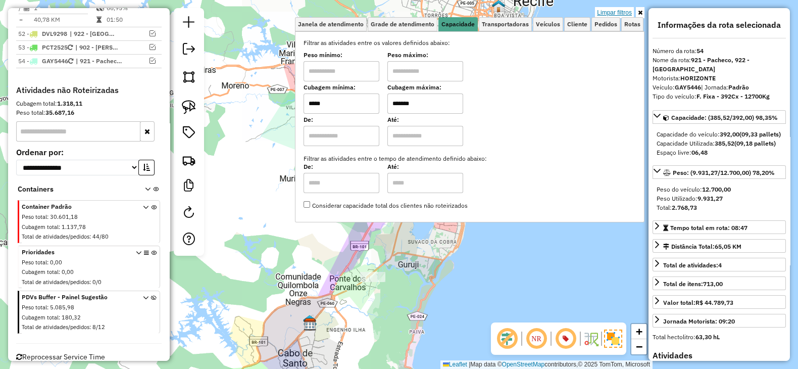
click at [609, 11] on link "Limpar filtros" at bounding box center [614, 12] width 39 height 11
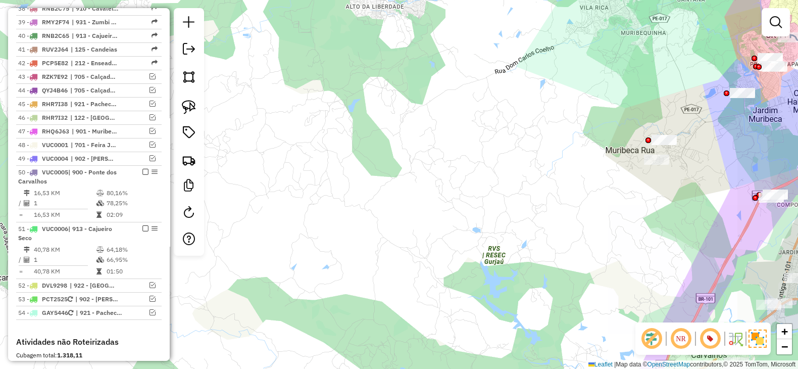
scroll to position [1044, 0]
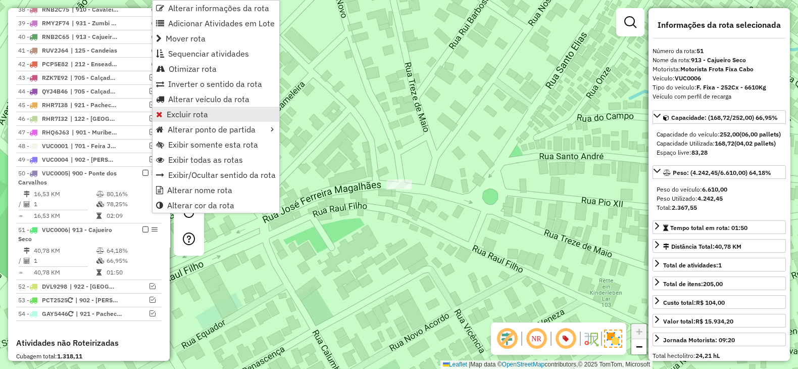
click at [177, 112] on span "Excluir rota" at bounding box center [187, 114] width 41 height 8
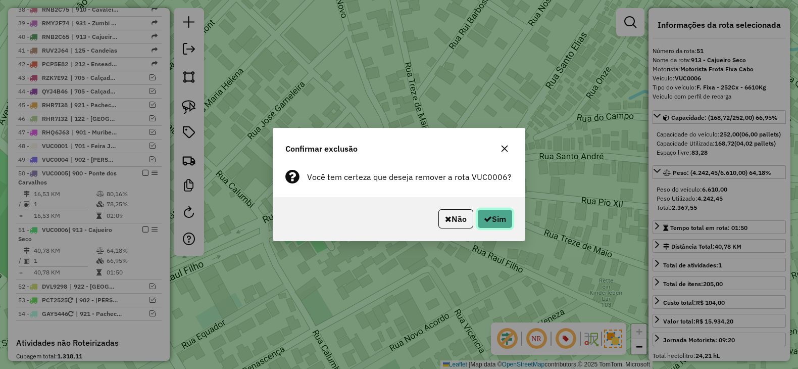
click at [490, 214] on button "Sim" at bounding box center [495, 218] width 35 height 19
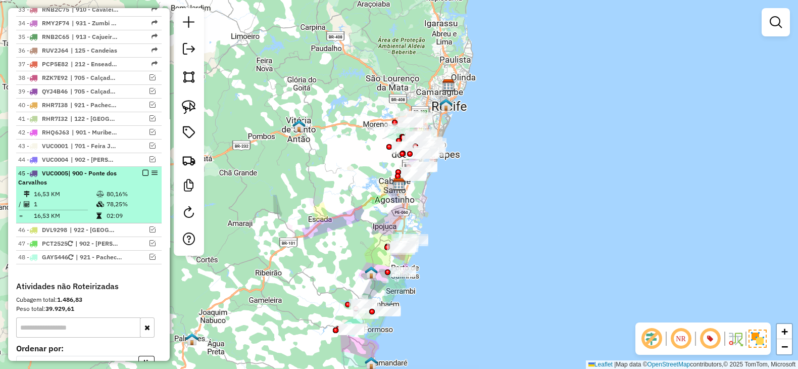
click at [81, 189] on td "16,53 KM" at bounding box center [64, 194] width 63 height 10
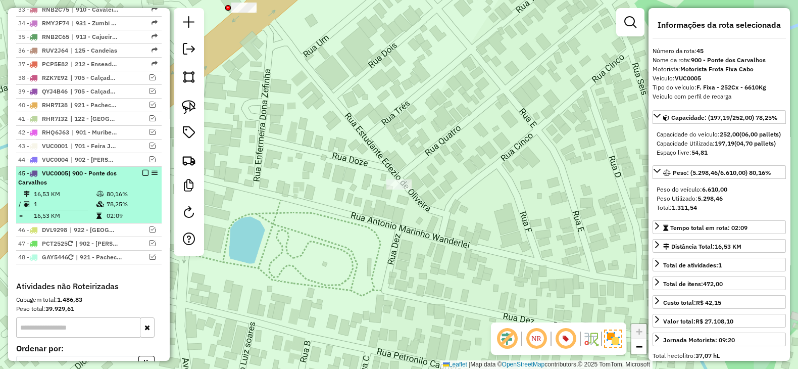
click at [144, 170] on em at bounding box center [145, 173] width 6 height 6
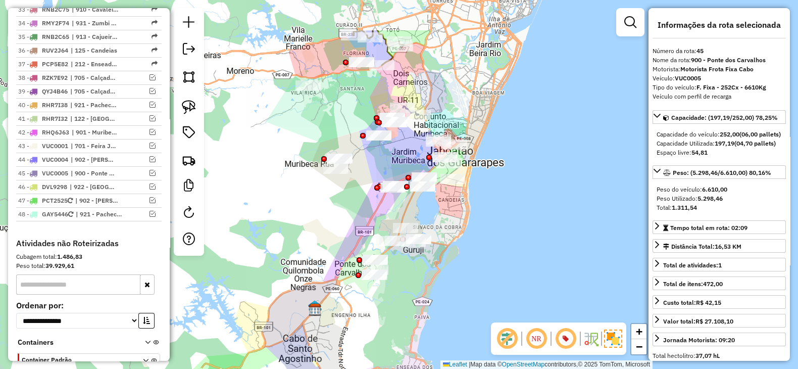
drag, startPoint x: 442, startPoint y: 159, endPoint x: 452, endPoint y: 225, distance: 67.5
click at [452, 225] on div "Janela de atendimento Grade de atendimento Capacidade Transportadoras Veículos …" at bounding box center [399, 184] width 798 height 369
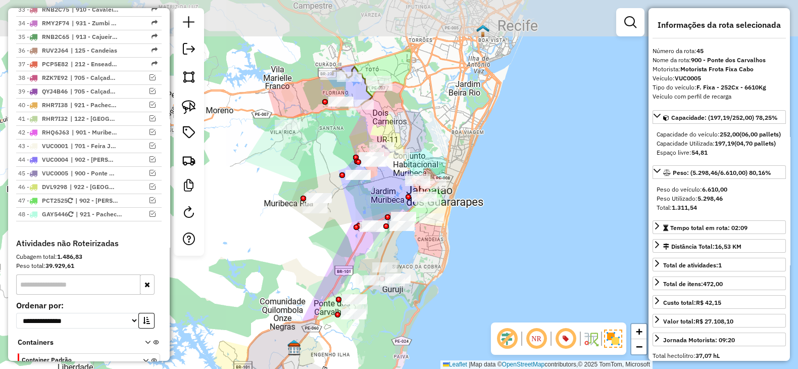
drag, startPoint x: 473, startPoint y: 83, endPoint x: 452, endPoint y: 123, distance: 45.0
click at [452, 123] on div "Janela de atendimento Grade de atendimento Capacidade Transportadoras Veículos …" at bounding box center [399, 184] width 798 height 369
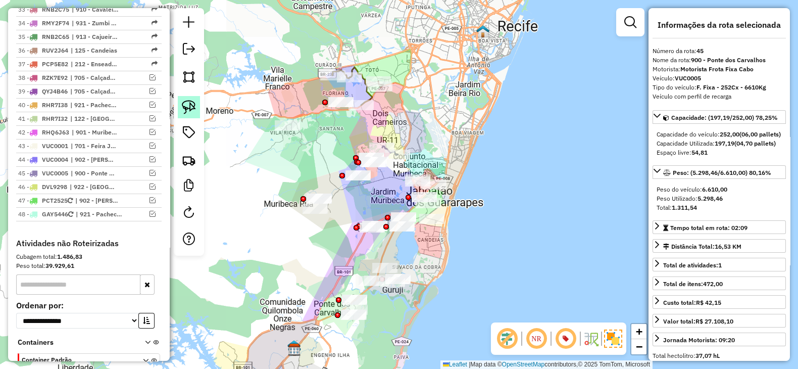
click at [188, 105] on img at bounding box center [189, 107] width 14 height 14
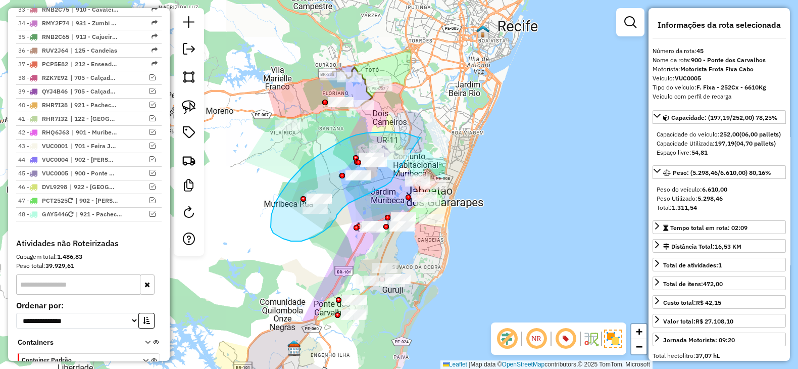
drag, startPoint x: 420, startPoint y: 137, endPoint x: 393, endPoint y: 178, distance: 49.5
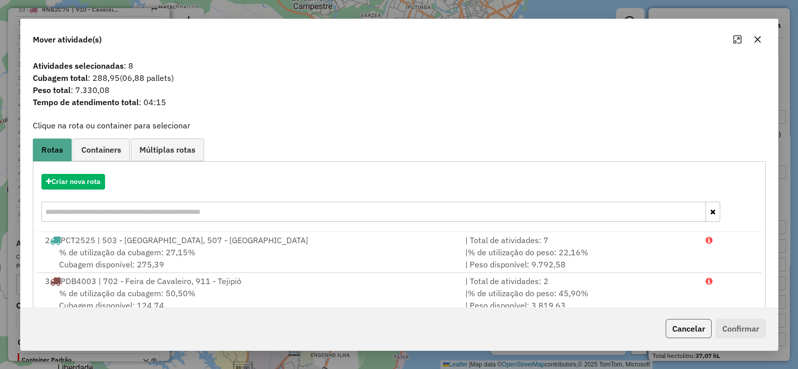
click at [687, 327] on button "Cancelar" at bounding box center [689, 328] width 46 height 19
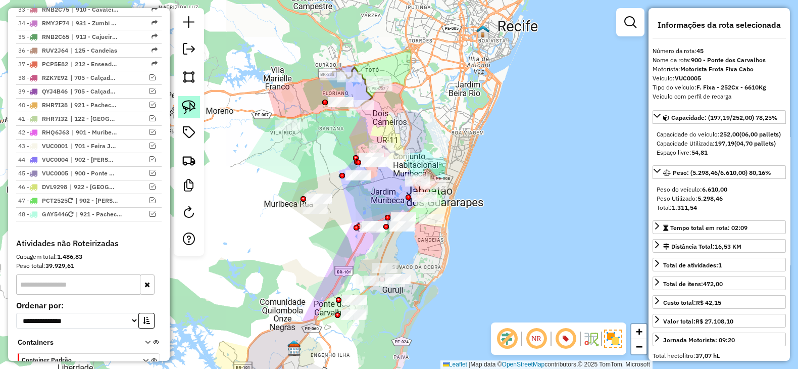
click at [182, 100] on img at bounding box center [189, 107] width 14 height 14
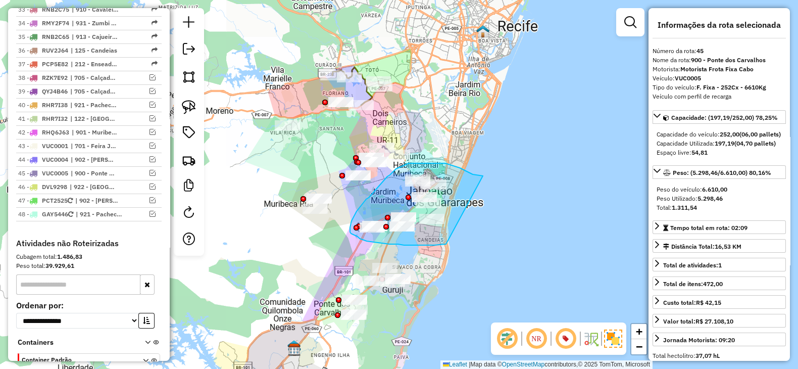
drag, startPoint x: 483, startPoint y: 176, endPoint x: 446, endPoint y: 244, distance: 77.6
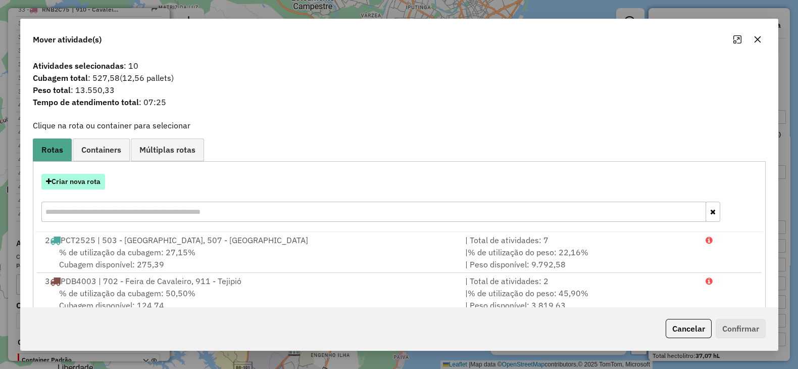
click at [89, 180] on button "Criar nova rota" at bounding box center [73, 182] width 64 height 16
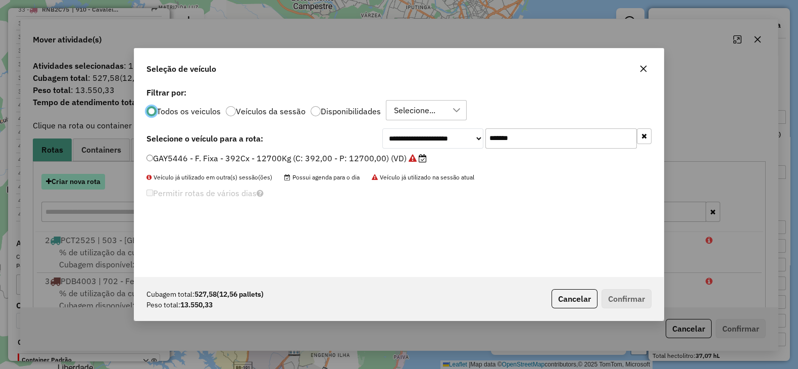
scroll to position [5, 3]
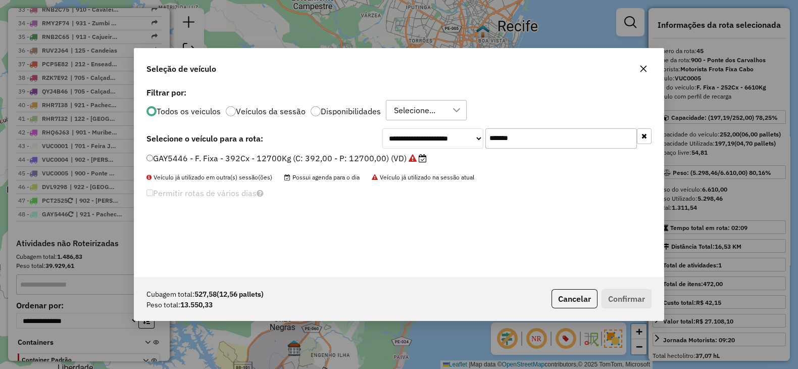
drag, startPoint x: 554, startPoint y: 133, endPoint x: 412, endPoint y: 135, distance: 141.5
click at [412, 135] on div "**********" at bounding box center [517, 138] width 269 height 20
click at [573, 296] on button "Cancelar" at bounding box center [575, 298] width 46 height 19
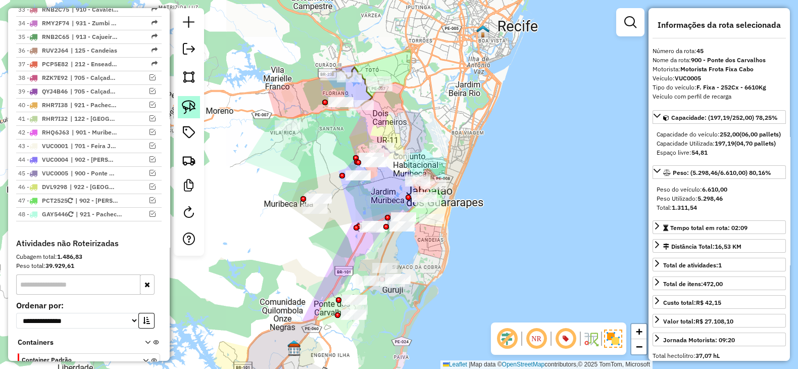
click at [181, 105] on link at bounding box center [189, 107] width 22 height 22
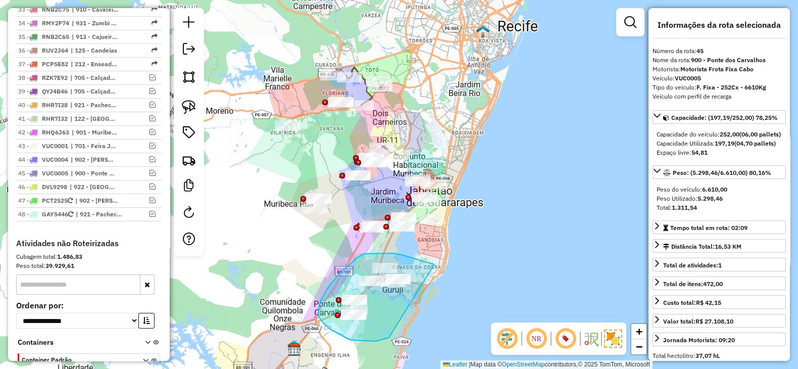
drag, startPoint x: 435, startPoint y: 264, endPoint x: 390, endPoint y: 338, distance: 86.0
click at [390, 338] on div "Janela de atendimento Grade de atendimento Capacidade Transportadoras Veículos …" at bounding box center [399, 184] width 798 height 369
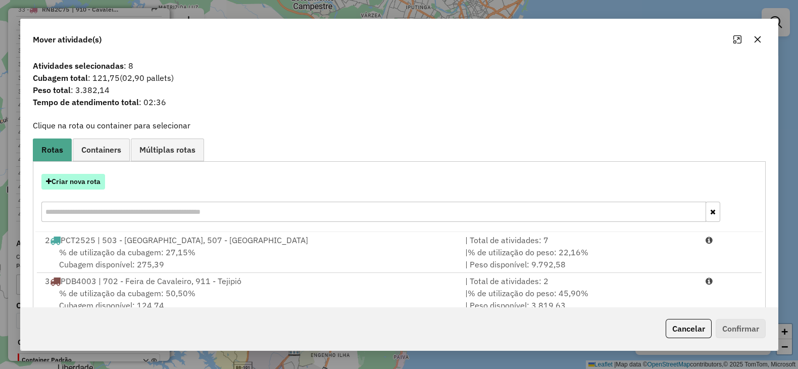
click at [77, 183] on button "Criar nova rota" at bounding box center [73, 182] width 64 height 16
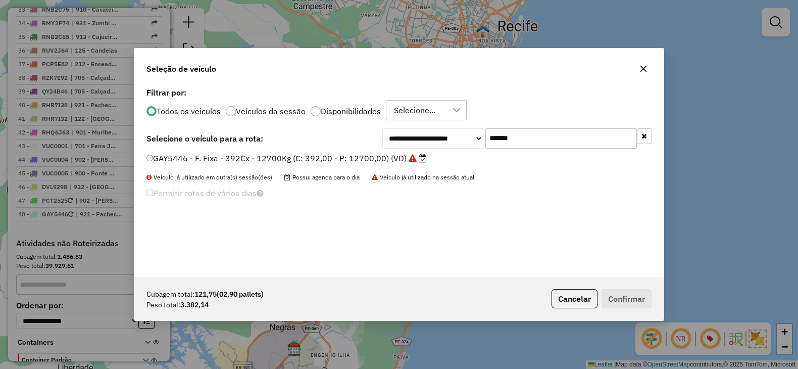
drag, startPoint x: 495, startPoint y: 140, endPoint x: 354, endPoint y: 139, distance: 141.0
click at [354, 139] on div "**********" at bounding box center [399, 138] width 505 height 20
paste input "text"
type input "*******"
click at [348, 155] on label "PDB4163 - F. Fixa - 210Cx - 8500Kg (C: 210,00 - P: 8500,00) (VD)" at bounding box center [282, 158] width 271 height 12
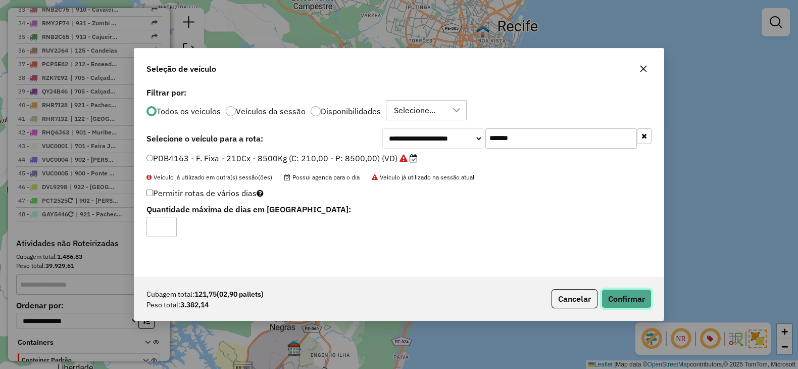
click at [638, 295] on button "Confirmar" at bounding box center [627, 298] width 50 height 19
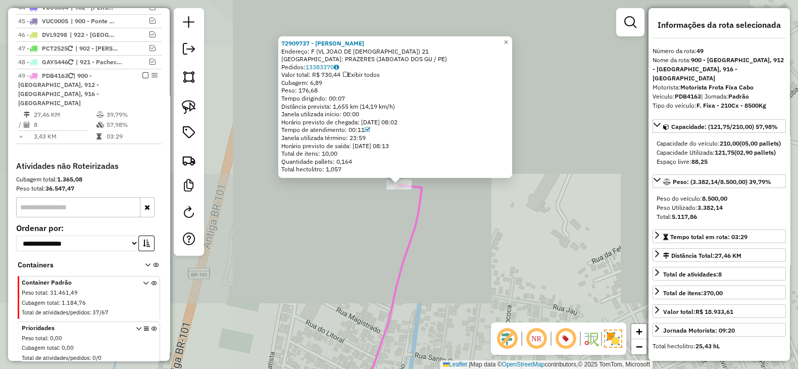
scroll to position [1244, 0]
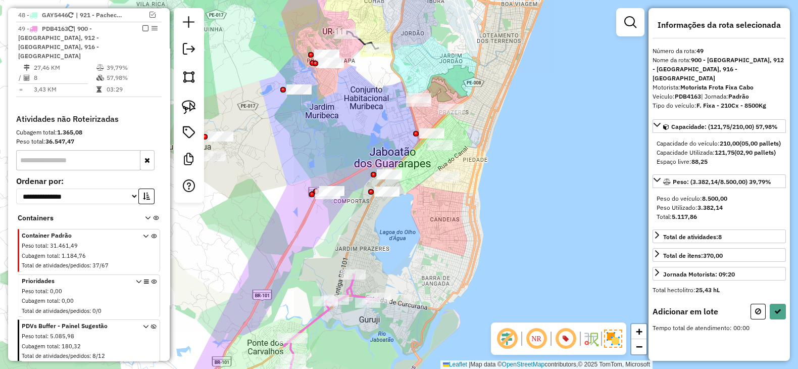
drag, startPoint x: 417, startPoint y: 223, endPoint x: 402, endPoint y: 245, distance: 26.5
click at [402, 245] on div "Janela de atendimento Grade de atendimento Capacidade Transportadoras Veículos …" at bounding box center [399, 184] width 798 height 369
click at [182, 108] on img at bounding box center [189, 107] width 14 height 14
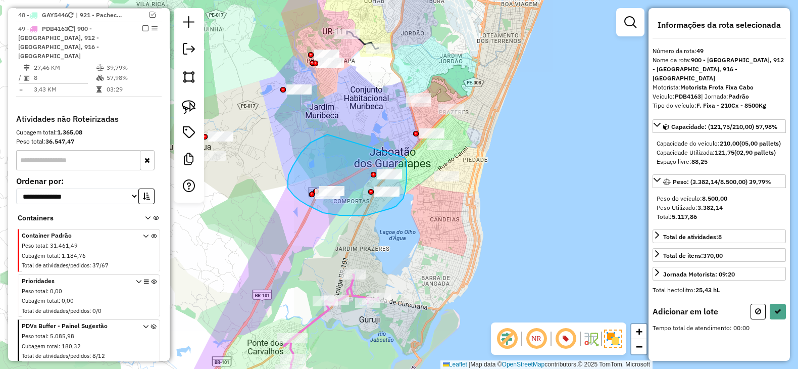
drag, startPoint x: 326, startPoint y: 135, endPoint x: 402, endPoint y: 151, distance: 77.5
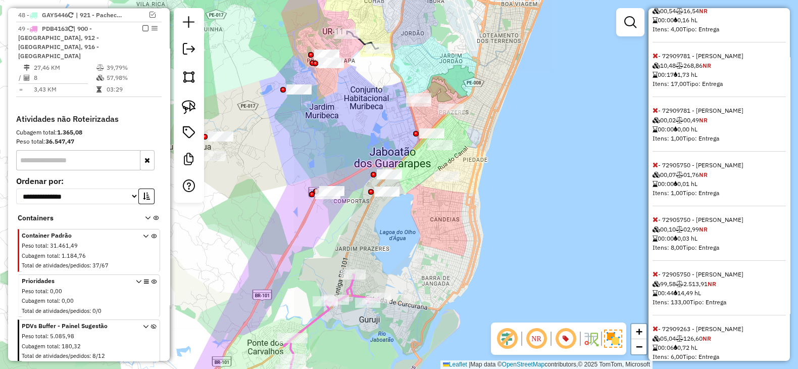
scroll to position [421, 0]
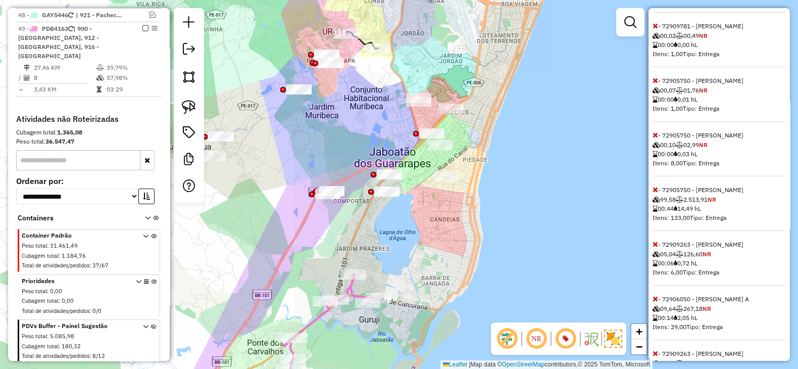
click at [655, 193] on icon at bounding box center [656, 189] width 6 height 7
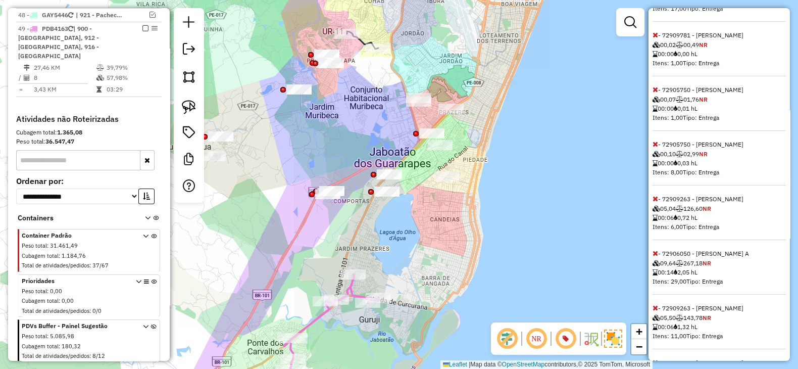
click at [656, 148] on icon at bounding box center [656, 143] width 6 height 7
click at [655, 92] on icon at bounding box center [656, 89] width 6 height 7
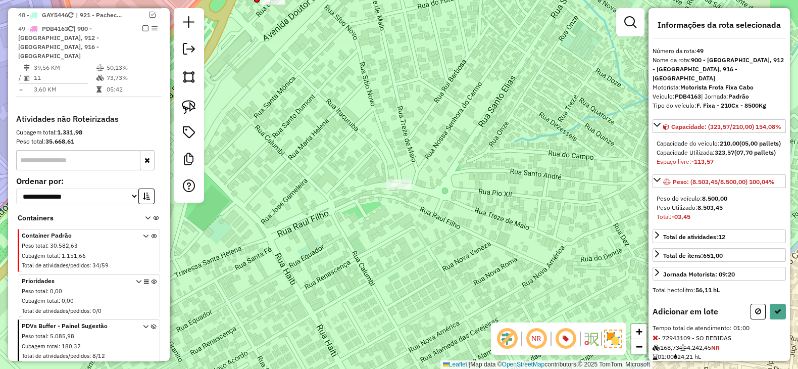
scroll to position [46, 0]
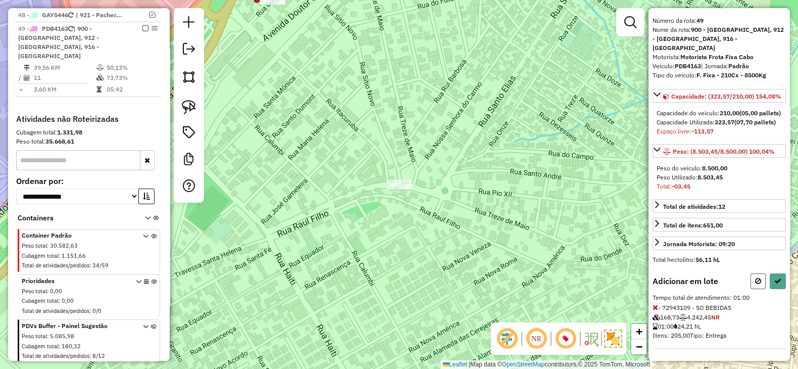
click at [752, 279] on button at bounding box center [758, 281] width 15 height 16
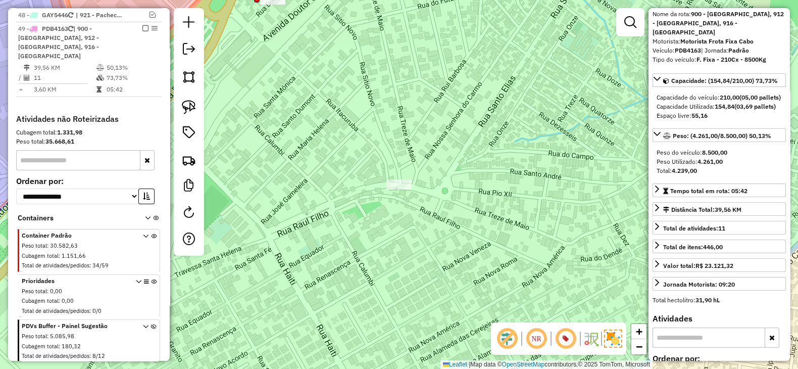
scroll to position [0, 0]
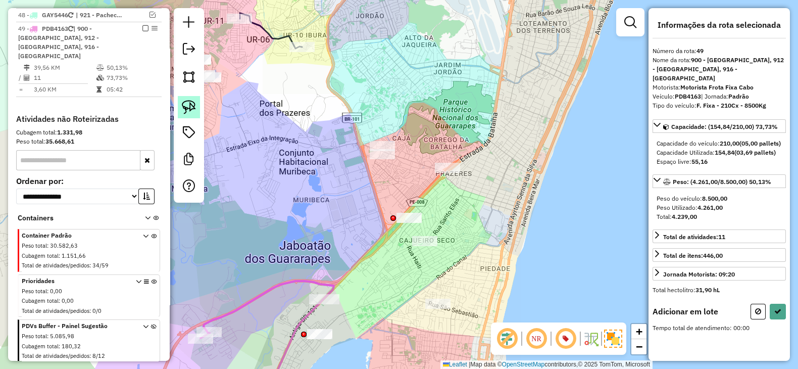
click at [190, 110] on img at bounding box center [189, 107] width 14 height 14
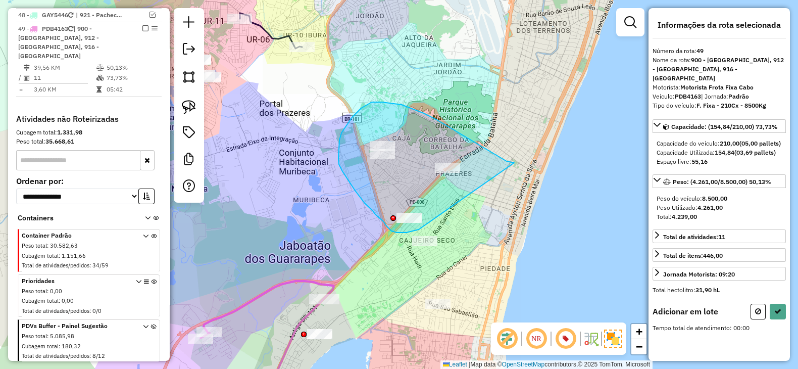
drag, startPoint x: 507, startPoint y: 161, endPoint x: 419, endPoint y: 227, distance: 109.8
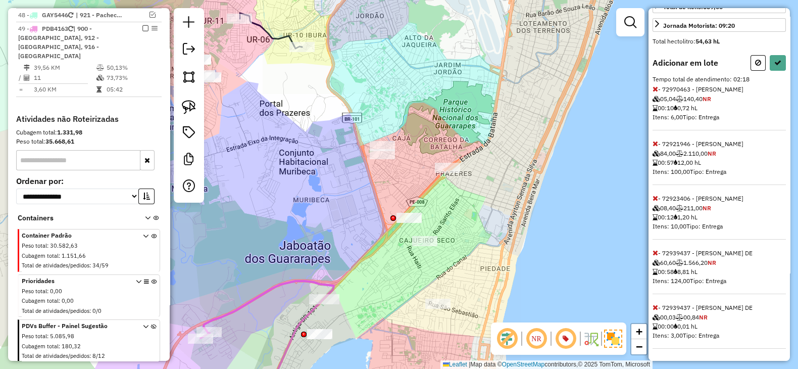
scroll to position [264, 0]
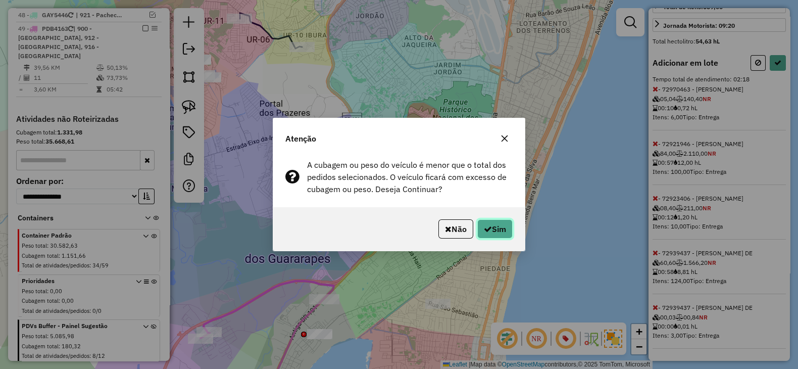
click at [499, 226] on button "Sim" at bounding box center [495, 228] width 35 height 19
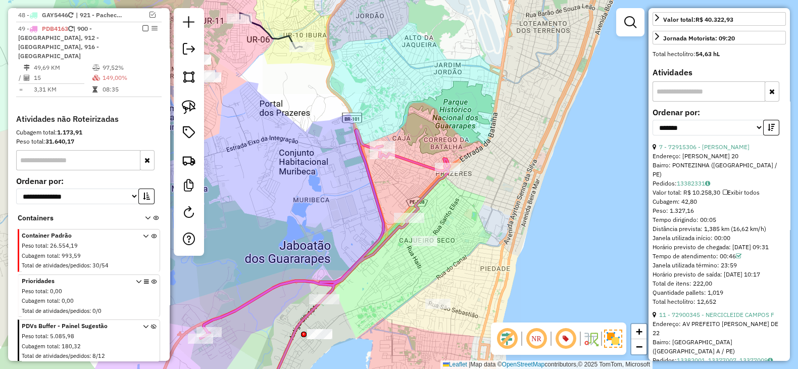
scroll to position [301, 0]
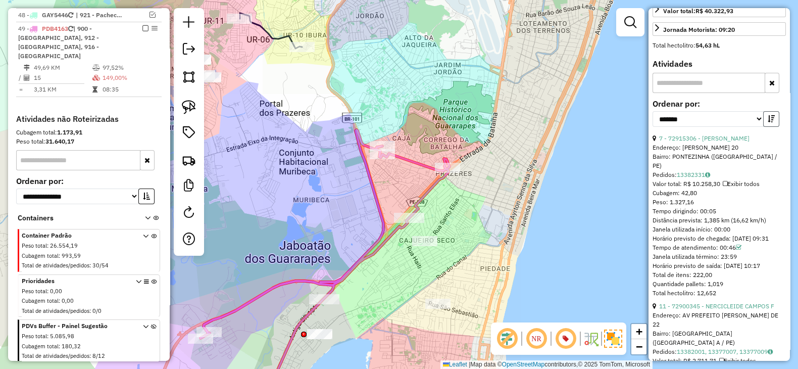
click at [768, 122] on icon "button" at bounding box center [771, 118] width 7 height 7
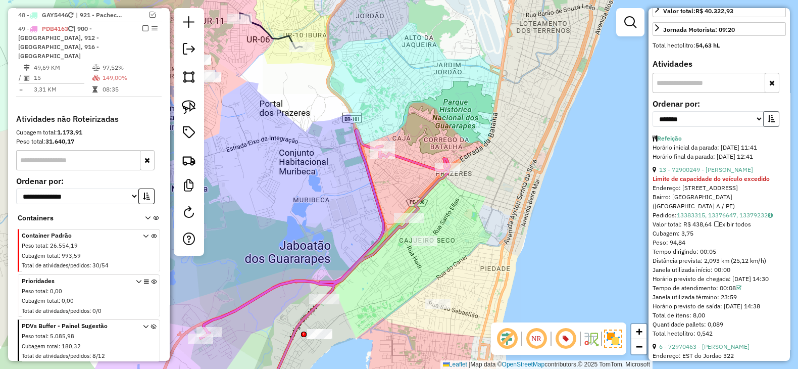
click at [768, 122] on icon "button" at bounding box center [771, 118] width 7 height 7
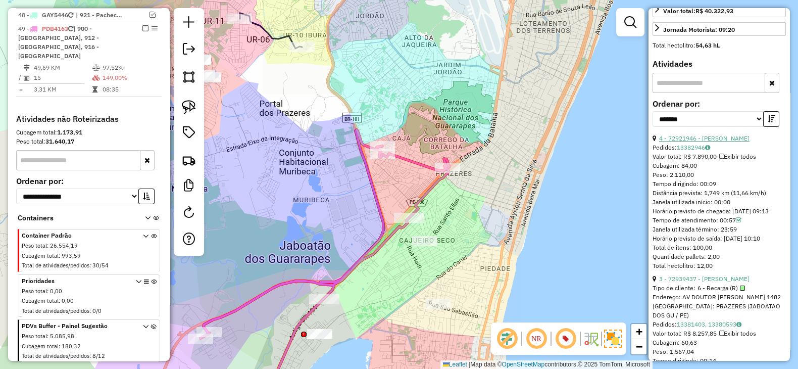
click at [722, 142] on link "4 - 72921946 - MARCUS VINICIUS MARTINS" at bounding box center [704, 138] width 90 height 8
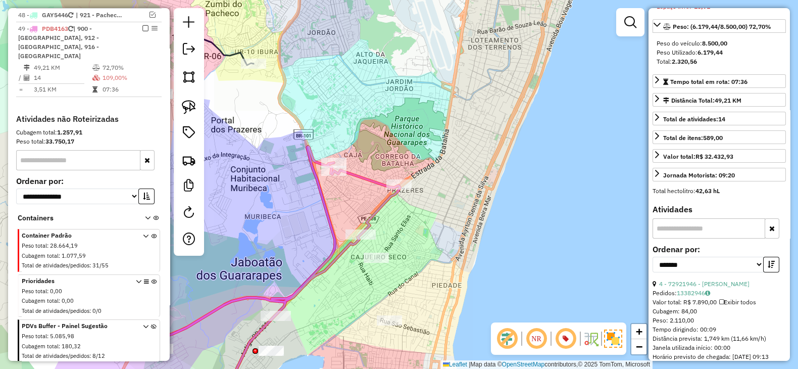
scroll to position [217, 0]
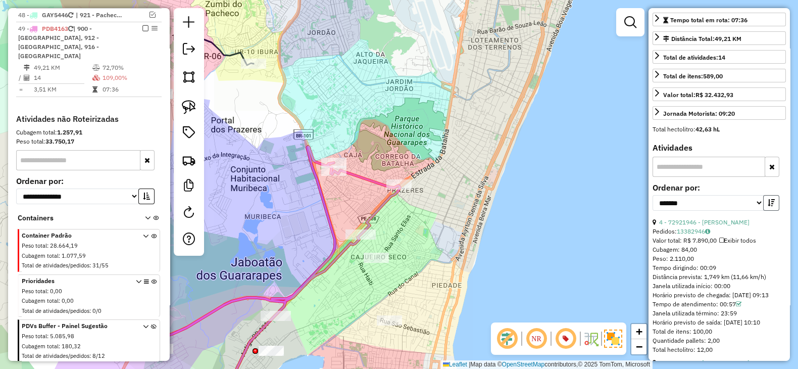
click at [771, 206] on icon "button" at bounding box center [771, 202] width 7 height 7
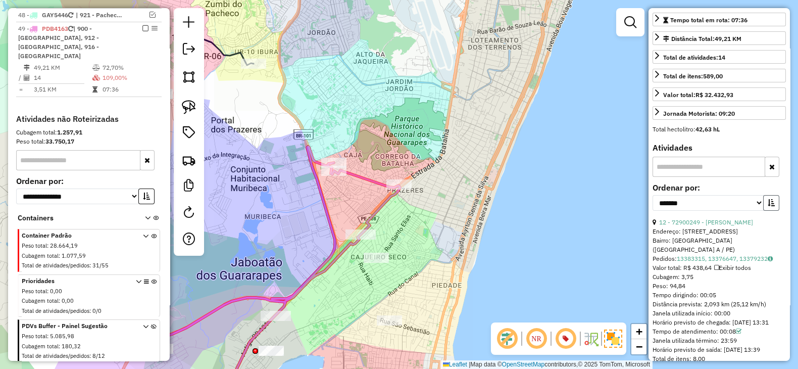
click at [771, 206] on icon "button" at bounding box center [771, 202] width 7 height 7
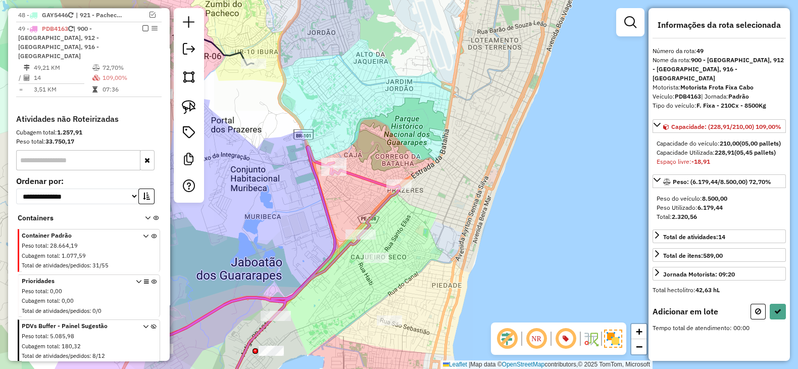
scroll to position [0, 0]
click at [751, 319] on button at bounding box center [758, 312] width 15 height 16
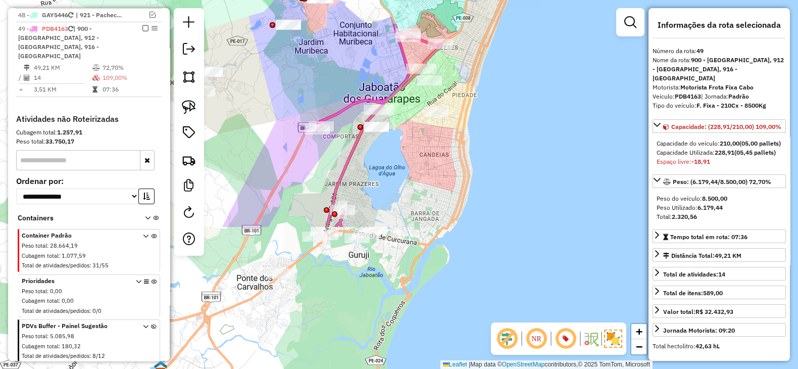
drag, startPoint x: 458, startPoint y: 261, endPoint x: 470, endPoint y: 82, distance: 179.3
click at [470, 82] on div "Janela de atendimento Grade de atendimento Capacidade Transportadoras Veículos …" at bounding box center [399, 184] width 798 height 369
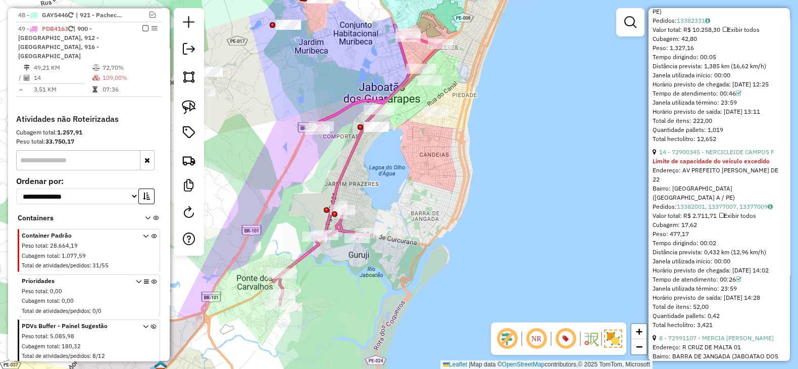
scroll to position [674, 0]
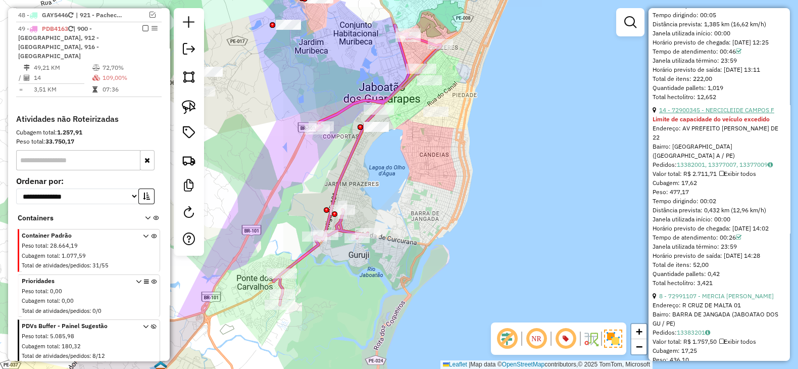
click at [750, 114] on link "14 - 72900345 - NERCICLEIDE CAMPOS F" at bounding box center [716, 110] width 115 height 8
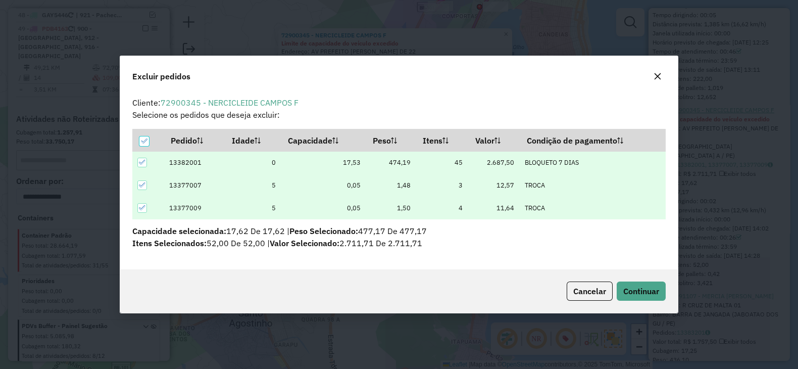
scroll to position [0, 0]
click at [639, 289] on span "Continuar" at bounding box center [642, 291] width 36 height 10
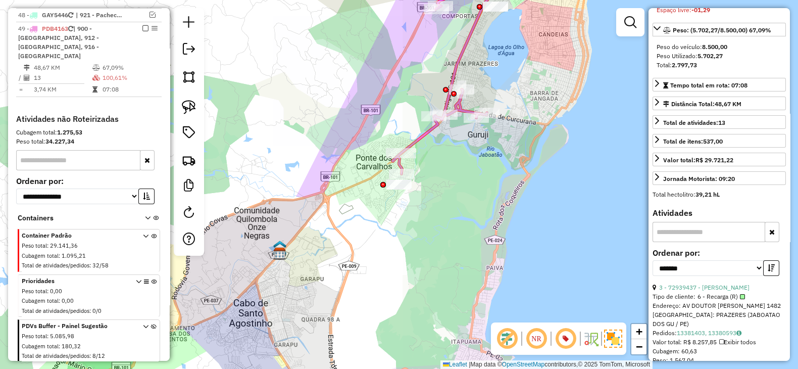
scroll to position [151, 0]
click at [770, 272] on icon "button" at bounding box center [771, 268] width 7 height 7
click at [726, 292] on link "12 - 72900249 - fabia andrea da silv" at bounding box center [706, 288] width 94 height 8
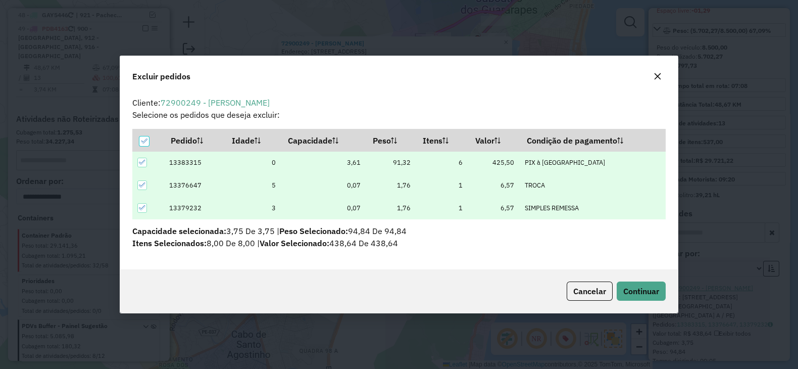
scroll to position [5, 3]
click at [659, 288] on span "Continuar" at bounding box center [642, 291] width 36 height 10
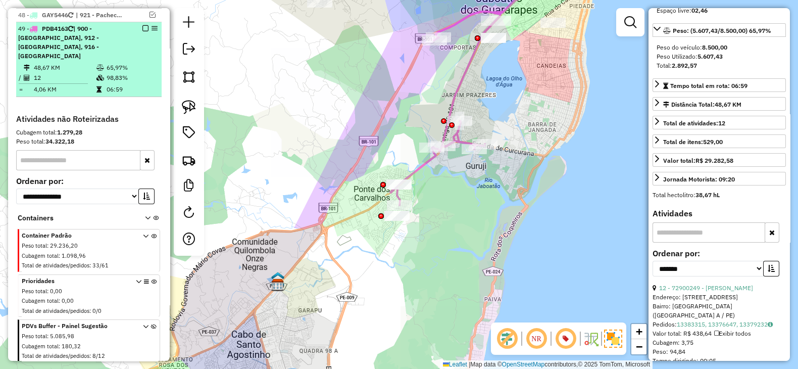
scroll to position [142, 0]
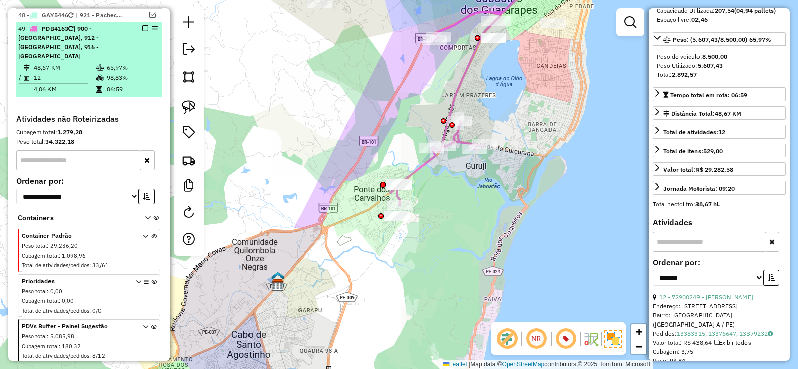
click at [142, 25] on em at bounding box center [145, 28] width 6 height 6
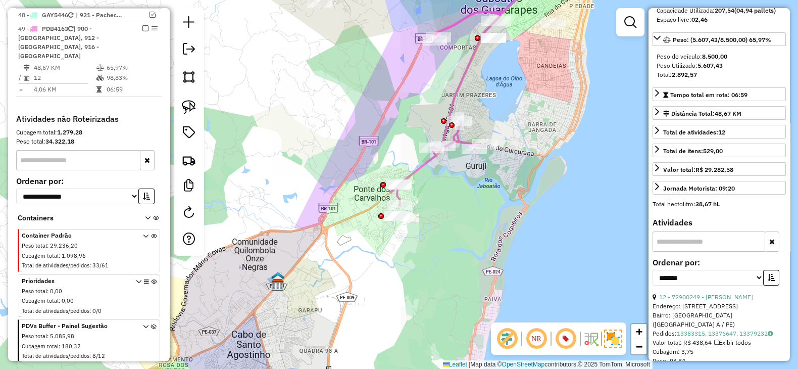
scroll to position [1220, 0]
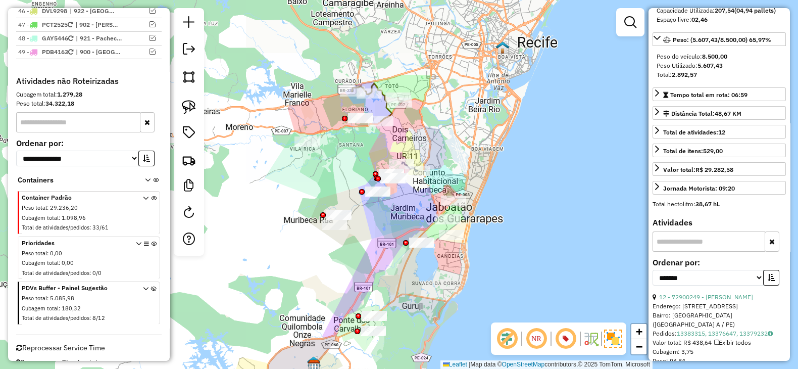
drag, startPoint x: 402, startPoint y: 151, endPoint x: 370, endPoint y: 262, distance: 116.1
click at [370, 262] on div "Janela de atendimento Grade de atendimento Capacidade Transportadoras Veículos …" at bounding box center [399, 184] width 798 height 369
click at [189, 107] on img at bounding box center [189, 107] width 14 height 14
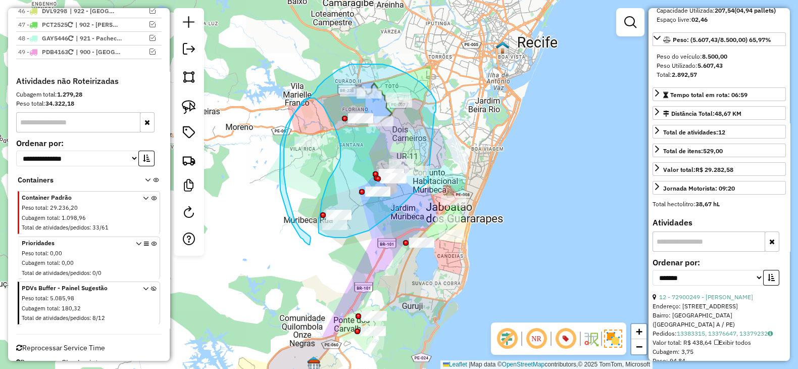
drag, startPoint x: 435, startPoint y: 112, endPoint x: 428, endPoint y: 181, distance: 69.5
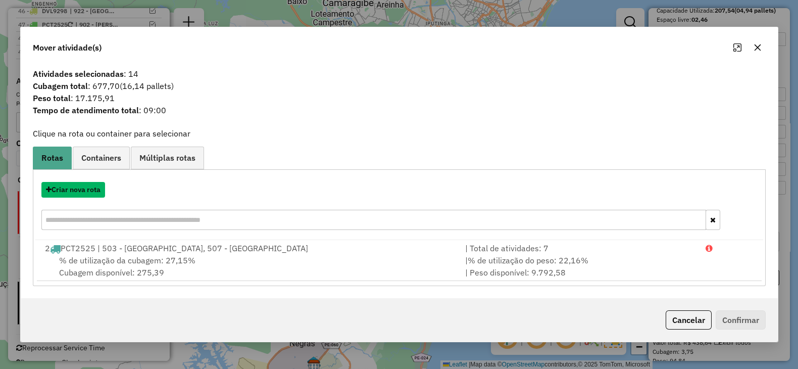
click at [74, 189] on button "Criar nova rota" at bounding box center [73, 190] width 64 height 16
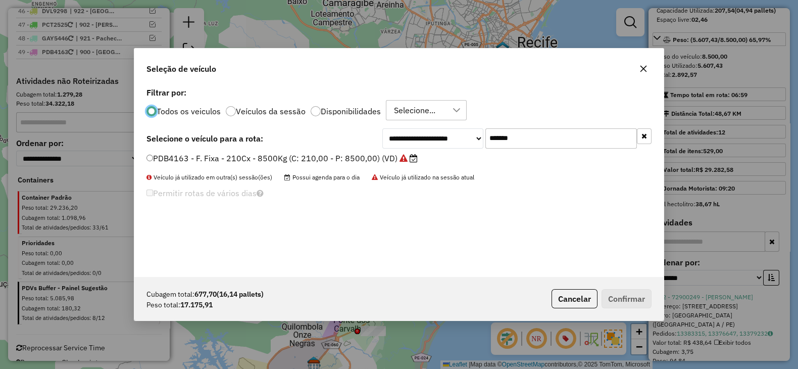
scroll to position [5, 3]
drag, startPoint x: 544, startPoint y: 135, endPoint x: 381, endPoint y: 137, distance: 163.2
click at [384, 137] on div "**********" at bounding box center [517, 138] width 269 height 20
paste input "text"
type input "*******"
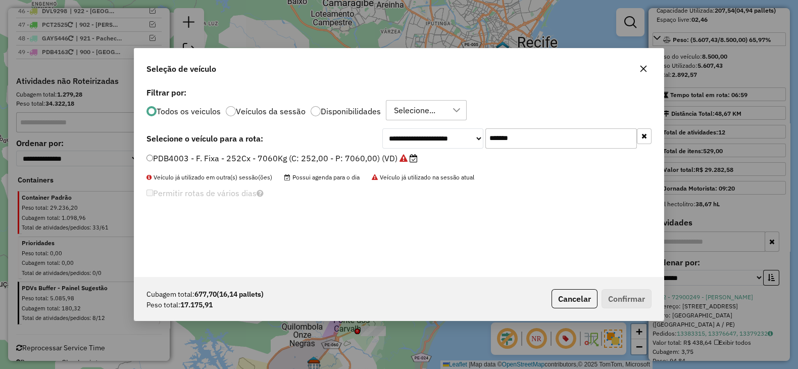
click at [363, 163] on label "PDB4003 - F. Fixa - 252Cx - 7060Kg (C: 252,00 - P: 7060,00) (VD)" at bounding box center [282, 158] width 271 height 12
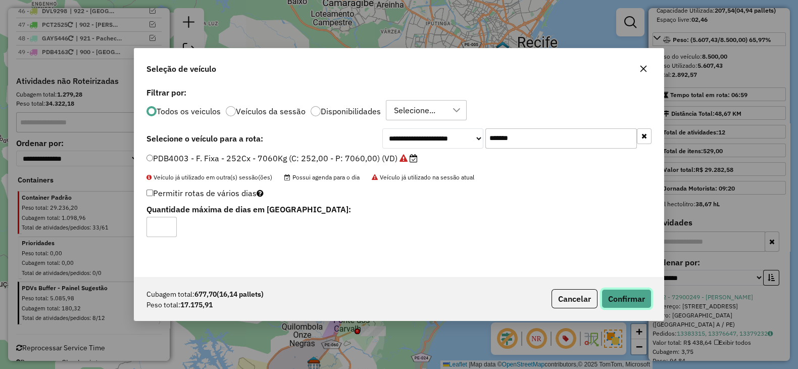
click at [616, 295] on button "Confirmar" at bounding box center [627, 298] width 50 height 19
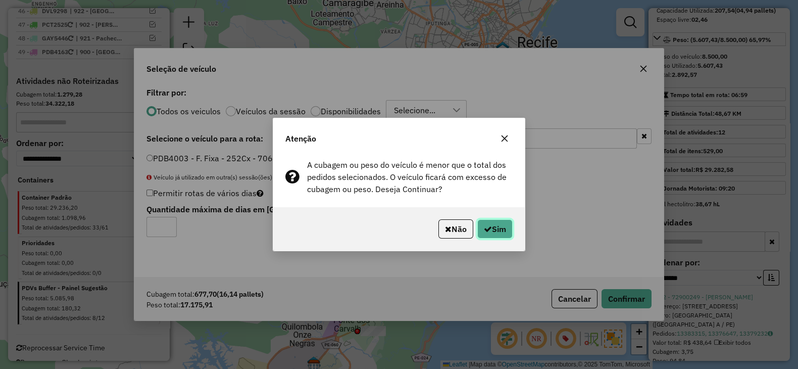
click at [500, 233] on button "Sim" at bounding box center [495, 228] width 35 height 19
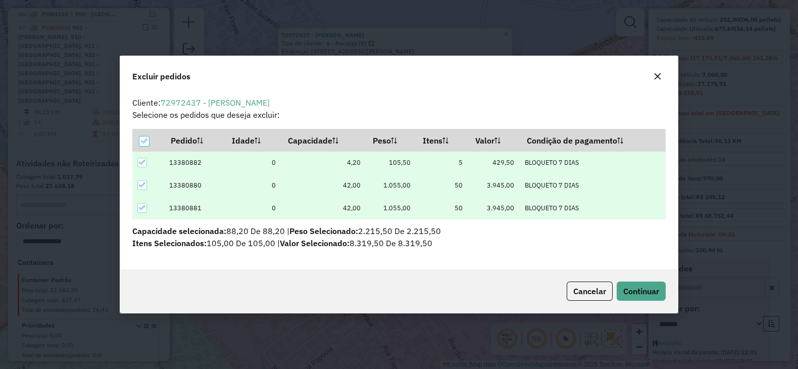
scroll to position [0, 0]
click at [642, 287] on span "Continuar" at bounding box center [642, 291] width 36 height 10
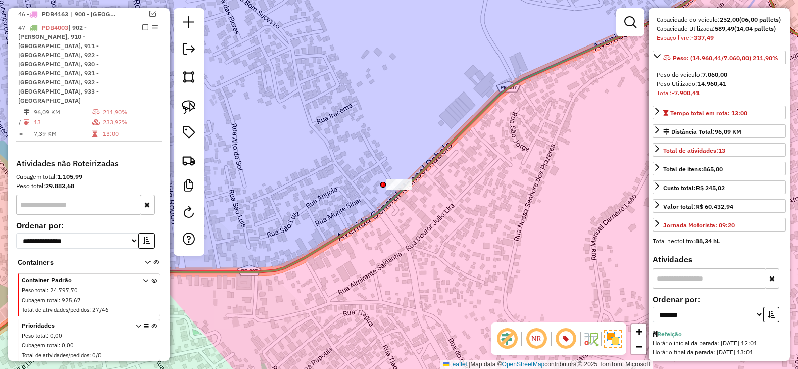
click at [769, 311] on icon "button" at bounding box center [771, 314] width 7 height 7
click at [726, 330] on link "9 - 72953943 - JOSE GOMES DA SILVA" at bounding box center [704, 334] width 90 height 8
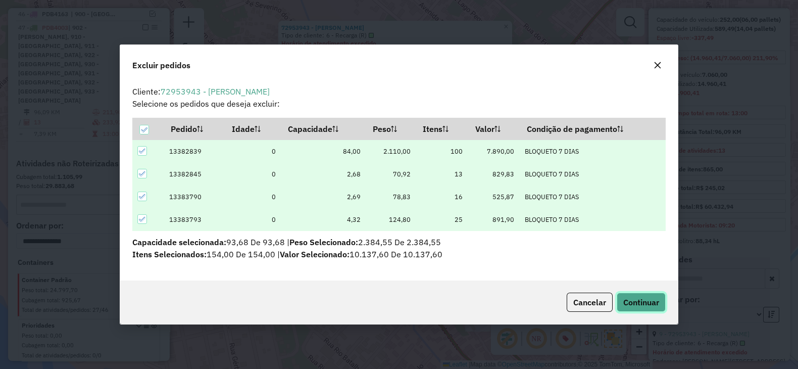
click at [650, 302] on span "Continuar" at bounding box center [642, 302] width 36 height 10
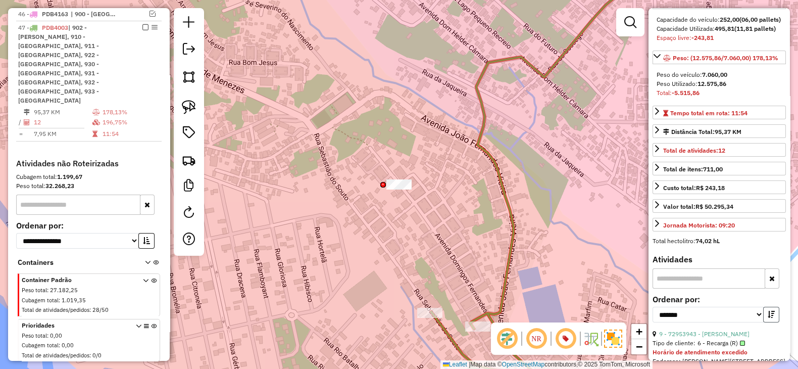
click at [771, 311] on icon "button" at bounding box center [771, 314] width 7 height 7
click at [738, 330] on link "2 - 72920153 - MICHELE ROSA CONF" at bounding box center [704, 334] width 90 height 8
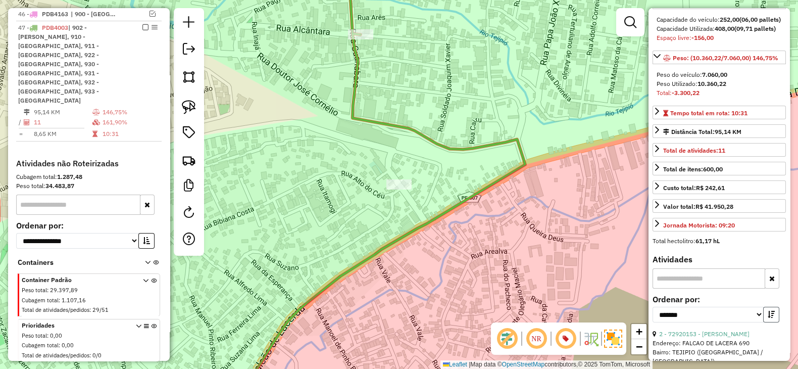
click at [771, 311] on icon "button" at bounding box center [771, 314] width 7 height 7
click at [718, 330] on link "1 - 72918937 - ANA CLAUDIA" at bounding box center [704, 334] width 90 height 8
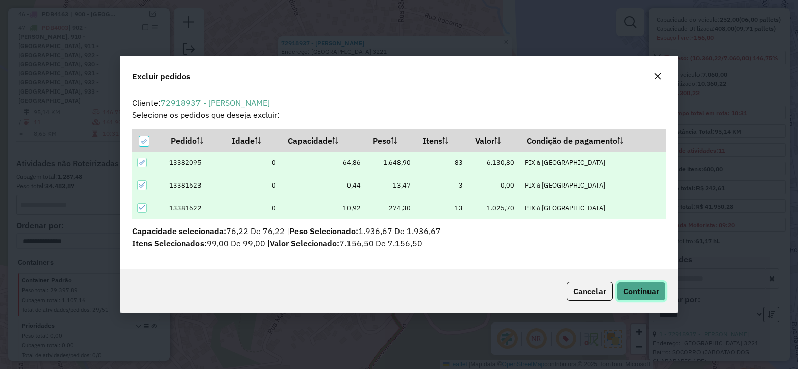
click at [649, 292] on span "Continuar" at bounding box center [642, 291] width 36 height 10
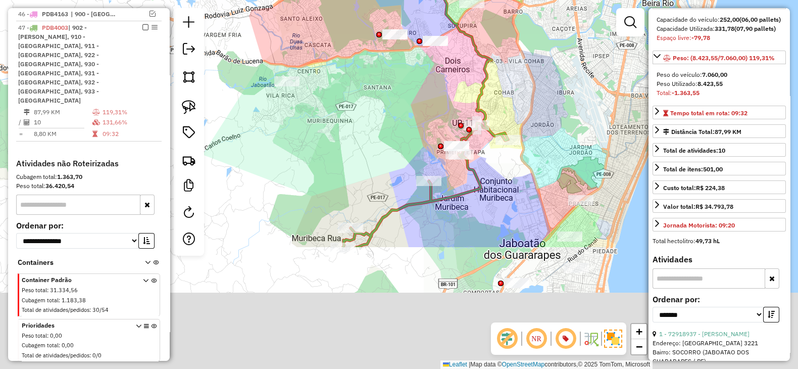
drag, startPoint x: 389, startPoint y: 247, endPoint x: 389, endPoint y: 74, distance: 172.3
click at [388, 52] on div "Janela de atendimento Grade de atendimento Capacidade Transportadoras Veículos …" at bounding box center [399, 184] width 798 height 369
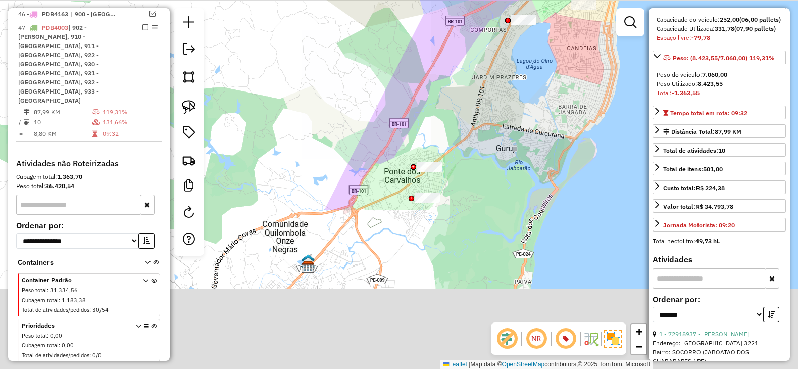
drag, startPoint x: 446, startPoint y: 255, endPoint x: 452, endPoint y: 57, distance: 198.2
click at [452, 57] on div "Janela de atendimento Grade de atendimento Capacidade Transportadoras Veículos …" at bounding box center [399, 184] width 798 height 369
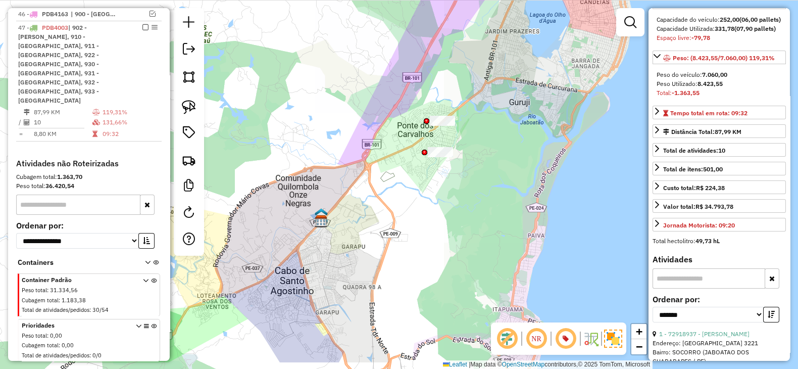
drag, startPoint x: 490, startPoint y: 246, endPoint x: 503, endPoint y: 52, distance: 195.0
click at [503, 52] on div "Janela de atendimento Grade de atendimento Capacidade Transportadoras Veículos …" at bounding box center [399, 184] width 798 height 369
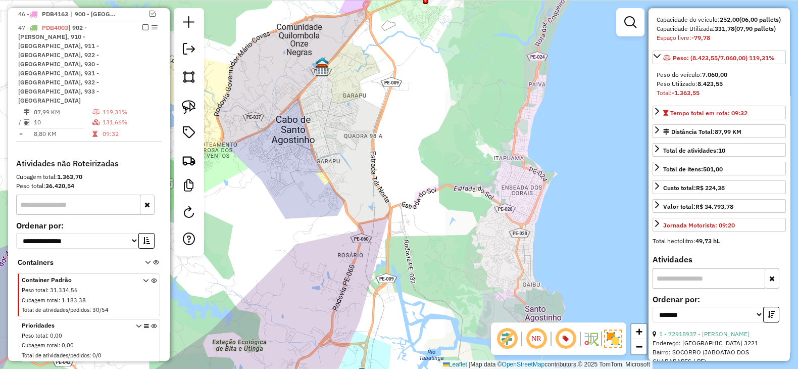
drag, startPoint x: 485, startPoint y: 228, endPoint x: 486, endPoint y: 33, distance: 194.6
click at [486, 40] on div "Janela de atendimento Grade de atendimento Capacidade Transportadoras Veículos …" at bounding box center [399, 184] width 798 height 369
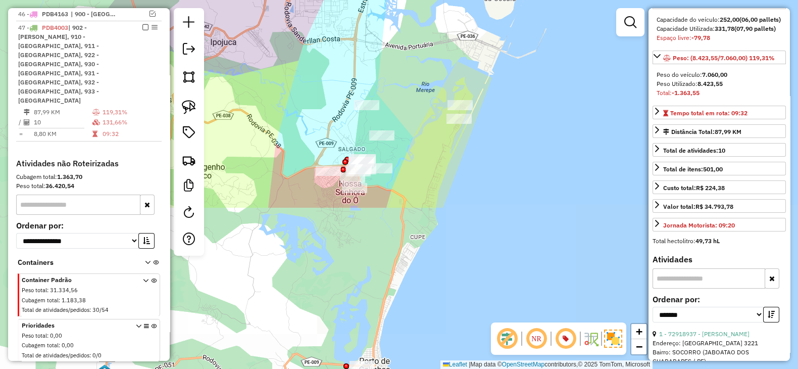
drag, startPoint x: 461, startPoint y: 292, endPoint x: 461, endPoint y: 93, distance: 198.1
click at [461, 93] on div "Janela de atendimento Grade de atendimento Capacidade Transportadoras Veículos …" at bounding box center [399, 184] width 798 height 369
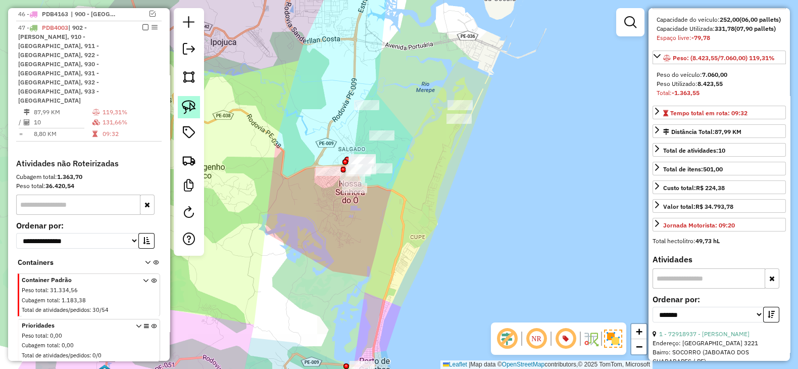
click at [187, 101] on img at bounding box center [189, 107] width 14 height 14
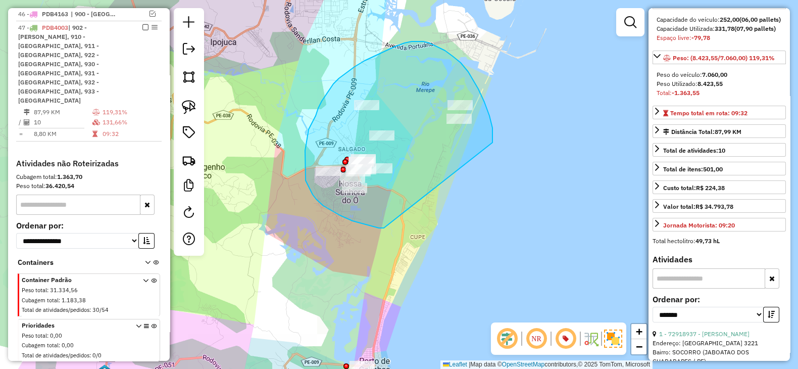
drag, startPoint x: 490, startPoint y: 116, endPoint x: 388, endPoint y: 228, distance: 151.3
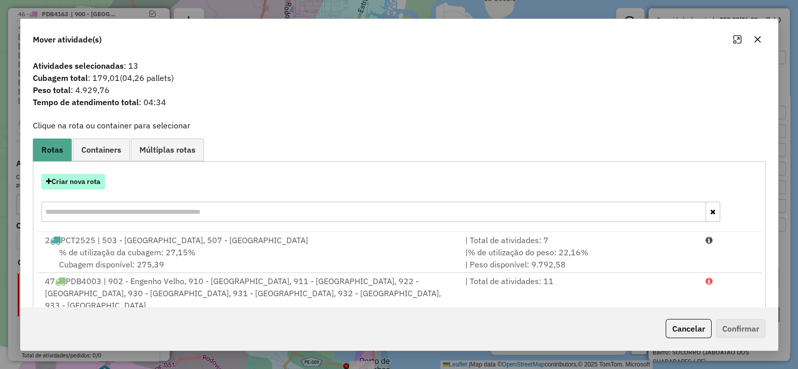
click at [78, 185] on button "Criar nova rota" at bounding box center [73, 182] width 64 height 16
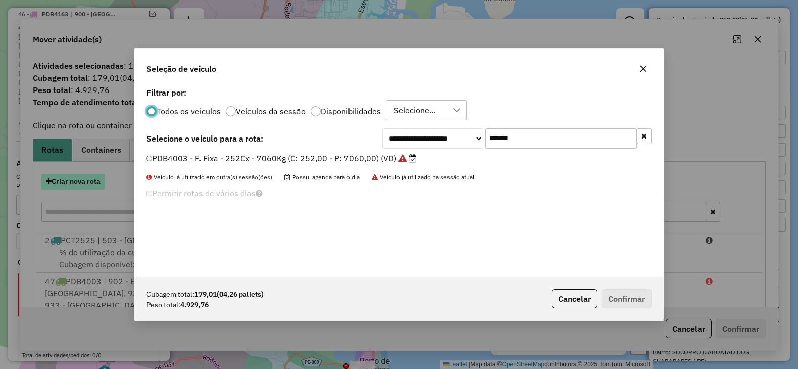
scroll to position [5, 3]
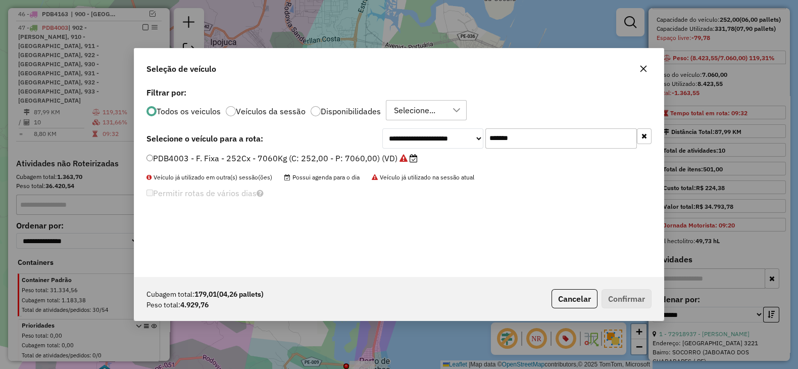
drag, startPoint x: 548, startPoint y: 136, endPoint x: 353, endPoint y: 138, distance: 195.6
click at [353, 138] on div "**********" at bounding box center [399, 138] width 505 height 20
click at [330, 155] on label "PDB4003 - F. Fixa - 252Cx - 7060Kg (C: 252,00 - P: 7060,00) (VD)" at bounding box center [282, 158] width 271 height 12
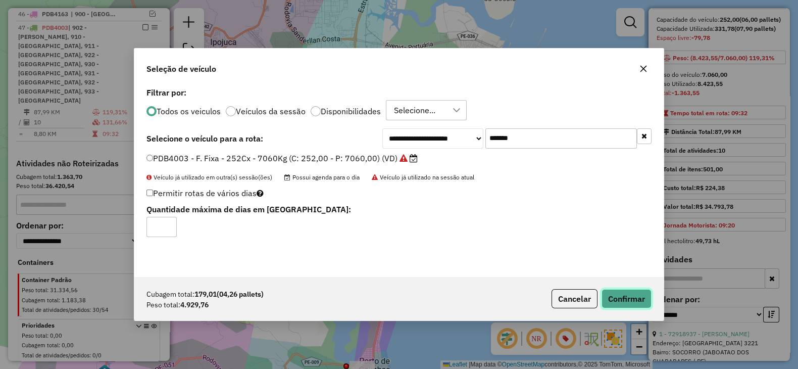
click at [627, 297] on button "Confirmar" at bounding box center [627, 298] width 50 height 19
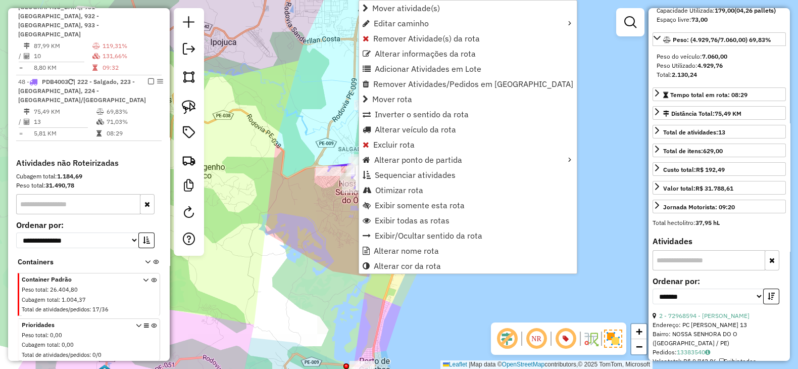
scroll to position [1180, 0]
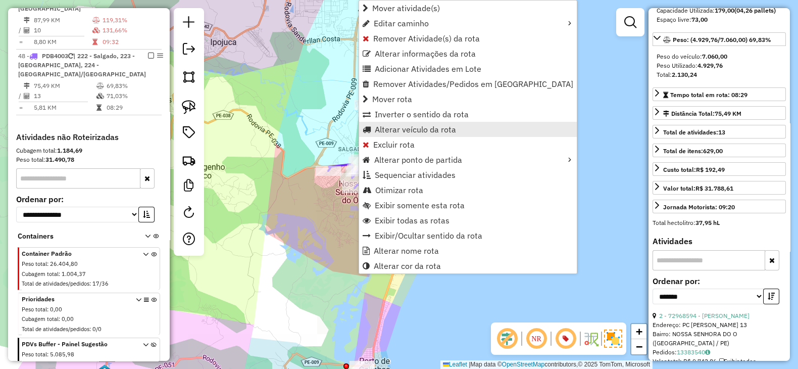
click at [395, 129] on span "Alterar veículo da rota" at bounding box center [415, 129] width 81 height 8
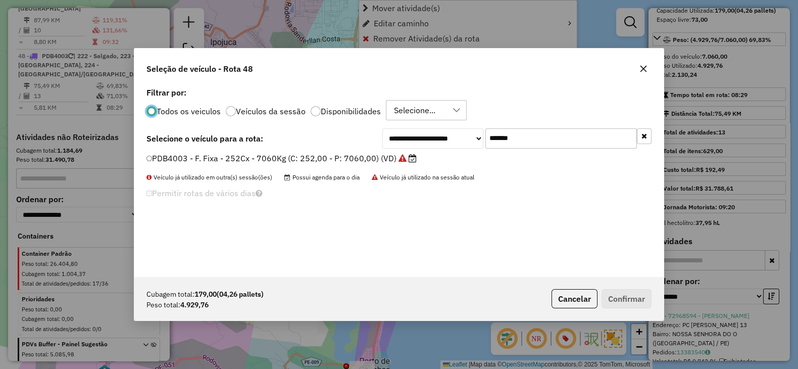
scroll to position [5, 3]
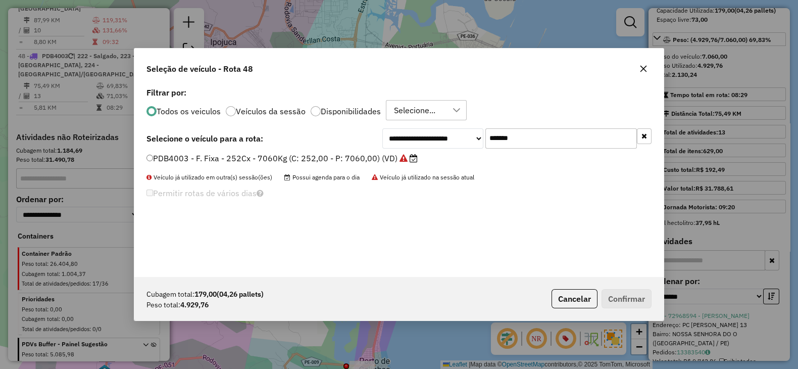
drag, startPoint x: 535, startPoint y: 138, endPoint x: 384, endPoint y: 141, distance: 151.1
click at [384, 141] on div "**********" at bounding box center [517, 138] width 269 height 20
type input "****"
click at [340, 155] on label "PDB4163 - F. Fixa - 210Cx - 8500Kg (C: 210,00 - P: 8500,00) (VD)" at bounding box center [282, 158] width 271 height 12
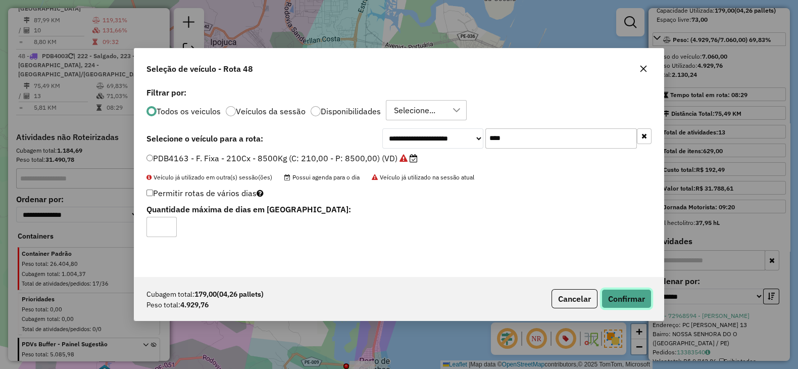
click at [623, 293] on button "Confirmar" at bounding box center [627, 298] width 50 height 19
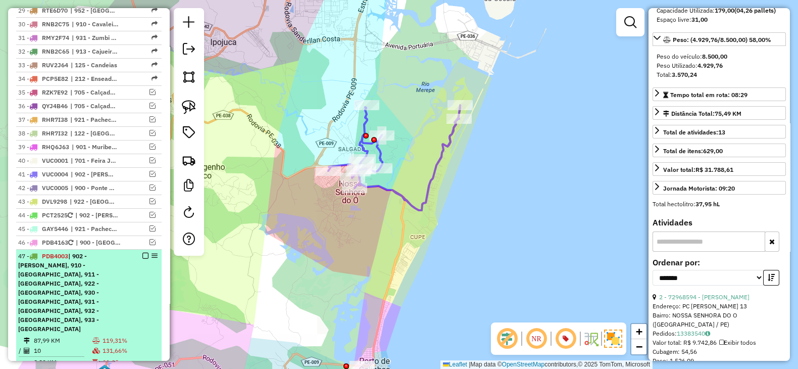
scroll to position [843, 0]
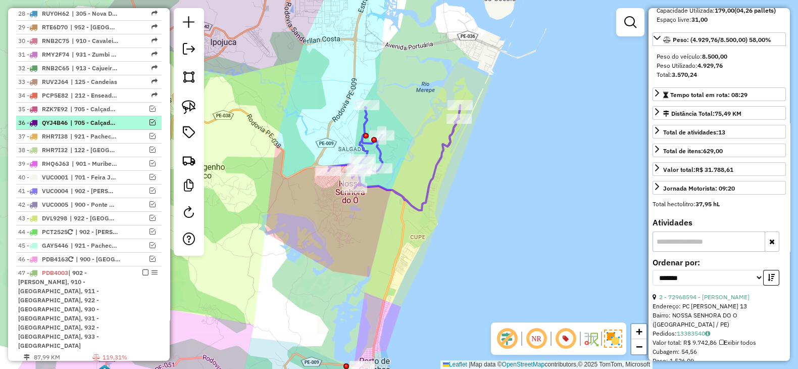
click at [151, 119] on em at bounding box center [153, 122] width 6 height 6
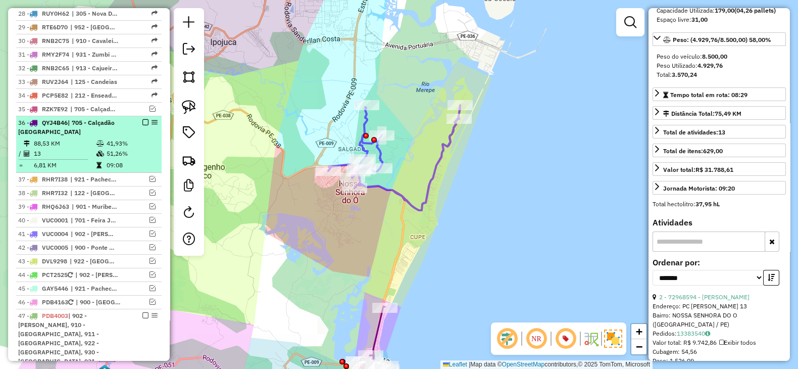
click at [142, 119] on em at bounding box center [145, 122] width 6 height 6
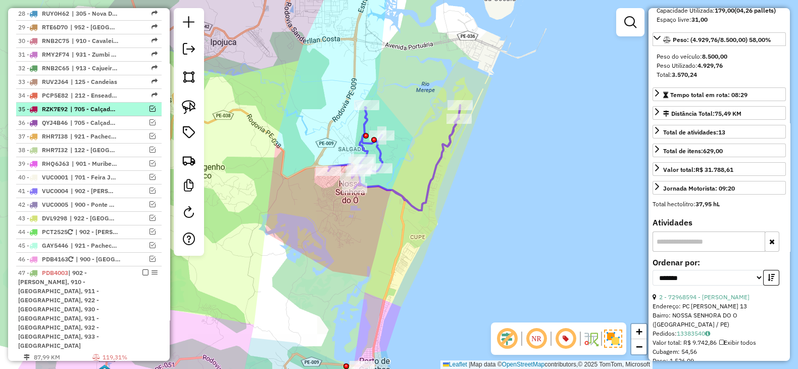
click at [150, 106] on em at bounding box center [153, 109] width 6 height 6
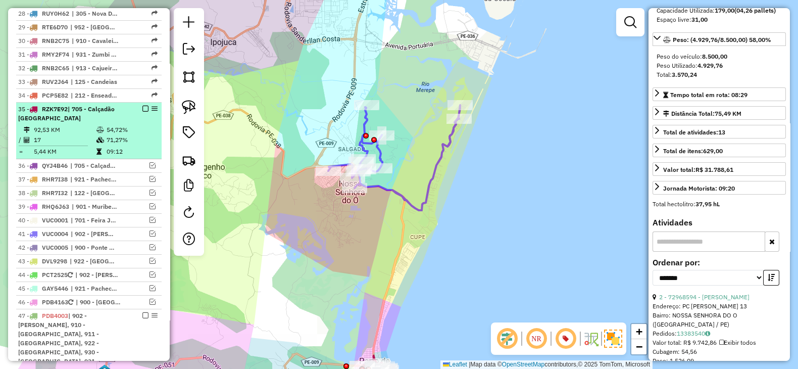
click at [142, 106] on em at bounding box center [145, 109] width 6 height 6
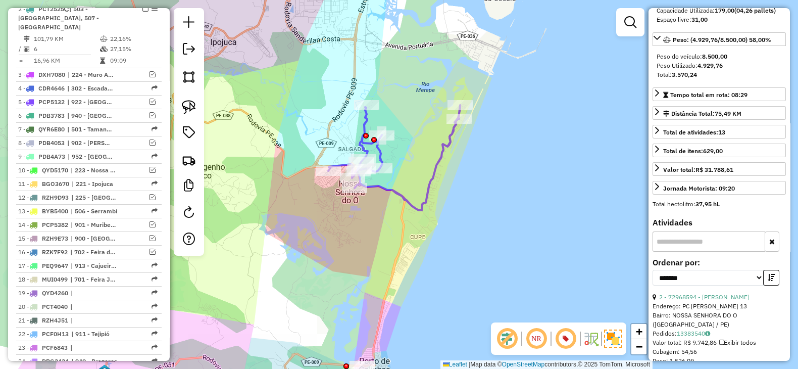
scroll to position [422, 0]
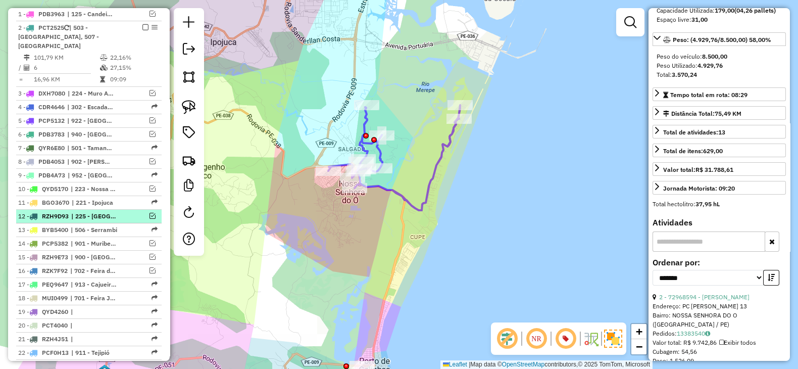
click at [150, 213] on em at bounding box center [153, 216] width 6 height 6
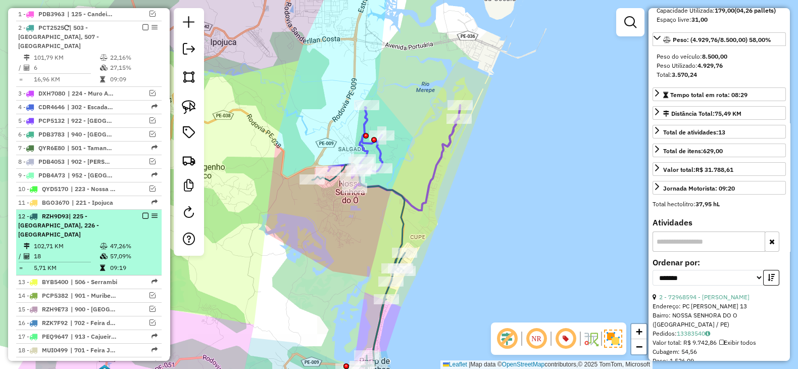
click at [142, 213] on em at bounding box center [145, 216] width 6 height 6
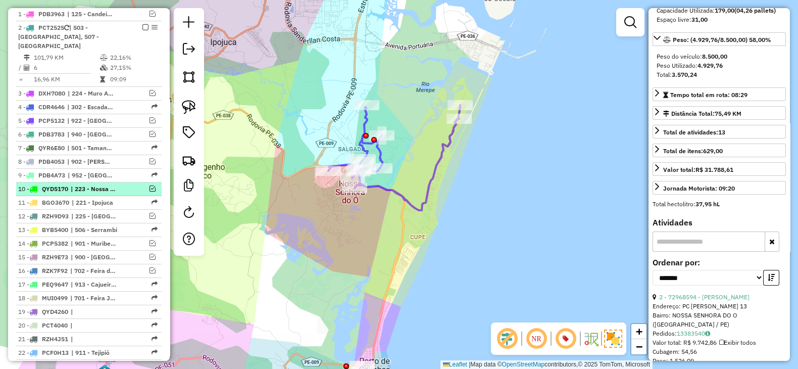
click at [151, 185] on em at bounding box center [153, 188] width 6 height 6
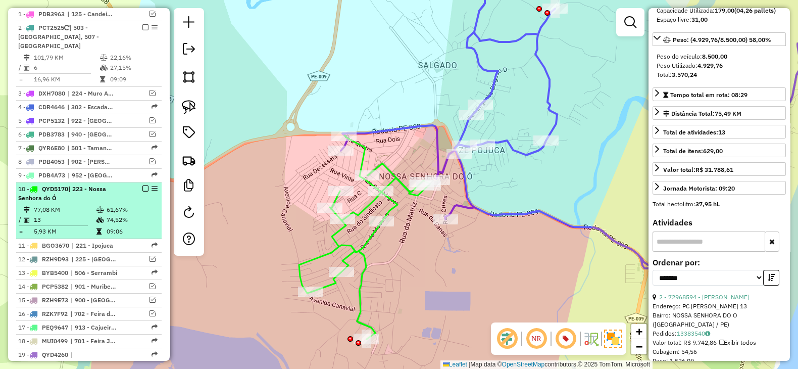
click at [142, 185] on em at bounding box center [145, 188] width 6 height 6
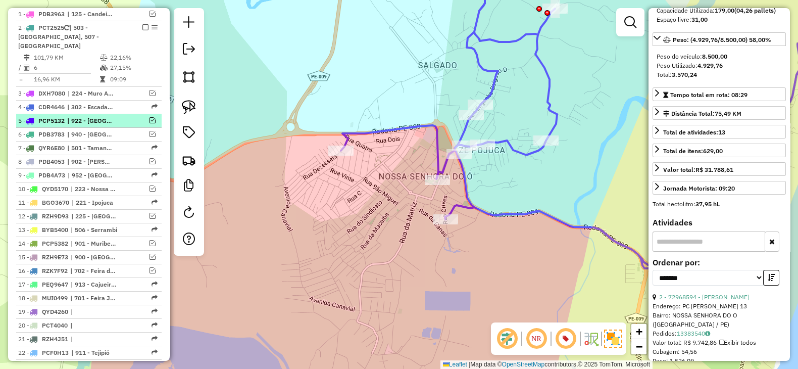
click at [150, 117] on em at bounding box center [153, 120] width 6 height 6
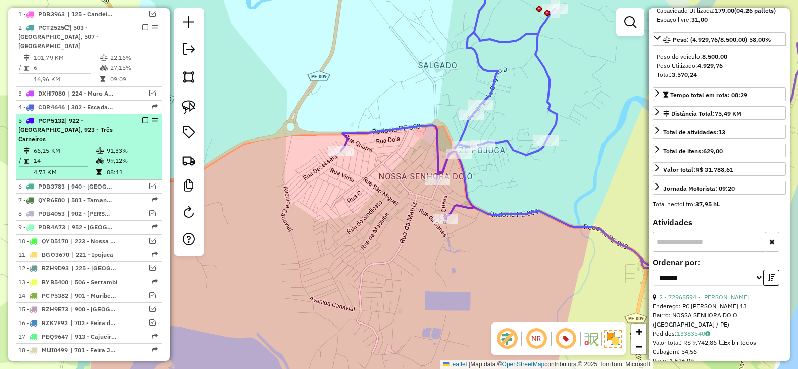
click at [144, 117] on em at bounding box center [145, 120] width 6 height 6
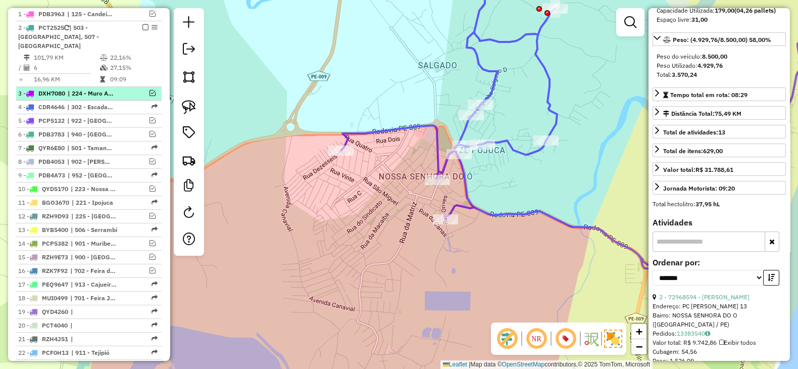
click at [151, 90] on em at bounding box center [153, 93] width 6 height 6
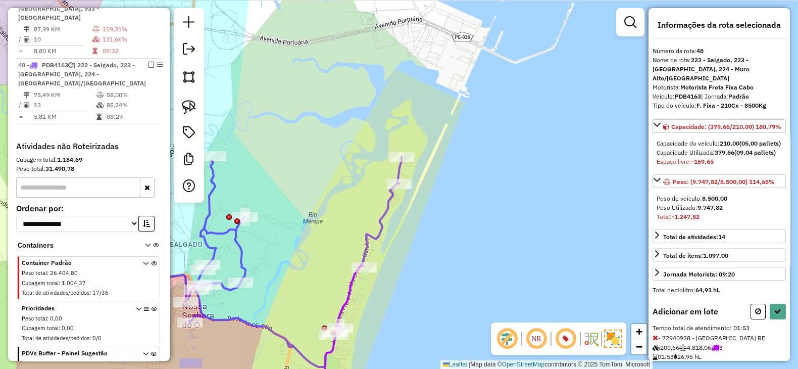
scroll to position [46, 0]
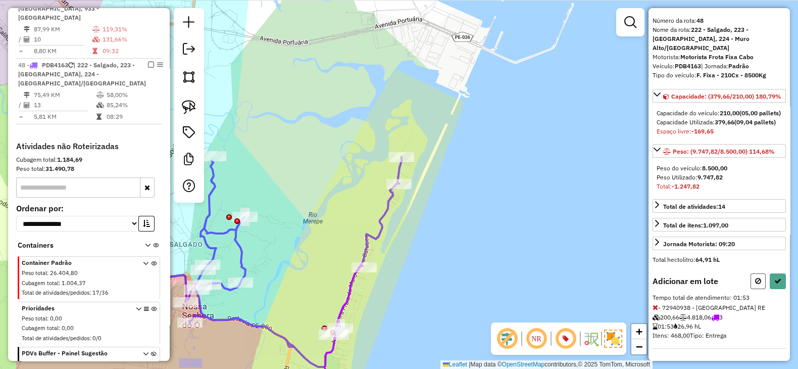
click at [755, 284] on icon at bounding box center [758, 280] width 6 height 7
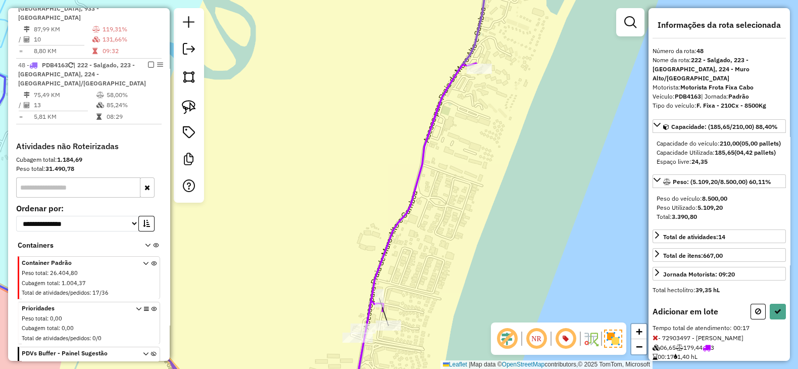
scroll to position [37, 0]
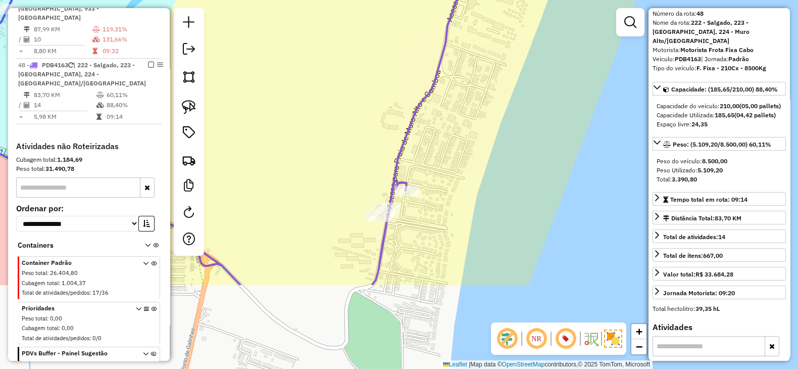
drag, startPoint x: 422, startPoint y: 271, endPoint x: 446, endPoint y: 151, distance: 122.5
click at [446, 151] on div "Janela de atendimento Grade de atendimento Capacidade Transportadoras Veículos …" at bounding box center [399, 184] width 798 height 369
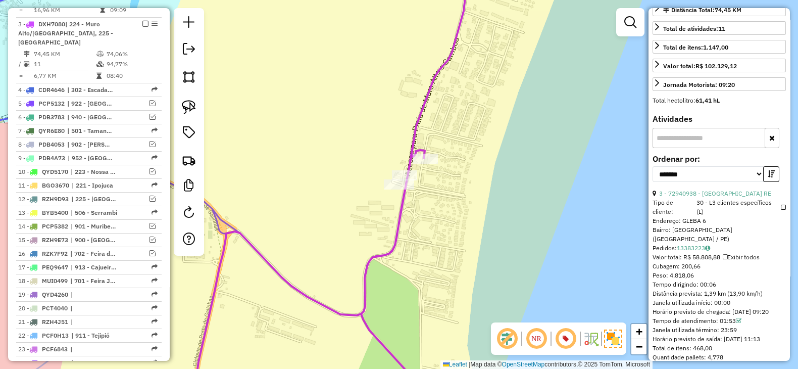
scroll to position [252, 0]
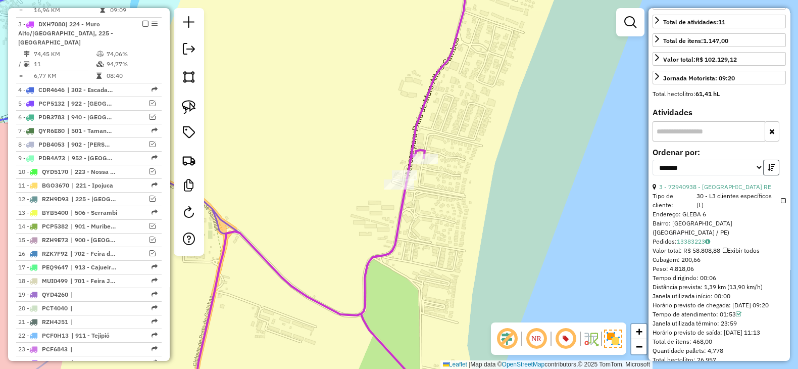
click at [769, 171] on icon "button" at bounding box center [771, 167] width 7 height 7
click at [718, 191] on link "3 - 72940938 - SUMMERVILLE BEACH RE" at bounding box center [715, 187] width 112 height 8
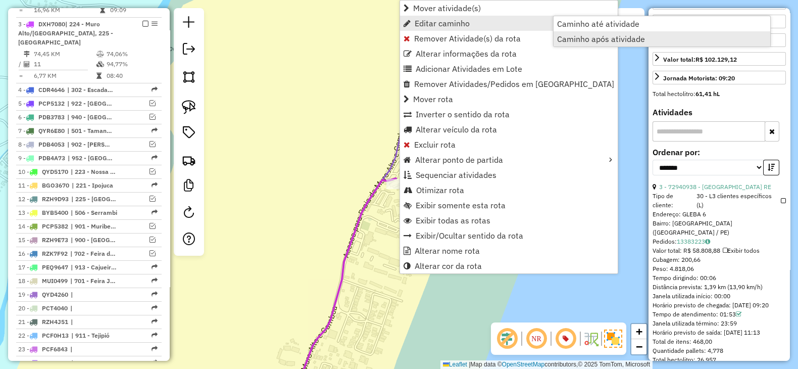
click at [586, 36] on span "Caminho após atividade" at bounding box center [601, 39] width 88 height 8
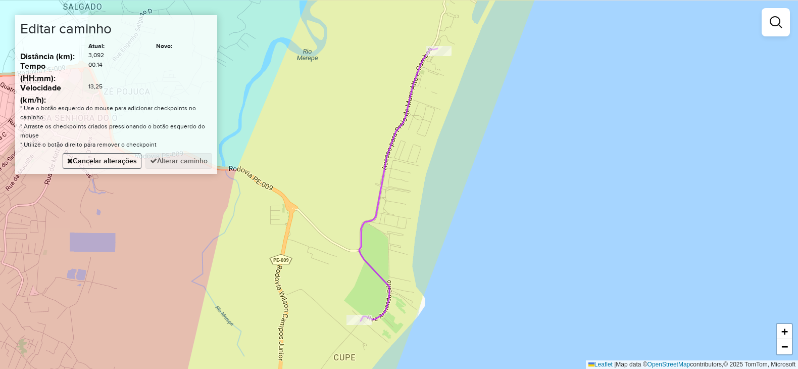
click at [105, 163] on button "Cancelar alterações" at bounding box center [102, 161] width 79 height 16
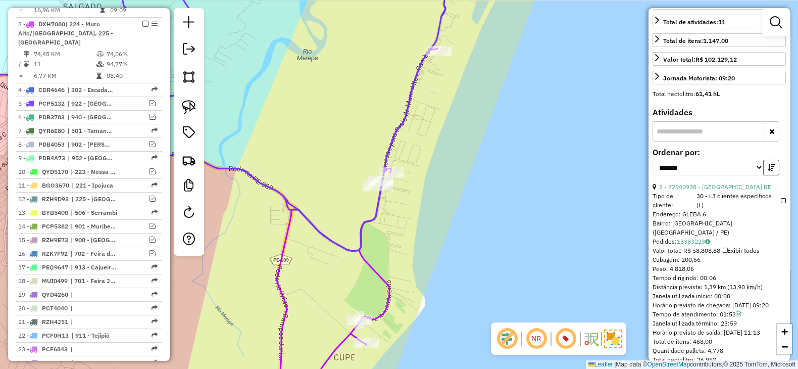
click at [768, 170] on icon "button" at bounding box center [771, 167] width 7 height 7
click at [752, 190] on link "2 - 72905788 - TOMASSA MURO ALTO RE" at bounding box center [717, 187] width 116 height 8
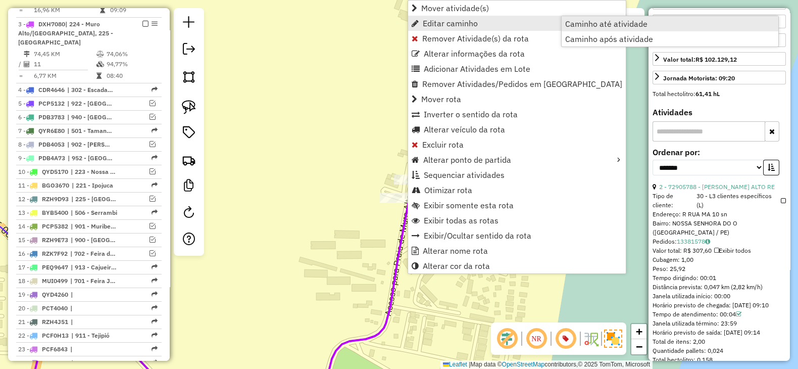
click at [628, 24] on span "Caminho até atividade" at bounding box center [606, 24] width 82 height 8
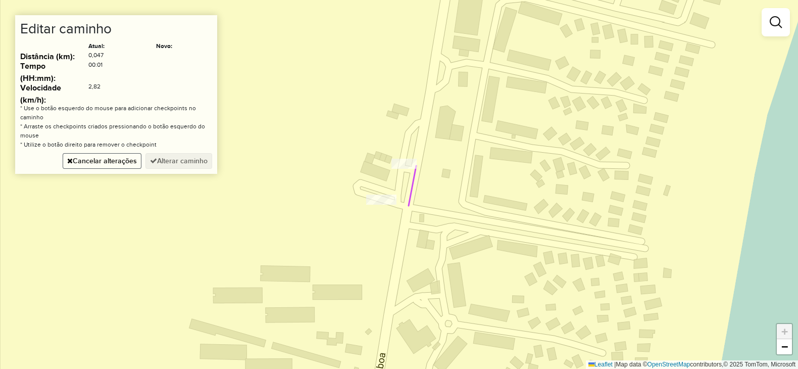
click at [120, 161] on button "Cancelar alterações" at bounding box center [102, 161] width 79 height 16
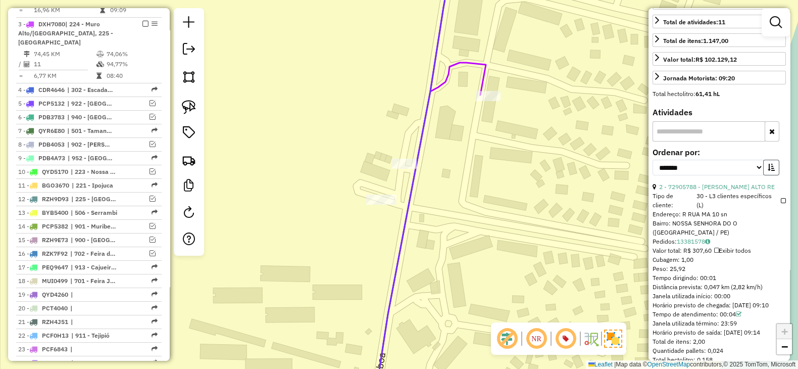
click at [769, 169] on icon "button" at bounding box center [771, 167] width 7 height 7
click at [751, 173] on select "**********" at bounding box center [708, 168] width 111 height 16
select select "**********"
click at [653, 165] on select "**********" at bounding box center [708, 168] width 111 height 16
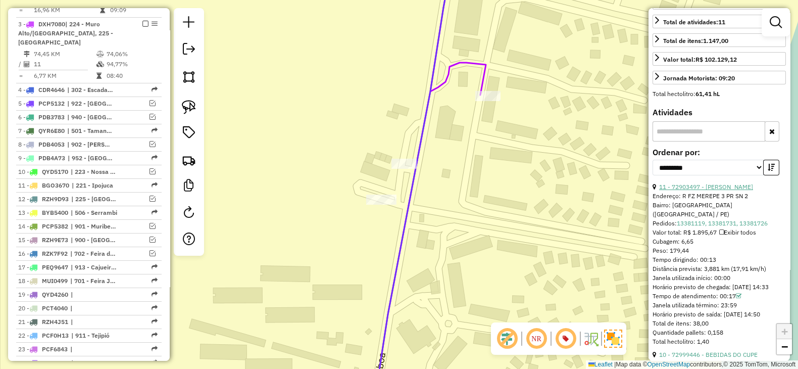
click at [741, 191] on link "11 - 72903497 - ERIKA FARIAS GABINIO" at bounding box center [706, 187] width 94 height 8
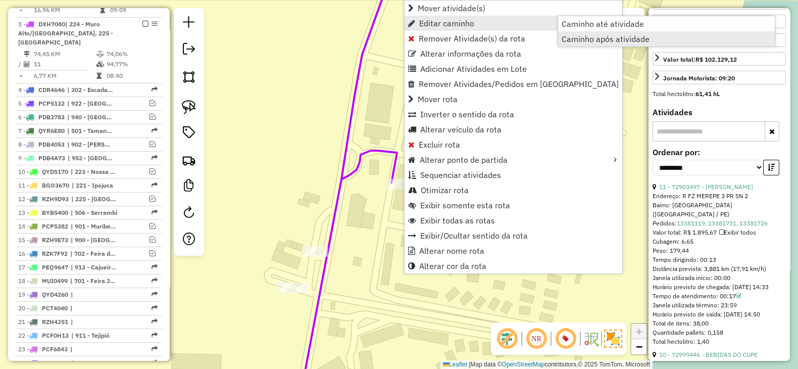
click at [586, 35] on span "Caminho após atividade" at bounding box center [606, 39] width 88 height 8
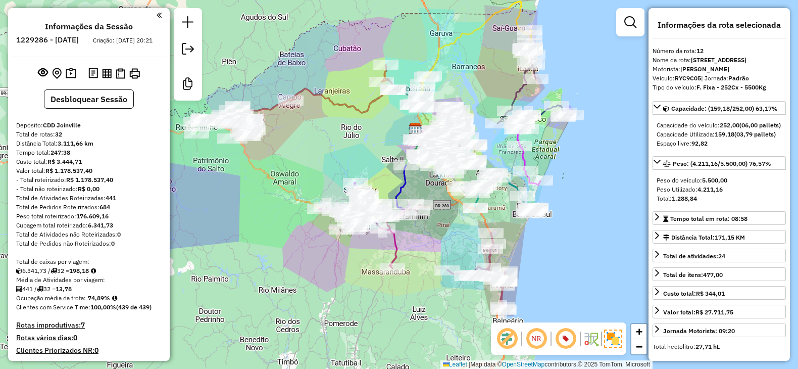
select select "*********"
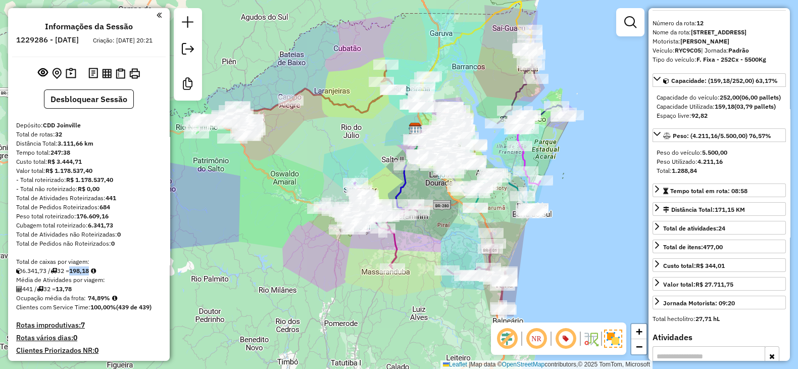
drag, startPoint x: 75, startPoint y: 278, endPoint x: 97, endPoint y: 282, distance: 21.5
click at [97, 275] on div "6.341,73 / 32 = 198,18" at bounding box center [89, 270] width 146 height 9
copy strong "198,18"
drag, startPoint x: 90, startPoint y: 305, endPoint x: 106, endPoint y: 305, distance: 16.2
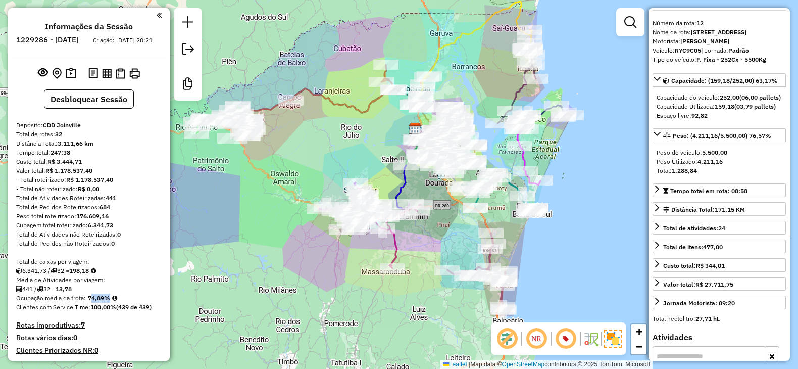
click at [106, 302] on strong "74,89%" at bounding box center [99, 298] width 22 height 8
copy strong "74,89"
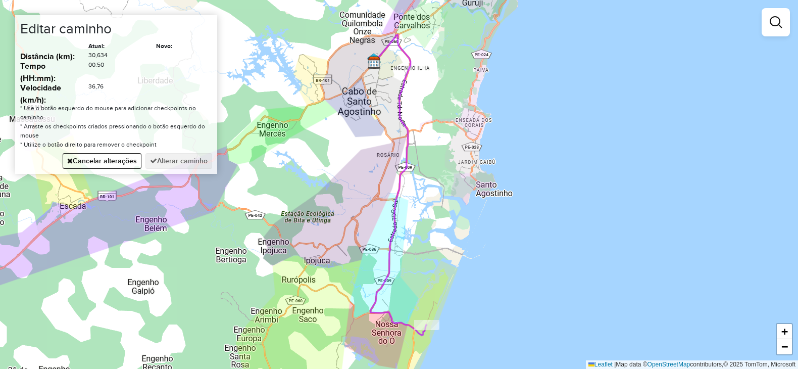
click at [308, 269] on div "Janela de atendimento Grade de atendimento Capacidade Transportadoras Veículos …" at bounding box center [399, 184] width 798 height 369
click at [386, 132] on div "Janela de atendimento Grade de atendimento Capacidade Transportadoras Veículos …" at bounding box center [399, 184] width 798 height 369
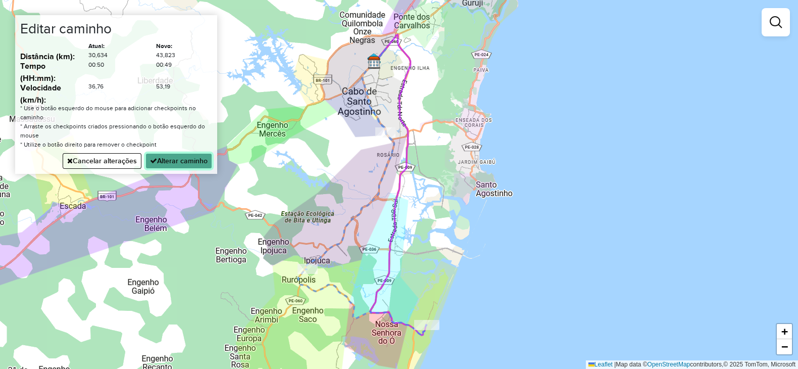
click at [179, 158] on button "Alterar caminho" at bounding box center [179, 161] width 67 height 16
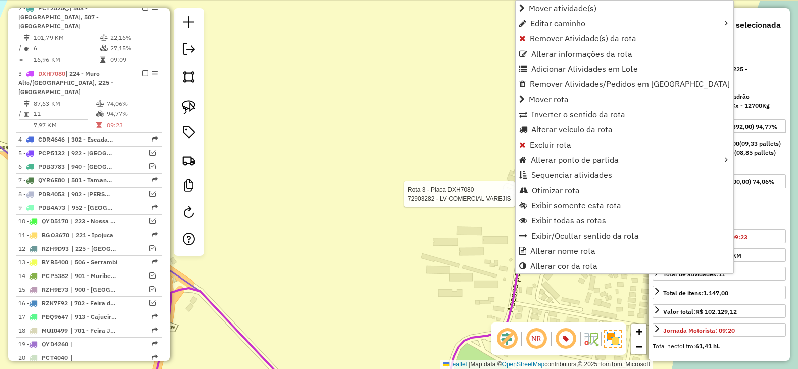
scroll to position [492, 0]
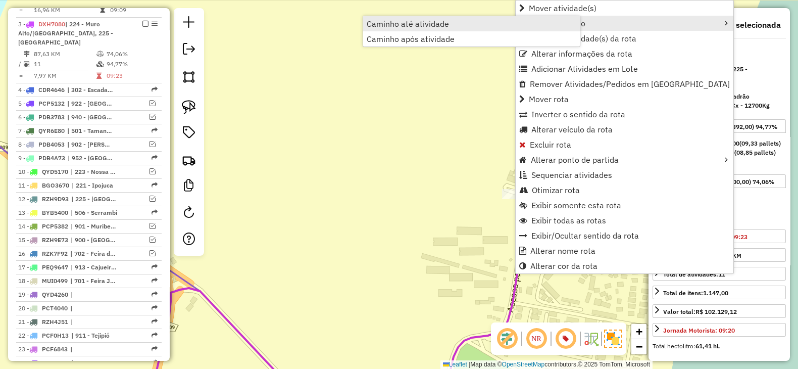
click at [454, 28] on link "Caminho até atividade" at bounding box center [471, 23] width 217 height 15
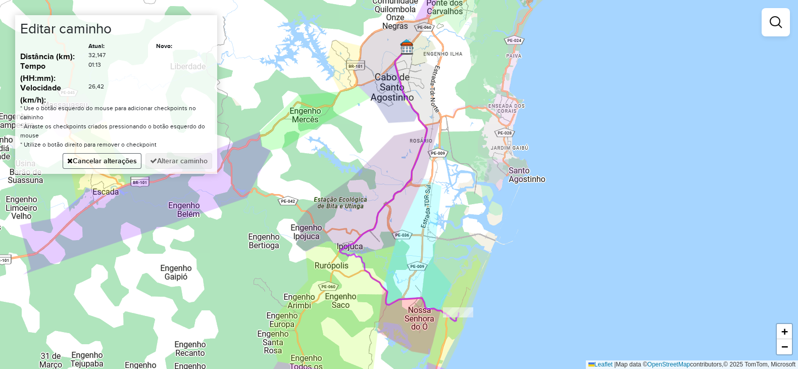
click at [102, 159] on button "Cancelar alterações" at bounding box center [102, 161] width 79 height 16
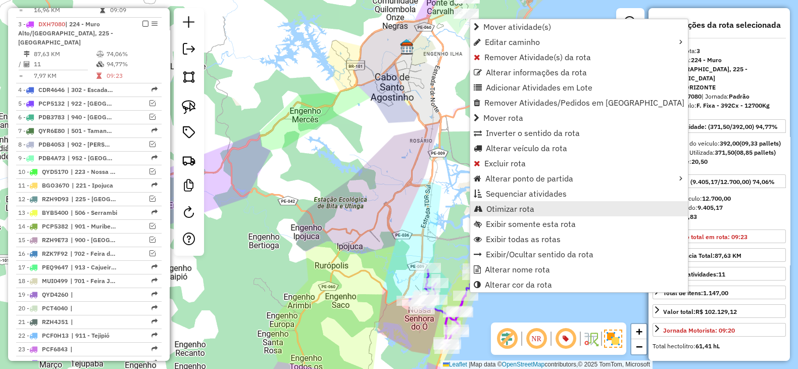
click at [507, 208] on span "Otimizar rota" at bounding box center [511, 209] width 48 height 8
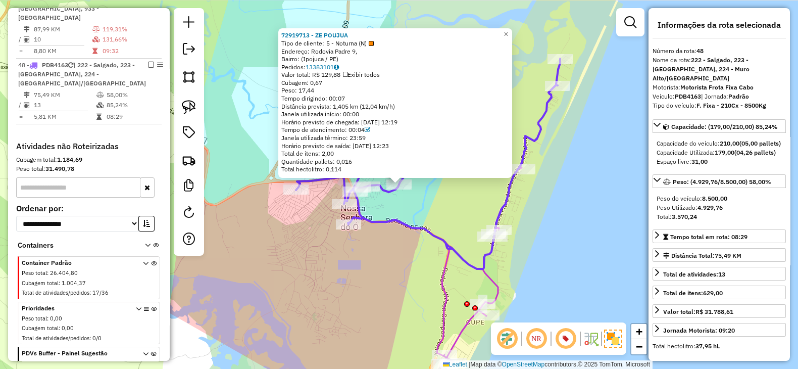
scroll to position [0, 0]
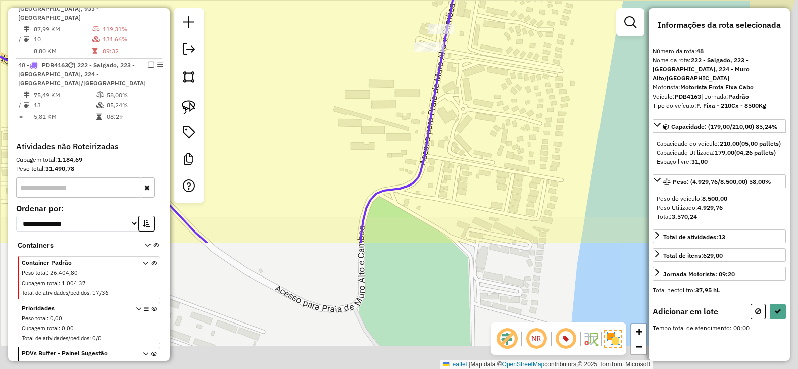
drag, startPoint x: 561, startPoint y: 265, endPoint x: 479, endPoint y: 98, distance: 186.4
click at [479, 98] on div "Janela de atendimento Grade de atendimento Capacidade Transportadoras Veículos …" at bounding box center [399, 184] width 798 height 369
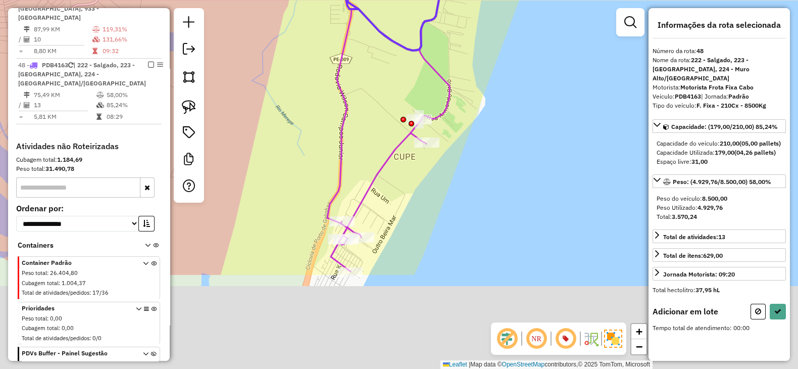
drag, startPoint x: 509, startPoint y: 218, endPoint x: 483, endPoint y: 118, distance: 102.8
click at [493, 104] on div "Janela de atendimento Grade de atendimento Capacidade Transportadoras Veículos …" at bounding box center [399, 184] width 798 height 369
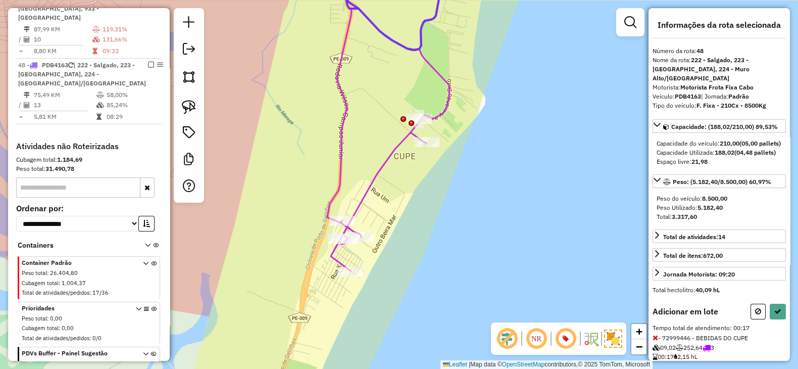
scroll to position [37, 0]
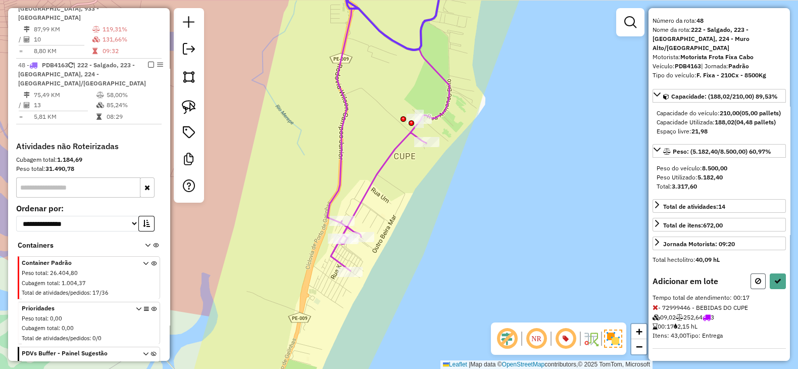
click at [756, 277] on button at bounding box center [758, 281] width 15 height 16
select select "**********"
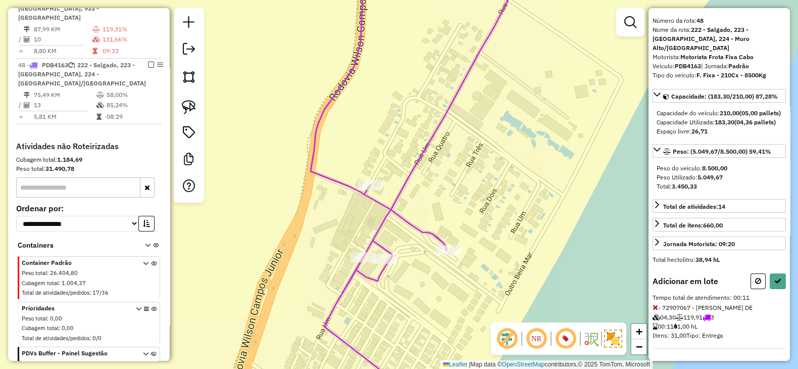
select select "**********"
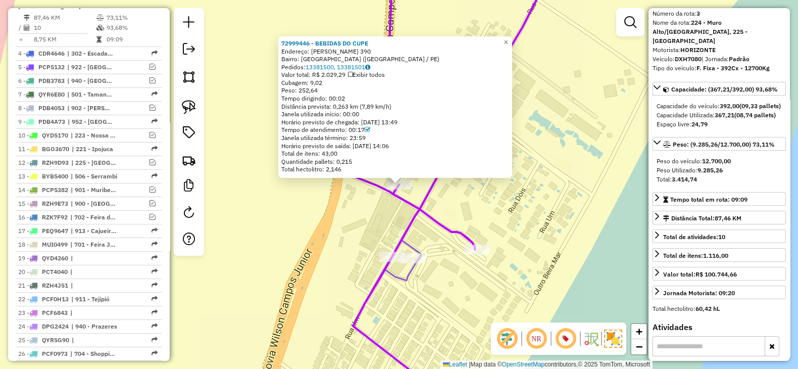
scroll to position [492, 0]
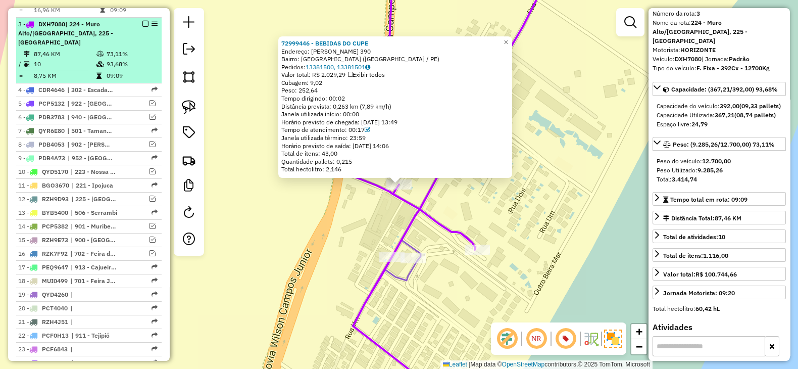
click at [146, 21] on div at bounding box center [142, 24] width 30 height 6
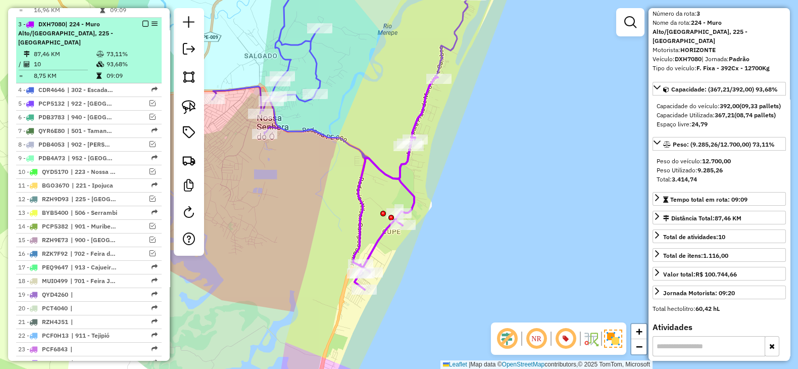
click at [142, 21] on em at bounding box center [145, 24] width 6 height 6
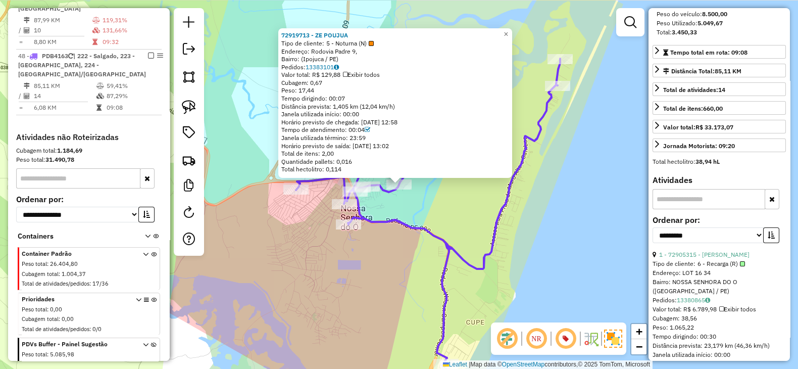
scroll to position [206, 0]
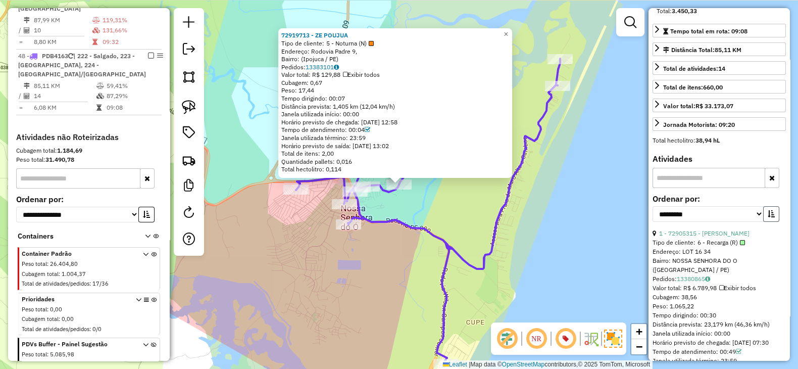
click at [771, 217] on icon "button" at bounding box center [771, 213] width 7 height 7
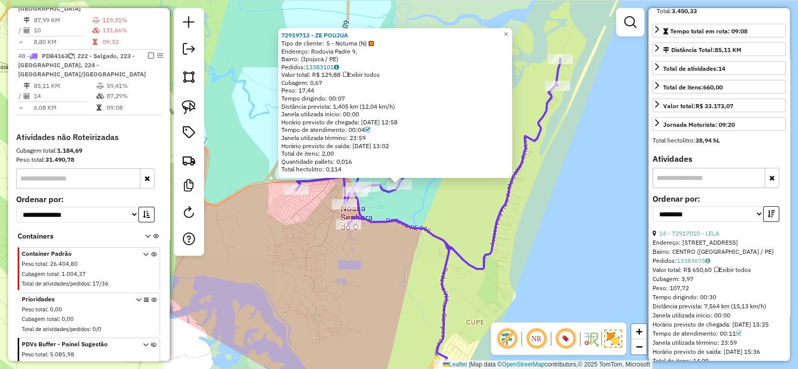
click at [705, 237] on link "14 - 72917010 - LELA" at bounding box center [689, 233] width 60 height 8
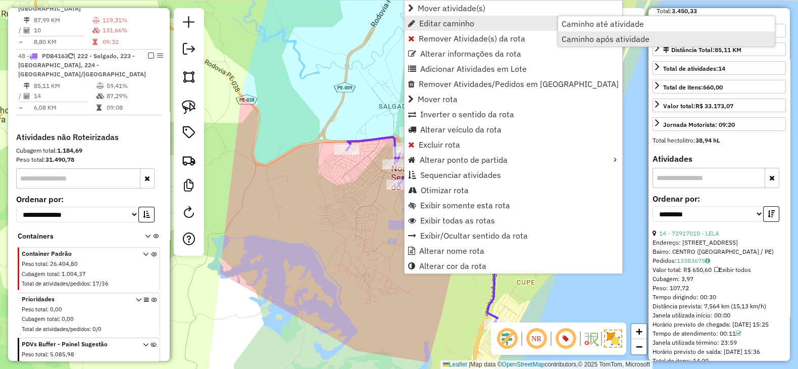
click at [587, 35] on span "Caminho após atividade" at bounding box center [606, 39] width 88 height 8
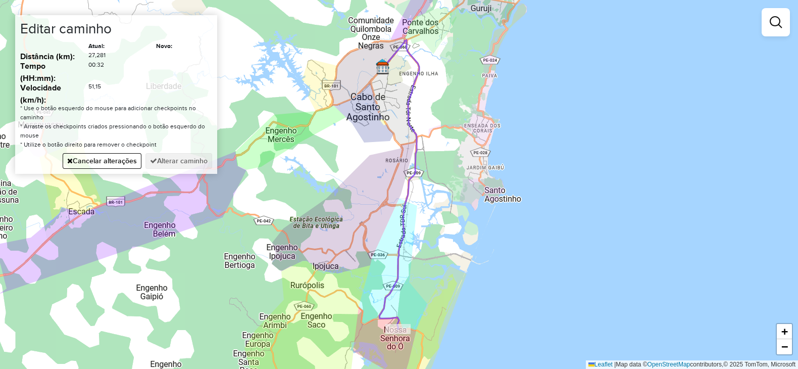
click at [327, 261] on div "Janela de atendimento Grade de atendimento Capacidade Transportadoras Veículos …" at bounding box center [399, 184] width 798 height 369
click at [391, 130] on div "Janela de atendimento Grade de atendimento Capacidade Transportadoras Veículos …" at bounding box center [399, 184] width 798 height 369
click at [174, 171] on hb-app "Aguarde... Pop-up bloqueado! Seu navegador bloqueou automáticamente a abertura …" at bounding box center [399, 184] width 798 height 369
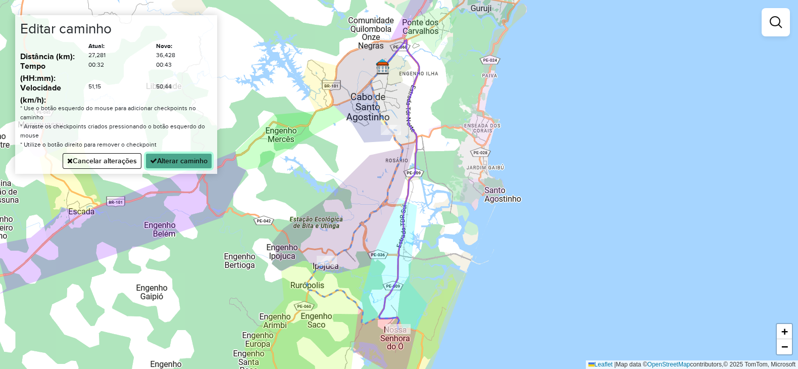
click at [174, 160] on button "Alterar caminho" at bounding box center [179, 161] width 67 height 16
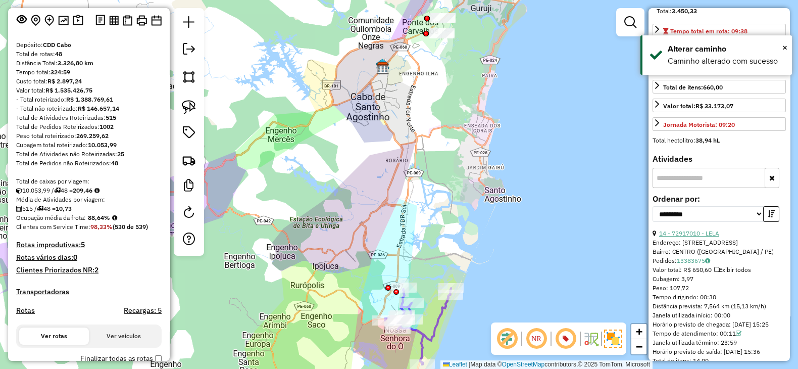
scroll to position [0, 0]
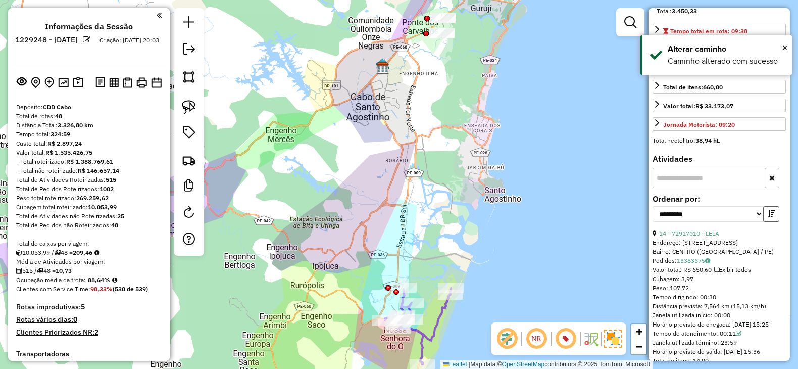
click at [768, 217] on icon "button" at bounding box center [771, 213] width 7 height 7
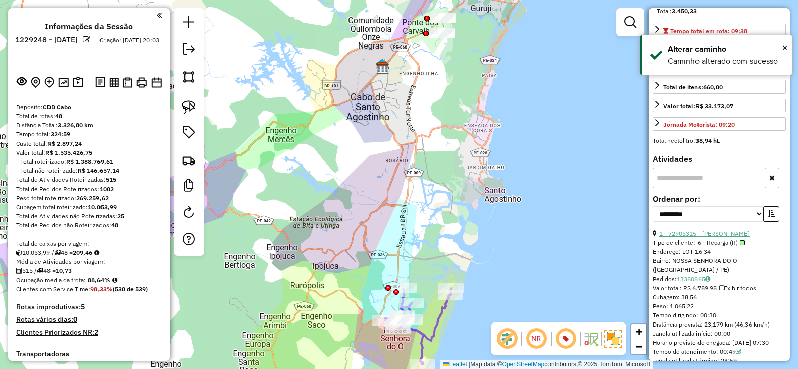
click at [710, 237] on link "1 - 72905315 - [PERSON_NAME]" at bounding box center [704, 233] width 90 height 8
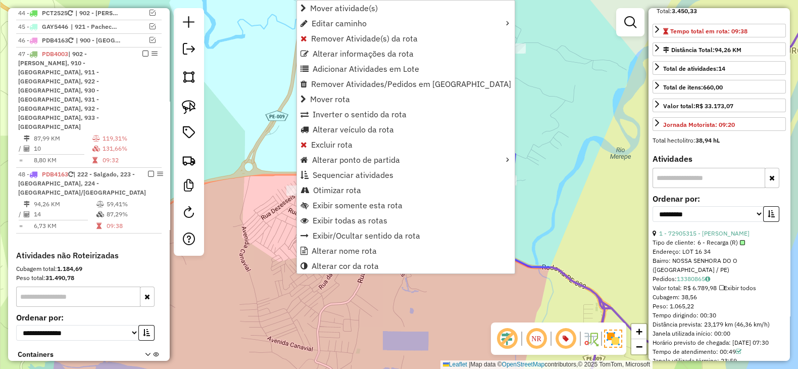
scroll to position [1180, 0]
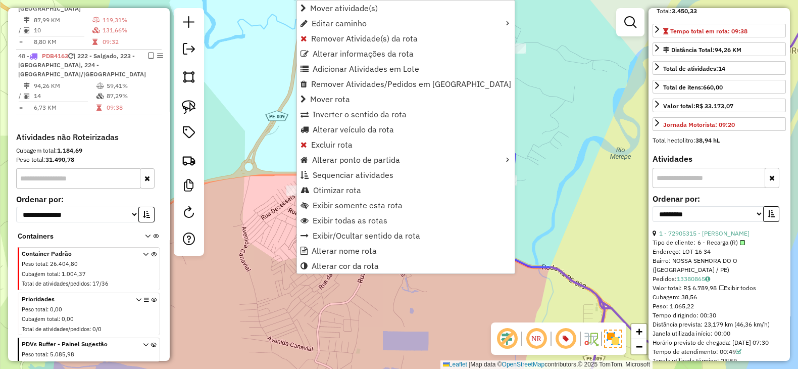
click at [260, 221] on div "Janela de atendimento Grade de atendimento Capacidade Transportadoras Veículos …" at bounding box center [399, 184] width 798 height 369
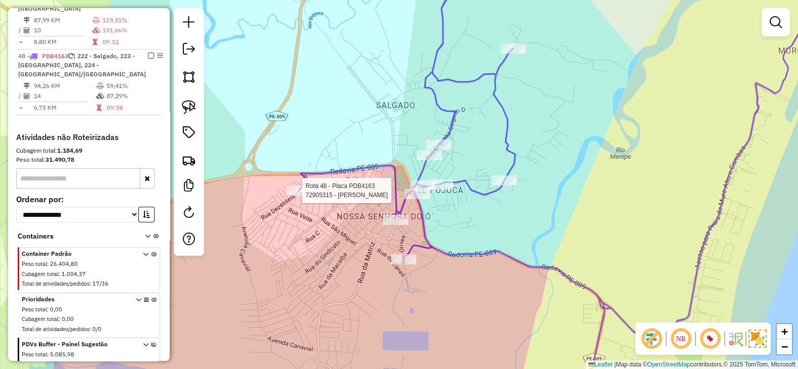
select select "**********"
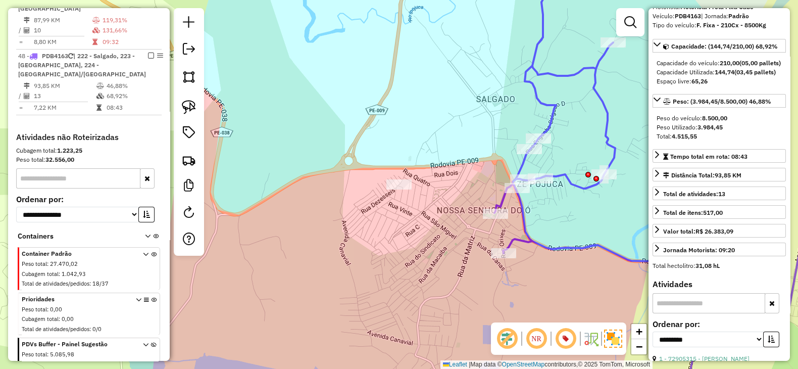
scroll to position [168, 0]
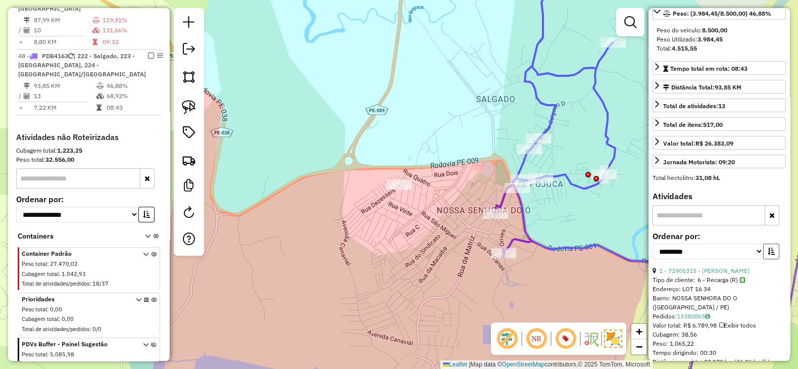
click at [770, 255] on icon "button" at bounding box center [771, 251] width 7 height 7
click at [725, 274] on link "1 - 72968594 - [PERSON_NAME]" at bounding box center [704, 271] width 90 height 8
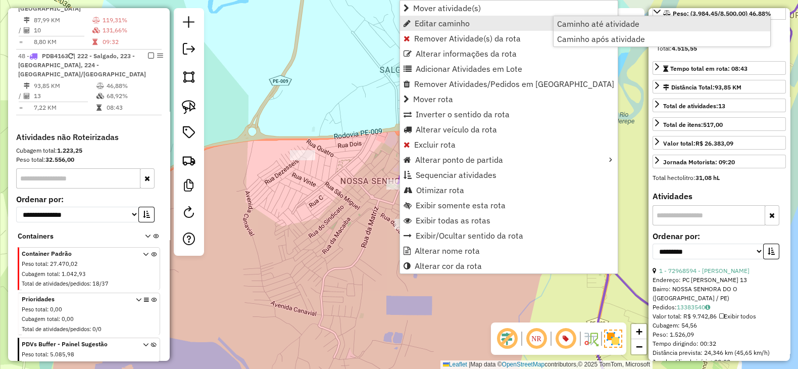
click at [576, 21] on span "Caminho até atividade" at bounding box center [598, 24] width 82 height 8
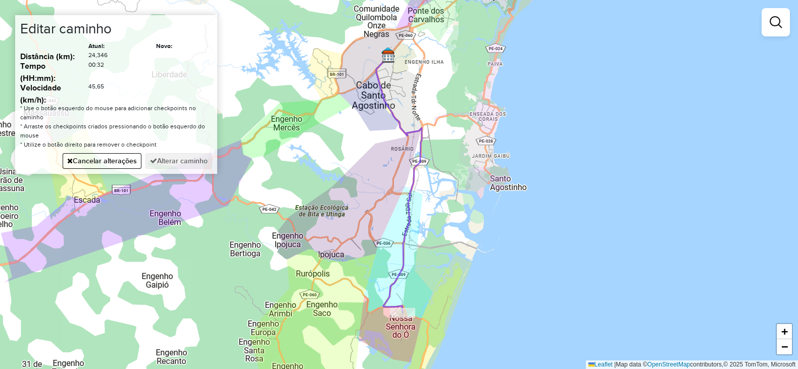
click at [317, 266] on div "Janela de atendimento Grade de atendimento Capacidade Transportadoras Veículos …" at bounding box center [399, 184] width 798 height 369
click at [185, 159] on button "Alterar caminho" at bounding box center [179, 161] width 67 height 16
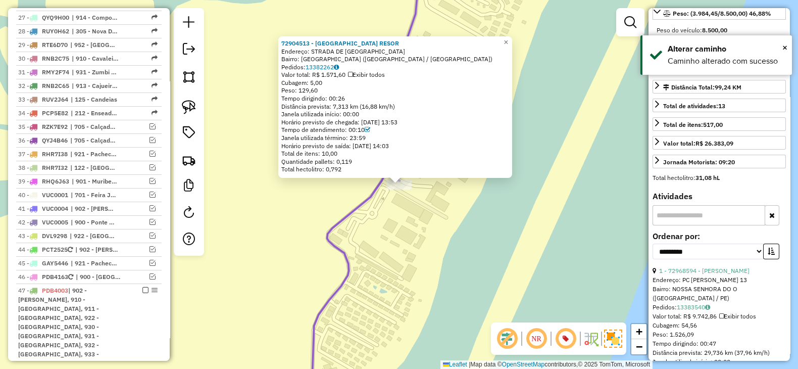
scroll to position [1180, 0]
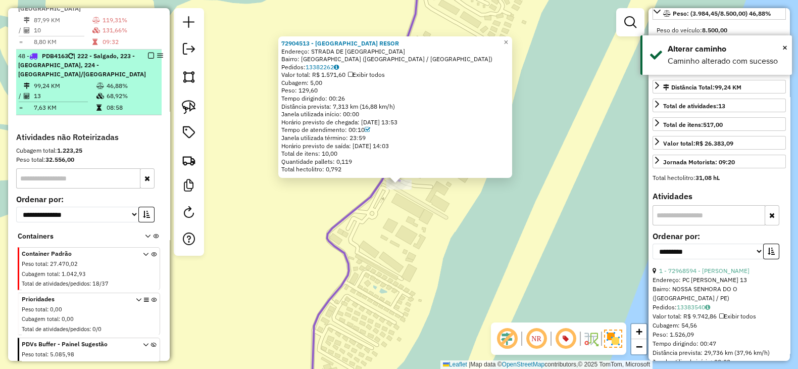
click at [148, 53] on em at bounding box center [151, 56] width 6 height 6
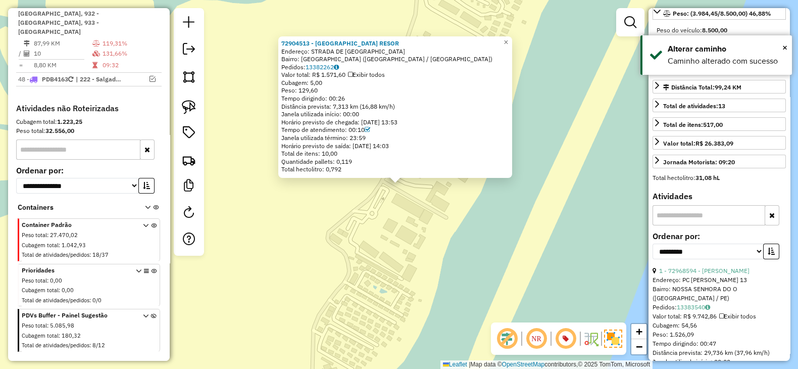
scroll to position [1073, 0]
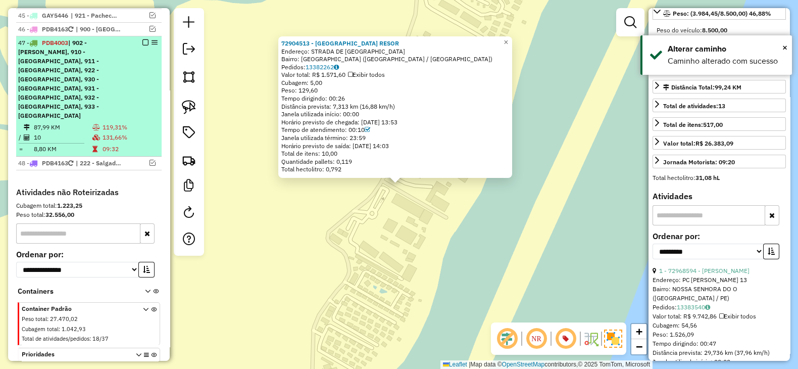
click at [66, 62] on span "| 902 - [PERSON_NAME], 910 - [GEOGRAPHIC_DATA], 911 - [GEOGRAPHIC_DATA], 922 - …" at bounding box center [58, 79] width 81 height 80
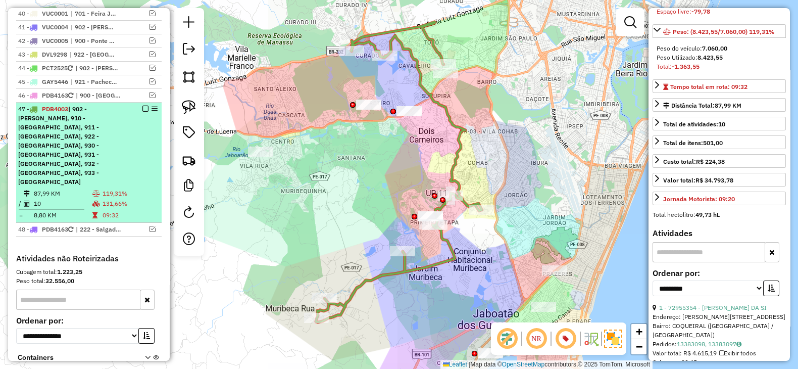
scroll to position [989, 0]
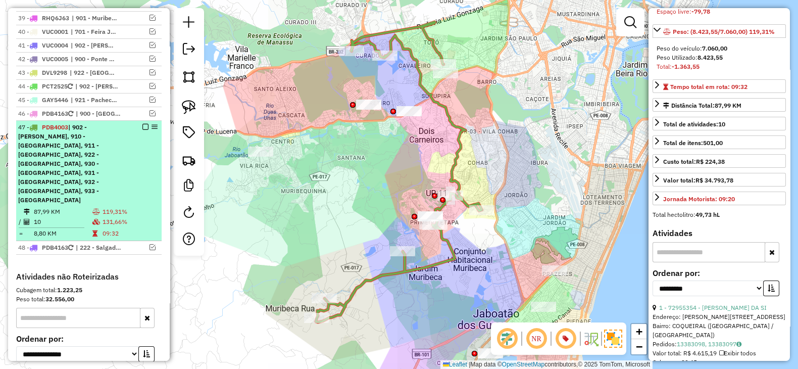
drag, startPoint x: 148, startPoint y: 115, endPoint x: 103, endPoint y: 129, distance: 46.7
click at [99, 129] on span "| 902 - [PERSON_NAME], 910 - [GEOGRAPHIC_DATA], 911 - [GEOGRAPHIC_DATA], 922 - …" at bounding box center [58, 163] width 81 height 80
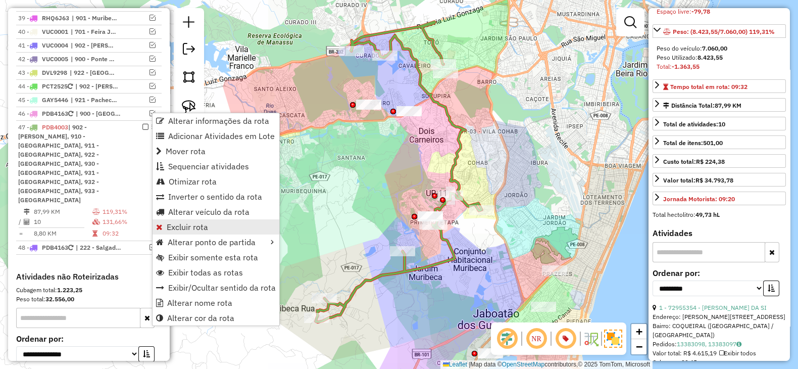
click at [189, 226] on span "Excluir rota" at bounding box center [187, 227] width 41 height 8
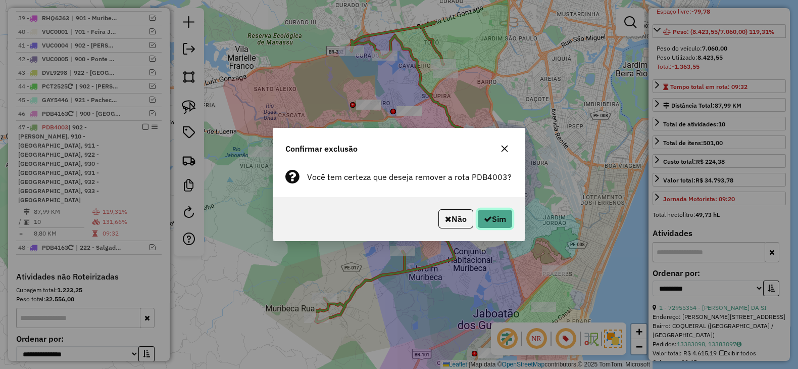
click at [503, 223] on button "Sim" at bounding box center [495, 218] width 35 height 19
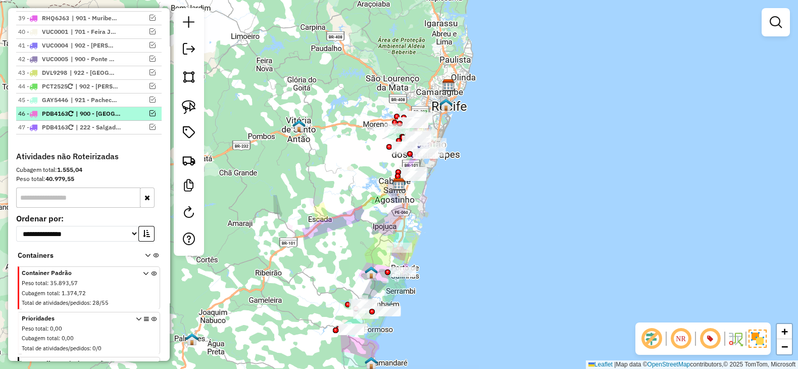
click at [150, 110] on em at bounding box center [153, 113] width 6 height 6
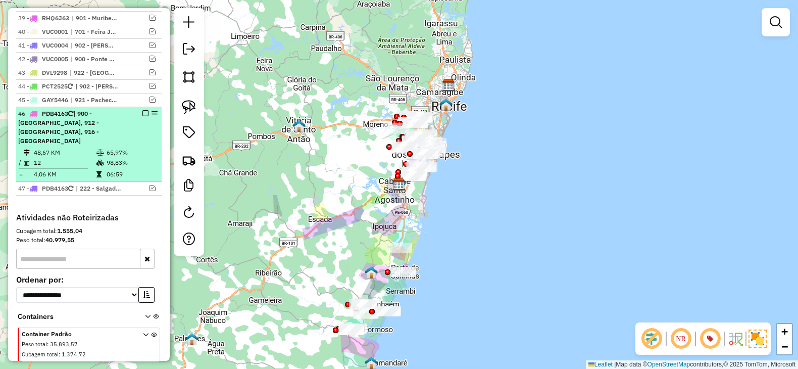
click at [111, 148] on td "65,97%" at bounding box center [131, 153] width 51 height 10
select select "**********"
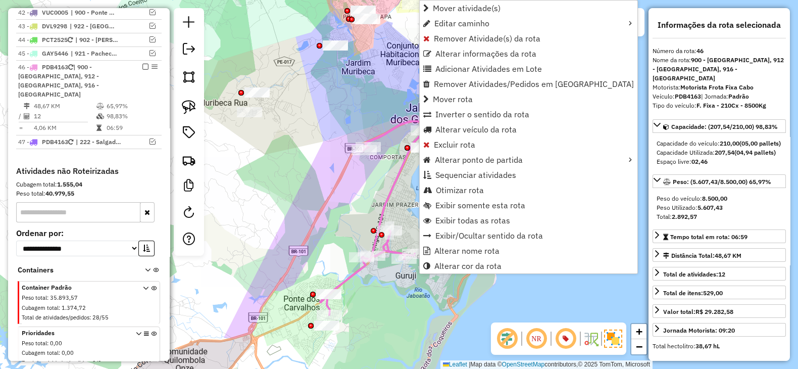
scroll to position [1074, 0]
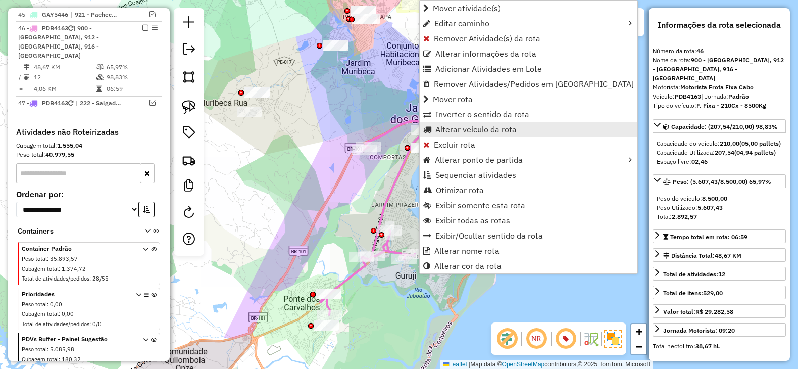
click at [456, 130] on span "Alterar veículo da rota" at bounding box center [476, 129] width 81 height 8
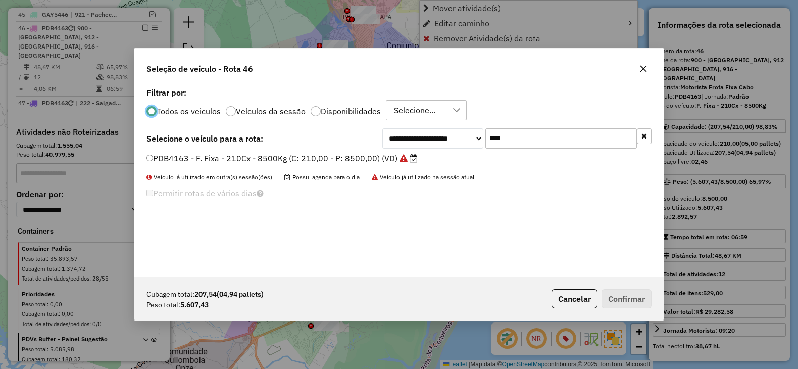
scroll to position [5, 3]
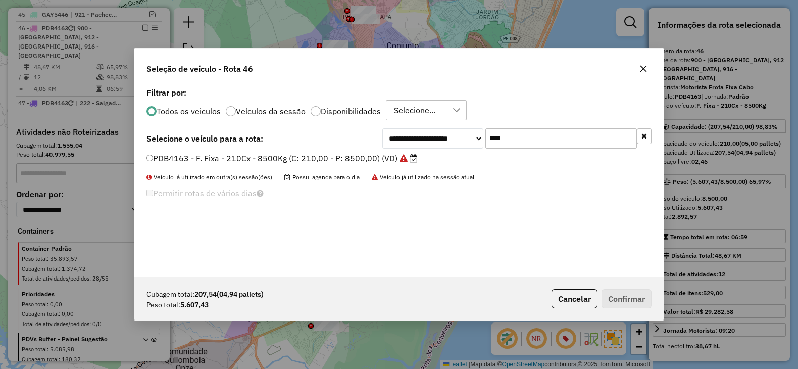
drag, startPoint x: 540, startPoint y: 140, endPoint x: 423, endPoint y: 139, distance: 116.7
click at [423, 139] on div "**********" at bounding box center [517, 138] width 269 height 20
paste input "***"
type input "*******"
click at [382, 159] on label "PDB4003 - F. Fixa - 252Cx - 7060Kg (C: 252,00 - P: 7060,00) (VD)" at bounding box center [277, 158] width 261 height 12
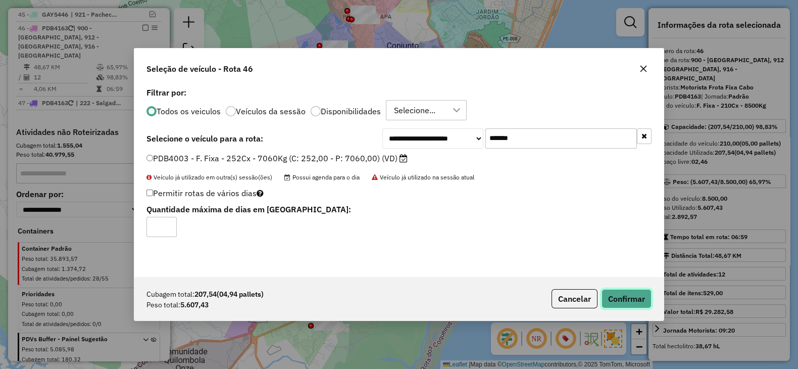
click at [615, 297] on button "Confirmar" at bounding box center [627, 298] width 50 height 19
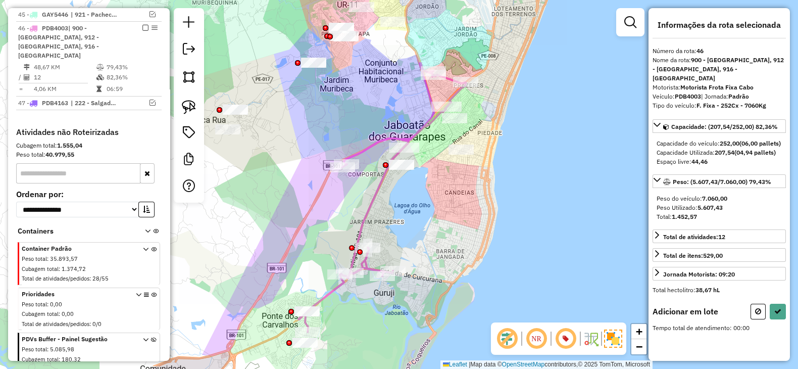
drag, startPoint x: 488, startPoint y: 196, endPoint x: 471, endPoint y: 210, distance: 22.2
click at [471, 210] on div "Janela de atendimento Grade de atendimento Capacidade Transportadoras Veículos …" at bounding box center [399, 184] width 798 height 369
click at [191, 103] on img at bounding box center [189, 107] width 14 height 14
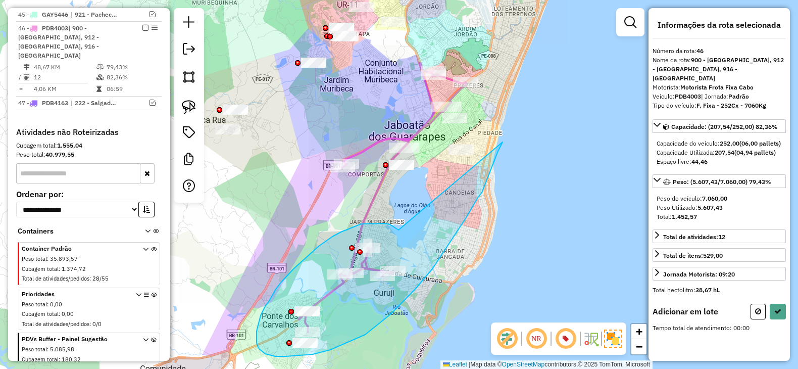
drag, startPoint x: 399, startPoint y: 230, endPoint x: 503, endPoint y: 142, distance: 136.3
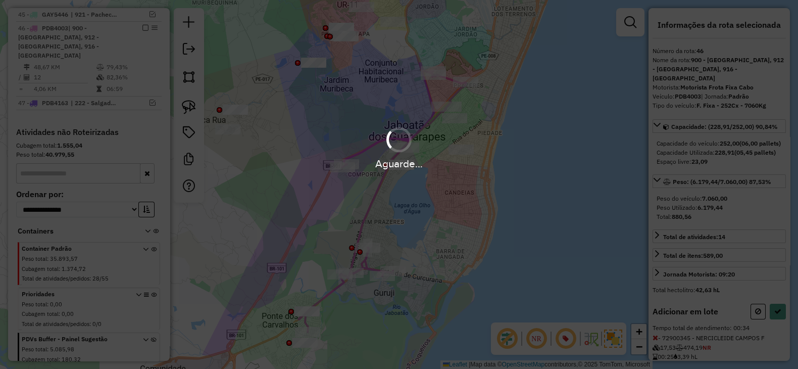
select select "**********"
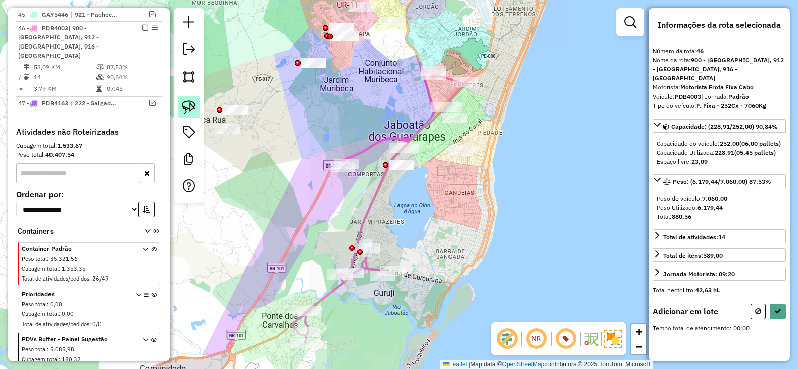
click at [186, 106] on img at bounding box center [189, 107] width 14 height 14
drag, startPoint x: 483, startPoint y: 116, endPoint x: 440, endPoint y: 132, distance: 45.9
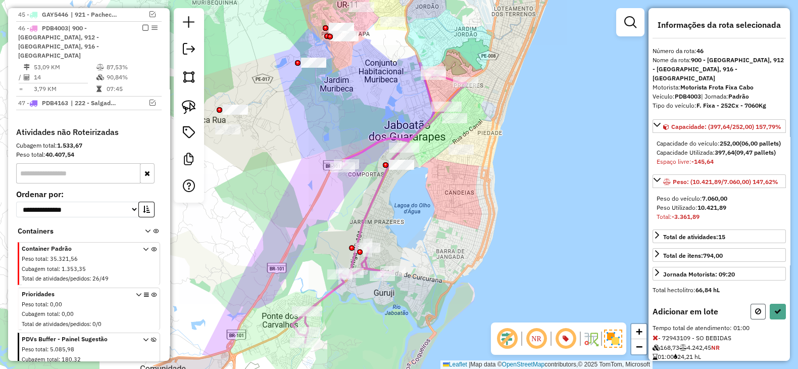
click at [755, 315] on icon at bounding box center [758, 311] width 6 height 7
select select "**********"
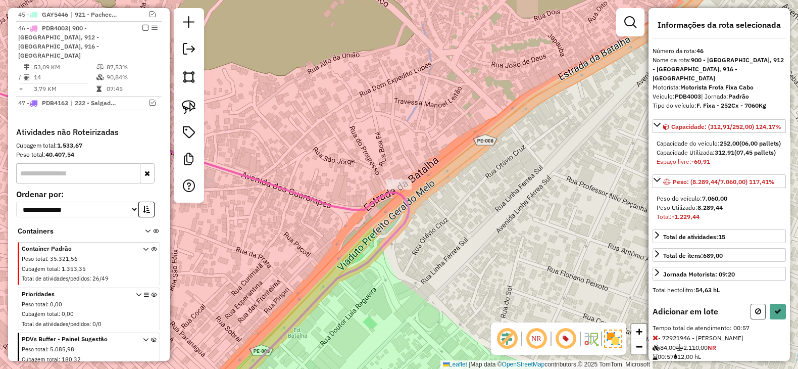
click at [756, 315] on icon at bounding box center [758, 311] width 6 height 7
select select "**********"
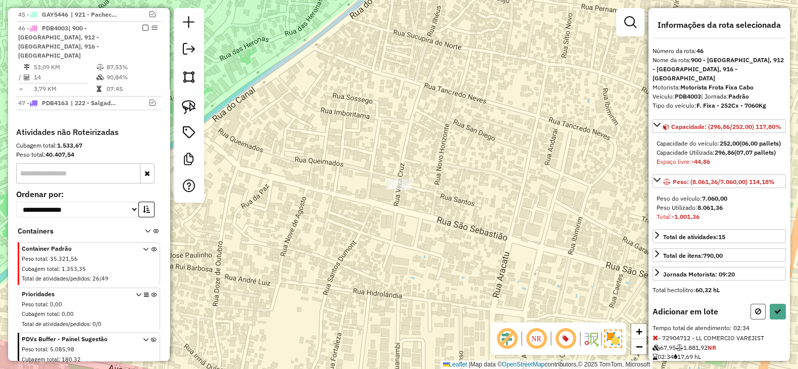
click at [755, 315] on icon at bounding box center [758, 311] width 6 height 7
select select "**********"
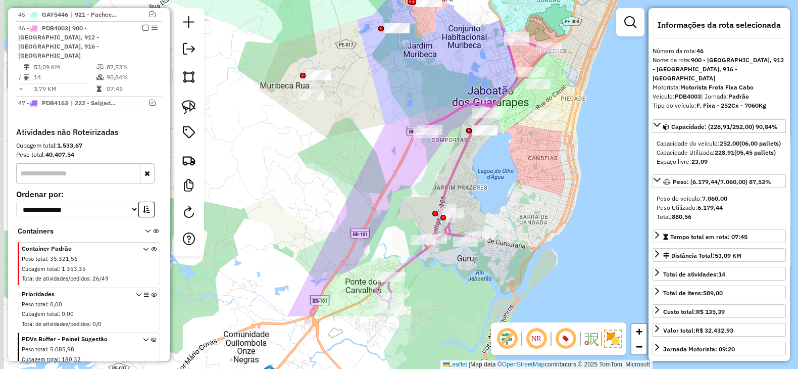
drag, startPoint x: 397, startPoint y: 163, endPoint x: 457, endPoint y: 71, distance: 109.5
click at [457, 71] on div "Janela de atendimento Grade de atendimento Capacidade Transportadoras Veículos …" at bounding box center [399, 184] width 798 height 369
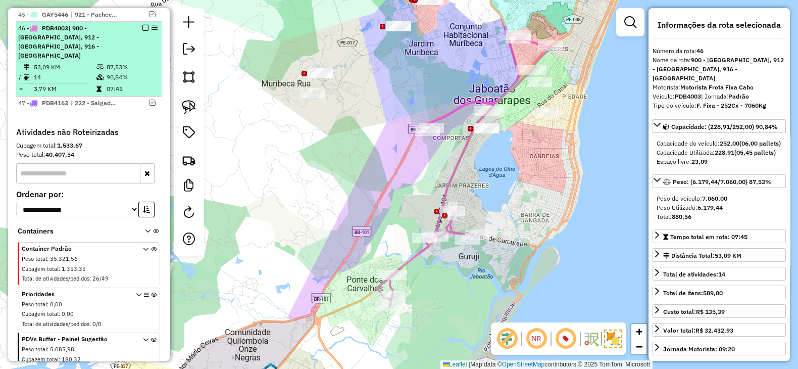
click at [142, 25] on em at bounding box center [145, 28] width 6 height 6
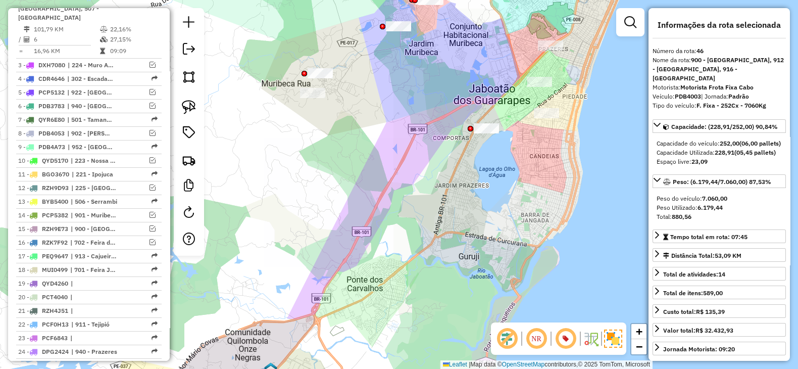
scroll to position [391, 0]
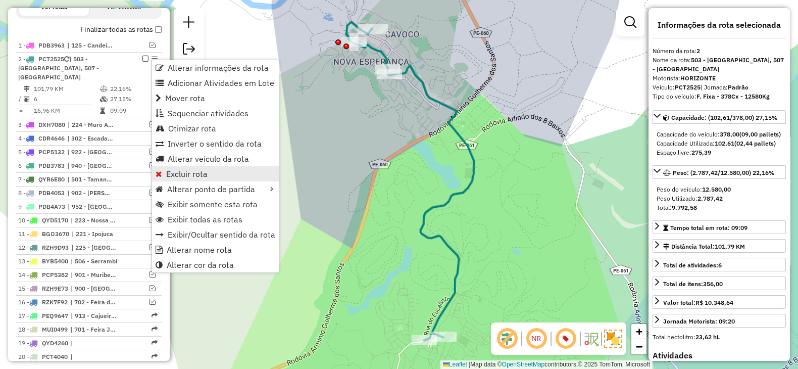
click at [200, 170] on span "Excluir rota" at bounding box center [186, 174] width 41 height 8
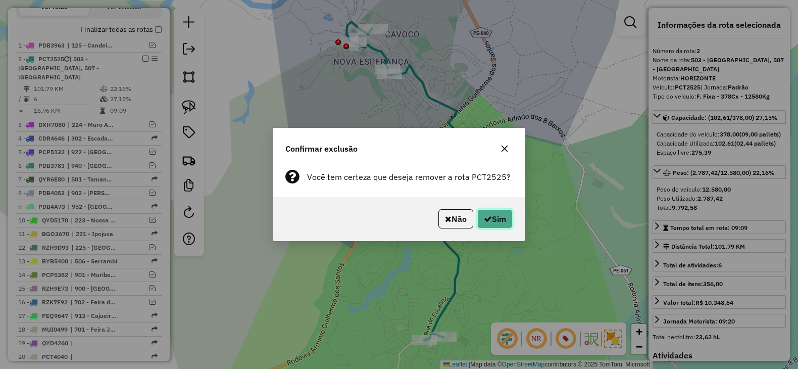
click at [507, 221] on button "Sim" at bounding box center [495, 218] width 35 height 19
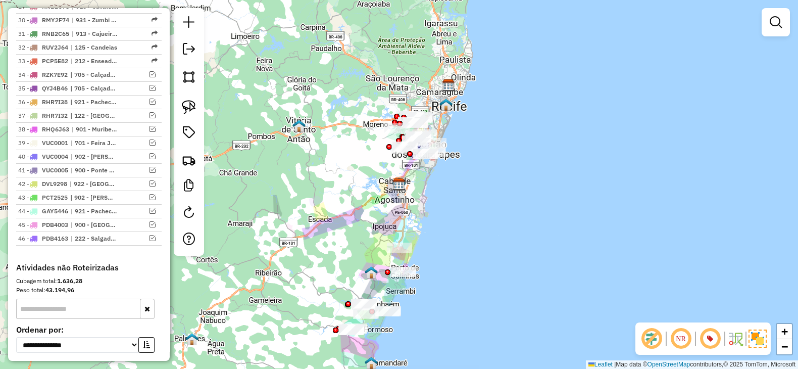
scroll to position [896, 0]
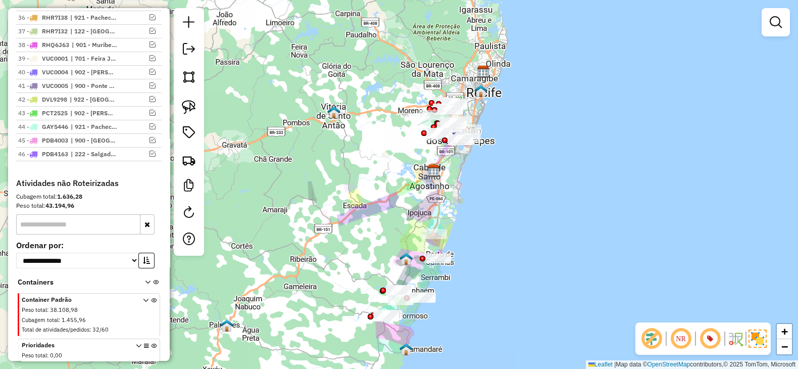
drag, startPoint x: 388, startPoint y: 221, endPoint x: 423, endPoint y: 207, distance: 37.4
click at [423, 207] on div "Janela de atendimento Grade de atendimento Capacidade Transportadoras Veículos …" at bounding box center [399, 184] width 798 height 369
click at [152, 82] on em at bounding box center [153, 85] width 6 height 6
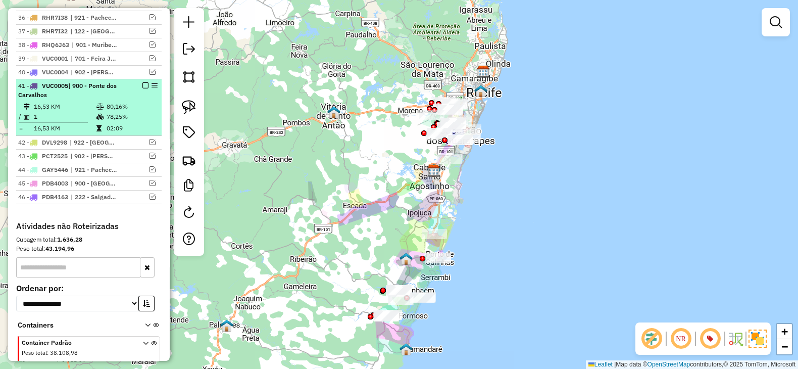
click at [76, 92] on div "41 - VUC0005 | 900 - Ponte dos Carvalhos" at bounding box center [71, 90] width 107 height 18
select select "**********"
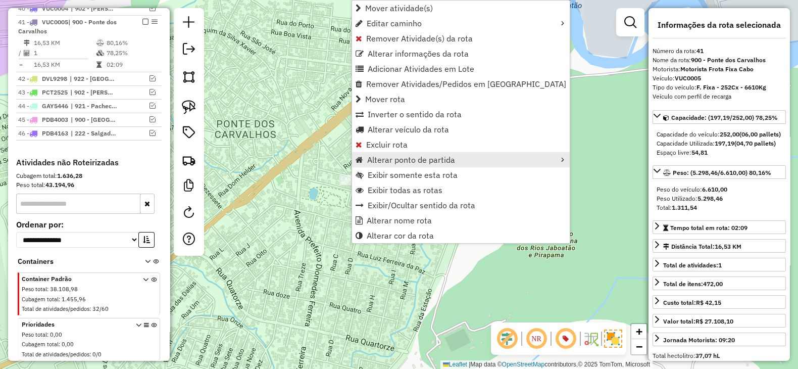
scroll to position [964, 0]
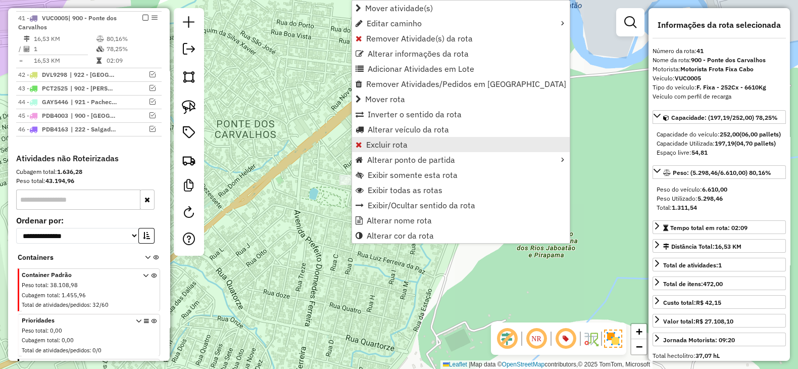
click at [398, 147] on span "Excluir rota" at bounding box center [386, 144] width 41 height 8
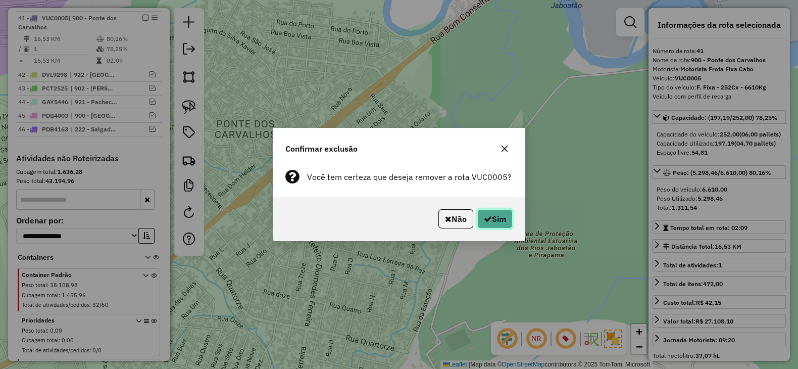
click at [498, 214] on button "Sim" at bounding box center [495, 218] width 35 height 19
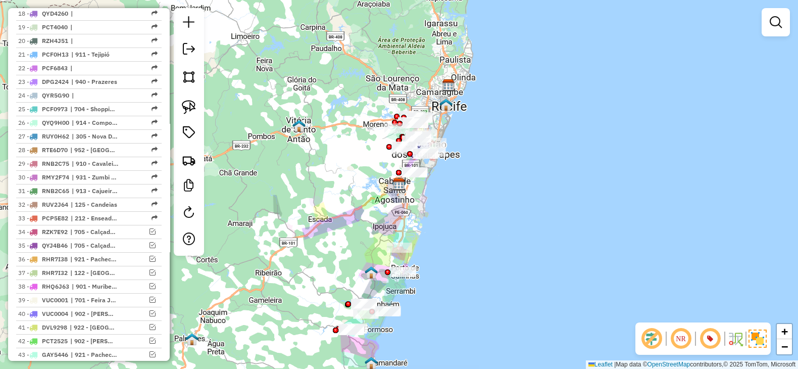
scroll to position [739, 0]
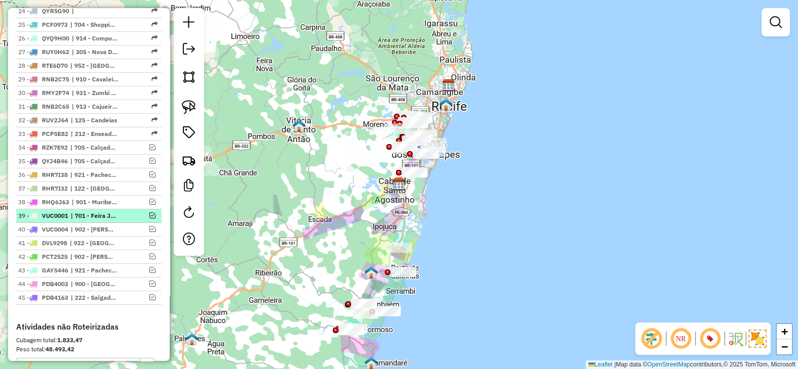
click at [150, 212] on em at bounding box center [153, 215] width 6 height 6
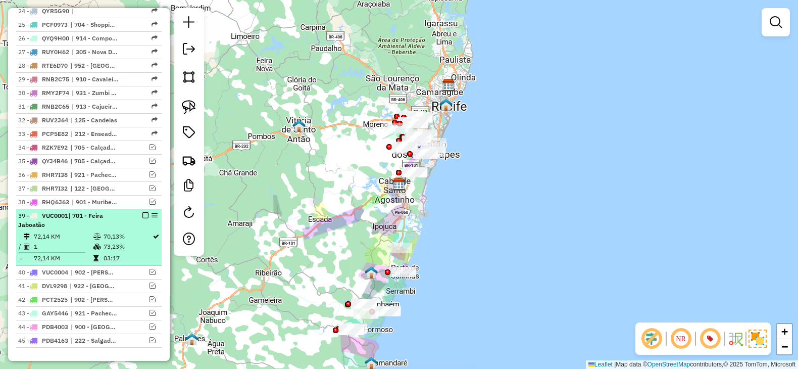
click at [117, 225] on div "39 - VUC0001 | 701 - Feira Jaboatão" at bounding box center [71, 220] width 107 height 18
select select "**********"
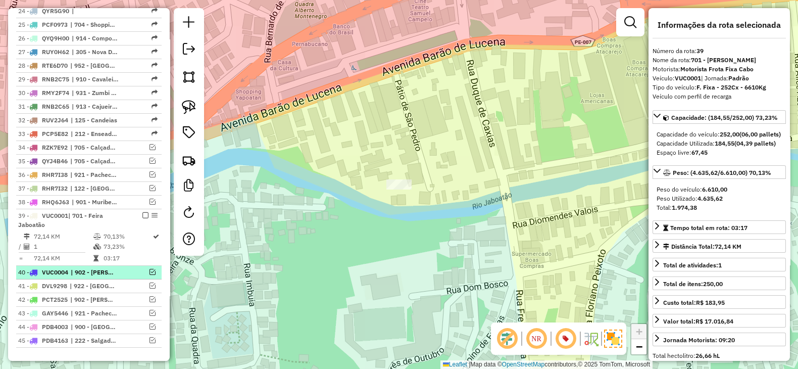
click at [150, 269] on em at bounding box center [153, 272] width 6 height 6
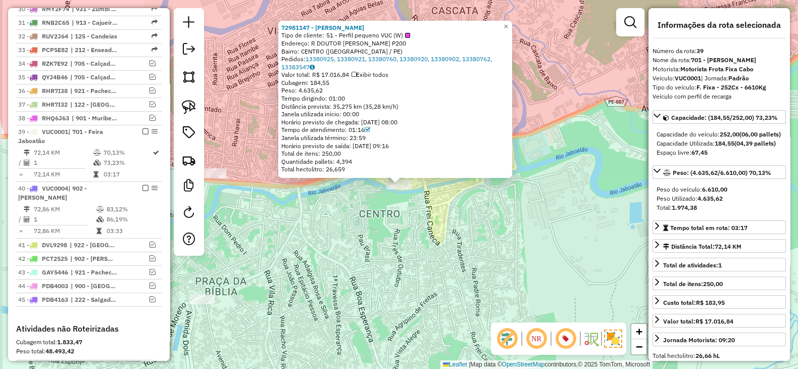
scroll to position [937, 0]
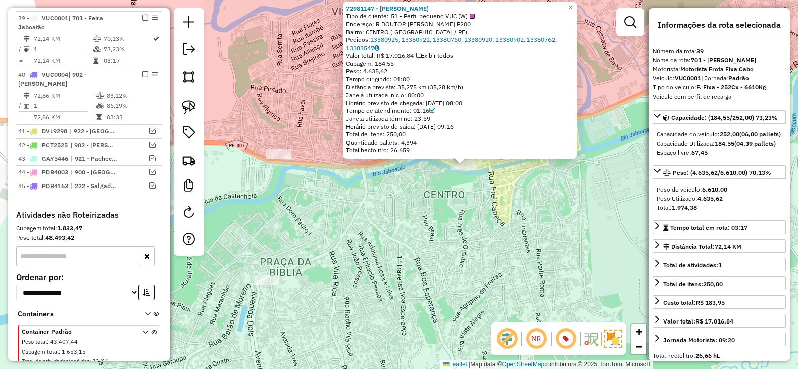
drag, startPoint x: 403, startPoint y: 255, endPoint x: 467, endPoint y: 235, distance: 67.0
click at [467, 235] on div "72981147 - [PERSON_NAME] B Tipo de cliente: 51 - Perfil pequeno VUC (W) Endereç…" at bounding box center [399, 184] width 798 height 369
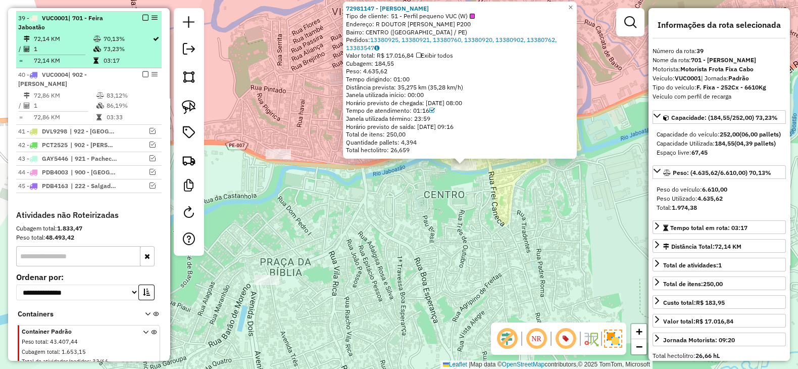
click at [144, 15] on em at bounding box center [145, 18] width 6 height 6
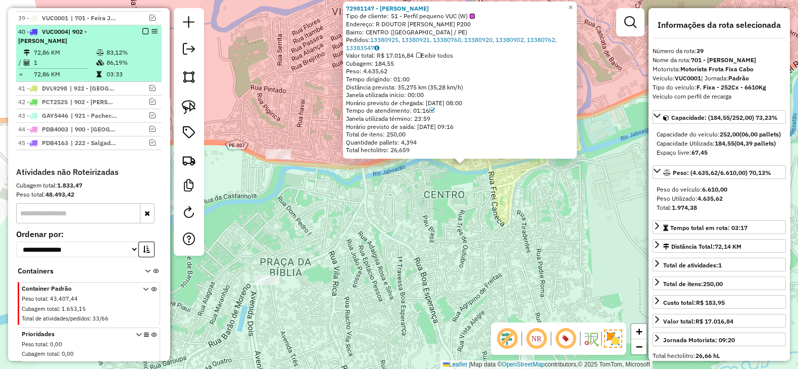
click at [143, 28] on em at bounding box center [145, 31] width 6 height 6
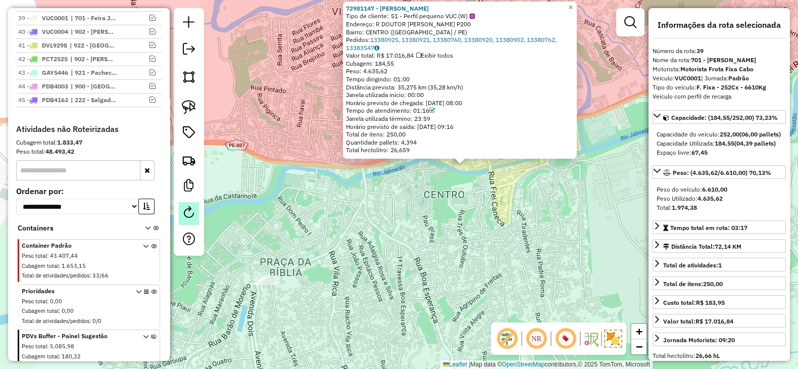
click at [194, 213] on em at bounding box center [189, 212] width 12 height 12
select select "*"
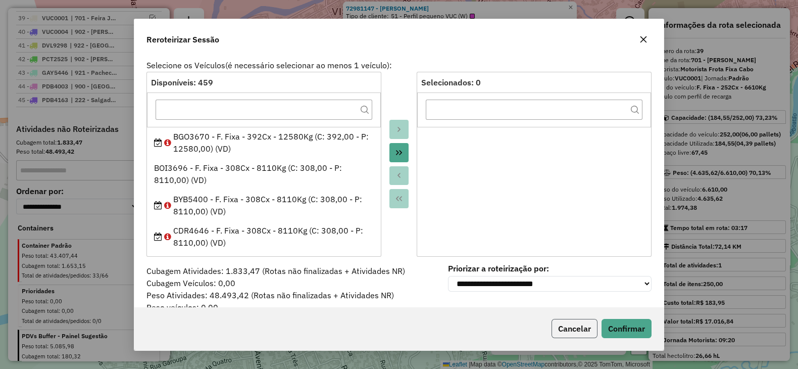
click at [573, 327] on button "Cancelar" at bounding box center [575, 328] width 46 height 19
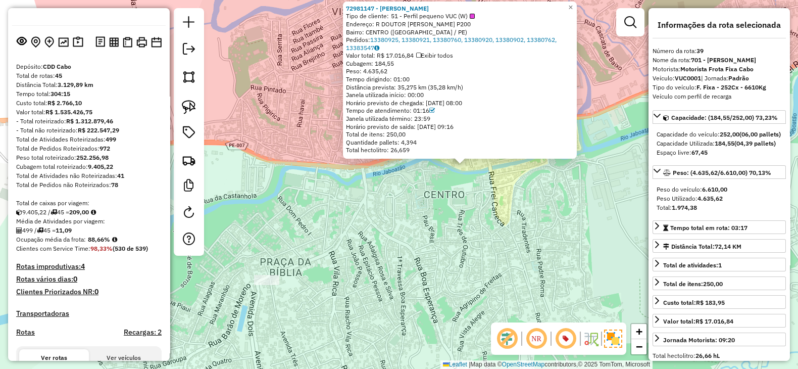
scroll to position [10, 0]
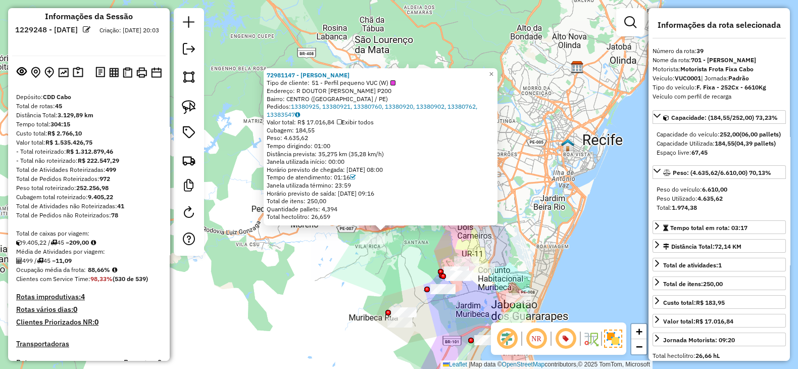
click at [384, 276] on div "72981147 - [PERSON_NAME] B Tipo de cliente: 51 - Perfil pequeno VUC (W) Endereç…" at bounding box center [399, 184] width 798 height 369
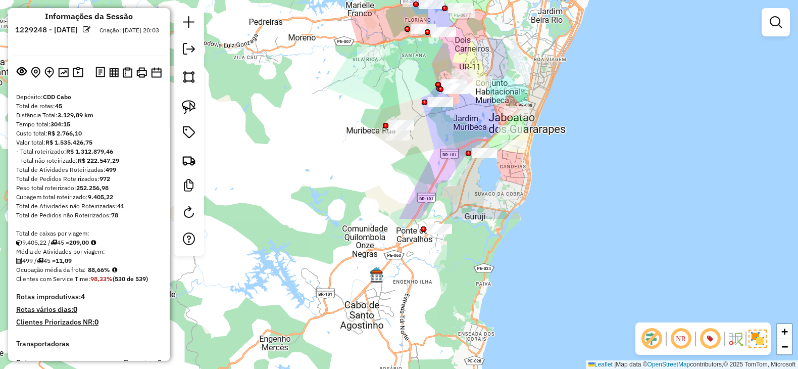
drag, startPoint x: 360, startPoint y: 300, endPoint x: 357, endPoint y: 113, distance: 187.0
click at [357, 113] on div "Janela de atendimento Grade de atendimento Capacidade Transportadoras Veículos …" at bounding box center [399, 184] width 798 height 369
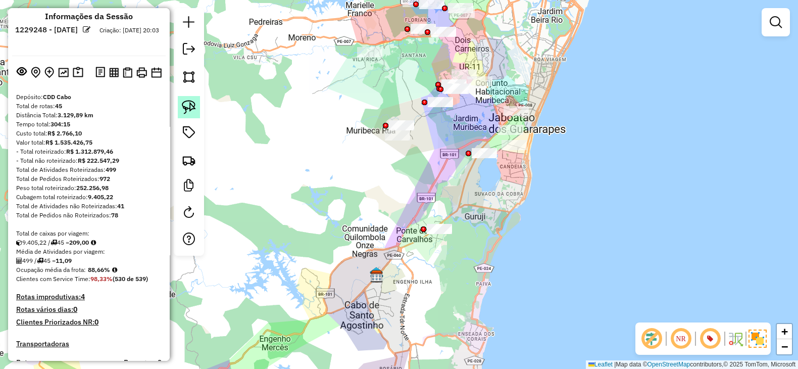
click at [194, 106] on img at bounding box center [189, 107] width 14 height 14
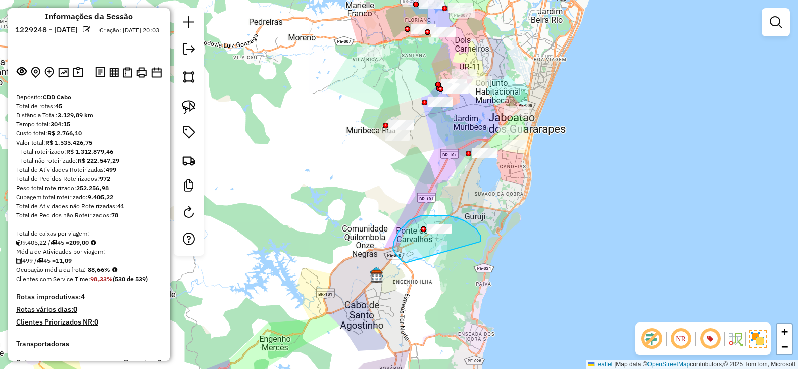
drag, startPoint x: 481, startPoint y: 236, endPoint x: 406, endPoint y: 263, distance: 79.9
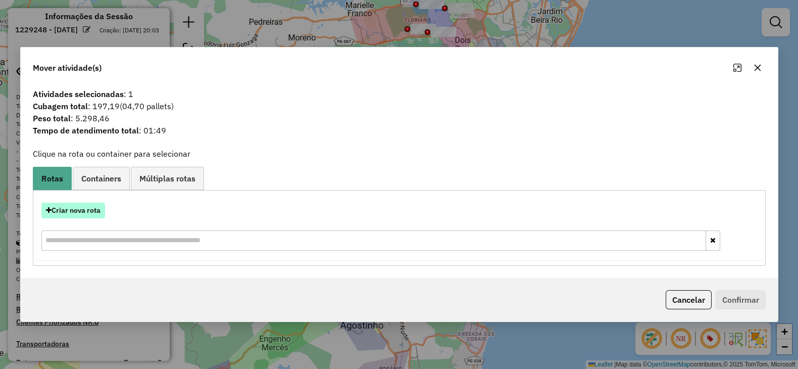
click at [67, 209] on button "Criar nova rota" at bounding box center [73, 211] width 64 height 16
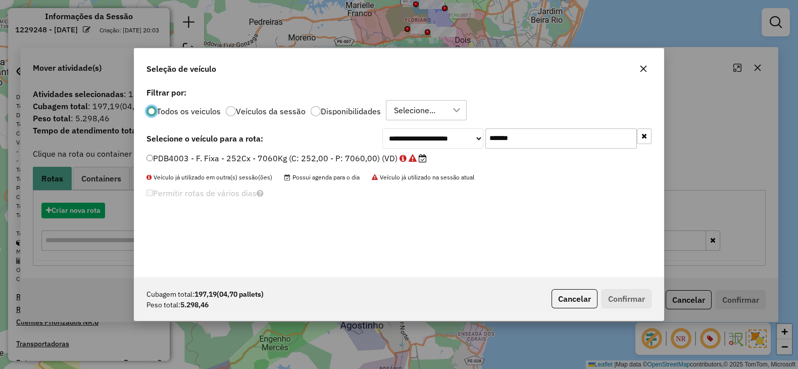
scroll to position [5, 3]
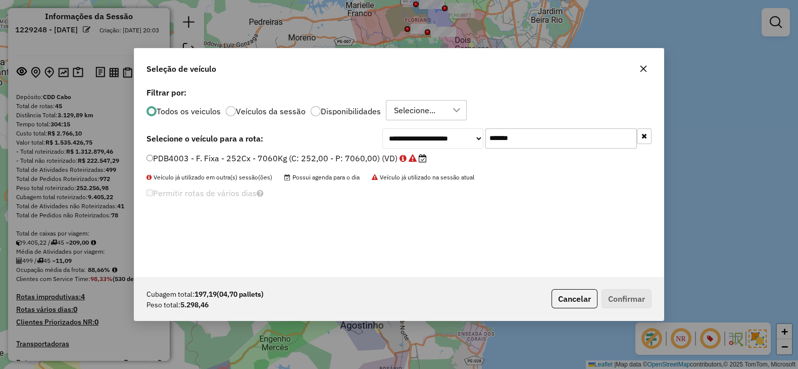
drag, startPoint x: 537, startPoint y: 130, endPoint x: 425, endPoint y: 141, distance: 112.7
click at [425, 141] on div "**********" at bounding box center [517, 138] width 269 height 20
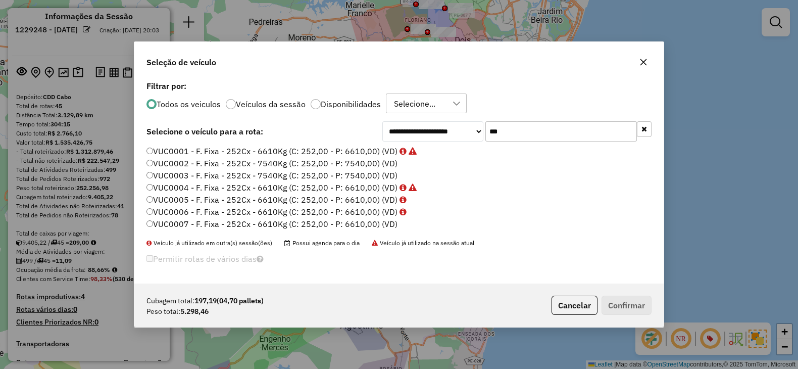
type input "***"
drag, startPoint x: 377, startPoint y: 223, endPoint x: 385, endPoint y: 223, distance: 7.6
click at [377, 223] on label "VUC0007 - F. Fixa - 252Cx - 6610Kg (C: 252,00 - P: 6610,00) (VD)" at bounding box center [272, 224] width 251 height 12
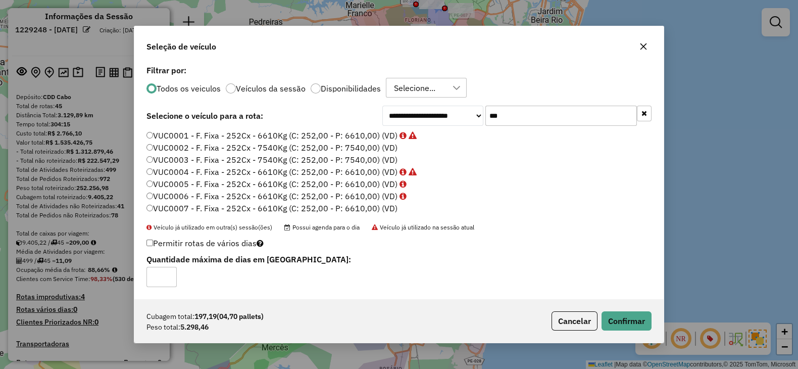
drag, startPoint x: 308, startPoint y: 180, endPoint x: 324, endPoint y: 185, distance: 16.6
click at [308, 181] on label "VUC0005 - F. Fixa - 252Cx - 6610Kg (C: 252,00 - P: 6610,00) (VD)" at bounding box center [277, 184] width 260 height 12
click at [630, 320] on button "Confirmar" at bounding box center [627, 320] width 50 height 19
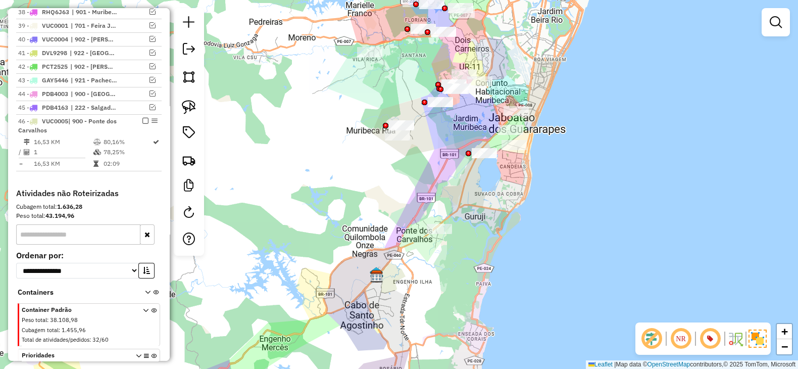
scroll to position [937, 0]
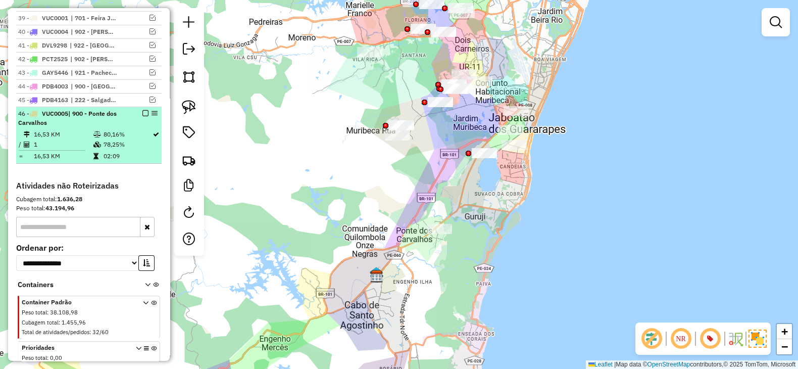
click at [144, 110] on em at bounding box center [145, 113] width 6 height 6
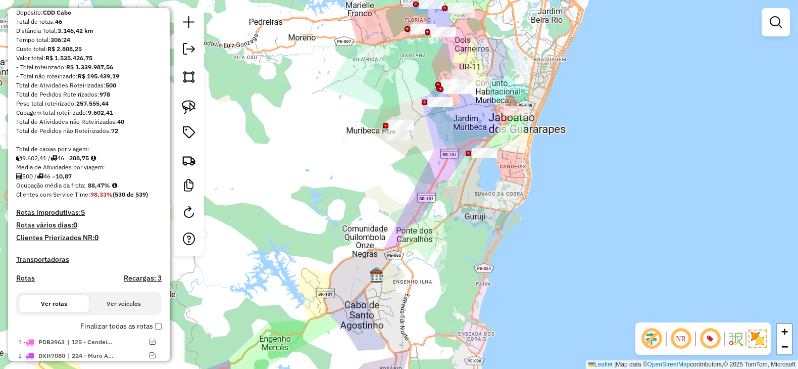
scroll to position [10, 0]
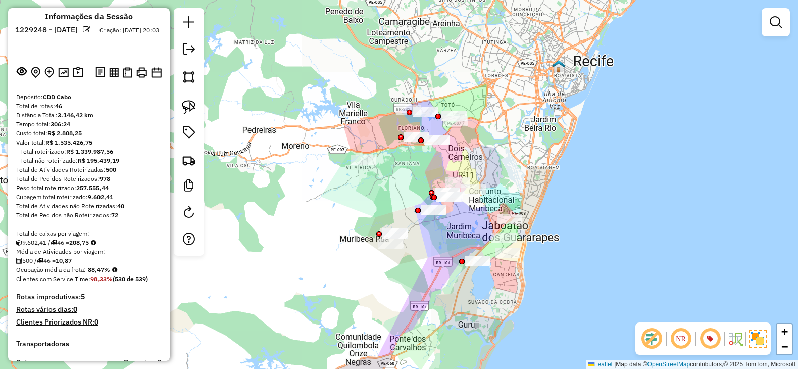
drag, startPoint x: 368, startPoint y: 105, endPoint x: 357, endPoint y: 237, distance: 133.4
click at [357, 237] on div "Janela de atendimento Grade de atendimento Capacidade Transportadoras Veículos …" at bounding box center [399, 184] width 798 height 369
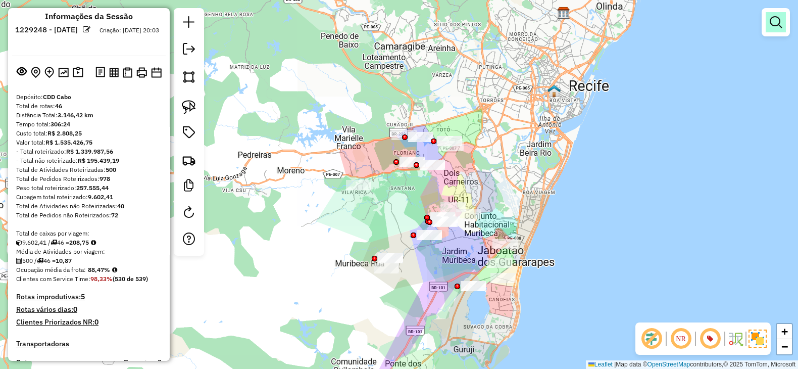
click at [772, 15] on link at bounding box center [776, 22] width 20 height 20
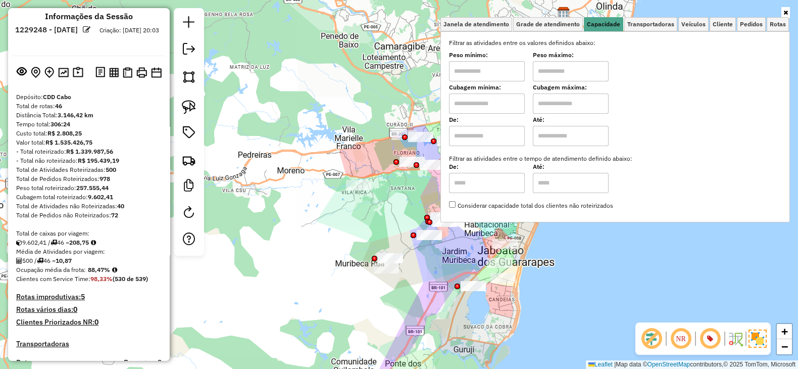
click at [474, 101] on input "text" at bounding box center [487, 103] width 76 height 20
type input "******"
click at [582, 103] on input "text" at bounding box center [571, 103] width 76 height 20
type input "*********"
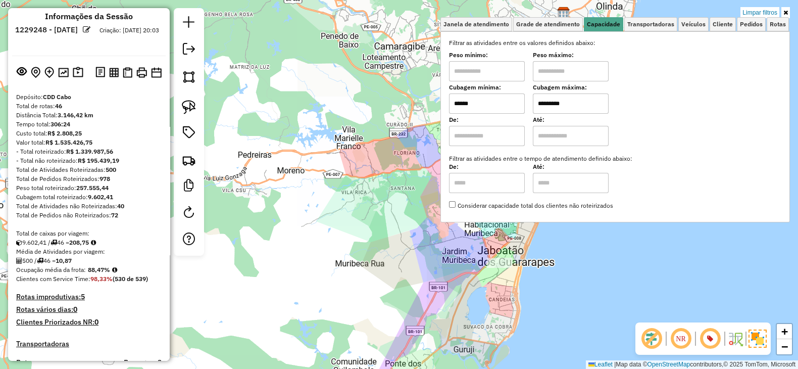
click at [424, 303] on div "Limpar filtros Janela de atendimento Grade de atendimento Capacidade Transporta…" at bounding box center [399, 184] width 798 height 369
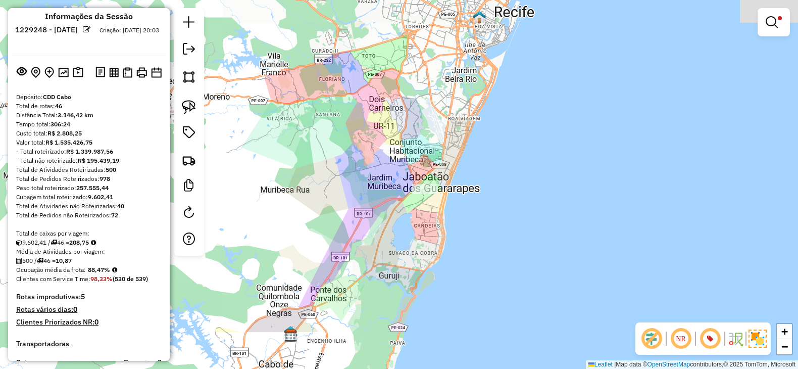
drag, startPoint x: 424, startPoint y: 303, endPoint x: 345, endPoint y: 259, distance: 90.9
click at [345, 259] on div "Limpar filtros Janela de atendimento Grade de atendimento Capacidade Transporta…" at bounding box center [399, 184] width 798 height 369
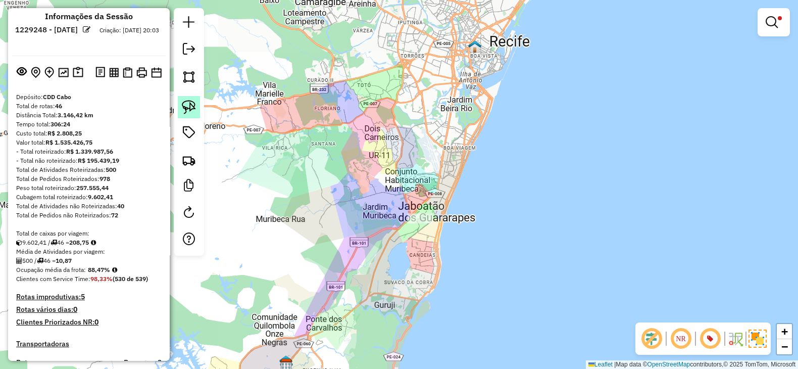
click at [184, 106] on img at bounding box center [189, 107] width 14 height 14
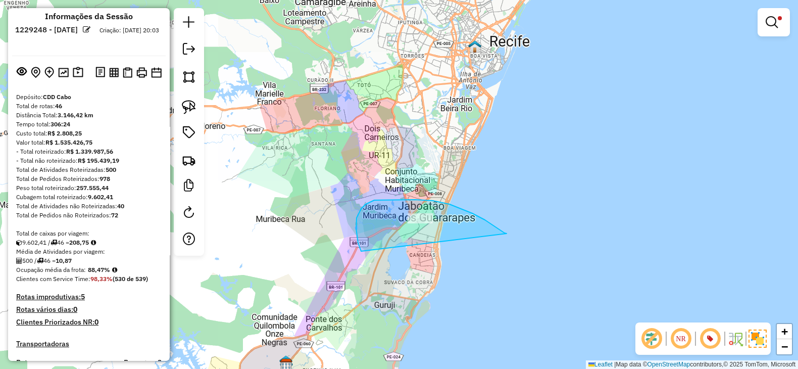
drag, startPoint x: 505, startPoint y: 233, endPoint x: 370, endPoint y: 264, distance: 138.0
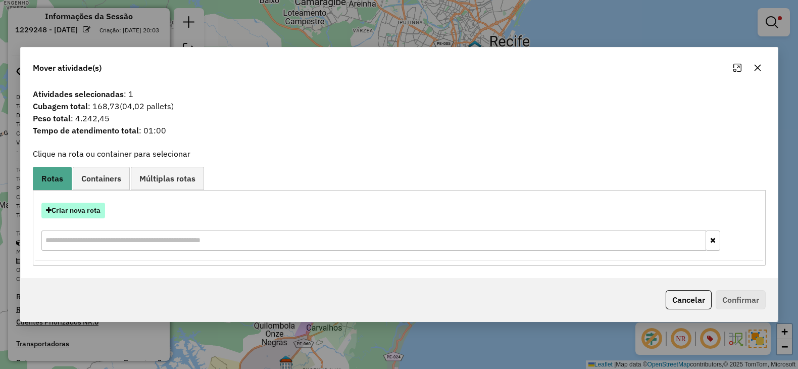
click at [87, 208] on button "Criar nova rota" at bounding box center [73, 211] width 64 height 16
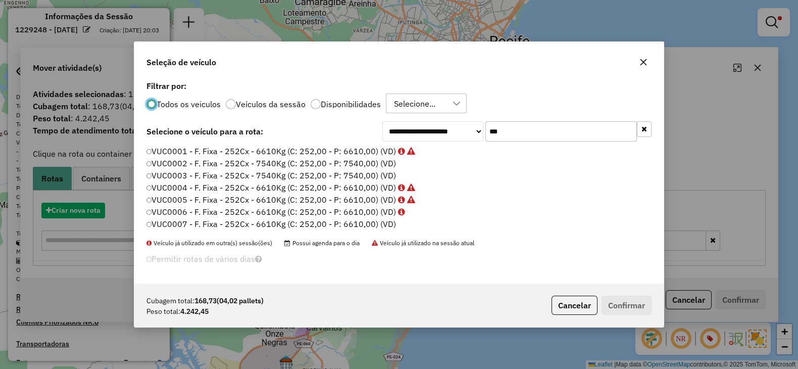
scroll to position [5, 3]
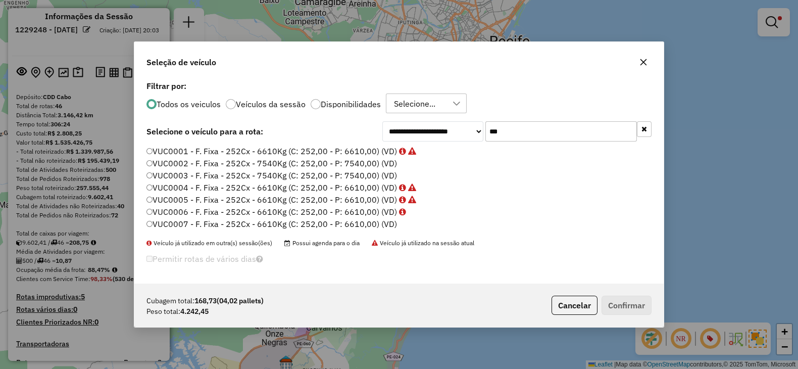
click at [389, 210] on label "VUC0006 - F. Fixa - 252Cx - 6610Kg (C: 252,00 - P: 6610,00) (VD)" at bounding box center [277, 212] width 260 height 12
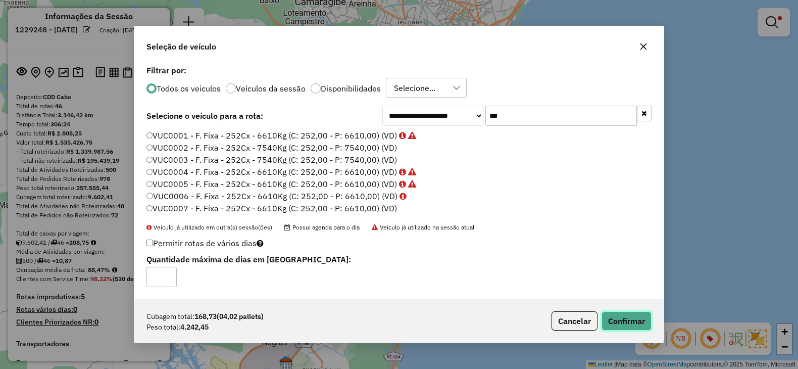
click at [624, 322] on button "Confirmar" at bounding box center [627, 320] width 50 height 19
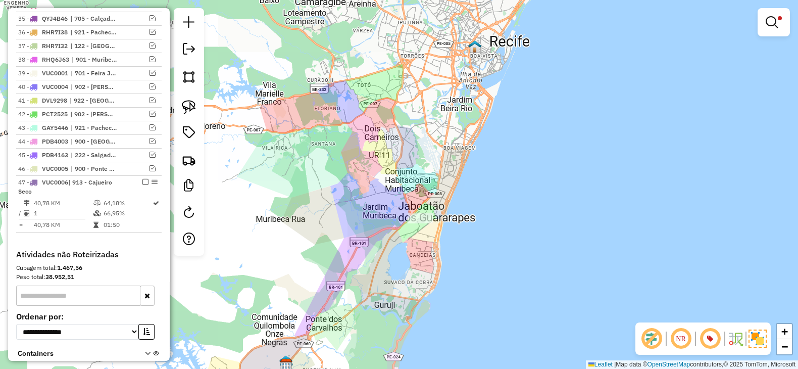
scroll to position [937, 0]
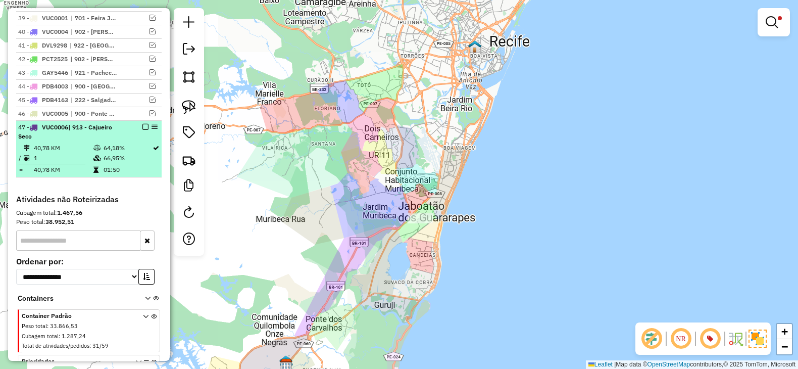
select select "**********"
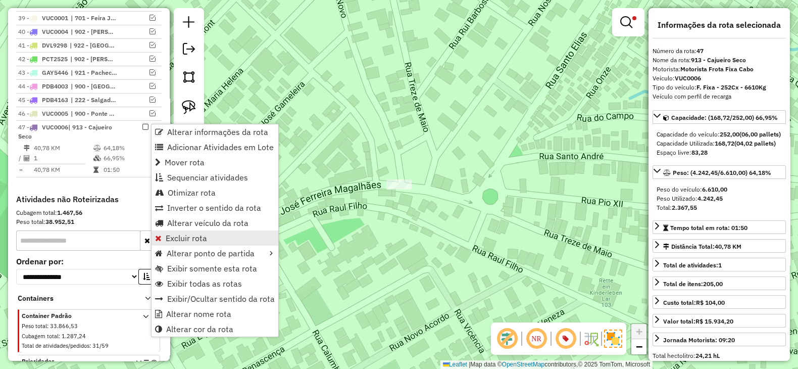
click at [192, 234] on span "Excluir rota" at bounding box center [186, 238] width 41 height 8
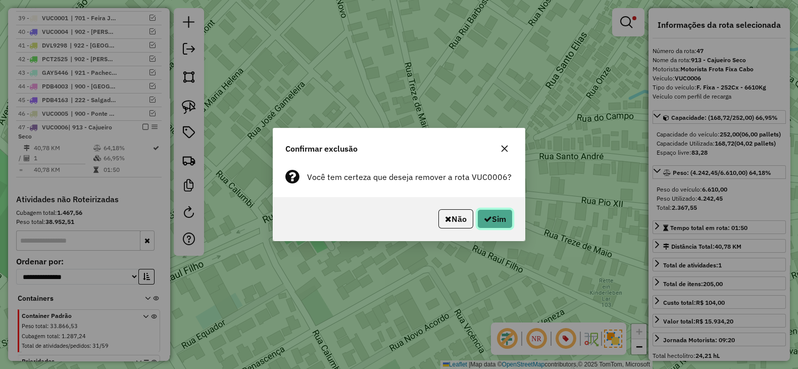
click at [496, 220] on button "Sim" at bounding box center [495, 218] width 35 height 19
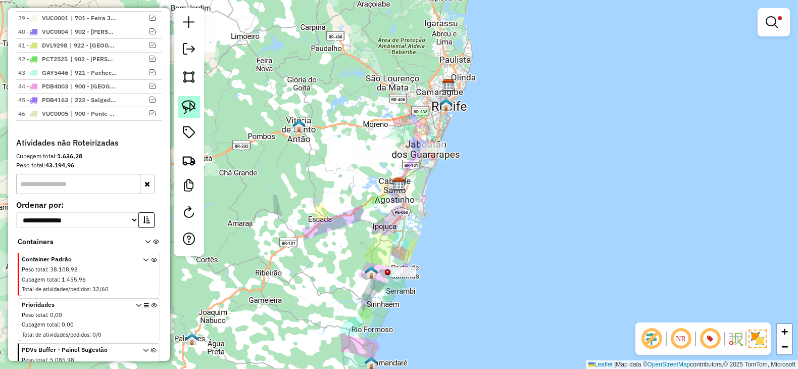
click at [189, 100] on link at bounding box center [189, 107] width 22 height 22
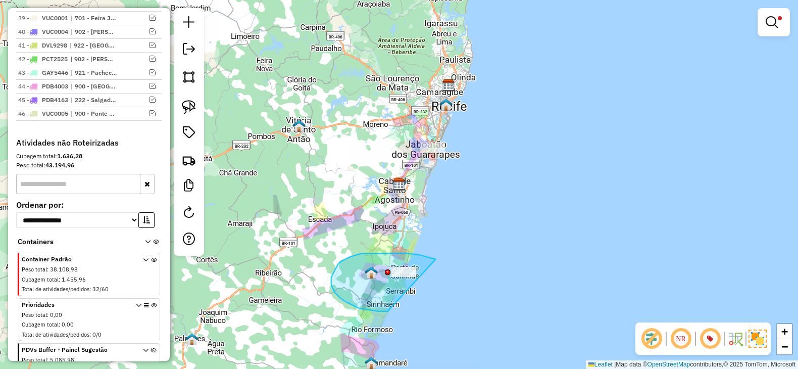
drag, startPoint x: 436, startPoint y: 259, endPoint x: 411, endPoint y: 311, distance: 57.6
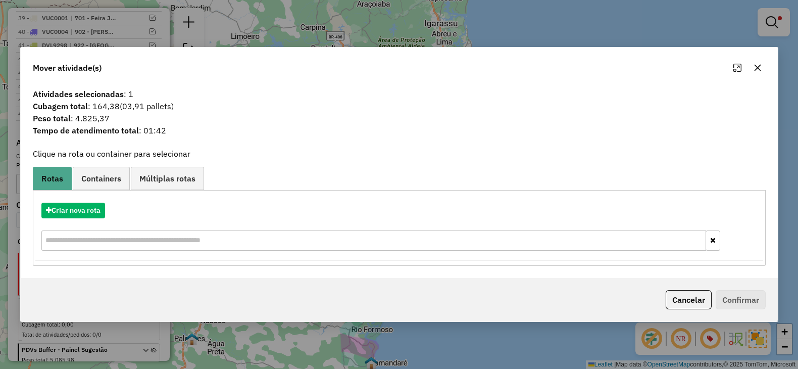
click at [753, 72] on button "button" at bounding box center [758, 68] width 16 height 16
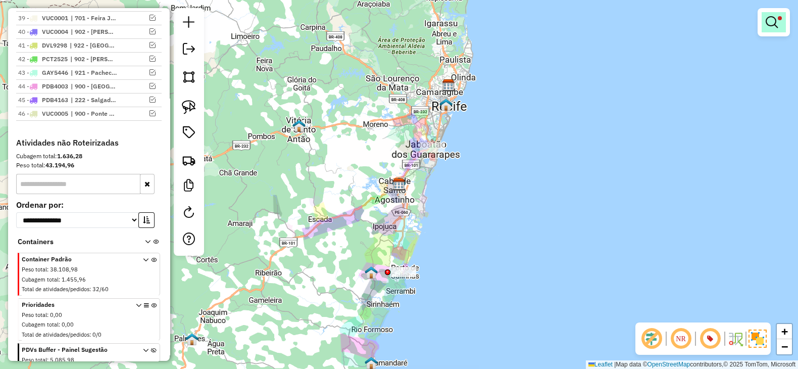
click at [768, 24] on em at bounding box center [772, 22] width 12 height 12
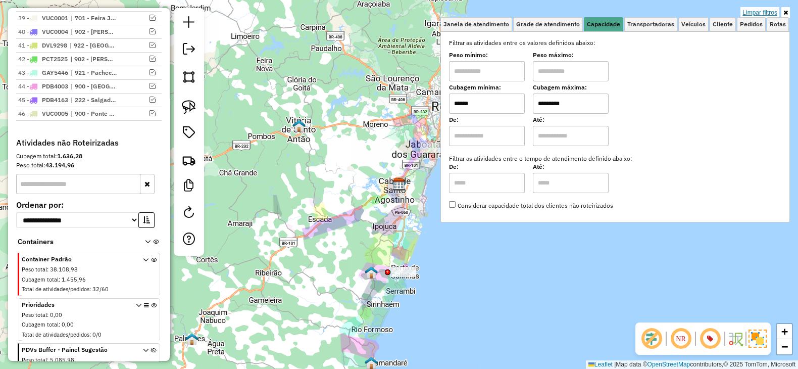
click at [760, 11] on link "Limpar filtros" at bounding box center [760, 12] width 39 height 11
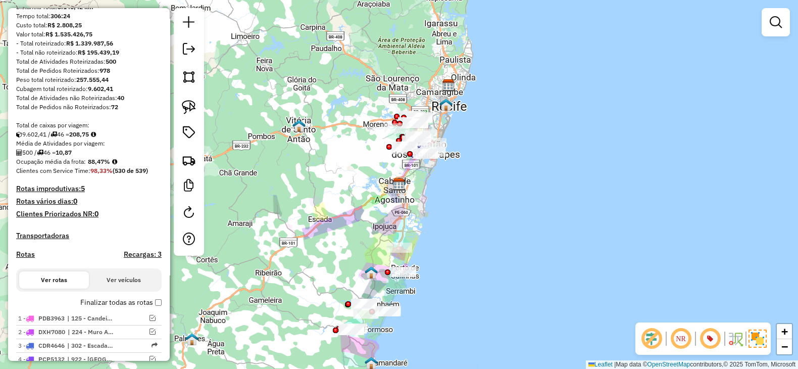
scroll to position [94, 0]
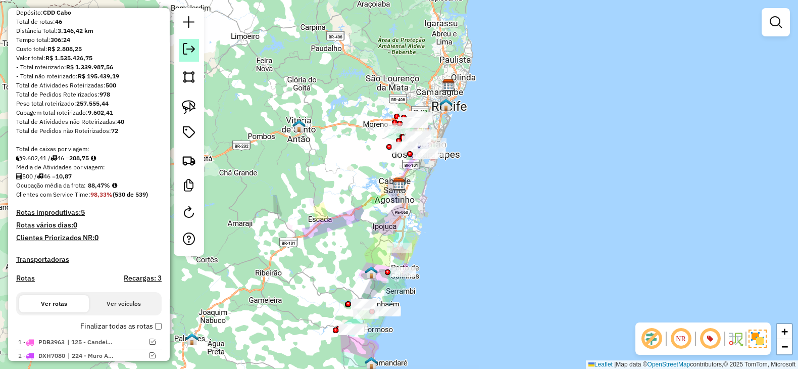
click at [189, 45] on em at bounding box center [189, 49] width 12 height 12
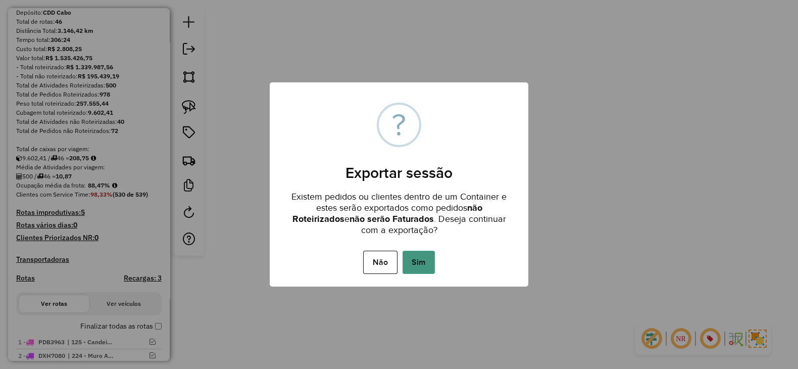
click at [417, 263] on button "Sim" at bounding box center [419, 262] width 32 height 23
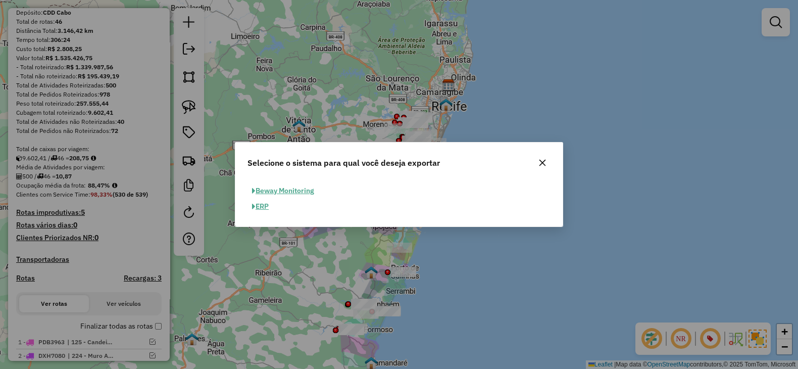
click at [252, 206] on span "button" at bounding box center [254, 206] width 4 height 7
select select "**"
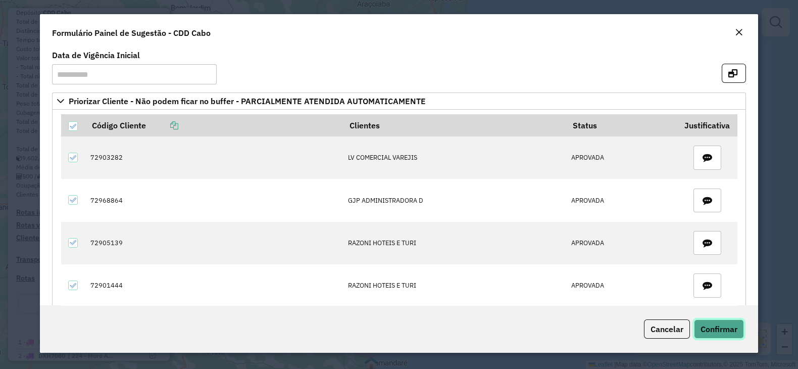
click at [725, 336] on button "Confirmar" at bounding box center [719, 328] width 50 height 19
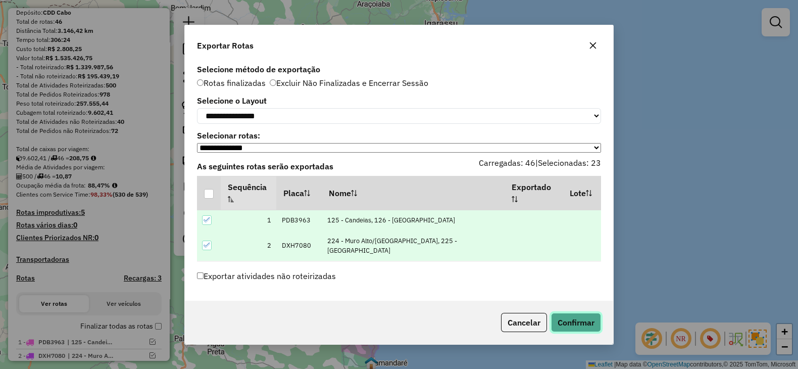
click at [581, 323] on button "Confirmar" at bounding box center [576, 322] width 50 height 19
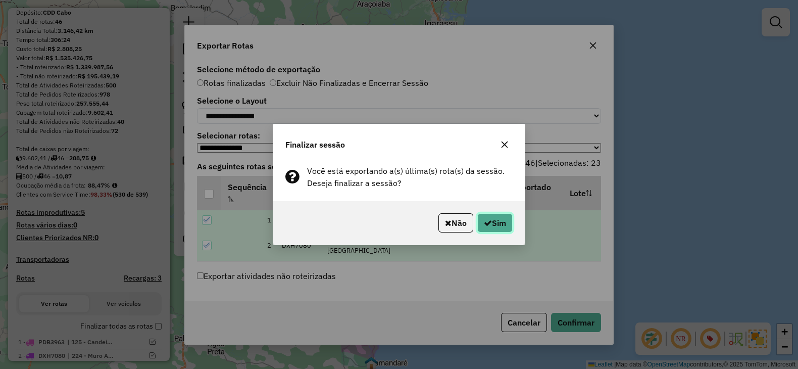
click at [488, 216] on button "Sim" at bounding box center [495, 222] width 35 height 19
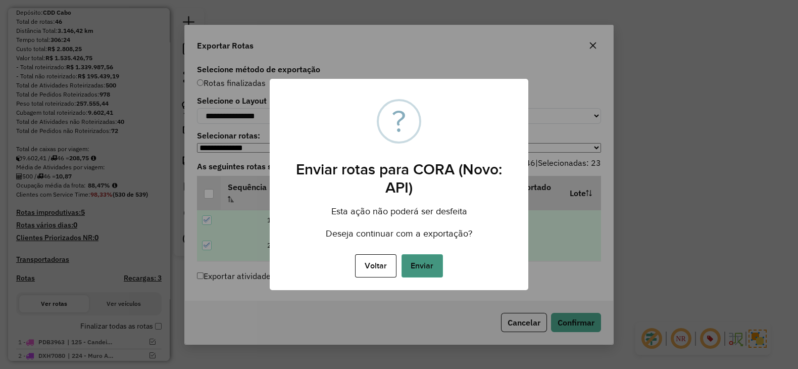
click at [430, 271] on button "Enviar" at bounding box center [422, 265] width 41 height 23
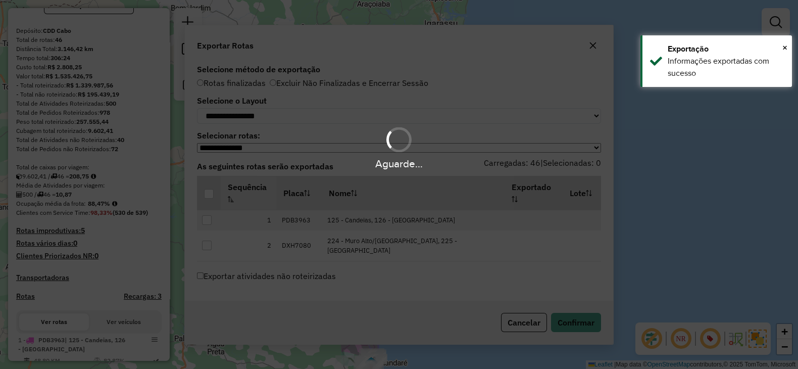
scroll to position [122, 0]
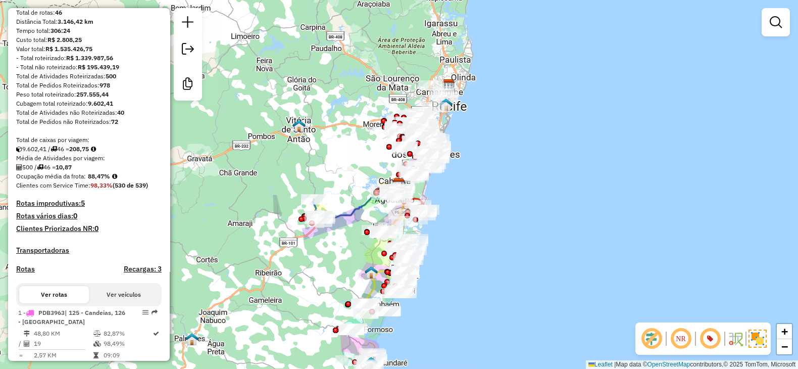
drag, startPoint x: 76, startPoint y: 158, endPoint x: 96, endPoint y: 155, distance: 20.4
click at [96, 154] on div "9.602,41 / 46 = 208,75" at bounding box center [89, 149] width 146 height 9
copy strong "208,75"
drag, startPoint x: 88, startPoint y: 186, endPoint x: 105, endPoint y: 185, distance: 16.7
click at [105, 180] on strong "88,47%" at bounding box center [99, 176] width 22 height 8
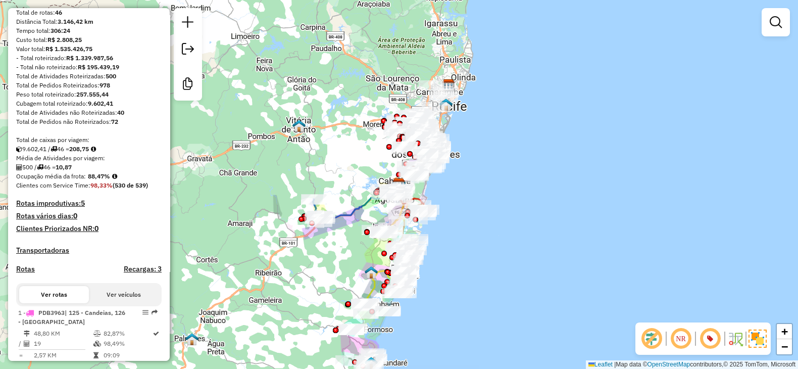
copy strong "88,47"
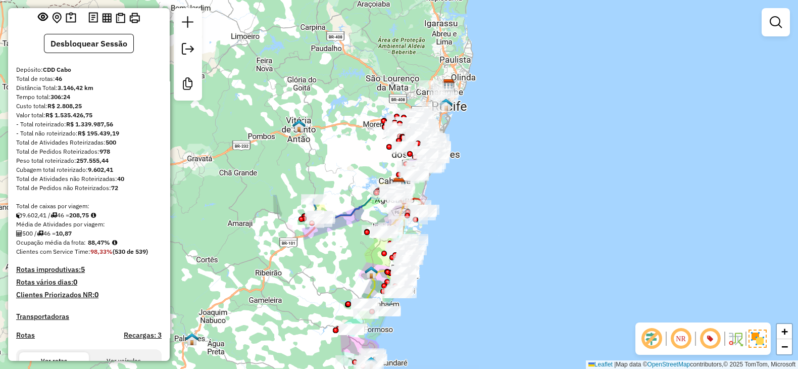
scroll to position [38, 0]
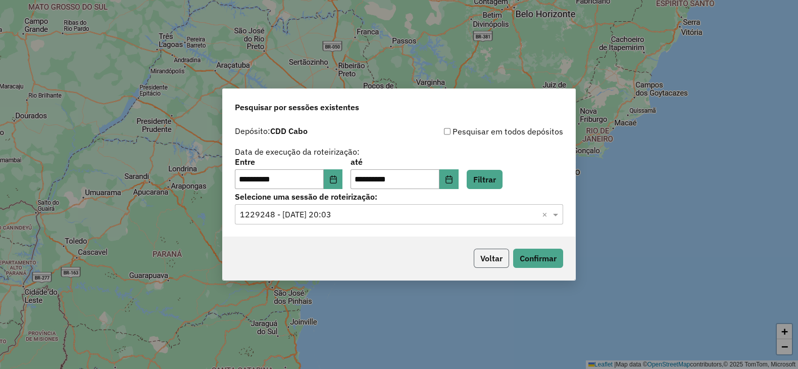
click at [492, 262] on button "Voltar" at bounding box center [491, 258] width 35 height 19
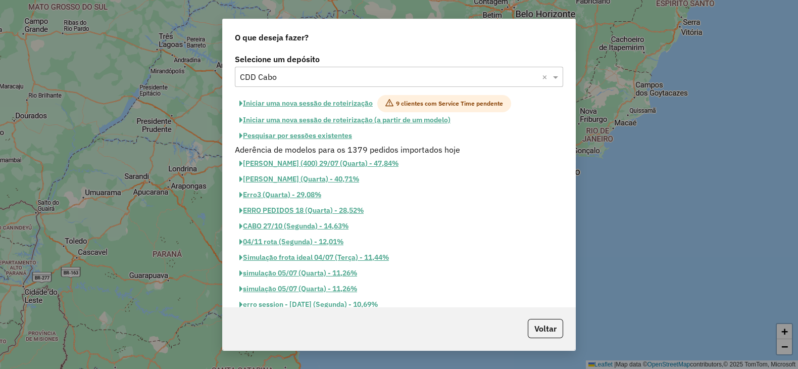
click at [284, 81] on input "text" at bounding box center [389, 77] width 298 height 12
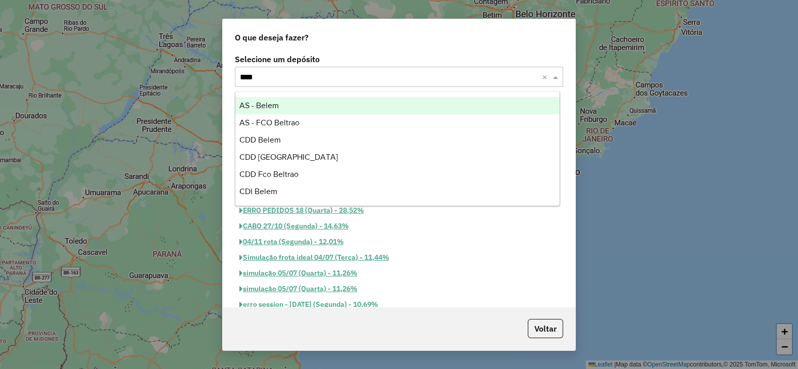
type input "*****"
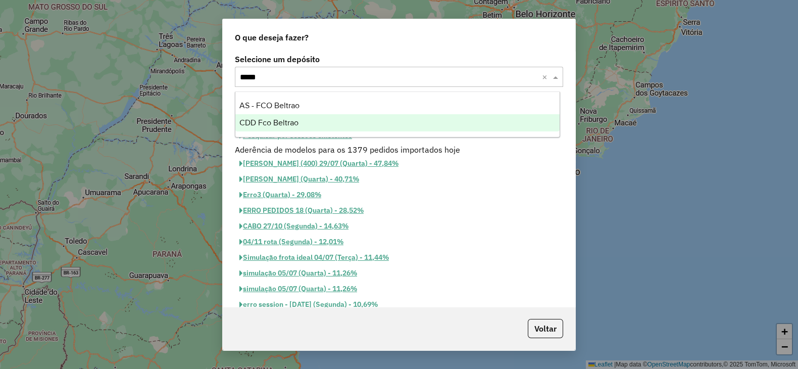
click at [276, 125] on span "CDD Fco Beltrao" at bounding box center [269, 122] width 59 height 9
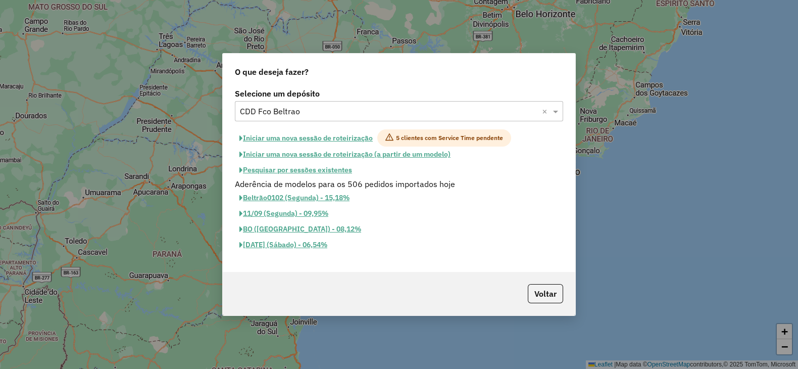
click at [289, 138] on button "Iniciar uma nova sessão de roteirização" at bounding box center [306, 137] width 142 height 17
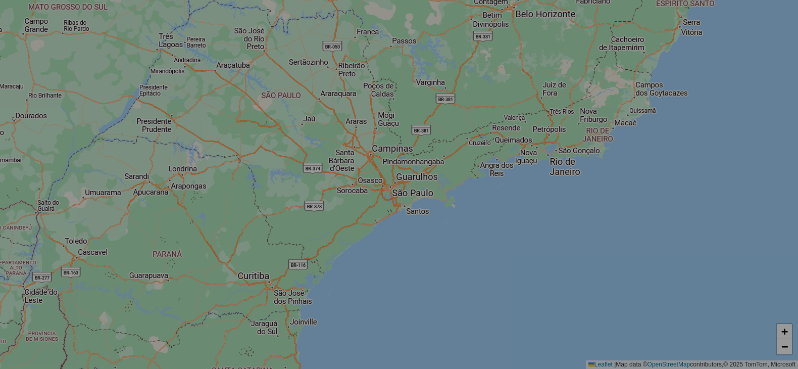
select select "*"
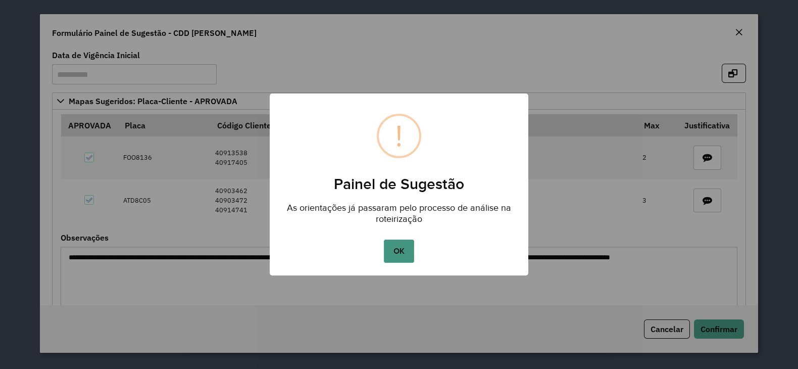
click at [397, 250] on button "OK" at bounding box center [399, 251] width 30 height 23
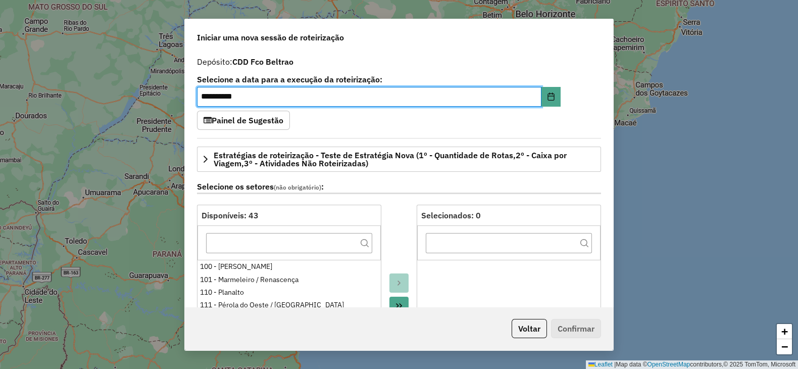
click at [589, 103] on div "**********" at bounding box center [399, 93] width 404 height 35
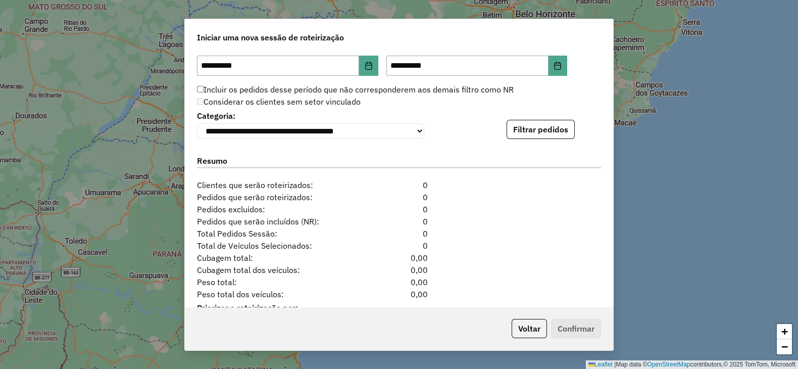
scroll to position [1095, 0]
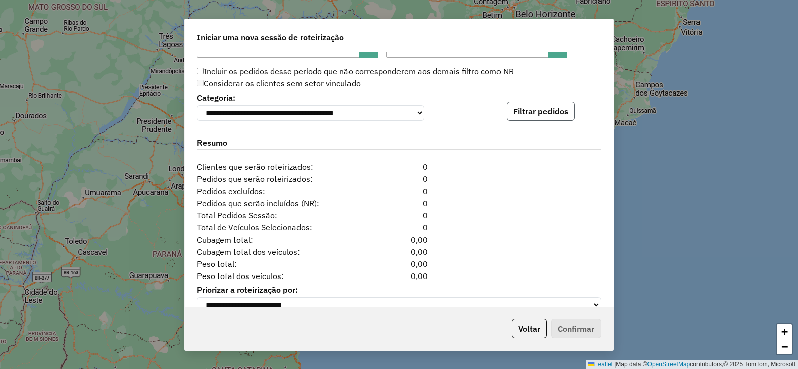
click at [531, 112] on button "Filtrar pedidos" at bounding box center [541, 111] width 68 height 19
click at [526, 330] on button "Voltar" at bounding box center [529, 328] width 35 height 19
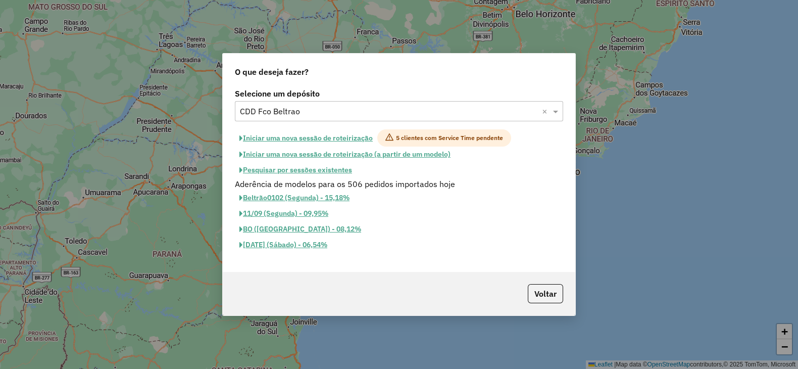
scroll to position [1075, 0]
click at [328, 112] on input "text" at bounding box center [389, 112] width 298 height 12
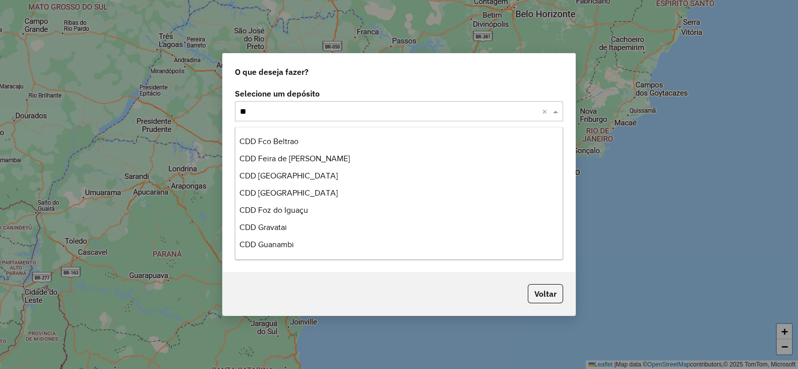
scroll to position [617, 0]
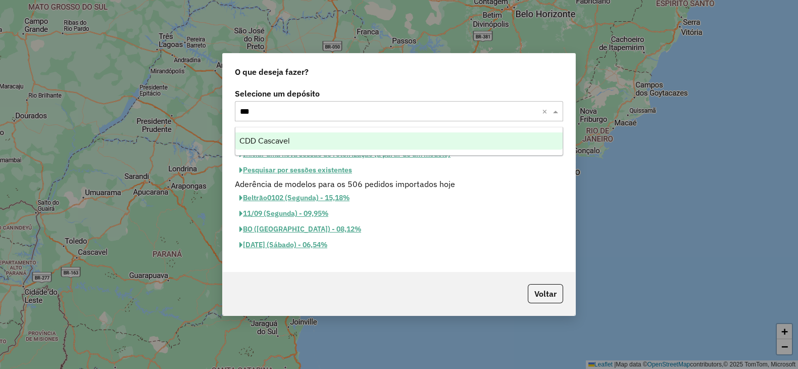
type input "****"
click at [326, 137] on div "CDD Cascavel" at bounding box center [398, 140] width 327 height 17
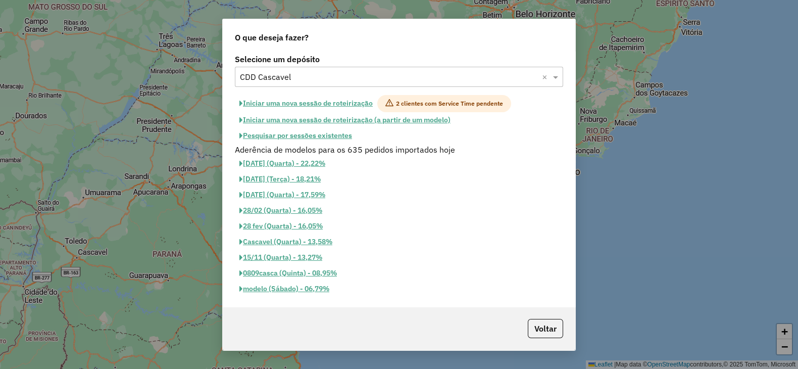
click at [341, 101] on button "Iniciar uma nova sessão de roteirização" at bounding box center [306, 103] width 142 height 17
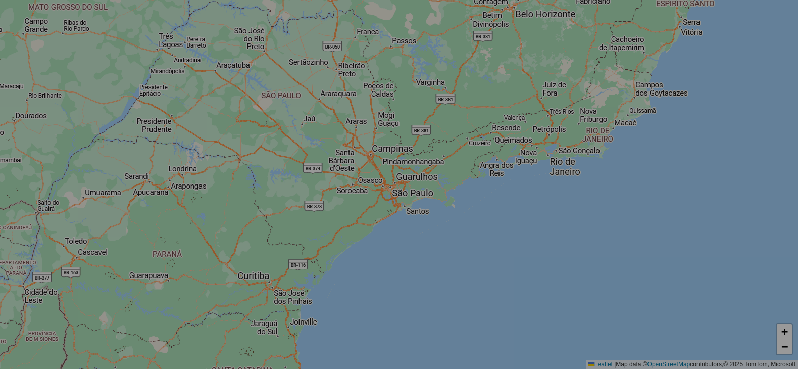
select select "*"
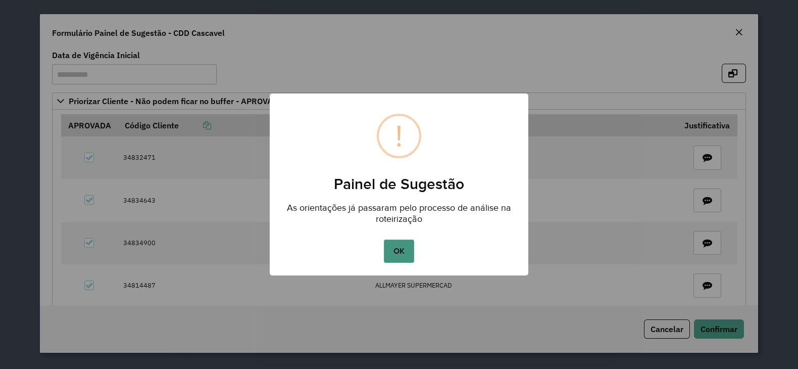
click at [398, 251] on button "OK" at bounding box center [399, 251] width 30 height 23
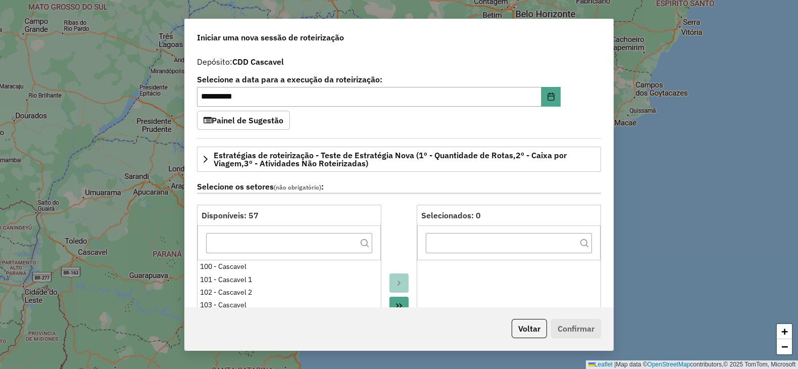
click at [596, 84] on div "**********" at bounding box center [399, 93] width 404 height 35
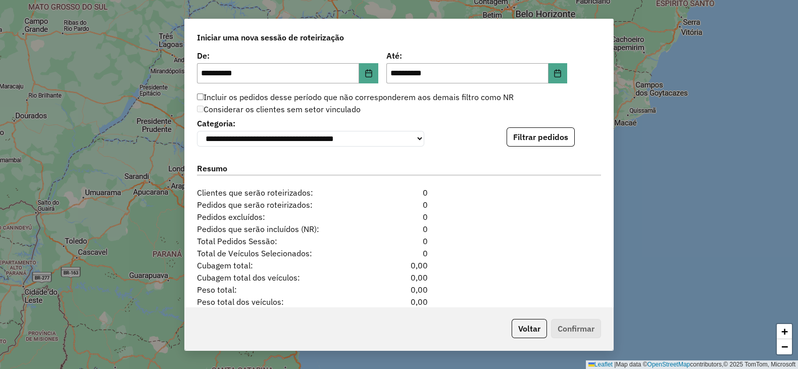
scroll to position [1115, 0]
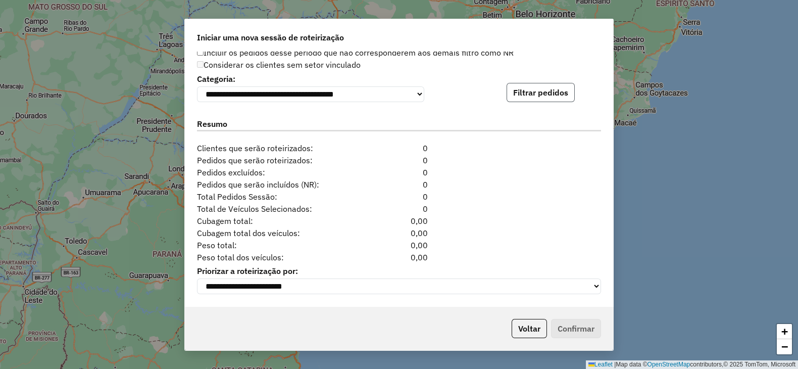
click at [554, 89] on button "Filtrar pedidos" at bounding box center [541, 92] width 68 height 19
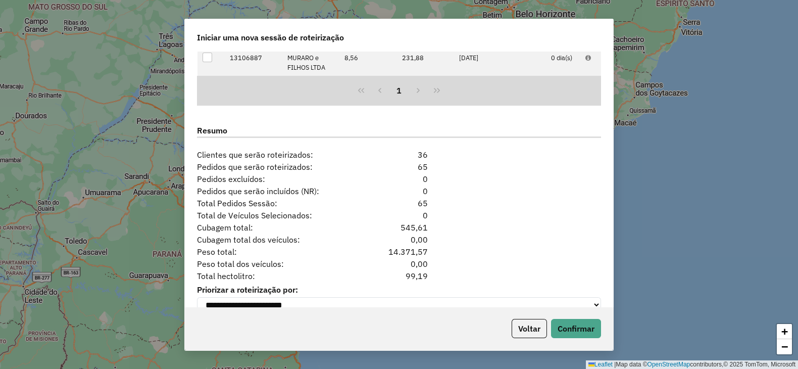
scroll to position [1336, 0]
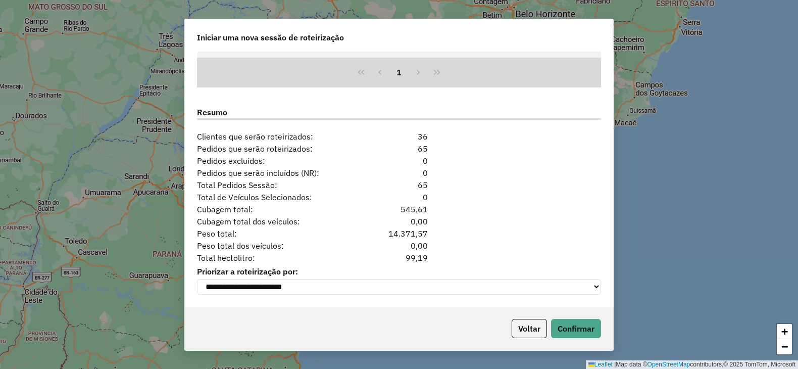
drag, startPoint x: 409, startPoint y: 256, endPoint x: 425, endPoint y: 255, distance: 16.2
click at [425, 255] on div "99,19" at bounding box center [398, 258] width 69 height 12
copy div "99,19"
click at [522, 327] on button "Voltar" at bounding box center [529, 328] width 35 height 19
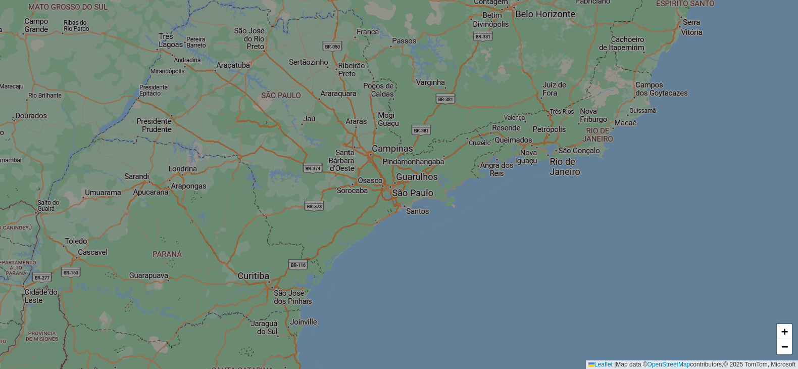
scroll to position [1317, 0]
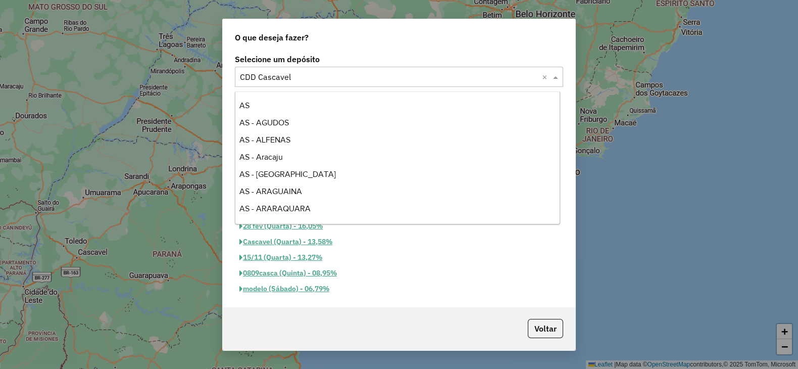
click at [282, 74] on input "text" at bounding box center [389, 77] width 298 height 12
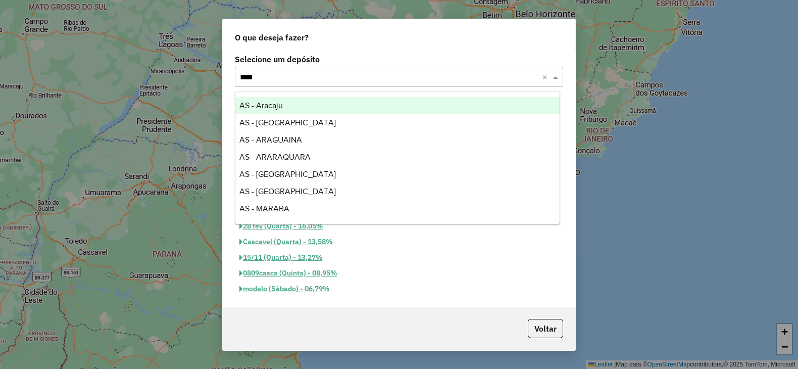
type input "*****"
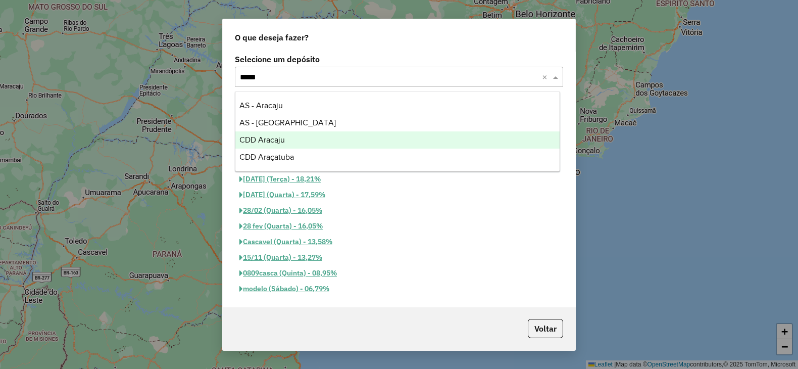
click at [286, 144] on div "CDD Aracaju" at bounding box center [397, 139] width 325 height 17
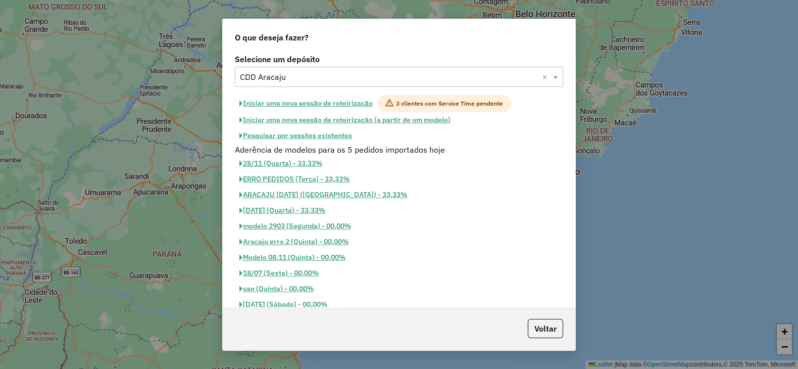
click at [334, 102] on button "Iniciar uma nova sessão de roteirização" at bounding box center [306, 103] width 142 height 17
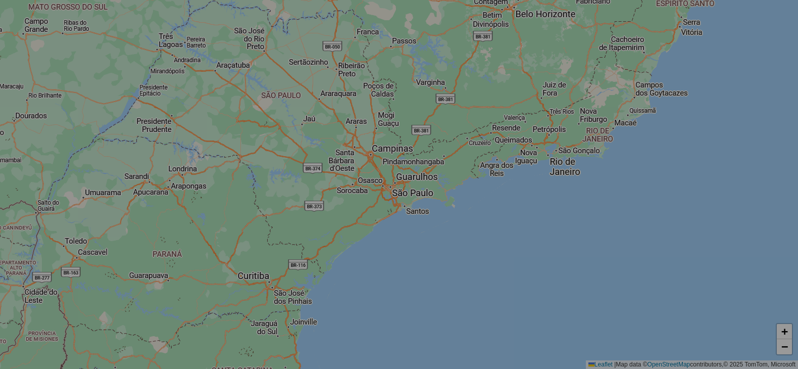
select select "*"
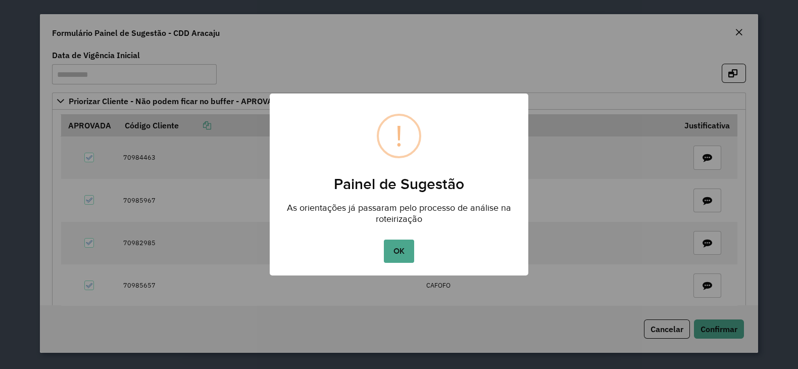
click at [403, 249] on button "OK" at bounding box center [399, 251] width 30 height 23
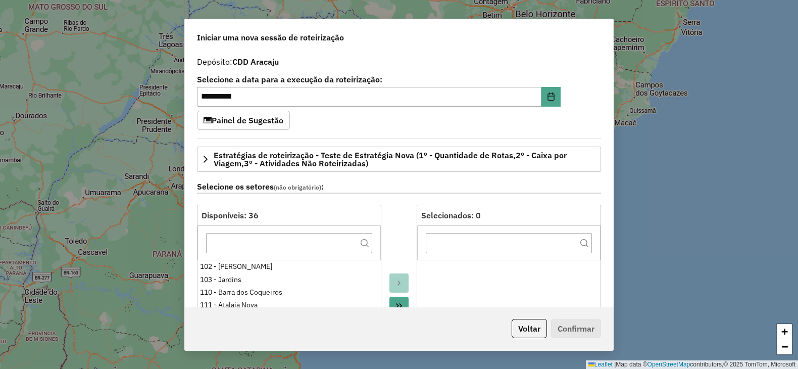
click at [593, 103] on div "**********" at bounding box center [399, 93] width 404 height 35
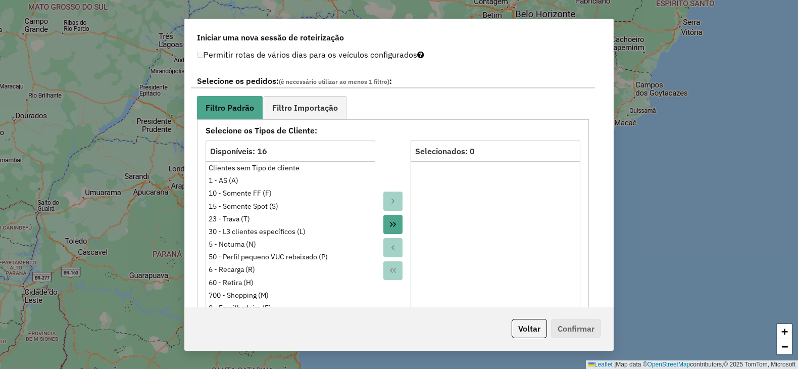
scroll to position [926, 0]
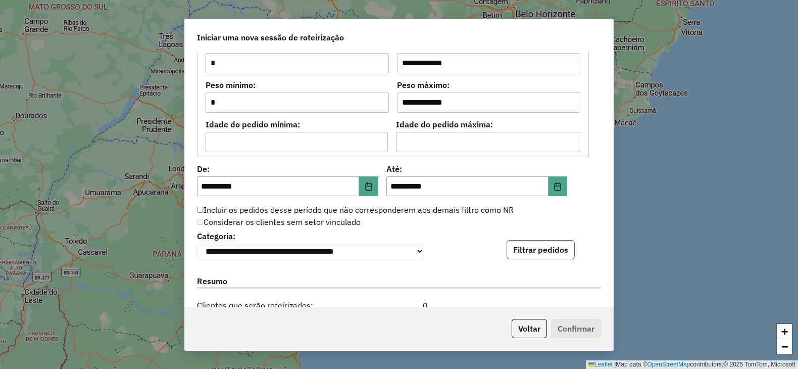
click at [550, 256] on button "Filtrar pedidos" at bounding box center [541, 249] width 68 height 19
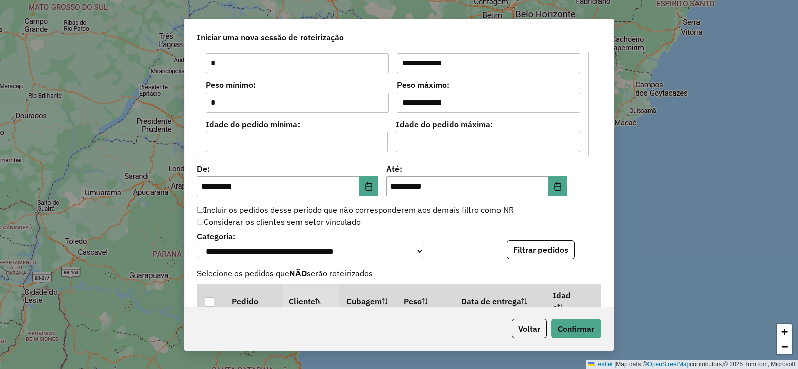
scroll to position [1263, 0]
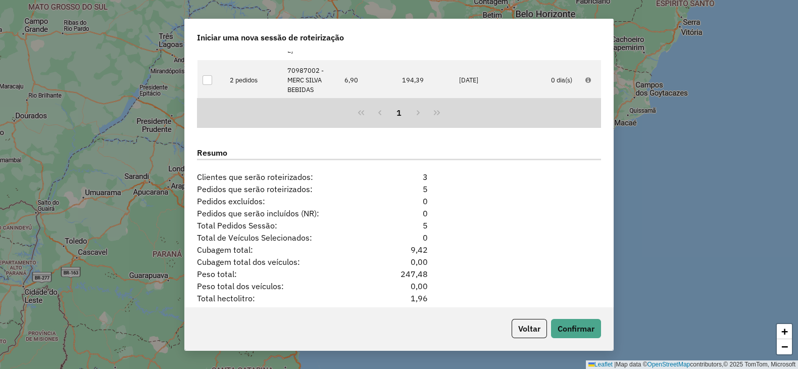
drag, startPoint x: 411, startPoint y: 298, endPoint x: 431, endPoint y: 297, distance: 20.2
click at [431, 297] on div "1,96" at bounding box center [398, 298] width 69 height 12
copy div "1,96"
click at [520, 327] on button "Voltar" at bounding box center [529, 328] width 35 height 19
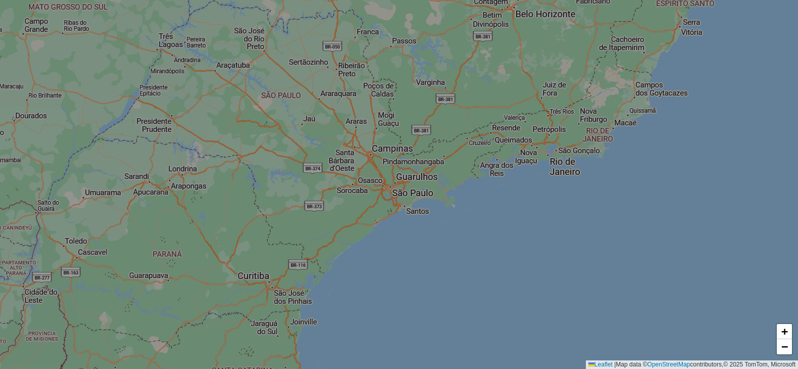
scroll to position [1244, 0]
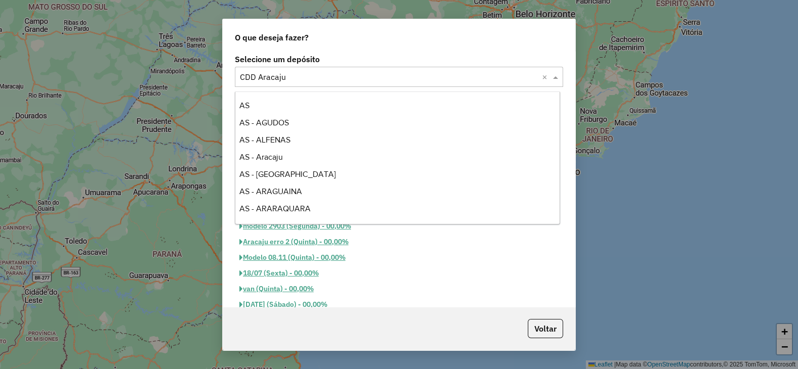
click at [316, 78] on input "text" at bounding box center [389, 77] width 298 height 12
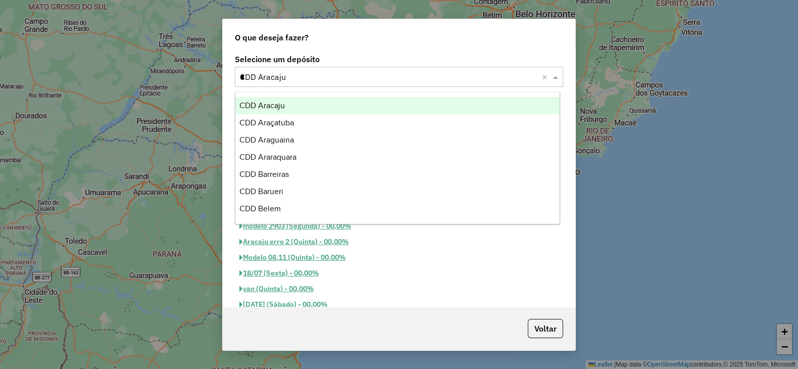
scroll to position [309, 0]
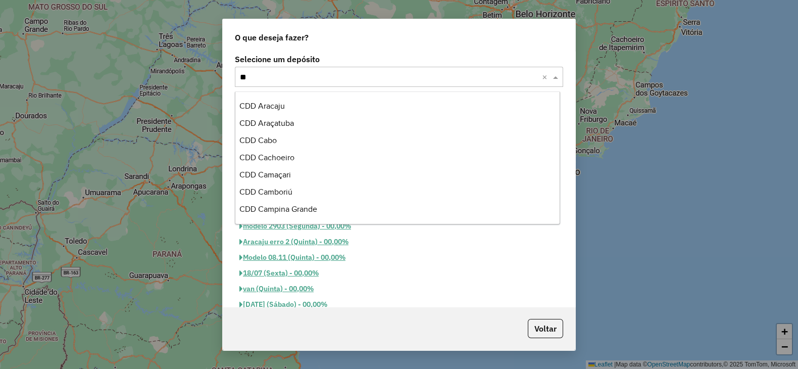
type input "***"
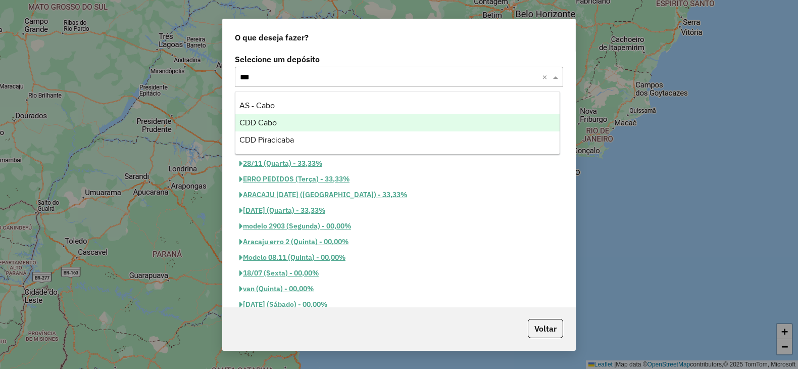
click at [298, 126] on div "CDD Cabo" at bounding box center [397, 122] width 325 height 17
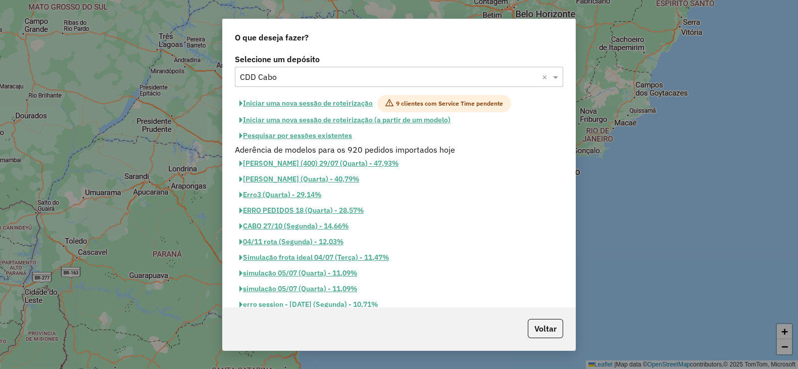
click at [318, 101] on button "Iniciar uma nova sessão de roteirização" at bounding box center [306, 103] width 142 height 17
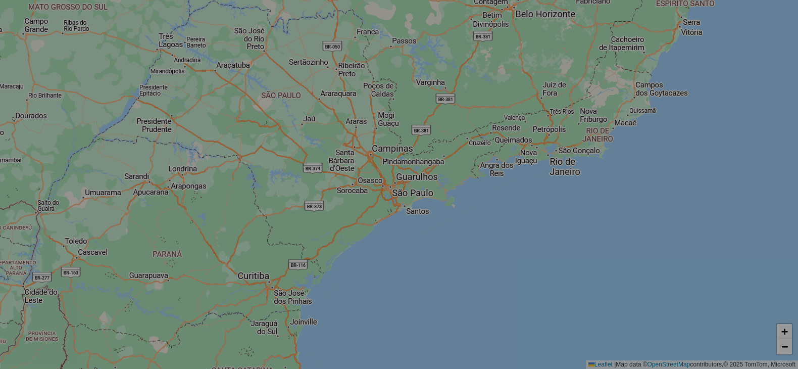
select select "*"
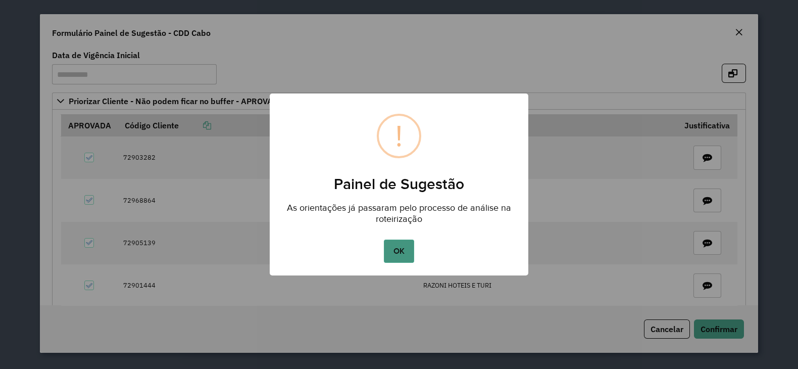
click at [391, 251] on button "OK" at bounding box center [399, 251] width 30 height 23
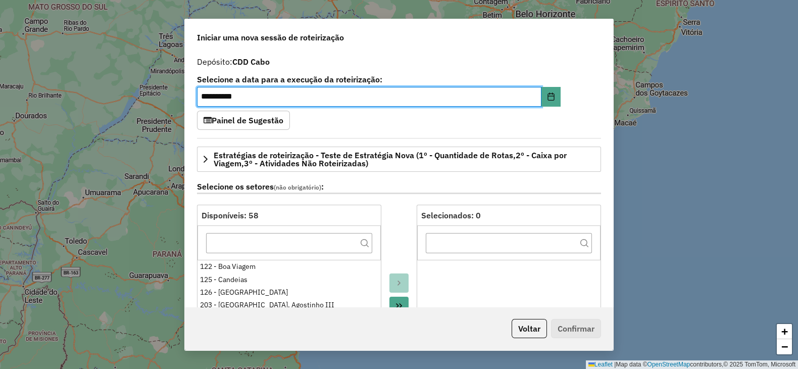
click at [595, 112] on div "**********" at bounding box center [399, 179] width 429 height 255
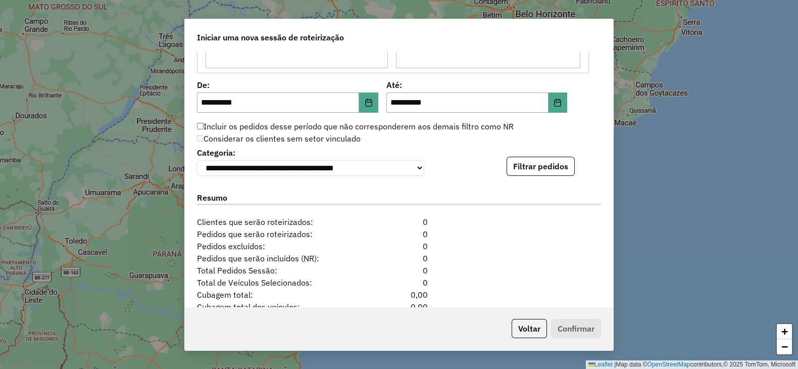
scroll to position [1115, 0]
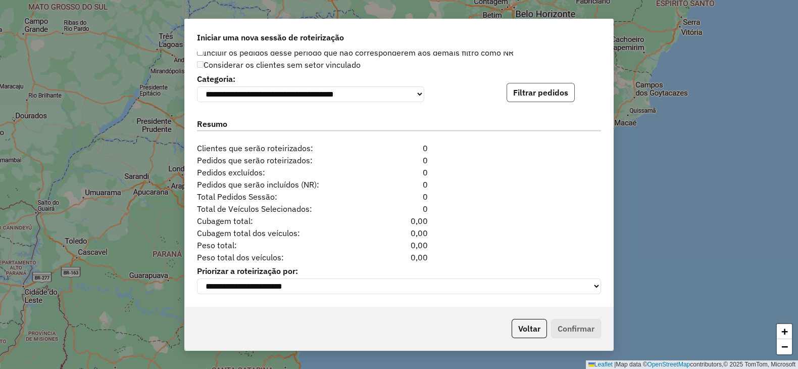
click at [558, 84] on button "Filtrar pedidos" at bounding box center [541, 92] width 68 height 19
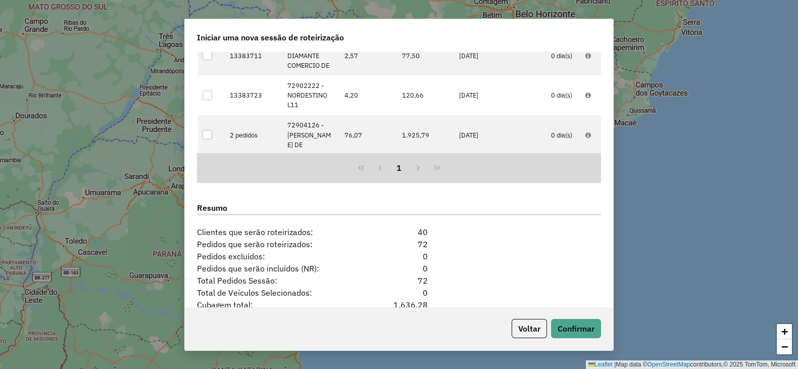
scroll to position [1336, 0]
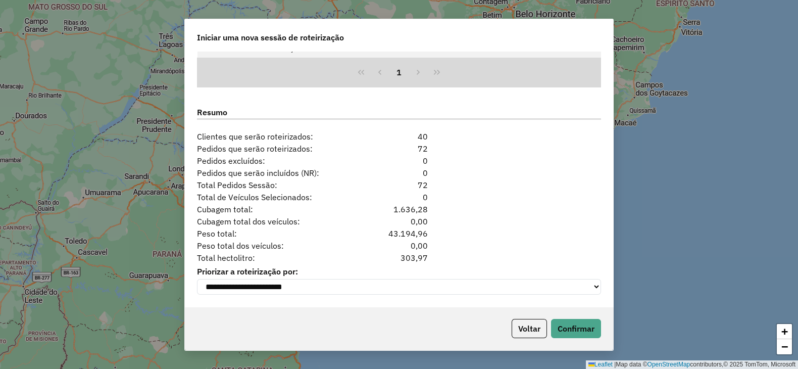
drag, startPoint x: 396, startPoint y: 253, endPoint x: 425, endPoint y: 257, distance: 30.1
click at [425, 257] on div "303,97" at bounding box center [398, 258] width 69 height 12
copy div "303,97"
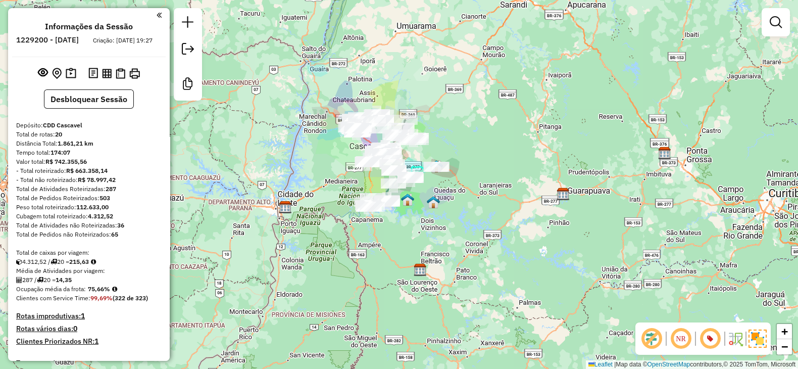
scroll to position [45, 0]
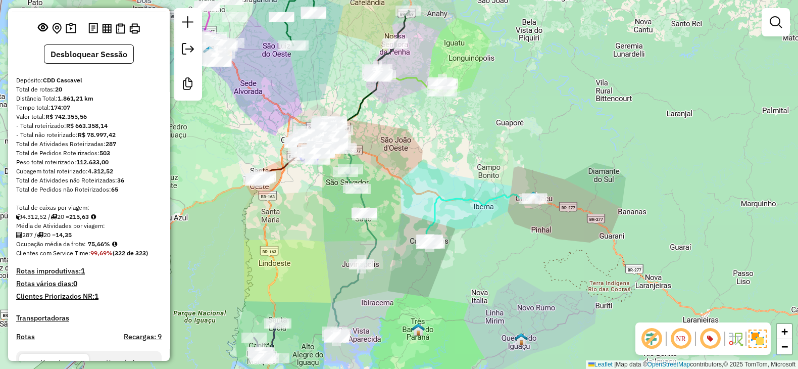
drag, startPoint x: 73, startPoint y: 226, endPoint x: 94, endPoint y: 224, distance: 21.4
click at [94, 221] on div "4.312,52 / 20 = 215,63" at bounding box center [89, 216] width 146 height 9
copy div "215,63"
drag, startPoint x: 76, startPoint y: 241, endPoint x: 62, endPoint y: 242, distance: 13.7
click at [62, 239] on strong "14,35" at bounding box center [64, 235] width 16 height 8
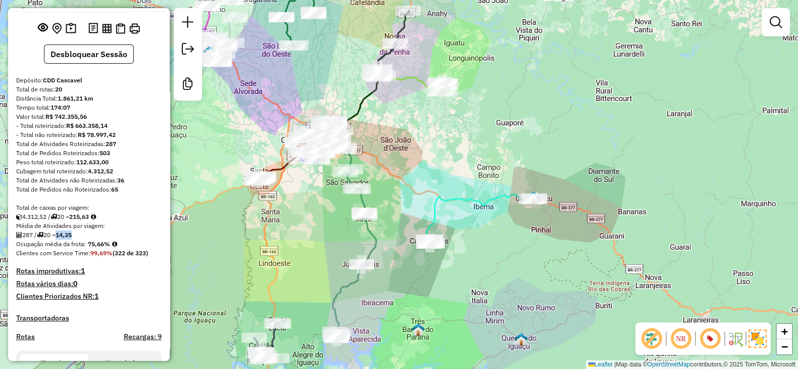
copy strong "14,35"
drag, startPoint x: 86, startPoint y: 251, endPoint x: 106, endPoint y: 253, distance: 20.3
click at [106, 249] on div "Ocupação média da frota: 75,66%" at bounding box center [89, 244] width 146 height 9
copy strong "75,66"
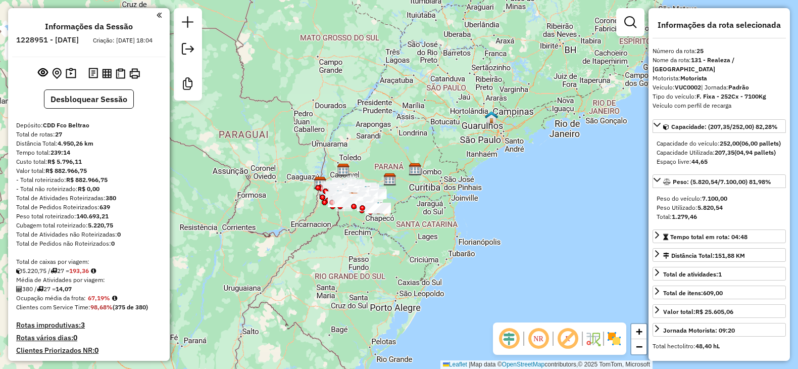
select select "**********"
drag, startPoint x: 73, startPoint y: 279, endPoint x: 96, endPoint y: 279, distance: 22.7
click at [96, 275] on div "5.220,75 / 27 = 193,36" at bounding box center [89, 270] width 146 height 9
copy div "193,36"
drag, startPoint x: 89, startPoint y: 308, endPoint x: 106, endPoint y: 307, distance: 16.7
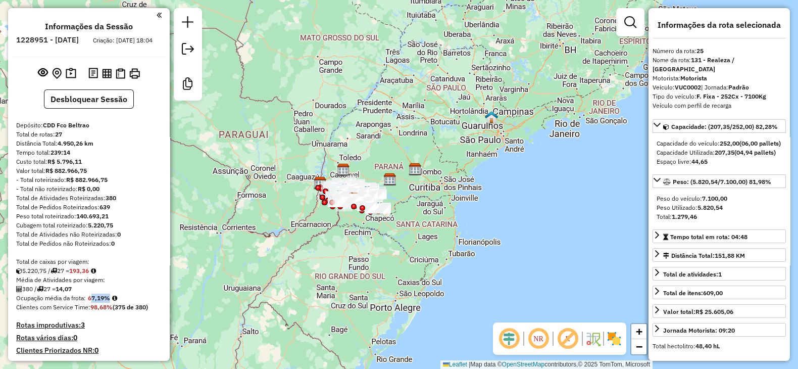
click at [106, 302] on strong "67,19%" at bounding box center [99, 298] width 22 height 8
copy strong "67,19"
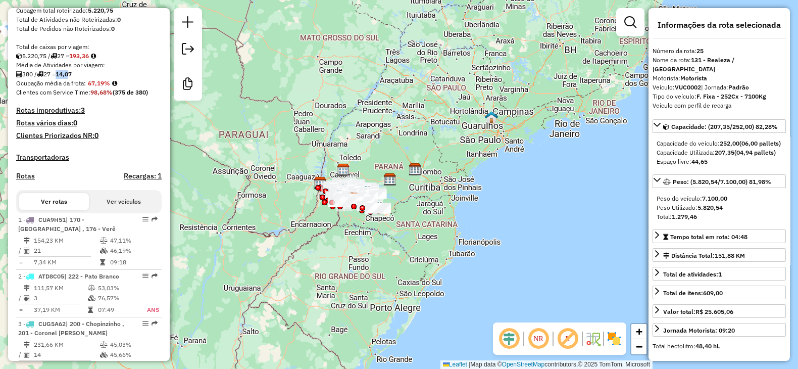
drag, startPoint x: 75, startPoint y: 83, endPoint x: 63, endPoint y: 83, distance: 12.1
click at [63, 78] on strong "14,07" at bounding box center [64, 74] width 16 height 8
drag, startPoint x: 63, startPoint y: 83, endPoint x: 78, endPoint y: 84, distance: 15.2
click at [78, 79] on div "380 / 27 = 14,07" at bounding box center [89, 74] width 146 height 9
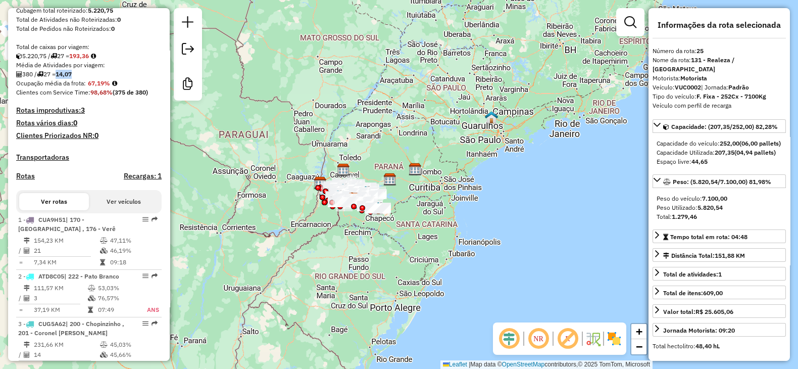
copy strong "14,07"
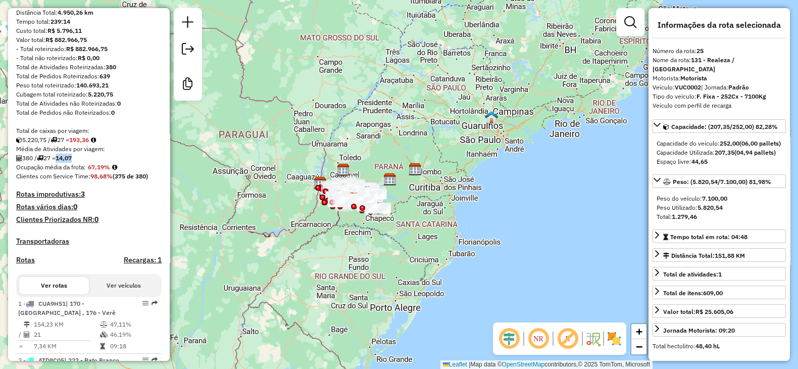
scroll to position [46, 0]
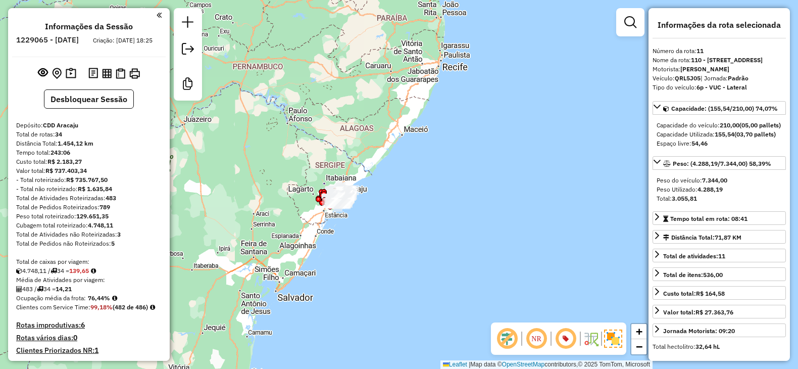
select select "*********"
drag, startPoint x: 75, startPoint y: 280, endPoint x: 96, endPoint y: 280, distance: 20.7
click at [96, 275] on div "4.748,11 / 34 = 139,65" at bounding box center [89, 270] width 146 height 9
copy strong "139,65"
drag, startPoint x: 88, startPoint y: 306, endPoint x: 107, endPoint y: 309, distance: 18.9
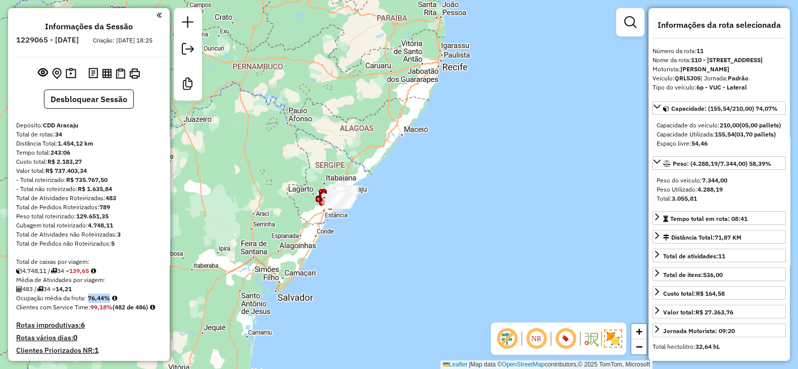
click at [107, 302] on strong "76,44%" at bounding box center [99, 298] width 22 height 8
copy strong "76,44"
drag, startPoint x: 83, startPoint y: 297, endPoint x: 62, endPoint y: 299, distance: 21.4
click at [62, 294] on div "483 / 34 = 14,21" at bounding box center [89, 288] width 146 height 9
copy strong "14,21"
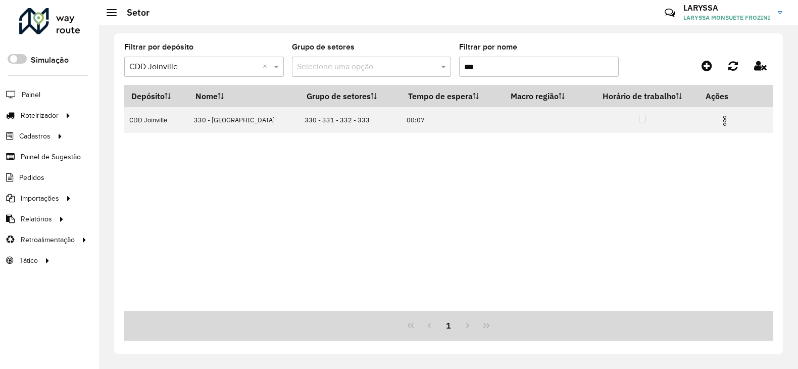
click at [44, 15] on div at bounding box center [49, 21] width 61 height 26
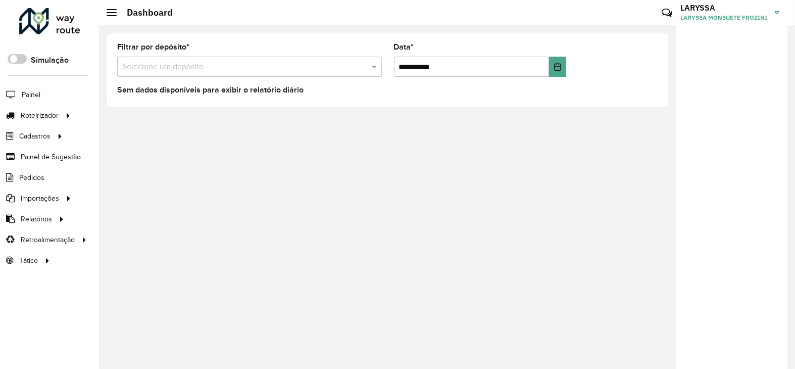
click at [41, 23] on div at bounding box center [49, 21] width 61 height 26
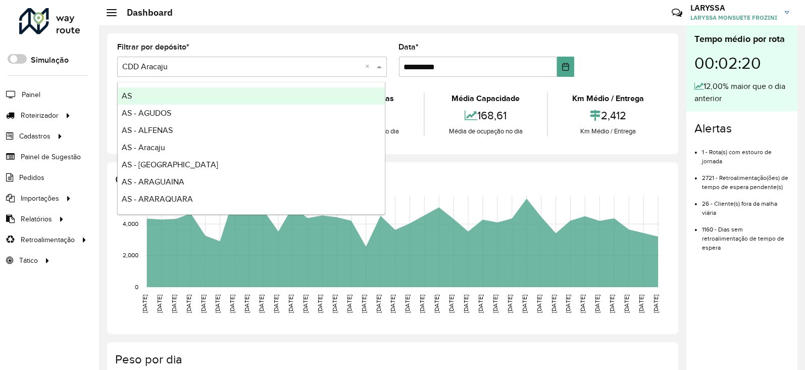
click at [266, 74] on div "Selecione um depósito × CDD Aracaju ×" at bounding box center [252, 67] width 270 height 20
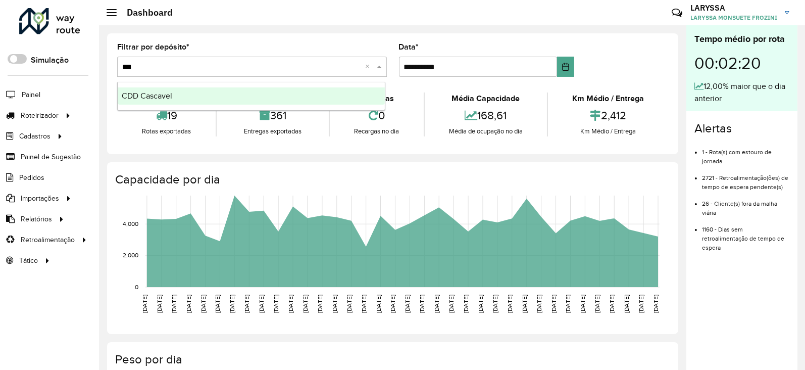
type input "****"
click at [225, 89] on div "CDD Cascavel" at bounding box center [251, 95] width 267 height 17
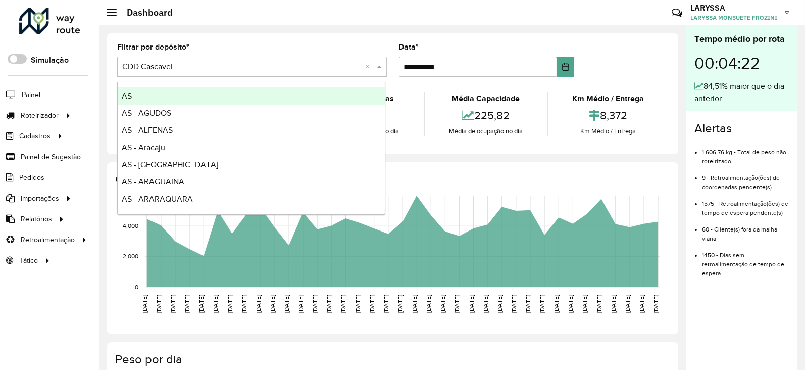
click at [233, 69] on input "text" at bounding box center [242, 67] width 240 height 12
type input "***"
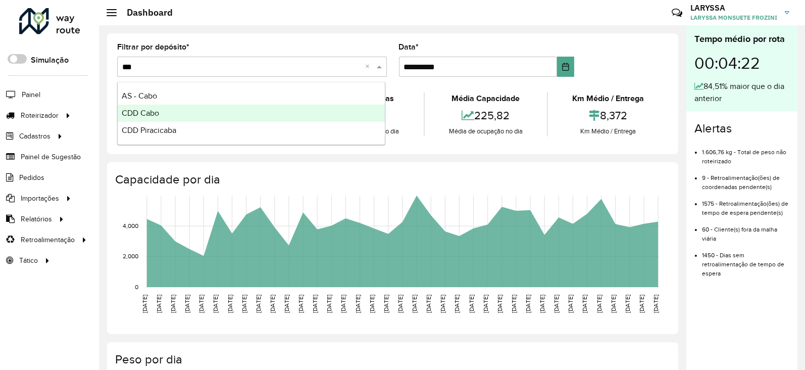
click at [199, 114] on div "CDD Cabo" at bounding box center [251, 113] width 267 height 17
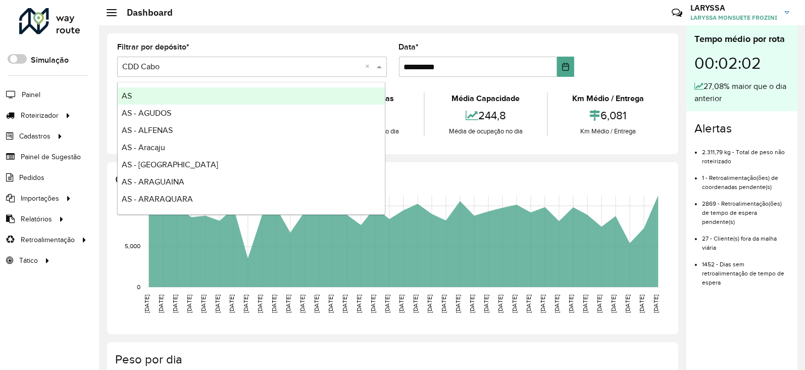
click at [213, 64] on input "text" at bounding box center [242, 67] width 240 height 12
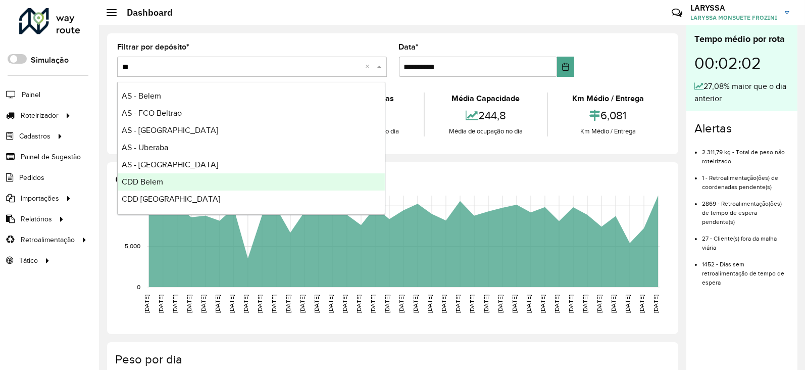
type input "***"
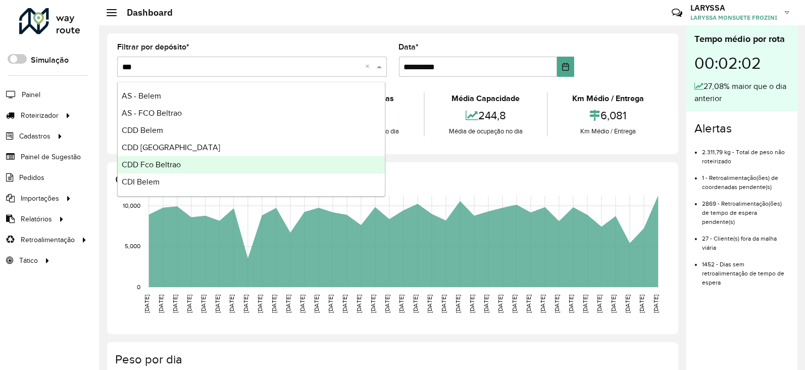
click at [189, 159] on div "CDD Fco Beltrao" at bounding box center [251, 164] width 267 height 17
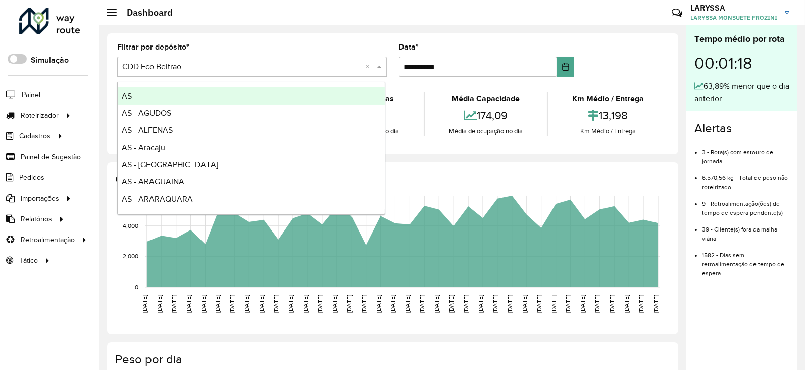
click at [200, 64] on input "text" at bounding box center [242, 67] width 240 height 12
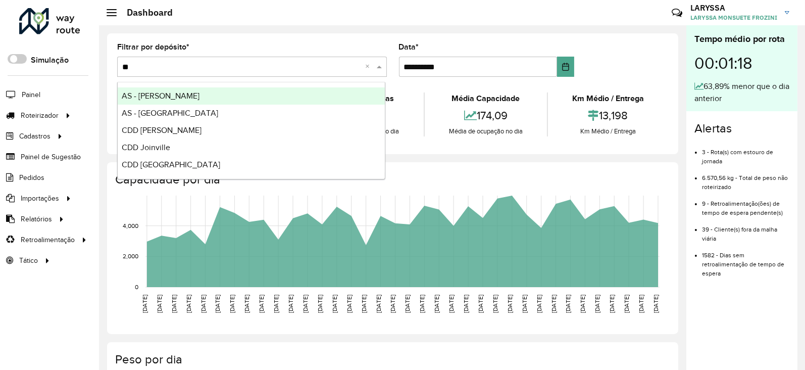
type input "***"
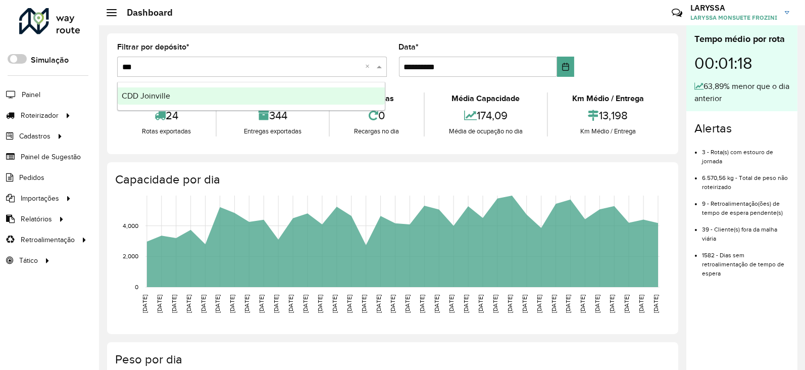
click at [190, 93] on div "CDD Joinville" at bounding box center [251, 95] width 267 height 17
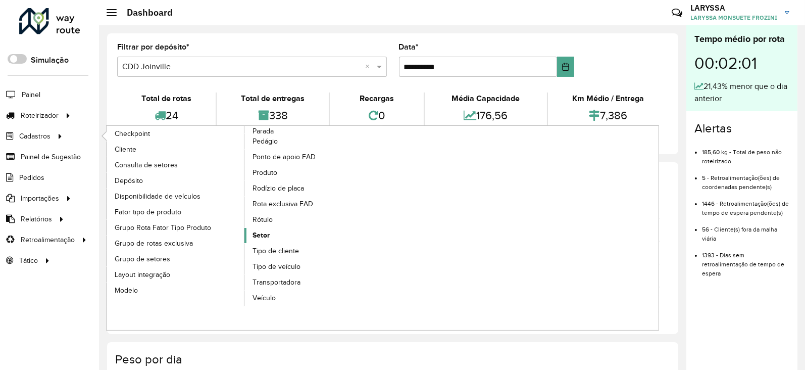
click at [279, 233] on link "Setor" at bounding box center [314, 235] width 138 height 15
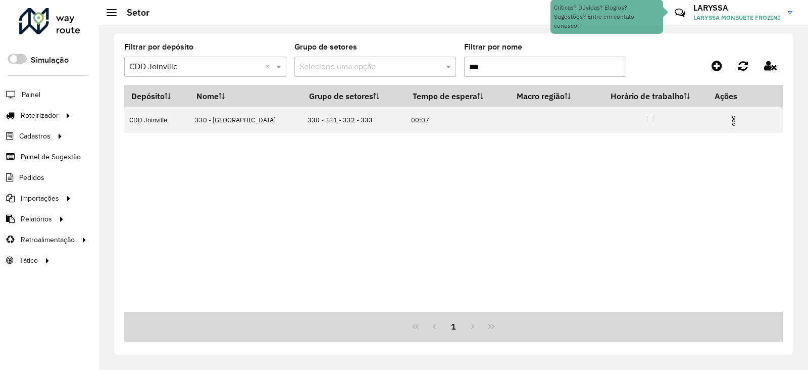
click at [509, 69] on input "***" at bounding box center [545, 67] width 162 height 20
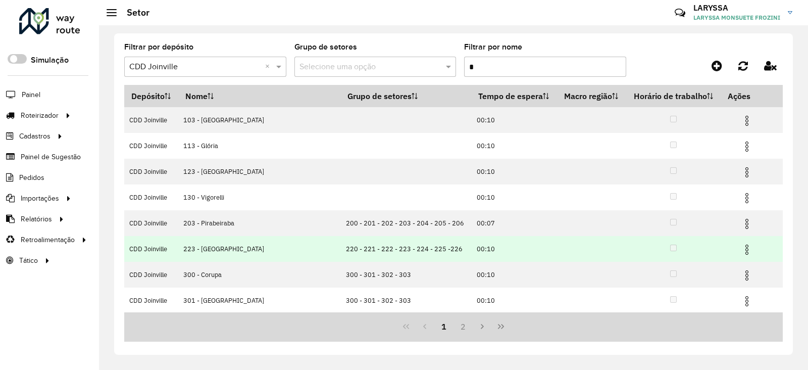
type input "**"
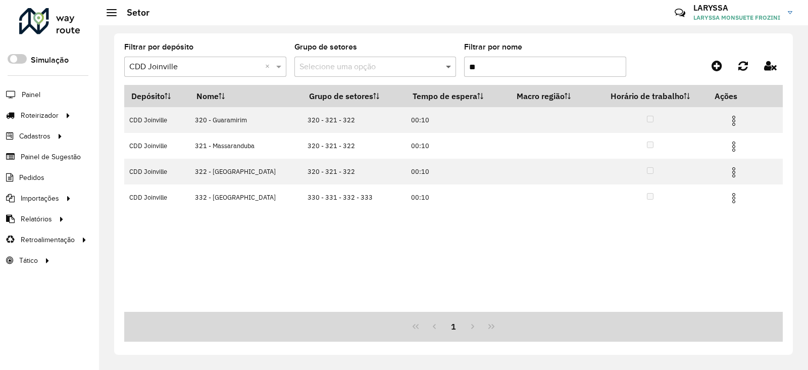
drag, startPoint x: 483, startPoint y: 62, endPoint x: 453, endPoint y: 66, distance: 29.7
click at [453, 66] on formly-group "Filtrar por depósito Selecione um depósito × CDD Joinville × Grupo de setores S…" at bounding box center [367, 63] width 486 height 41
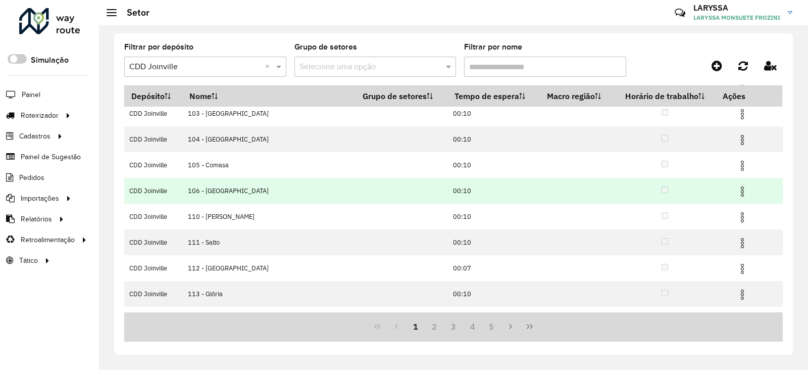
scroll to position [103, 0]
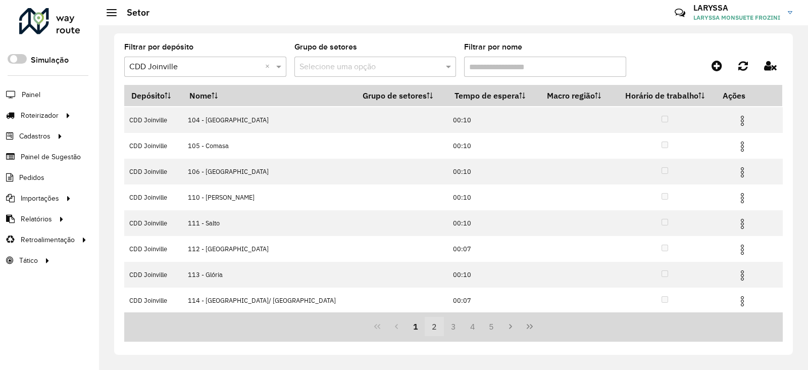
click at [436, 322] on button "2" at bounding box center [434, 326] width 19 height 19
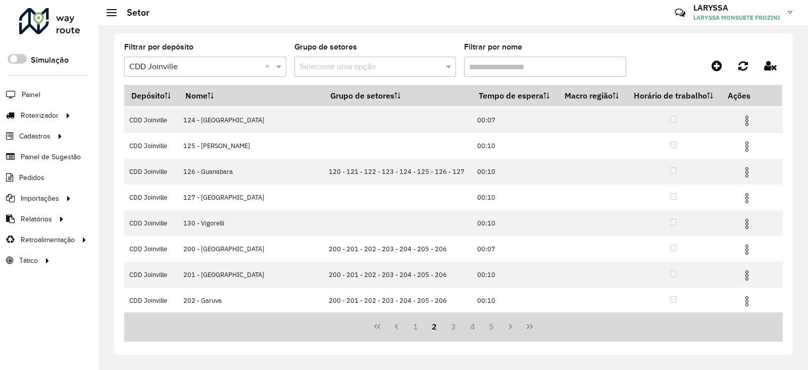
scroll to position [0, 0]
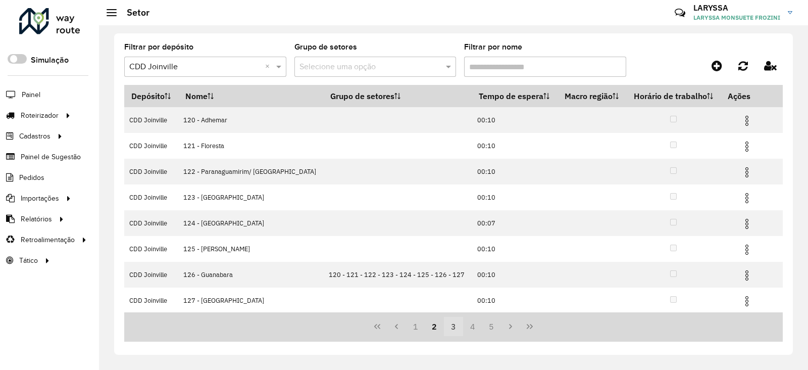
click at [453, 328] on button "3" at bounding box center [453, 326] width 19 height 19
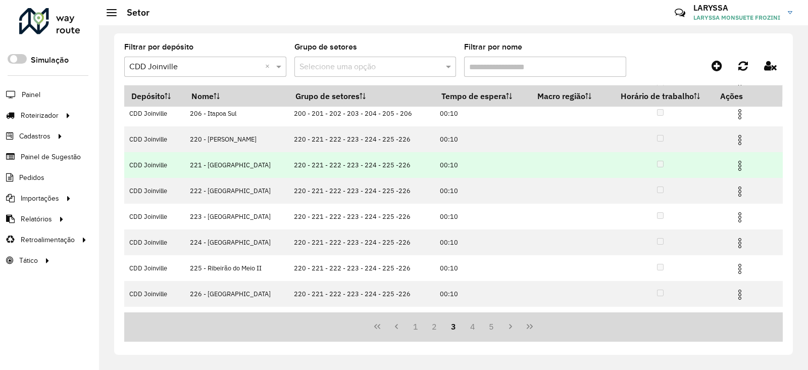
scroll to position [103, 0]
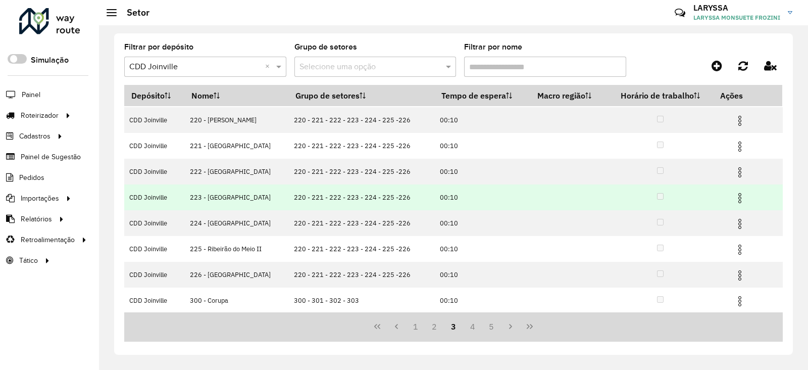
click at [738, 198] on img at bounding box center [740, 198] width 12 height 12
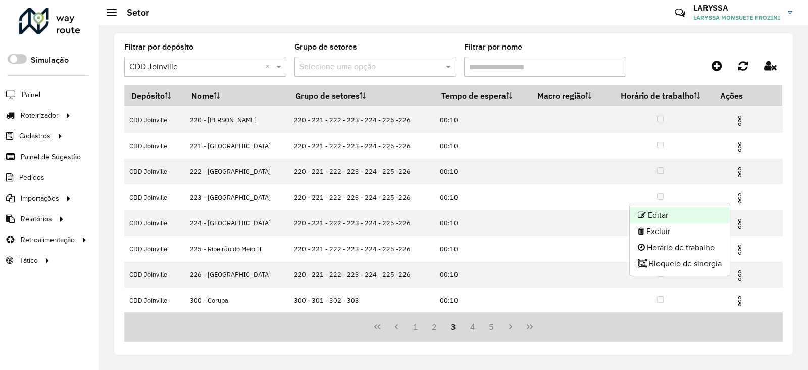
click at [685, 210] on li "Editar" at bounding box center [680, 215] width 100 height 16
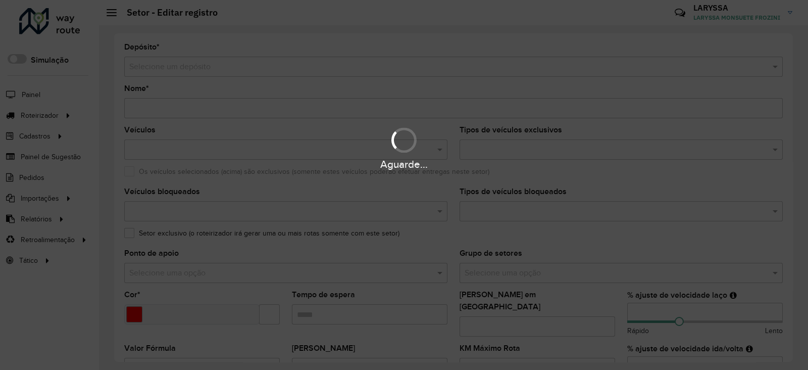
type input "**********"
type input "*******"
type input "*****"
type input "*"
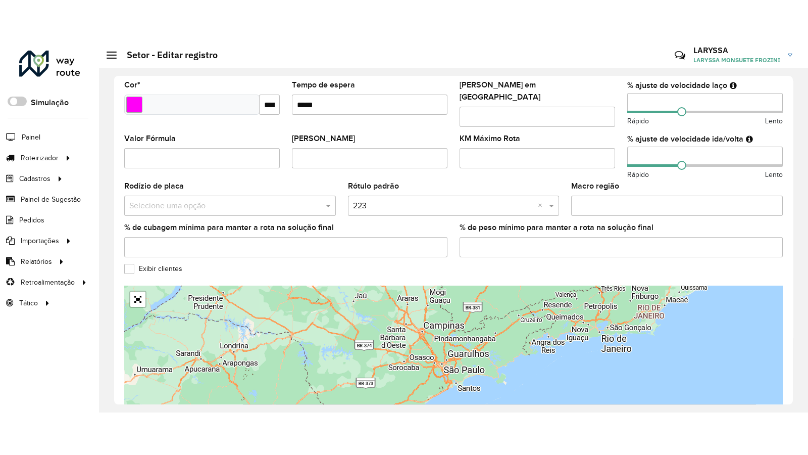
scroll to position [325, 0]
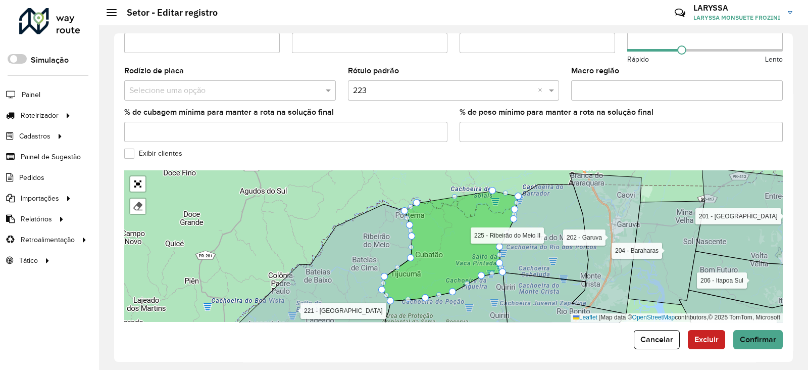
click at [129, 148] on label "Exibir clientes" at bounding box center [153, 153] width 58 height 11
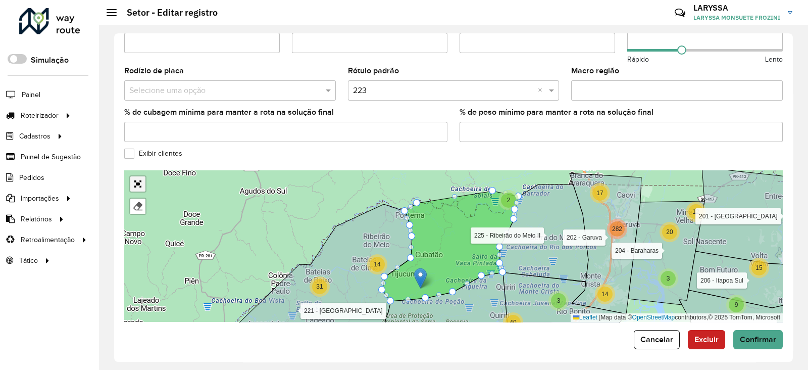
click at [139, 183] on link "Abrir mapa em tela cheia" at bounding box center [137, 183] width 15 height 15
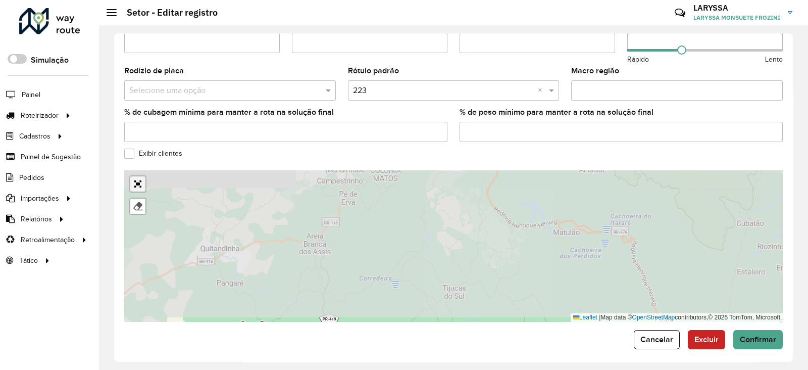
scroll to position [80, 0]
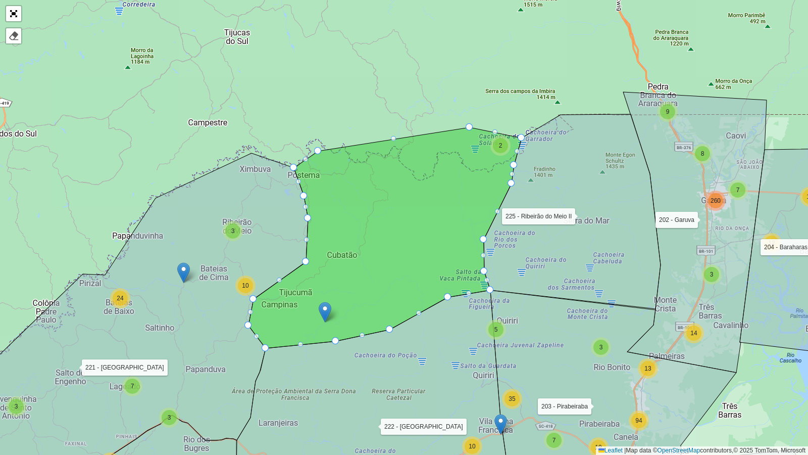
drag, startPoint x: 397, startPoint y: 84, endPoint x: 348, endPoint y: 123, distance: 63.0
click at [348, 123] on div "3 8 9 6 14 2 10 3 7 12 260 7 146 2 3 4 7 37 11 281 17 9 22 158 6 7 2 4 5 35 10 …" at bounding box center [404, 227] width 808 height 455
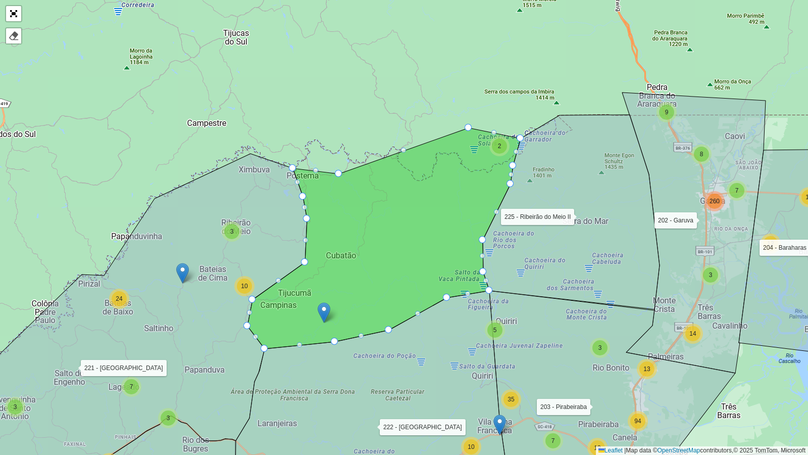
drag, startPoint x: 317, startPoint y: 151, endPoint x: 339, endPoint y: 173, distance: 31.1
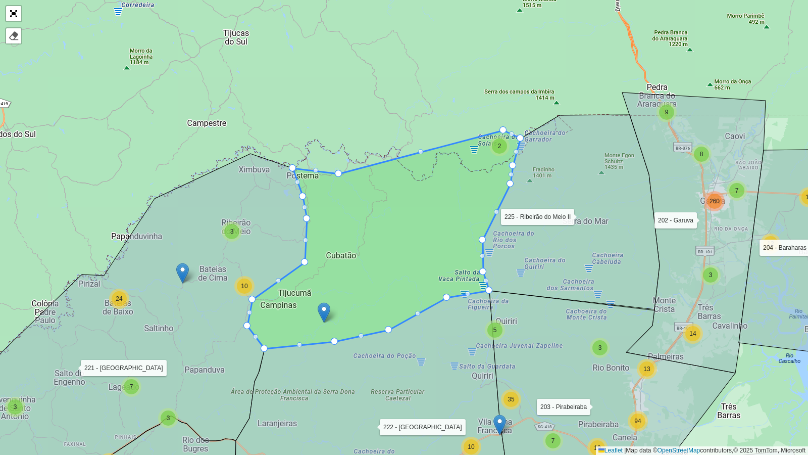
drag, startPoint x: 468, startPoint y: 124, endPoint x: 503, endPoint y: 126, distance: 35.0
click at [421, 149] on div at bounding box center [420, 151] width 5 height 5
drag, startPoint x: 421, startPoint y: 149, endPoint x: 482, endPoint y: 141, distance: 61.1
click at [410, 159] on div at bounding box center [409, 158] width 5 height 5
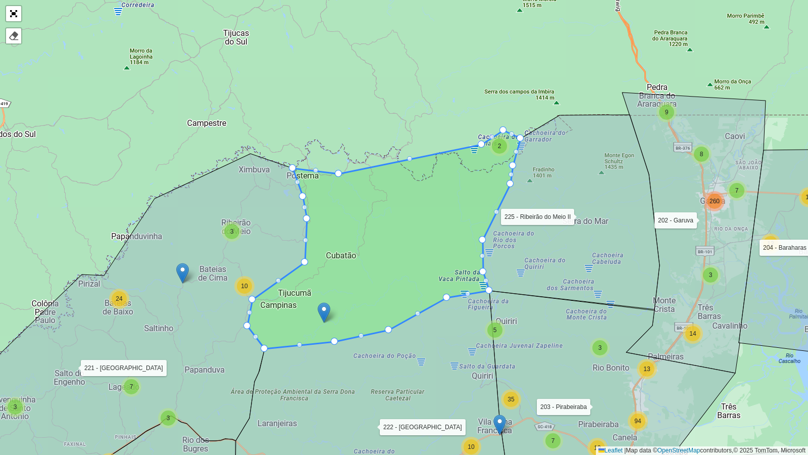
click at [411, 156] on div "3 8 9 6 14 2 10 3 7 12 260 7 146 2 3 4 7 37 11 281 17 9 22 158 6 7 2 4 5 35 10 …" at bounding box center [404, 227] width 808 height 455
drag, startPoint x: 339, startPoint y: 172, endPoint x: 458, endPoint y: 152, distance: 121.5
click at [376, 160] on div at bounding box center [375, 160] width 5 height 5
drag, startPoint x: 376, startPoint y: 160, endPoint x: 439, endPoint y: 153, distance: 63.6
click at [367, 160] on div at bounding box center [365, 160] width 5 height 5
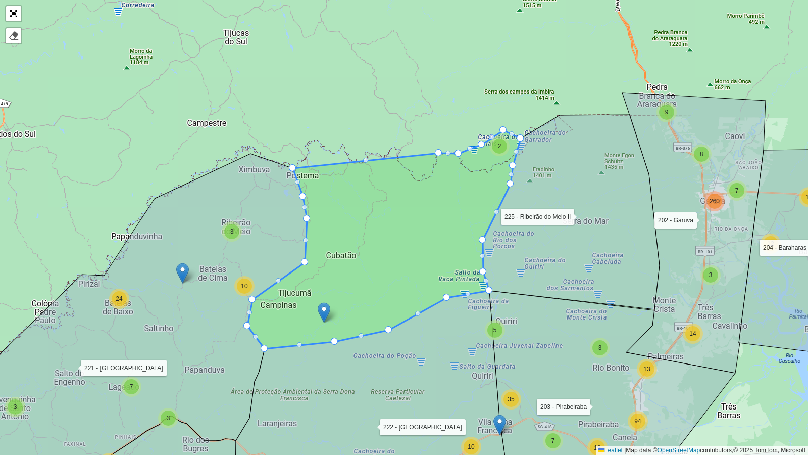
click at [365, 159] on div at bounding box center [365, 160] width 5 height 5
drag, startPoint x: 306, startPoint y: 164, endPoint x: 429, endPoint y: 176, distance: 123.8
click at [366, 184] on div at bounding box center [365, 185] width 5 height 5
drag, startPoint x: 366, startPoint y: 184, endPoint x: 396, endPoint y: 157, distance: 40.8
click at [349, 176] on div at bounding box center [348, 177] width 5 height 5
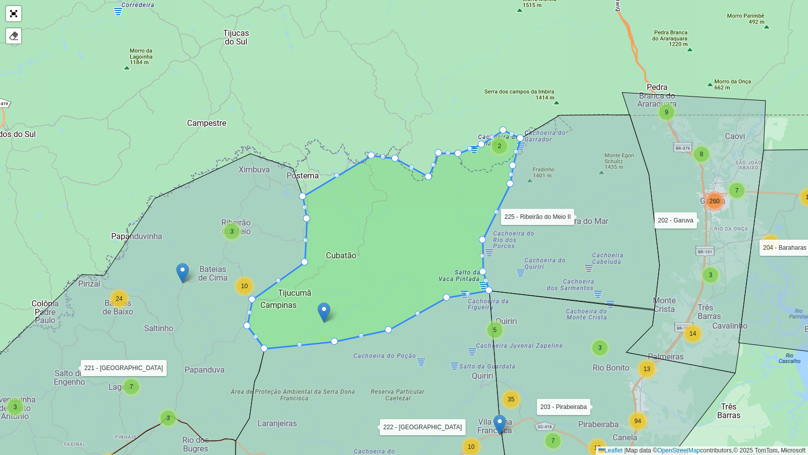
drag, startPoint x: 349, startPoint y: 176, endPoint x: 371, endPoint y: 154, distance: 31.8
click at [336, 175] on div at bounding box center [337, 175] width 5 height 5
drag, startPoint x: 336, startPoint y: 175, endPoint x: 352, endPoint y: 162, distance: 20.8
click at [327, 178] on div at bounding box center [327, 178] width 5 height 5
drag, startPoint x: 327, startPoint y: 178, endPoint x: 307, endPoint y: 169, distance: 22.0
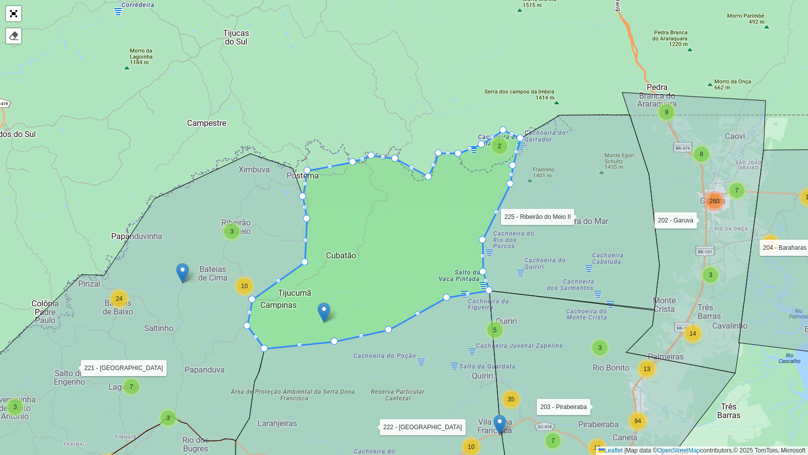
click at [328, 166] on div at bounding box center [329, 166] width 5 height 5
drag, startPoint x: 328, startPoint y: 166, endPoint x: 329, endPoint y: 174, distance: 8.6
click at [410, 166] on div at bounding box center [411, 167] width 5 height 5
drag, startPoint x: 410, startPoint y: 166, endPoint x: 416, endPoint y: 179, distance: 14.3
click at [12, 15] on link "Abrir mapa em tela cheia" at bounding box center [13, 13] width 15 height 15
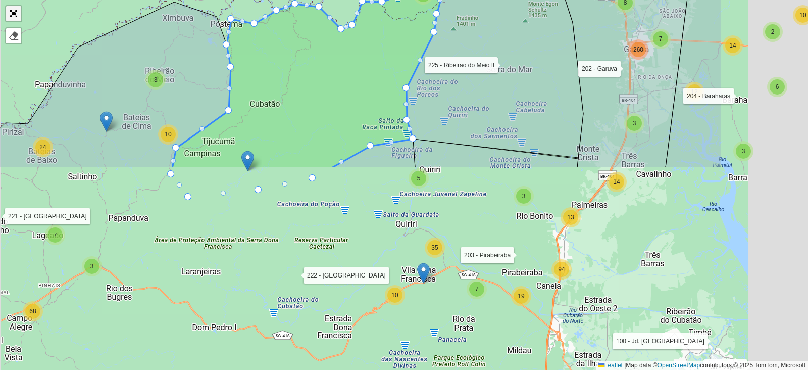
scroll to position [325, 0]
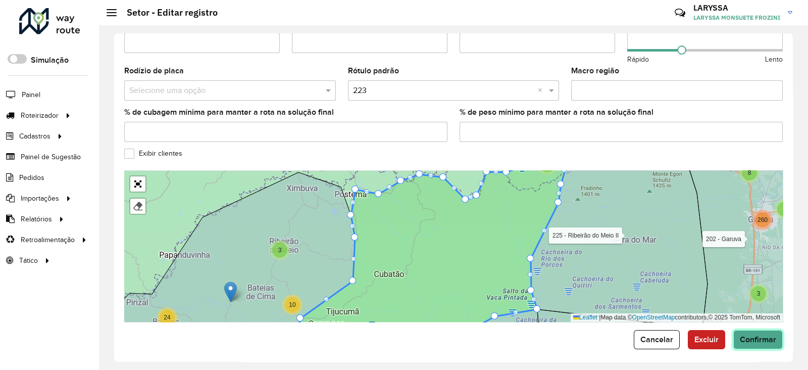
click at [763, 335] on span "Confirmar" at bounding box center [758, 339] width 36 height 9
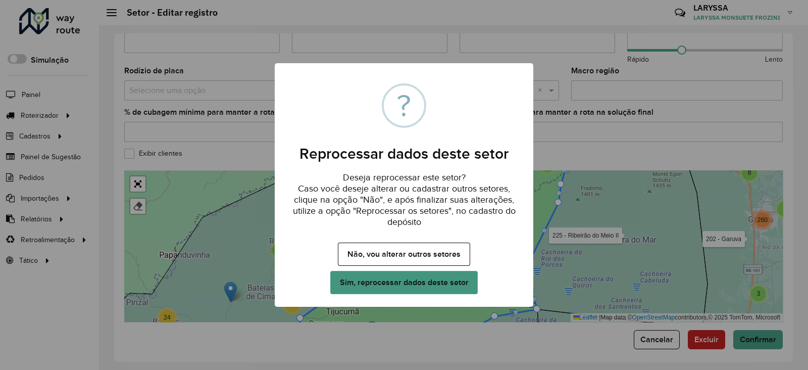
click at [416, 280] on button "Sim, reprocessar dados deste setor" at bounding box center [404, 282] width 148 height 23
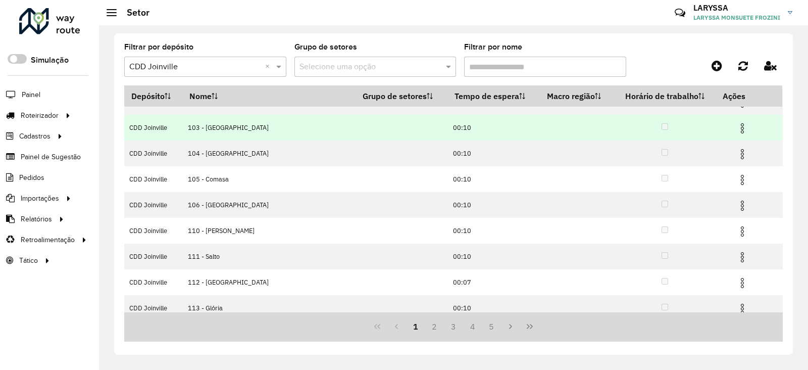
scroll to position [103, 0]
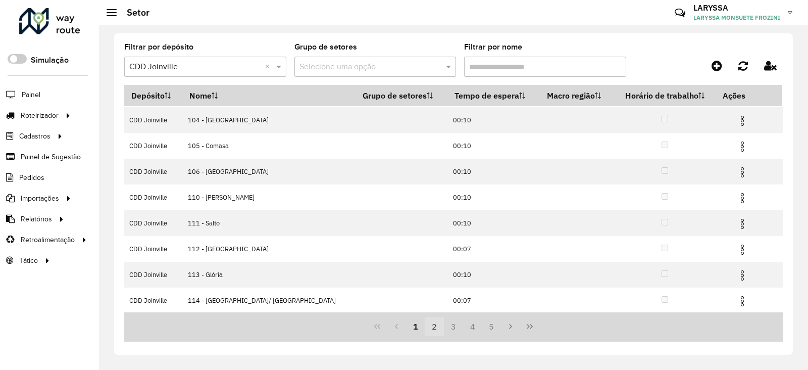
click at [440, 325] on button "2" at bounding box center [434, 326] width 19 height 19
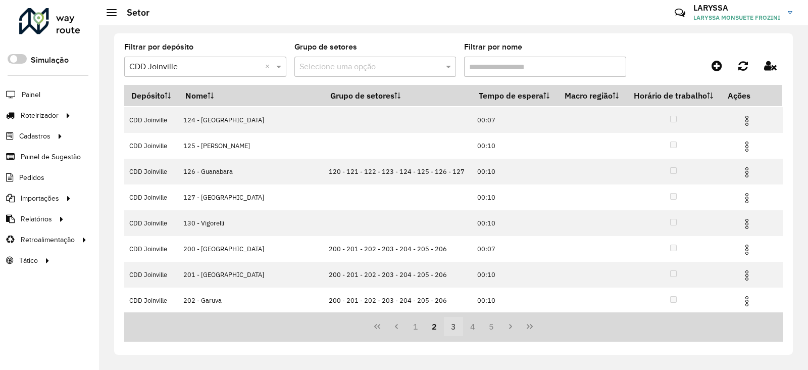
click at [451, 330] on button "3" at bounding box center [453, 326] width 19 height 19
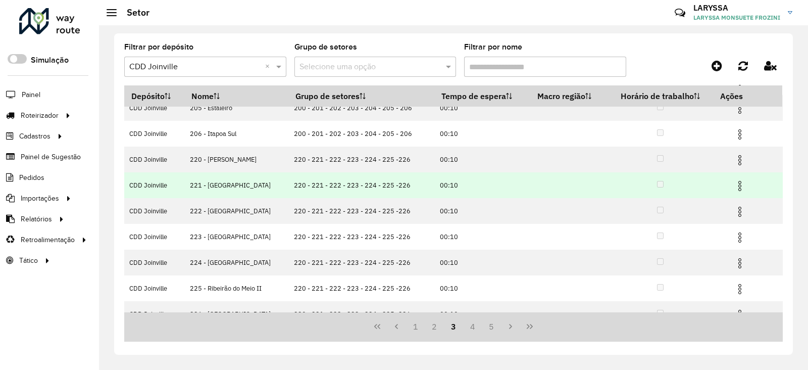
scroll to position [84, 0]
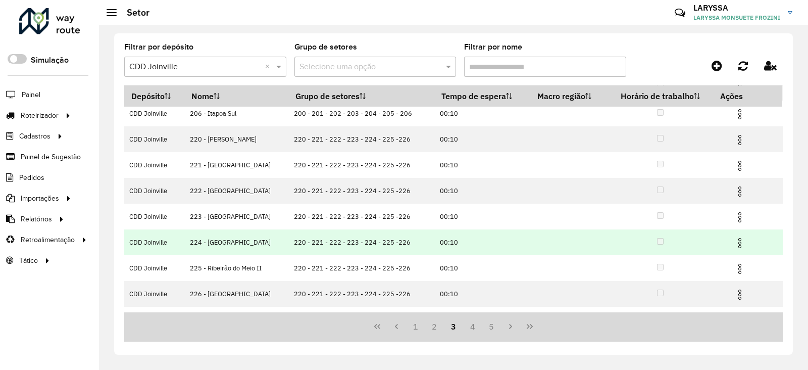
click at [735, 241] on img at bounding box center [740, 243] width 12 height 12
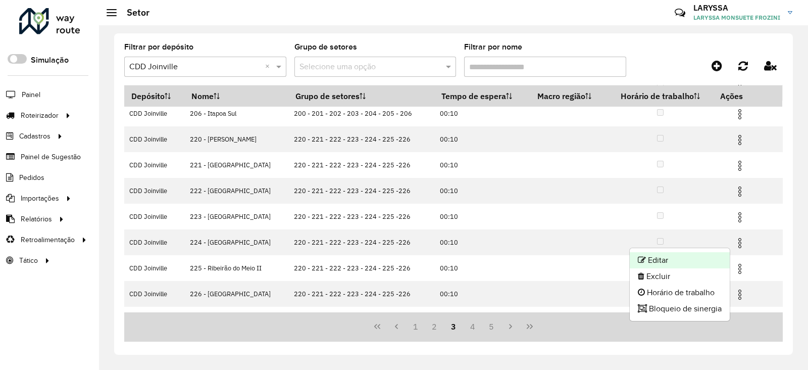
click at [665, 261] on li "Editar" at bounding box center [680, 260] width 100 height 16
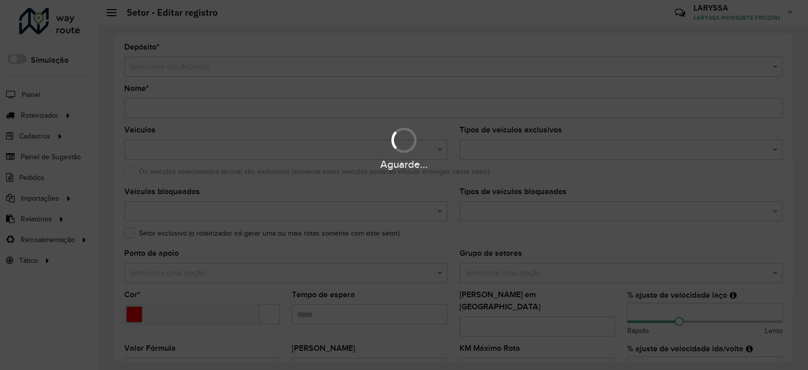
type input "**********"
type input "*******"
type input "*****"
type input "*"
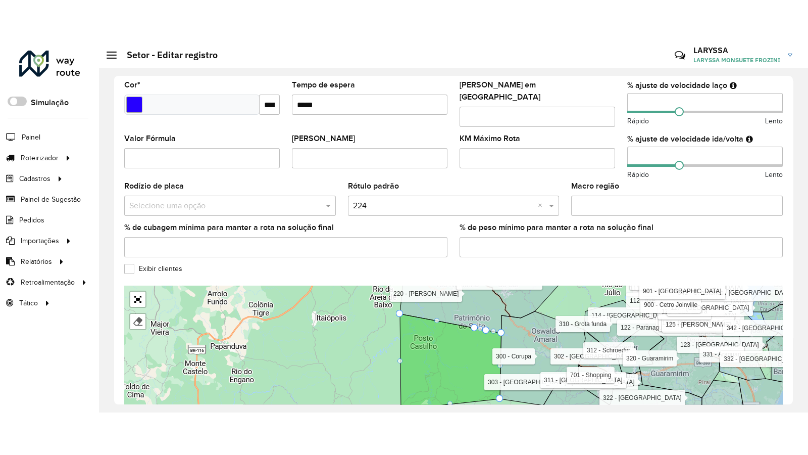
scroll to position [279, 0]
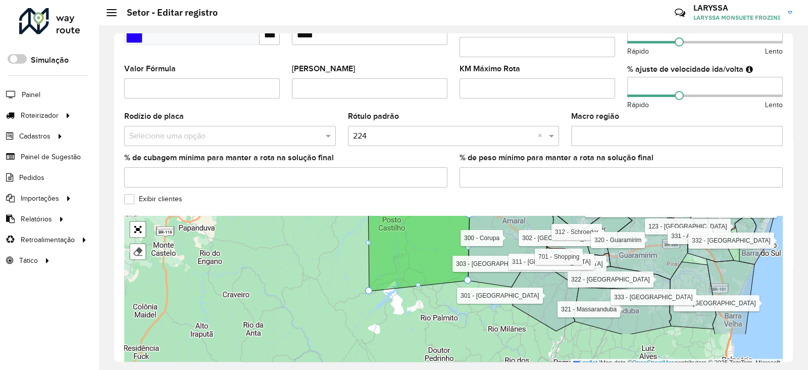
drag, startPoint x: 365, startPoint y: 284, endPoint x: 329, endPoint y: 231, distance: 64.0
click at [329, 231] on div "100 - Jd. Paraíso 101 - Aventureiro 102 - Iririu 103 - Boa Vista 104 - Zona Ind…" at bounding box center [453, 292] width 659 height 152
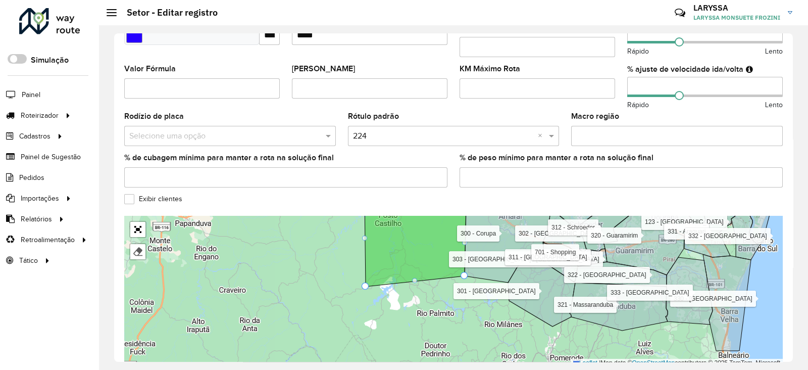
click at [127, 194] on label "Exibir clientes" at bounding box center [153, 199] width 58 height 11
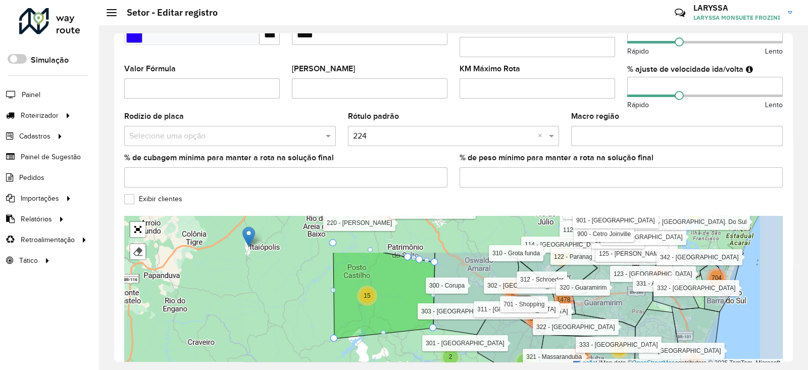
drag, startPoint x: 292, startPoint y: 279, endPoint x: 270, endPoint y: 310, distance: 37.7
click at [270, 310] on div "34 4 25 484 234 334 704 71 245 54 510 6948 1013 1238 8 3 15 15 105 345 842 3 9 …" at bounding box center [453, 292] width 659 height 152
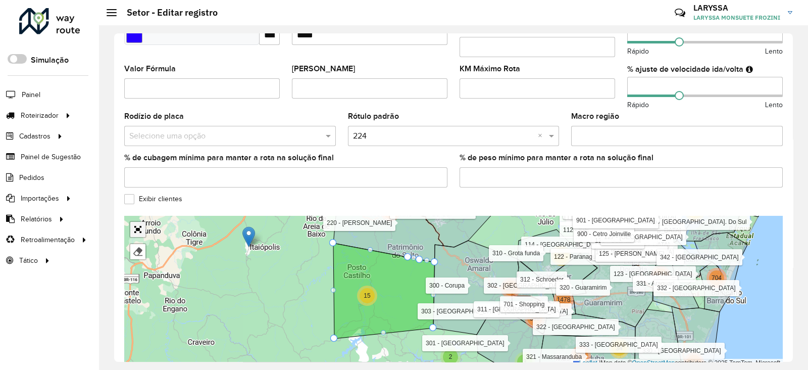
click at [139, 222] on link "Abrir mapa em tela cheia" at bounding box center [137, 229] width 15 height 15
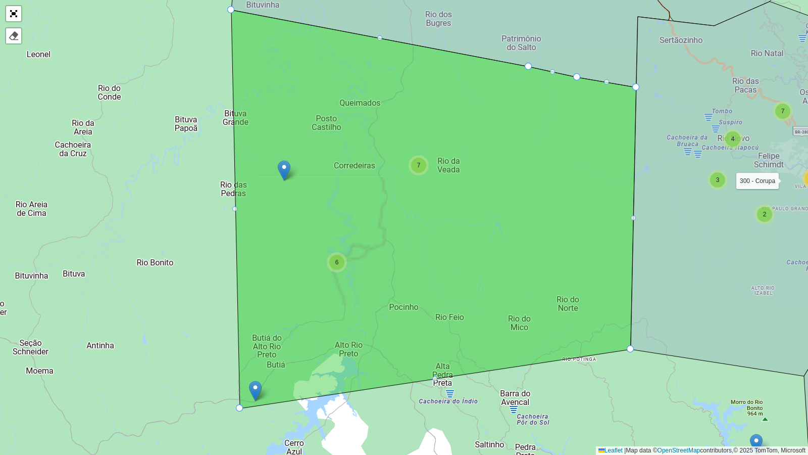
drag, startPoint x: 235, startPoint y: 391, endPoint x: 241, endPoint y: 407, distance: 16.5
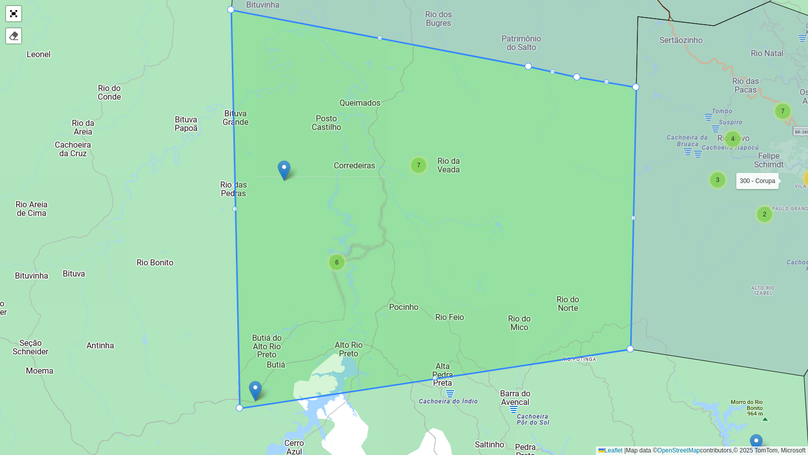
click at [435, 368] on div at bounding box center [435, 377] width 5 height 5
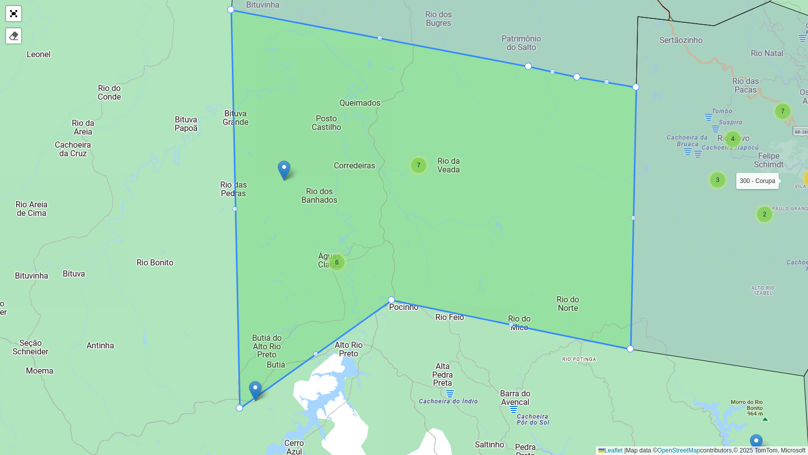
drag, startPoint x: 435, startPoint y: 378, endPoint x: 392, endPoint y: 299, distance: 90.0
click at [316, 351] on div at bounding box center [315, 353] width 5 height 5
drag, startPoint x: 314, startPoint y: 363, endPoint x: 304, endPoint y: 383, distance: 21.9
click at [9, 15] on link "Abrir mapa em tela cheia" at bounding box center [13, 13] width 15 height 15
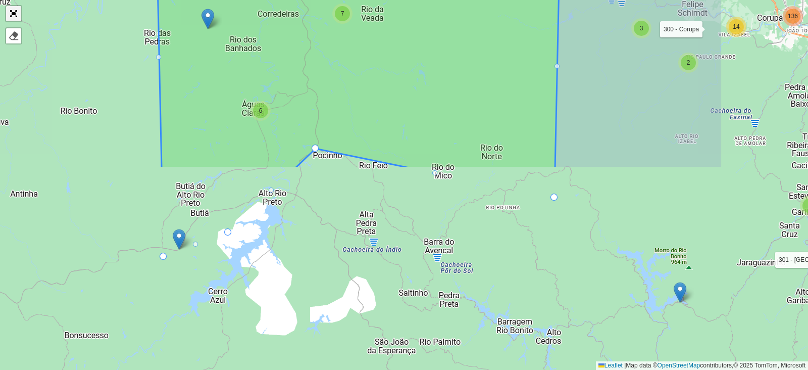
scroll to position [325, 0]
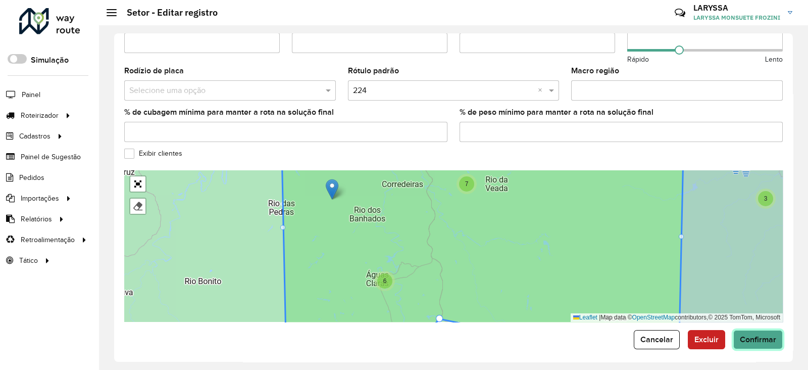
click at [765, 335] on span "Confirmar" at bounding box center [758, 339] width 36 height 9
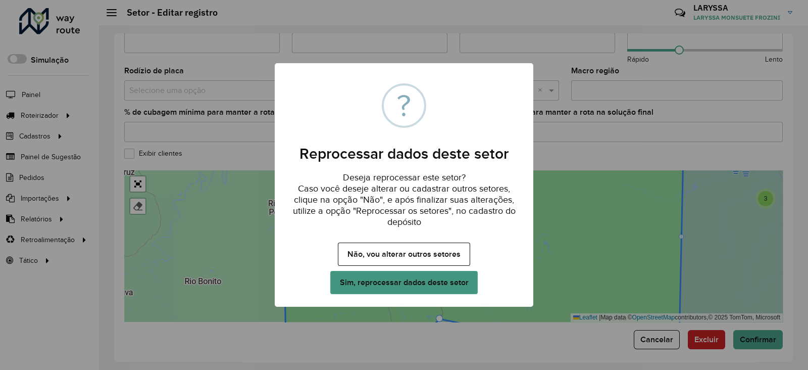
click at [392, 279] on button "Sim, reprocessar dados deste setor" at bounding box center [404, 282] width 148 height 23
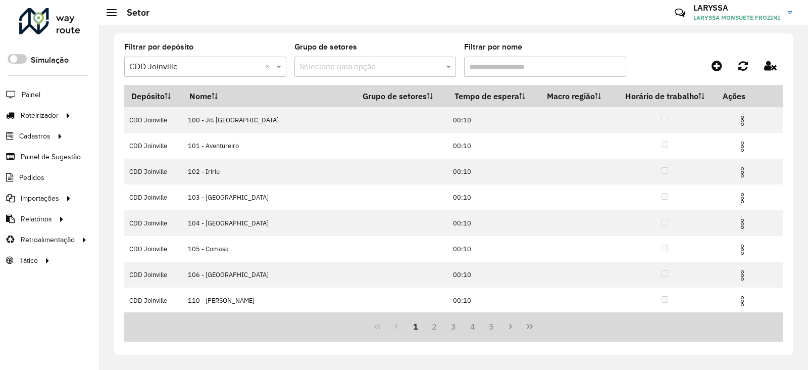
click at [523, 68] on input "Filtrar por nome" at bounding box center [545, 67] width 162 height 20
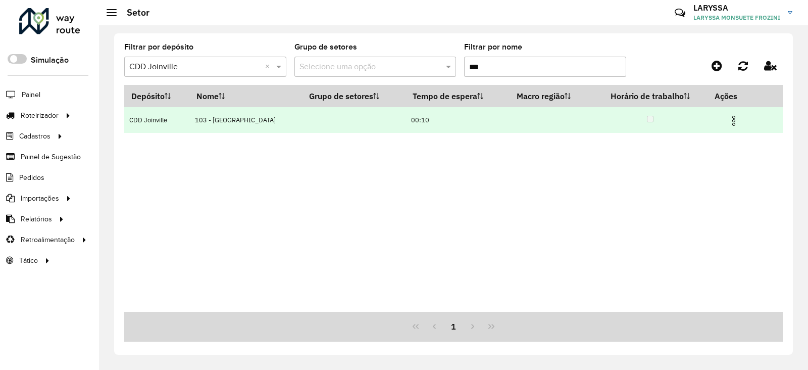
type input "***"
click at [728, 118] on img at bounding box center [734, 121] width 12 height 12
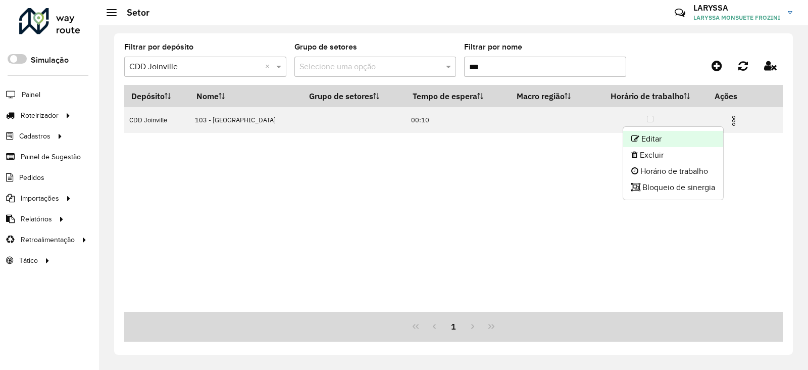
click at [698, 135] on li "Editar" at bounding box center [674, 139] width 100 height 16
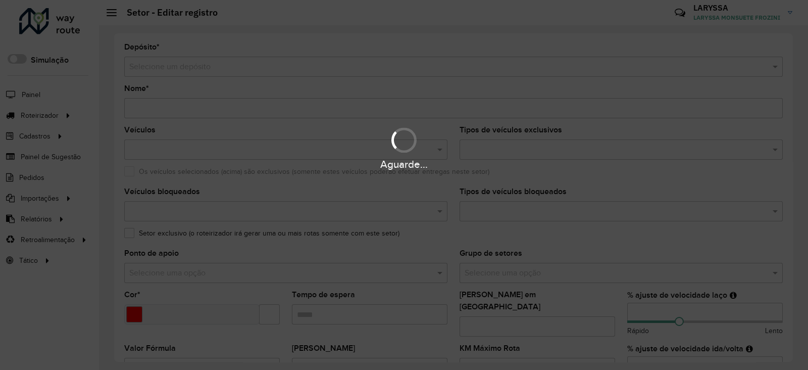
type input "**********"
type input "*******"
type input "*****"
type input "***"
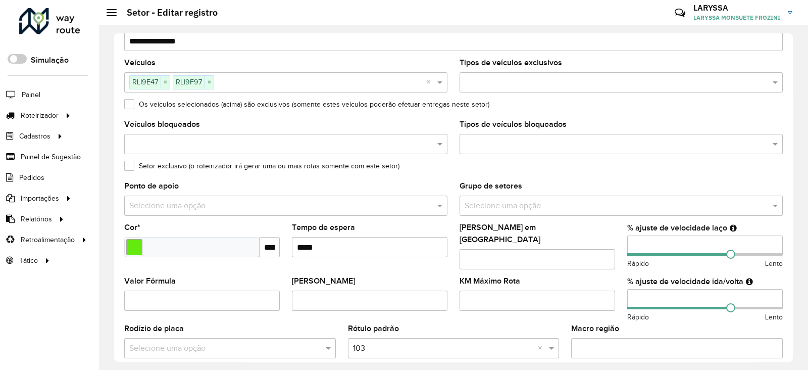
scroll to position [84, 0]
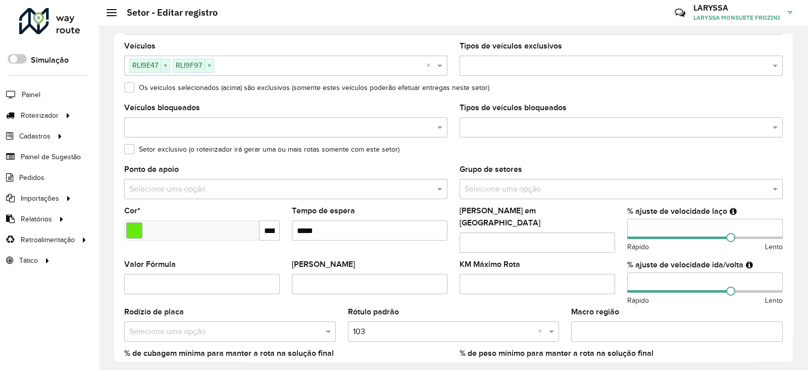
drag, startPoint x: 650, startPoint y: 228, endPoint x: 598, endPoint y: 227, distance: 52.1
click at [598, 227] on formly-group "Veículos RLI9E47 × RLI9F97 × × Tipos de veículos exclusivos Os veículos selecio…" at bounding box center [453, 216] width 671 height 349
type input "**"
drag, startPoint x: 602, startPoint y: 276, endPoint x: 584, endPoint y: 276, distance: 18.7
click at [584, 276] on formly-group "Veículos RLI9E47 × RLI9F97 × × Tipos de veículos exclusivos Os veículos selecio…" at bounding box center [453, 216] width 671 height 349
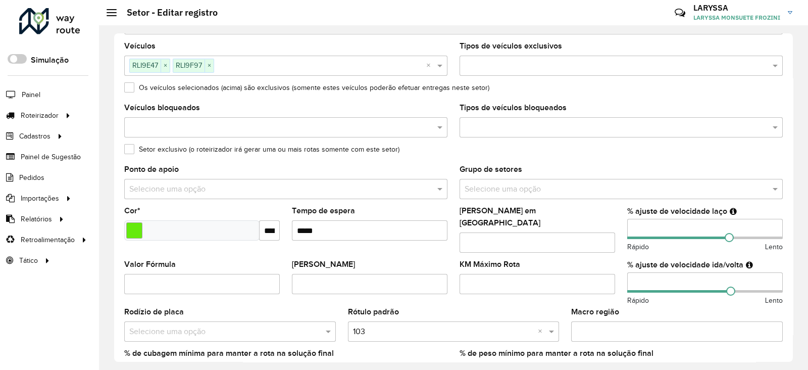
type input "**"
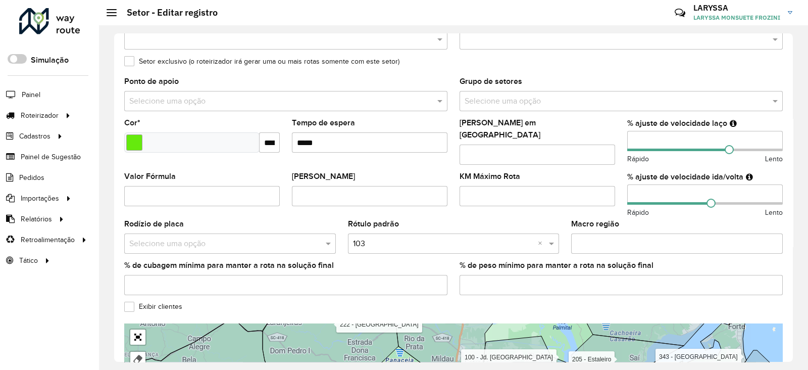
scroll to position [325, 0]
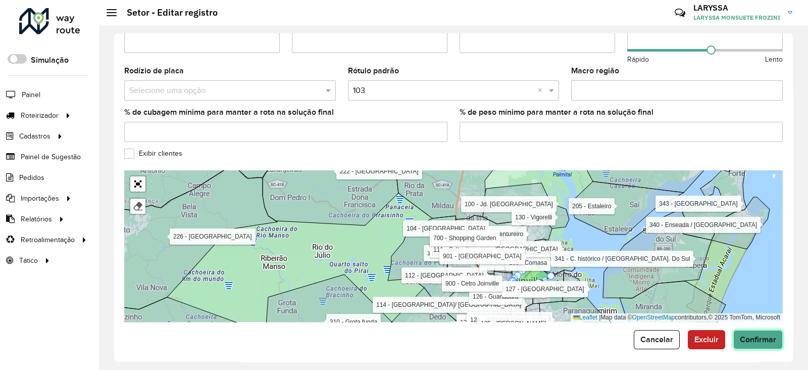
click at [759, 336] on span "Confirmar" at bounding box center [758, 339] width 36 height 9
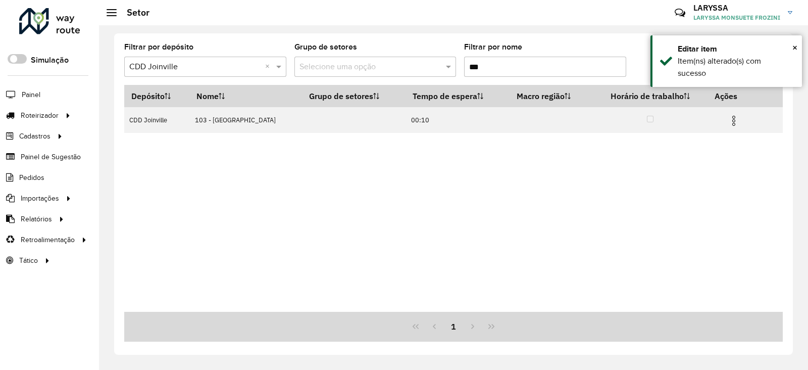
click at [490, 67] on input "***" at bounding box center [545, 67] width 162 height 20
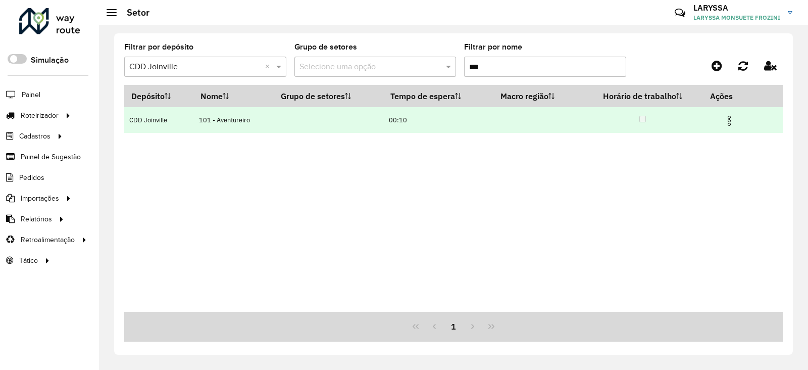
type input "***"
click at [732, 122] on img at bounding box center [730, 121] width 12 height 12
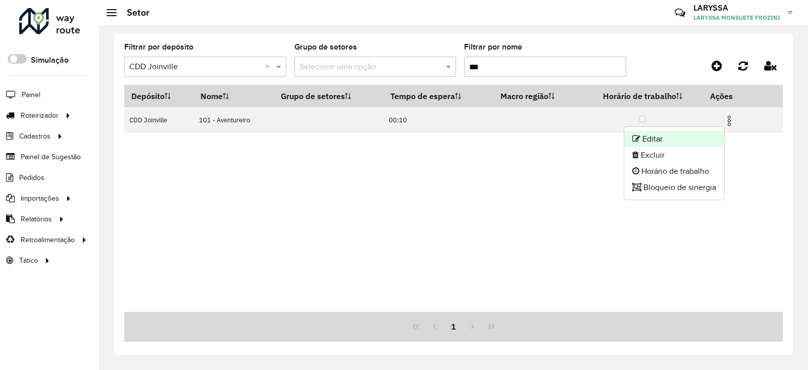
click at [681, 136] on li "Editar" at bounding box center [675, 139] width 100 height 16
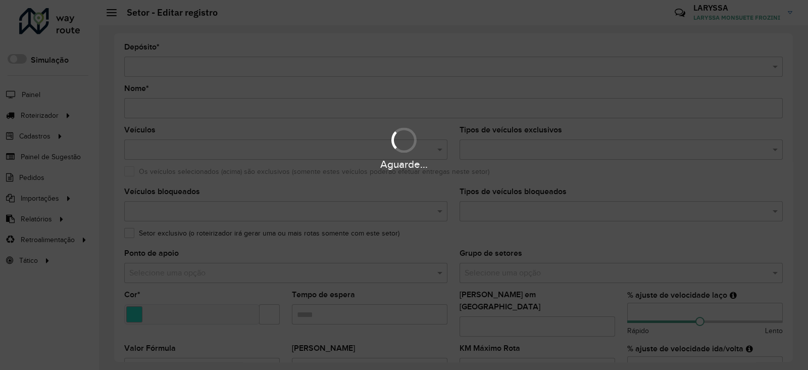
type input "**********"
type input "*******"
type input "*****"
type input "**"
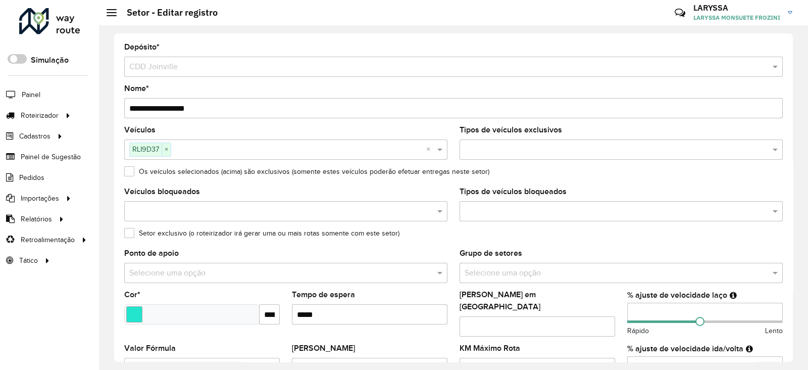
scroll to position [84, 0]
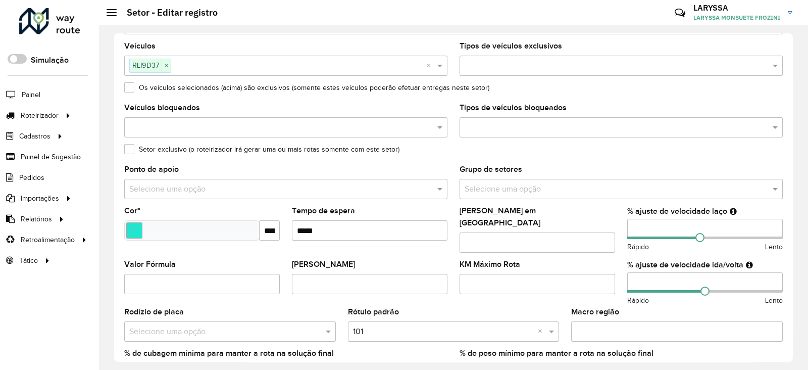
drag, startPoint x: 644, startPoint y: 230, endPoint x: 635, endPoint y: 233, distance: 10.1
click at [635, 233] on input "**" at bounding box center [706, 229] width 156 height 20
type input "**"
drag, startPoint x: 639, startPoint y: 277, endPoint x: 624, endPoint y: 279, distance: 14.7
click at [624, 279] on formly-field "% ajuste de velocidade ida/volta ** Rápido Lento" at bounding box center [706, 284] width 168 height 47
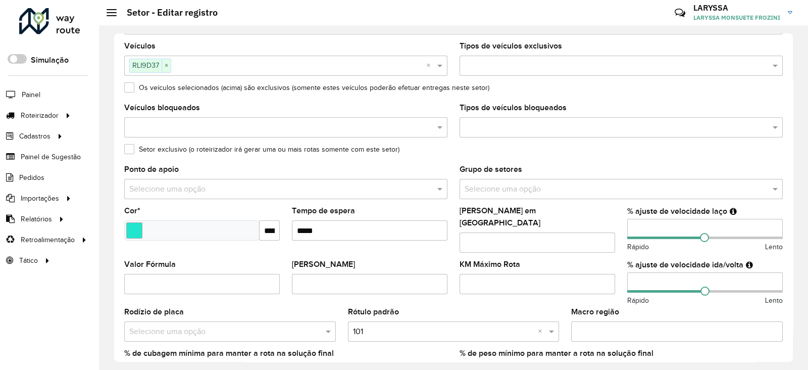
scroll to position [325, 0]
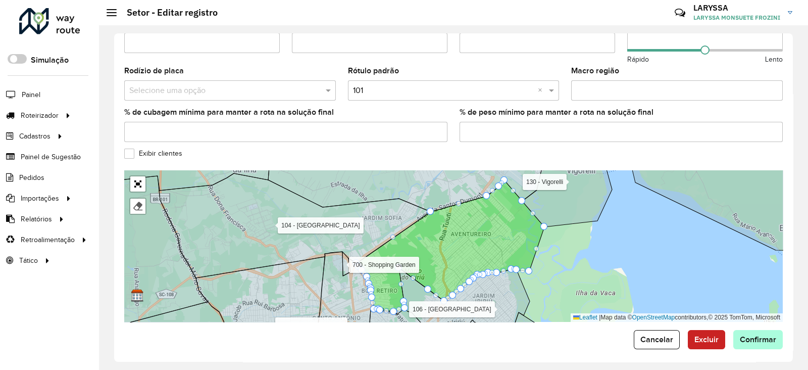
type input "**"
click at [767, 335] on span "Confirmar" at bounding box center [758, 339] width 36 height 9
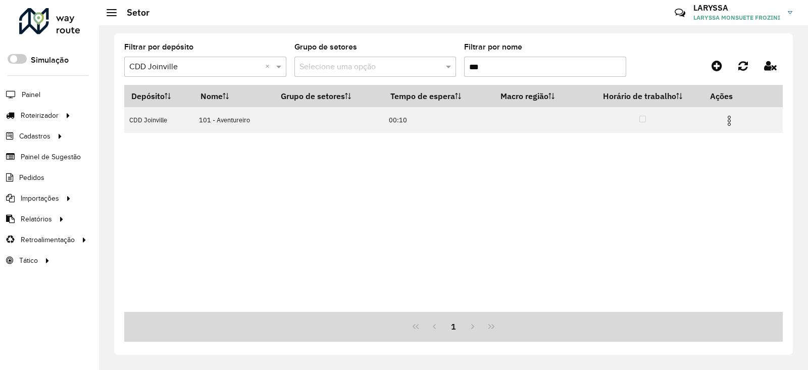
click at [506, 69] on input "***" at bounding box center [545, 67] width 162 height 20
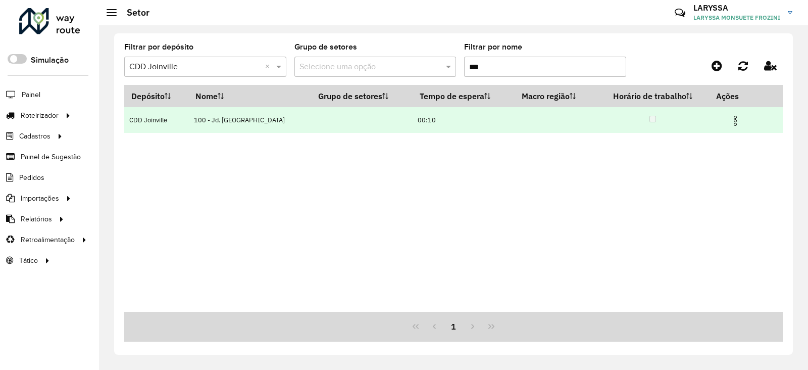
type input "***"
click at [730, 123] on img at bounding box center [736, 121] width 12 height 12
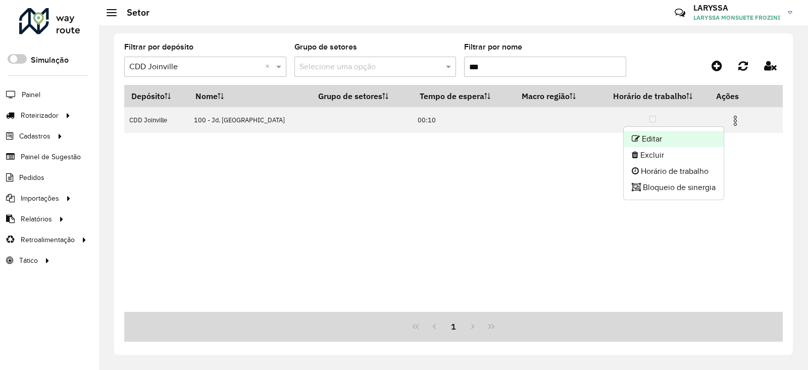
click at [697, 132] on li "Editar" at bounding box center [674, 139] width 100 height 16
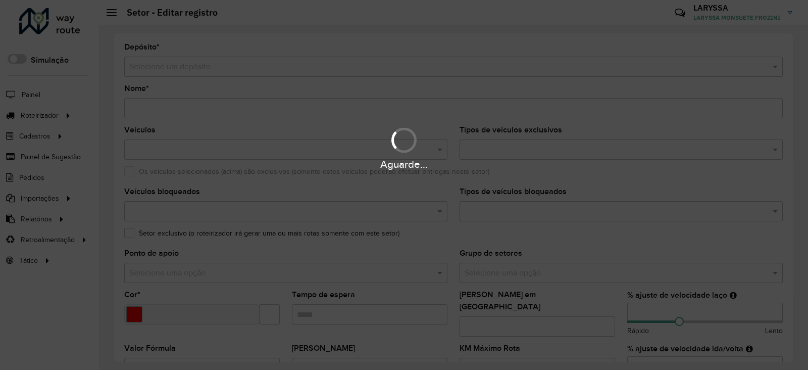
type input "**********"
type input "*******"
type input "*****"
type input "**"
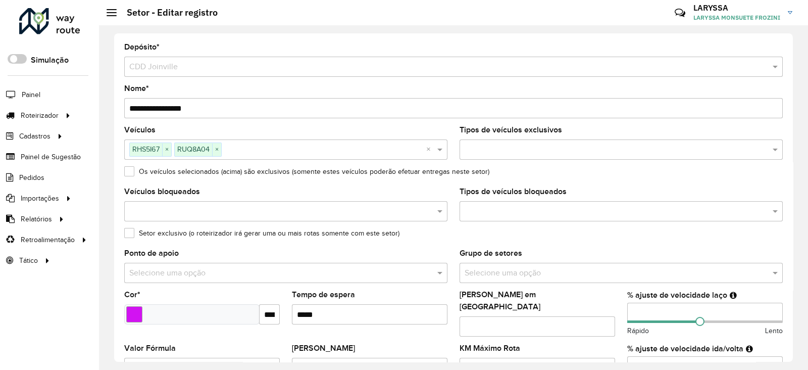
drag, startPoint x: 644, startPoint y: 312, endPoint x: 636, endPoint y: 312, distance: 8.6
click at [636, 312] on input "**" at bounding box center [706, 313] width 156 height 20
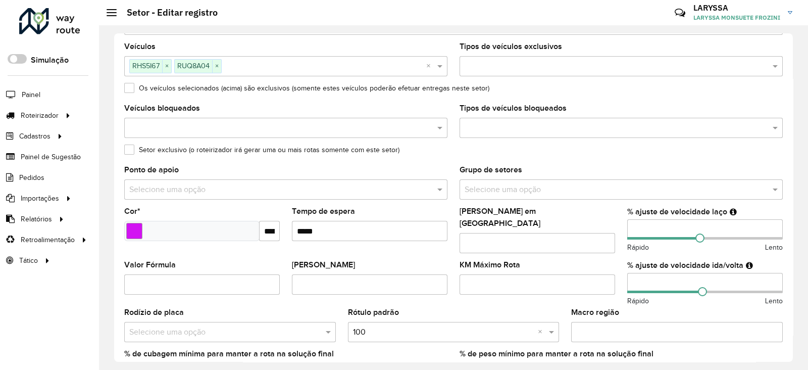
scroll to position [168, 0]
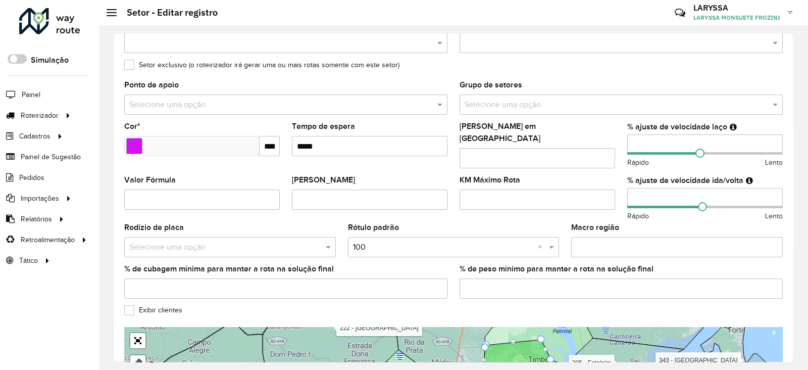
type input "**"
drag, startPoint x: 646, startPoint y: 192, endPoint x: 593, endPoint y: 195, distance: 52.7
click at [593, 195] on formly-group "Veículos RHS5I67 × RUQ8A04 × × Tipos de veículos exclusivos Os veículos selecio…" at bounding box center [453, 132] width 671 height 349
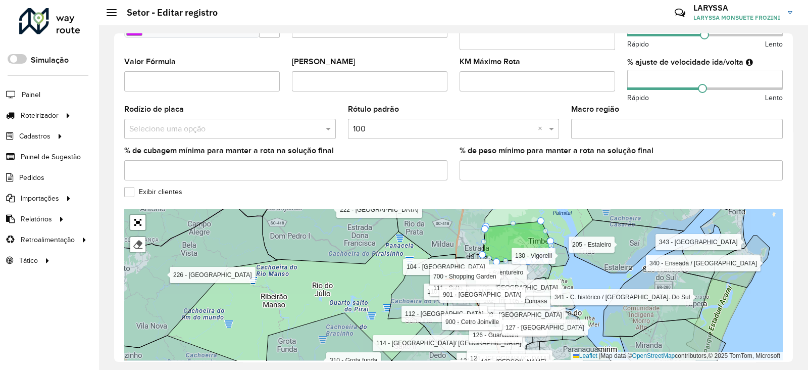
scroll to position [325, 0]
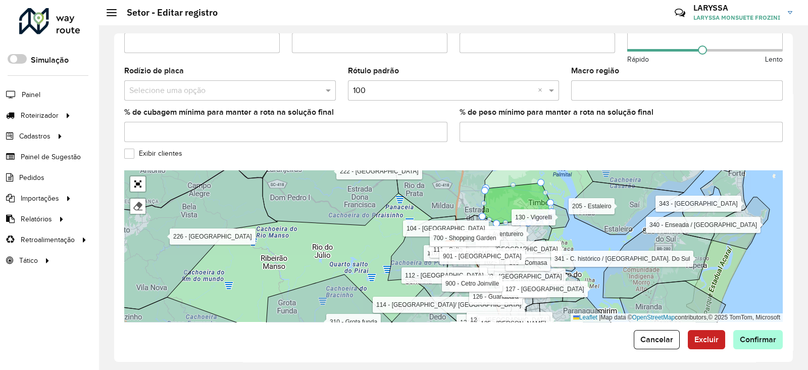
type input "**"
click at [745, 335] on span "Confirmar" at bounding box center [758, 339] width 36 height 9
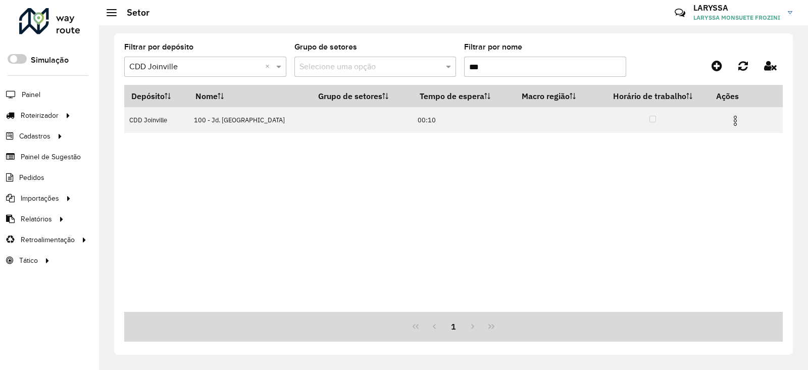
click at [487, 65] on input "***" at bounding box center [545, 67] width 162 height 20
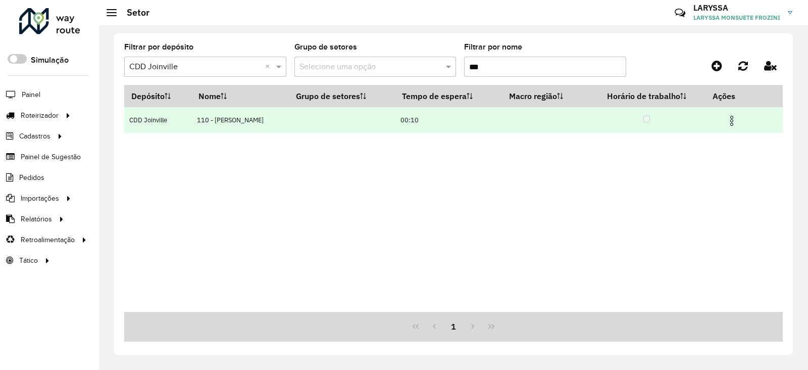
type input "***"
click at [730, 120] on img at bounding box center [732, 121] width 12 height 12
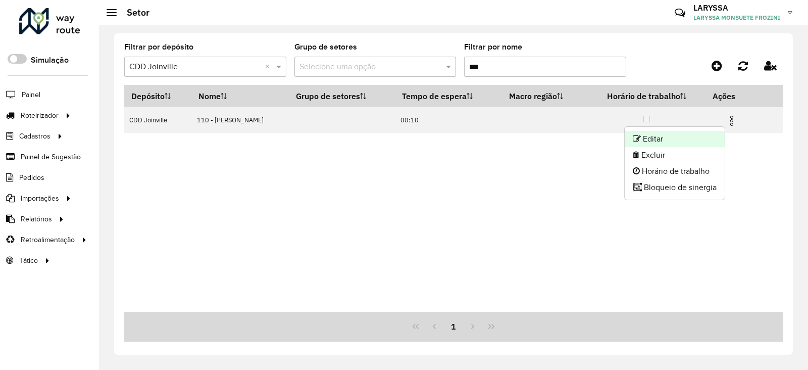
click at [692, 139] on li "Editar" at bounding box center [675, 139] width 100 height 16
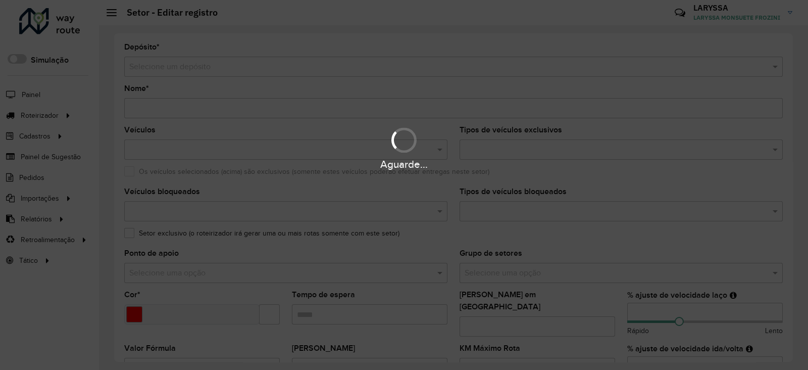
type input "**********"
type input "*******"
type input "*****"
type input "**"
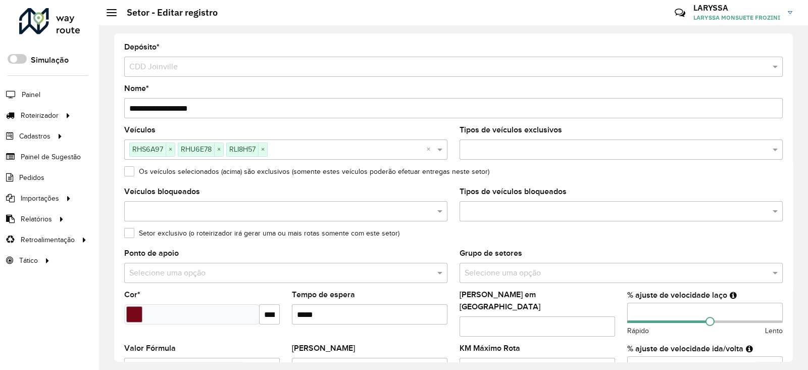
drag, startPoint x: 642, startPoint y: 312, endPoint x: 635, endPoint y: 309, distance: 7.0
click at [635, 309] on input "**" at bounding box center [706, 313] width 156 height 20
type input "**"
drag, startPoint x: 646, startPoint y: 352, endPoint x: 627, endPoint y: 352, distance: 19.2
click at [628, 356] on input "**" at bounding box center [706, 366] width 156 height 20
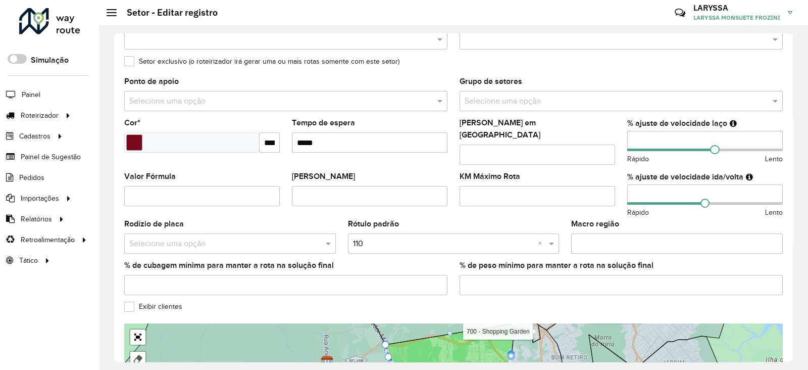
scroll to position [325, 0]
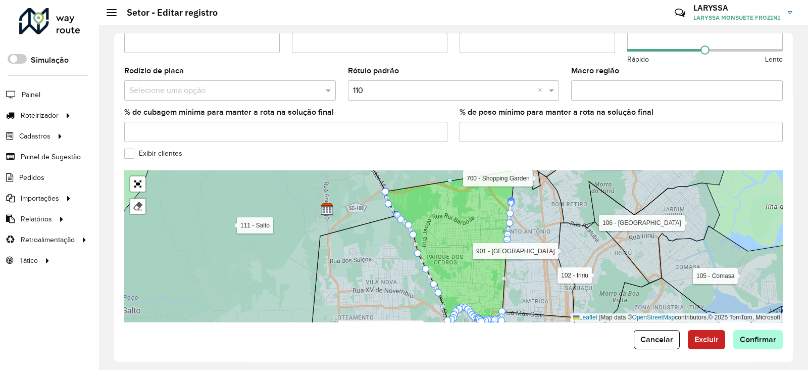
type input "**"
click at [757, 330] on button "Confirmar" at bounding box center [759, 339] width 50 height 19
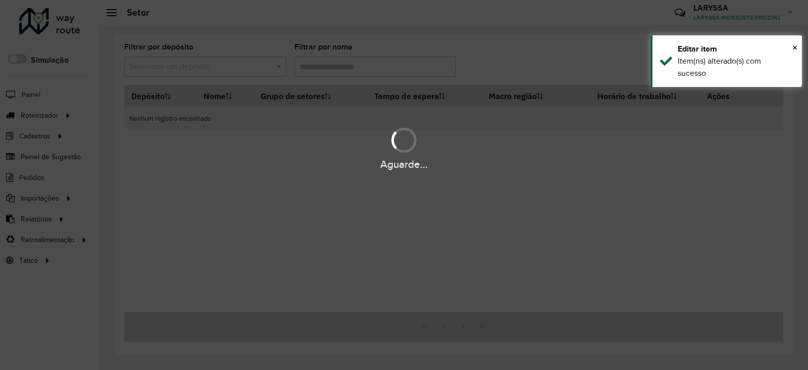
type input "***"
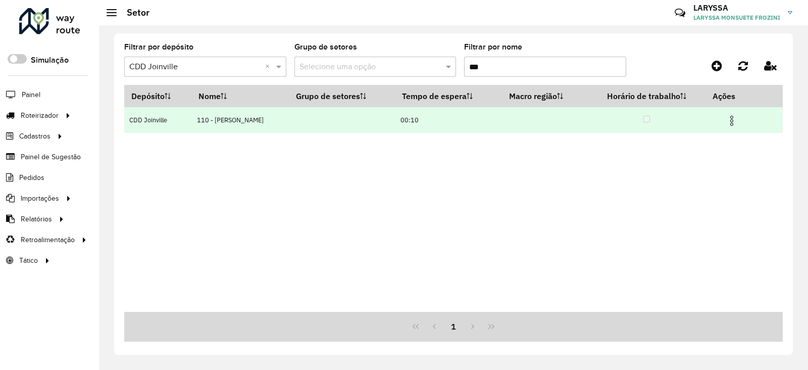
click at [736, 121] on img at bounding box center [732, 121] width 12 height 12
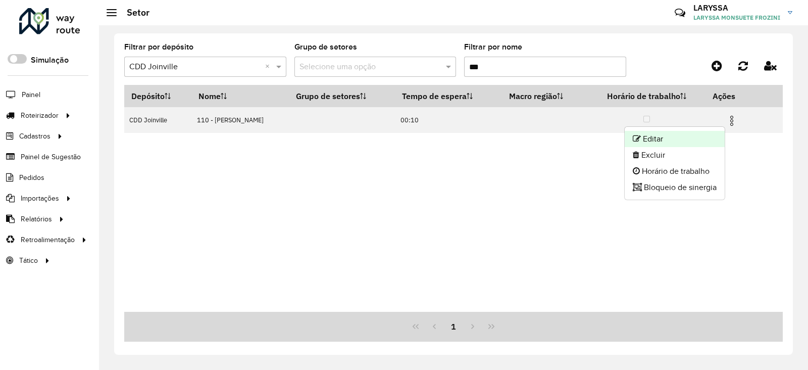
click at [669, 141] on li "Editar" at bounding box center [675, 139] width 100 height 16
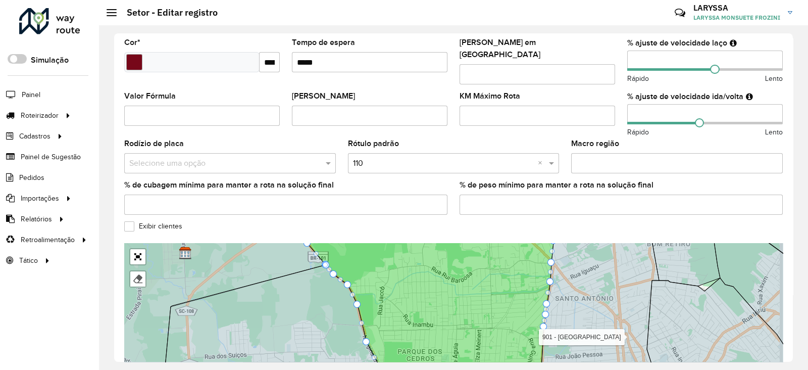
scroll to position [279, 0]
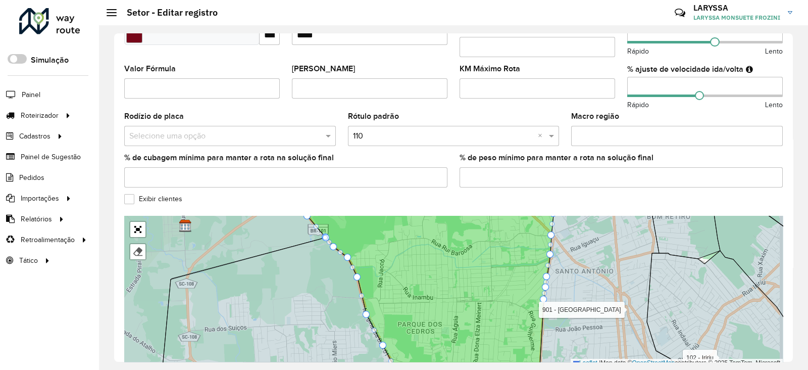
click at [458, 288] on icon at bounding box center [429, 291] width 251 height 183
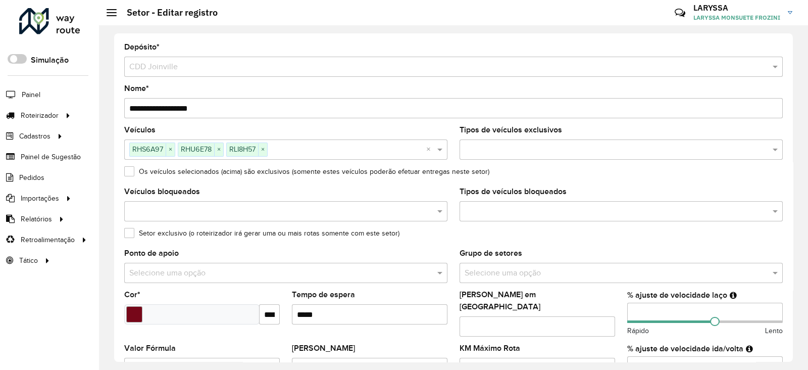
scroll to position [325, 0]
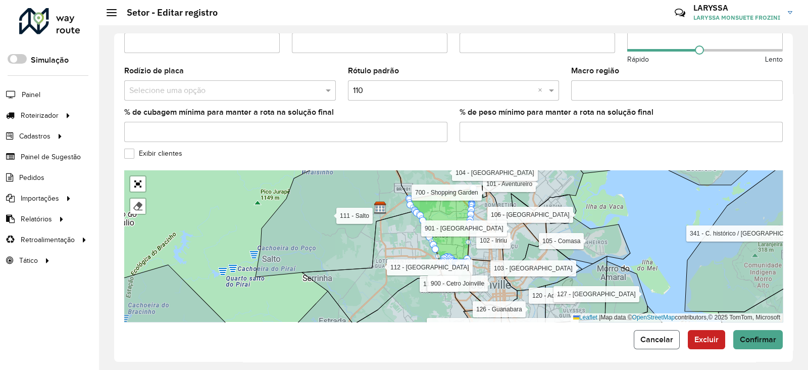
click at [646, 335] on span "Cancelar" at bounding box center [657, 339] width 33 height 9
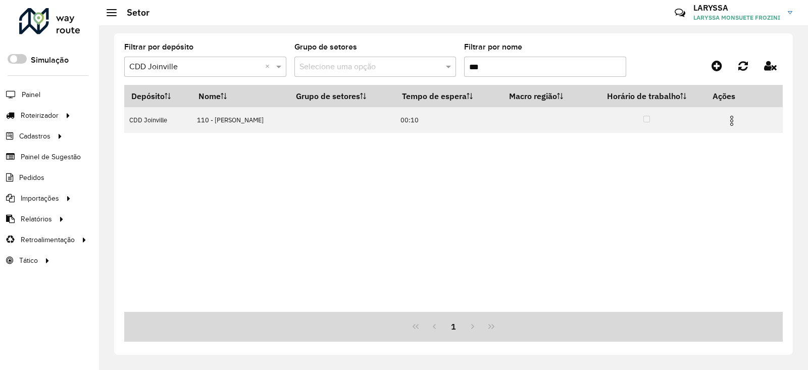
click at [490, 63] on input "***" at bounding box center [545, 67] width 162 height 20
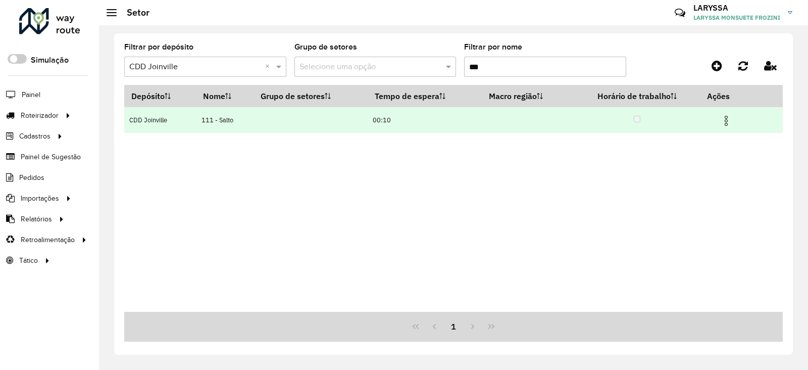
type input "***"
click at [728, 122] on img at bounding box center [727, 121] width 12 height 12
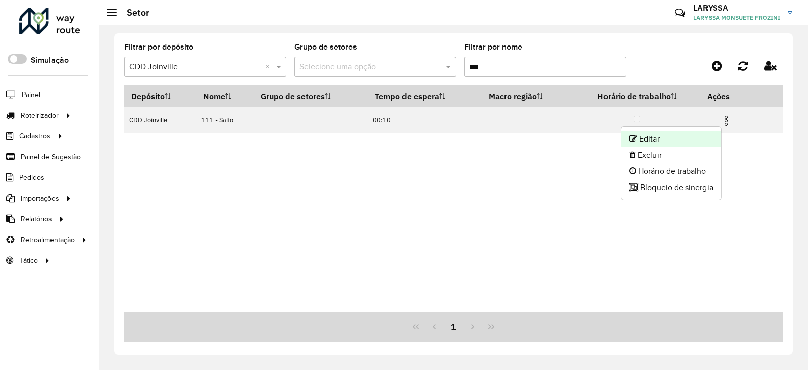
click at [673, 137] on li "Editar" at bounding box center [672, 139] width 100 height 16
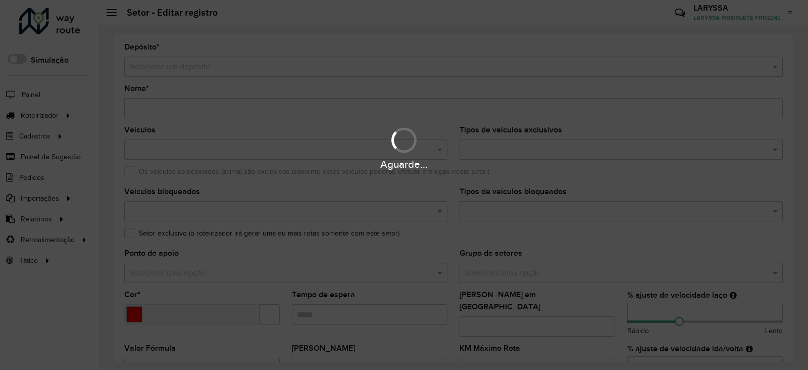
type input "**********"
type input "*******"
type input "*****"
type input "**"
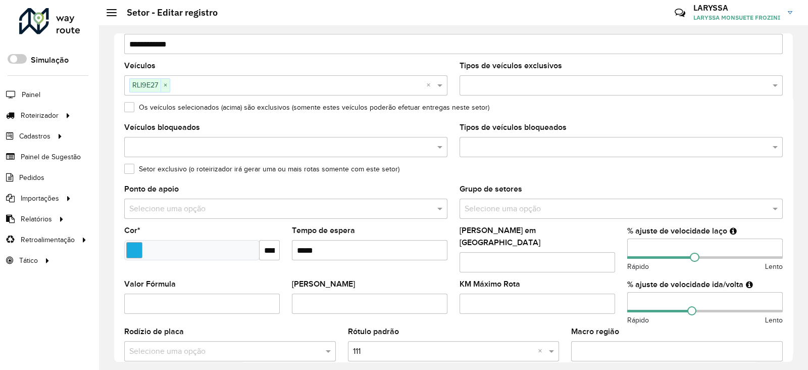
scroll to position [84, 0]
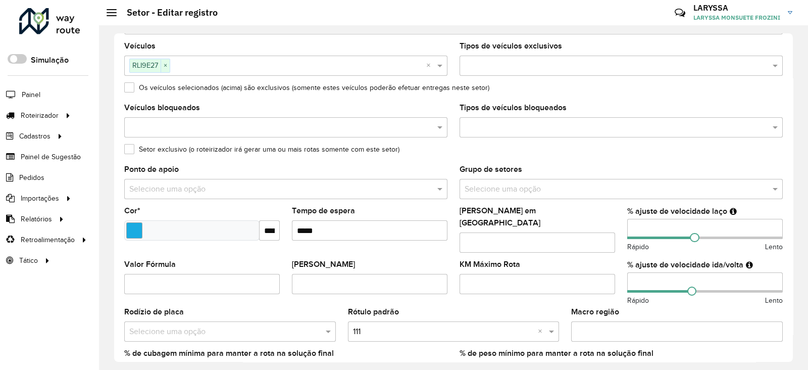
click at [644, 231] on input "**" at bounding box center [706, 229] width 156 height 20
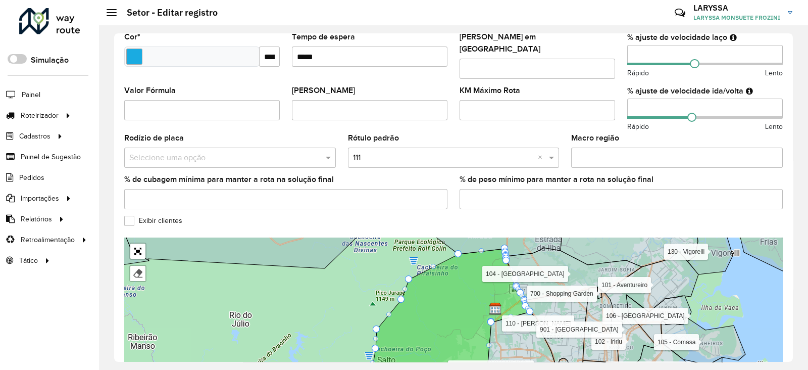
scroll to position [325, 0]
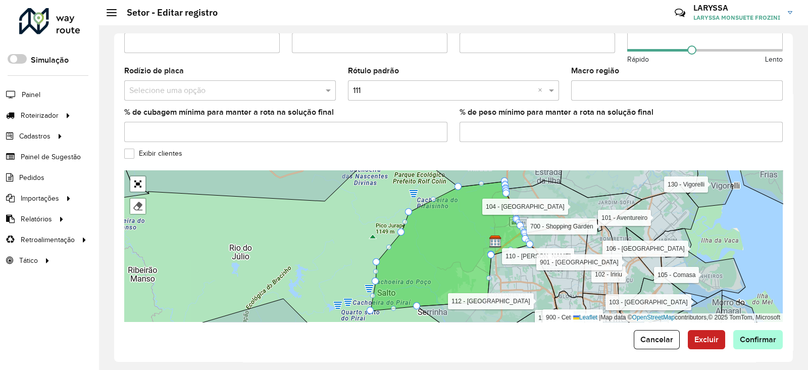
type input "**"
click at [750, 337] on span "Confirmar" at bounding box center [758, 339] width 36 height 9
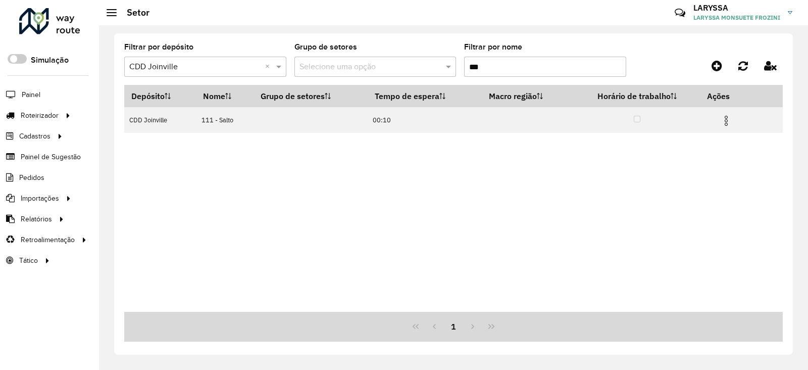
drag, startPoint x: 479, startPoint y: 59, endPoint x: 473, endPoint y: 62, distance: 6.3
click at [473, 62] on input "***" at bounding box center [545, 67] width 162 height 20
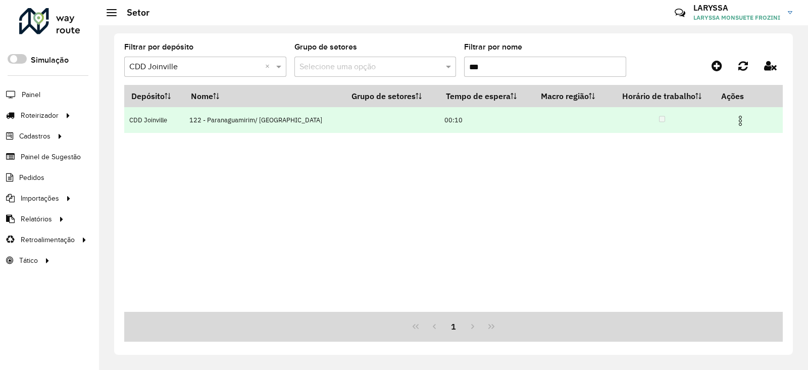
type input "***"
click at [739, 118] on img at bounding box center [741, 121] width 12 height 12
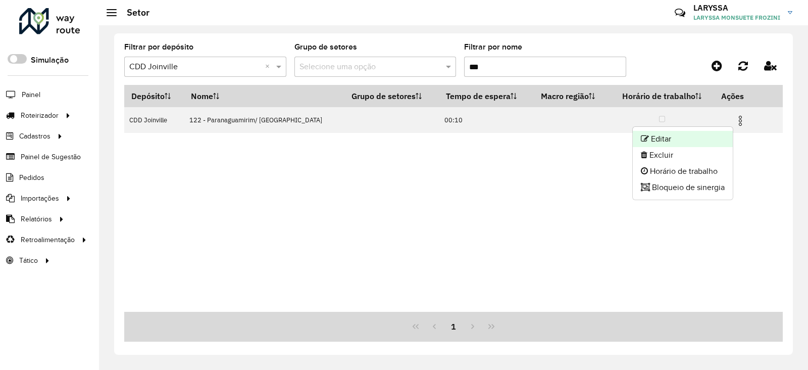
click at [667, 134] on li "Editar" at bounding box center [683, 139] width 100 height 16
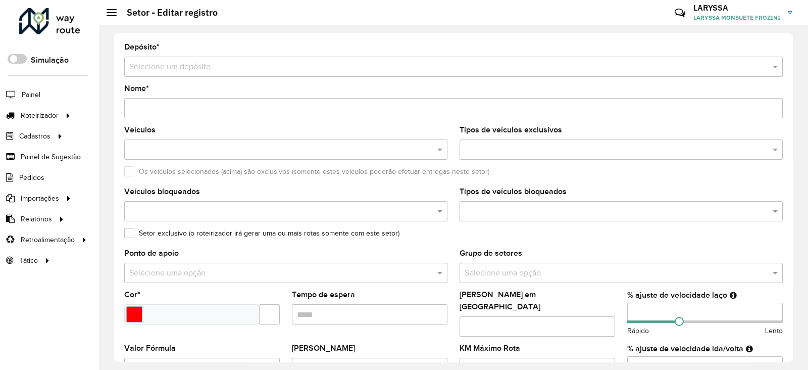
type input "**********"
type input "*******"
type input "*****"
type input "**"
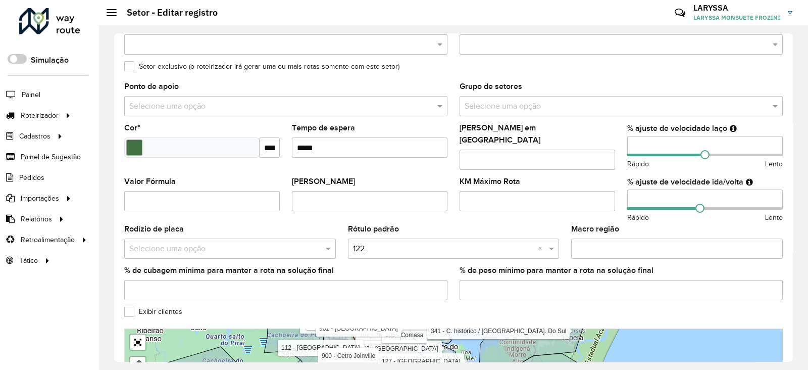
scroll to position [168, 0]
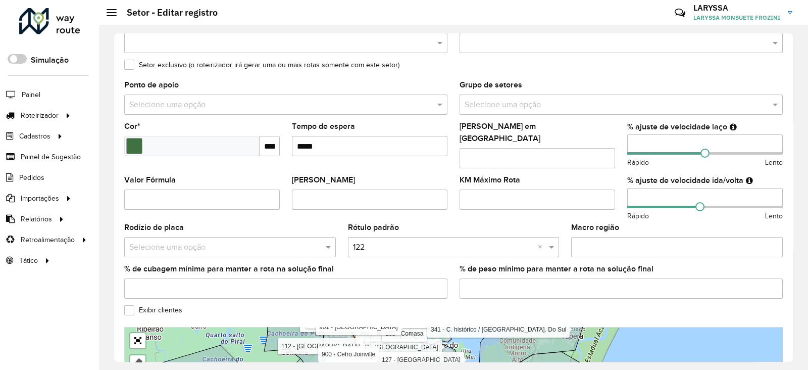
drag, startPoint x: 646, startPoint y: 143, endPoint x: 591, endPoint y: 143, distance: 55.1
click at [591, 143] on formly-group "Veículos RLI9D27 × RNB2C79 × RTI1I06 × × Tipos de veículos exclusivos Os veícul…" at bounding box center [453, 132] width 671 height 349
type input "**"
click at [622, 191] on formly-field "% ajuste de velocidade ida/volta ** Rápido Lento" at bounding box center [706, 199] width 168 height 47
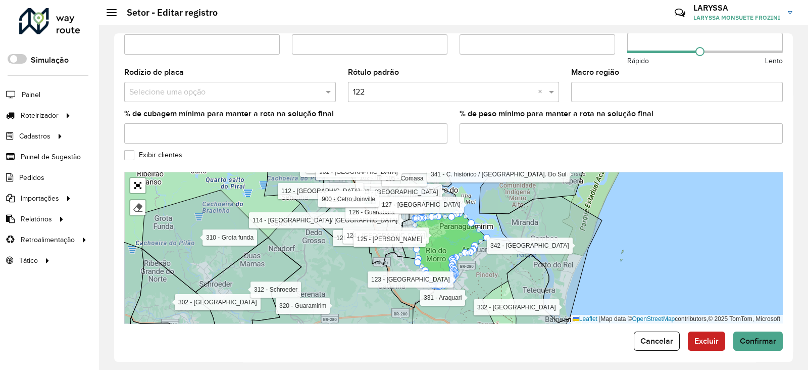
scroll to position [325, 0]
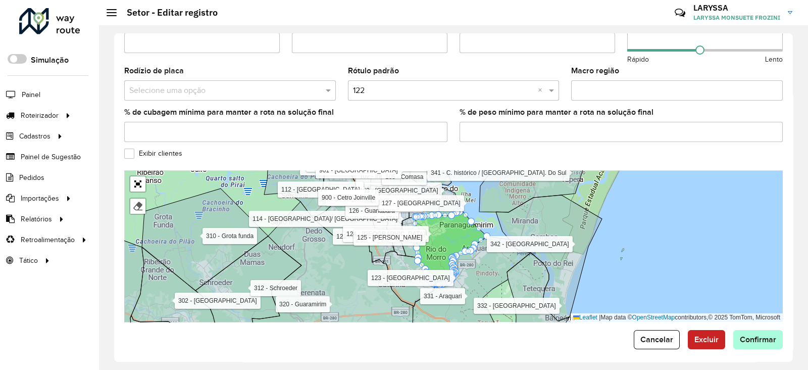
type input "**"
click at [760, 340] on button "Confirmar" at bounding box center [759, 339] width 50 height 19
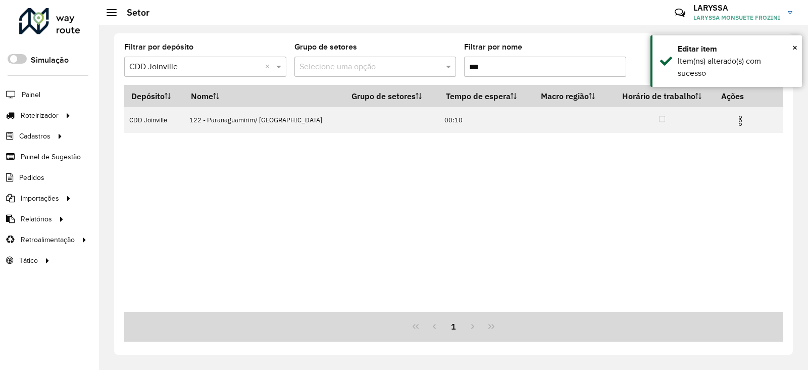
click at [489, 67] on input "***" at bounding box center [545, 67] width 162 height 20
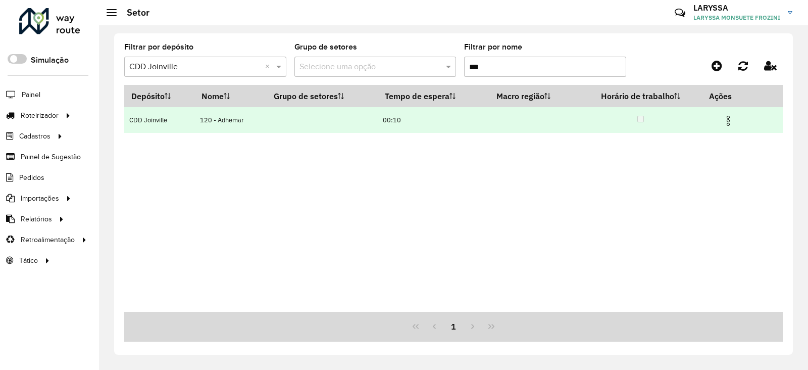
type input "***"
click at [731, 120] on img at bounding box center [729, 121] width 12 height 12
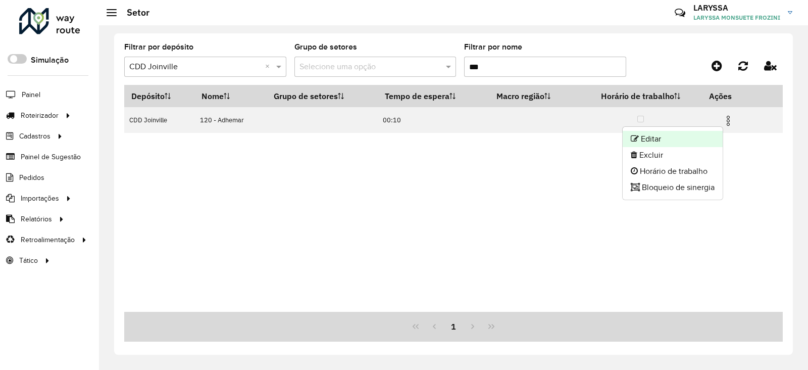
click at [695, 139] on li "Editar" at bounding box center [673, 139] width 100 height 16
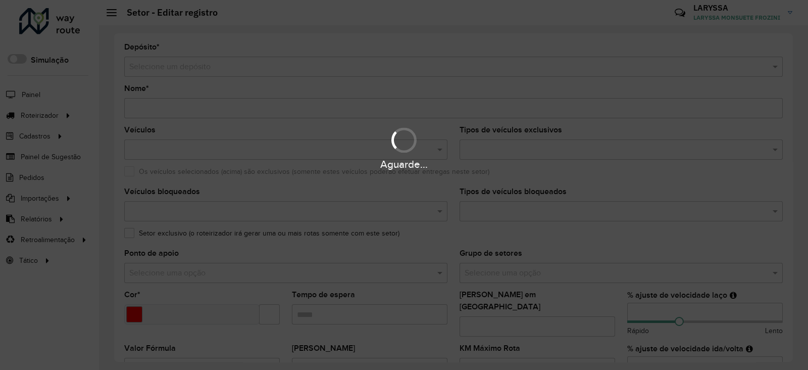
type input "**********"
type input "*******"
type input "*****"
type input "**"
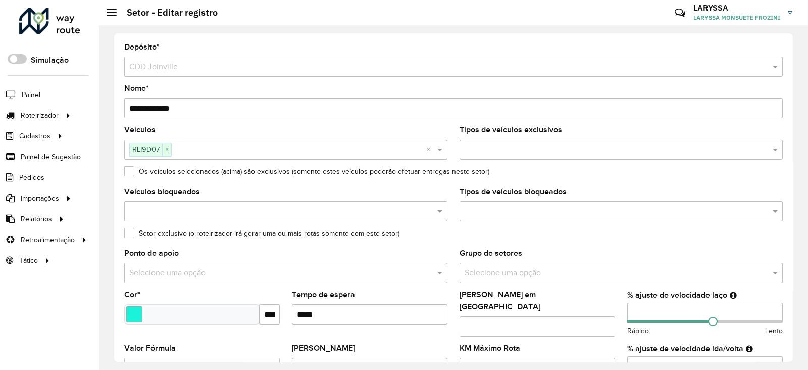
drag, startPoint x: 644, startPoint y: 315, endPoint x: 625, endPoint y: 314, distance: 19.2
click at [628, 314] on input "**" at bounding box center [706, 313] width 156 height 20
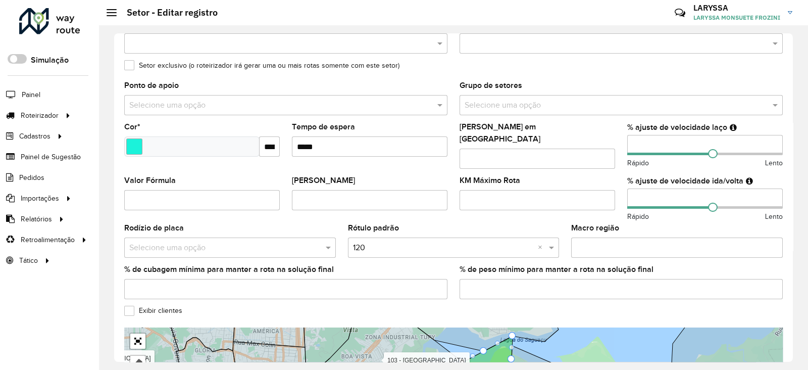
scroll to position [168, 0]
type input "**"
drag, startPoint x: 642, startPoint y: 192, endPoint x: 584, endPoint y: 191, distance: 58.1
click at [584, 191] on formly-group "Veículos RLI9D07 × × Tipos de veículos exclusivos Os veículos selecionados (aci…" at bounding box center [453, 132] width 671 height 349
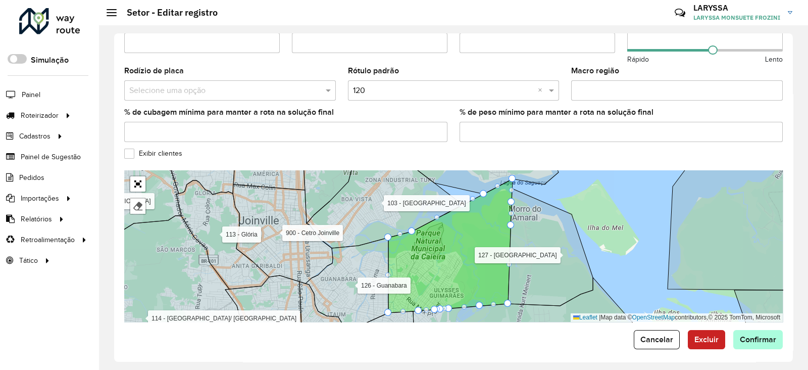
type input "**"
click at [744, 336] on span "Confirmar" at bounding box center [758, 339] width 36 height 9
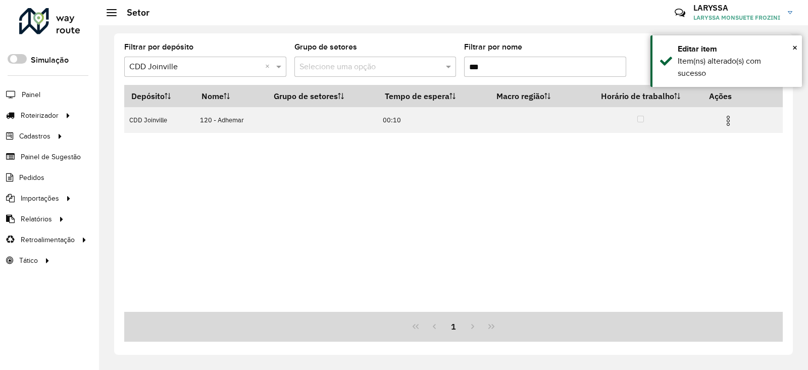
click at [515, 65] on input "***" at bounding box center [545, 67] width 162 height 20
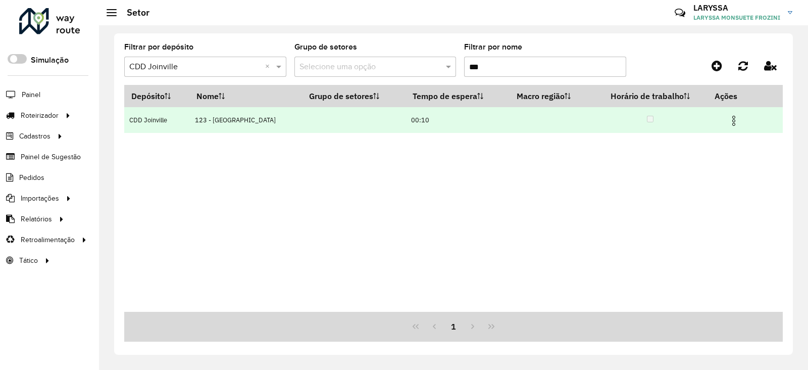
type input "***"
click at [731, 120] on img at bounding box center [734, 121] width 12 height 12
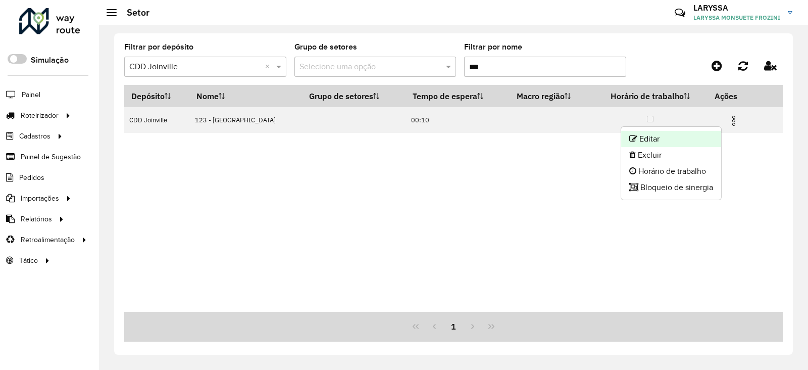
click at [656, 140] on li "Editar" at bounding box center [672, 139] width 100 height 16
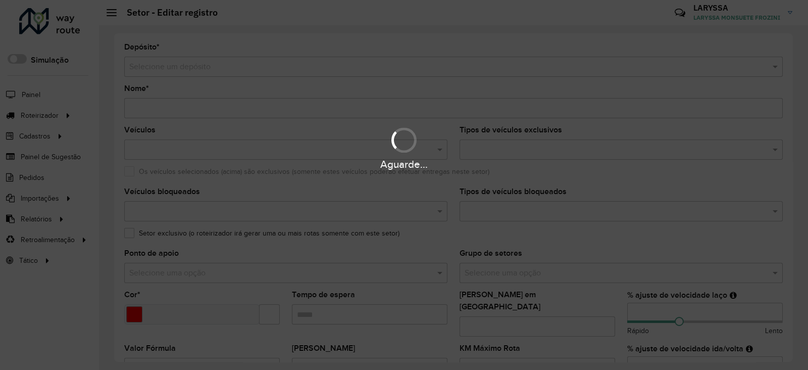
type input "**********"
type input "*******"
type input "*****"
type input "**"
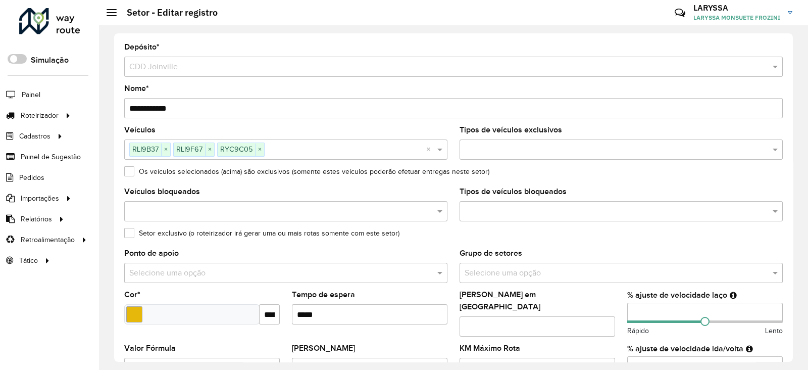
click at [643, 311] on input "**" at bounding box center [706, 313] width 156 height 20
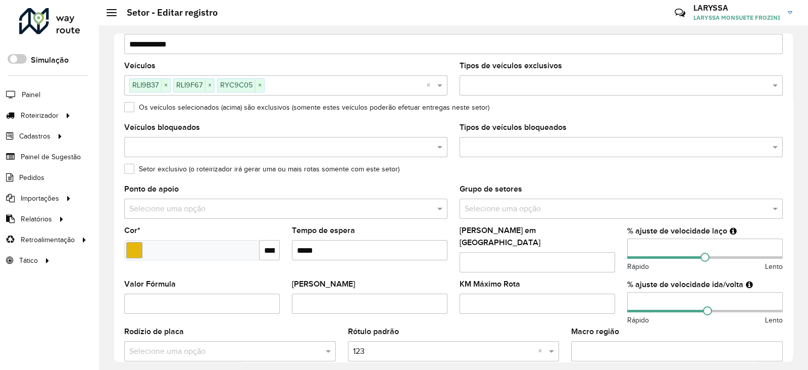
scroll to position [84, 0]
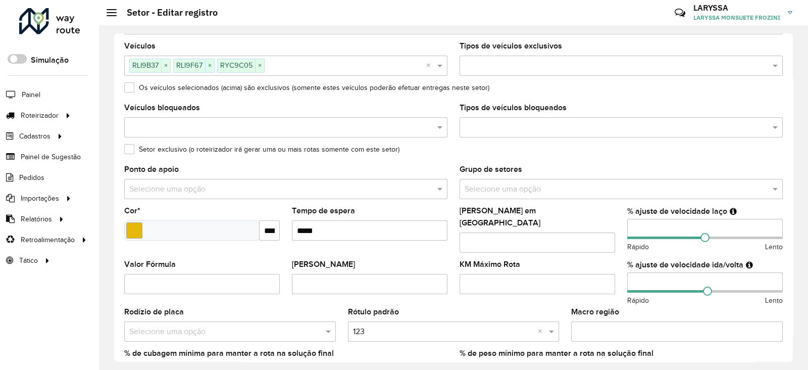
type input "**"
drag, startPoint x: 643, startPoint y: 276, endPoint x: 581, endPoint y: 276, distance: 61.7
click at [581, 276] on formly-group "Veículos RLI9B37 × RLI9F67 × RYC9C05 × × Tipos de veículos exclusivos Os veícul…" at bounding box center [453, 216] width 671 height 349
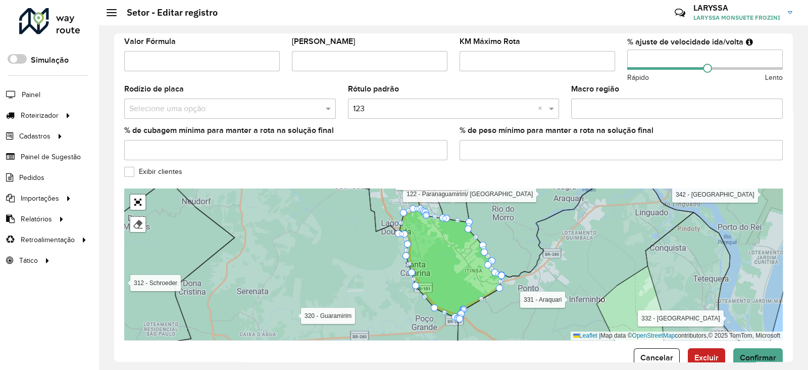
scroll to position [325, 0]
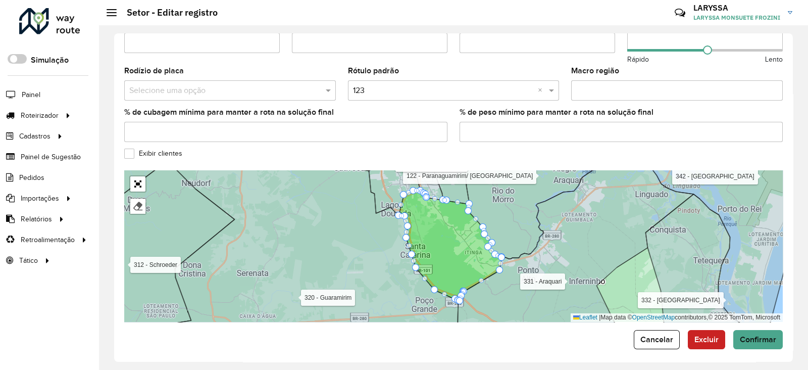
type input "**"
click at [761, 323] on form "**********" at bounding box center [453, 34] width 659 height 631
click at [767, 335] on span "Confirmar" at bounding box center [758, 339] width 36 height 9
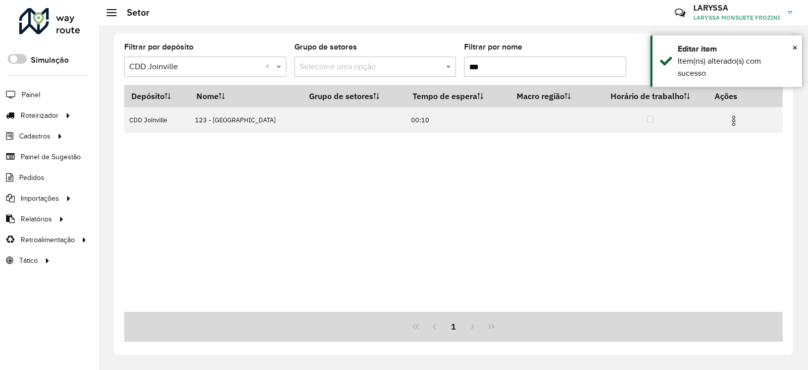
drag, startPoint x: 498, startPoint y: 67, endPoint x: 402, endPoint y: 68, distance: 96.5
click at [402, 68] on formly-group "Filtrar por depósito Selecione um depósito × CDD Joinville × Grupo de setores S…" at bounding box center [367, 63] width 486 height 41
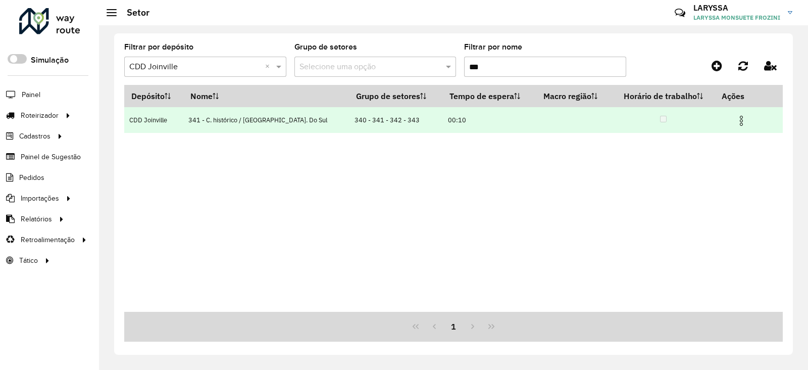
type input "***"
click at [740, 122] on img at bounding box center [742, 121] width 12 height 12
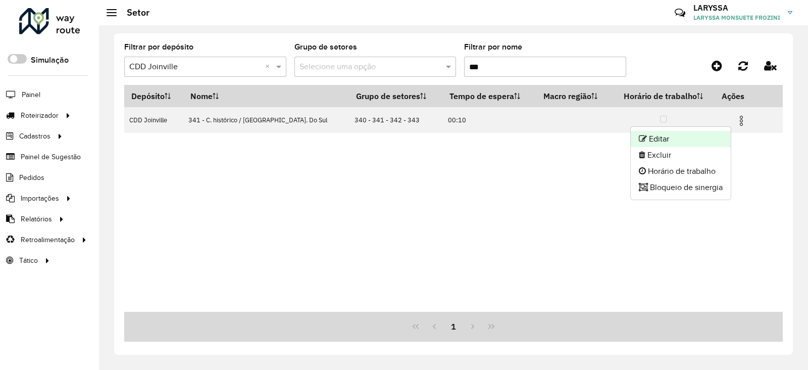
click at [692, 132] on li "Editar" at bounding box center [681, 139] width 100 height 16
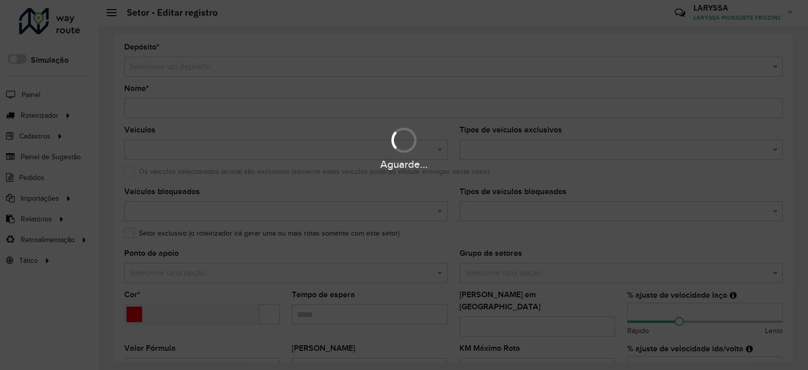
type input "**********"
type input "*******"
type input "*****"
type input "**"
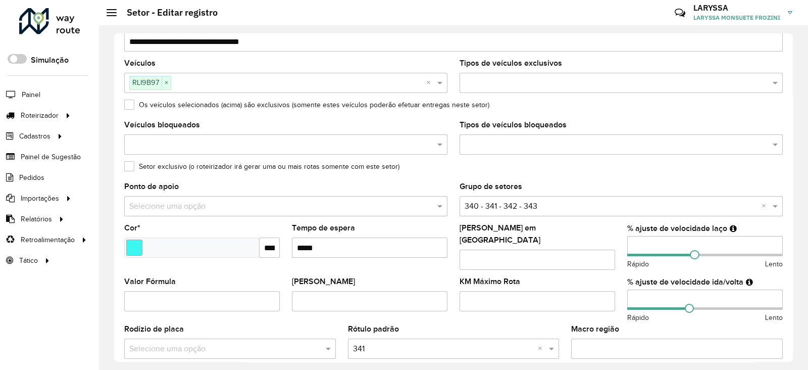
scroll to position [84, 0]
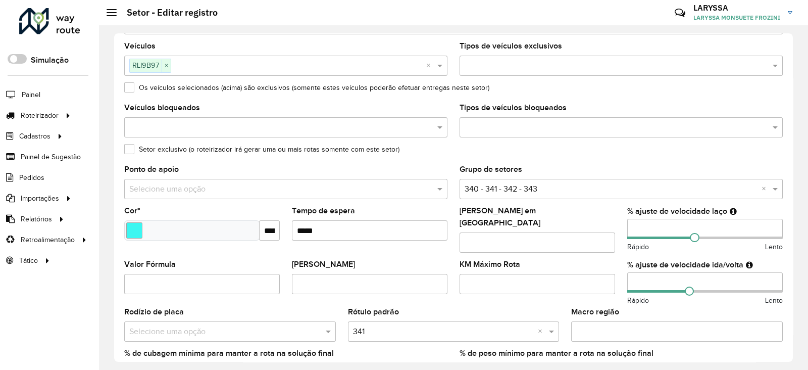
drag, startPoint x: 603, startPoint y: 230, endPoint x: 594, endPoint y: 230, distance: 9.1
click at [594, 230] on formly-group "Veículos RLI9B97 × × Tipos de veículos exclusivos Os veículos selecionados (aci…" at bounding box center [453, 216] width 671 height 349
type input "**"
click at [652, 276] on input "**" at bounding box center [706, 282] width 156 height 20
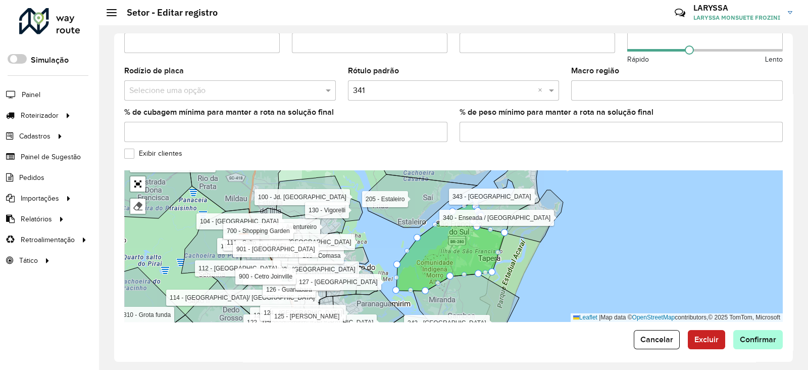
type input "**"
click at [748, 336] on span "Confirmar" at bounding box center [758, 339] width 36 height 9
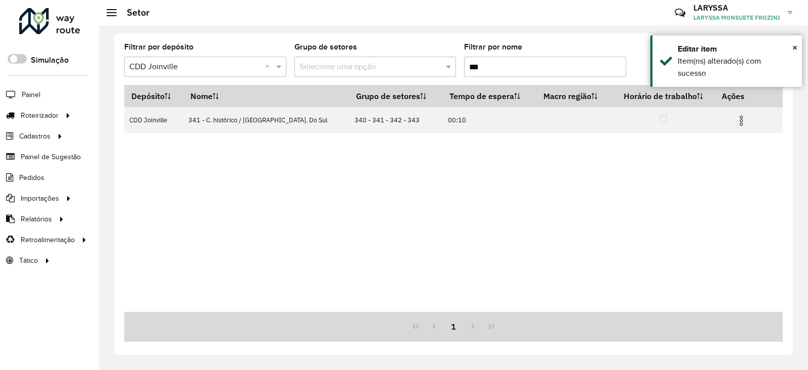
click at [494, 61] on input "***" at bounding box center [545, 67] width 162 height 20
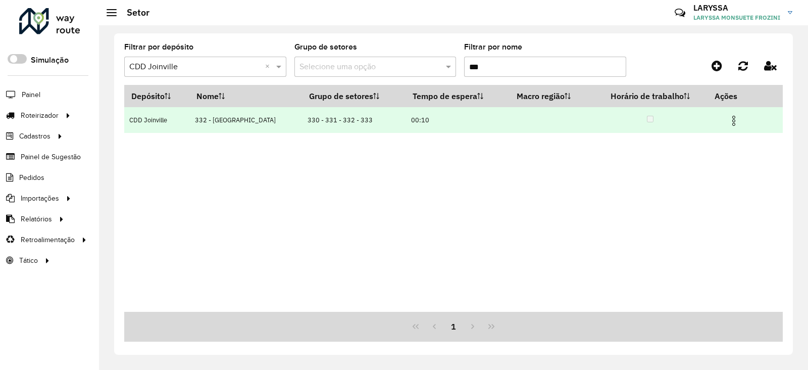
type input "***"
click at [731, 123] on img at bounding box center [734, 121] width 12 height 12
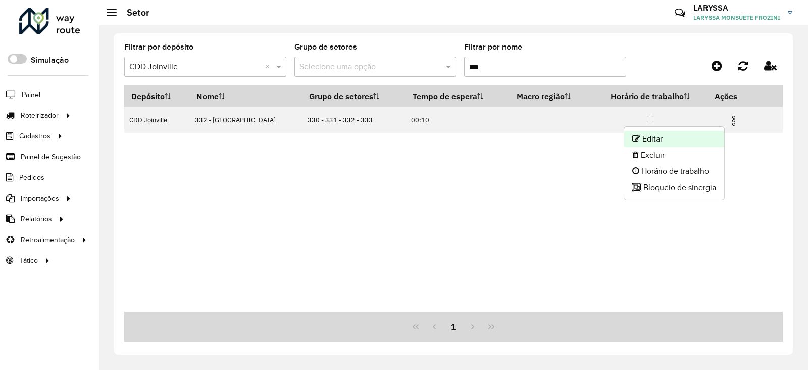
click at [669, 138] on li "Editar" at bounding box center [675, 139] width 100 height 16
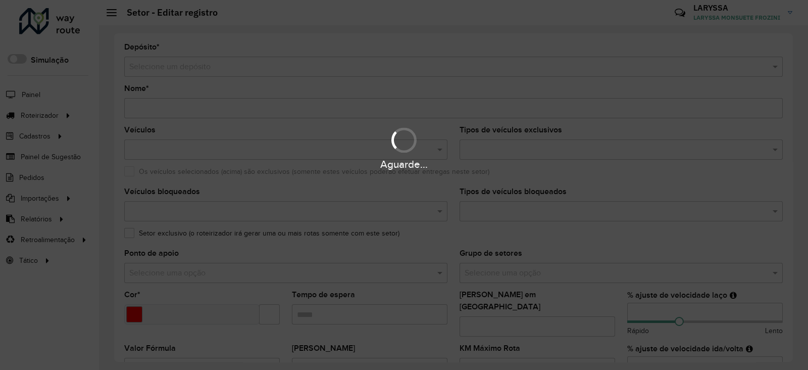
type input "**********"
type input "*******"
type input "*****"
type input "**"
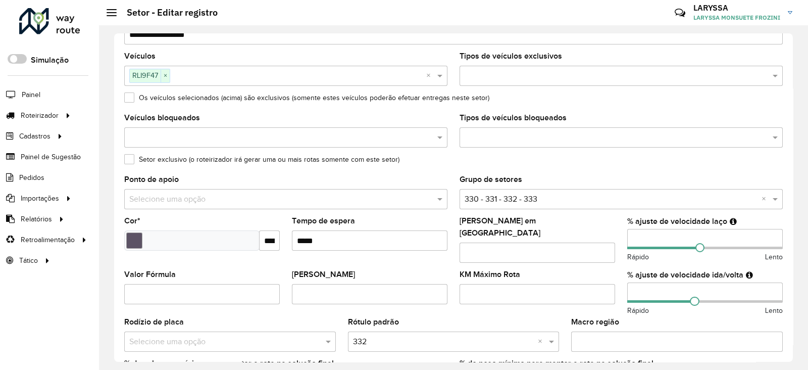
scroll to position [84, 0]
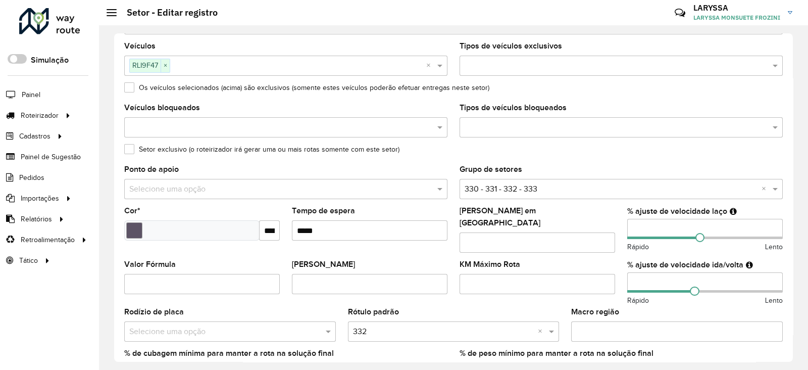
click at [651, 223] on input "**" at bounding box center [706, 229] width 156 height 20
type input "**"
drag, startPoint x: 639, startPoint y: 275, endPoint x: 629, endPoint y: 275, distance: 9.6
click at [629, 275] on input "**" at bounding box center [706, 282] width 156 height 20
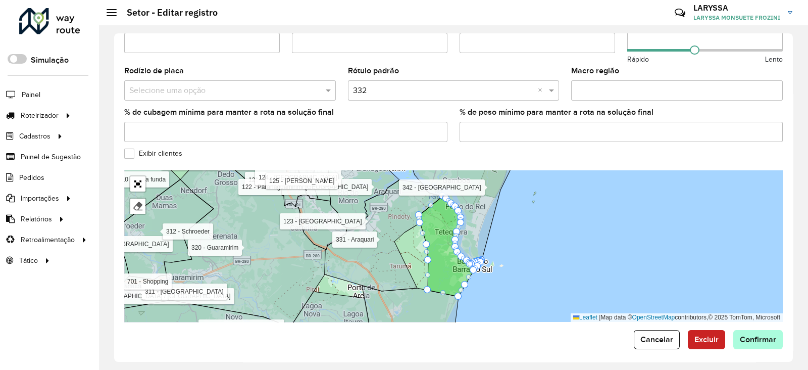
type input "**"
click at [760, 336] on span "Confirmar" at bounding box center [758, 339] width 36 height 9
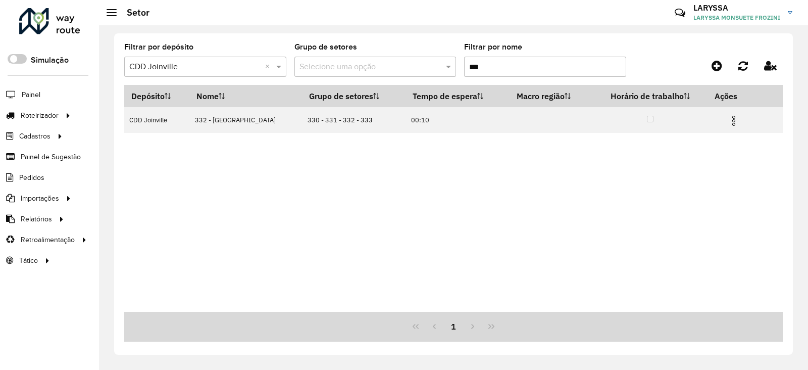
drag, startPoint x: 482, startPoint y: 65, endPoint x: 475, endPoint y: 65, distance: 6.6
click at [475, 65] on input "***" at bounding box center [545, 67] width 162 height 20
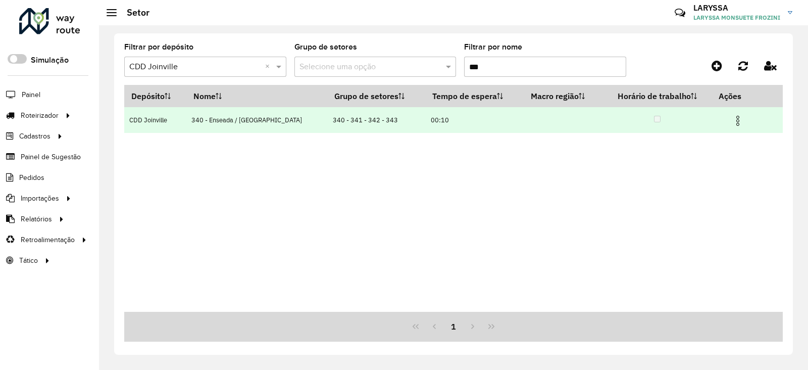
type input "***"
click at [736, 121] on img at bounding box center [738, 121] width 12 height 12
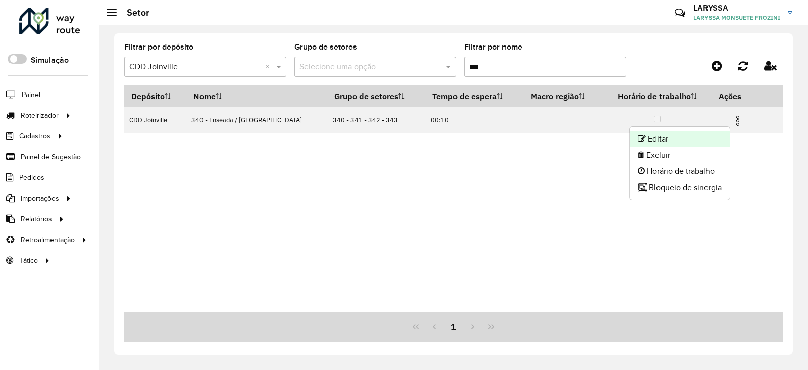
click at [710, 134] on li "Editar" at bounding box center [680, 139] width 100 height 16
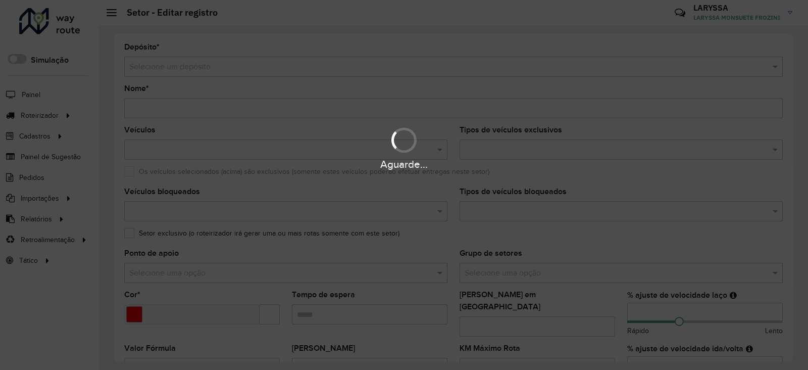
type input "**********"
type input "*******"
type input "*****"
type input "*"
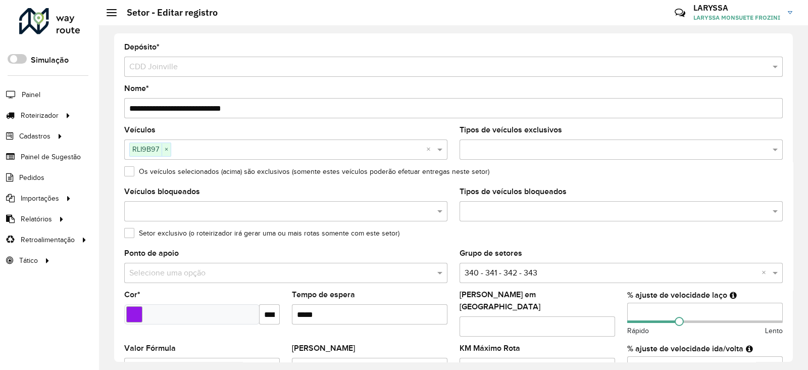
scroll to position [84, 0]
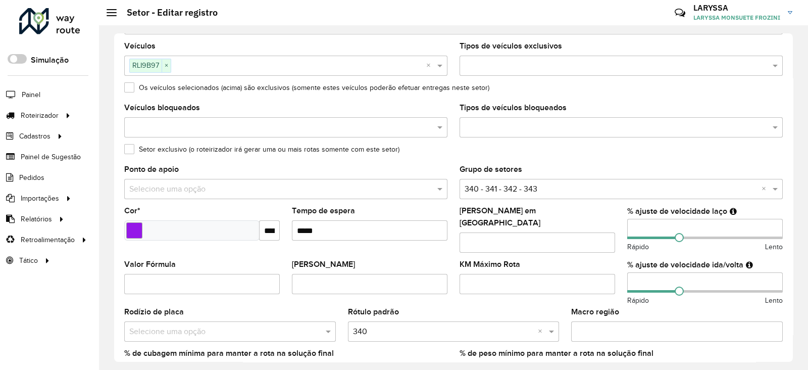
drag, startPoint x: 653, startPoint y: 224, endPoint x: 617, endPoint y: 224, distance: 35.9
click at [617, 224] on formly-group "Veículos RLI9B97 × × Tipos de veículos exclusivos Os veículos selecionados (aci…" at bounding box center [453, 216] width 671 height 349
type input "**"
drag, startPoint x: 639, startPoint y: 273, endPoint x: 614, endPoint y: 274, distance: 25.3
click at [614, 274] on formly-group "Veículos RLI9B97 × × Tipos de veículos exclusivos Os veículos selecionados (aci…" at bounding box center [453, 216] width 671 height 349
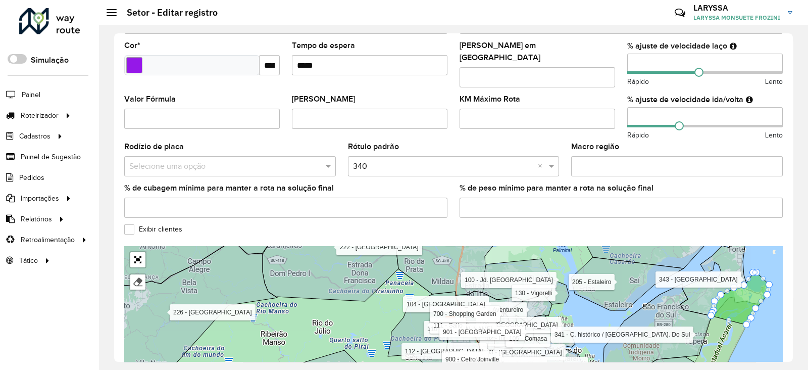
scroll to position [325, 0]
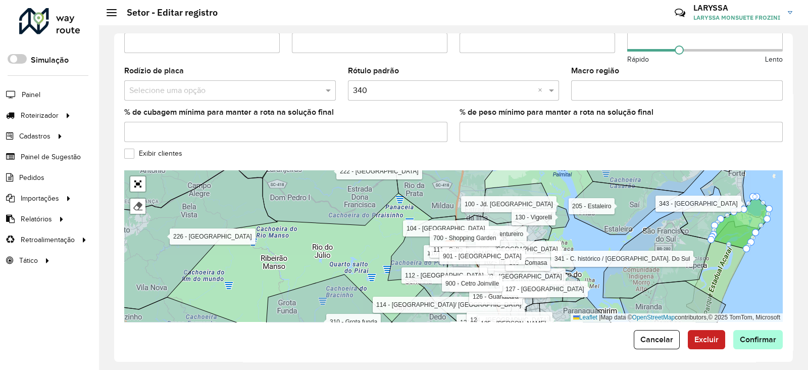
type input "**"
click at [753, 330] on button "Confirmar" at bounding box center [759, 339] width 50 height 19
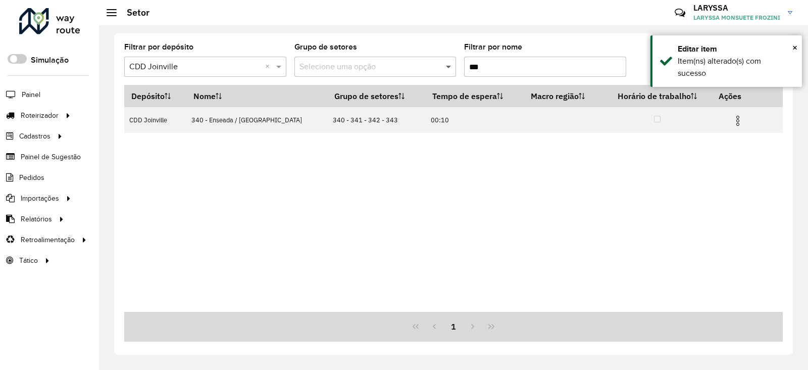
drag, startPoint x: 494, startPoint y: 62, endPoint x: 443, endPoint y: 64, distance: 50.6
click at [443, 64] on formly-group "Filtrar por depósito Selecione um depósito × CDD Joinville × Grupo de setores S…" at bounding box center [367, 63] width 486 height 41
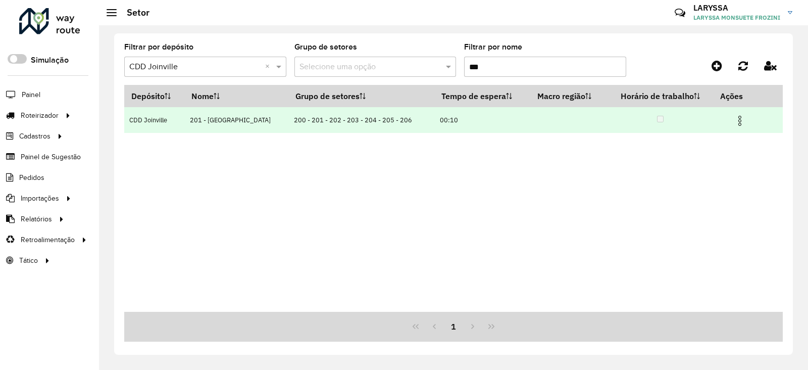
type input "***"
click at [738, 123] on img at bounding box center [740, 121] width 12 height 12
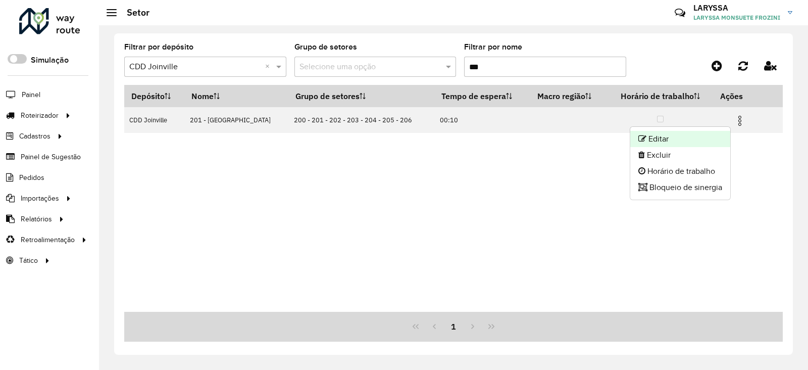
click at [682, 142] on li "Editar" at bounding box center [681, 139] width 100 height 16
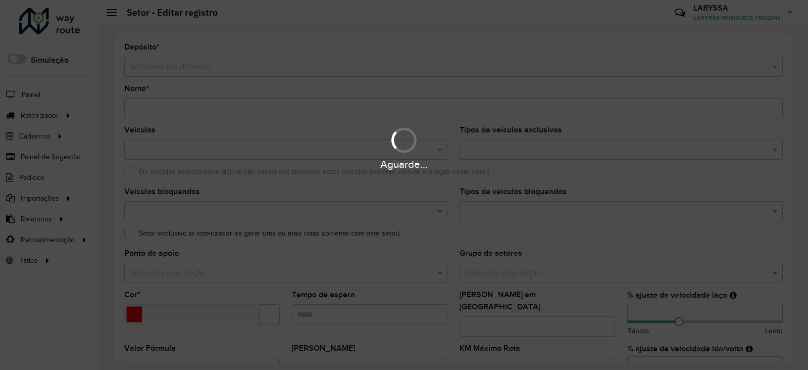
type input "**********"
type input "*******"
type input "*****"
type input "**"
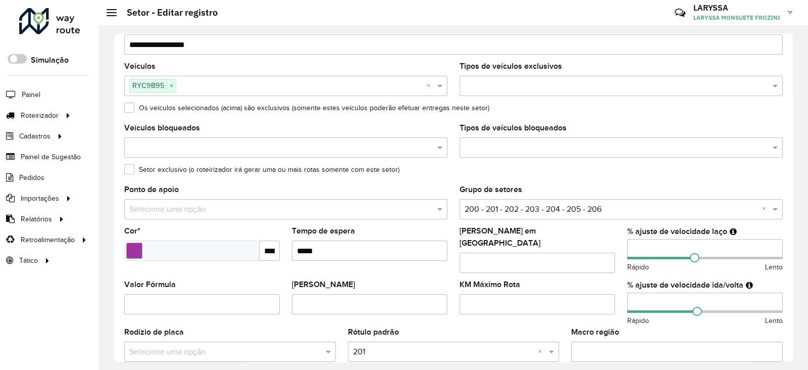
scroll to position [84, 0]
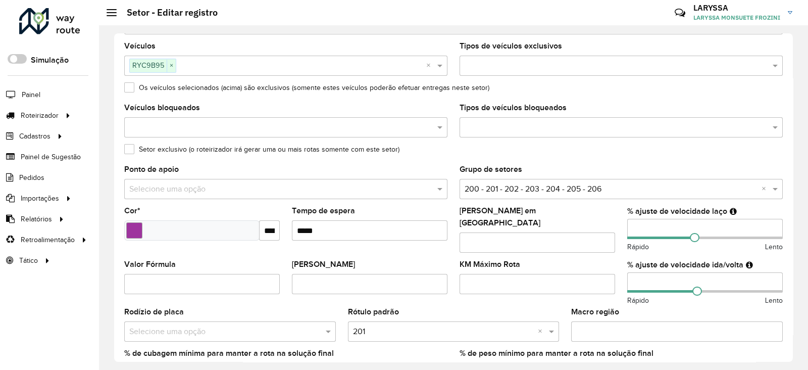
click at [607, 272] on formly-group "Veículos RYC9B95 × × Tipos de veículos exclusivos Os veículos selecionados (aci…" at bounding box center [453, 216] width 671 height 349
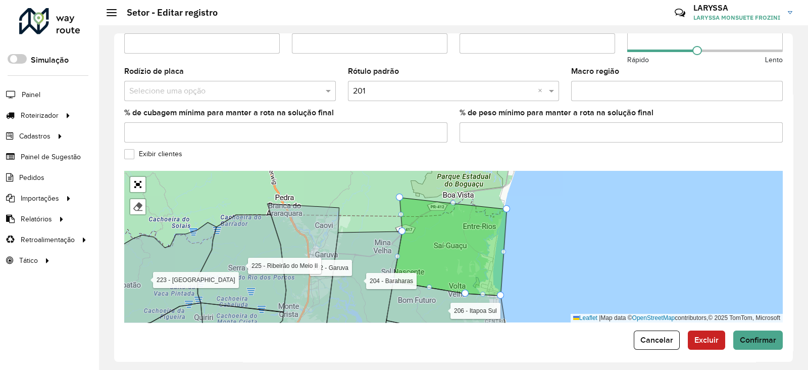
scroll to position [325, 0]
type input "**"
click at [749, 335] on span "Confirmar" at bounding box center [758, 339] width 36 height 9
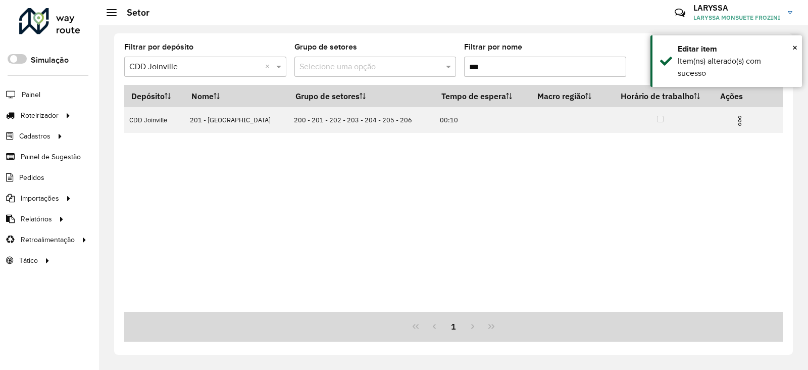
click at [507, 67] on input "***" at bounding box center [545, 67] width 162 height 20
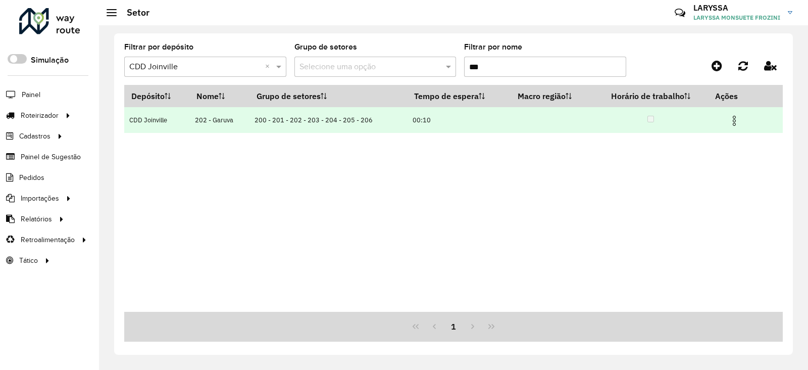
type input "***"
click at [735, 120] on img at bounding box center [735, 121] width 12 height 12
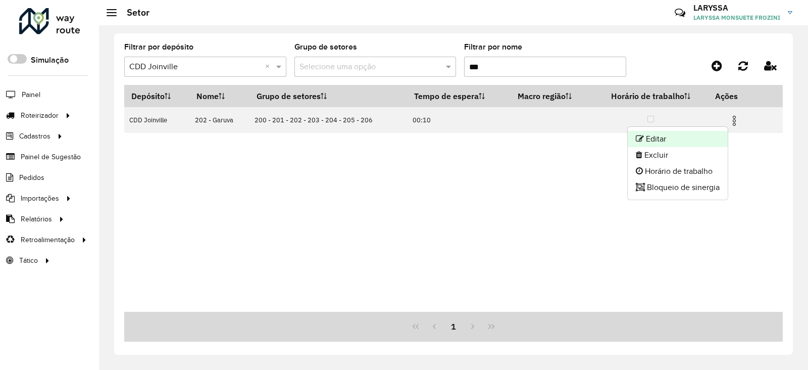
click at [679, 139] on li "Editar" at bounding box center [678, 139] width 100 height 16
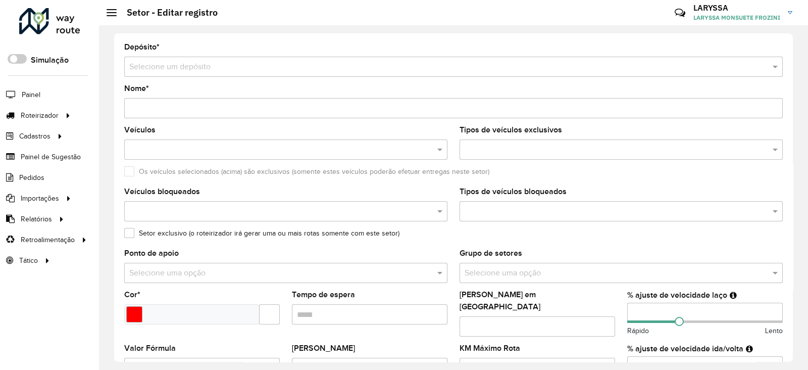
type input "**********"
type input "*******"
type input "*****"
type input "**"
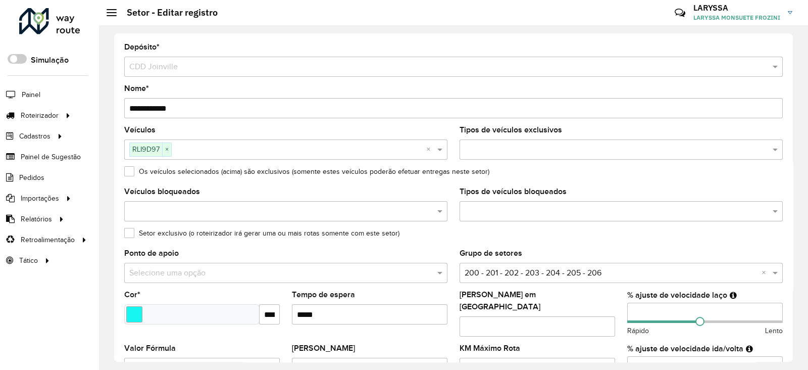
scroll to position [84, 0]
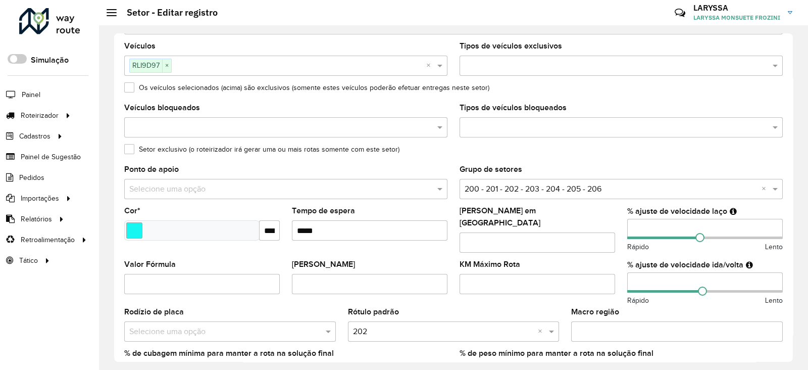
click at [596, 223] on formly-group "Veículos RLI9D97 × × Tipos de veículos exclusivos Os veículos selecionados (aci…" at bounding box center [453, 216] width 671 height 349
type input "**"
drag, startPoint x: 645, startPoint y: 275, endPoint x: 619, endPoint y: 268, distance: 26.7
click at [622, 268] on formly-field "% ajuste de velocidade ida/volta ** Rápido Lento" at bounding box center [706, 284] width 168 height 47
type input "**"
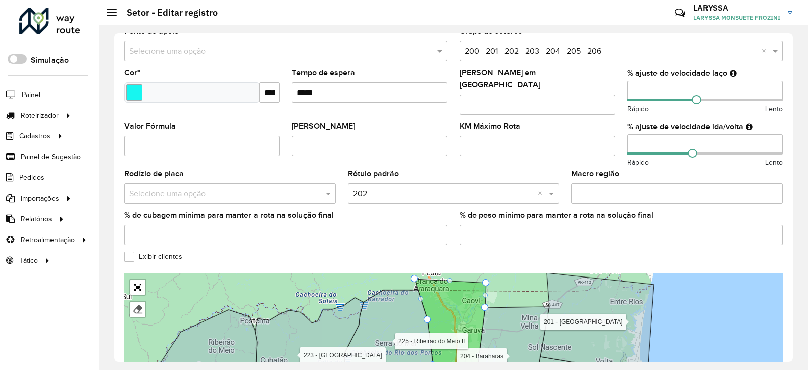
scroll to position [325, 0]
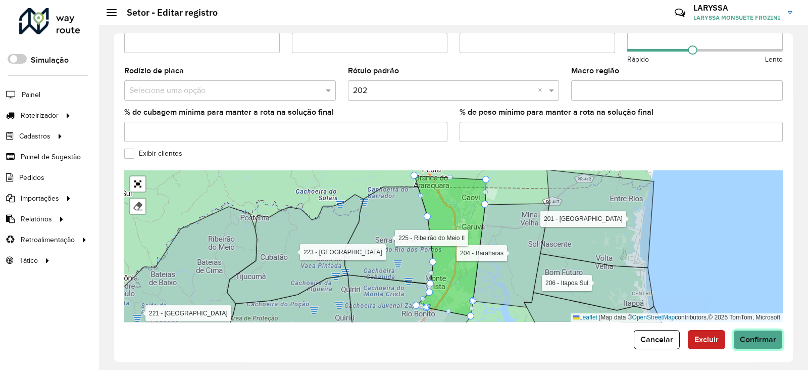
click at [762, 335] on span "Confirmar" at bounding box center [758, 339] width 36 height 9
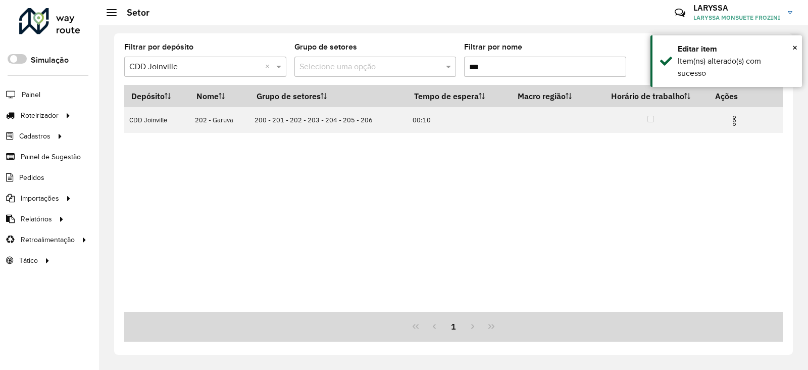
drag, startPoint x: 498, startPoint y: 63, endPoint x: 408, endPoint y: 68, distance: 89.6
click at [408, 68] on formly-group "Filtrar por depósito Selecione um depósito × CDD Joinville × Grupo de setores S…" at bounding box center [367, 63] width 486 height 41
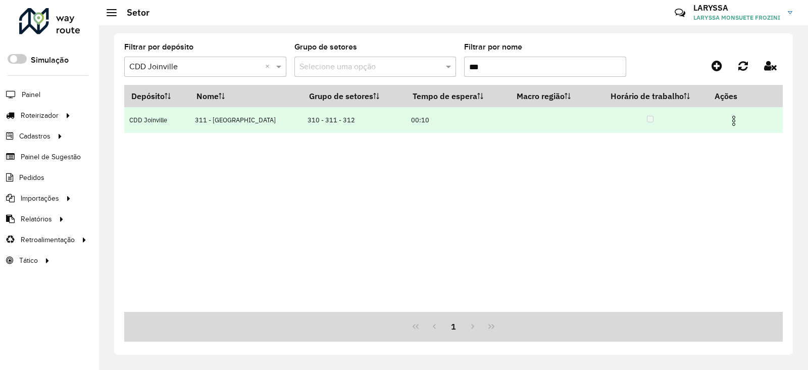
type input "***"
click at [735, 120] on img at bounding box center [734, 121] width 12 height 12
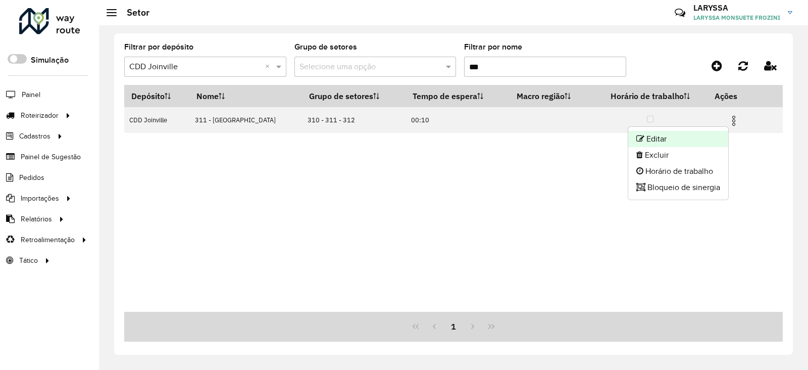
click at [671, 135] on li "Editar" at bounding box center [679, 139] width 100 height 16
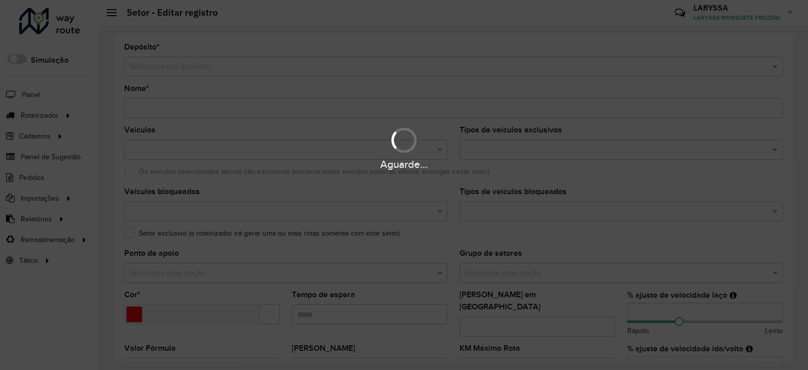
type input "**********"
type input "*******"
type input "*****"
type input "**"
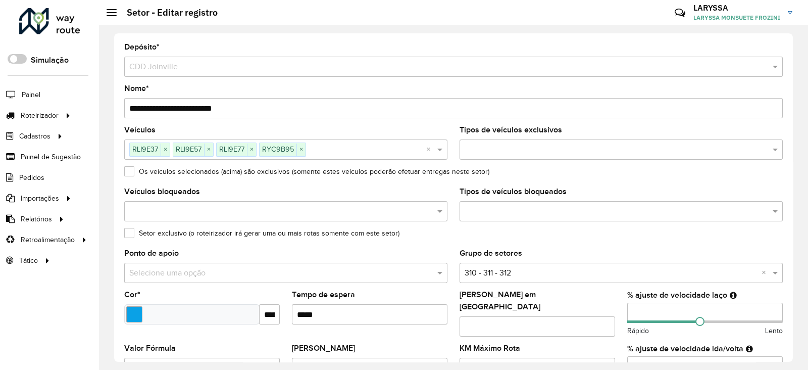
scroll to position [84, 0]
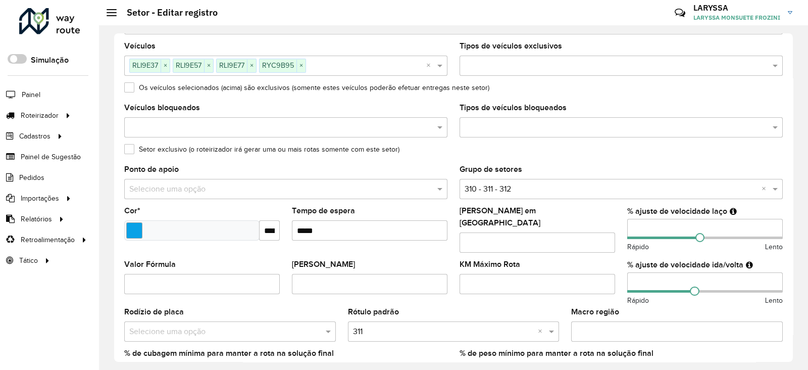
drag, startPoint x: 655, startPoint y: 228, endPoint x: 592, endPoint y: 226, distance: 63.7
click at [592, 226] on formly-group "Veículos RLI9E37 × RLI9E57 × RLI9E77 × RYC9B95 × × Tipos de veículos exclusivos…" at bounding box center [453, 216] width 671 height 349
type input "**"
drag, startPoint x: 637, startPoint y: 270, endPoint x: 595, endPoint y: 266, distance: 42.1
click at [595, 266] on formly-group "Veículos RLI9E37 × RLI9E57 × RLI9E77 × RYC9B95 × × Tipos de veículos exclusivos…" at bounding box center [453, 216] width 671 height 349
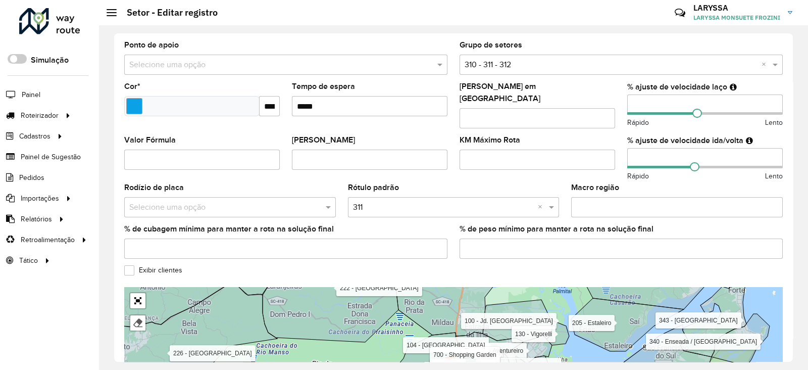
scroll to position [325, 0]
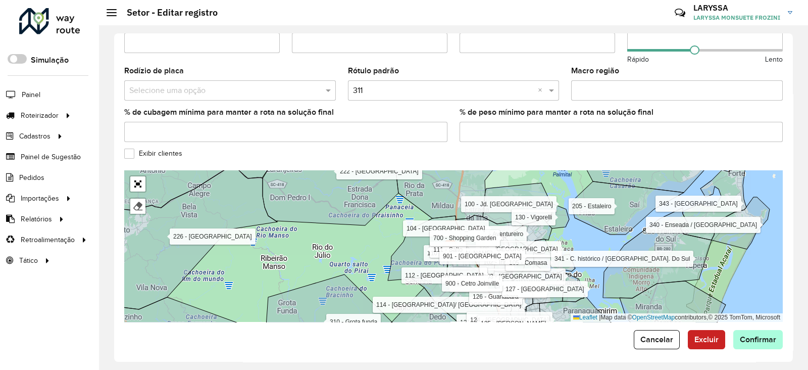
type input "**"
click at [749, 335] on span "Confirmar" at bounding box center [758, 339] width 36 height 9
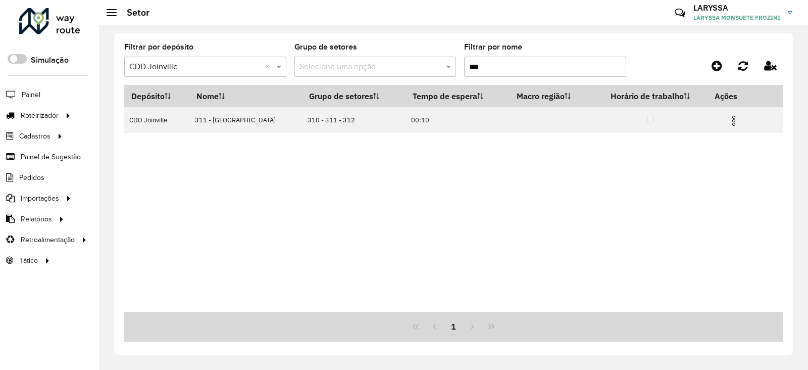
drag, startPoint x: 487, startPoint y: 67, endPoint x: 387, endPoint y: 68, distance: 100.1
click at [387, 68] on formly-group "Filtrar por depósito Selecione um depósito × CDD Joinville × Grupo de setores S…" at bounding box center [367, 63] width 486 height 41
type input "***"
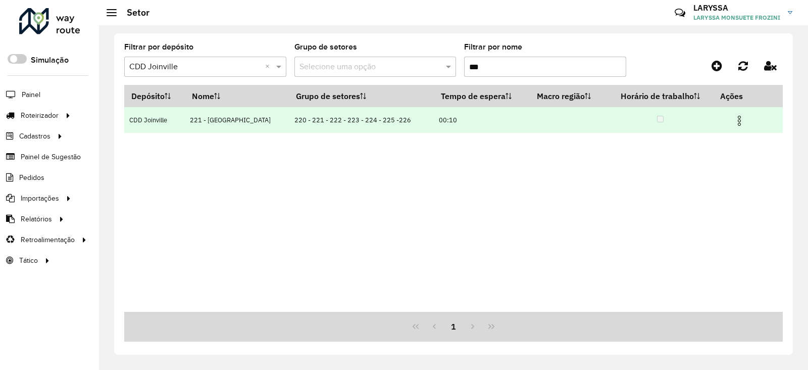
click at [739, 122] on img at bounding box center [740, 121] width 12 height 12
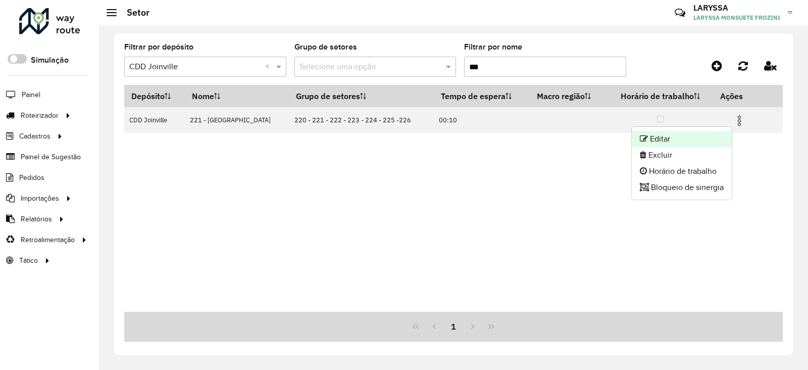
click at [694, 139] on li "Editar" at bounding box center [682, 139] width 100 height 16
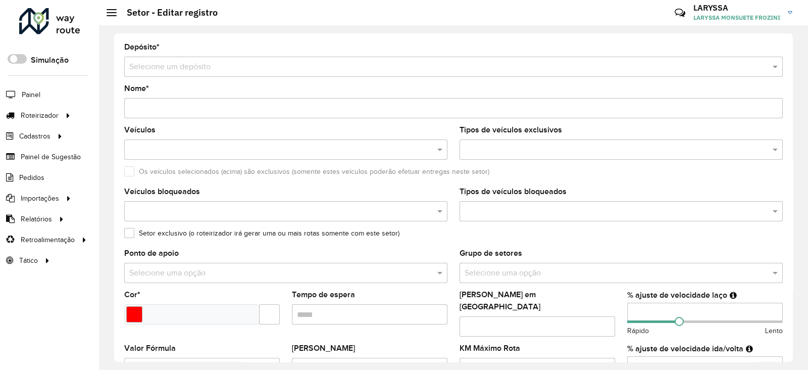
type input "**********"
type input "*******"
type input "*****"
type input "*"
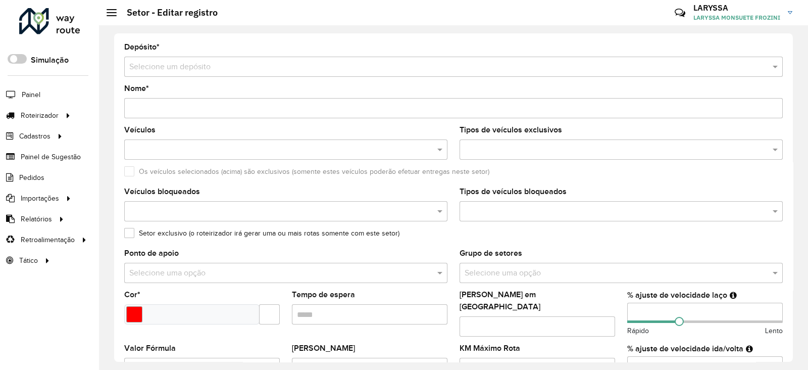
type input "*"
drag, startPoint x: 642, startPoint y: 310, endPoint x: 569, endPoint y: 301, distance: 72.8
click at [569, 301] on formly-group "Veículos Tipos de veículos exclusivos Os veículos selecionados (acima) são excl…" at bounding box center [453, 300] width 671 height 349
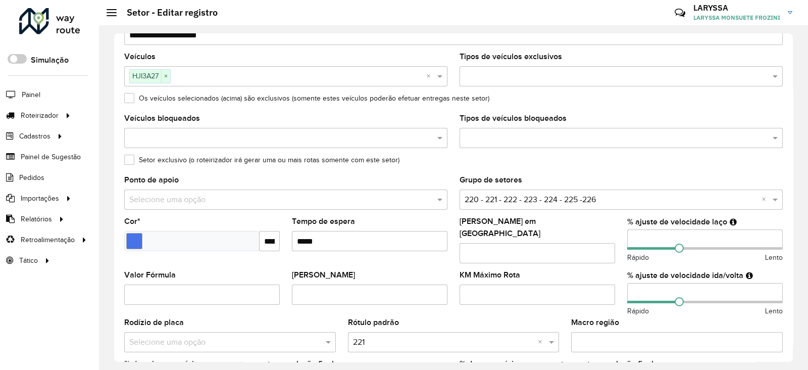
scroll to position [84, 0]
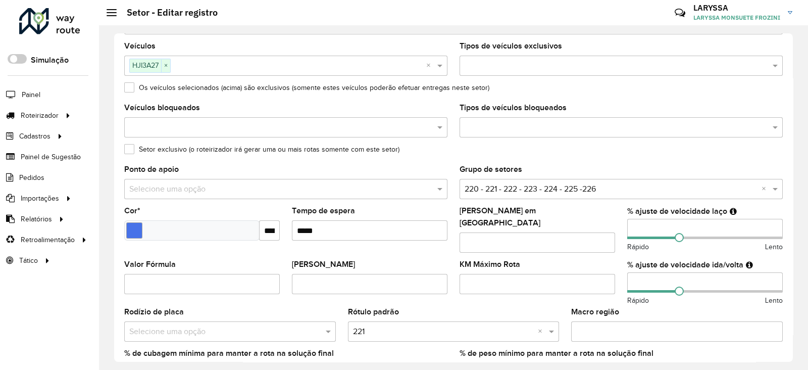
type input "**"
drag, startPoint x: 652, startPoint y: 272, endPoint x: 595, endPoint y: 272, distance: 56.6
click at [595, 272] on formly-group "Veículos HJI3A27 × × Tipos de veículos exclusivos Os veículos selecionados (aci…" at bounding box center [453, 216] width 671 height 349
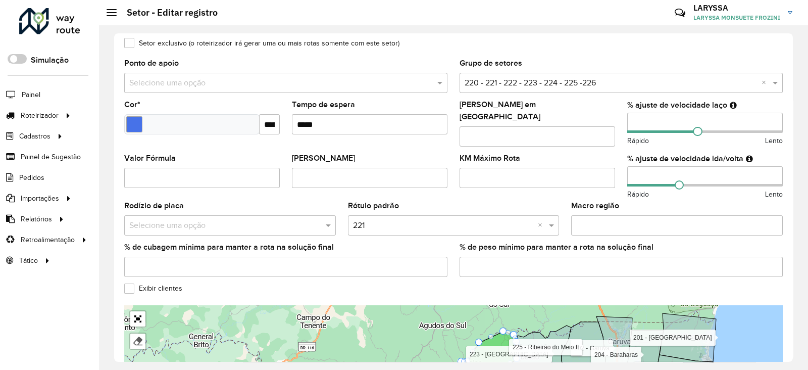
scroll to position [325, 0]
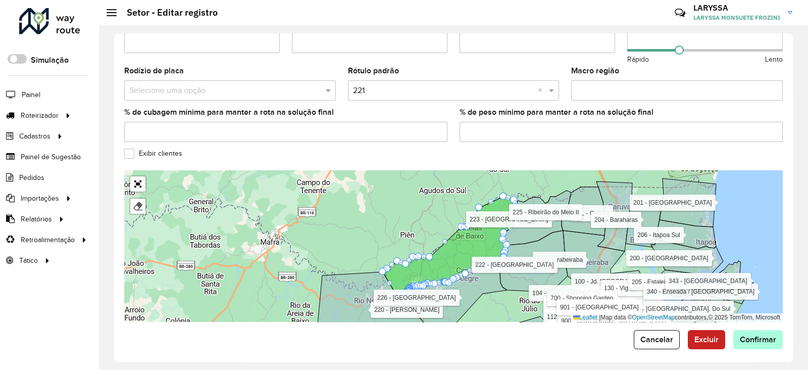
type input "**"
click at [765, 335] on span "Confirmar" at bounding box center [758, 339] width 36 height 9
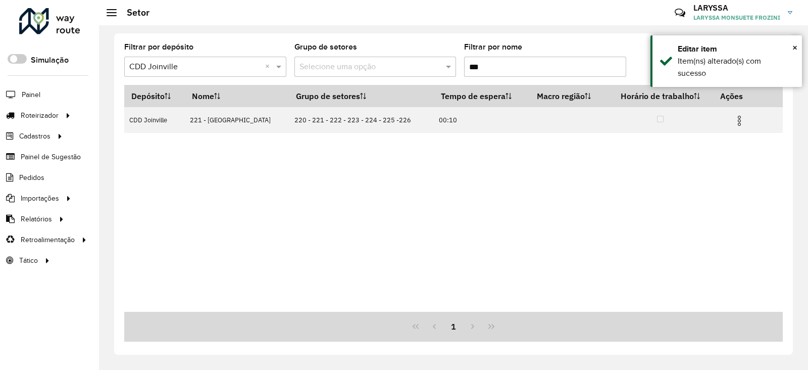
click at [501, 66] on input "***" at bounding box center [545, 67] width 162 height 20
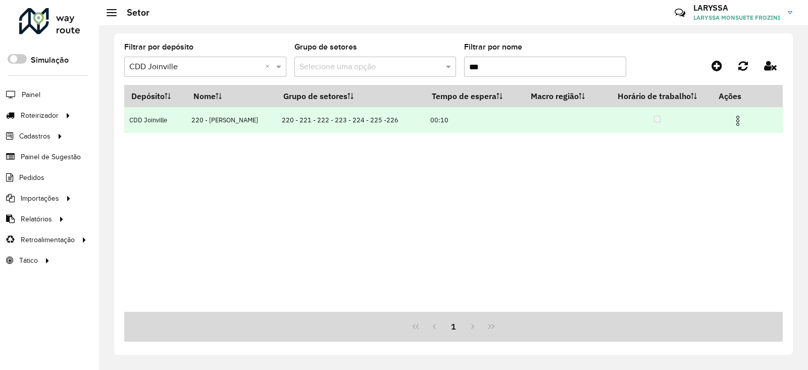
type input "***"
click at [736, 121] on img at bounding box center [738, 121] width 12 height 12
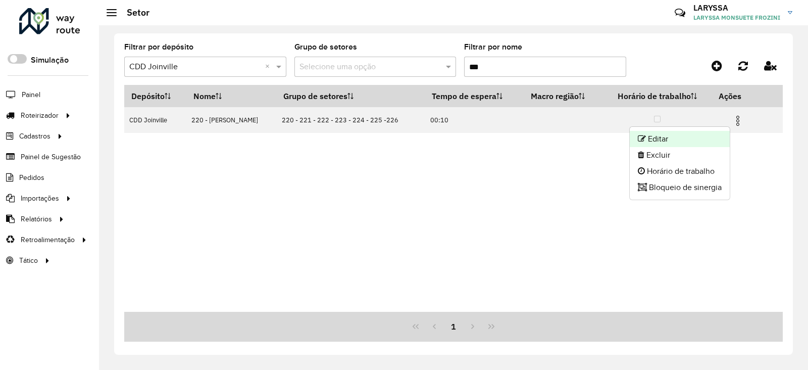
click at [670, 142] on li "Editar" at bounding box center [680, 139] width 100 height 16
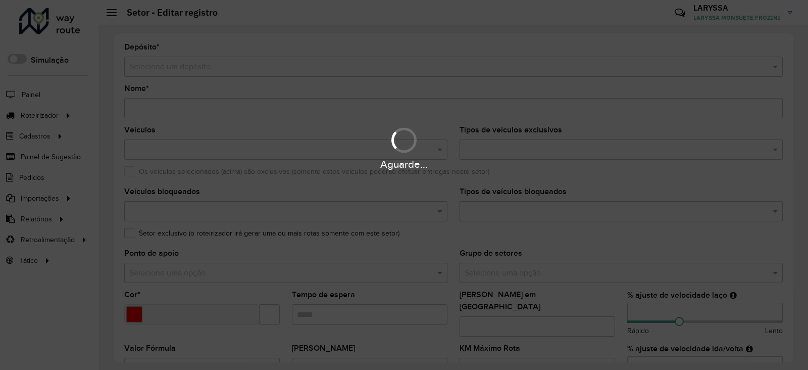
type input "**********"
type input "*******"
type input "*****"
type input "*"
type input "**"
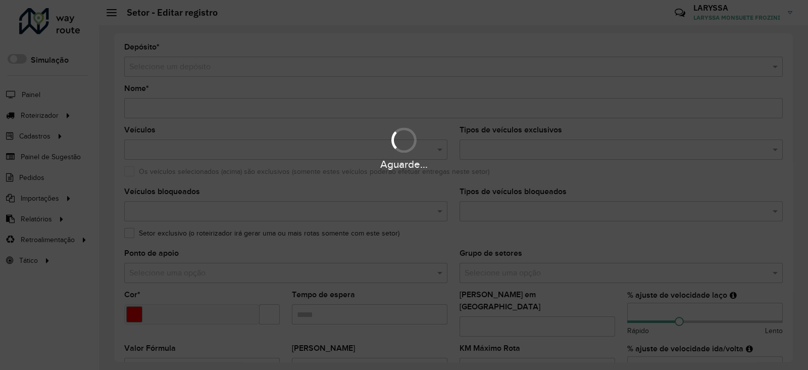
type input "**"
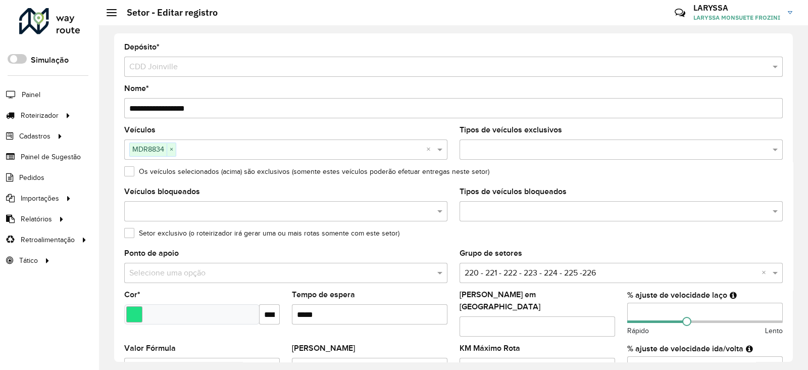
scroll to position [84, 0]
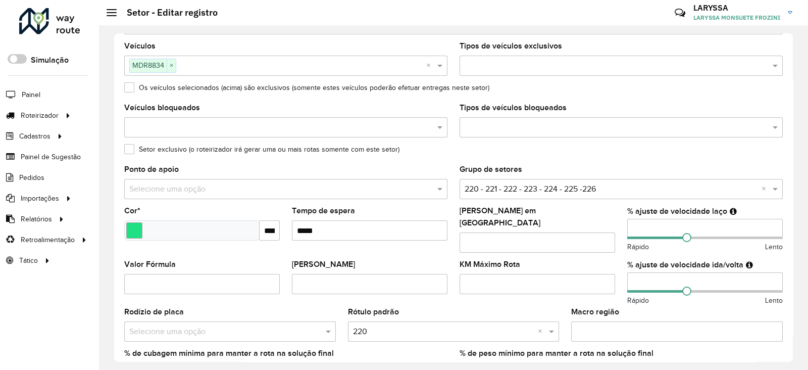
click at [613, 224] on formly-group "Veículos MDR8834 × × Tipos de veículos exclusivos Os veículos selecionados (aci…" at bounding box center [453, 216] width 671 height 349
type input "**"
drag, startPoint x: 653, startPoint y: 267, endPoint x: 609, endPoint y: 267, distance: 44.0
click at [609, 267] on formly-group "Veículos MDR8834 × × Tipos de veículos exclusivos Os veículos selecionados (aci…" at bounding box center [453, 216] width 671 height 349
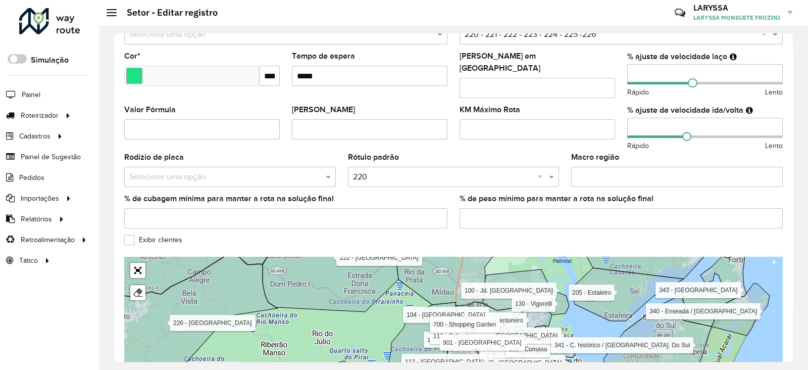
scroll to position [325, 0]
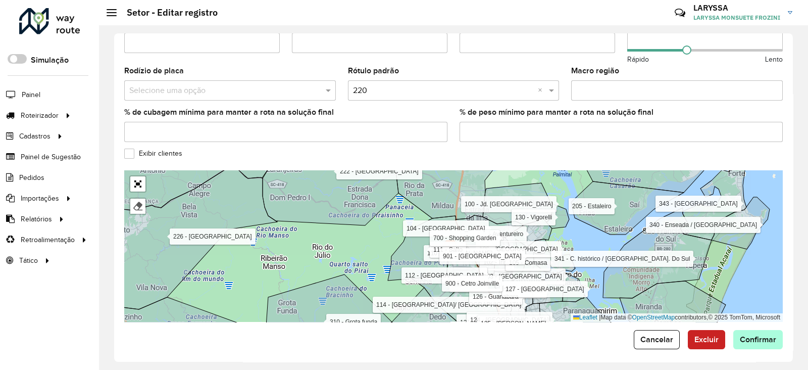
type input "**"
click at [768, 335] on span "Confirmar" at bounding box center [758, 339] width 36 height 9
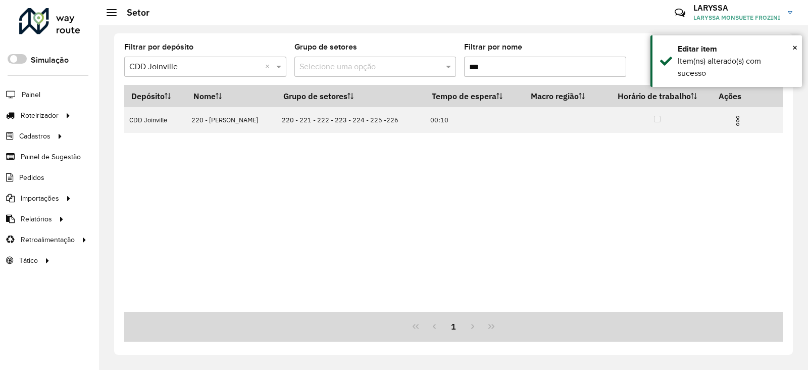
click at [498, 61] on input "***" at bounding box center [545, 67] width 162 height 20
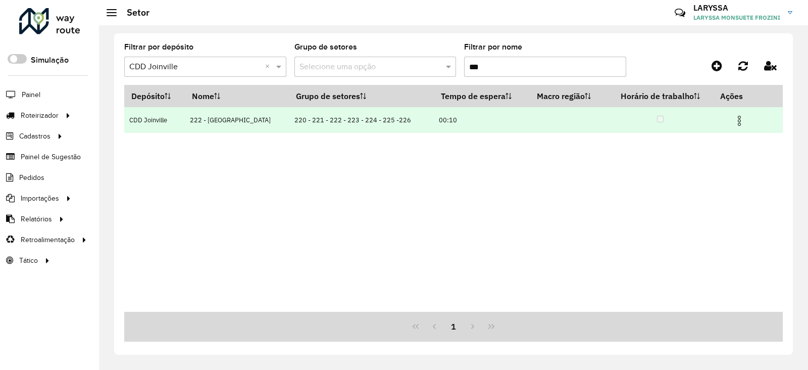
type input "***"
click at [736, 122] on img at bounding box center [740, 121] width 12 height 12
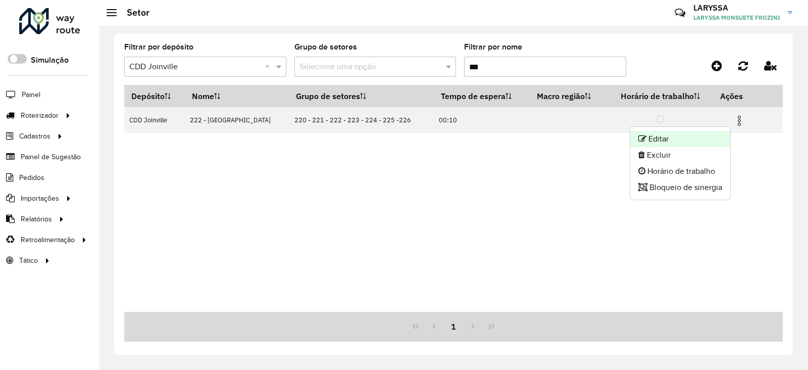
click at [660, 140] on li "Editar" at bounding box center [681, 139] width 100 height 16
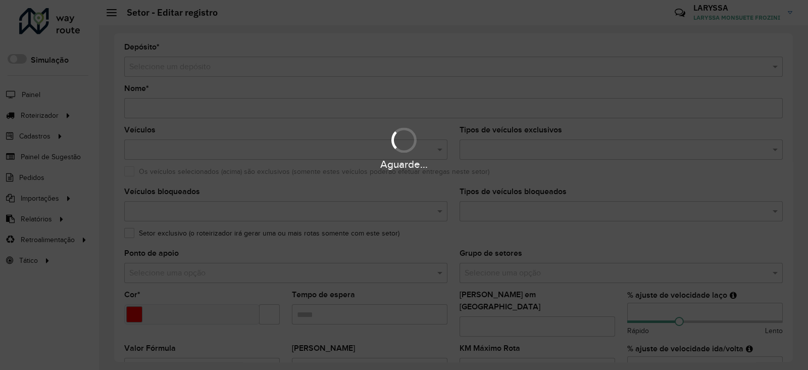
type input "**********"
type input "*******"
type input "*****"
type input "*"
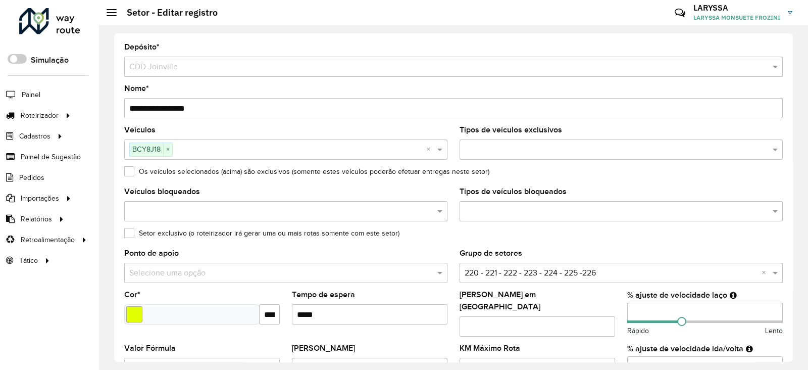
drag, startPoint x: 639, startPoint y: 310, endPoint x: 611, endPoint y: 310, distance: 28.3
click at [611, 310] on formly-group "Veículos BCY8J18 × × Tipos de veículos exclusivos Os veículos selecionados (aci…" at bounding box center [453, 300] width 671 height 349
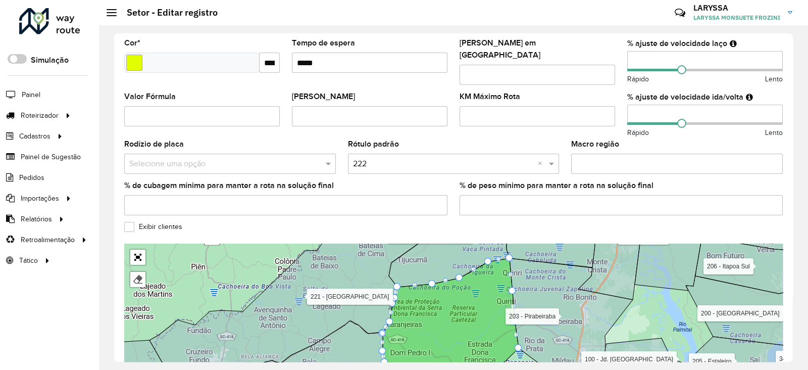
scroll to position [252, 0]
type input "**"
drag, startPoint x: 647, startPoint y: 107, endPoint x: 590, endPoint y: 107, distance: 57.1
click at [590, 107] on formly-group "Veículos BCY8J18 × × Tipos de veículos exclusivos Os veículos selecionados (aci…" at bounding box center [453, 48] width 671 height 349
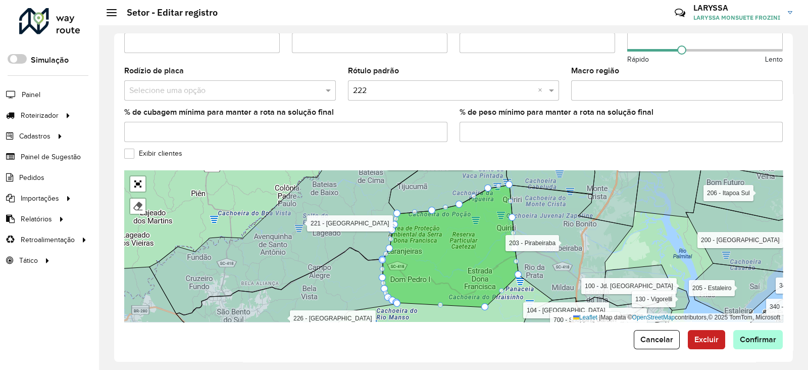
type input "**"
click at [749, 335] on span "Confirmar" at bounding box center [758, 339] width 36 height 9
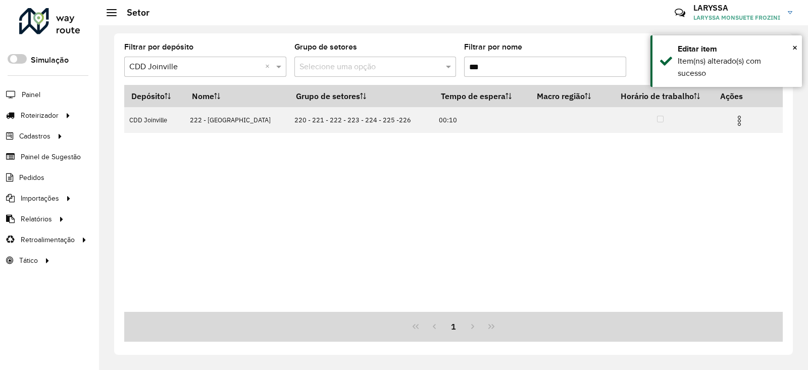
drag, startPoint x: 480, startPoint y: 64, endPoint x: 399, endPoint y: 62, distance: 81.4
click at [399, 62] on formly-group "Filtrar por depósito Selecione um depósito × CDD Joinville × Grupo de setores S…" at bounding box center [367, 63] width 486 height 41
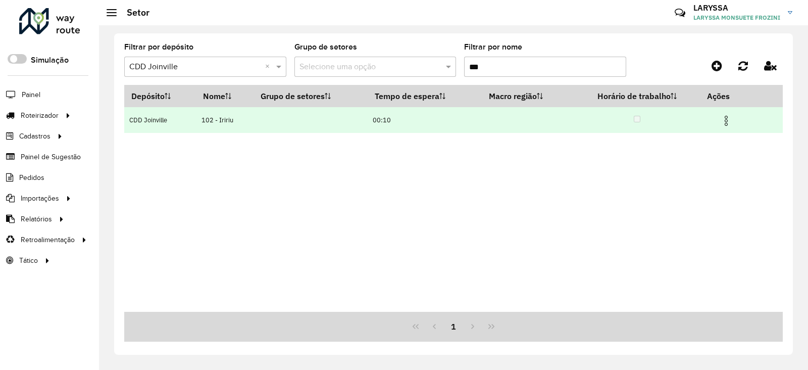
type input "***"
click at [728, 121] on img at bounding box center [727, 121] width 12 height 12
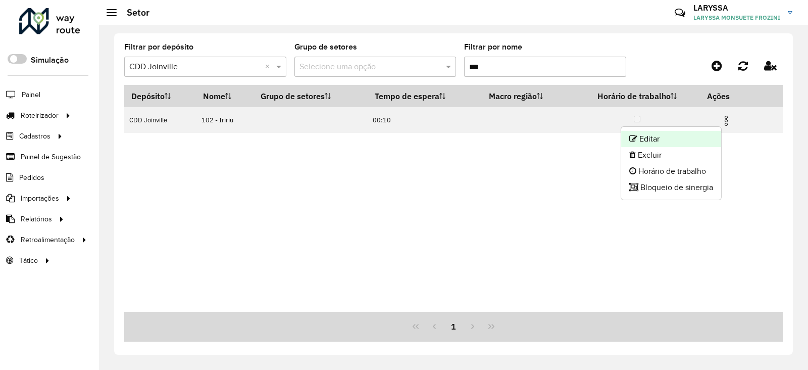
click at [662, 140] on li "Editar" at bounding box center [672, 139] width 100 height 16
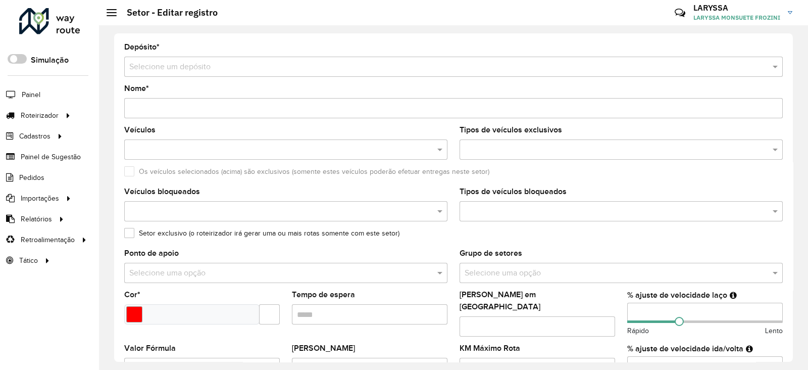
type input "**********"
type input "*******"
type input "*****"
type input "**"
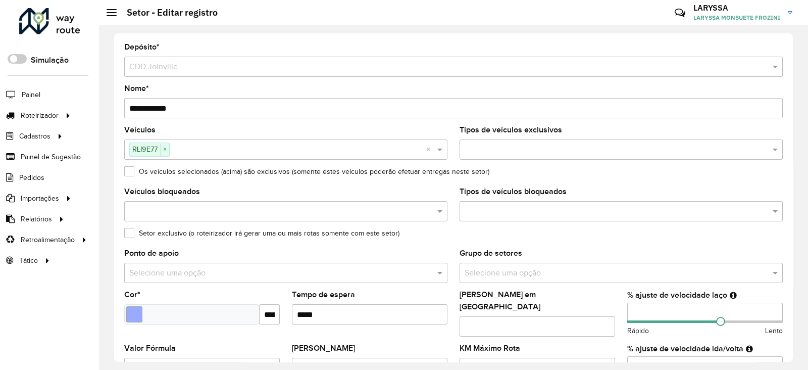
drag, startPoint x: 656, startPoint y: 313, endPoint x: 579, endPoint y: 304, distance: 77.8
click at [579, 304] on formly-group "Veículos RLI9E77 × × Tipos de veículos exclusivos Os veículos selecionados (aci…" at bounding box center [453, 300] width 671 height 349
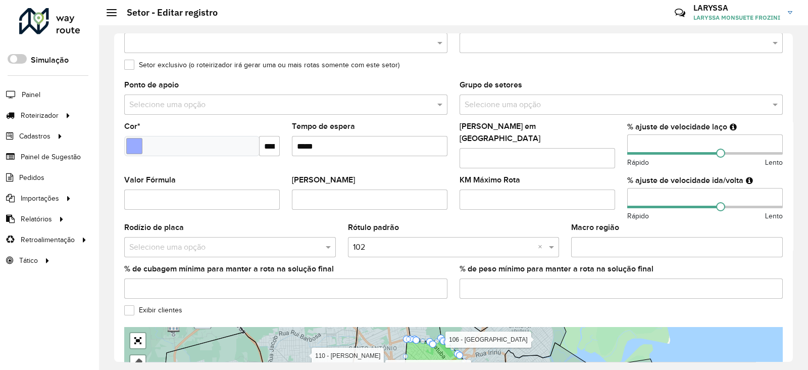
type input "**"
drag, startPoint x: 651, startPoint y: 181, endPoint x: 586, endPoint y: 184, distance: 64.8
click at [586, 184] on formly-group "Veículos RLI9E77 × × Tipos de veículos exclusivos Os veículos selecionados (aci…" at bounding box center [453, 132] width 671 height 349
drag, startPoint x: 638, startPoint y: 190, endPoint x: 591, endPoint y: 191, distance: 47.5
click at [591, 191] on formly-group "Veículos RLI9E77 × × Tipos de veículos exclusivos Os veículos selecionados (aci…" at bounding box center [453, 132] width 671 height 349
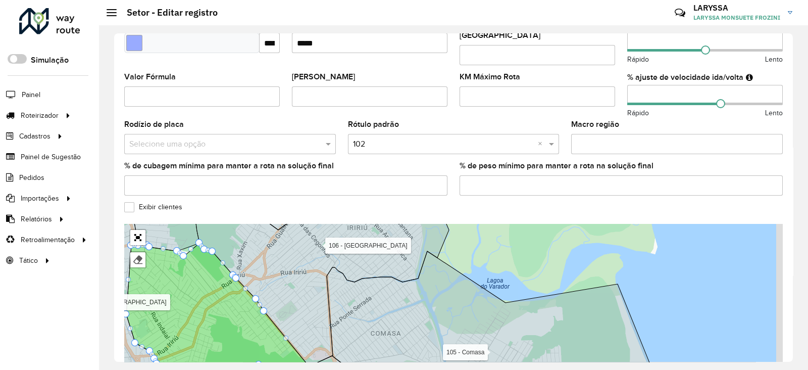
scroll to position [241, 0]
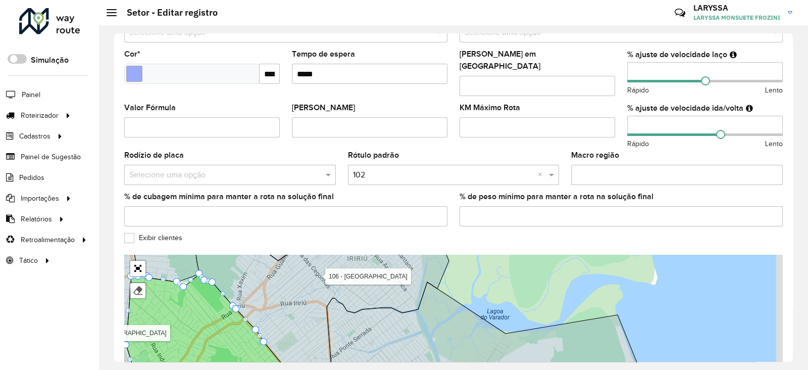
type input "**"
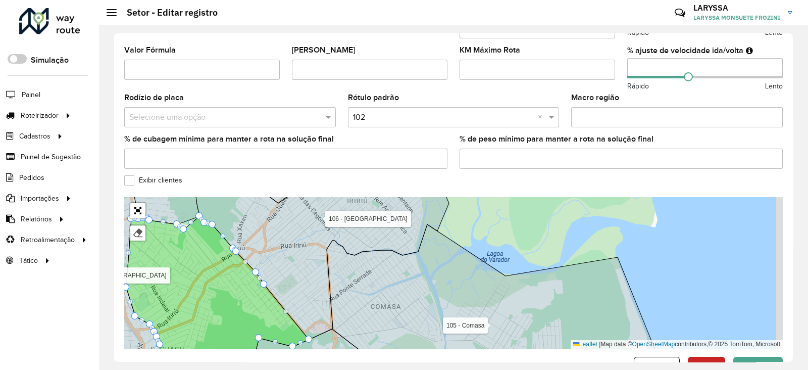
scroll to position [325, 0]
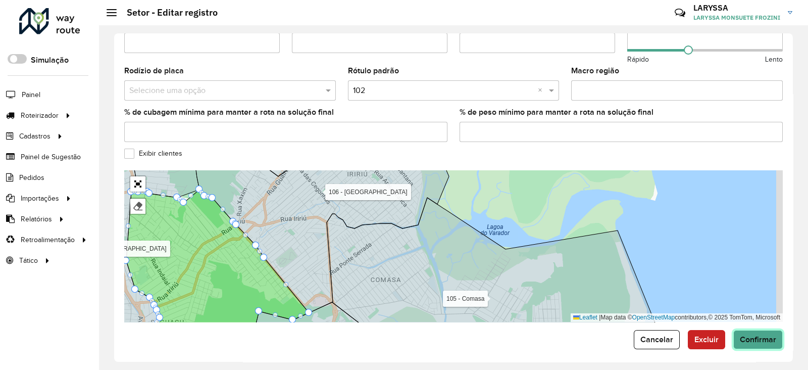
click at [766, 335] on span "Confirmar" at bounding box center [758, 339] width 36 height 9
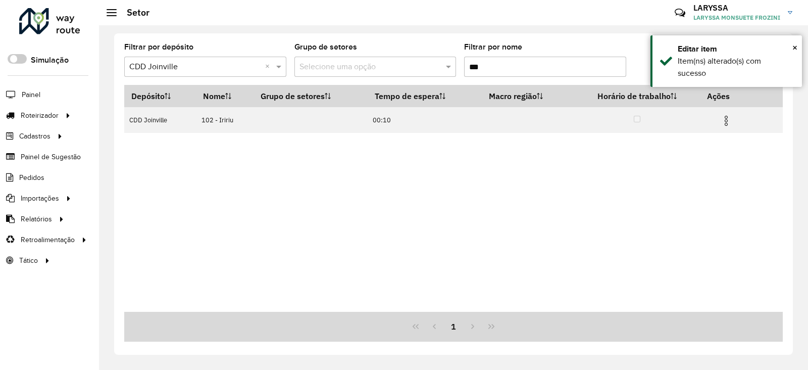
drag, startPoint x: 465, startPoint y: 66, endPoint x: 392, endPoint y: 68, distance: 73.3
click at [393, 68] on formly-group "Filtrar por depósito Selecione um depósito × CDD Joinville × Grupo de setores S…" at bounding box center [367, 63] width 486 height 41
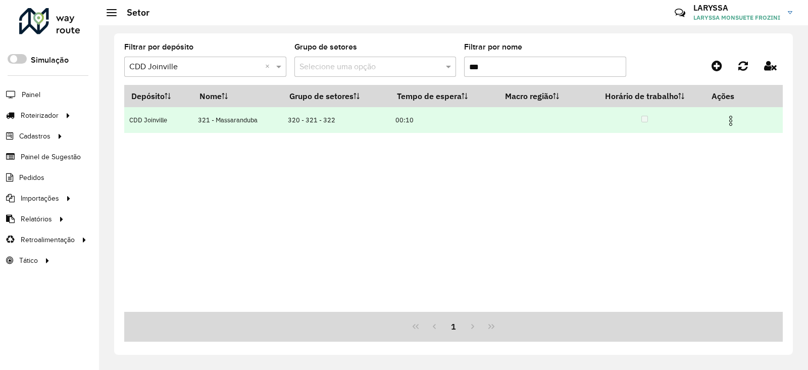
type input "***"
click at [732, 122] on img at bounding box center [731, 121] width 12 height 12
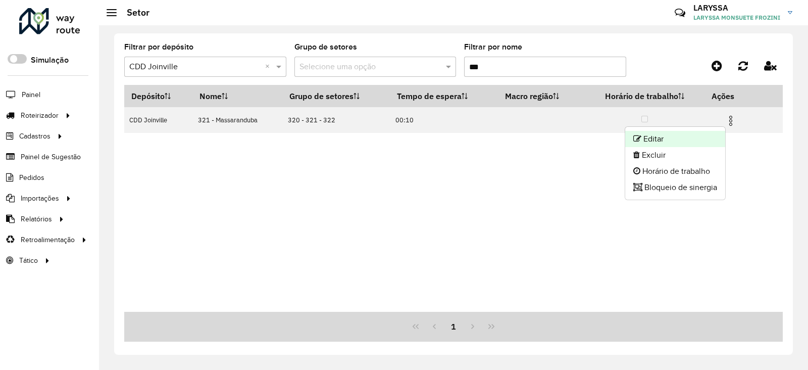
click at [692, 134] on li "Editar" at bounding box center [676, 139] width 100 height 16
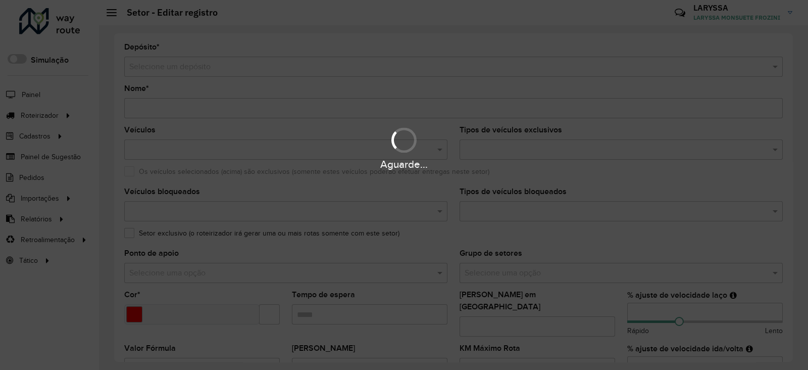
type input "**********"
type input "*******"
type input "*****"
type input "**"
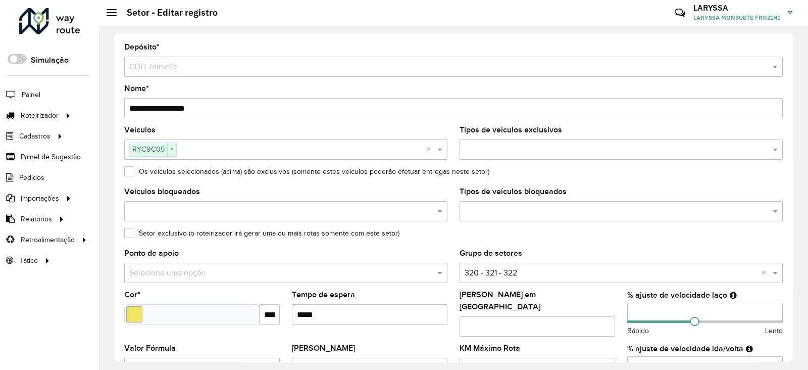
click at [607, 307] on formly-group "Veículos RYC9C05 × × Tipos de veículos exclusivos Os veículos selecionados (aci…" at bounding box center [453, 300] width 671 height 349
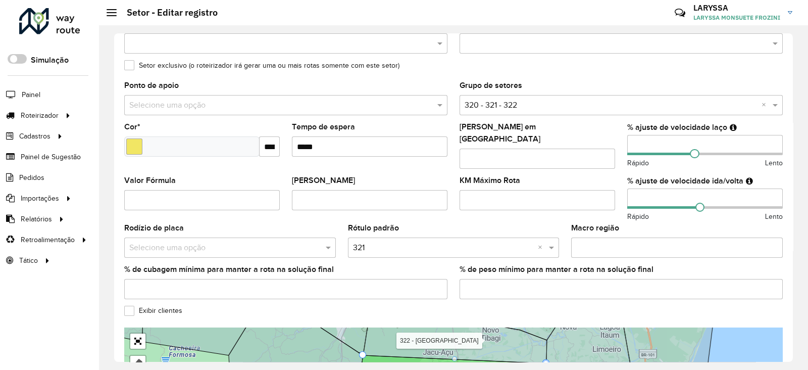
scroll to position [168, 0]
type input "**"
click at [583, 201] on formly-group "Veículos RYC9C05 × × Tipos de veículos exclusivos Os veículos selecionados (aci…" at bounding box center [453, 132] width 671 height 349
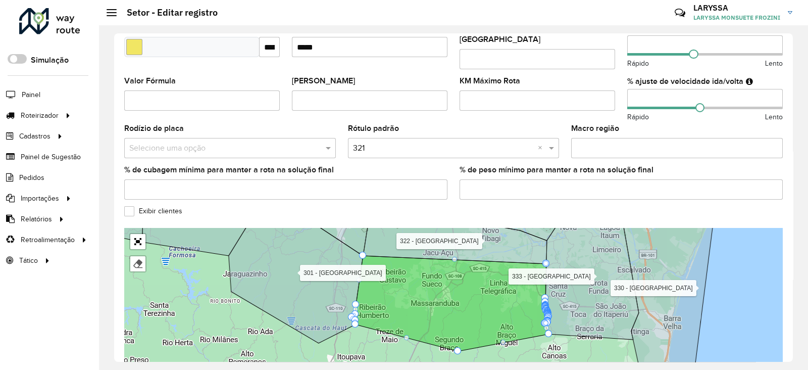
scroll to position [325, 0]
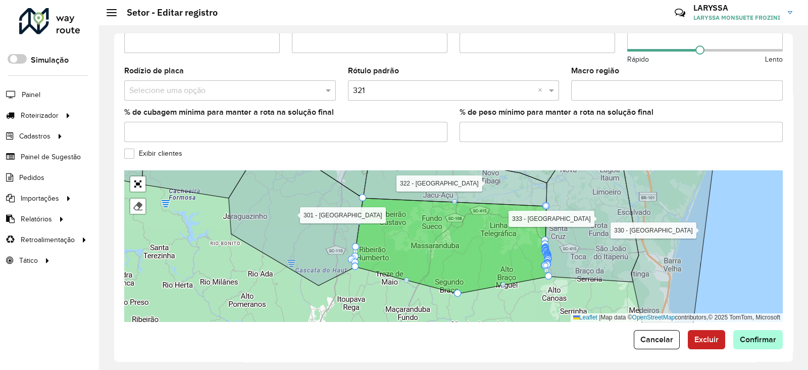
type input "**"
click at [750, 337] on span "Confirmar" at bounding box center [758, 339] width 36 height 9
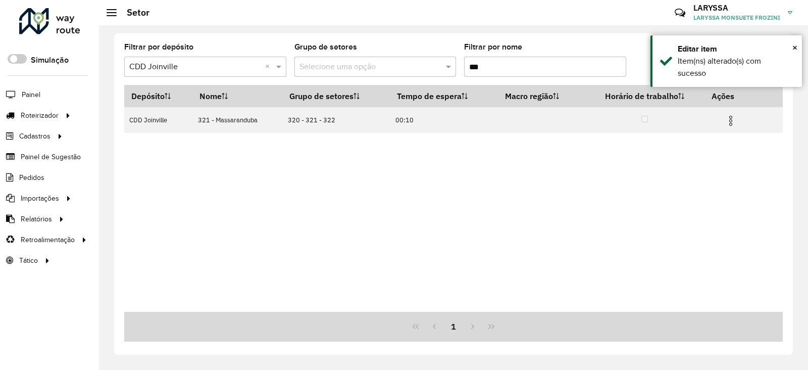
drag, startPoint x: 470, startPoint y: 67, endPoint x: 463, endPoint y: 67, distance: 7.1
click at [463, 67] on formly-group "Filtrar por depósito Selecione um depósito × CDD Joinville × Grupo de setores S…" at bounding box center [367, 63] width 486 height 41
type input "***"
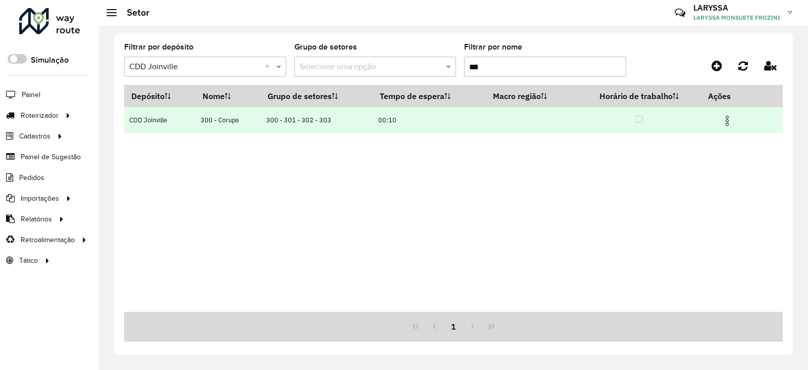
click at [730, 122] on img at bounding box center [728, 121] width 12 height 12
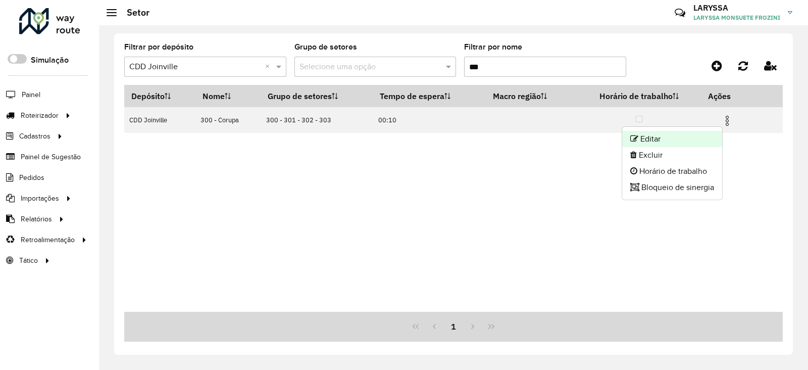
click at [686, 138] on li "Editar" at bounding box center [673, 139] width 100 height 16
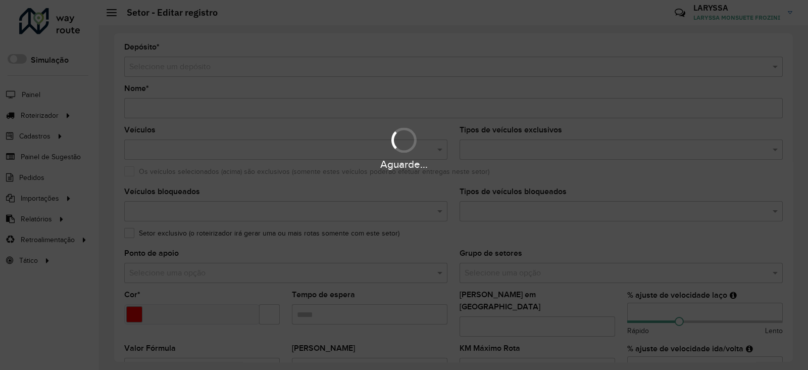
type input "**********"
type input "*******"
type input "*****"
type input "**"
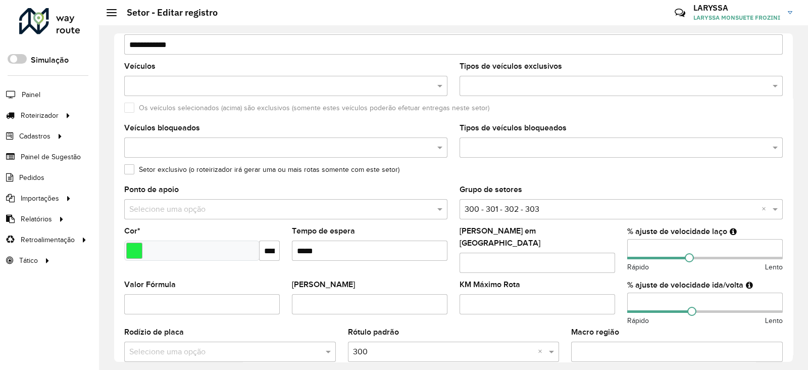
scroll to position [84, 0]
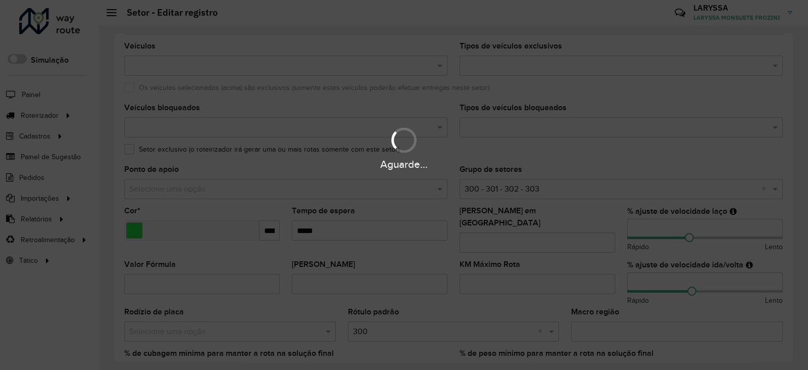
drag, startPoint x: 631, startPoint y: 228, endPoint x: 606, endPoint y: 225, distance: 24.9
click at [606, 225] on div "Aguarde..." at bounding box center [404, 185] width 808 height 370
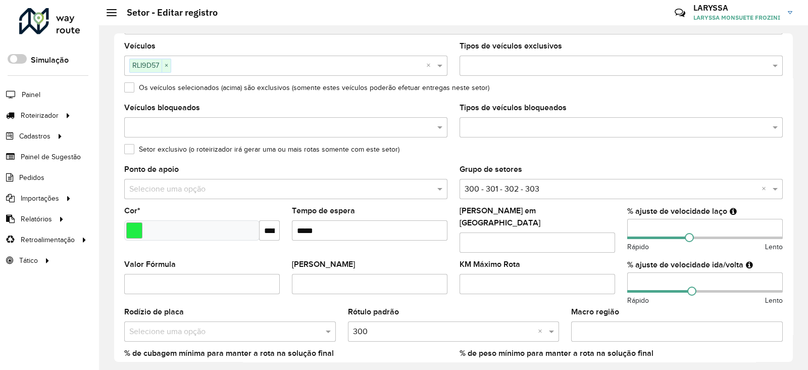
drag, startPoint x: 646, startPoint y: 226, endPoint x: 613, endPoint y: 226, distance: 33.4
click at [613, 226] on formly-group "Veículos RLI9D57 × × Tipos de veículos exclusivos Os veículos selecionados (aci…" at bounding box center [453, 216] width 671 height 349
type input "**"
drag, startPoint x: 634, startPoint y: 280, endPoint x: 626, endPoint y: 274, distance: 10.2
click at [628, 274] on input "**" at bounding box center [706, 282] width 156 height 20
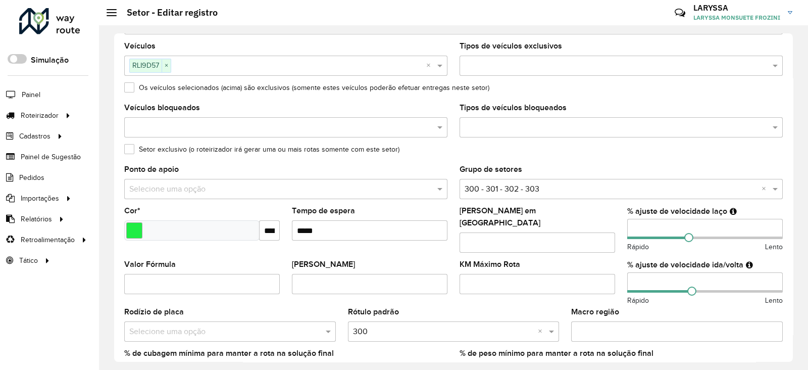
scroll to position [325, 0]
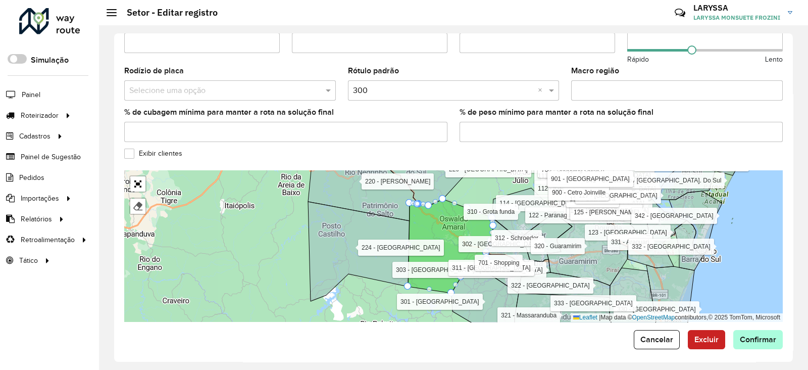
type input "**"
click at [760, 335] on span "Confirmar" at bounding box center [758, 339] width 36 height 9
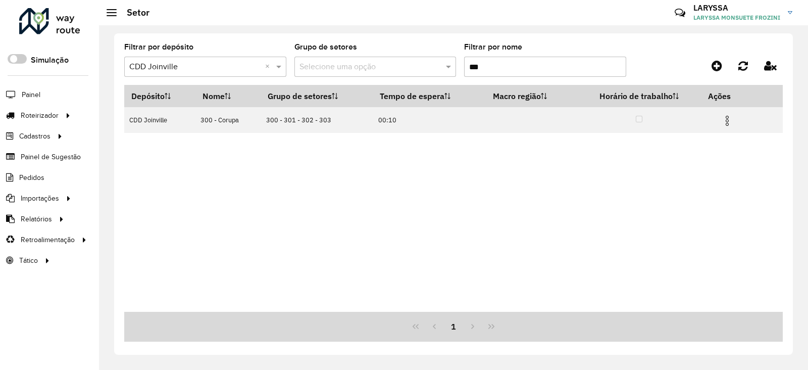
click at [531, 70] on input "***" at bounding box center [545, 67] width 162 height 20
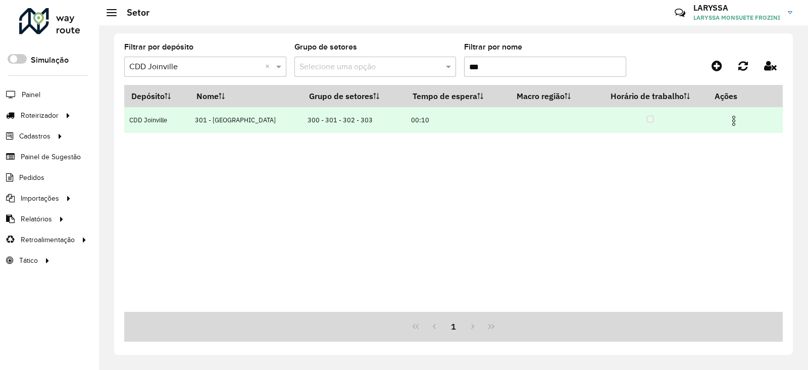
type input "***"
click at [735, 122] on img at bounding box center [734, 121] width 12 height 12
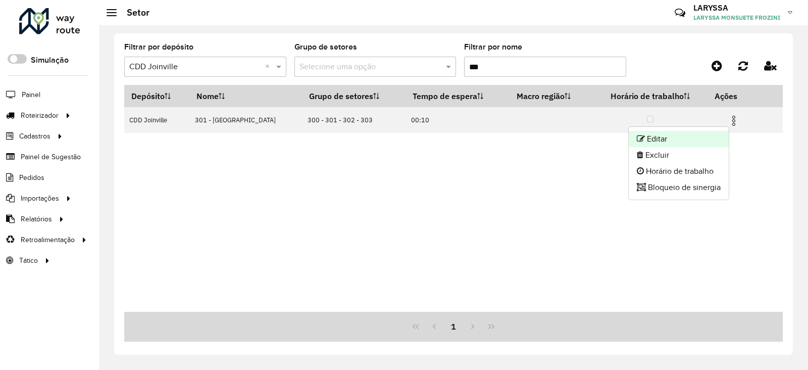
click at [686, 139] on li "Editar" at bounding box center [679, 139] width 100 height 16
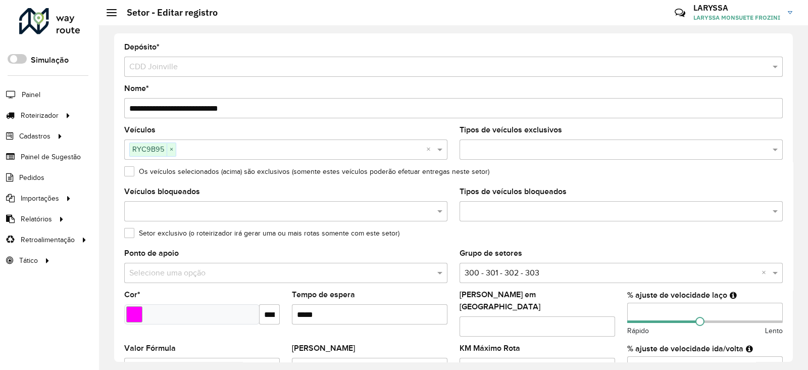
drag, startPoint x: 645, startPoint y: 312, endPoint x: 594, endPoint y: 306, distance: 51.4
click at [594, 306] on formly-group "Veículos RYC9B95 × × Tipos de veículos exclusivos Os veículos selecionados (aci…" at bounding box center [453, 300] width 671 height 349
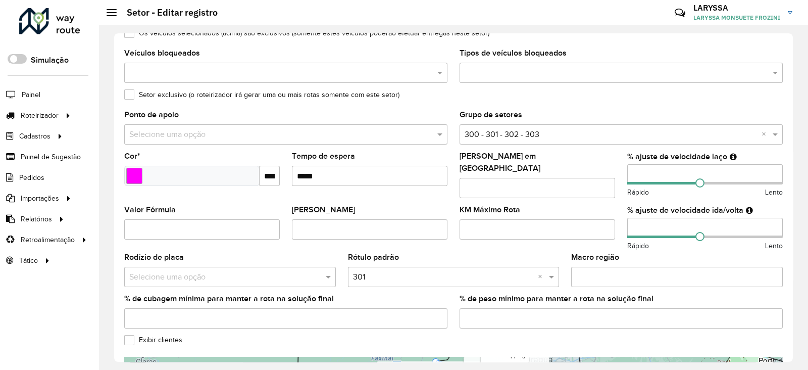
scroll to position [168, 0]
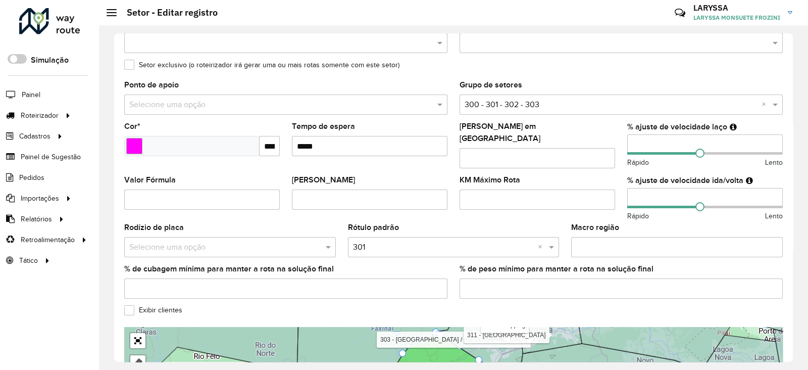
type input "**"
drag, startPoint x: 634, startPoint y: 190, endPoint x: 590, endPoint y: 185, distance: 44.2
click at [590, 185] on formly-group "Veículos RYC9B95 × × Tipos de veículos exclusivos Os veículos selecionados (aci…" at bounding box center [453, 132] width 671 height 349
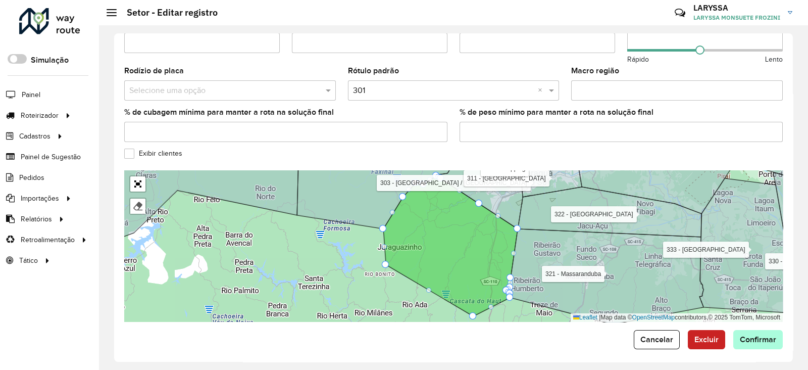
type input "**"
click at [771, 341] on button "Confirmar" at bounding box center [759, 339] width 50 height 19
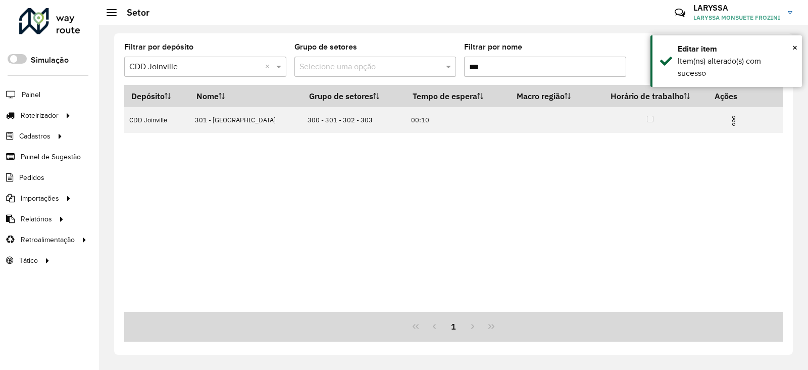
drag, startPoint x: 460, startPoint y: 64, endPoint x: 397, endPoint y: 66, distance: 63.2
click at [397, 66] on formly-group "Filtrar por depósito Selecione um depósito × CDD Joinville × Grupo de setores S…" at bounding box center [367, 63] width 486 height 41
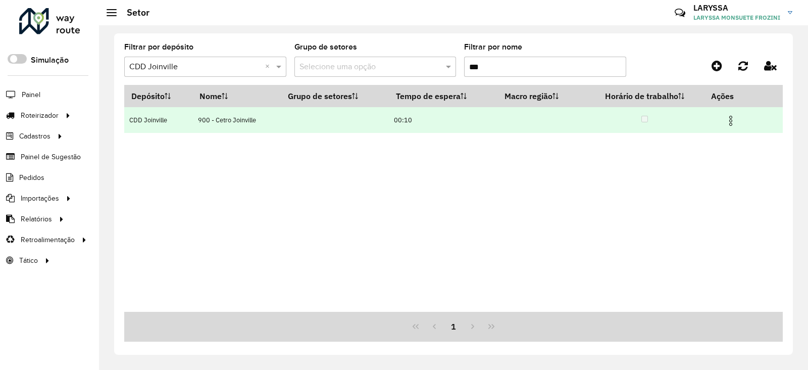
type input "***"
click at [731, 123] on img at bounding box center [731, 121] width 12 height 12
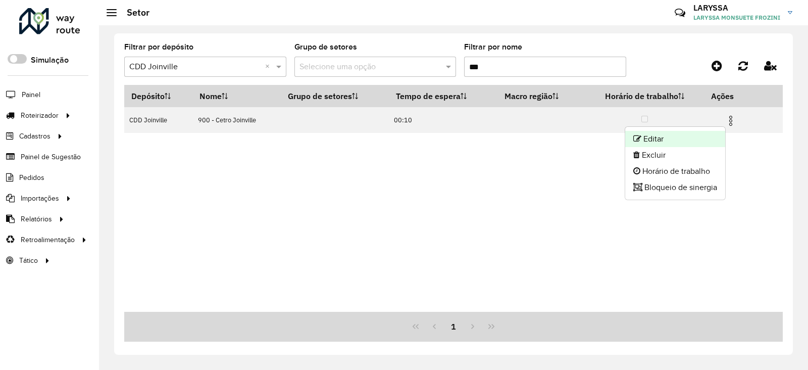
click at [689, 137] on li "Editar" at bounding box center [676, 139] width 100 height 16
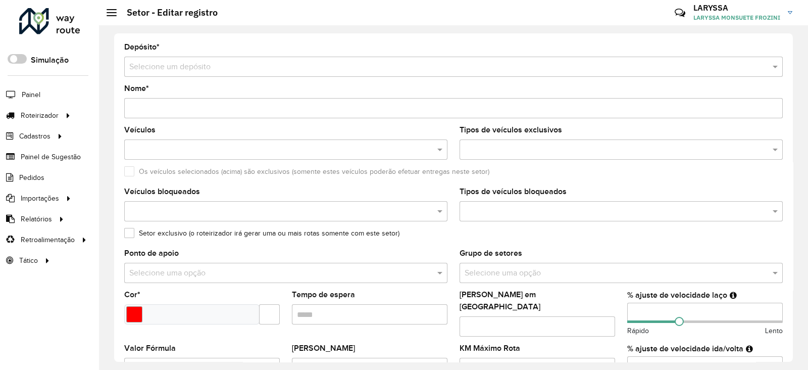
type input "**********"
type input "*******"
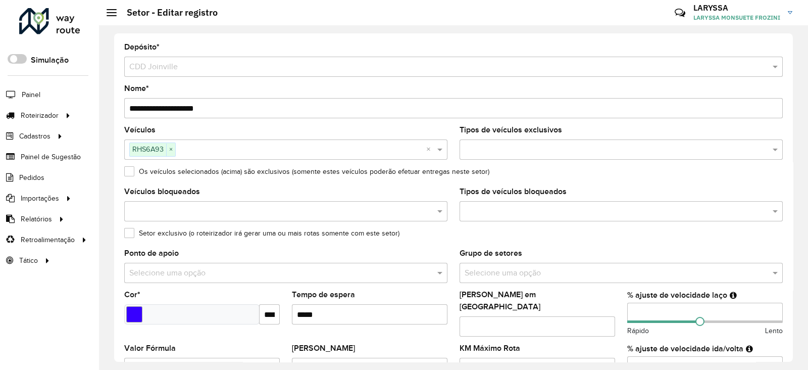
drag, startPoint x: 655, startPoint y: 307, endPoint x: 610, endPoint y: 312, distance: 45.3
click at [610, 312] on formly-group "Veículos RHS6A93 × × Tipos de veículos exclusivos Os veículos selecionados (aci…" at bounding box center [453, 300] width 671 height 349
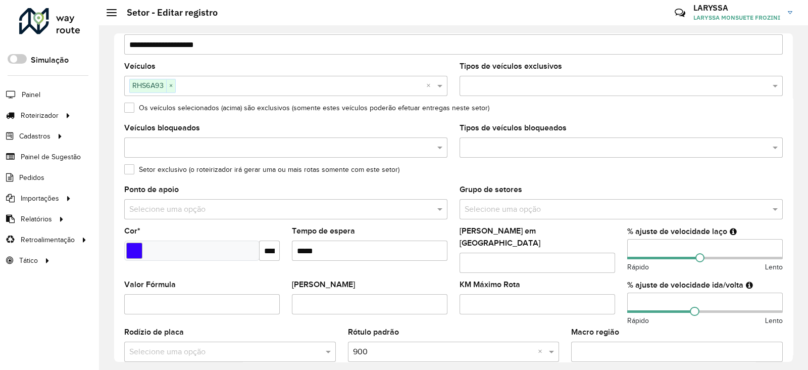
scroll to position [84, 0]
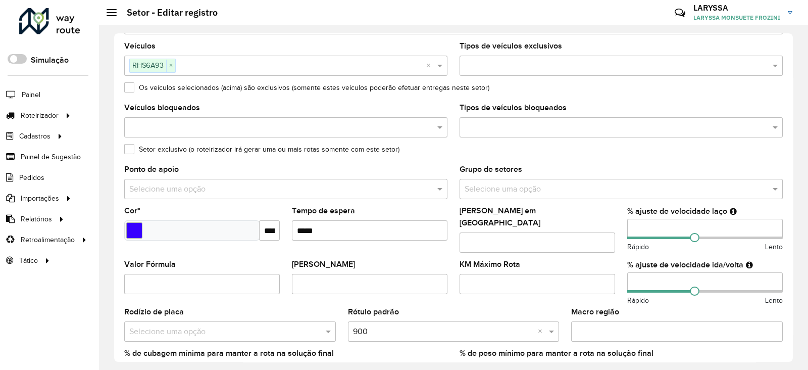
drag, startPoint x: 646, startPoint y: 271, endPoint x: 596, endPoint y: 271, distance: 50.5
click at [596, 271] on formly-group "Veículos RHS6A93 × × Tipos de veículos exclusivos Os veículos selecionados (aci…" at bounding box center [453, 216] width 671 height 349
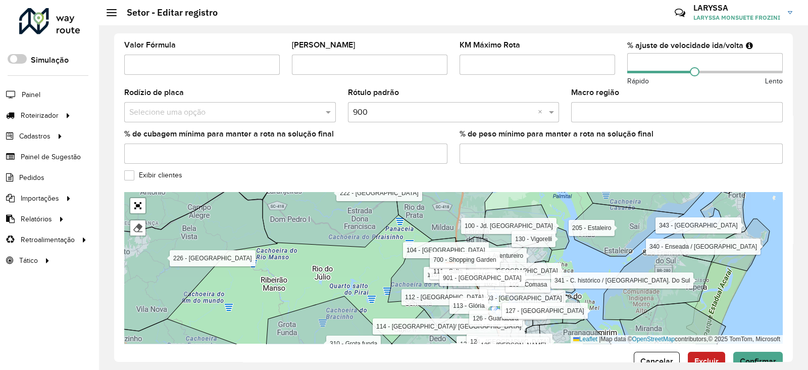
scroll to position [325, 0]
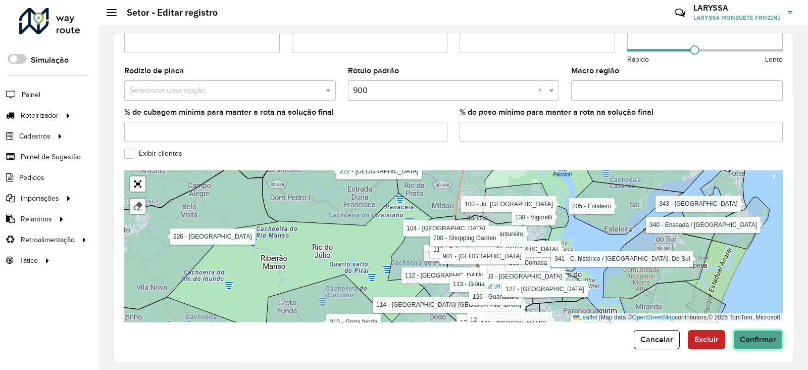
click at [764, 335] on span "Confirmar" at bounding box center [758, 339] width 36 height 9
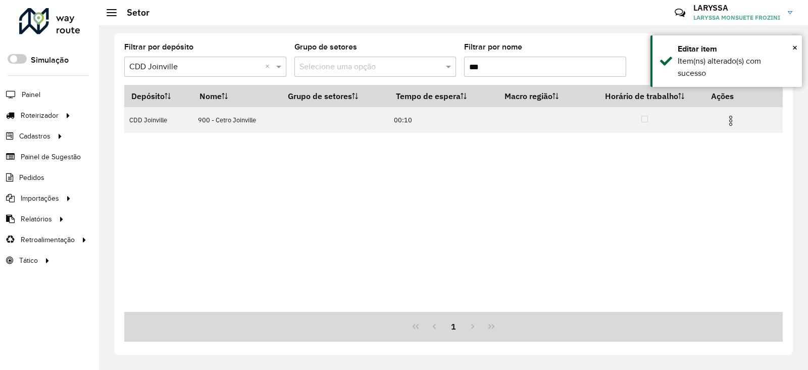
click at [515, 61] on input "***" at bounding box center [545, 67] width 162 height 20
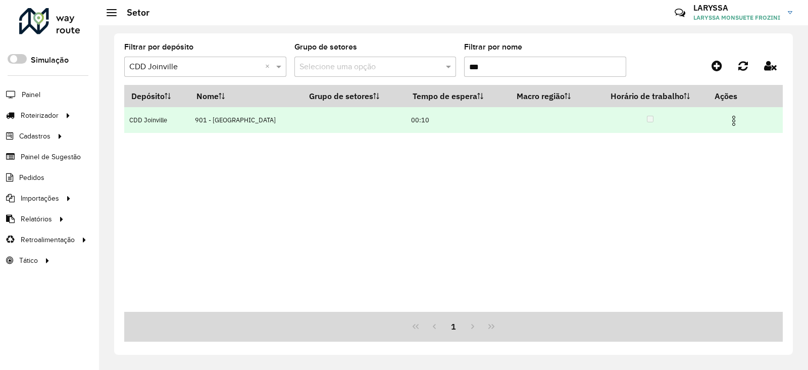
click at [733, 121] on img at bounding box center [734, 121] width 12 height 12
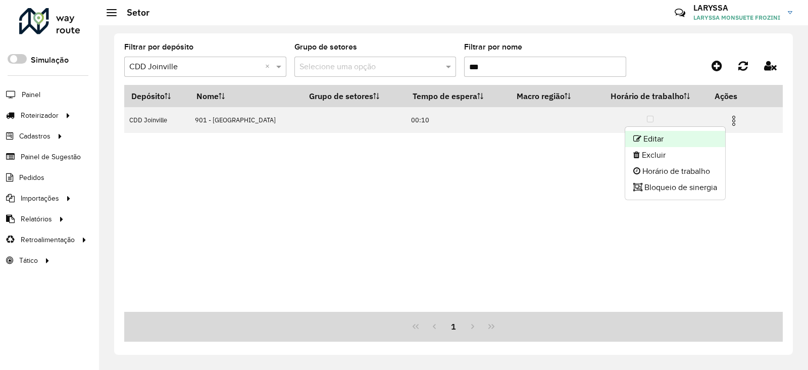
click at [677, 135] on li "Editar" at bounding box center [676, 139] width 100 height 16
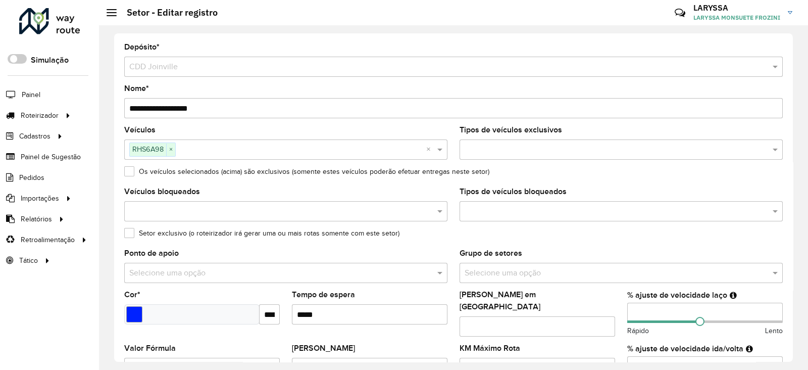
drag, startPoint x: 630, startPoint y: 306, endPoint x: 577, endPoint y: 302, distance: 53.3
click at [577, 302] on formly-group "Veículos RHS6A98 × × Tipos de veículos exclusivos Os veículos selecionados (aci…" at bounding box center [453, 300] width 671 height 349
drag, startPoint x: 649, startPoint y: 309, endPoint x: 606, endPoint y: 309, distance: 42.4
click at [606, 309] on formly-group "Veículos RHS6A98 × × Tipos de veículos exclusivos Os veículos selecionados (aci…" at bounding box center [453, 300] width 671 height 349
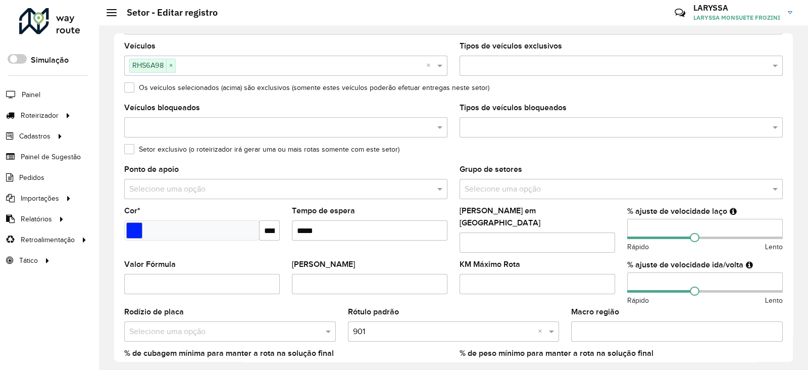
drag, startPoint x: 646, startPoint y: 278, endPoint x: 620, endPoint y: 279, distance: 25.8
click at [622, 279] on formly-field "% ajuste de velocidade ida/volta ** Rápido Lento" at bounding box center [706, 284] width 168 height 47
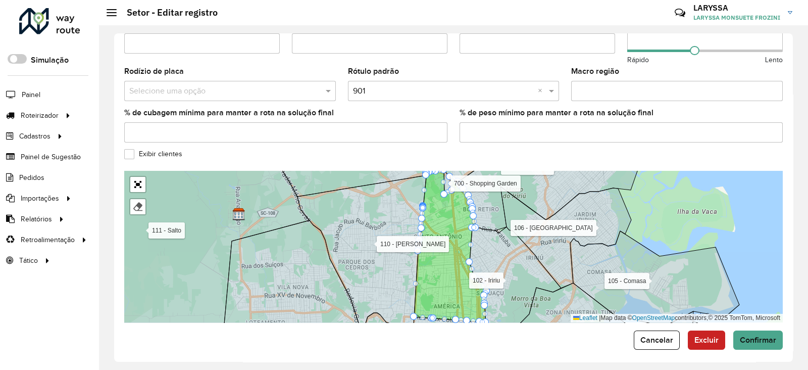
scroll to position [325, 0]
click at [760, 336] on span "Confirmar" at bounding box center [758, 339] width 36 height 9
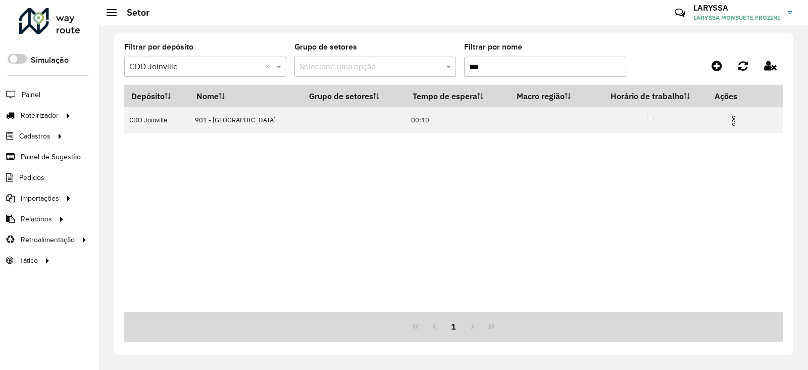
drag, startPoint x: 424, startPoint y: 66, endPoint x: 378, endPoint y: 67, distance: 46.0
click at [378, 67] on formly-group "Filtrar por depósito Selecione um depósito × CDD Joinville × Grupo de setores S…" at bounding box center [367, 63] width 486 height 41
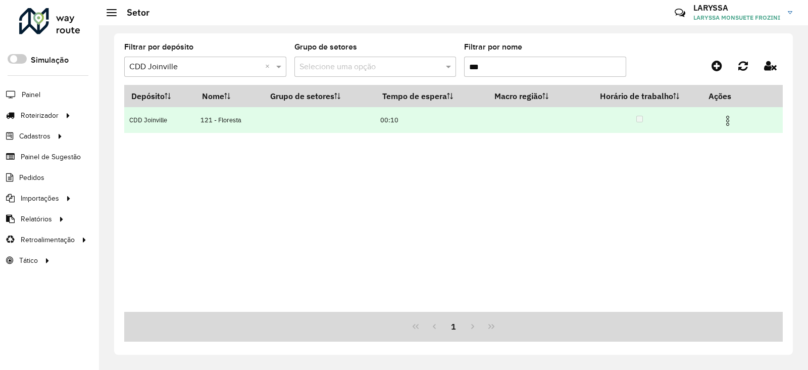
click at [730, 122] on img at bounding box center [728, 121] width 12 height 12
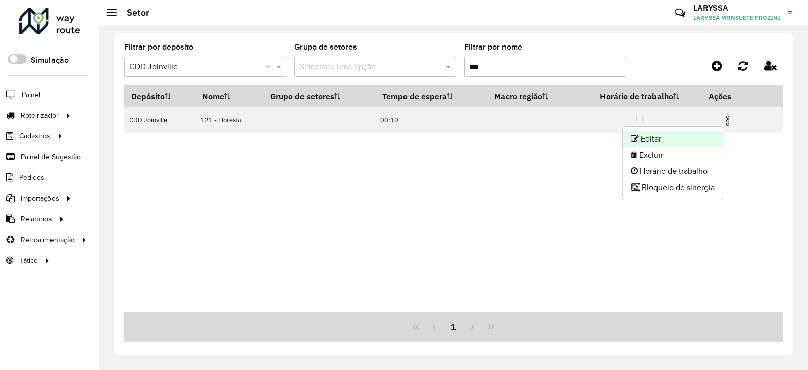
click at [682, 139] on li "Editar" at bounding box center [673, 139] width 100 height 16
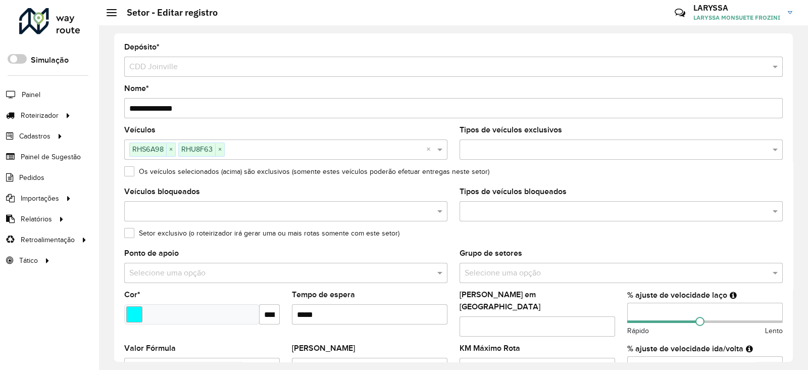
drag, startPoint x: 594, startPoint y: 305, endPoint x: 583, endPoint y: 305, distance: 10.6
click at [583, 305] on formly-group "Veículos RHS6A98 × RHU8F63 × × Tipos de veículos exclusivos Os veículos selecio…" at bounding box center [453, 300] width 671 height 349
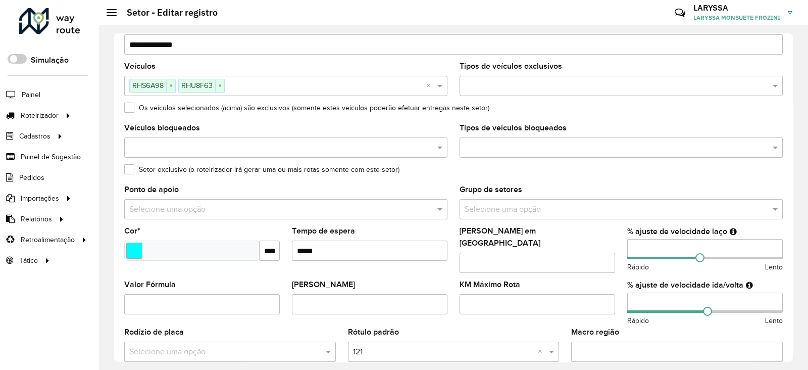
scroll to position [84, 0]
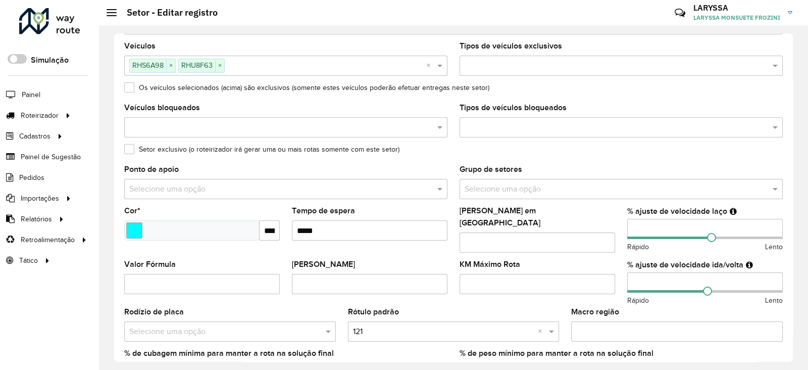
click at [599, 275] on formly-group "Veículos RHS6A98 × RHU8F63 × × Tipos de veículos exclusivos Os veículos selecio…" at bounding box center [453, 216] width 671 height 349
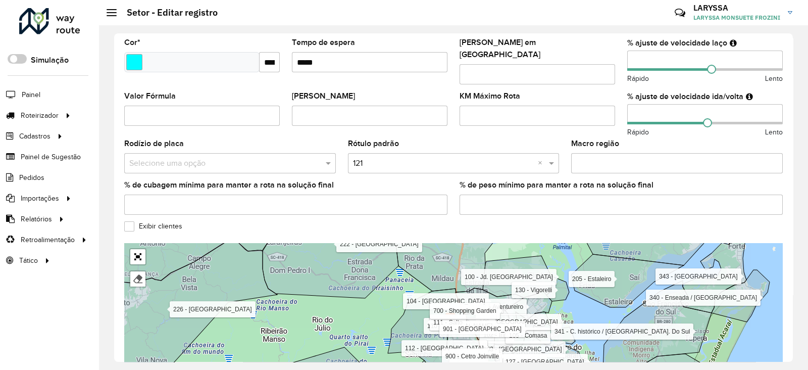
scroll to position [325, 0]
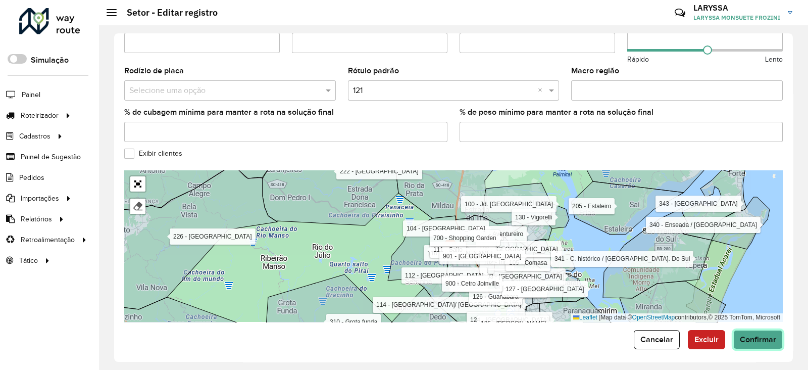
click at [752, 335] on span "Confirmar" at bounding box center [758, 339] width 36 height 9
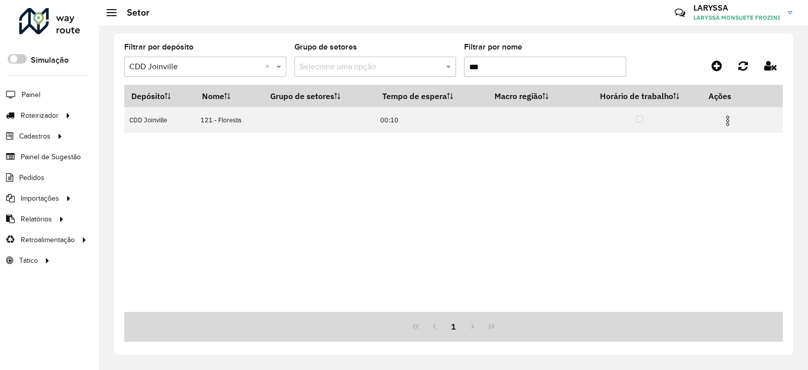
drag, startPoint x: 478, startPoint y: 63, endPoint x: 472, endPoint y: 64, distance: 5.2
click at [472, 64] on input "***" at bounding box center [545, 67] width 162 height 20
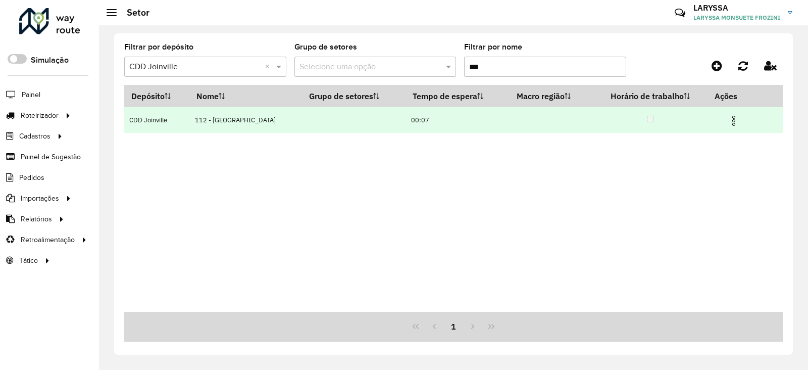
click at [733, 116] on img at bounding box center [734, 121] width 12 height 12
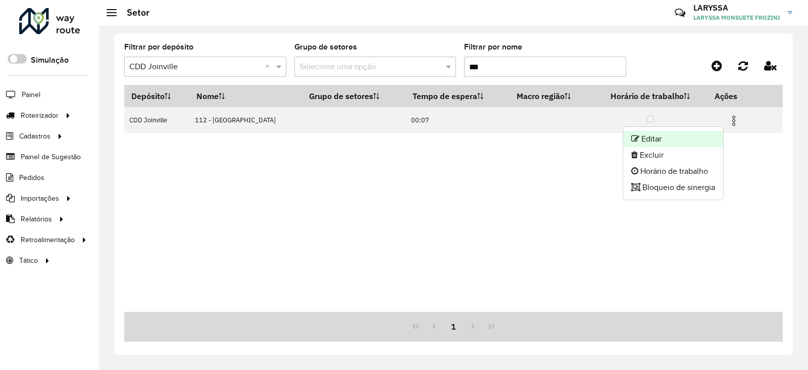
click at [677, 134] on li "Editar" at bounding box center [674, 139] width 100 height 16
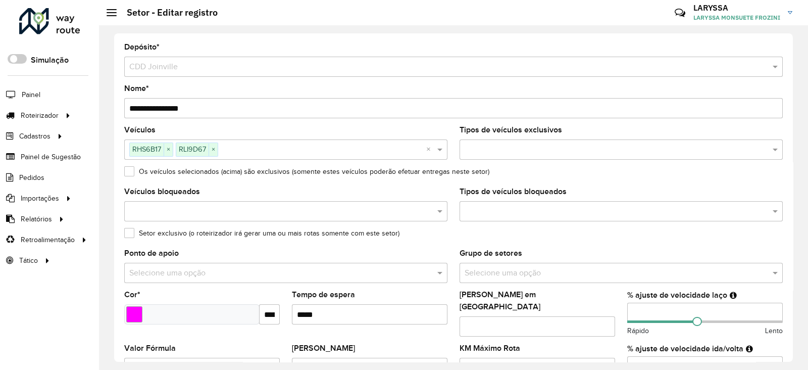
drag, startPoint x: 652, startPoint y: 312, endPoint x: 609, endPoint y: 312, distance: 43.0
click at [609, 312] on formly-group "Veículos RHS6B17 × RLI9D67 × × Tipos de veículos exclusivos Os veículos selecio…" at bounding box center [453, 300] width 671 height 349
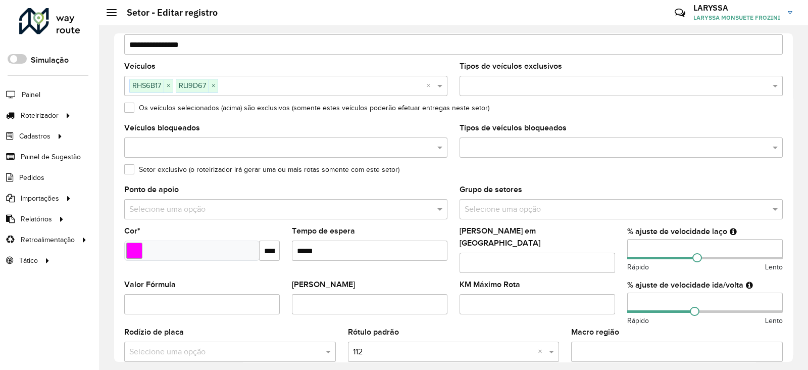
scroll to position [84, 0]
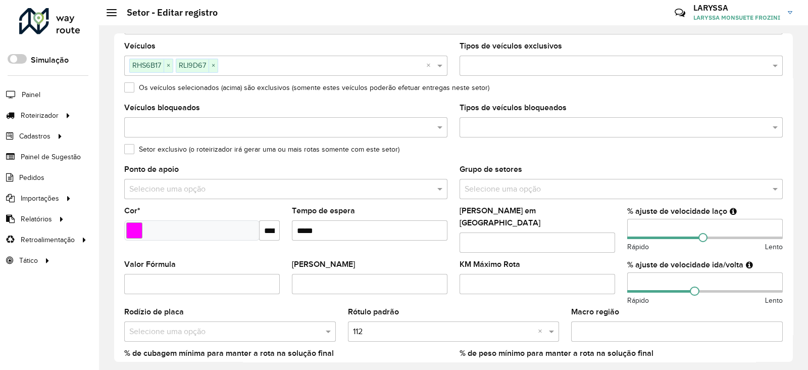
drag, startPoint x: 649, startPoint y: 277, endPoint x: 624, endPoint y: 275, distance: 25.9
click at [624, 275] on formly-field "% ajuste de velocidade ida/volta ** Rápido Lento" at bounding box center [706, 284] width 168 height 47
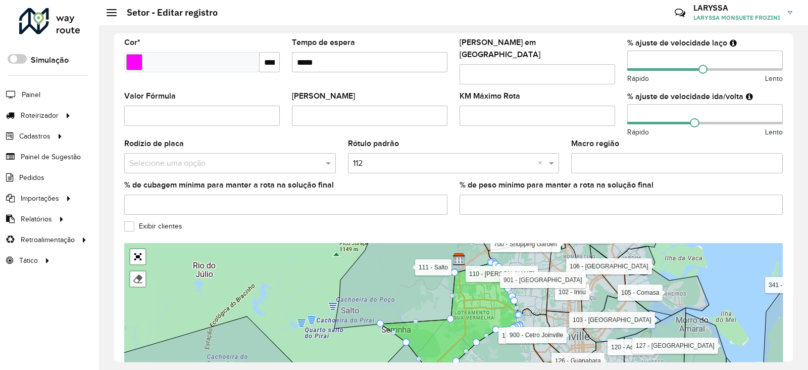
scroll to position [325, 0]
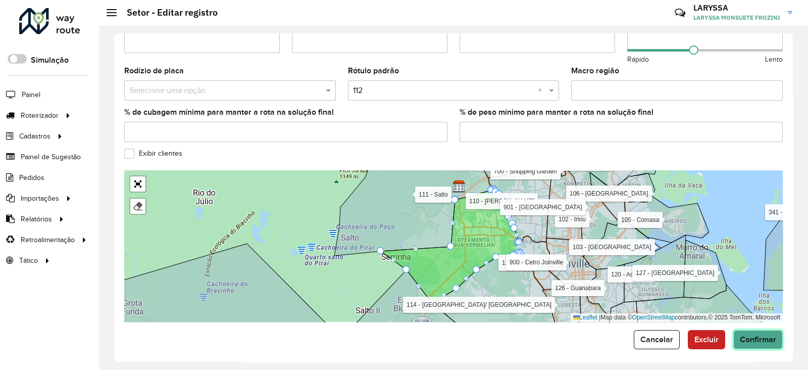
click at [772, 330] on button "Confirmar" at bounding box center [759, 339] width 50 height 19
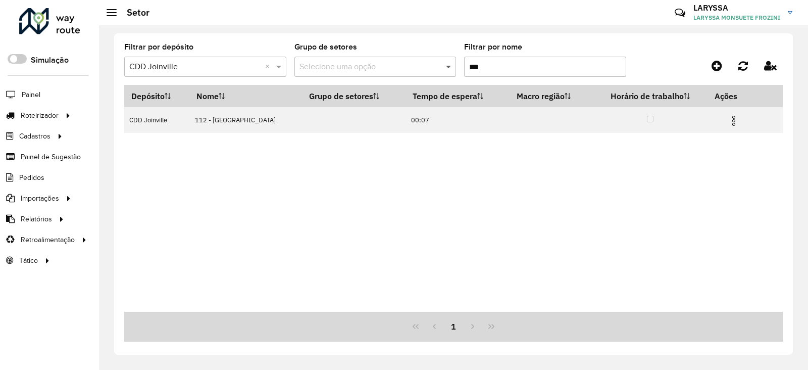
drag, startPoint x: 474, startPoint y: 67, endPoint x: 444, endPoint y: 67, distance: 30.3
click at [444, 67] on formly-group "Filtrar por depósito Selecione um depósito × CDD Joinville × Grupo de setores S…" at bounding box center [367, 63] width 486 height 41
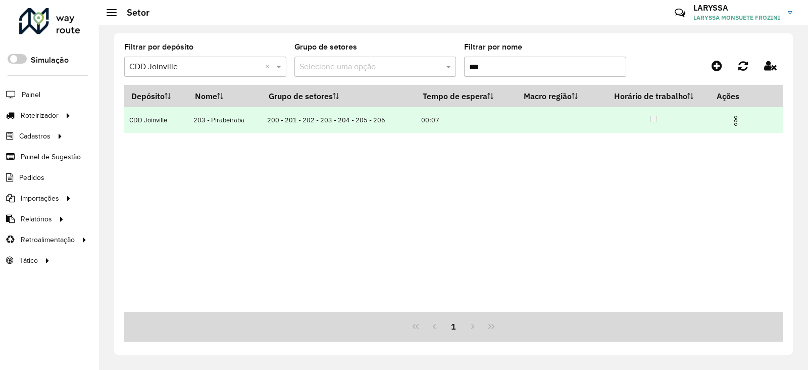
click at [735, 117] on img at bounding box center [736, 121] width 12 height 12
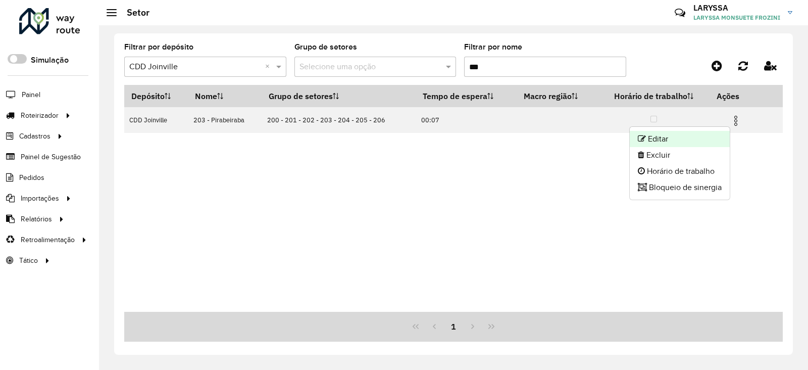
click at [689, 134] on li "Editar" at bounding box center [680, 139] width 100 height 16
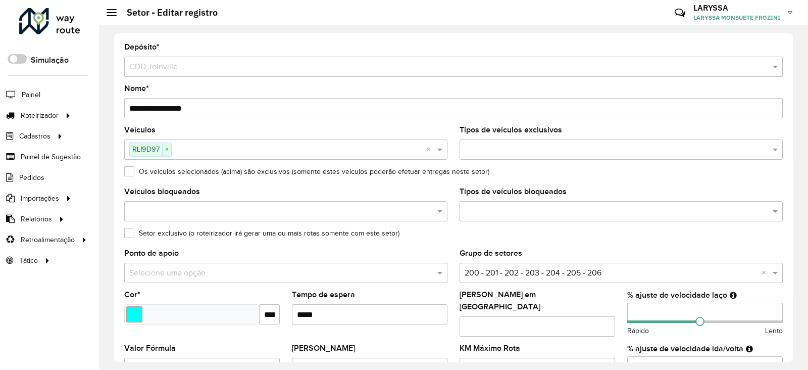
click at [651, 307] on input "**" at bounding box center [706, 313] width 156 height 20
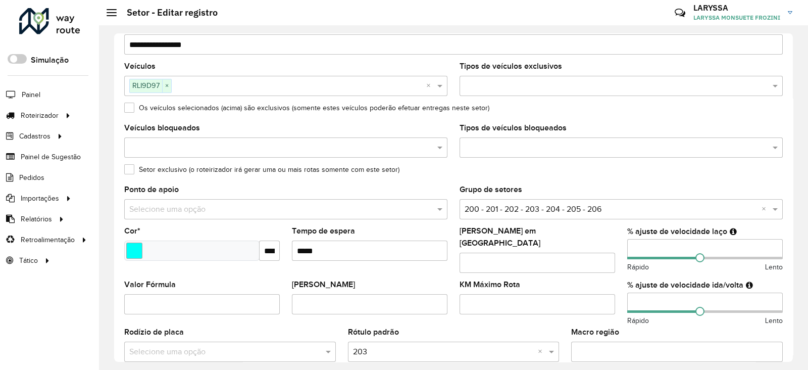
scroll to position [84, 0]
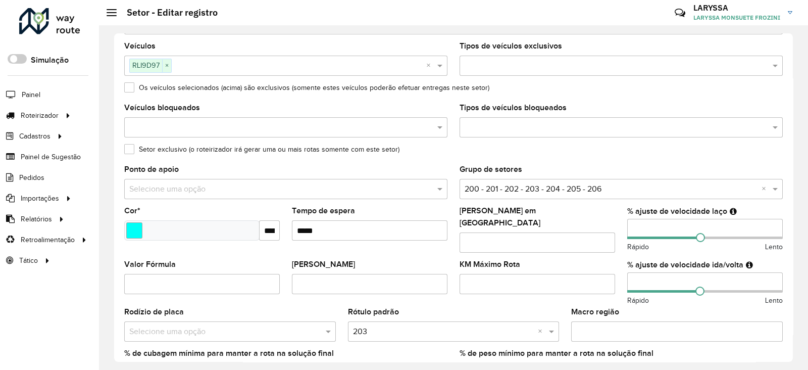
drag, startPoint x: 643, startPoint y: 277, endPoint x: 582, endPoint y: 277, distance: 61.6
click at [582, 277] on formly-group "Veículos RLI9D97 × × Tipos de veículos exclusivos Os veículos selecionados (aci…" at bounding box center [453, 216] width 671 height 349
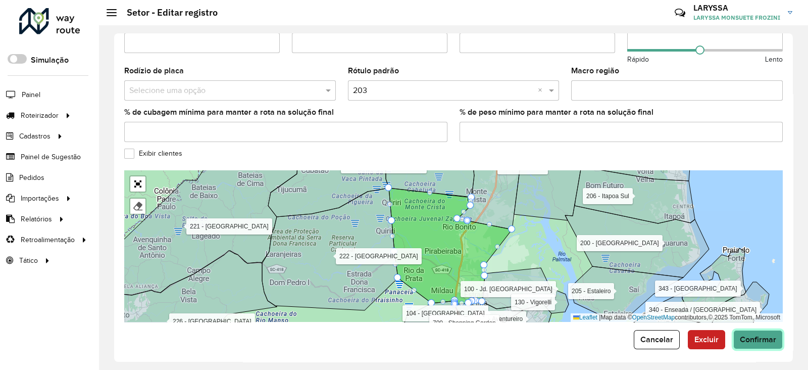
click at [755, 335] on span "Confirmar" at bounding box center [758, 339] width 36 height 9
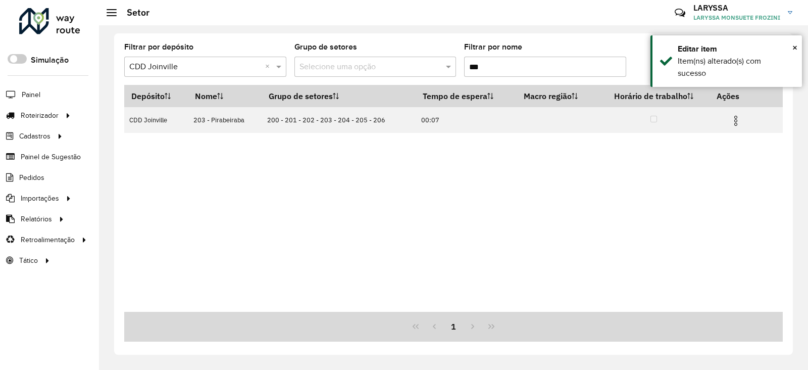
drag, startPoint x: 485, startPoint y: 64, endPoint x: 480, endPoint y: 63, distance: 5.6
click at [480, 63] on input "***" at bounding box center [545, 67] width 162 height 20
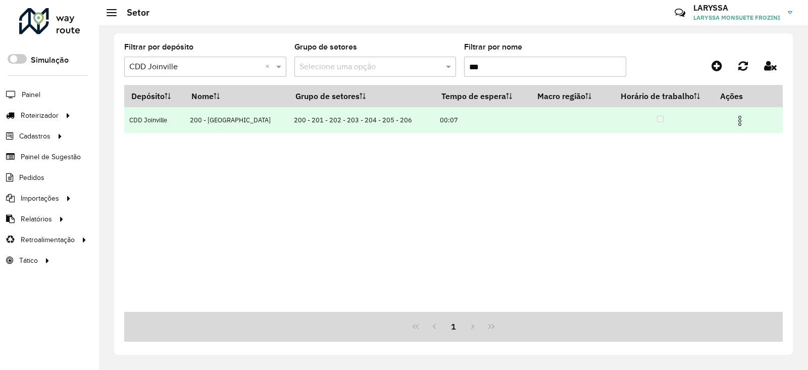
click at [736, 120] on img at bounding box center [740, 121] width 12 height 12
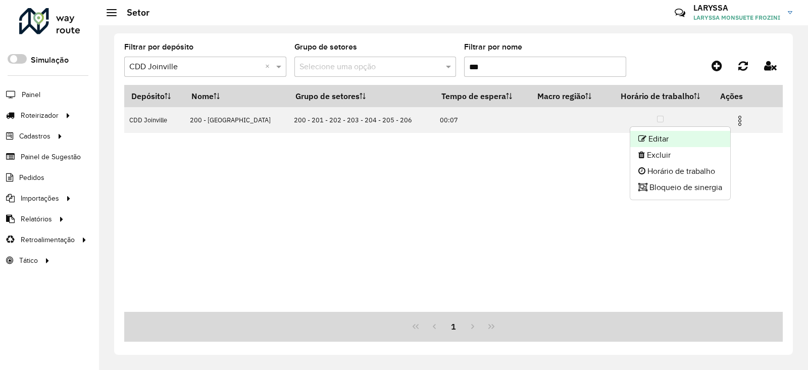
click at [682, 145] on li "Editar" at bounding box center [681, 139] width 100 height 16
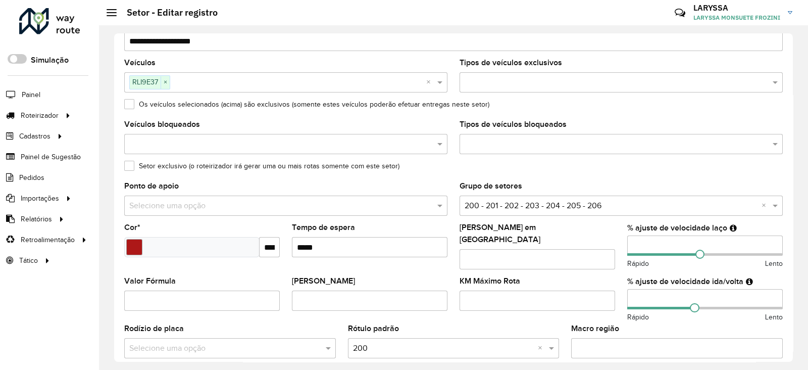
scroll to position [84, 0]
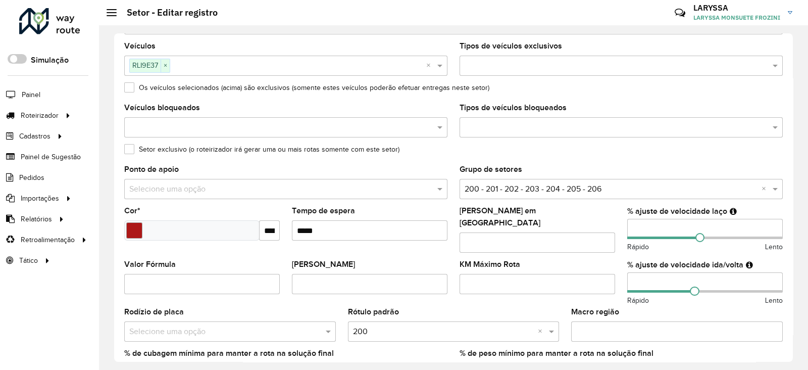
drag, startPoint x: 649, startPoint y: 223, endPoint x: 599, endPoint y: 223, distance: 49.5
click at [599, 223] on formly-group "Veículos RLI9E37 × × Tipos de veículos exclusivos Os veículos selecionados (aci…" at bounding box center [453, 216] width 671 height 349
drag, startPoint x: 628, startPoint y: 276, endPoint x: 601, endPoint y: 275, distance: 26.3
click at [601, 275] on formly-group "Veículos RLI9E37 × × Tipos de veículos exclusivos Os veículos selecionados (aci…" at bounding box center [453, 216] width 671 height 349
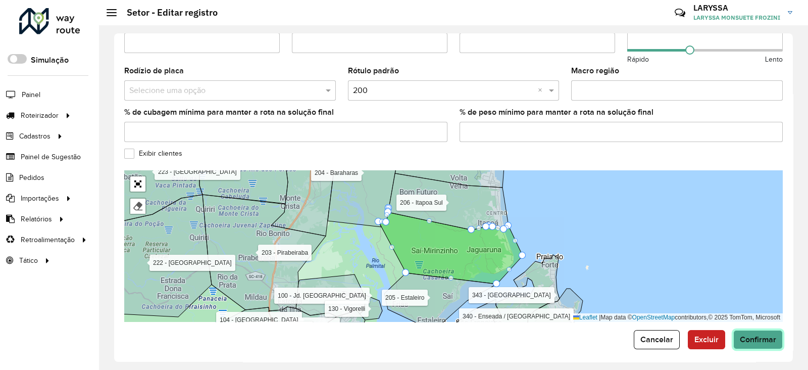
click at [772, 335] on span "Confirmar" at bounding box center [758, 339] width 36 height 9
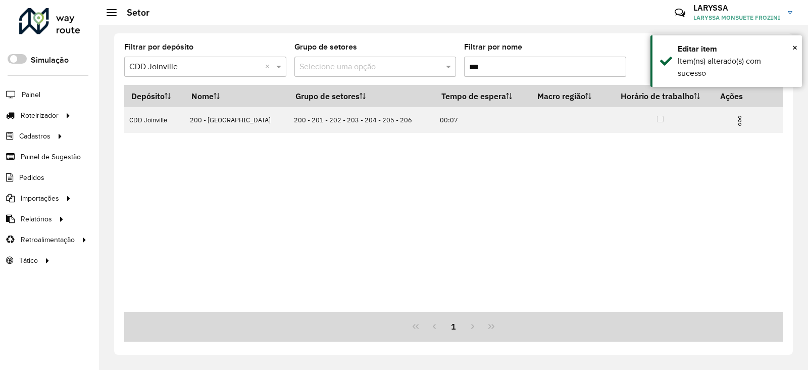
drag, startPoint x: 461, startPoint y: 66, endPoint x: 416, endPoint y: 64, distance: 45.0
click at [417, 64] on formly-group "Filtrar por depósito Selecione um depósito × CDD Joinville × Grupo de setores S…" at bounding box center [367, 63] width 486 height 41
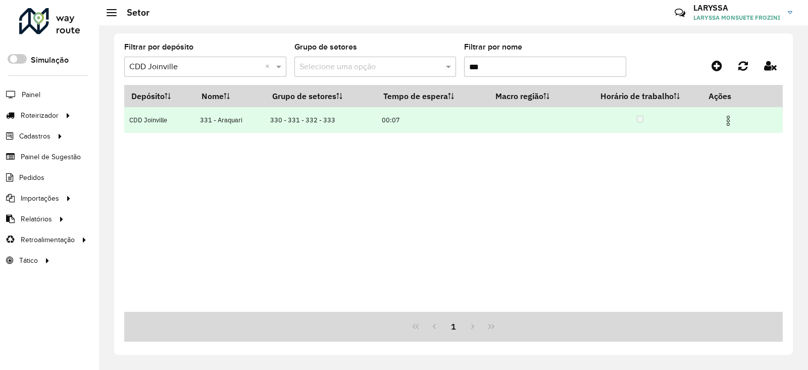
click at [728, 120] on img at bounding box center [729, 121] width 12 height 12
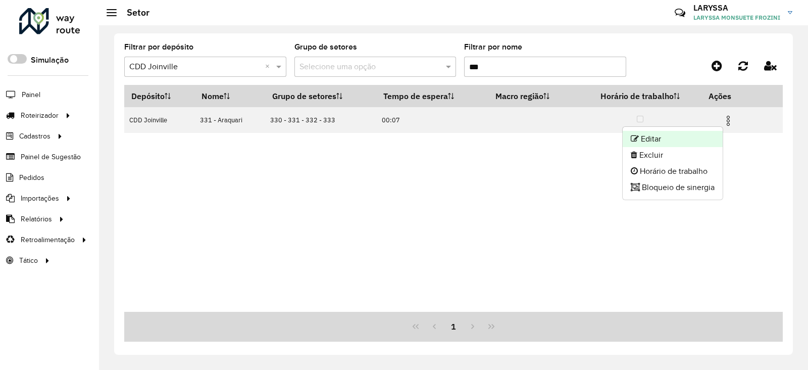
click at [676, 135] on li "Editar" at bounding box center [673, 139] width 100 height 16
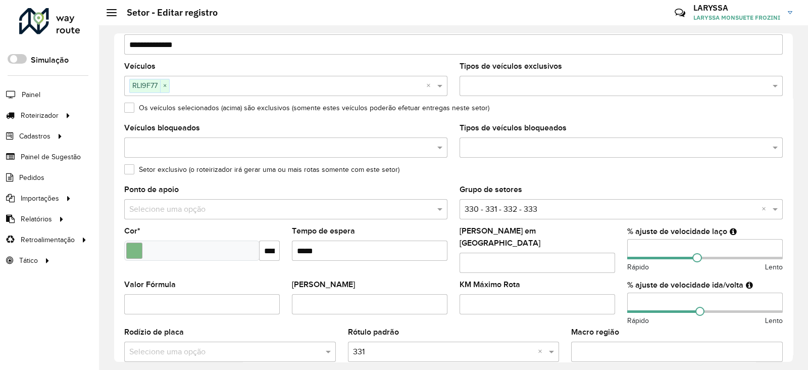
scroll to position [84, 0]
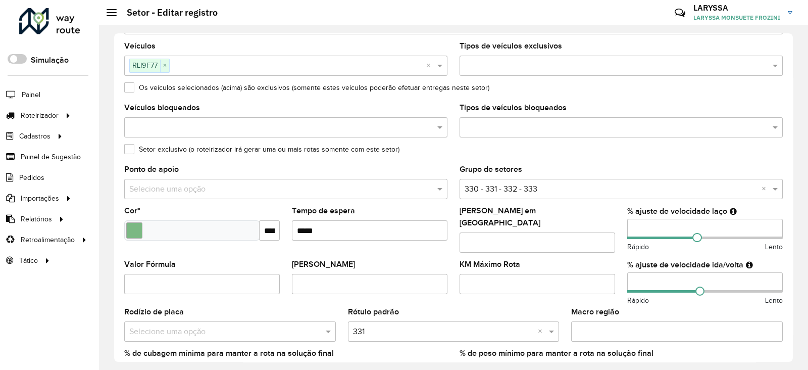
drag, startPoint x: 642, startPoint y: 230, endPoint x: 635, endPoint y: 228, distance: 7.7
click at [635, 228] on input "**" at bounding box center [706, 229] width 156 height 20
drag, startPoint x: 623, startPoint y: 273, endPoint x: 608, endPoint y: 273, distance: 14.7
click at [608, 273] on formly-group "Veículos RLI9F77 × × Tipos de veículos exclusivos Os veículos selecionados (aci…" at bounding box center [453, 216] width 671 height 349
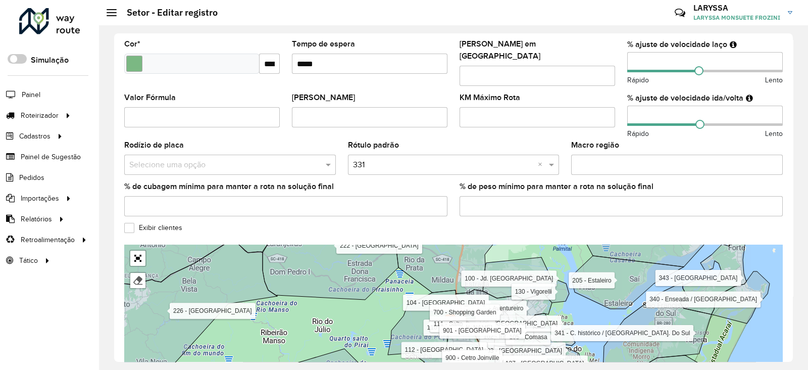
scroll to position [325, 0]
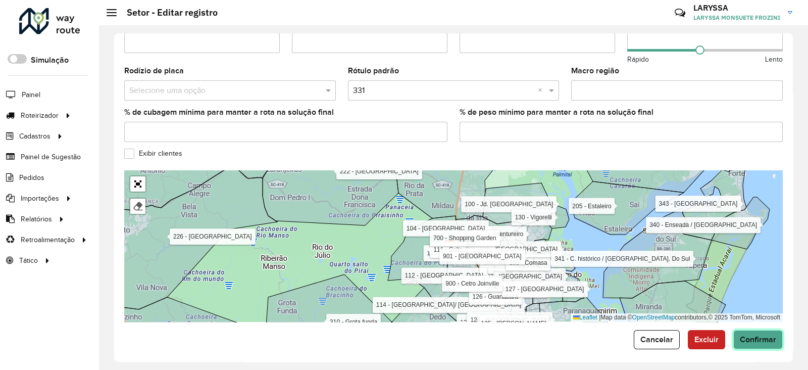
click at [745, 335] on span "Confirmar" at bounding box center [758, 339] width 36 height 9
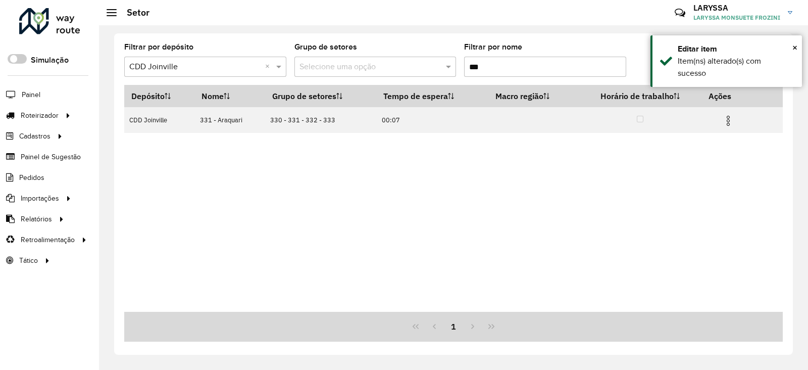
drag, startPoint x: 483, startPoint y: 64, endPoint x: 473, endPoint y: 66, distance: 10.3
click at [473, 66] on input "***" at bounding box center [545, 67] width 162 height 20
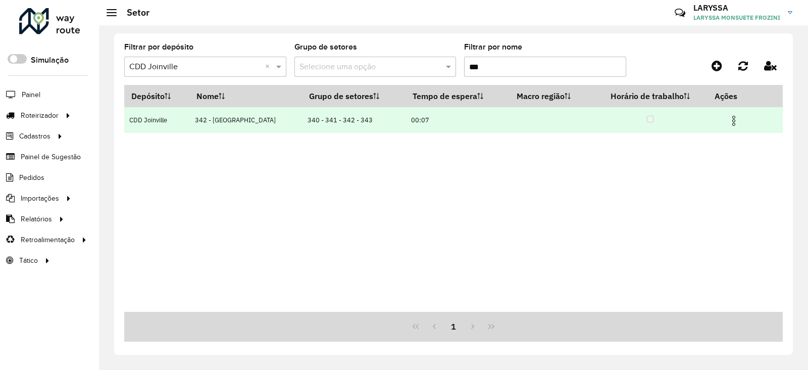
click at [733, 120] on img at bounding box center [734, 121] width 12 height 12
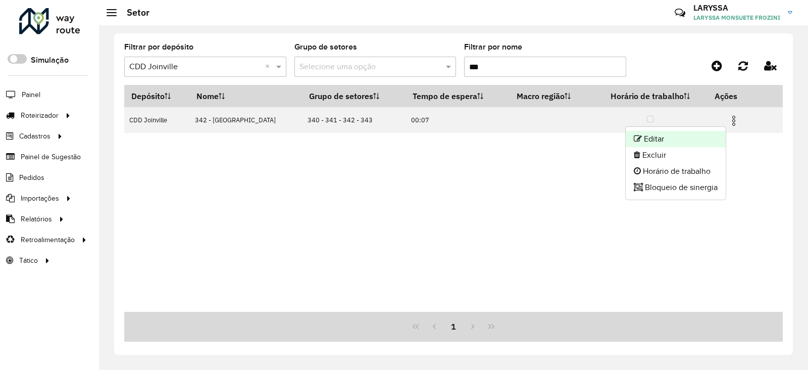
click at [673, 134] on li "Editar" at bounding box center [676, 139] width 100 height 16
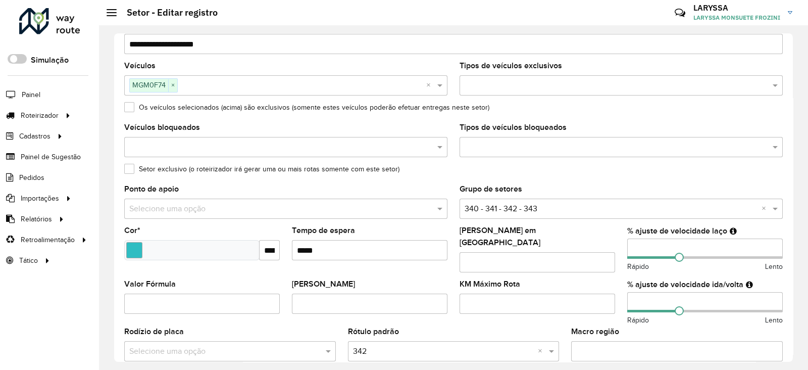
scroll to position [84, 0]
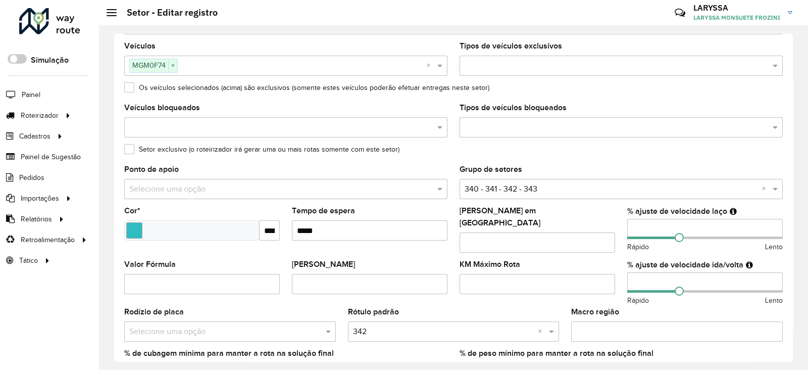
drag, startPoint x: 626, startPoint y: 227, endPoint x: 607, endPoint y: 226, distance: 18.7
click at [607, 226] on formly-group "Veículos MGM0F74 × × Tipos de veículos exclusivos Os veículos selecionados (aci…" at bounding box center [453, 216] width 671 height 349
drag, startPoint x: 657, startPoint y: 269, endPoint x: 597, endPoint y: 259, distance: 61.0
click at [597, 259] on formly-group "Veículos MGM0F74 × × Tipos de veículos exclusivos Os veículos selecionados (aci…" at bounding box center [453, 216] width 671 height 349
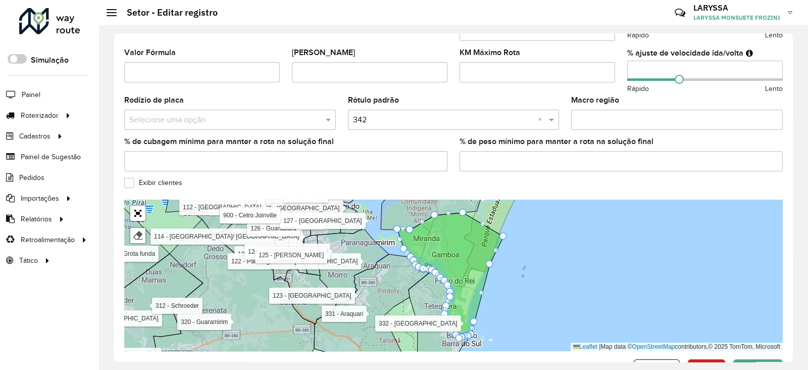
scroll to position [325, 0]
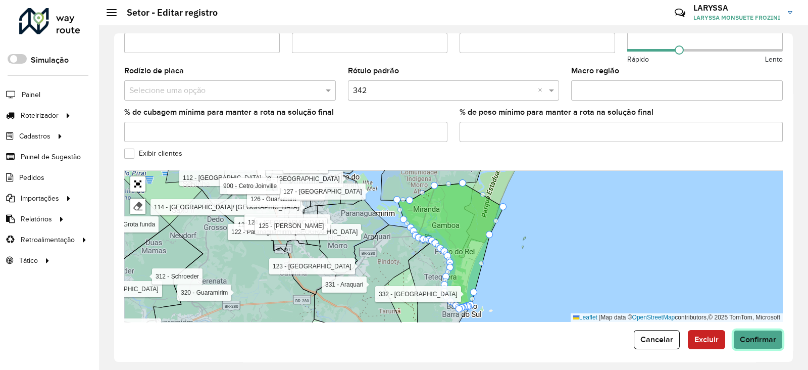
click at [755, 339] on button "Confirmar" at bounding box center [759, 339] width 50 height 19
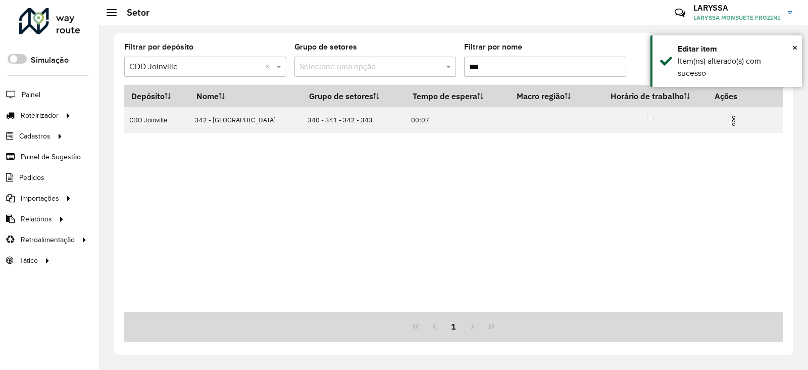
click at [488, 65] on input "***" at bounding box center [545, 67] width 162 height 20
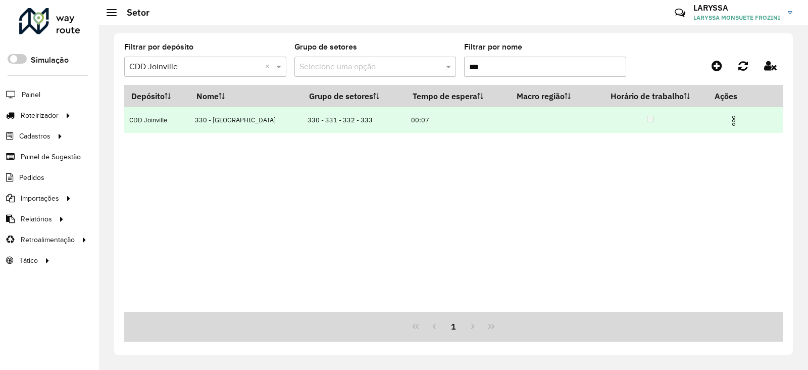
click at [731, 125] on img at bounding box center [734, 121] width 12 height 12
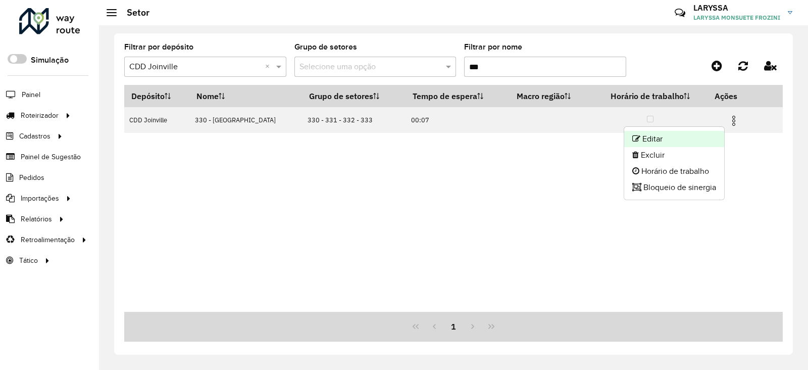
click at [674, 145] on li "Editar" at bounding box center [675, 139] width 100 height 16
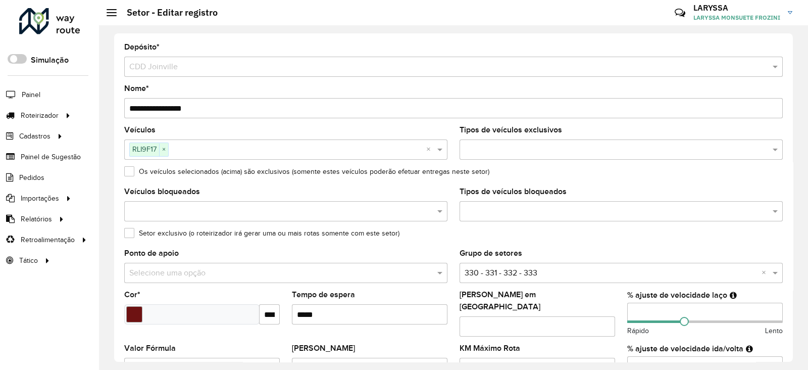
drag, startPoint x: 599, startPoint y: 307, endPoint x: 587, endPoint y: 296, distance: 16.5
click at [586, 305] on formly-group "Veículos RLI9F17 × × Tipos de veículos exclusivos Os veículos selecionados (aci…" at bounding box center [453, 300] width 671 height 349
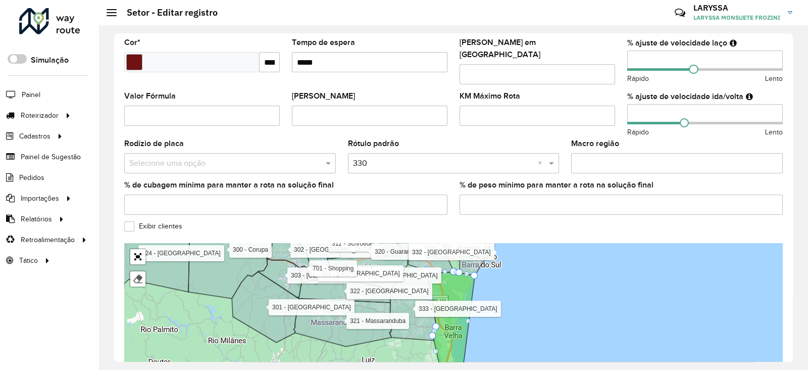
drag, startPoint x: 635, startPoint y: 105, endPoint x: 602, endPoint y: 106, distance: 32.9
click at [602, 106] on formly-group "Veículos RLI9F17 × × Tipos de veículos exclusivos Os veículos selecionados (aci…" at bounding box center [453, 48] width 671 height 349
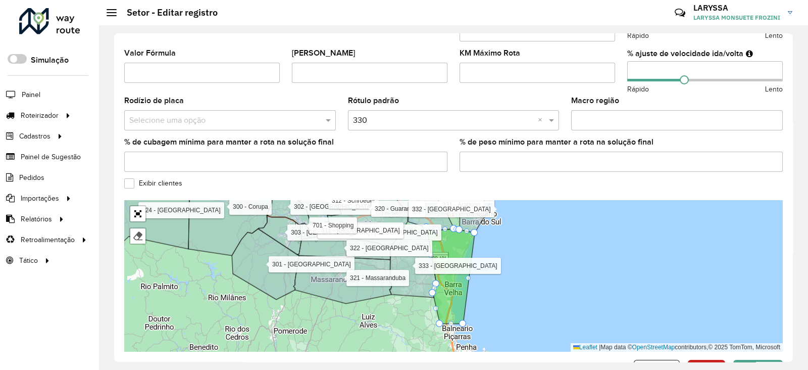
scroll to position [325, 0]
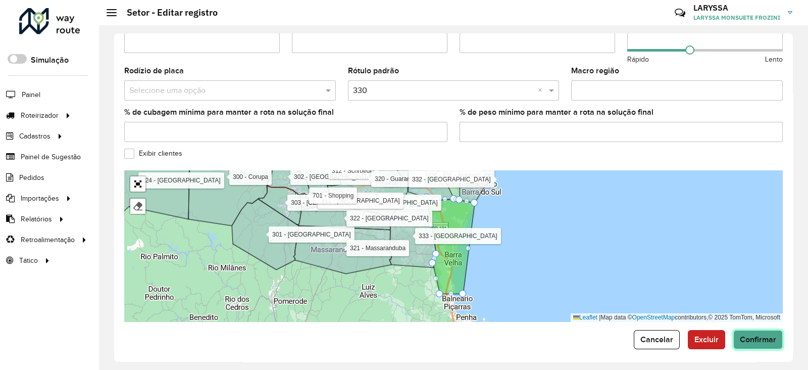
click at [755, 335] on span "Confirmar" at bounding box center [758, 339] width 36 height 9
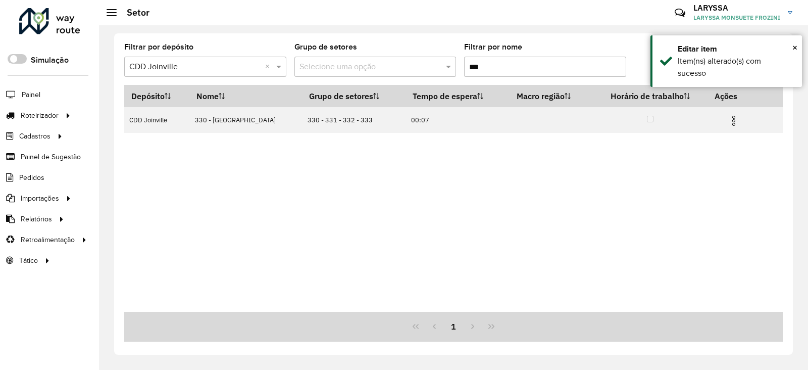
drag, startPoint x: 491, startPoint y: 62, endPoint x: 479, endPoint y: 64, distance: 11.9
click at [479, 64] on input "***" at bounding box center [545, 67] width 162 height 20
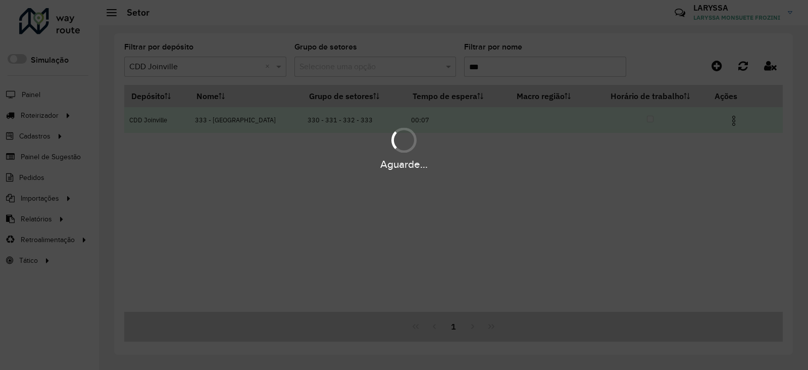
click at [735, 122] on img at bounding box center [734, 121] width 12 height 12
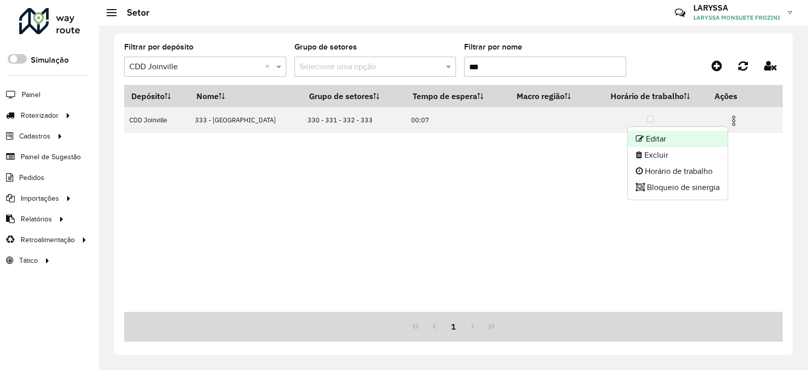
click at [677, 137] on li "Editar" at bounding box center [678, 139] width 100 height 16
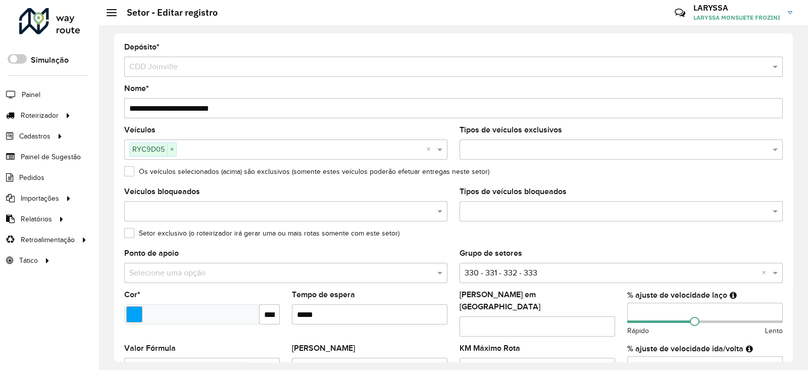
drag, startPoint x: 642, startPoint y: 310, endPoint x: 609, endPoint y: 308, distance: 32.9
click at [609, 308] on formly-group "Veículos RYC9D05 × × Tipos de veículos exclusivos Os veículos selecionados (aci…" at bounding box center [453, 300] width 671 height 349
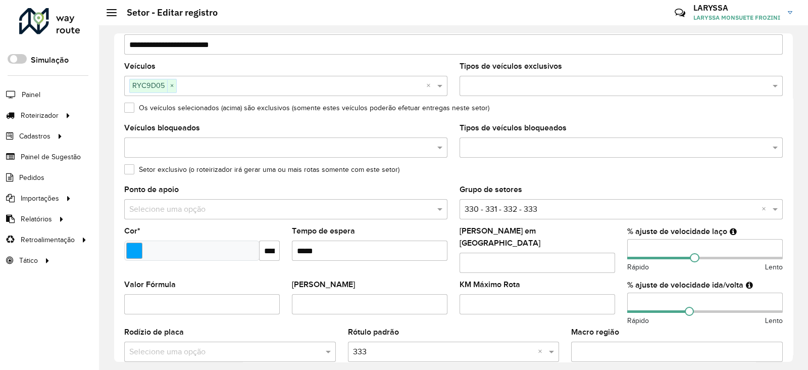
scroll to position [84, 0]
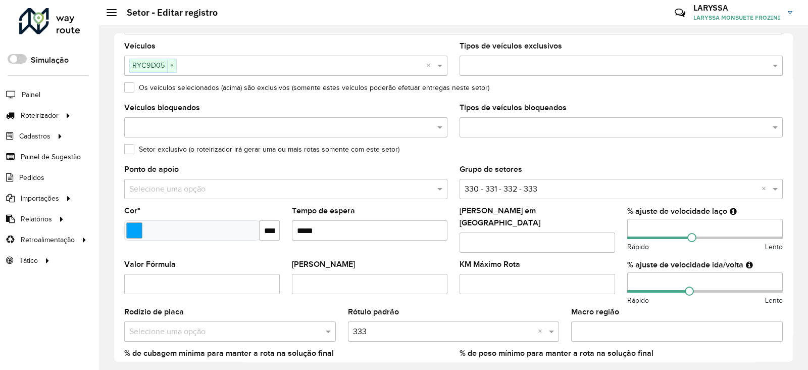
drag, startPoint x: 646, startPoint y: 274, endPoint x: 588, endPoint y: 269, distance: 58.3
click at [588, 269] on formly-group "Veículos RYC9D05 × × Tipos de veículos exclusivos Os veículos selecionados (aci…" at bounding box center [453, 216] width 671 height 349
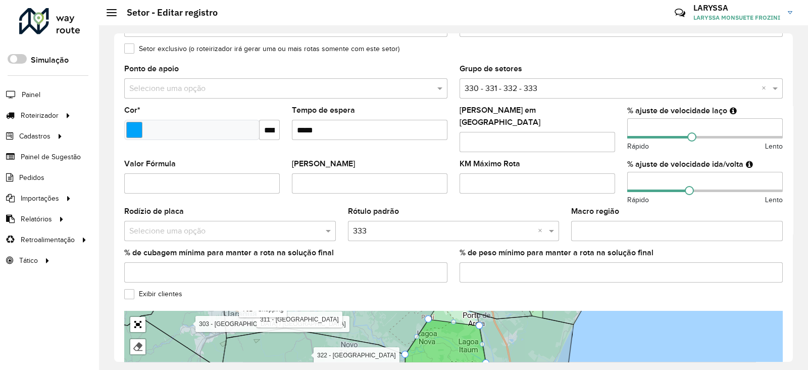
scroll to position [325, 0]
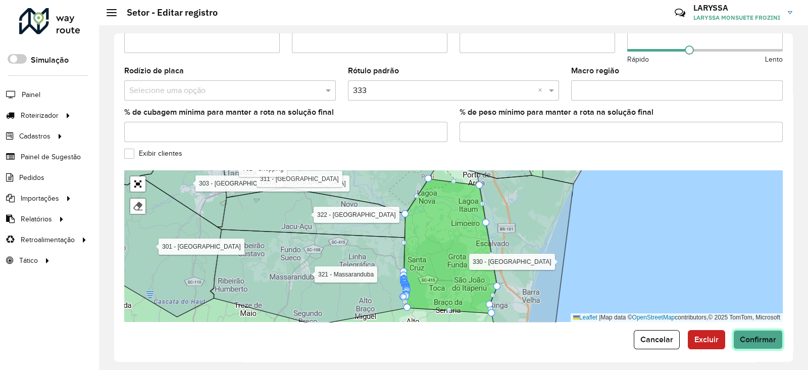
click at [751, 337] on span "Confirmar" at bounding box center [758, 339] width 36 height 9
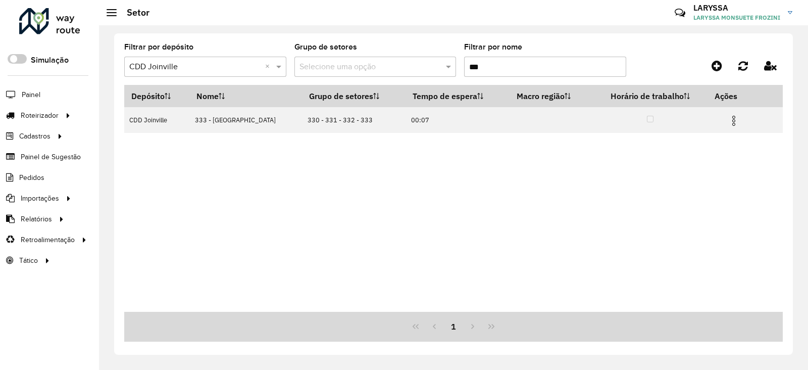
drag, startPoint x: 493, startPoint y: 64, endPoint x: 365, endPoint y: 65, distance: 127.9
click at [365, 65] on formly-group "Filtrar por depósito Selecione um depósito × CDD Joinville × Grupo de setores S…" at bounding box center [367, 63] width 486 height 41
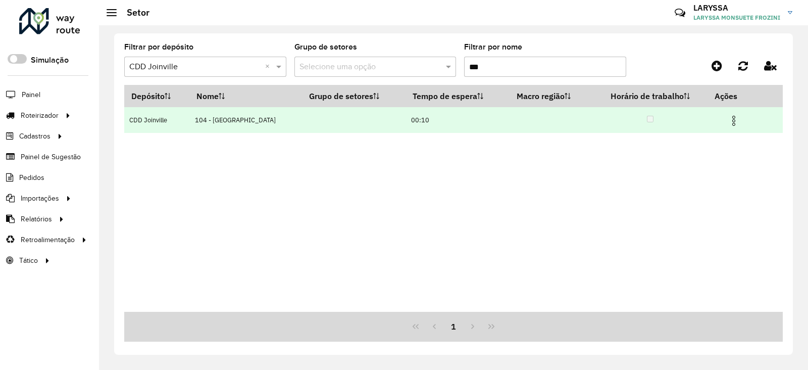
click at [734, 123] on img at bounding box center [734, 121] width 12 height 12
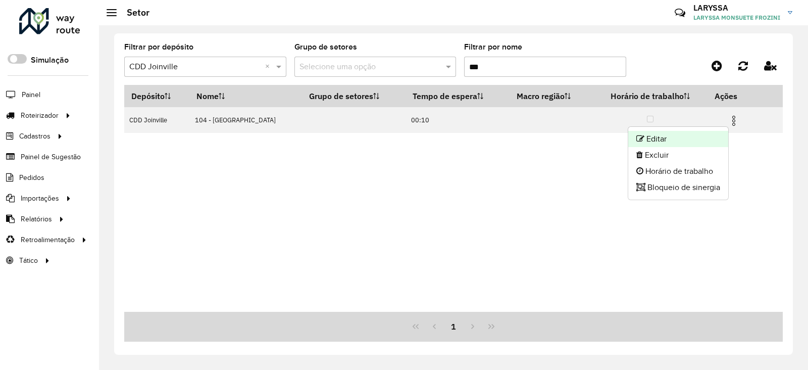
click at [690, 139] on li "Editar" at bounding box center [679, 139] width 100 height 16
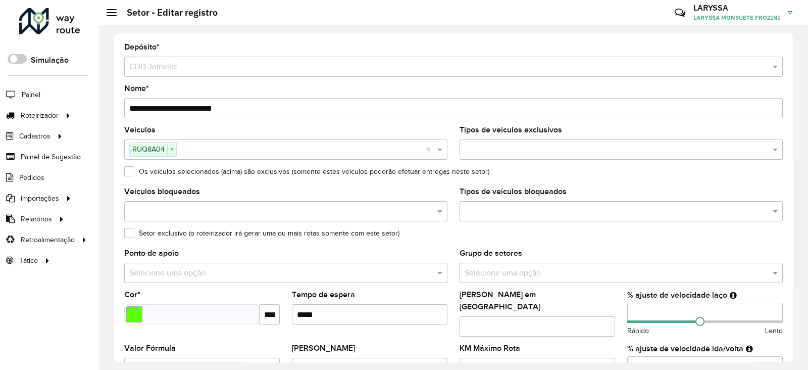
drag, startPoint x: 638, startPoint y: 307, endPoint x: 620, endPoint y: 309, distance: 17.8
click at [622, 309] on formly-field "% ajuste de velocidade laço ** Rápido Lento" at bounding box center [706, 318] width 168 height 54
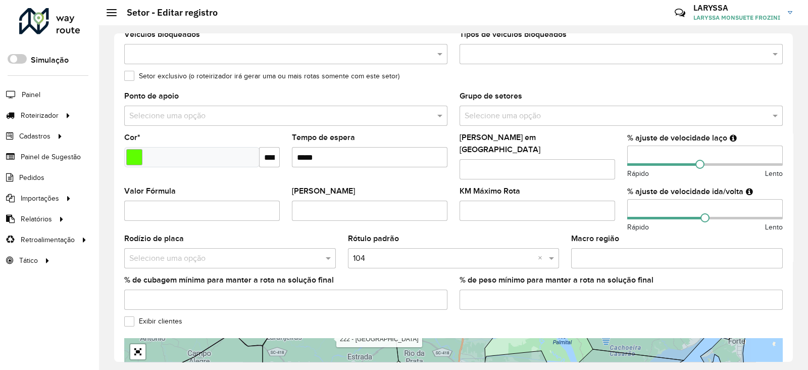
scroll to position [168, 0]
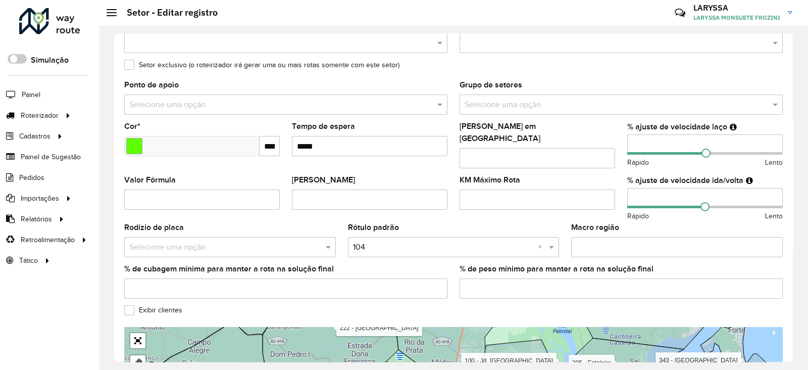
drag, startPoint x: 621, startPoint y: 189, endPoint x: 584, endPoint y: 188, distance: 37.4
click at [584, 188] on formly-group "Veículos RUQ8A04 × × Tipos de veículos exclusivos Os veículos selecionados (aci…" at bounding box center [453, 132] width 671 height 349
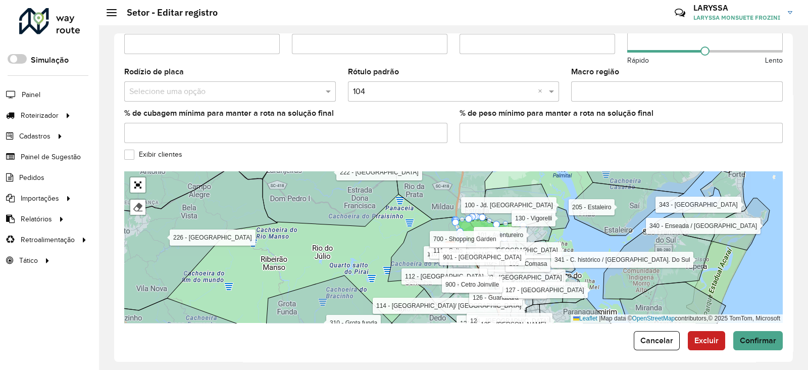
scroll to position [325, 0]
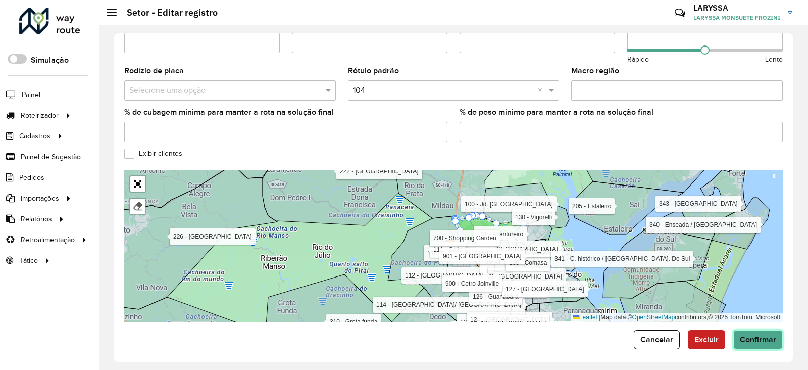
click at [751, 337] on span "Confirmar" at bounding box center [758, 339] width 36 height 9
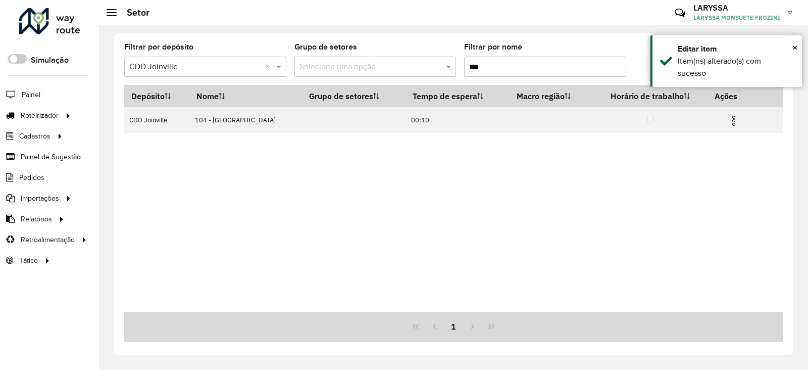
drag, startPoint x: 494, startPoint y: 71, endPoint x: 430, endPoint y: 69, distance: 64.2
click at [430, 69] on formly-group "Filtrar por depósito Selecione um depósito × CDD Joinville × Grupo de setores S…" at bounding box center [367, 63] width 486 height 41
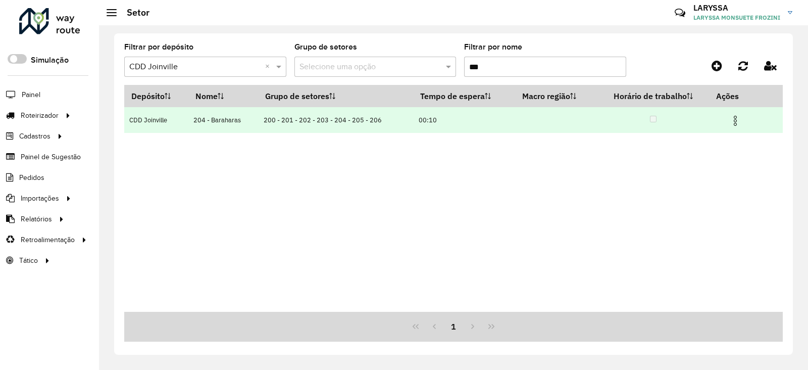
click at [734, 120] on img at bounding box center [736, 121] width 12 height 12
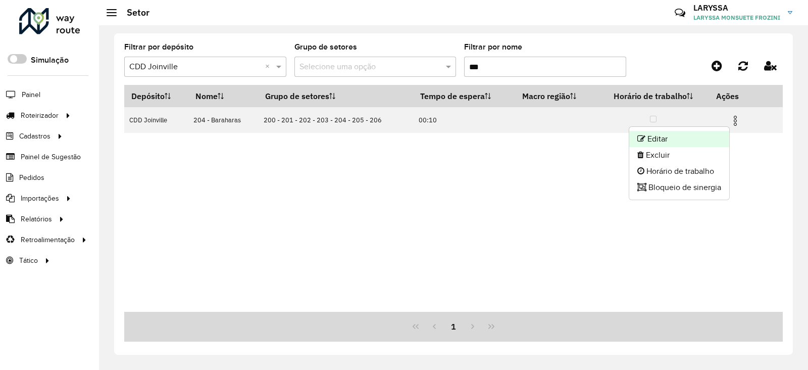
click at [671, 135] on li "Editar" at bounding box center [680, 139] width 100 height 16
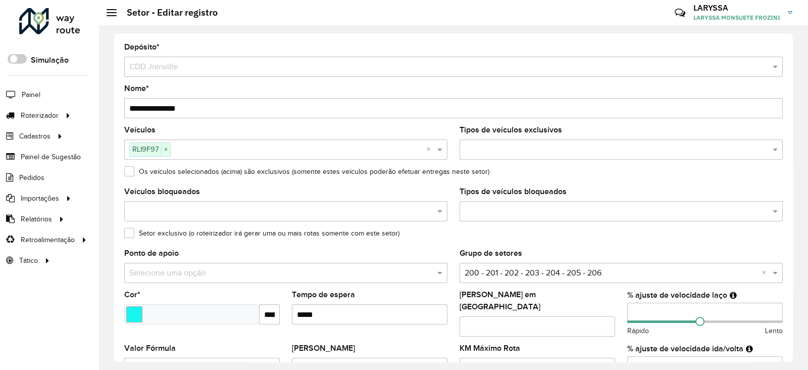
drag, startPoint x: 652, startPoint y: 309, endPoint x: 603, endPoint y: 306, distance: 49.1
click at [603, 306] on formly-group "Veículos RLI9F97 × × Tipos de veículos exclusivos Os veículos selecionados (aci…" at bounding box center [453, 300] width 671 height 349
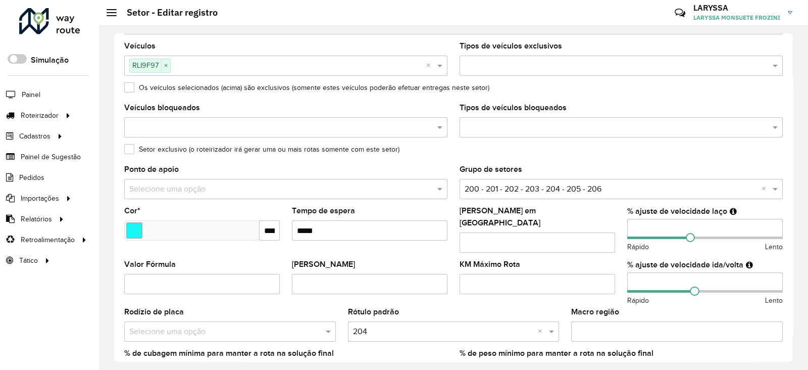
drag, startPoint x: 649, startPoint y: 280, endPoint x: 599, endPoint y: 278, distance: 49.5
click at [599, 278] on formly-group "Veículos RLI9F97 × × Tipos de veículos exclusivos Os veículos selecionados (aci…" at bounding box center [453, 216] width 671 height 349
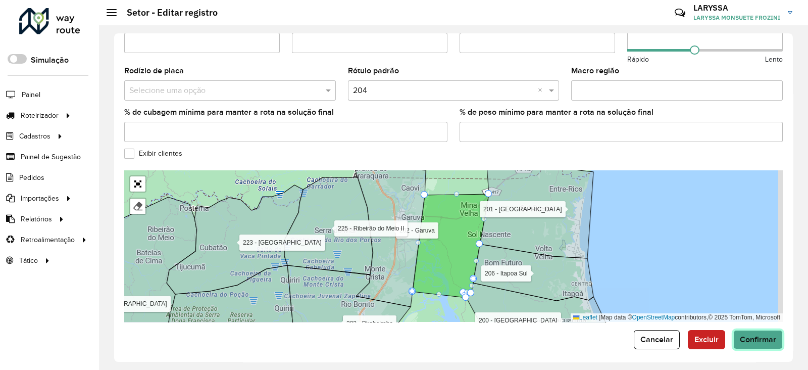
click at [755, 336] on span "Confirmar" at bounding box center [758, 339] width 36 height 9
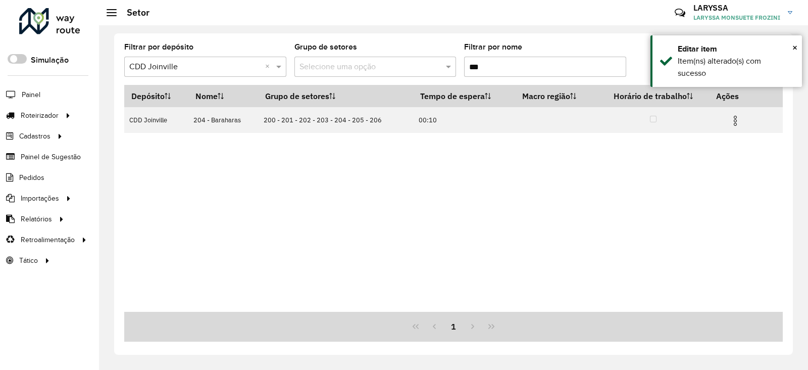
click at [481, 64] on input "***" at bounding box center [545, 67] width 162 height 20
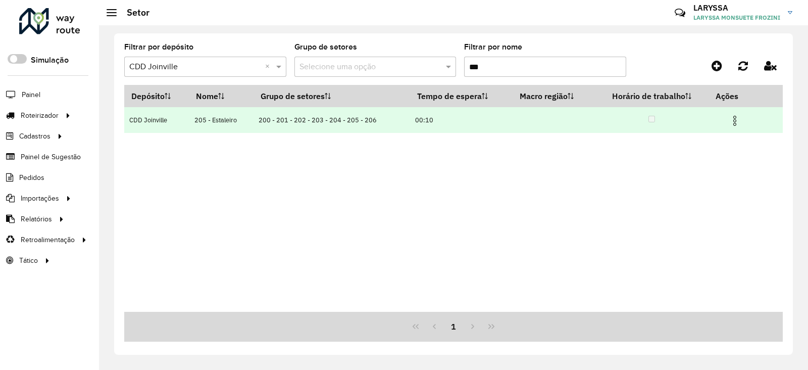
click at [735, 118] on img at bounding box center [735, 121] width 12 height 12
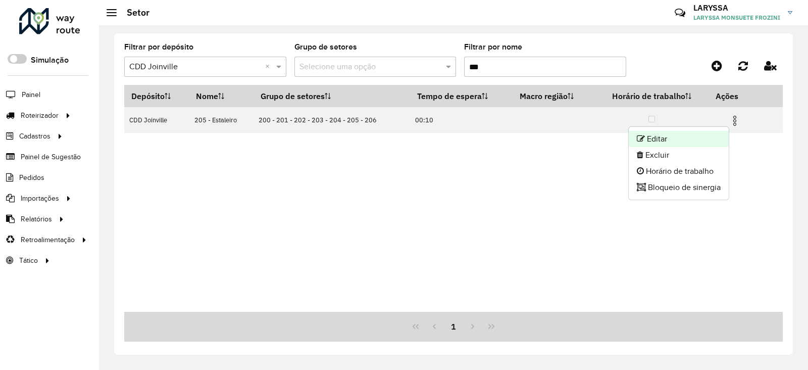
click at [674, 142] on li "Editar" at bounding box center [679, 139] width 100 height 16
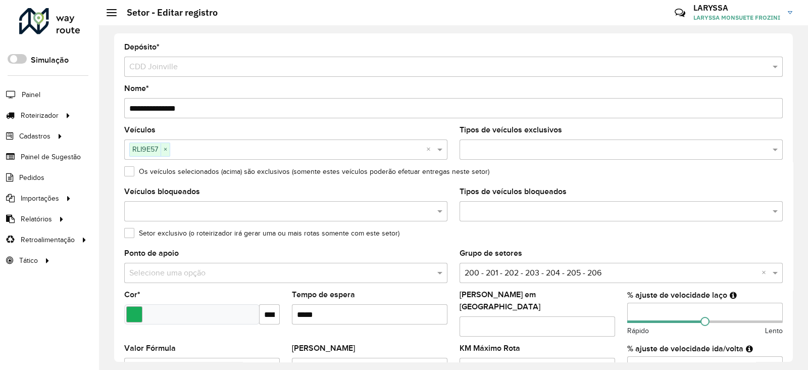
drag, startPoint x: 643, startPoint y: 310, endPoint x: 633, endPoint y: 309, distance: 9.6
click at [633, 309] on input "**" at bounding box center [706, 313] width 156 height 20
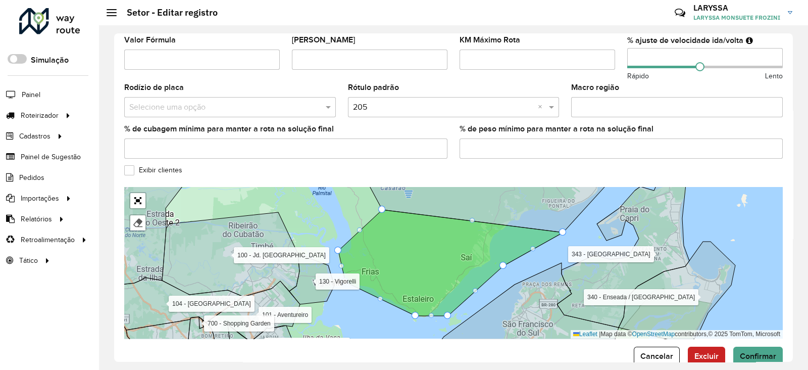
scroll to position [325, 0]
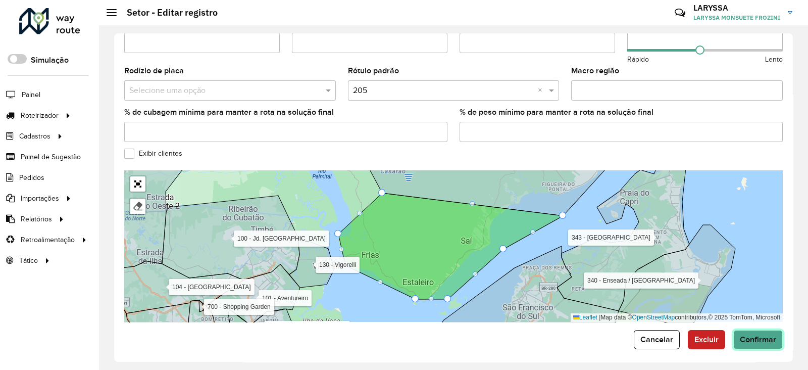
click at [764, 335] on span "Confirmar" at bounding box center [758, 339] width 36 height 9
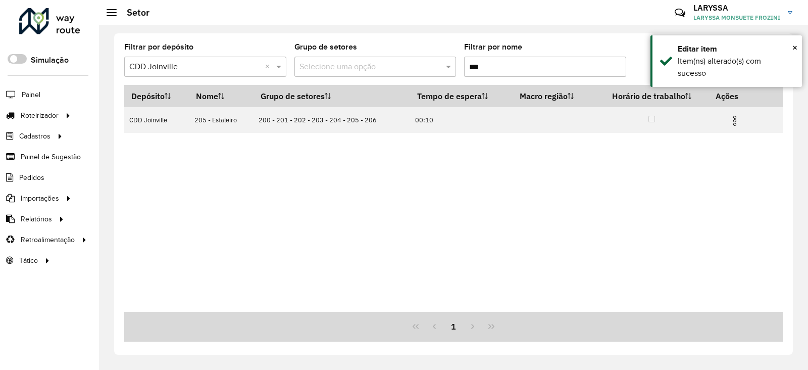
drag, startPoint x: 487, startPoint y: 67, endPoint x: 481, endPoint y: 68, distance: 6.1
click at [481, 68] on input "***" at bounding box center [545, 67] width 162 height 20
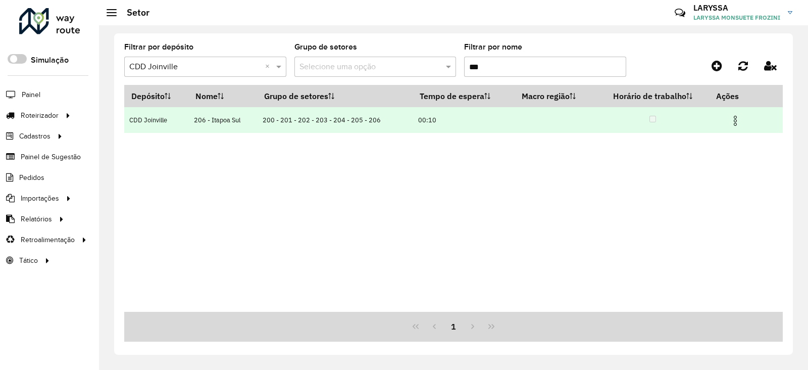
click at [734, 120] on img at bounding box center [736, 121] width 12 height 12
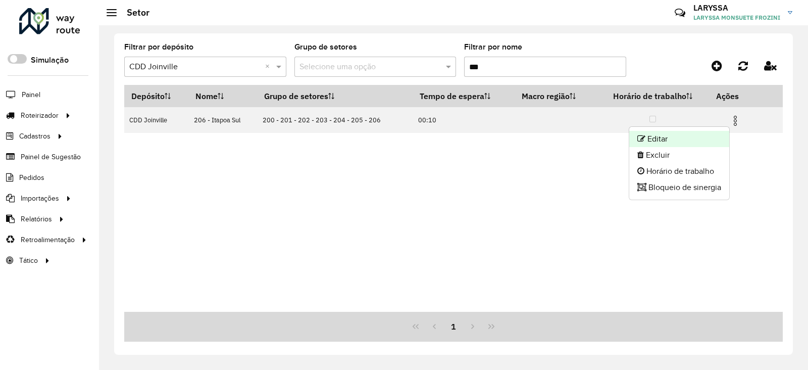
click at [664, 139] on li "Editar" at bounding box center [680, 139] width 100 height 16
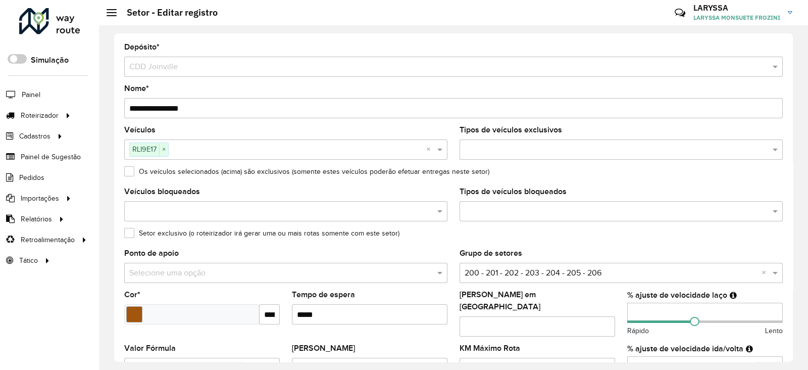
scroll to position [84, 0]
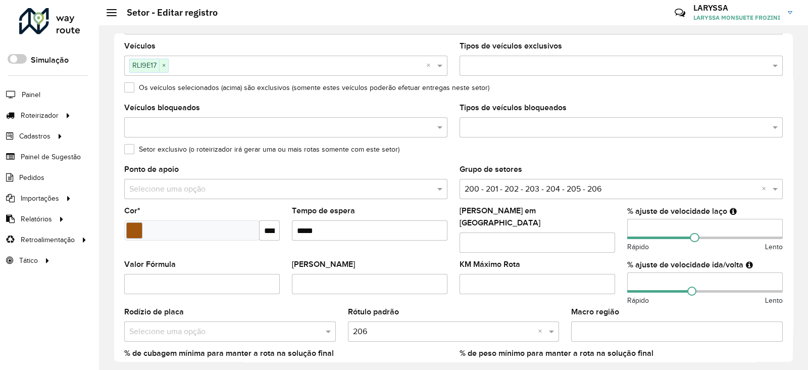
drag, startPoint x: 641, startPoint y: 233, endPoint x: 611, endPoint y: 229, distance: 30.0
click at [611, 229] on formly-group "Veículos RLI9E17 × × Tipos de veículos exclusivos Os veículos selecionados (aci…" at bounding box center [453, 216] width 671 height 349
drag, startPoint x: 644, startPoint y: 273, endPoint x: 634, endPoint y: 273, distance: 10.6
click at [634, 273] on input "**" at bounding box center [706, 282] width 156 height 20
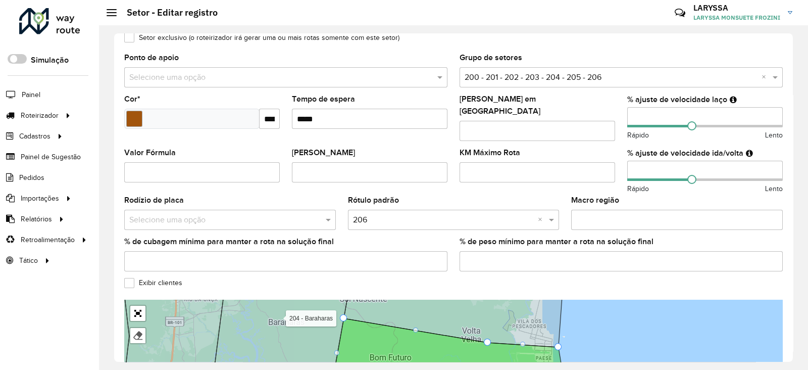
scroll to position [325, 0]
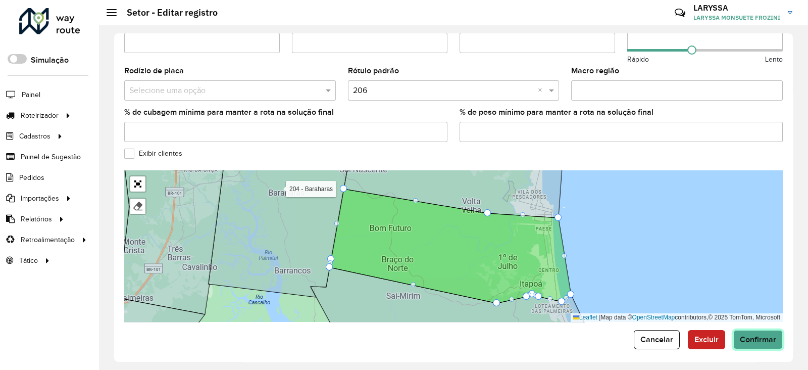
click at [765, 335] on span "Confirmar" at bounding box center [758, 339] width 36 height 9
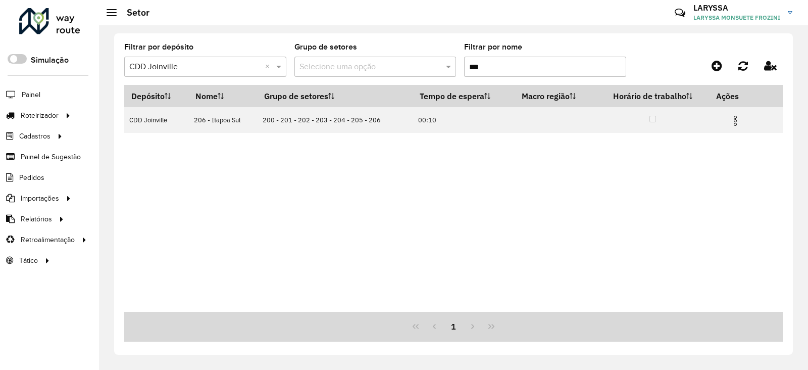
drag, startPoint x: 487, startPoint y: 61, endPoint x: 443, endPoint y: 68, distance: 44.6
click at [443, 68] on formly-group "Filtrar por depósito Selecione um depósito × CDD Joinville × Grupo de setores S…" at bounding box center [367, 63] width 486 height 41
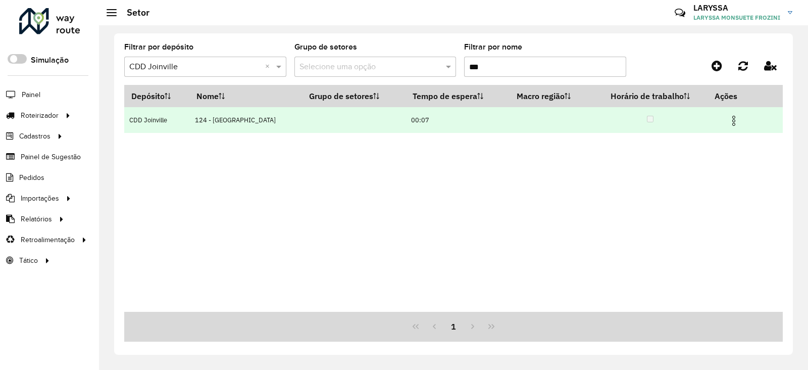
click at [731, 124] on img at bounding box center [734, 121] width 12 height 12
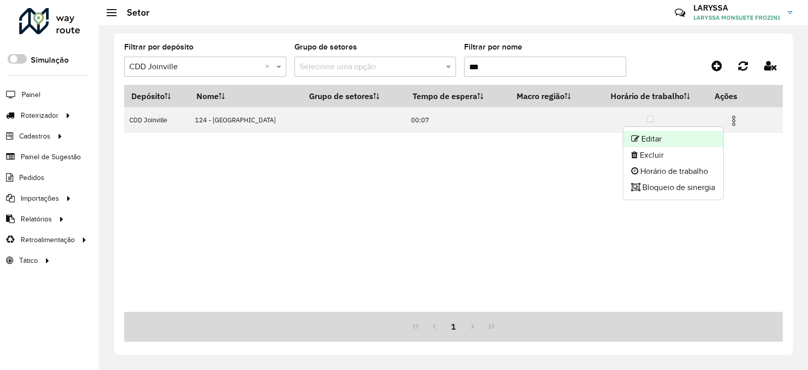
click at [687, 138] on li "Editar" at bounding box center [674, 139] width 100 height 16
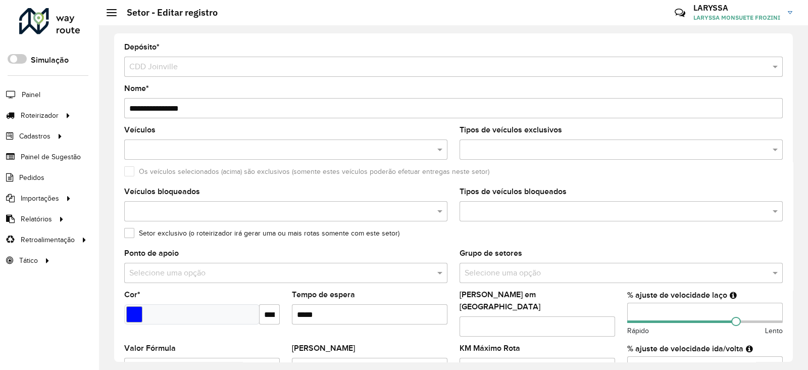
drag, startPoint x: 639, startPoint y: 312, endPoint x: 632, endPoint y: 312, distance: 7.1
click at [632, 312] on hb-app "Aguarde... Pop-up bloqueado! Seu navegador bloqueou automáticamente a abertura …" at bounding box center [404, 185] width 808 height 370
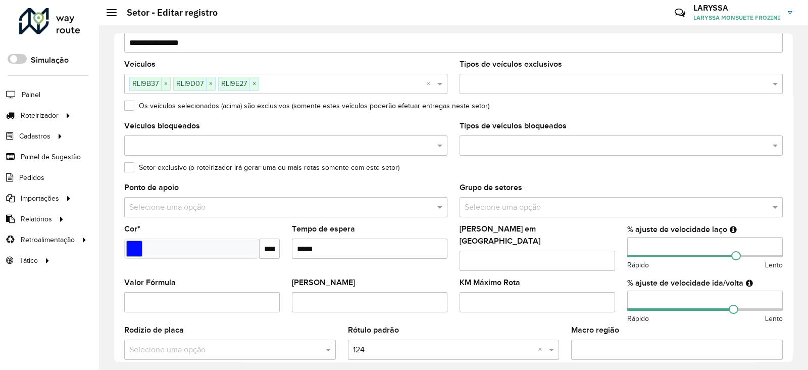
scroll to position [84, 0]
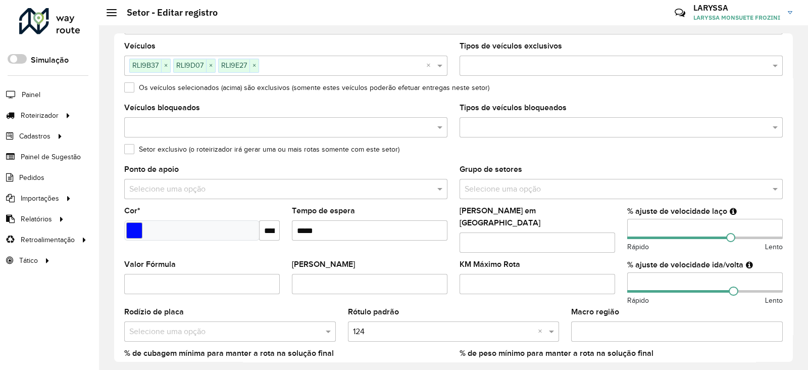
drag, startPoint x: 648, startPoint y: 278, endPoint x: 581, endPoint y: 278, distance: 67.2
click at [581, 278] on formly-group "Veículos RLI9B37 × RLI9D07 × RLI9E27 × × Tipos de veículos exclusivos Os veícul…" at bounding box center [453, 216] width 671 height 349
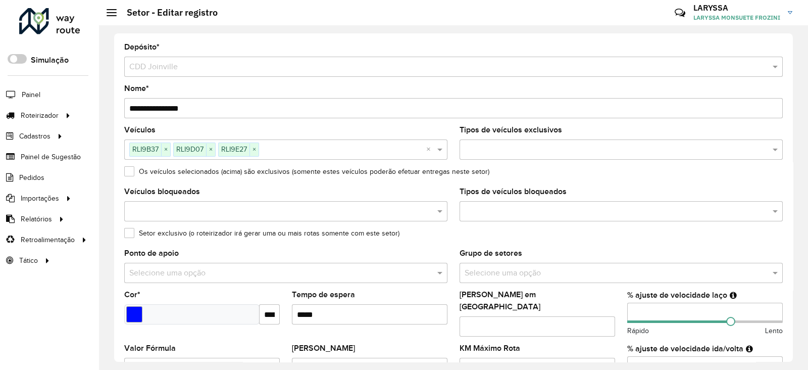
scroll to position [325, 0]
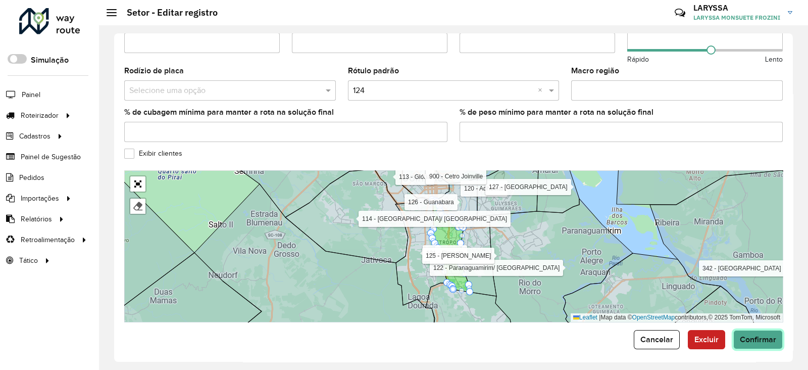
click at [749, 330] on button "Confirmar" at bounding box center [759, 339] width 50 height 19
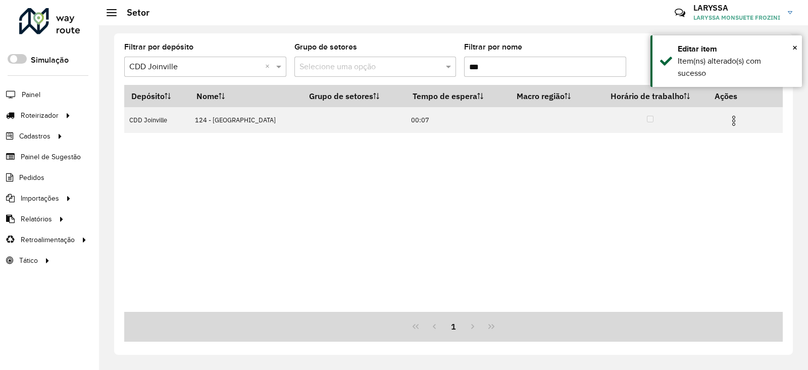
click at [495, 66] on input "***" at bounding box center [545, 67] width 162 height 20
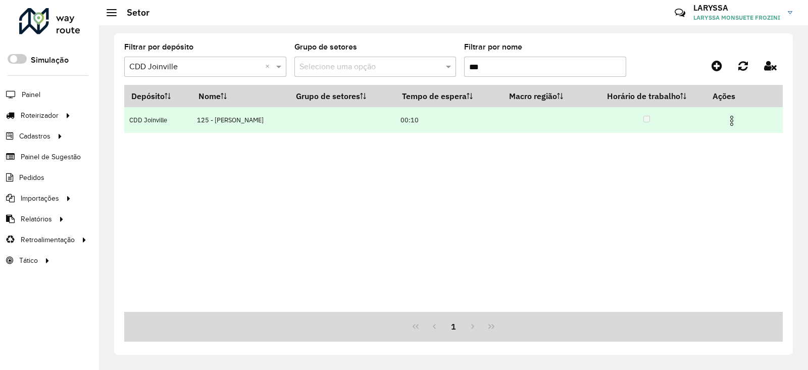
type input "***"
click at [727, 118] on img at bounding box center [732, 121] width 12 height 12
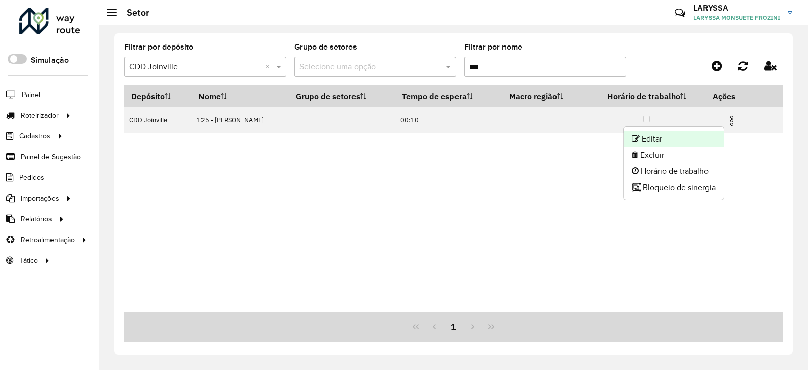
click at [680, 134] on li "Editar" at bounding box center [674, 139] width 100 height 16
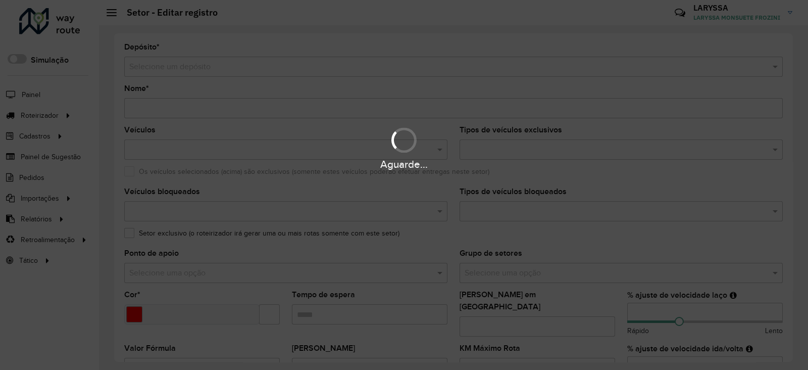
type input "**********"
type input "*******"
type input "*****"
type input "***"
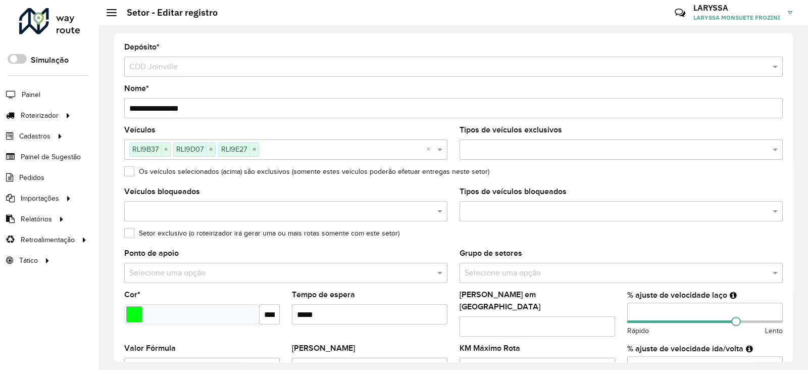
drag, startPoint x: 650, startPoint y: 305, endPoint x: 622, endPoint y: 304, distance: 28.3
click at [622, 304] on formly-field "% ajuste de velocidade laço *** Rápido Lento" at bounding box center [706, 318] width 168 height 54
type input "**"
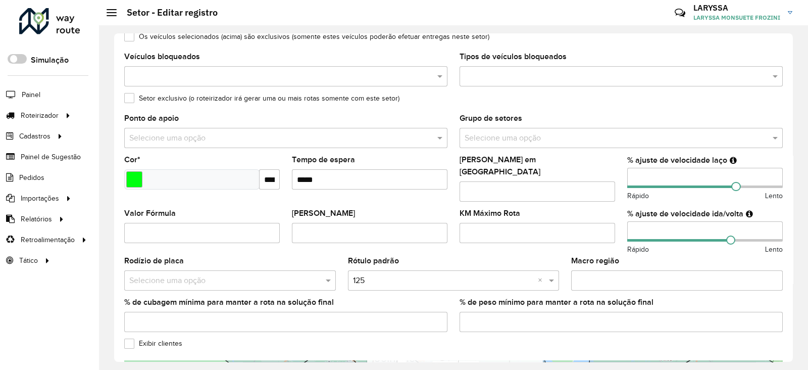
scroll to position [168, 0]
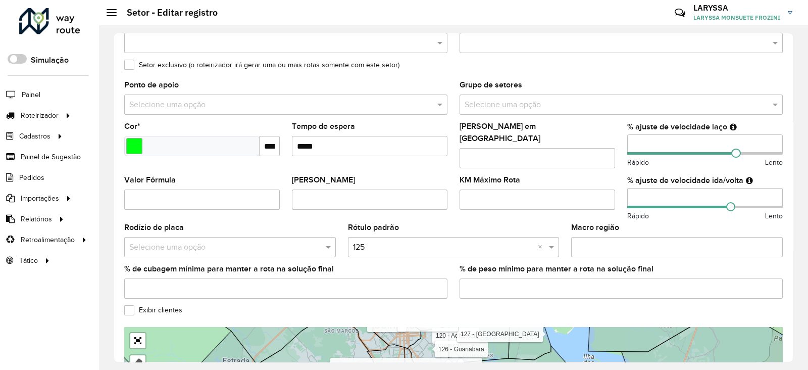
type input "**"
drag, startPoint x: 618, startPoint y: 188, endPoint x: 590, endPoint y: 190, distance: 27.8
click at [590, 190] on formly-group "Veículos RLI9B37 × RLI9D07 × RLI9E27 × × Tipos de veículos exclusivos Os veícul…" at bounding box center [453, 132] width 671 height 349
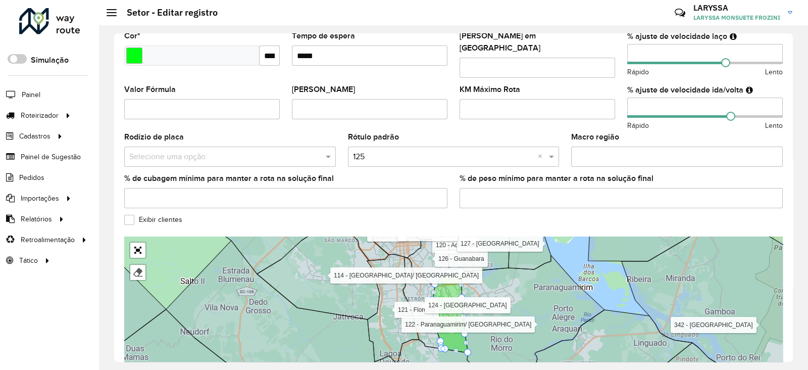
scroll to position [325, 0]
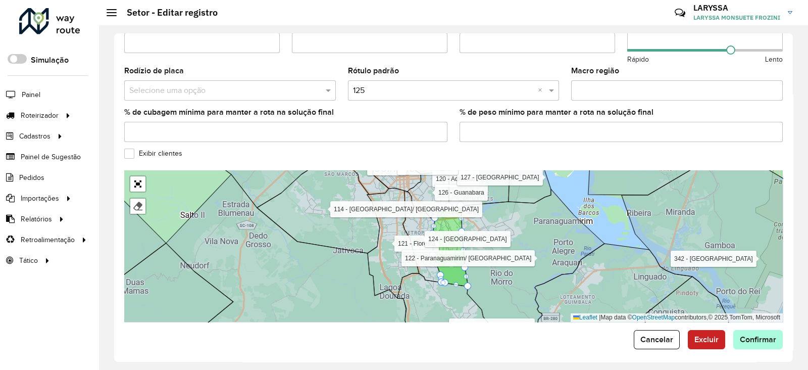
type input "**"
click at [763, 335] on span "Confirmar" at bounding box center [758, 339] width 36 height 9
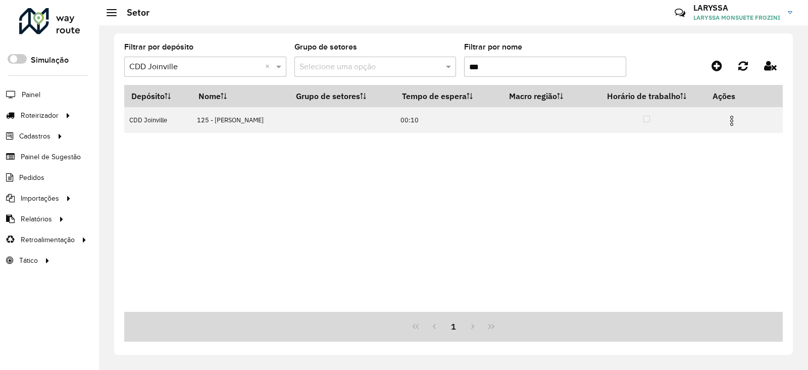
click at [512, 66] on input "***" at bounding box center [545, 67] width 162 height 20
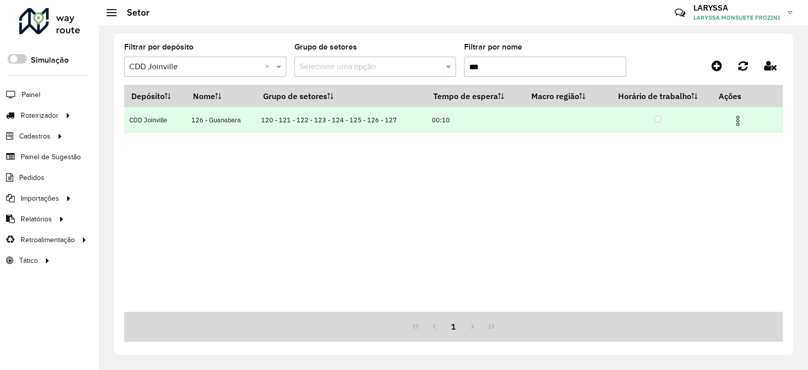
type input "***"
click at [740, 119] on img at bounding box center [738, 121] width 12 height 12
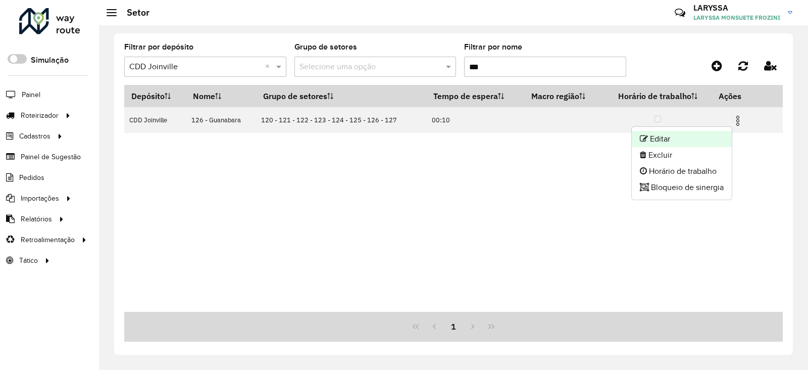
click at [675, 139] on li "Editar" at bounding box center [682, 139] width 100 height 16
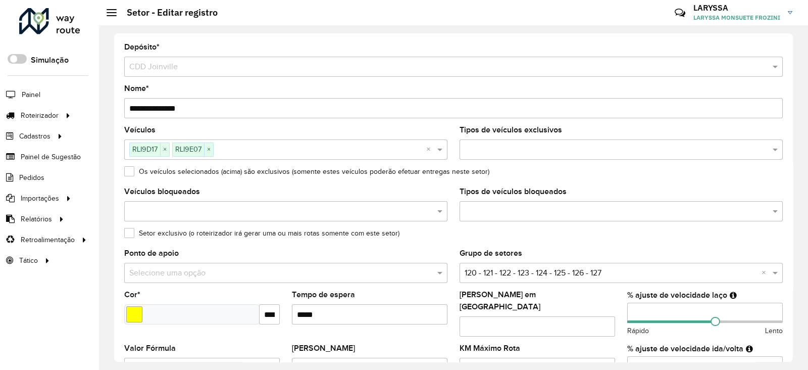
drag, startPoint x: 644, startPoint y: 314, endPoint x: 635, endPoint y: 311, distance: 9.1
click at [635, 311] on input "**" at bounding box center [706, 313] width 156 height 20
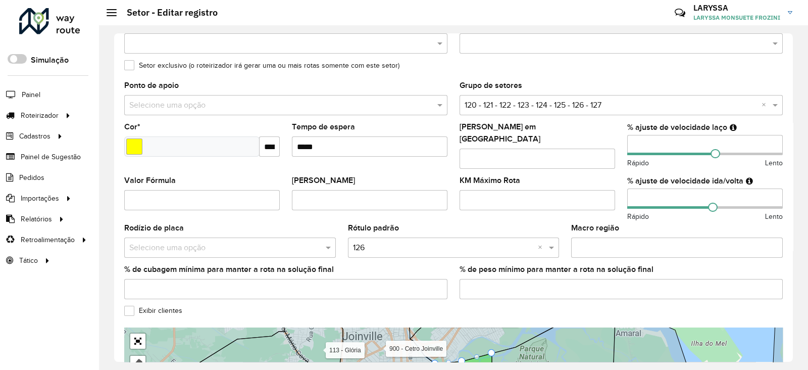
scroll to position [168, 0]
type input "**"
drag, startPoint x: 640, startPoint y: 187, endPoint x: 624, endPoint y: 187, distance: 16.2
click at [624, 187] on formly-field "% ajuste de velocidade ida/volta ** Rápido Lento" at bounding box center [706, 199] width 168 height 47
type input "**"
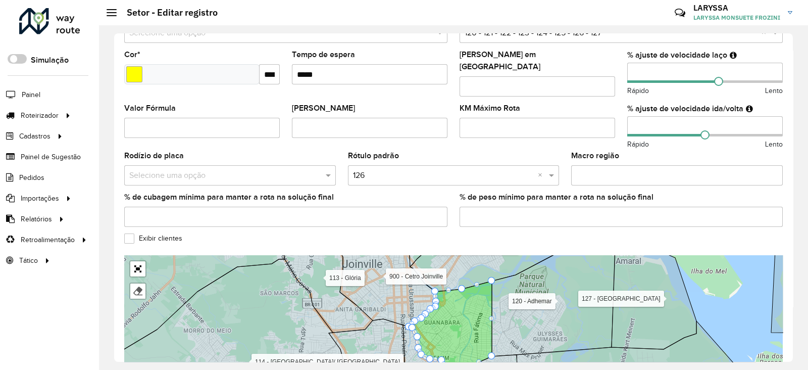
scroll to position [325, 0]
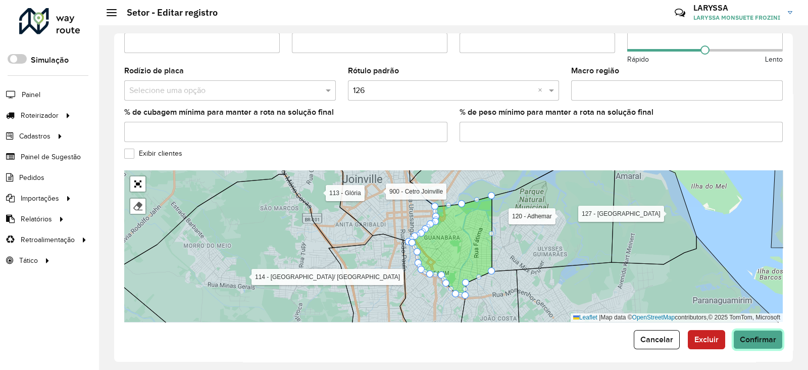
click at [746, 335] on span "Confirmar" at bounding box center [758, 339] width 36 height 9
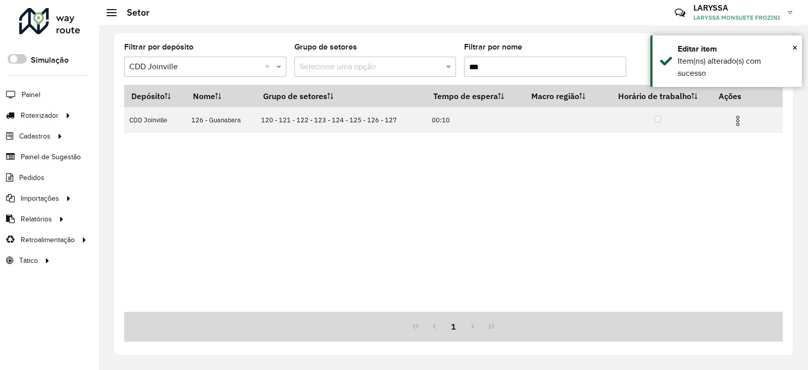
drag, startPoint x: 480, startPoint y: 65, endPoint x: 472, endPoint y: 67, distance: 8.0
click at [472, 67] on input "***" at bounding box center [545, 67] width 162 height 20
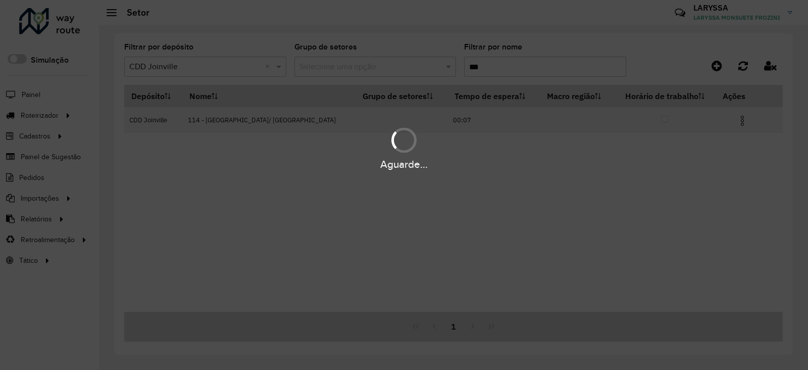
type input "***"
click at [739, 120] on img at bounding box center [743, 121] width 12 height 12
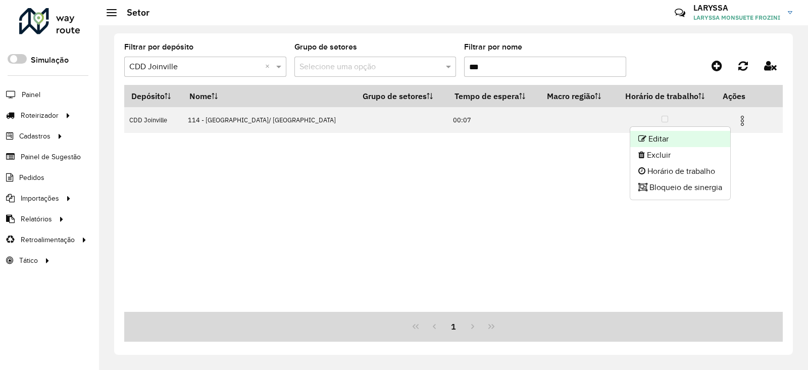
click at [669, 140] on li "Editar" at bounding box center [681, 139] width 100 height 16
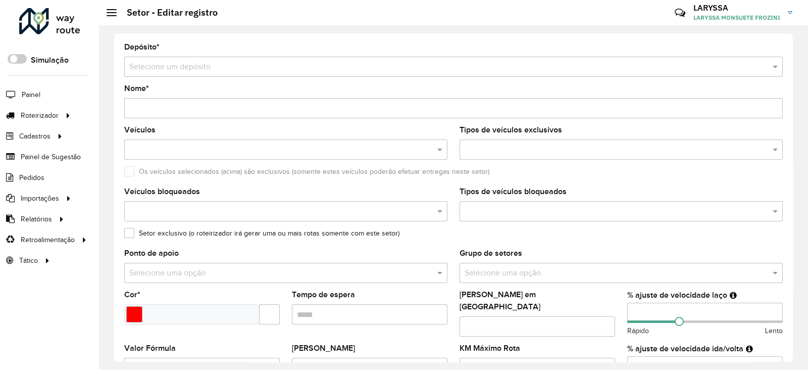
type input "**********"
type input "*******"
type input "*****"
type input "**"
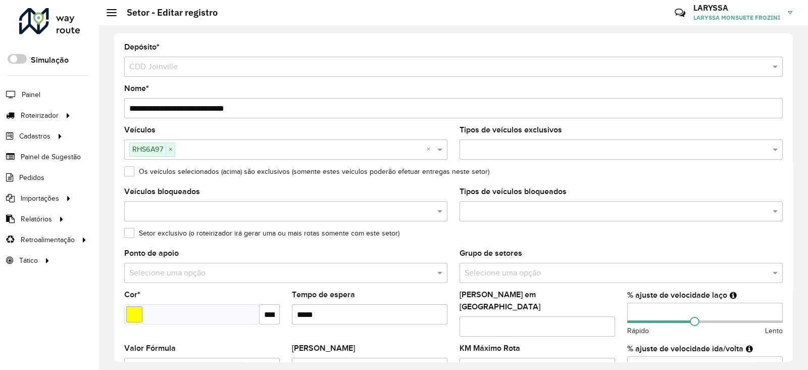
drag, startPoint x: 650, startPoint y: 310, endPoint x: 616, endPoint y: 310, distance: 33.9
click at [616, 310] on formly-group "Veículos RHS6A97 × × Tipos de veículos exclusivos Os veículos selecionados (aci…" at bounding box center [453, 300] width 671 height 349
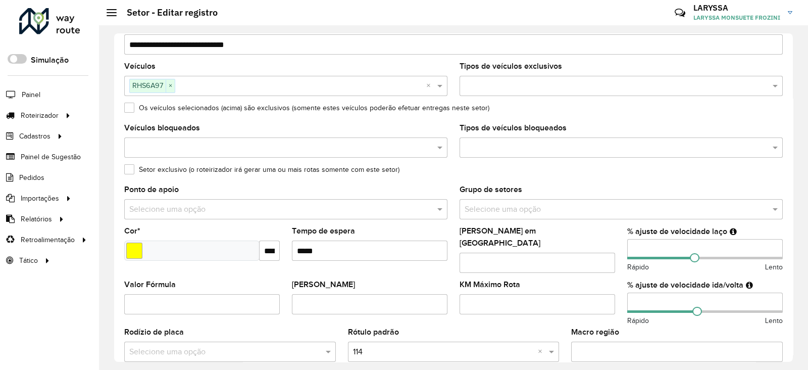
scroll to position [84, 0]
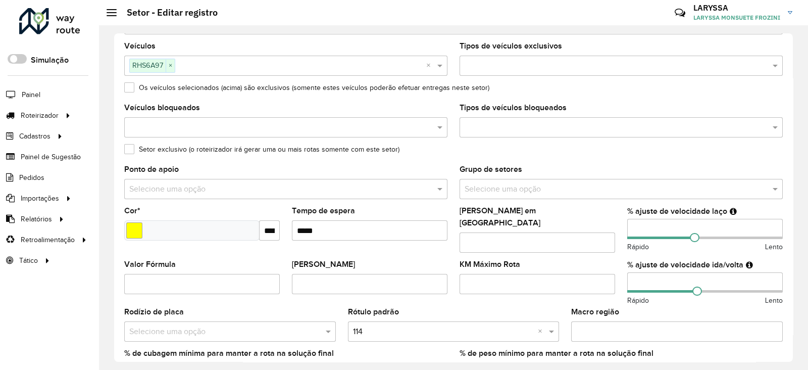
type input "**"
drag, startPoint x: 642, startPoint y: 274, endPoint x: 636, endPoint y: 276, distance: 6.4
click at [636, 276] on input "**" at bounding box center [706, 282] width 156 height 20
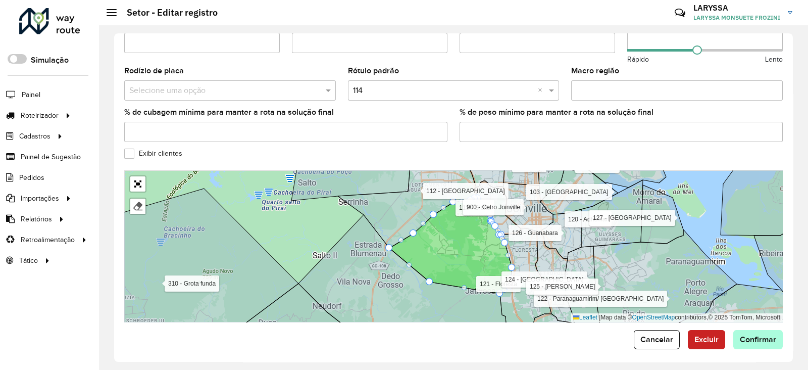
type input "**"
click at [764, 335] on span "Confirmar" at bounding box center [758, 339] width 36 height 9
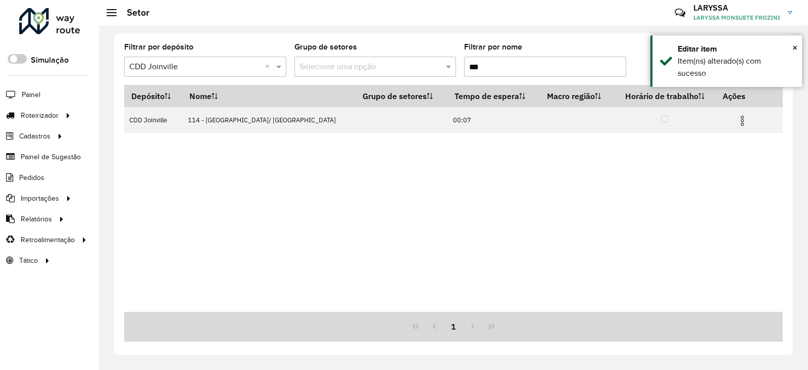
click at [472, 68] on input "***" at bounding box center [545, 67] width 162 height 20
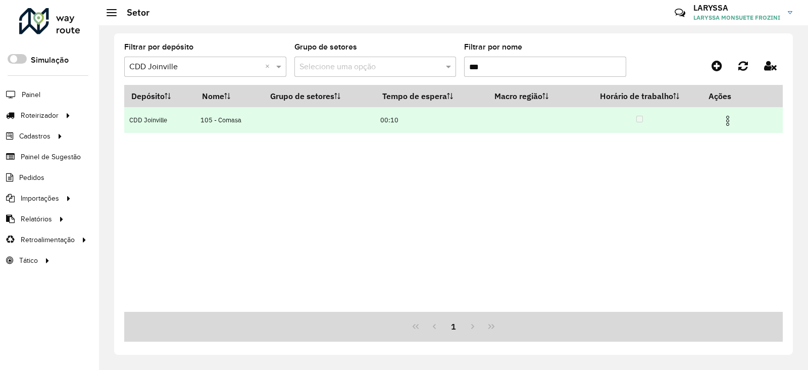
type input "***"
click at [730, 120] on img at bounding box center [728, 121] width 12 height 12
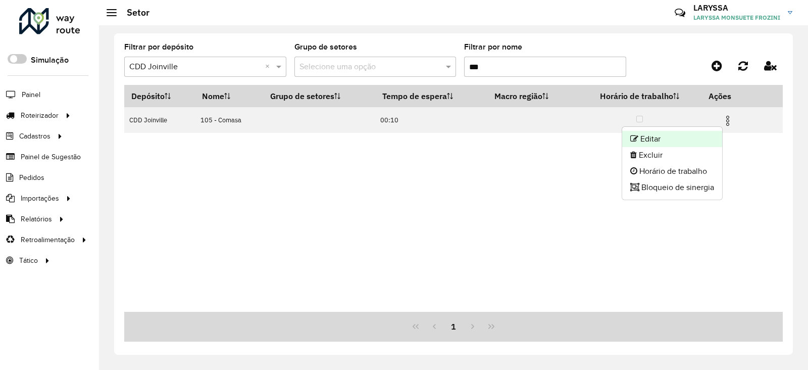
click at [680, 138] on li "Editar" at bounding box center [673, 139] width 100 height 16
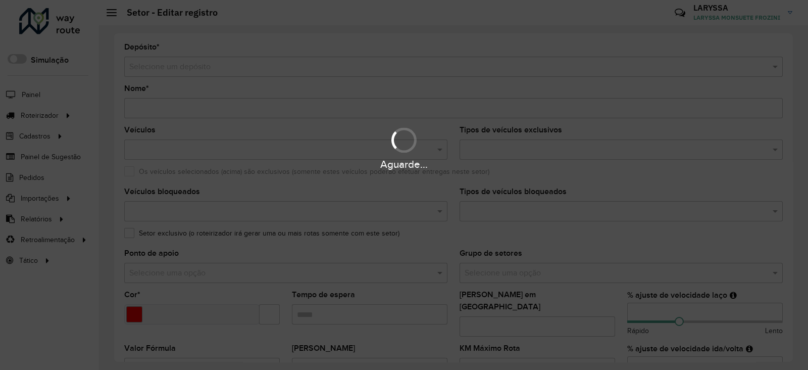
type input "**********"
type input "*******"
type input "*****"
type input "**"
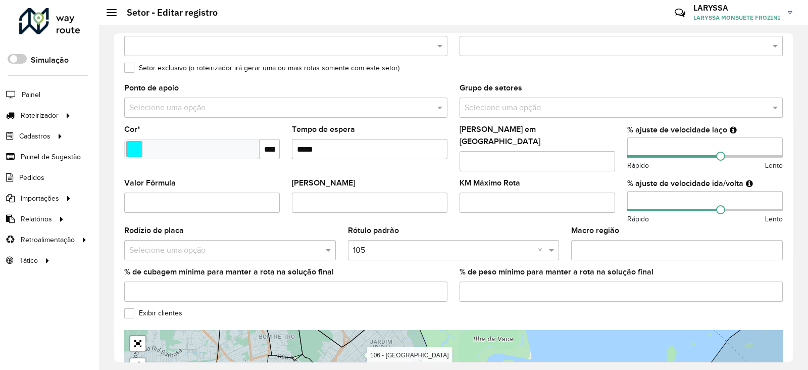
scroll to position [168, 0]
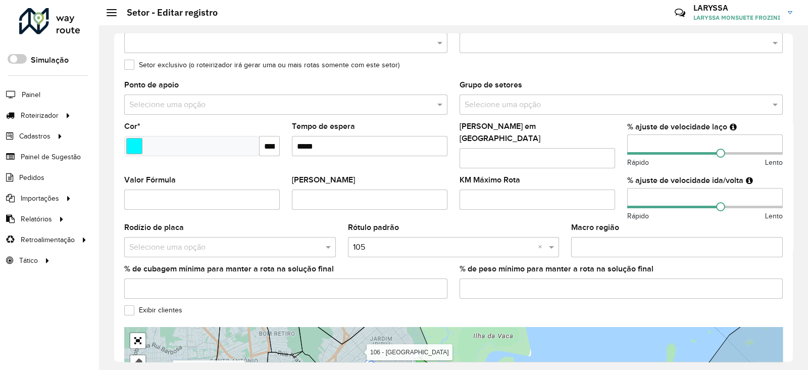
drag, startPoint x: 640, startPoint y: 144, endPoint x: 608, endPoint y: 147, distance: 32.5
click at [608, 147] on formly-group "Veículos RLI9B97 × × Tipos de veículos exclusivos Os veículos selecionados (aci…" at bounding box center [453, 132] width 671 height 349
type input "**"
drag, startPoint x: 655, startPoint y: 192, endPoint x: 614, endPoint y: 190, distance: 41.0
click at [614, 190] on formly-group "Veículos RLI9B97 × × Tipos de veículos exclusivos Os veículos selecionados (aci…" at bounding box center [453, 132] width 671 height 349
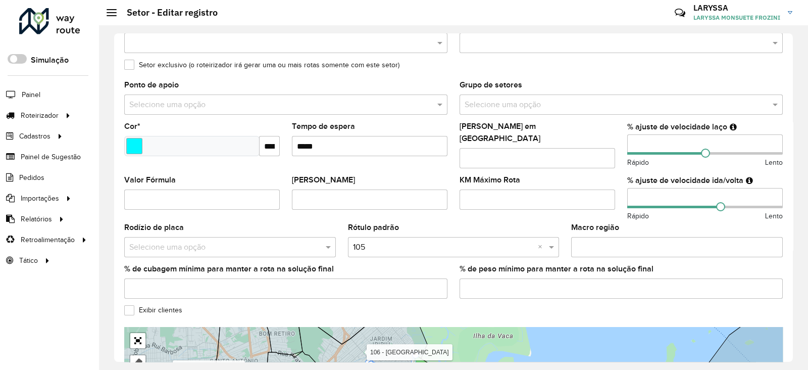
type input "**"
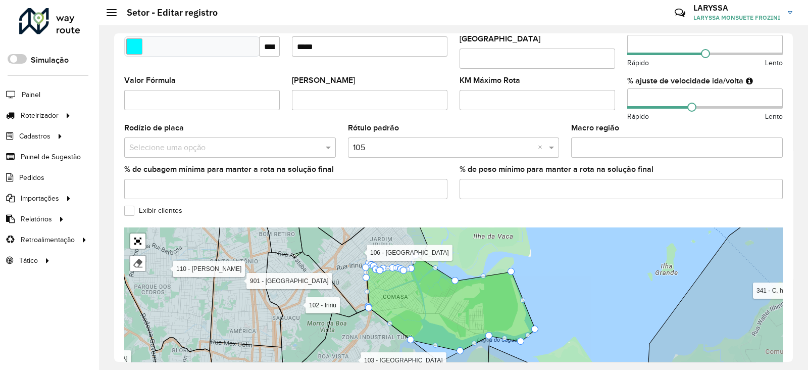
scroll to position [325, 0]
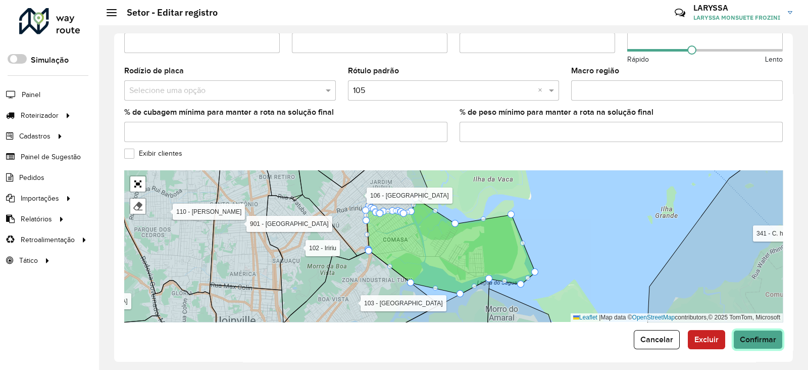
click at [762, 335] on span "Confirmar" at bounding box center [758, 339] width 36 height 9
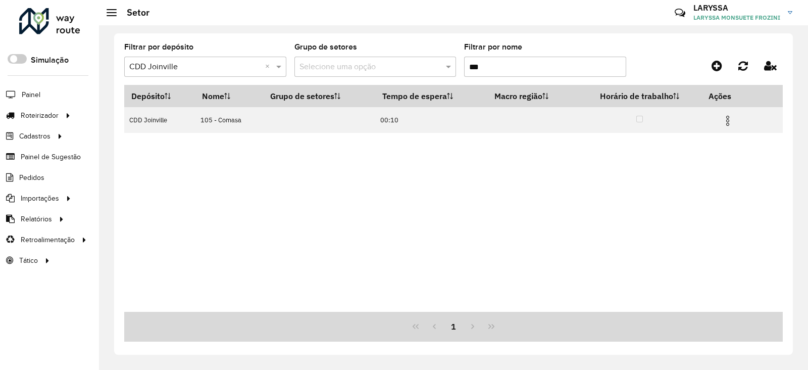
drag, startPoint x: 485, startPoint y: 62, endPoint x: 477, endPoint y: 66, distance: 8.6
click at [477, 66] on input "***" at bounding box center [545, 67] width 162 height 20
type input "***"
click at [733, 122] on img at bounding box center [734, 121] width 12 height 12
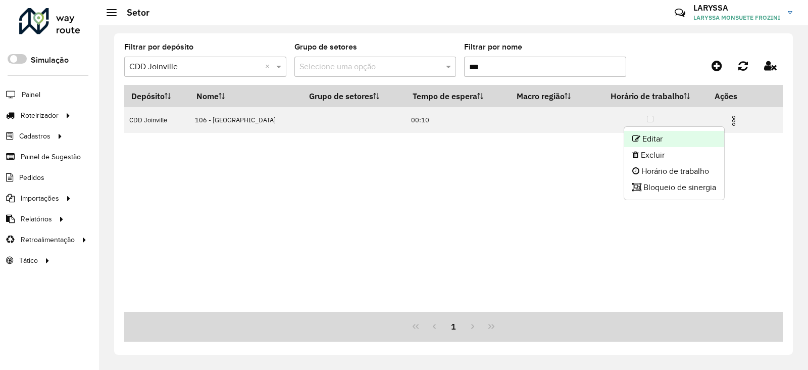
click at [681, 139] on li "Editar" at bounding box center [675, 139] width 100 height 16
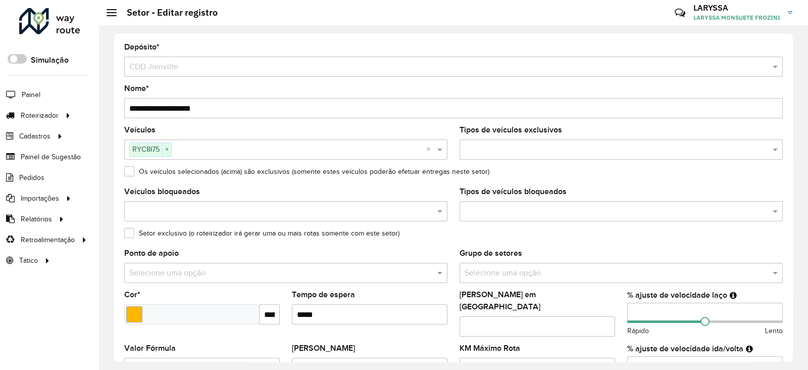
drag, startPoint x: 648, startPoint y: 309, endPoint x: 614, endPoint y: 308, distance: 33.4
click at [614, 308] on formly-group "Veículos RYC8I75 × × Tipos de veículos exclusivos Os veículos selecionados (aci…" at bounding box center [453, 300] width 671 height 349
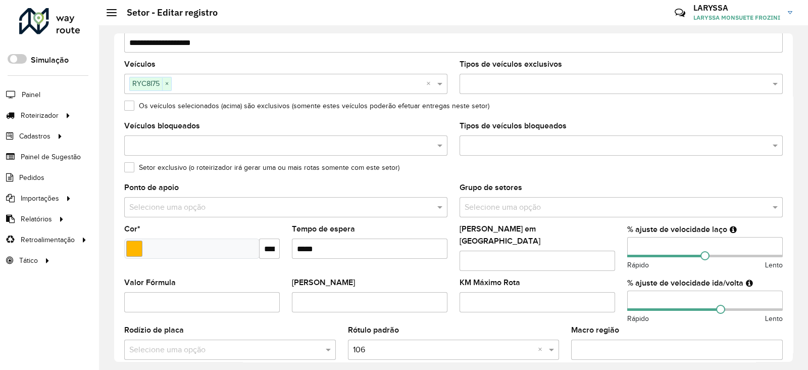
scroll to position [84, 0]
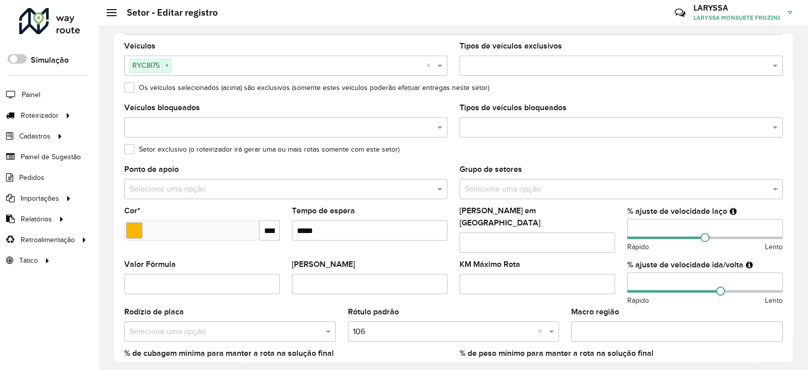
type input "**"
drag, startPoint x: 645, startPoint y: 274, endPoint x: 611, endPoint y: 275, distance: 33.9
click at [611, 275] on formly-group "Veículos RYC8I75 × × Tipos de veículos exclusivos Os veículos selecionados (aci…" at bounding box center [453, 216] width 671 height 349
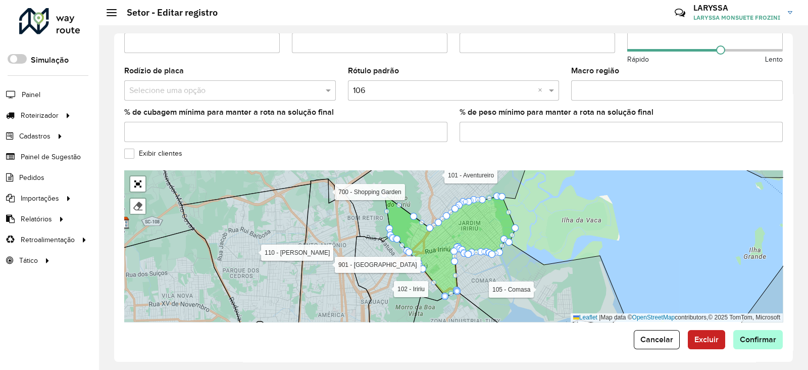
type input "**"
click at [757, 335] on span "Confirmar" at bounding box center [758, 339] width 36 height 9
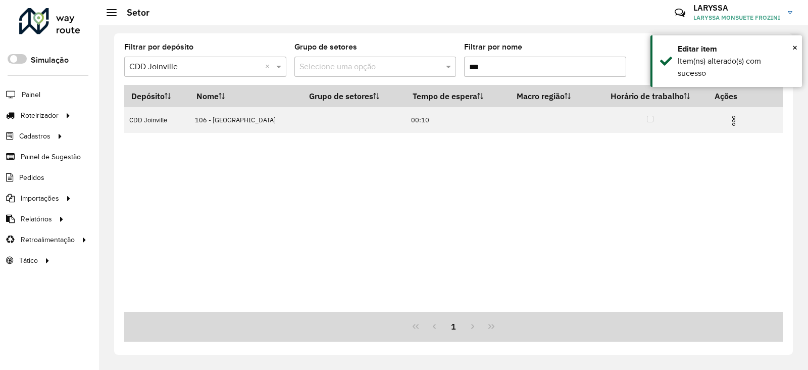
drag, startPoint x: 495, startPoint y: 68, endPoint x: 443, endPoint y: 67, distance: 52.6
click at [443, 67] on formly-group "Filtrar por depósito Selecione um depósito × CDD Joinville × Grupo de setores S…" at bounding box center [367, 63] width 486 height 41
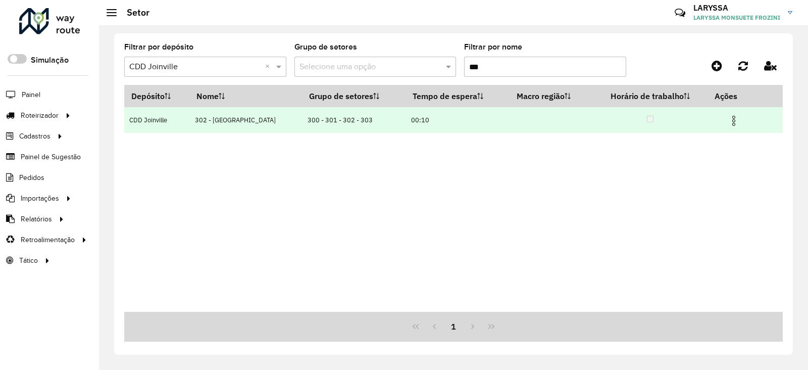
type input "***"
click at [728, 124] on img at bounding box center [734, 121] width 12 height 12
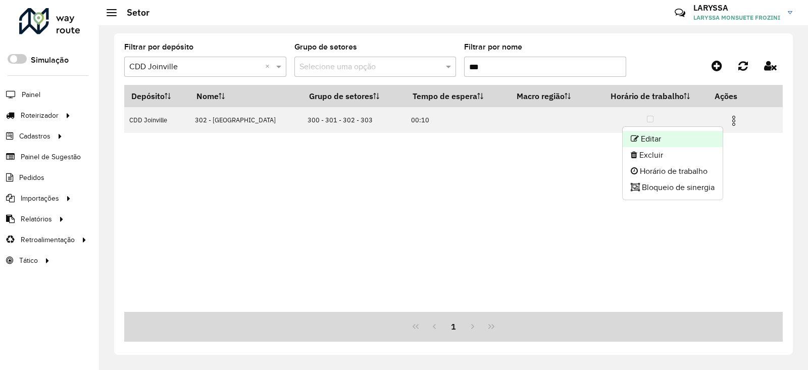
click at [690, 140] on li "Editar" at bounding box center [673, 139] width 100 height 16
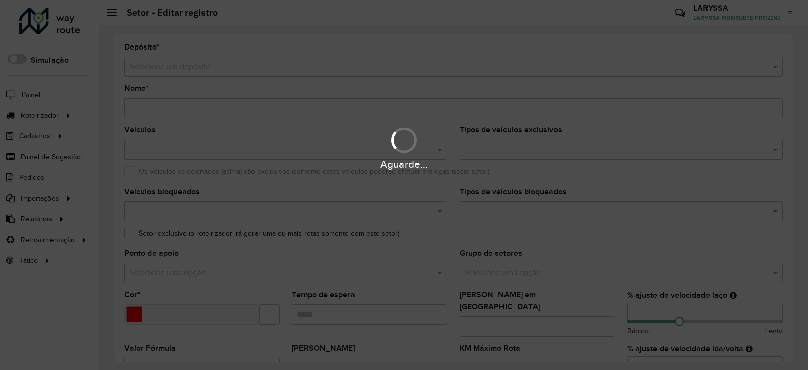
type input "**********"
type input "*******"
type input "*****"
type input "**"
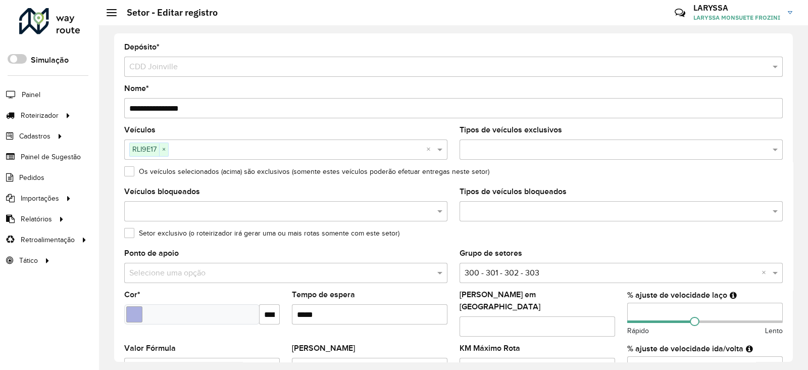
drag, startPoint x: 643, startPoint y: 312, endPoint x: 636, endPoint y: 309, distance: 8.0
click at [636, 309] on input "**" at bounding box center [706, 313] width 156 height 20
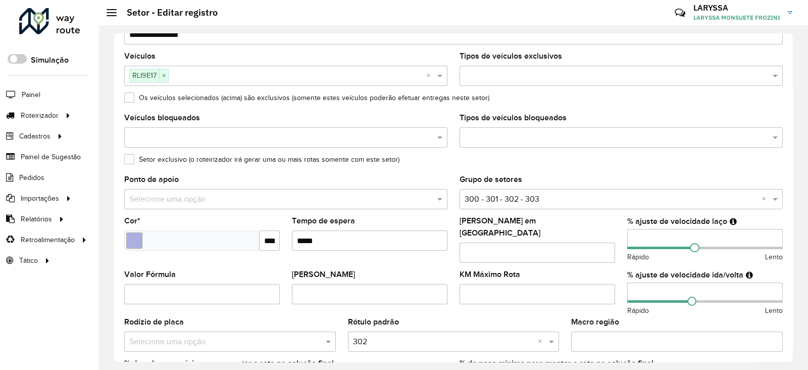
scroll to position [168, 0]
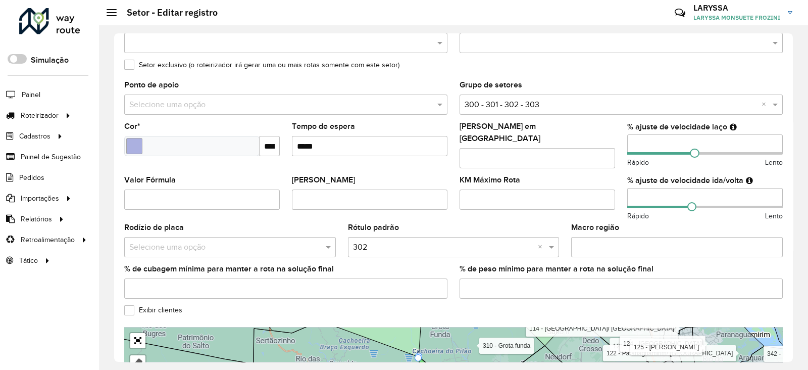
type input "**"
drag, startPoint x: 647, startPoint y: 183, endPoint x: 607, endPoint y: 187, distance: 40.1
click at [607, 187] on formly-group "Veículos RLI9E17 × × Tipos de veículos exclusivos Os veículos selecionados (aci…" at bounding box center [453, 132] width 671 height 349
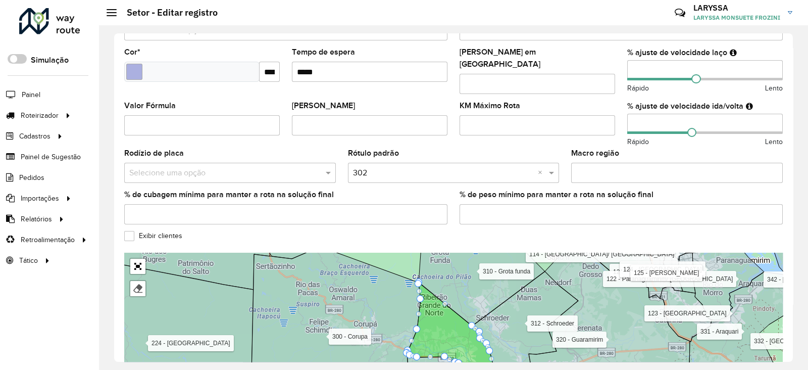
scroll to position [325, 0]
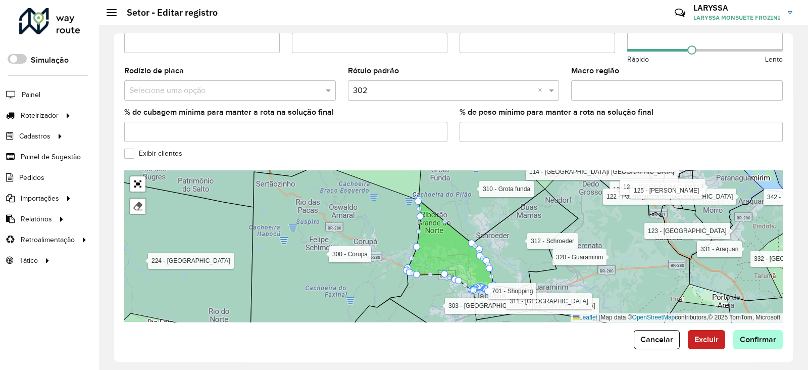
type input "**"
click at [767, 335] on span "Confirmar" at bounding box center [758, 339] width 36 height 9
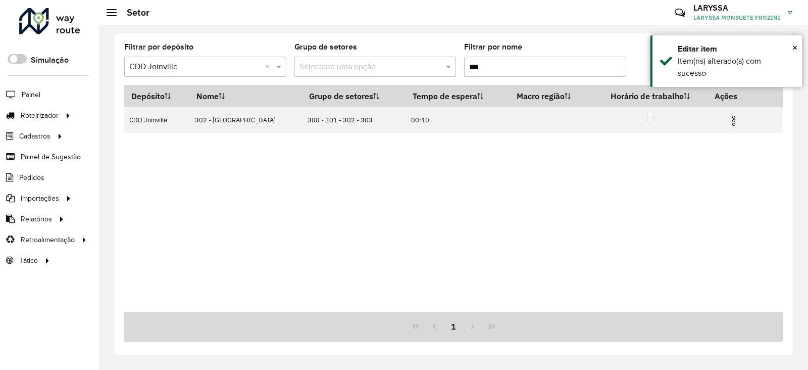
drag, startPoint x: 490, startPoint y: 64, endPoint x: 478, endPoint y: 64, distance: 12.1
click at [478, 64] on input "***" at bounding box center [545, 67] width 162 height 20
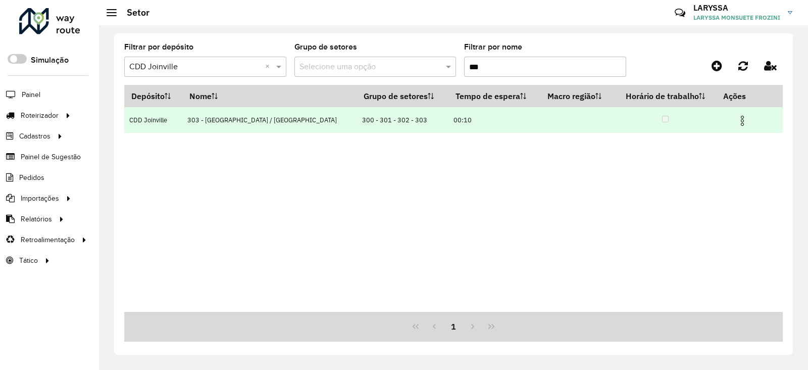
type input "***"
click at [741, 122] on img at bounding box center [743, 121] width 12 height 12
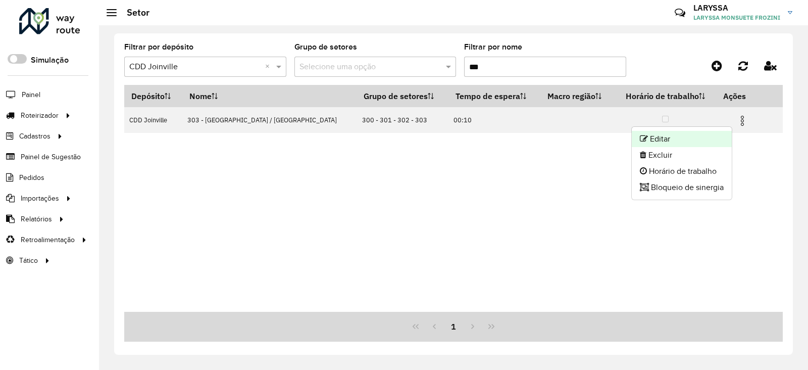
click at [696, 137] on li "Editar" at bounding box center [682, 139] width 100 height 16
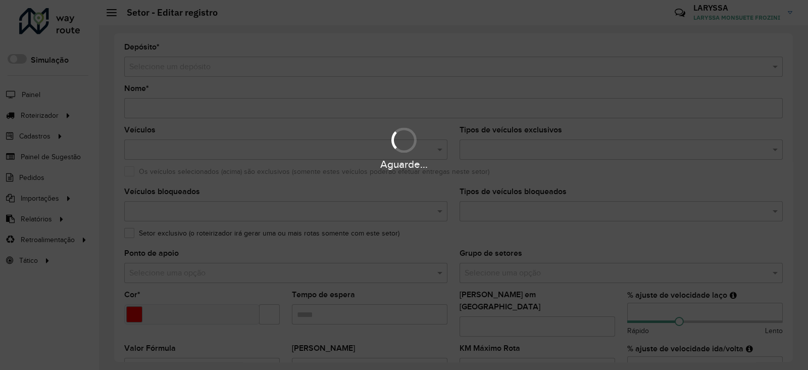
type input "**********"
type input "*******"
type input "*****"
type input "**"
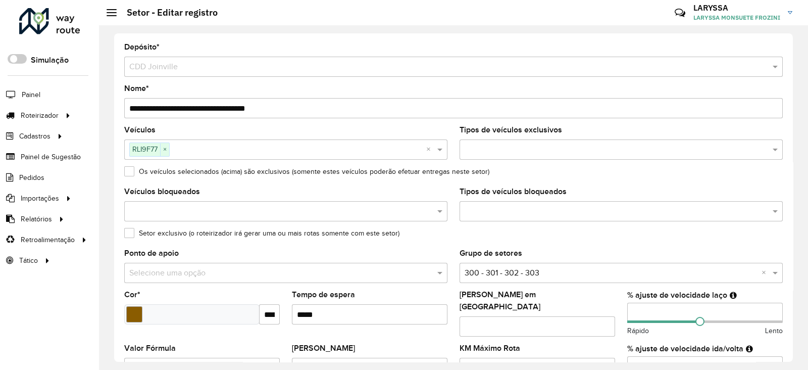
click at [604, 307] on formly-group "Veículos RLI9F77 × × Tipos de veículos exclusivos Os veículos selecionados (aci…" at bounding box center [453, 300] width 671 height 349
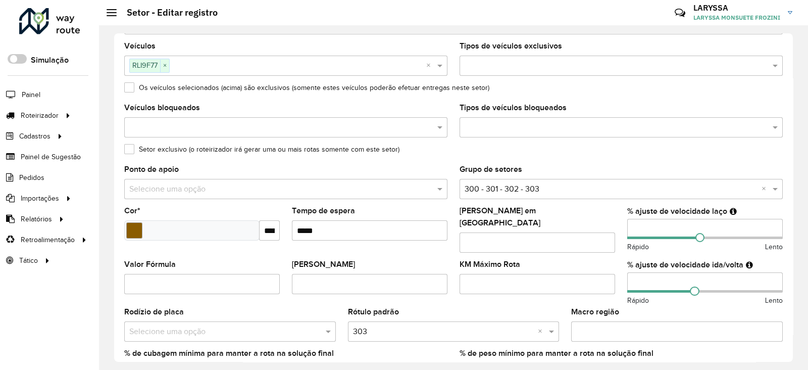
type input "**"
drag, startPoint x: 642, startPoint y: 276, endPoint x: 615, endPoint y: 275, distance: 27.3
click at [615, 275] on formly-group "Veículos RLI9F77 × × Tipos de veículos exclusivos Os veículos selecionados (aci…" at bounding box center [453, 216] width 671 height 349
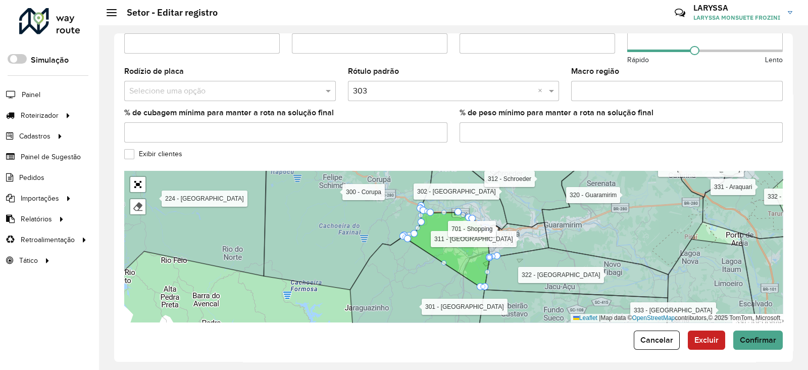
scroll to position [325, 0]
type input "**"
click at [758, 337] on span "Confirmar" at bounding box center [758, 339] width 36 height 9
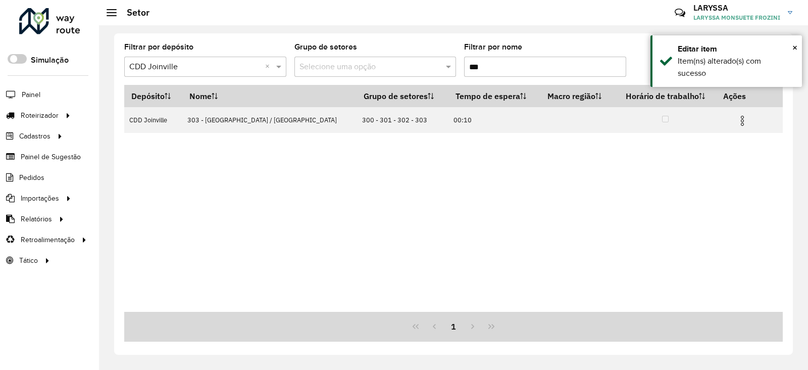
drag, startPoint x: 484, startPoint y: 64, endPoint x: 475, endPoint y: 64, distance: 9.1
click at [475, 64] on input "***" at bounding box center [545, 67] width 162 height 20
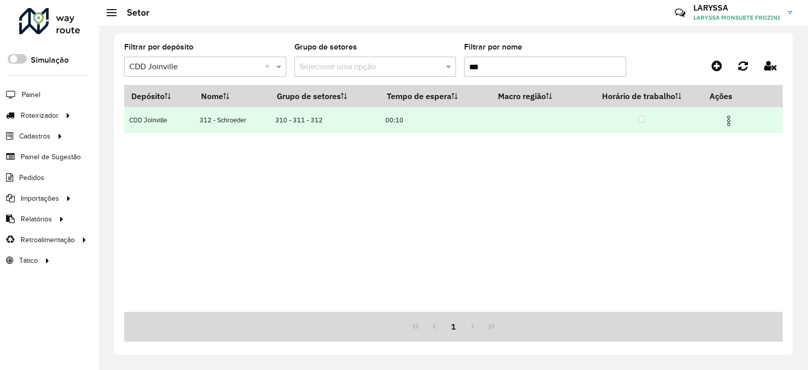
type input "***"
click at [734, 121] on img at bounding box center [729, 121] width 12 height 12
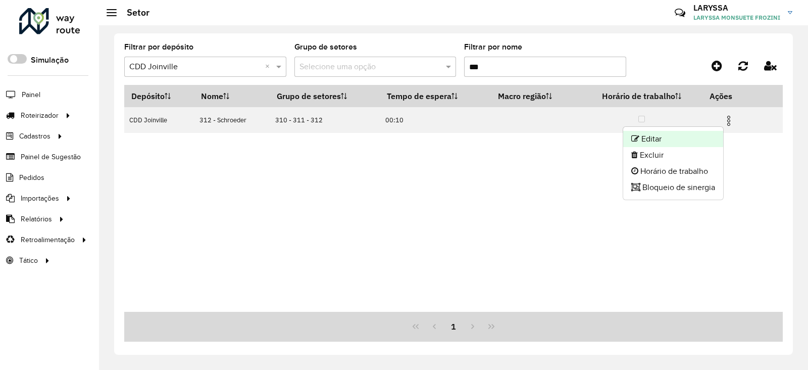
click at [660, 134] on li "Editar" at bounding box center [674, 139] width 100 height 16
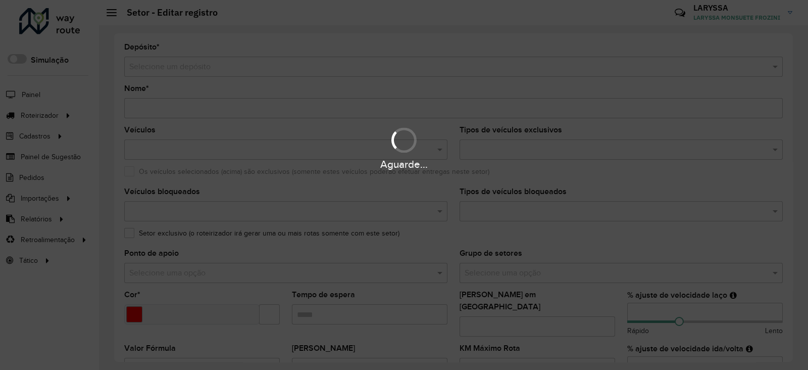
type input "**********"
type input "*******"
type input "*****"
type input "**"
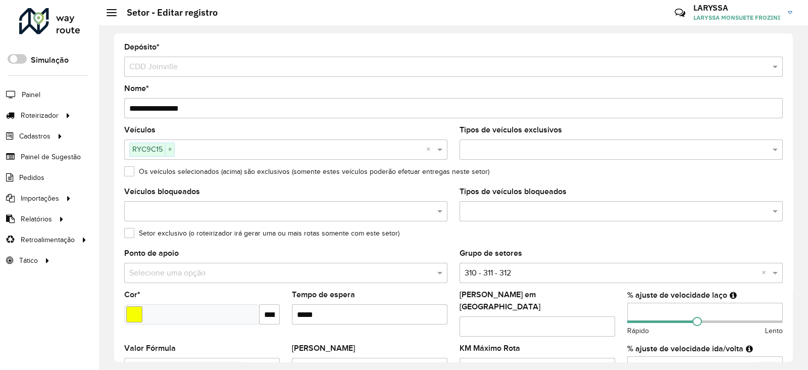
drag, startPoint x: 642, startPoint y: 310, endPoint x: 635, endPoint y: 311, distance: 6.6
click at [635, 311] on input "**" at bounding box center [706, 313] width 156 height 20
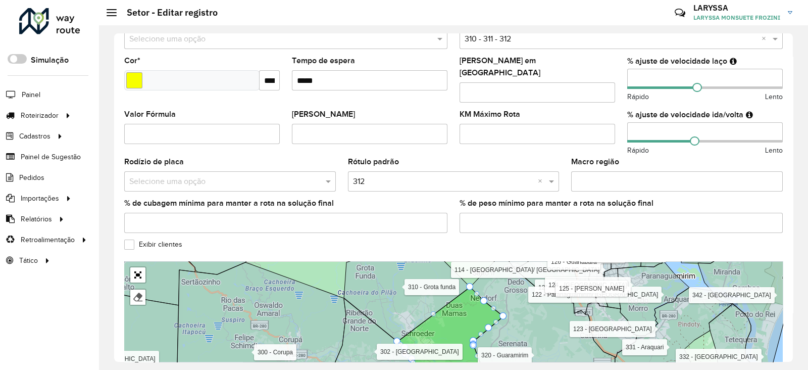
scroll to position [252, 0]
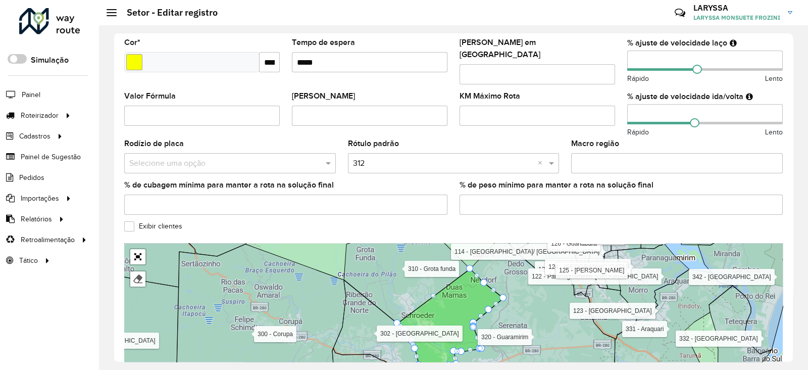
type input "**"
drag, startPoint x: 648, startPoint y: 107, endPoint x: 609, endPoint y: 107, distance: 38.9
click at [609, 107] on formly-group "Veículos RYC9C15 × × Tipos de veículos exclusivos Os veículos selecionados (aci…" at bounding box center [453, 48] width 671 height 349
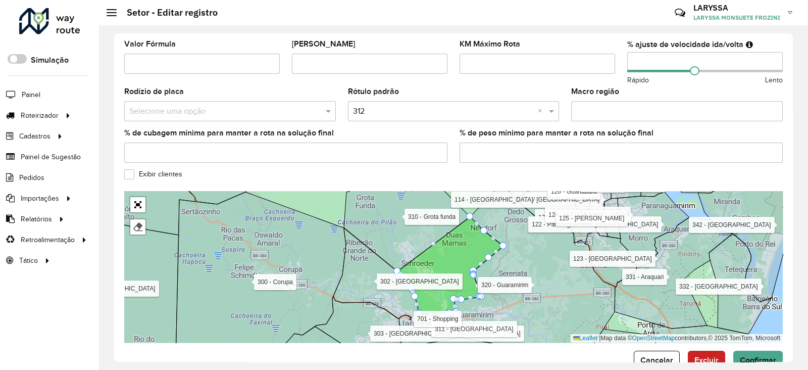
scroll to position [325, 0]
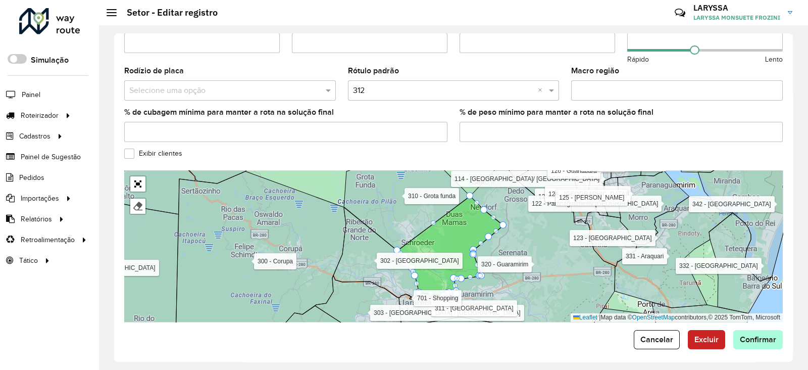
type input "**"
click at [765, 335] on span "Confirmar" at bounding box center [758, 339] width 36 height 9
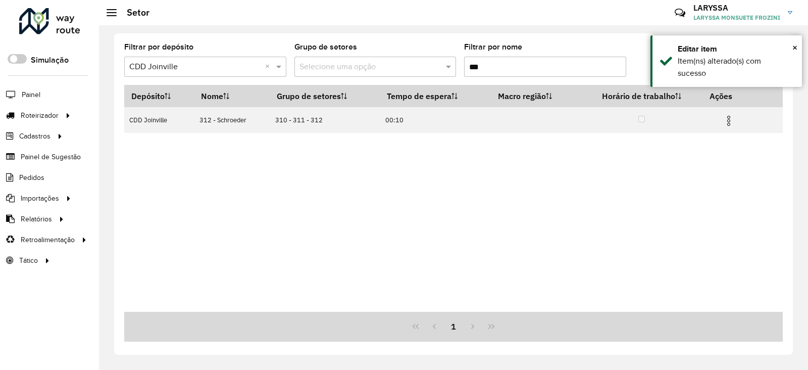
drag, startPoint x: 481, startPoint y: 63, endPoint x: 474, endPoint y: 64, distance: 6.6
click at [474, 64] on input "***" at bounding box center [545, 67] width 162 height 20
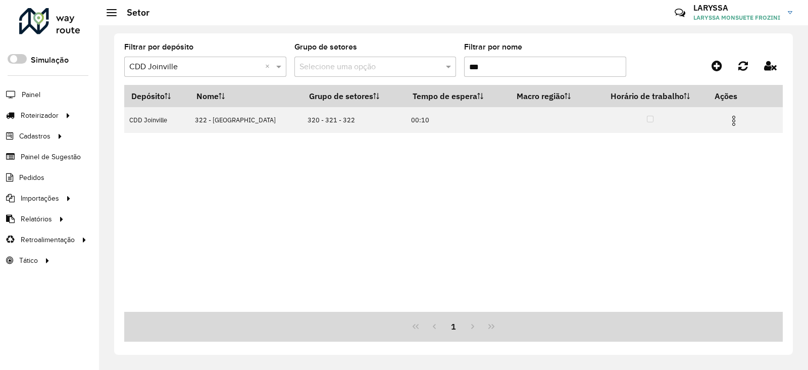
type input "***"
click at [729, 123] on img at bounding box center [734, 121] width 12 height 12
click at [663, 140] on li "Editar" at bounding box center [674, 139] width 100 height 16
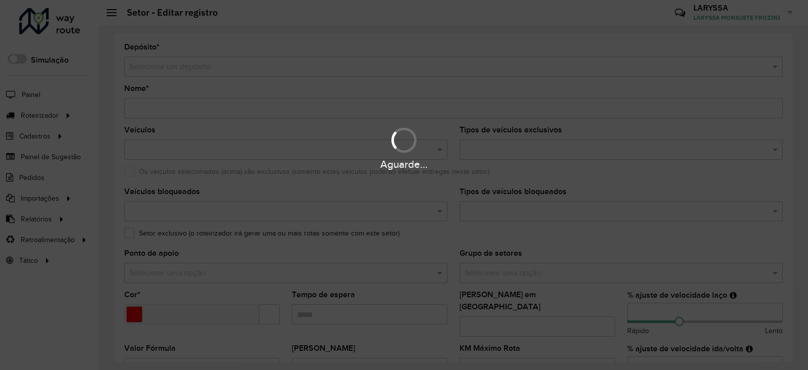
type input "**********"
type input "*******"
type input "*****"
type input "**"
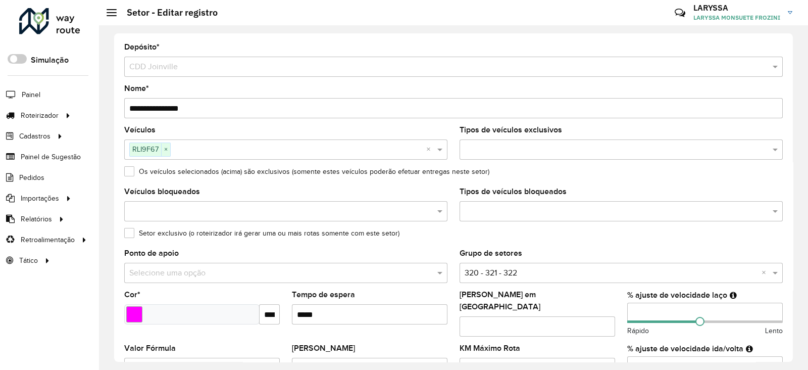
drag, startPoint x: 639, startPoint y: 314, endPoint x: 614, endPoint y: 310, distance: 24.7
click at [614, 310] on formly-group "Veículos RLI9F67 × × Tipos de veículos exclusivos Os veículos selecionados (aci…" at bounding box center [453, 300] width 671 height 349
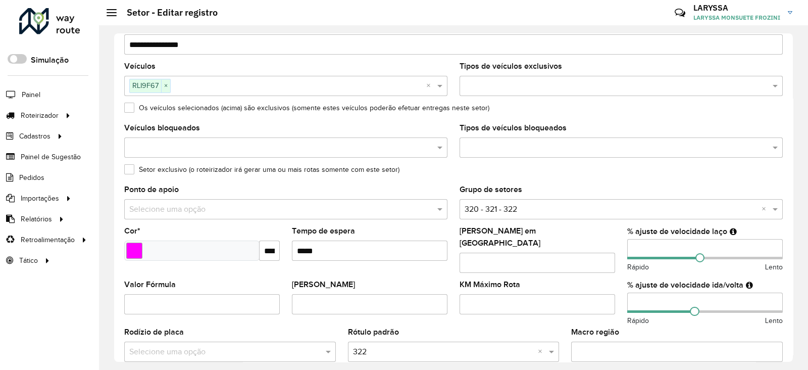
scroll to position [84, 0]
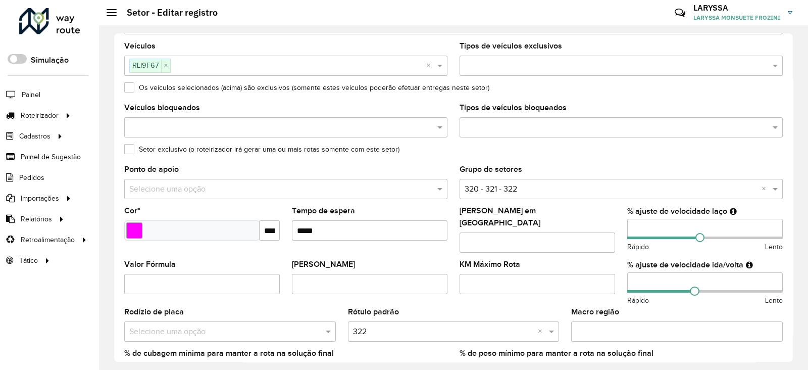
type input "**"
drag, startPoint x: 642, startPoint y: 275, endPoint x: 611, endPoint y: 276, distance: 30.3
click at [611, 276] on formly-group "Veículos RLI9F67 × × Tipos de veículos exclusivos Os veículos selecionados (aci…" at bounding box center [453, 216] width 671 height 349
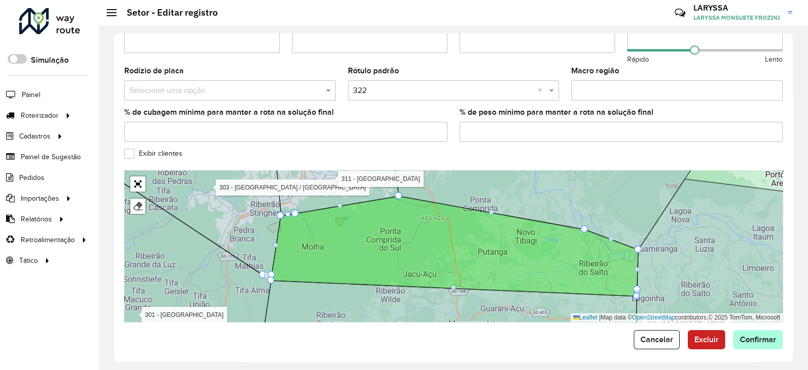
type input "**"
click at [763, 335] on span "Confirmar" at bounding box center [758, 339] width 36 height 9
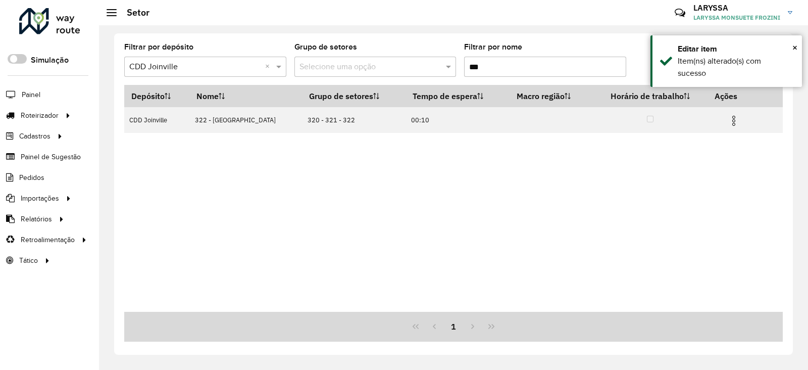
drag, startPoint x: 492, startPoint y: 67, endPoint x: 442, endPoint y: 67, distance: 49.5
click at [442, 67] on formly-group "Filtrar por depósito Selecione um depósito × CDD Joinville × Grupo de setores S…" at bounding box center [367, 63] width 486 height 41
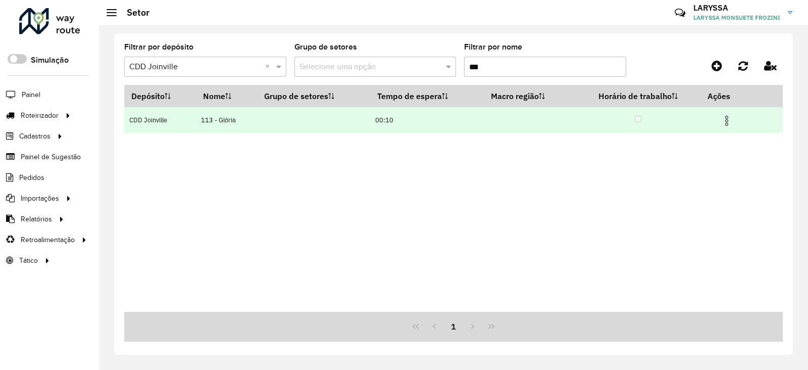
type input "***"
click at [723, 119] on img at bounding box center [727, 121] width 12 height 12
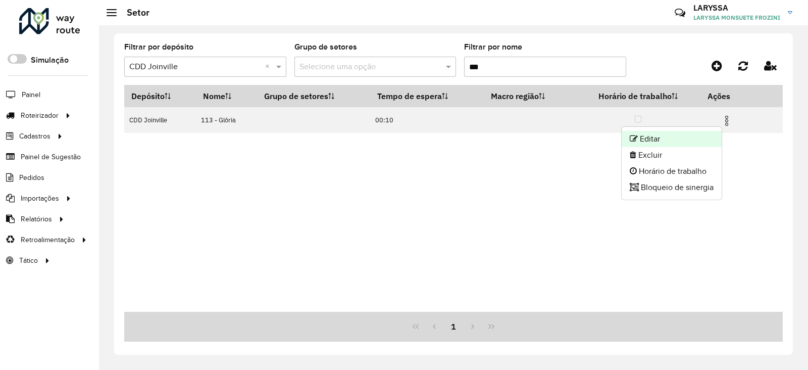
click at [678, 137] on li "Editar" at bounding box center [672, 139] width 100 height 16
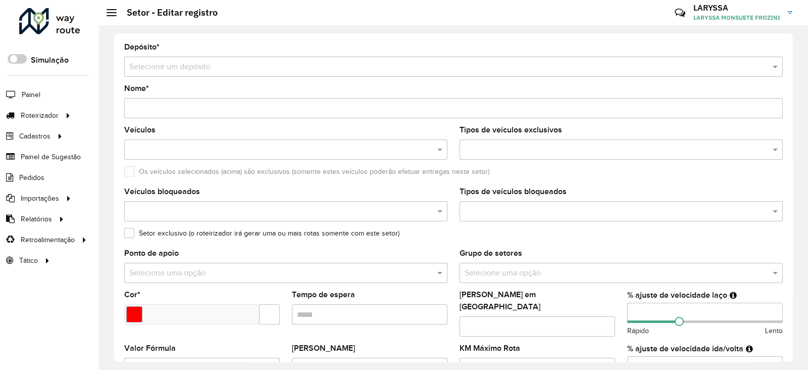
type input "**********"
type input "*******"
type input "*****"
type input "**"
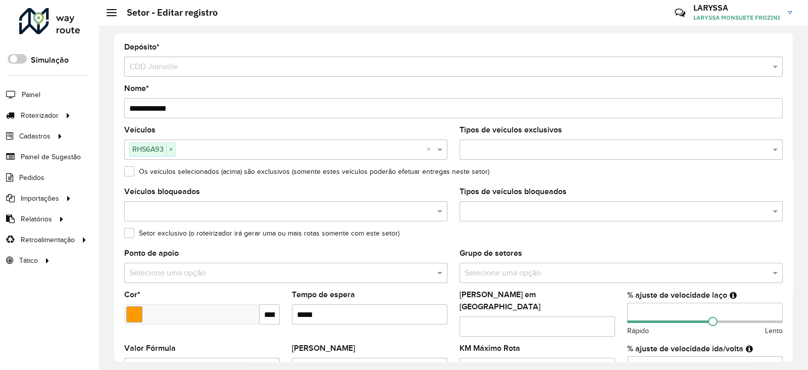
drag, startPoint x: 644, startPoint y: 314, endPoint x: 614, endPoint y: 313, distance: 30.4
click at [614, 313] on formly-group "Veículos RHS6A93 × × Tipos de veículos exclusivos Os veículos selecionados (aci…" at bounding box center [453, 300] width 671 height 349
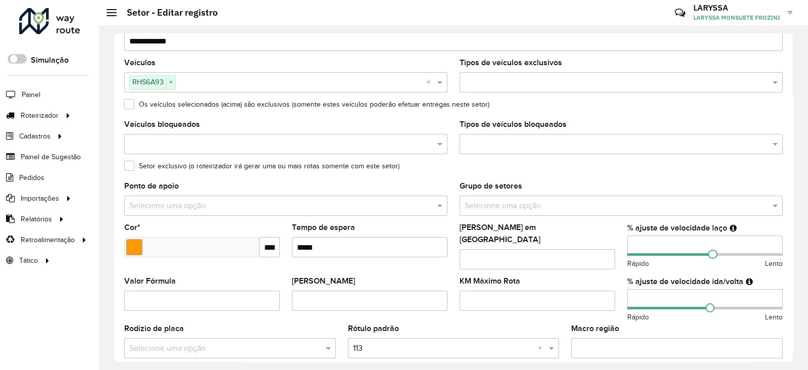
scroll to position [84, 0]
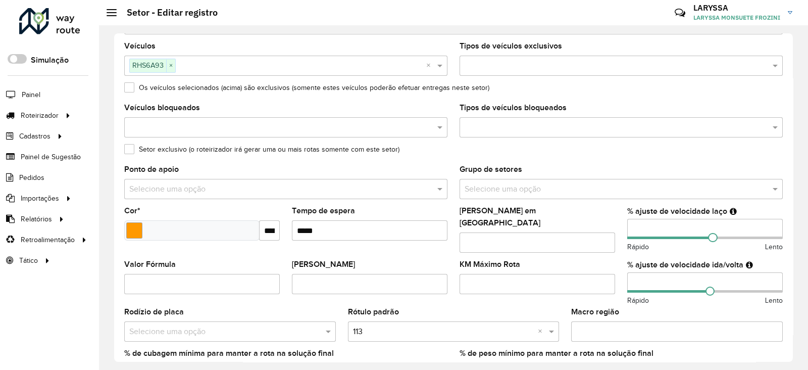
type input "**"
click at [597, 278] on formly-group "Veículos RHS6A93 × × Tipos de veículos exclusivos Os veículos selecionados (aci…" at bounding box center [453, 216] width 671 height 349
drag, startPoint x: 649, startPoint y: 278, endPoint x: 613, endPoint y: 279, distance: 36.4
click at [613, 279] on formly-group "Veículos RHS6A93 × × Tipos de veículos exclusivos Os veículos selecionados (aci…" at bounding box center [453, 216] width 671 height 349
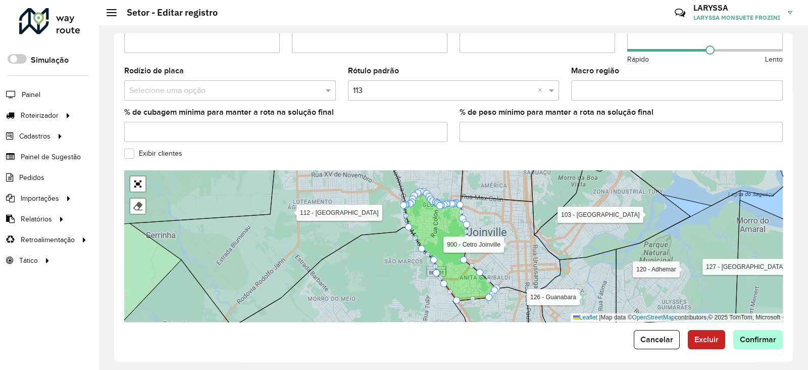
type input "**"
click at [748, 337] on span "Confirmar" at bounding box center [758, 339] width 36 height 9
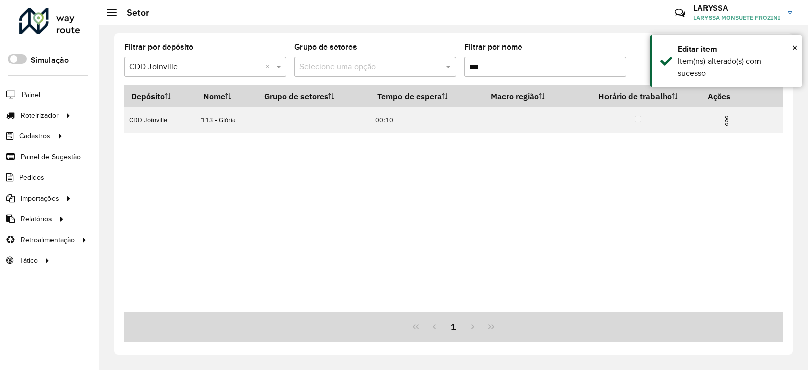
drag, startPoint x: 483, startPoint y: 67, endPoint x: 472, endPoint y: 67, distance: 10.1
click at [472, 67] on input "***" at bounding box center [545, 67] width 162 height 20
type input "***"
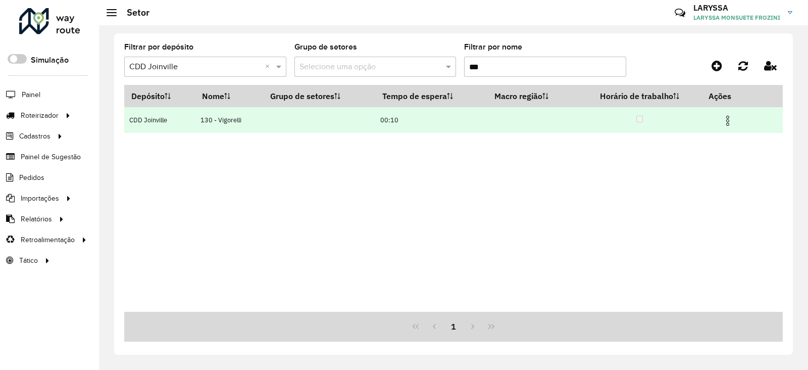
click at [729, 120] on img at bounding box center [728, 121] width 12 height 12
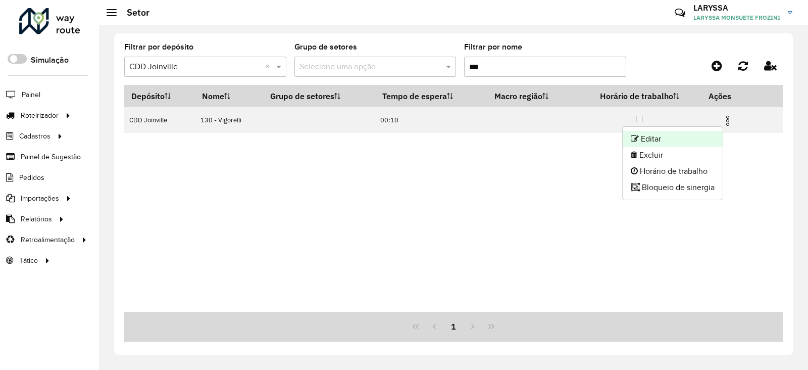
click at [703, 137] on li "Editar" at bounding box center [673, 139] width 100 height 16
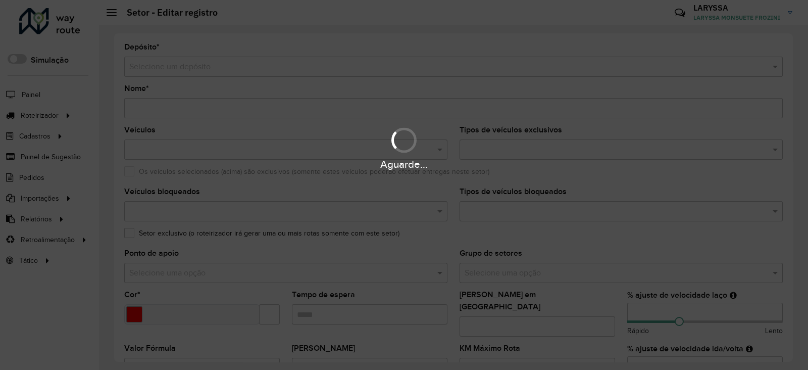
type input "**********"
type input "*******"
type input "*****"
type input "**"
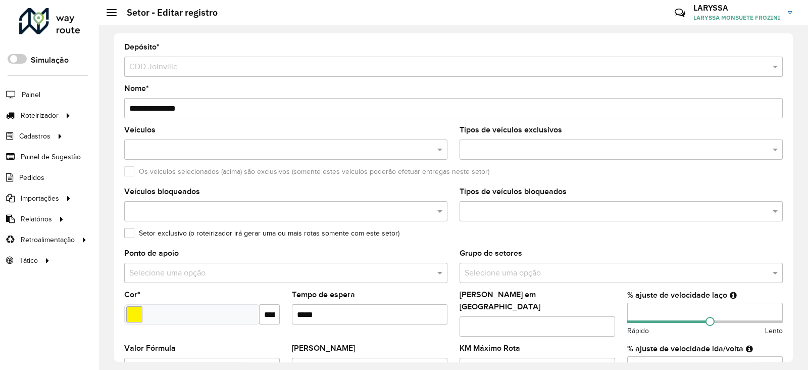
drag, startPoint x: 648, startPoint y: 310, endPoint x: 615, endPoint y: 308, distance: 32.9
click at [615, 308] on formly-group "Veículos Tipos de veículos exclusivos Os veículos selecionados (acima) são excl…" at bounding box center [453, 300] width 671 height 349
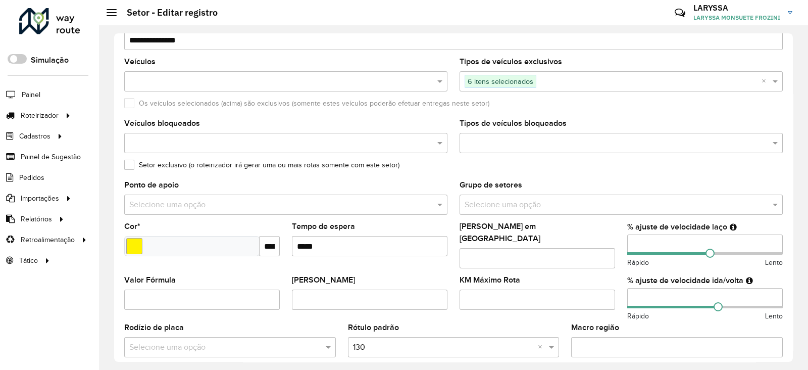
scroll to position [84, 0]
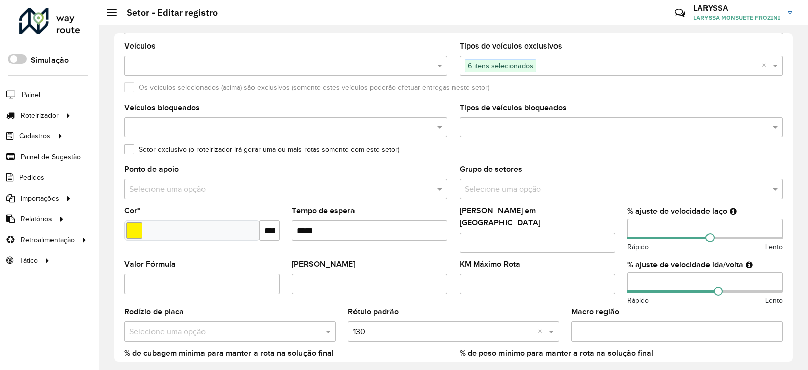
type input "**"
drag, startPoint x: 642, startPoint y: 276, endPoint x: 616, endPoint y: 277, distance: 25.3
click at [616, 277] on formly-group "Veículos Tipos de veículos exclusivos 6 itens selecionados × Os veículos seleci…" at bounding box center [453, 216] width 671 height 349
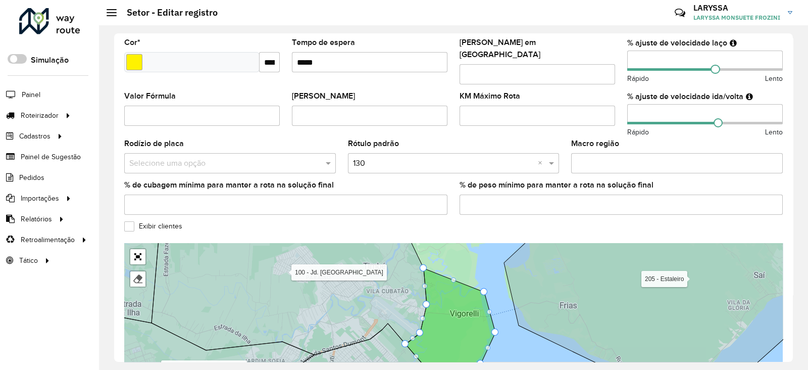
scroll to position [325, 0]
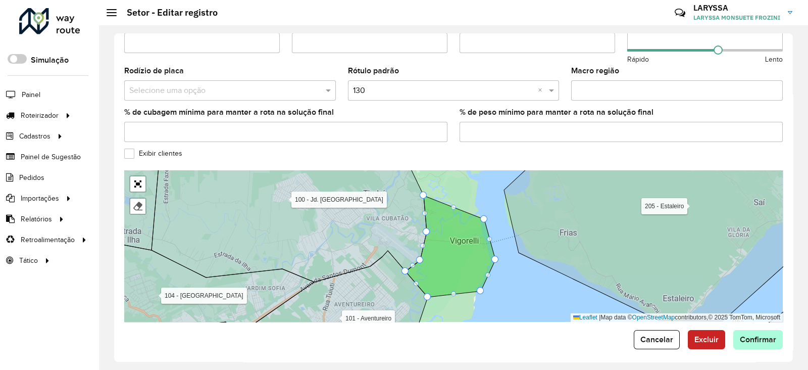
type input "**"
click at [768, 330] on button "Confirmar" at bounding box center [759, 339] width 50 height 19
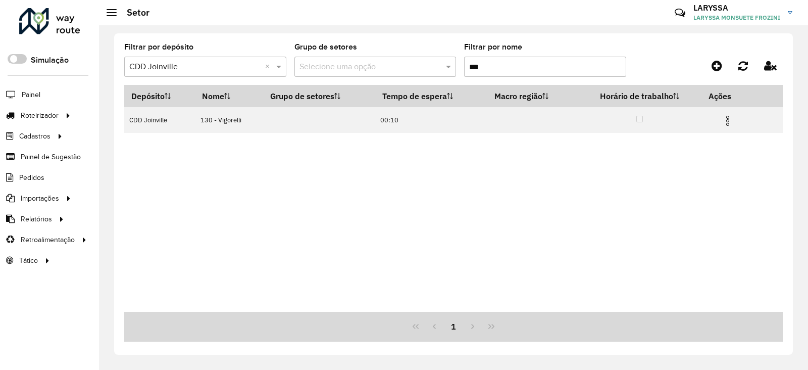
drag, startPoint x: 495, startPoint y: 64, endPoint x: 408, endPoint y: 74, distance: 86.9
click at [408, 74] on formly-group "Filtrar por depósito Selecione um depósito × CDD Joinville × Grupo de setores S…" at bounding box center [367, 63] width 486 height 41
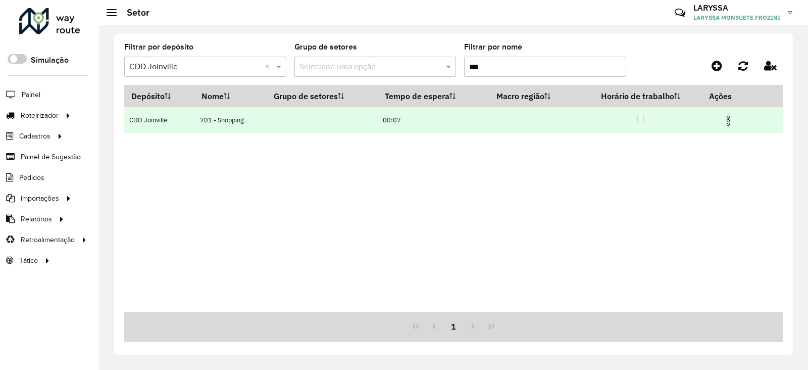
type input "***"
click at [729, 128] on td at bounding box center [733, 119] width 61 height 25
click at [734, 122] on img at bounding box center [729, 121] width 12 height 12
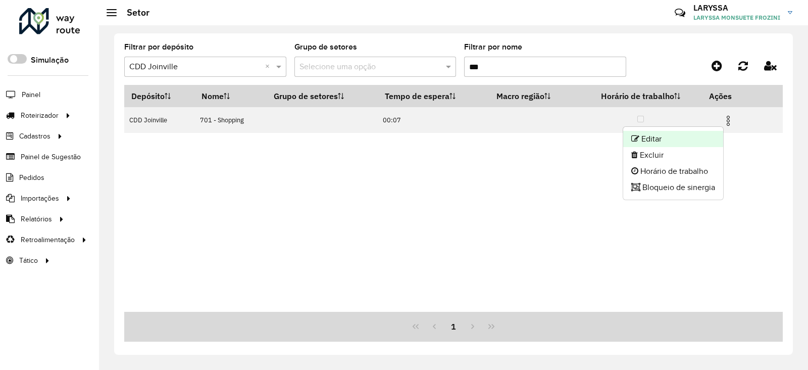
click at [697, 132] on li "Editar" at bounding box center [674, 139] width 100 height 16
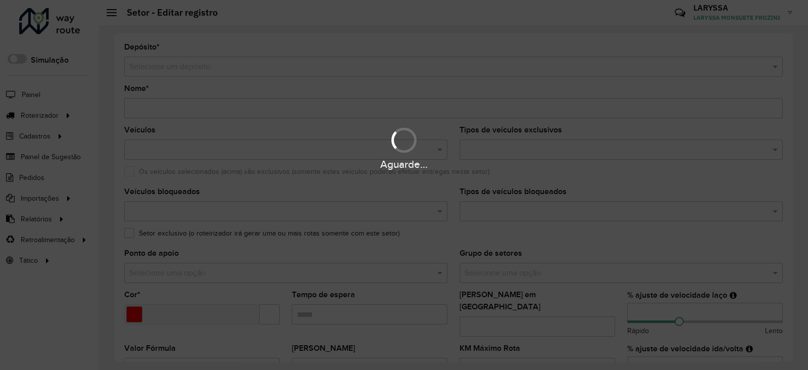
type input "**********"
type input "*******"
type input "*****"
type input "**"
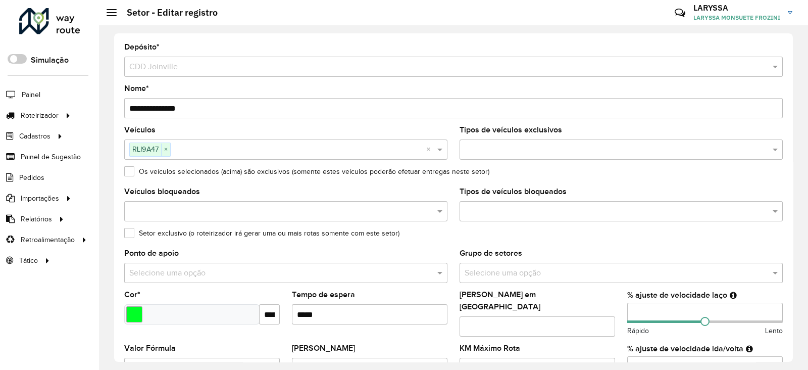
drag, startPoint x: 633, startPoint y: 314, endPoint x: 627, endPoint y: 315, distance: 6.1
click at [628, 315] on input "**" at bounding box center [706, 313] width 156 height 20
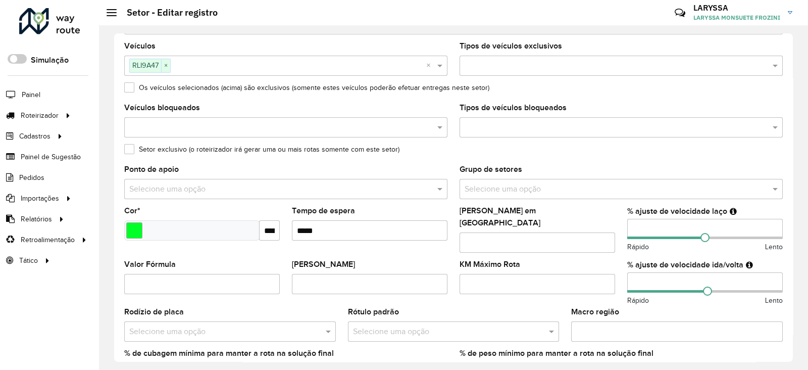
type input "**"
drag, startPoint x: 633, startPoint y: 274, endPoint x: 617, endPoint y: 269, distance: 16.9
click at [617, 269] on formly-group "Veículos RLI9A47 × × Tipos de veículos exclusivos Os veículos selecionados (aci…" at bounding box center [453, 216] width 671 height 349
type input "**"
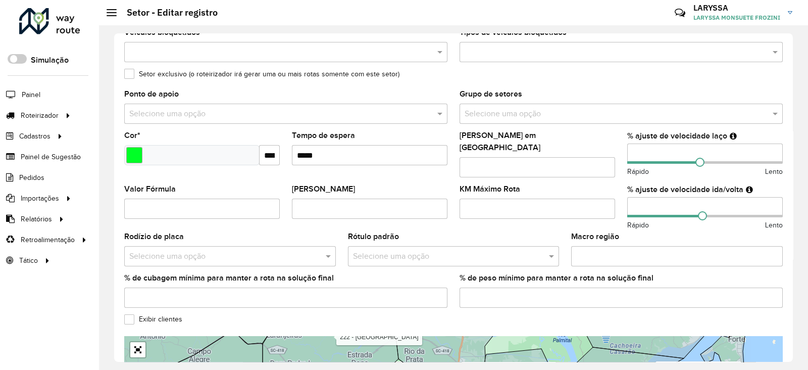
scroll to position [325, 0]
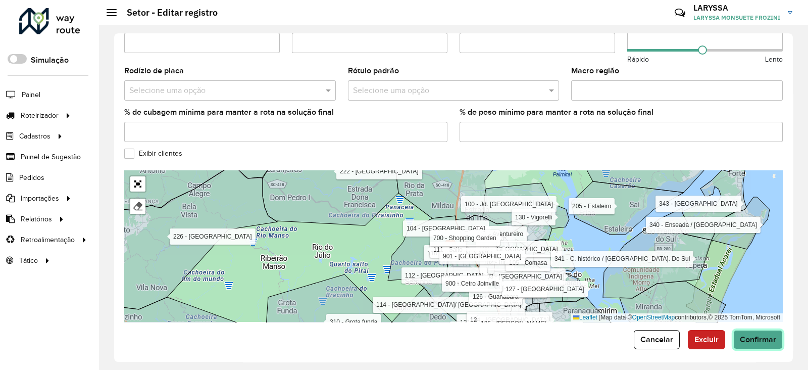
click at [764, 335] on span "Confirmar" at bounding box center [758, 339] width 36 height 9
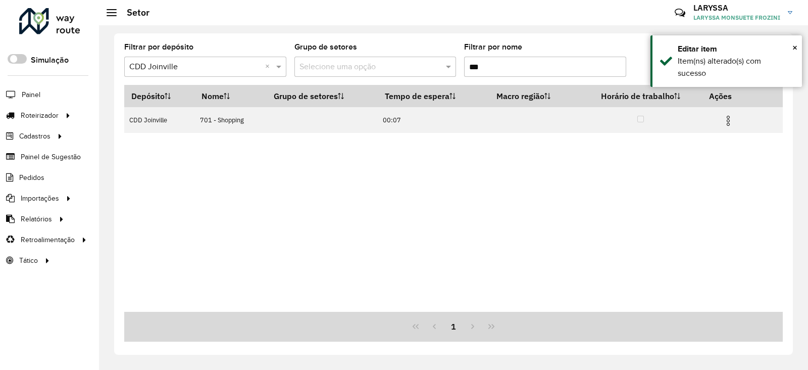
drag, startPoint x: 493, startPoint y: 71, endPoint x: 417, endPoint y: 72, distance: 75.3
click at [417, 72] on formly-group "Filtrar por depósito Selecione um depósito × CDD Joinville × Grupo de setores S…" at bounding box center [367, 63] width 486 height 41
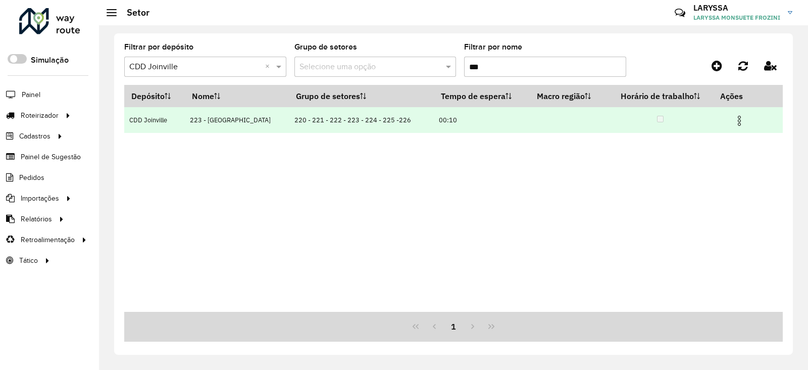
type input "***"
click at [739, 120] on img at bounding box center [740, 121] width 12 height 12
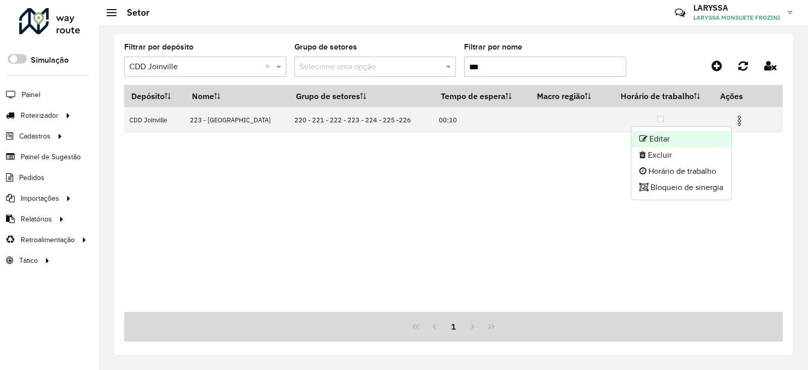
click at [680, 136] on li "Editar" at bounding box center [682, 139] width 100 height 16
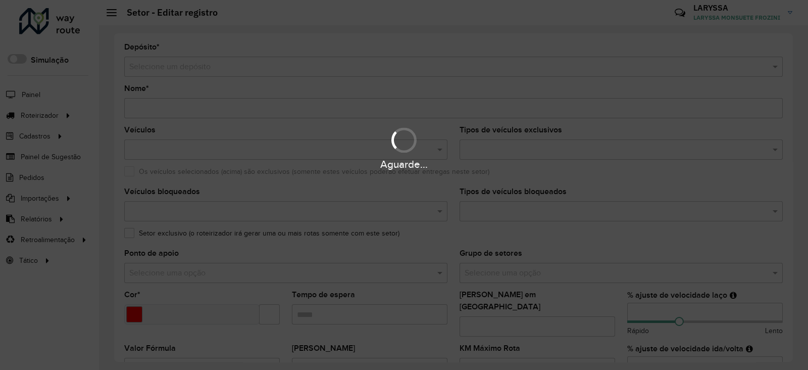
type input "**********"
type input "*******"
type input "*****"
type input "*"
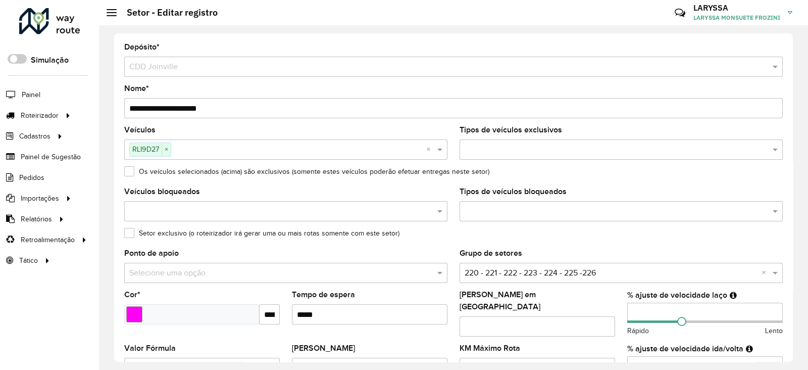
click at [616, 309] on formly-group "Veículos RLI9D27 × × Tipos de veículos exclusivos Os veículos selecionados (aci…" at bounding box center [453, 300] width 671 height 349
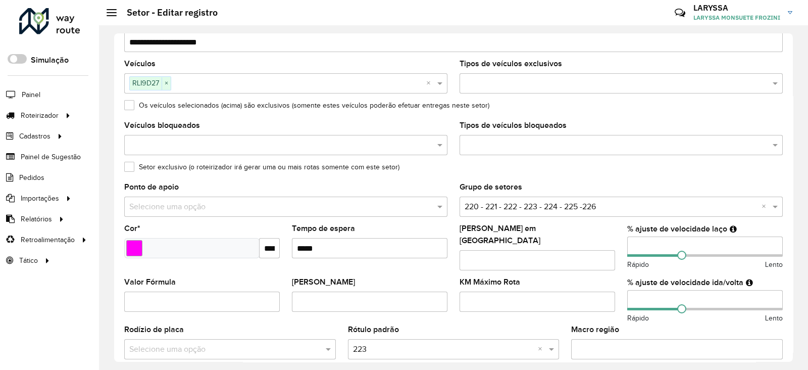
scroll to position [84, 0]
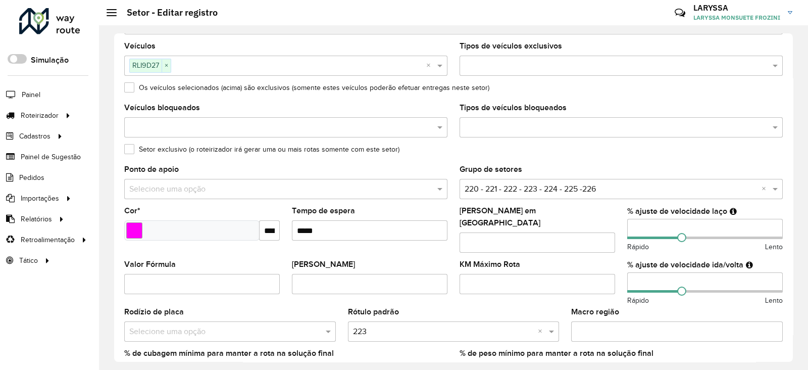
type input "**"
click at [599, 276] on formly-group "Veículos RLI9D27 × × Tipos de veículos exclusivos Os veículos selecionados (aci…" at bounding box center [453, 216] width 671 height 349
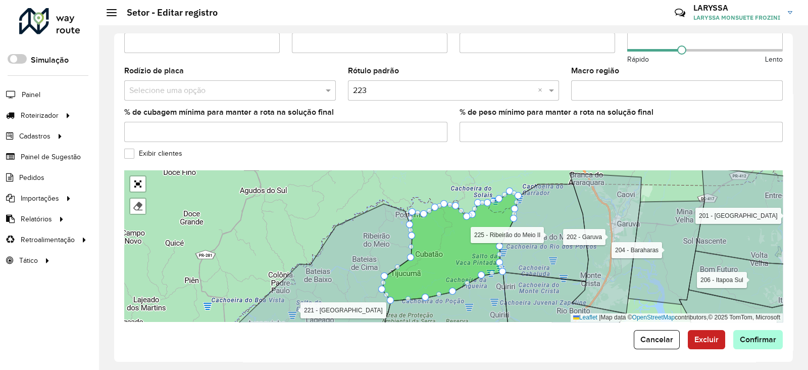
type input "**"
drag, startPoint x: 765, startPoint y: 330, endPoint x: 782, endPoint y: 334, distance: 17.0
click at [765, 335] on span "Confirmar" at bounding box center [758, 339] width 36 height 9
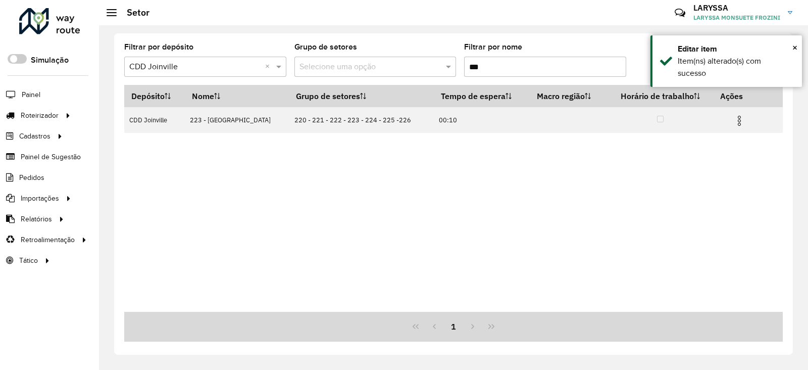
drag, startPoint x: 492, startPoint y: 67, endPoint x: 417, endPoint y: 72, distance: 75.0
click at [417, 72] on formly-group "Filtrar por depósito Selecione um depósito × CDD Joinville × Grupo de setores S…" at bounding box center [367, 63] width 486 height 41
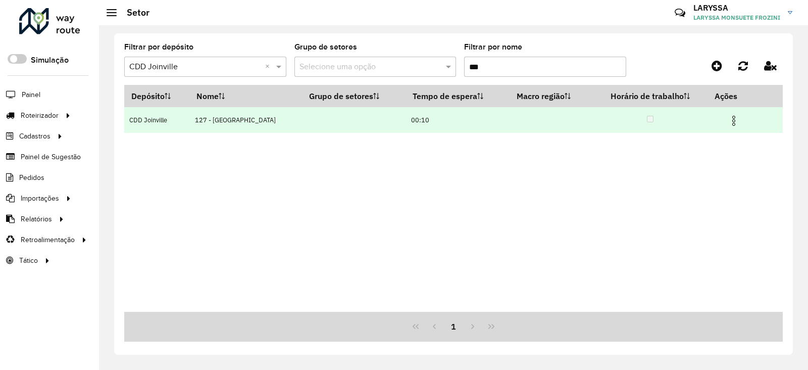
type input "***"
click at [732, 119] on img at bounding box center [734, 121] width 12 height 12
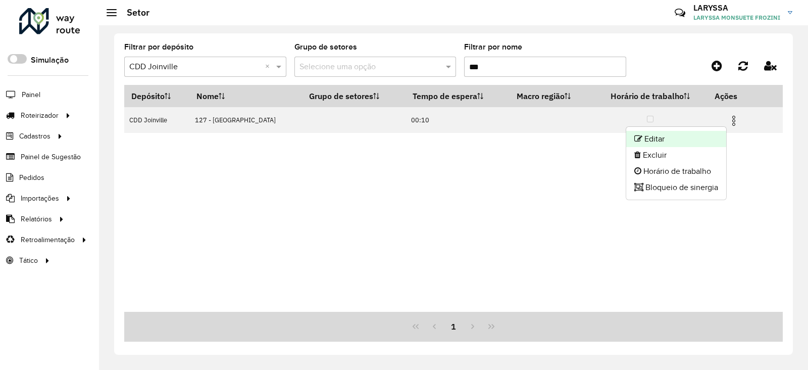
click at [668, 133] on li "Editar" at bounding box center [677, 139] width 100 height 16
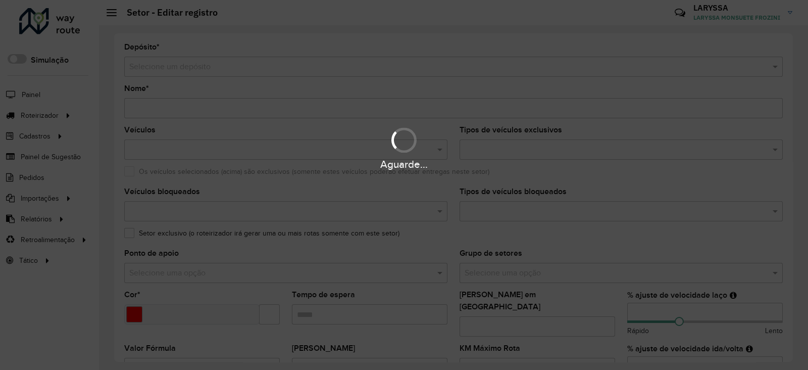
type input "**********"
type input "*******"
type input "*****"
type input "**"
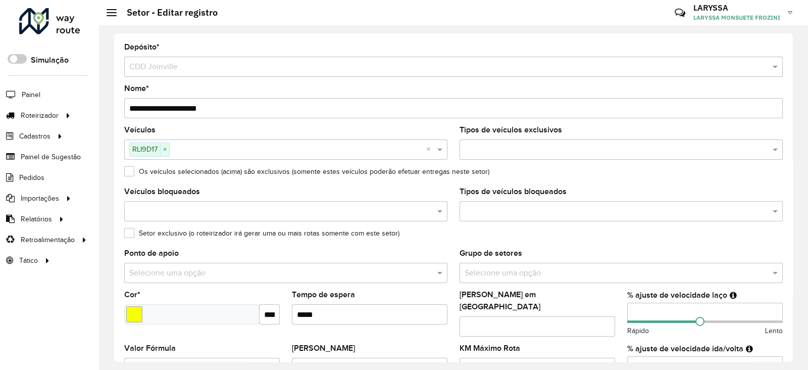
drag, startPoint x: 636, startPoint y: 314, endPoint x: 628, endPoint y: 315, distance: 8.1
click at [628, 315] on input "**" at bounding box center [706, 313] width 156 height 20
type input "**"
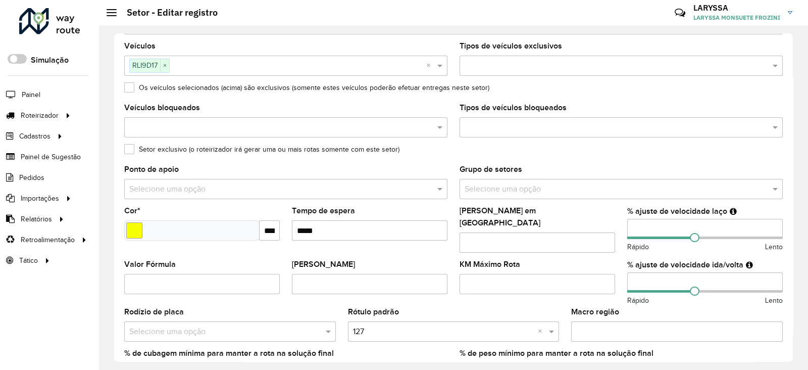
drag, startPoint x: 642, startPoint y: 276, endPoint x: 600, endPoint y: 277, distance: 41.9
click at [600, 277] on formly-group "Veículos RLI9D17 × × Tipos de veículos exclusivos Os veículos selecionados (aci…" at bounding box center [453, 216] width 671 height 349
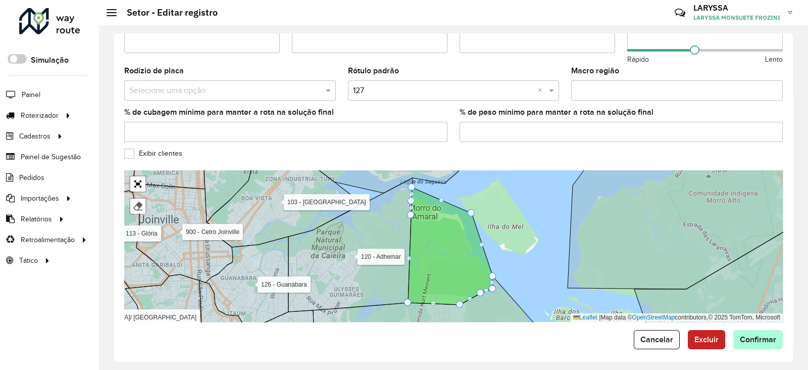
type input "**"
click at [758, 335] on span "Confirmar" at bounding box center [758, 339] width 36 height 9
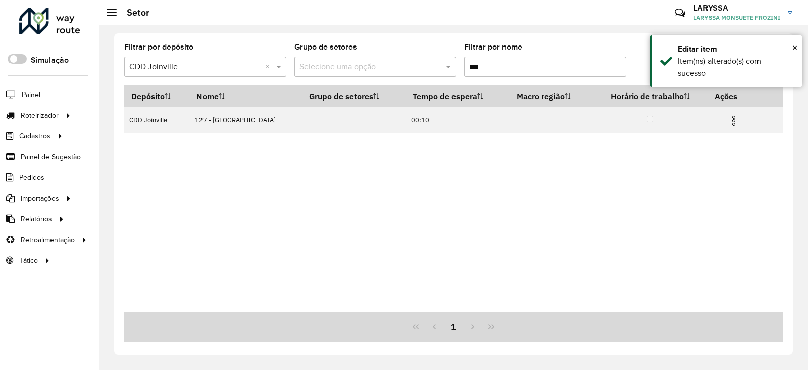
drag, startPoint x: 511, startPoint y: 70, endPoint x: 419, endPoint y: 72, distance: 91.5
click at [419, 72] on formly-group "Filtrar por depósito Selecione um depósito × CDD Joinville × Grupo de setores S…" at bounding box center [367, 63] width 486 height 41
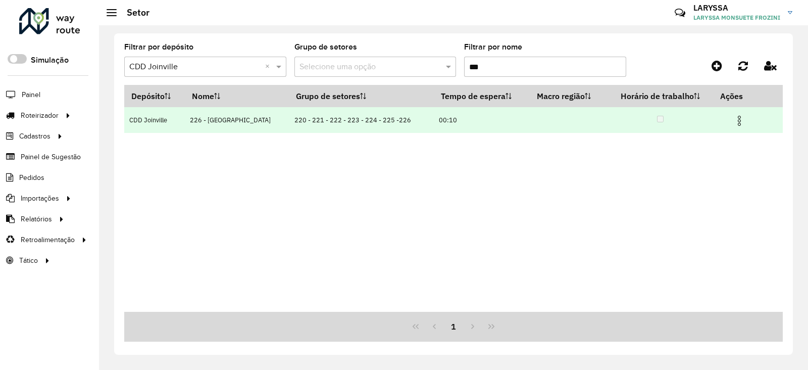
type input "***"
click at [737, 122] on img at bounding box center [740, 121] width 12 height 12
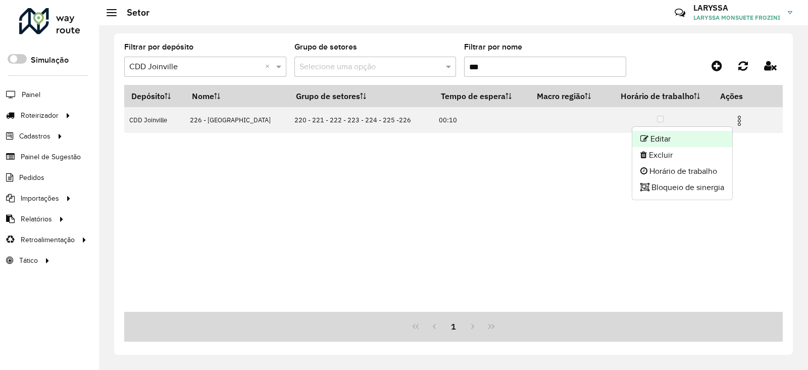
click at [683, 141] on li "Editar" at bounding box center [683, 139] width 100 height 16
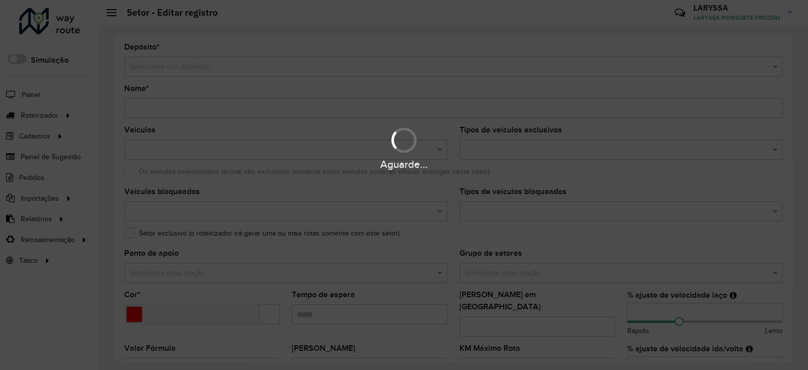
type input "**********"
type input "*******"
type input "*****"
type input "*"
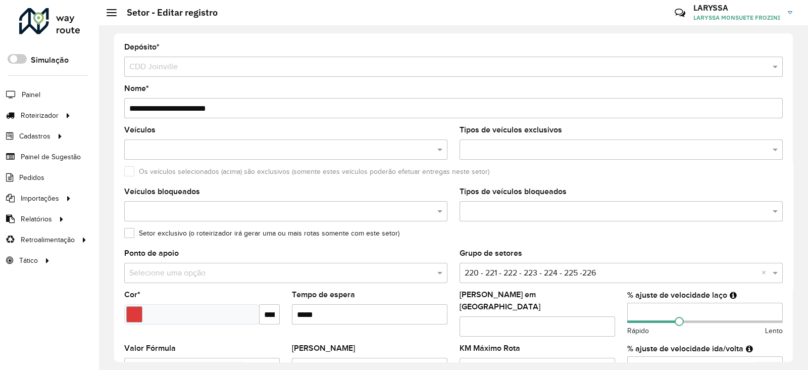
drag, startPoint x: 641, startPoint y: 312, endPoint x: 622, endPoint y: 310, distance: 19.3
click at [622, 310] on formly-field "% ajuste de velocidade laço * Rápido Lento" at bounding box center [706, 318] width 168 height 54
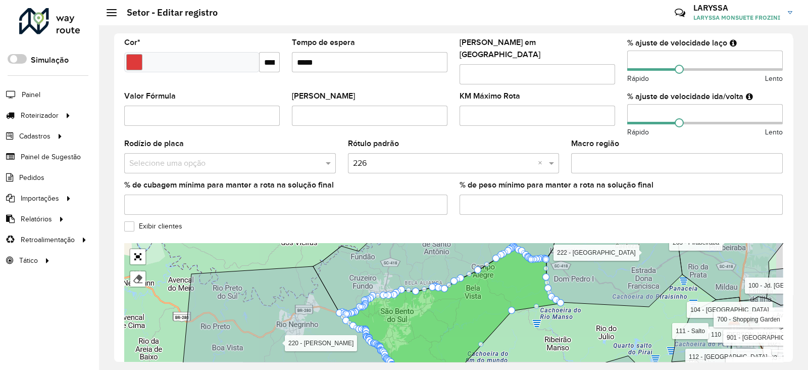
type input "**"
drag, startPoint x: 628, startPoint y: 109, endPoint x: 622, endPoint y: 109, distance: 6.1
click at [622, 109] on formly-field "% ajuste de velocidade ida/volta * Rápido Lento" at bounding box center [706, 115] width 168 height 47
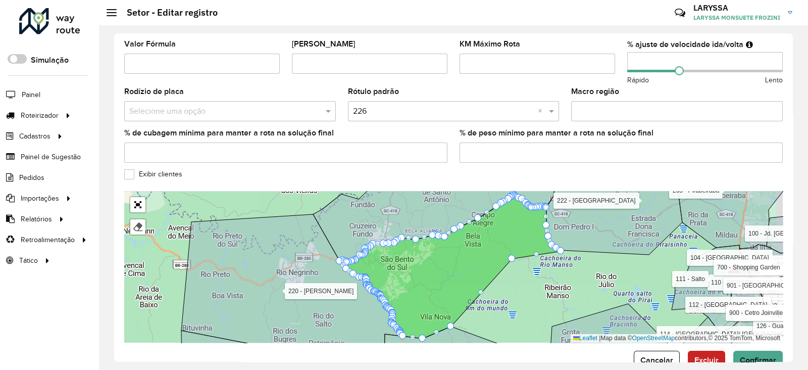
scroll to position [325, 0]
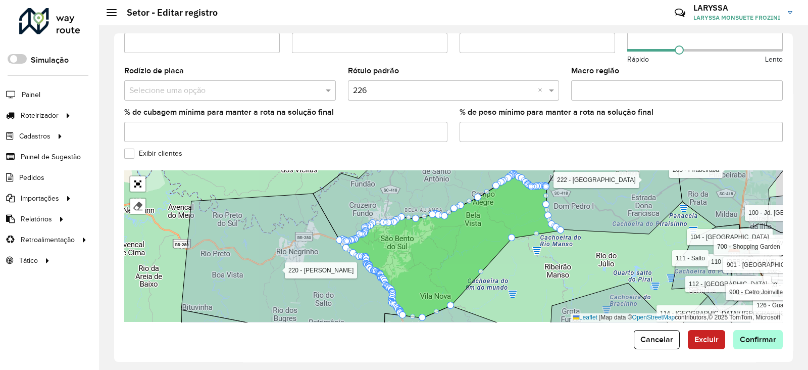
type input "**"
click at [768, 335] on span "Confirmar" at bounding box center [758, 339] width 36 height 9
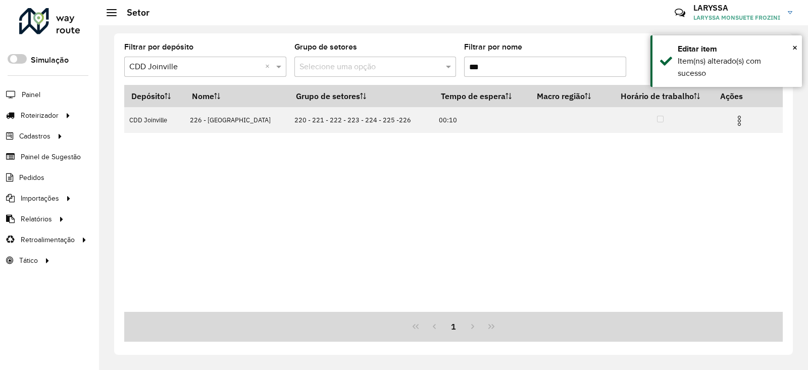
drag, startPoint x: 489, startPoint y: 65, endPoint x: 480, endPoint y: 67, distance: 9.2
click at [480, 67] on input "***" at bounding box center [545, 67] width 162 height 20
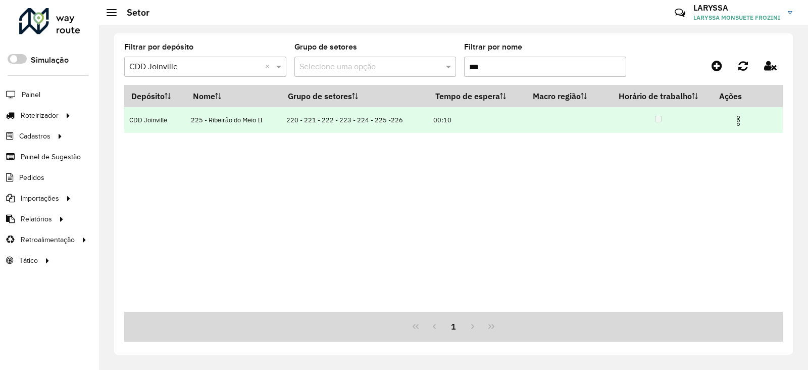
type input "***"
drag, startPoint x: 740, startPoint y: 121, endPoint x: 728, endPoint y: 125, distance: 13.1
click at [739, 121] on img at bounding box center [739, 121] width 12 height 12
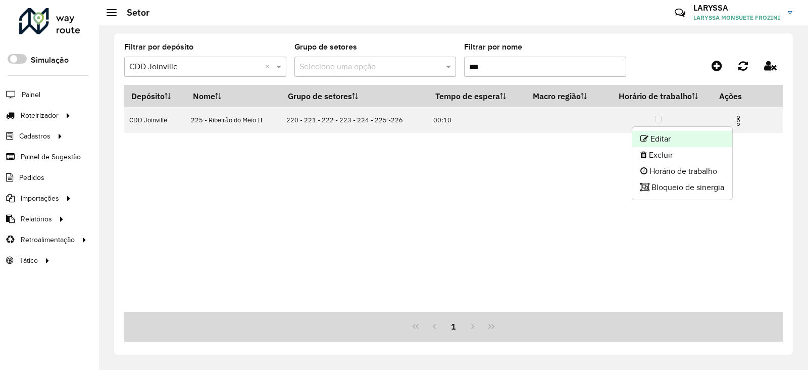
click at [693, 140] on li "Editar" at bounding box center [683, 139] width 100 height 16
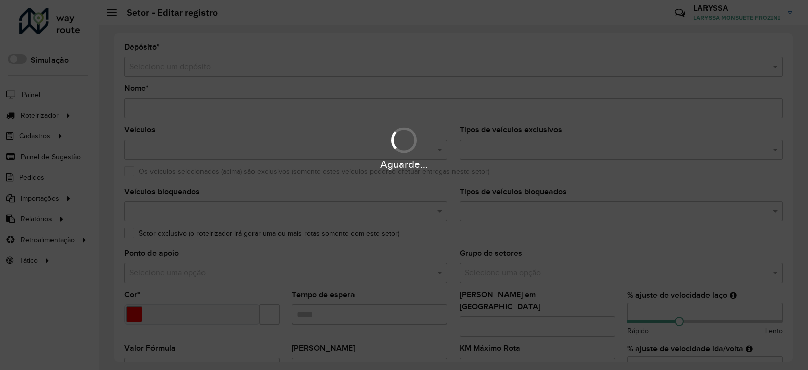
type input "**********"
type input "*******"
type input "*****"
type input "**"
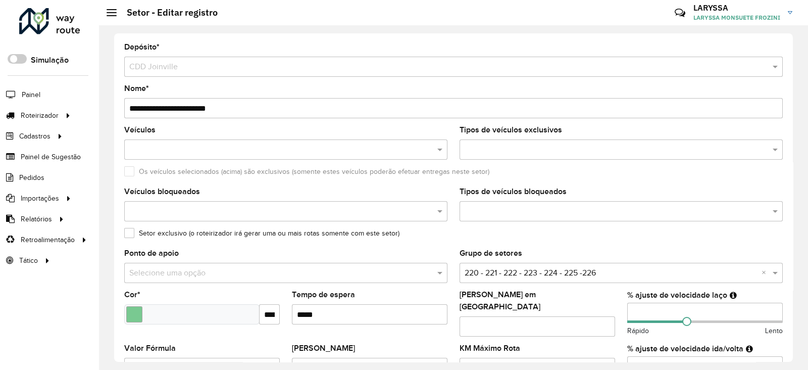
drag, startPoint x: 646, startPoint y: 314, endPoint x: 589, endPoint y: 314, distance: 57.6
click at [589, 314] on formly-group "Veículos Tipos de veículos exclusivos Os veículos selecionados (acima) são excl…" at bounding box center [453, 300] width 671 height 349
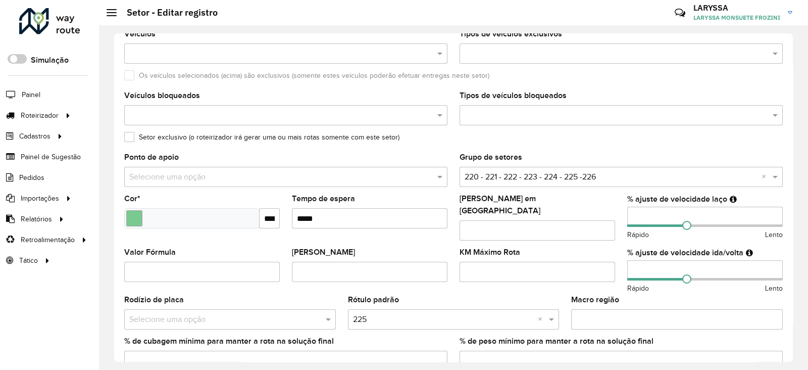
scroll to position [252, 0]
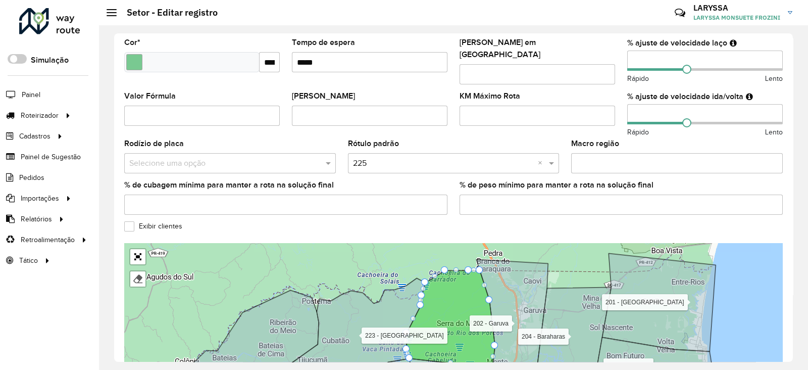
type input "**"
drag, startPoint x: 642, startPoint y: 104, endPoint x: 627, endPoint y: 104, distance: 15.2
click at [628, 104] on input "**" at bounding box center [706, 114] width 156 height 20
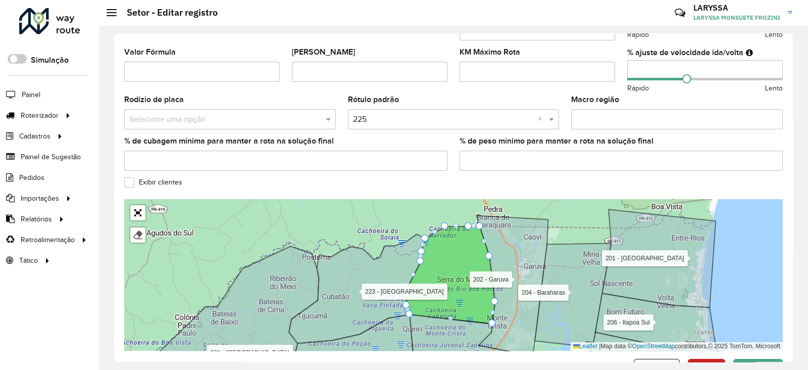
scroll to position [325, 0]
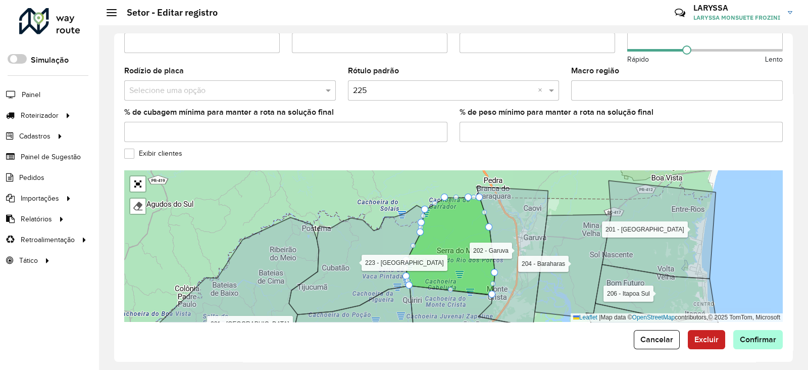
type input "**"
click at [758, 338] on button "Confirmar" at bounding box center [759, 339] width 50 height 19
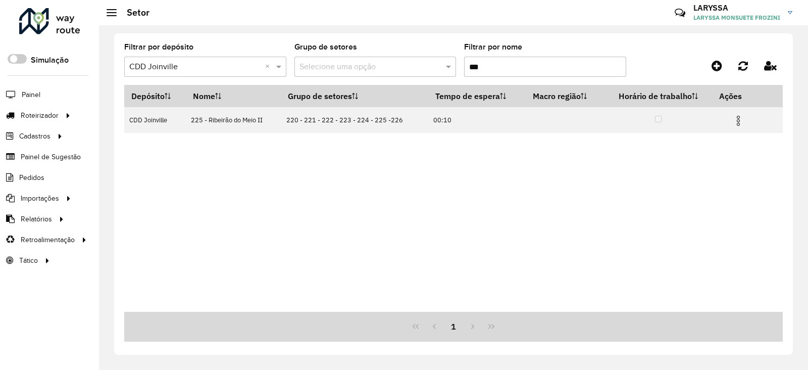
drag, startPoint x: 419, startPoint y: 66, endPoint x: 411, endPoint y: 66, distance: 8.1
click at [411, 66] on formly-group "Filtrar por depósito Selecione um depósito × CDD Joinville × Grupo de setores S…" at bounding box center [367, 63] width 486 height 41
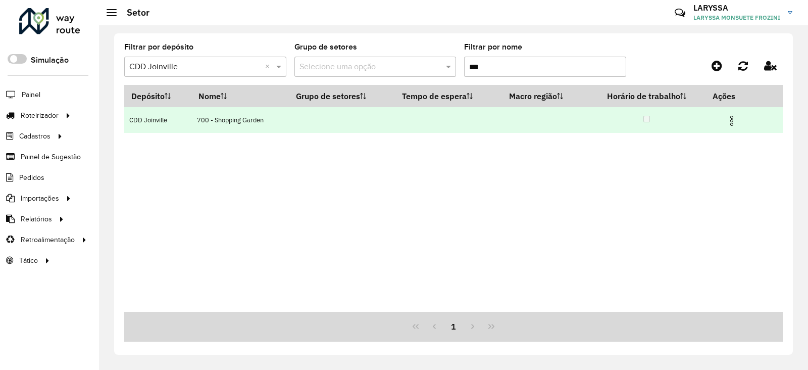
type input "***"
click at [735, 121] on img at bounding box center [732, 121] width 12 height 12
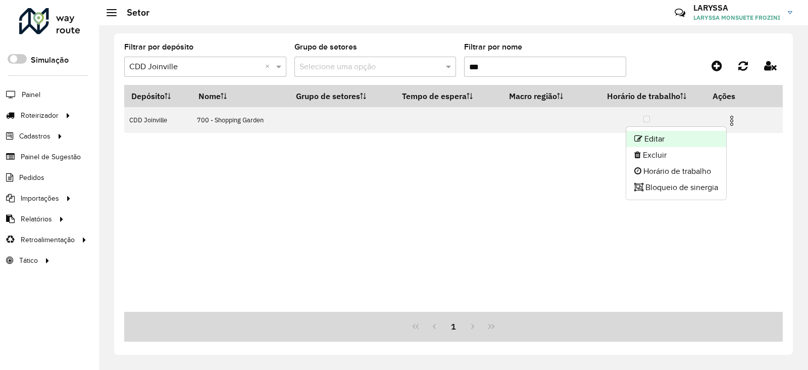
click at [653, 139] on li "Editar" at bounding box center [677, 139] width 100 height 16
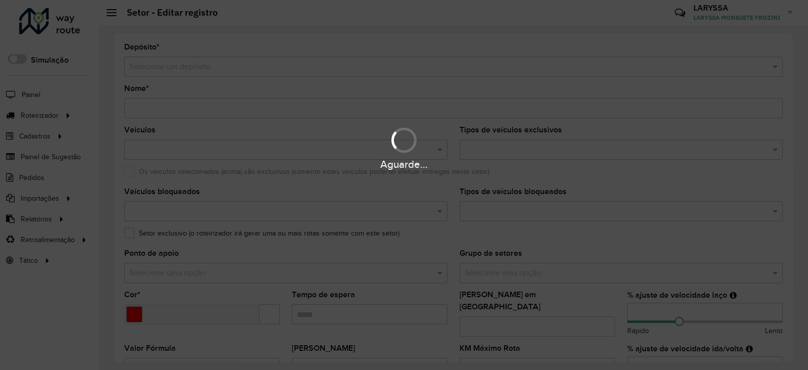
type input "**********"
type input "*******"
type input "**"
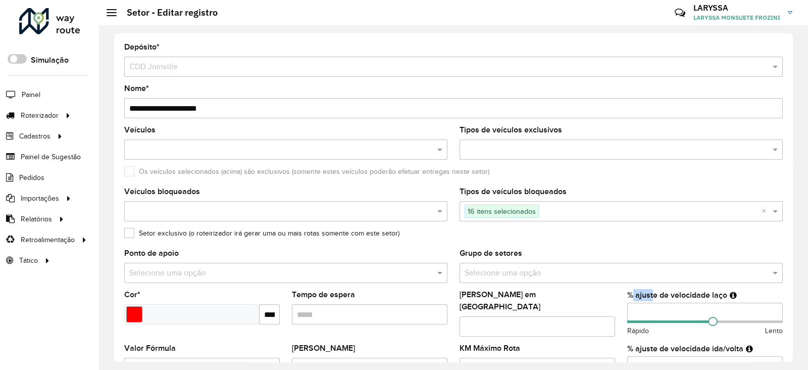
drag, startPoint x: 651, startPoint y: 300, endPoint x: 631, endPoint y: 302, distance: 19.9
click at [631, 302] on div "% ajuste de velocidade laço ** Rápido Lento" at bounding box center [706, 313] width 156 height 45
drag, startPoint x: 640, startPoint y: 318, endPoint x: 620, endPoint y: 318, distance: 20.2
click at [622, 318] on formly-field "% ajuste de velocidade laço ** Rápido Lento" at bounding box center [706, 318] width 168 height 54
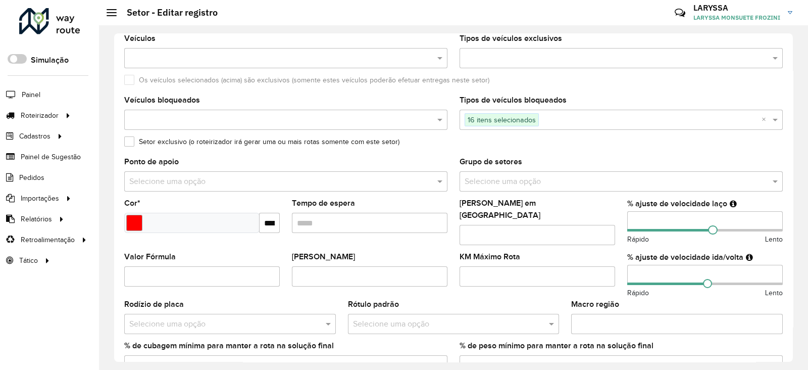
scroll to position [168, 0]
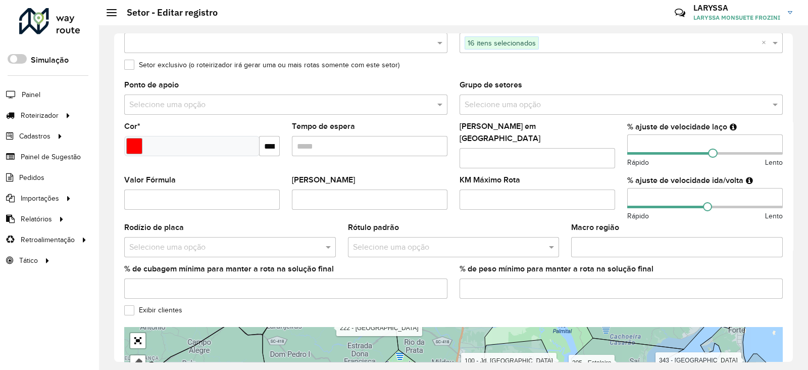
type input "**"
drag, startPoint x: 634, startPoint y: 194, endPoint x: 626, endPoint y: 194, distance: 8.1
click at [628, 194] on input "**" at bounding box center [706, 198] width 156 height 20
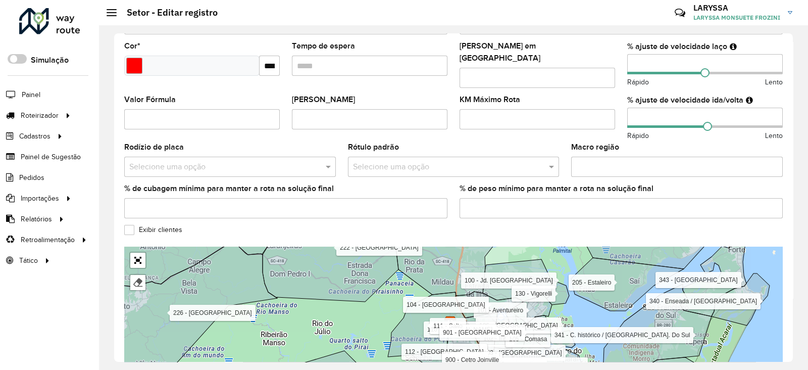
scroll to position [325, 0]
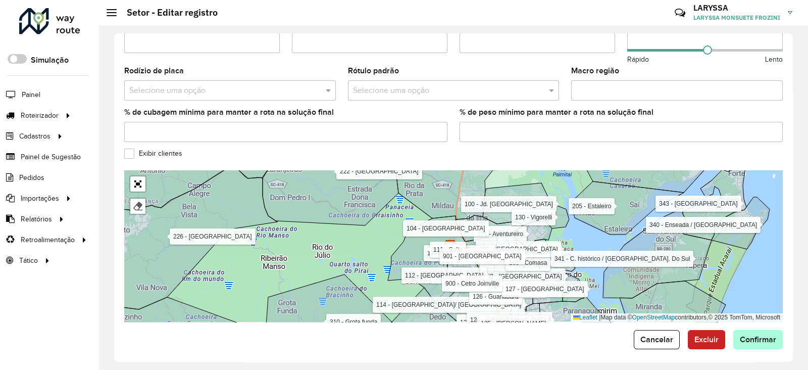
type input "**"
click at [758, 337] on span "Confirmar" at bounding box center [758, 339] width 36 height 9
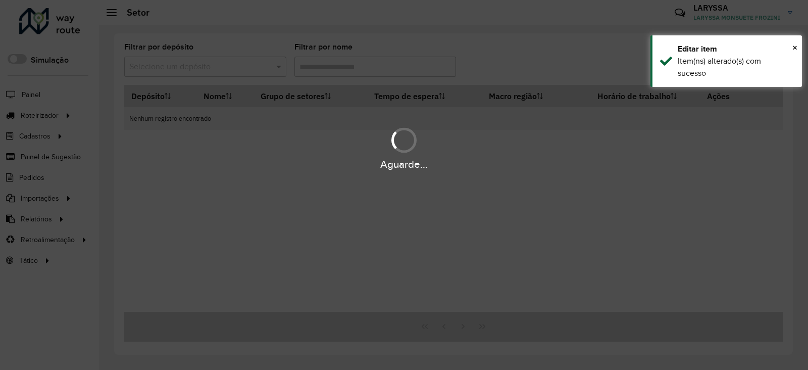
type input "***"
